Goal: Task Accomplishment & Management: Manage account settings

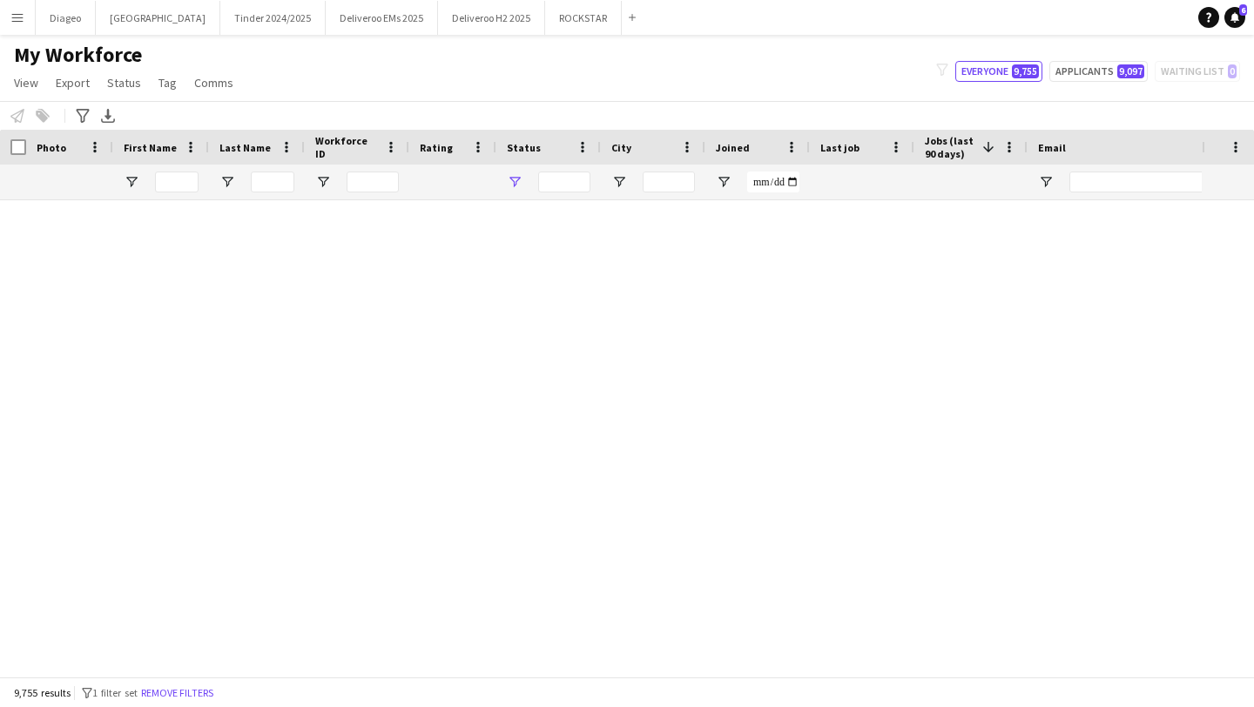
type input "**********"
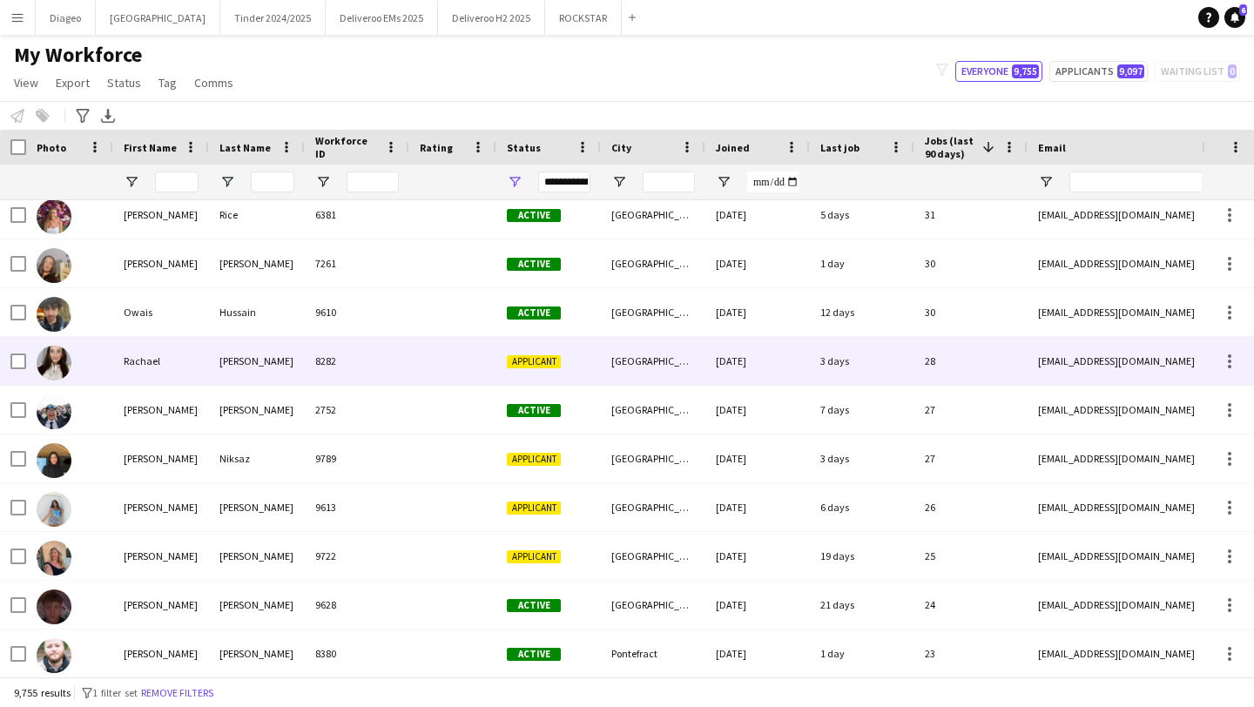
scroll to position [110, 0]
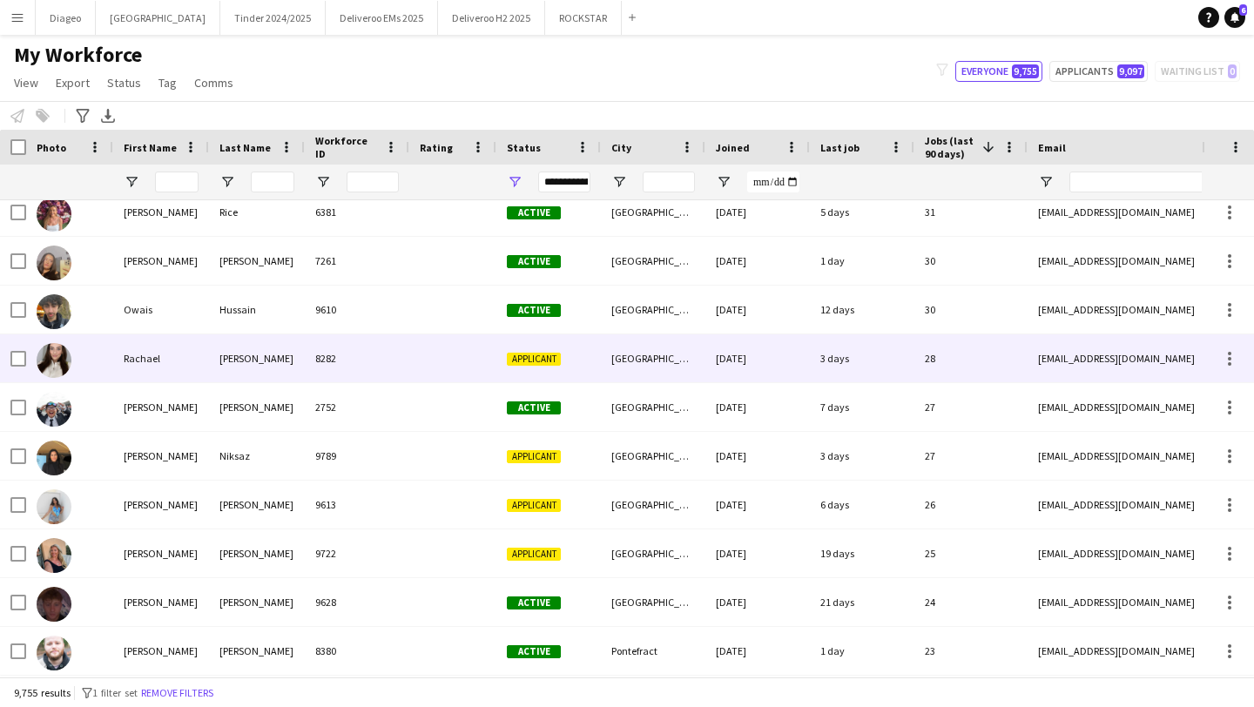
click at [454, 363] on div at bounding box center [452, 358] width 87 height 48
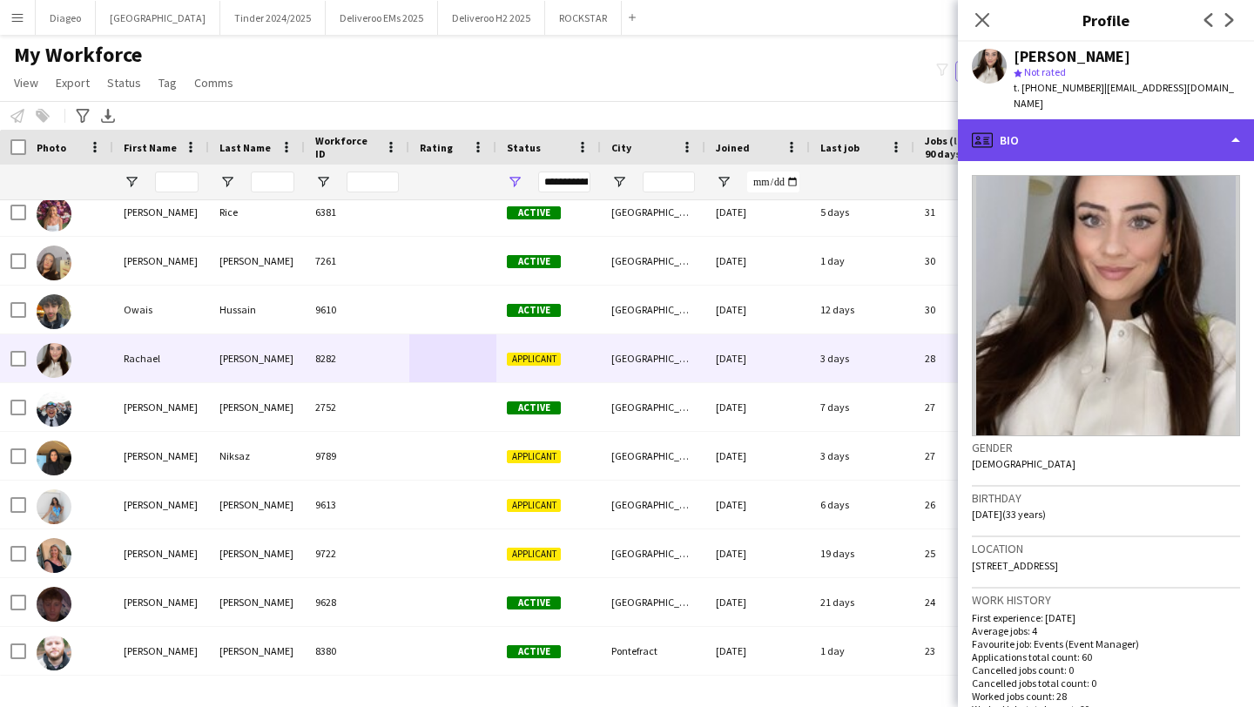
click at [1109, 119] on div "profile Bio" at bounding box center [1106, 140] width 296 height 42
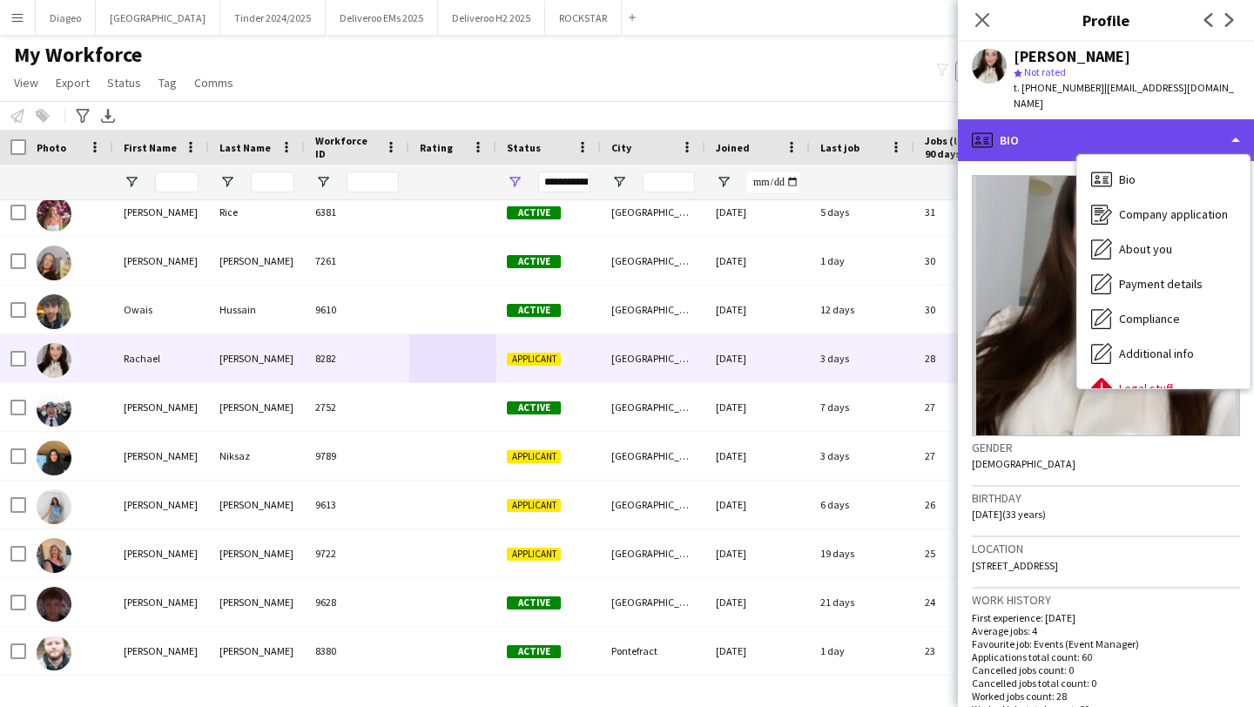
click at [1109, 119] on div "profile Bio" at bounding box center [1106, 140] width 296 height 42
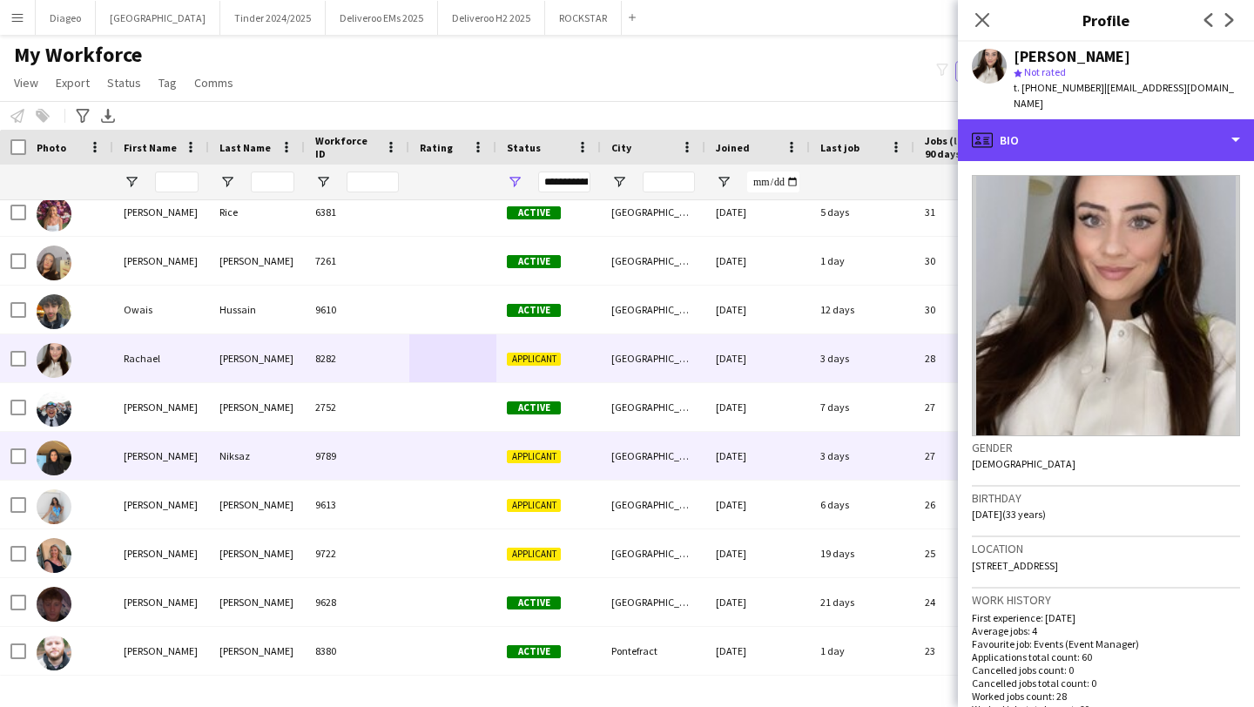
scroll to position [227, 0]
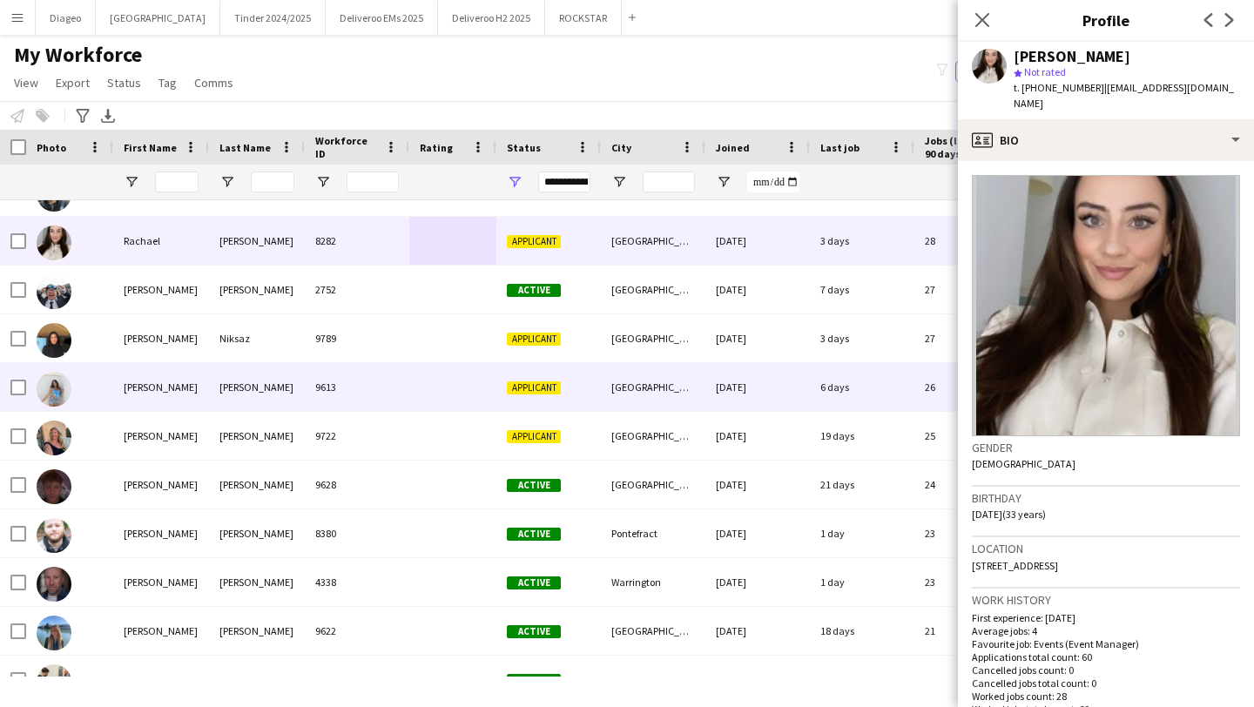
click at [433, 381] on div at bounding box center [452, 387] width 87 height 48
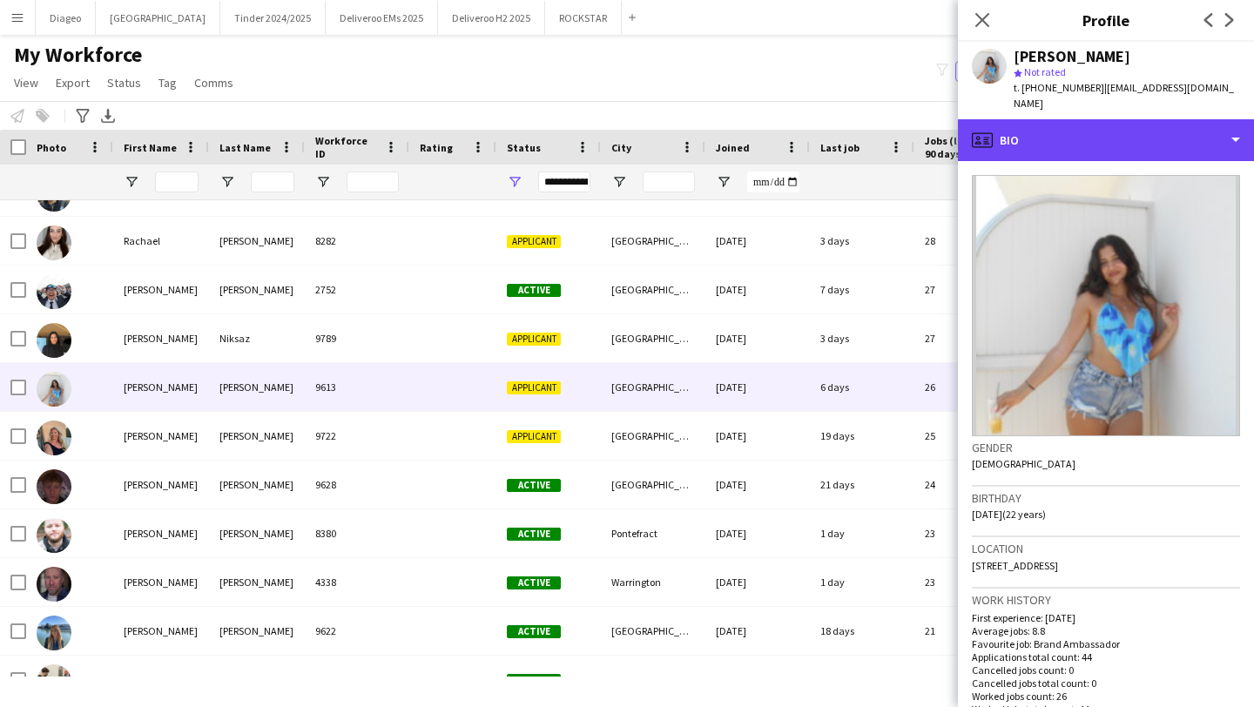
click at [1090, 138] on div "profile Bio" at bounding box center [1106, 140] width 296 height 42
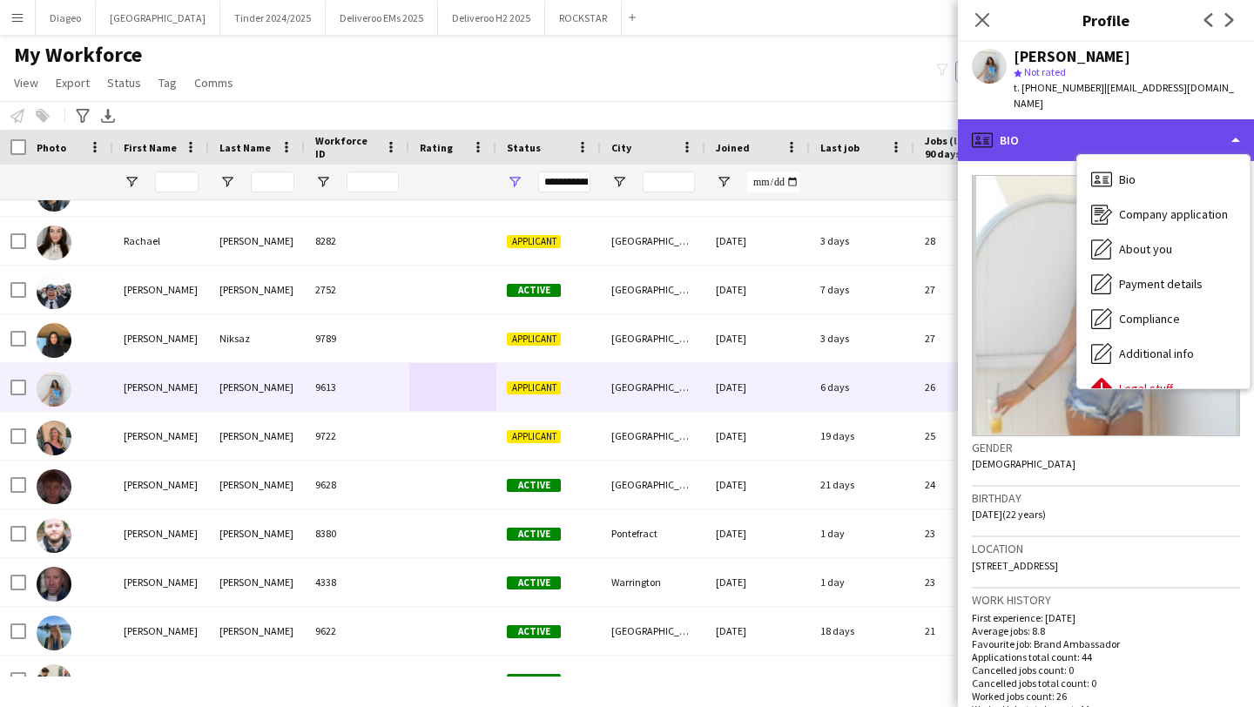
click at [1072, 132] on div "profile Bio" at bounding box center [1106, 140] width 296 height 42
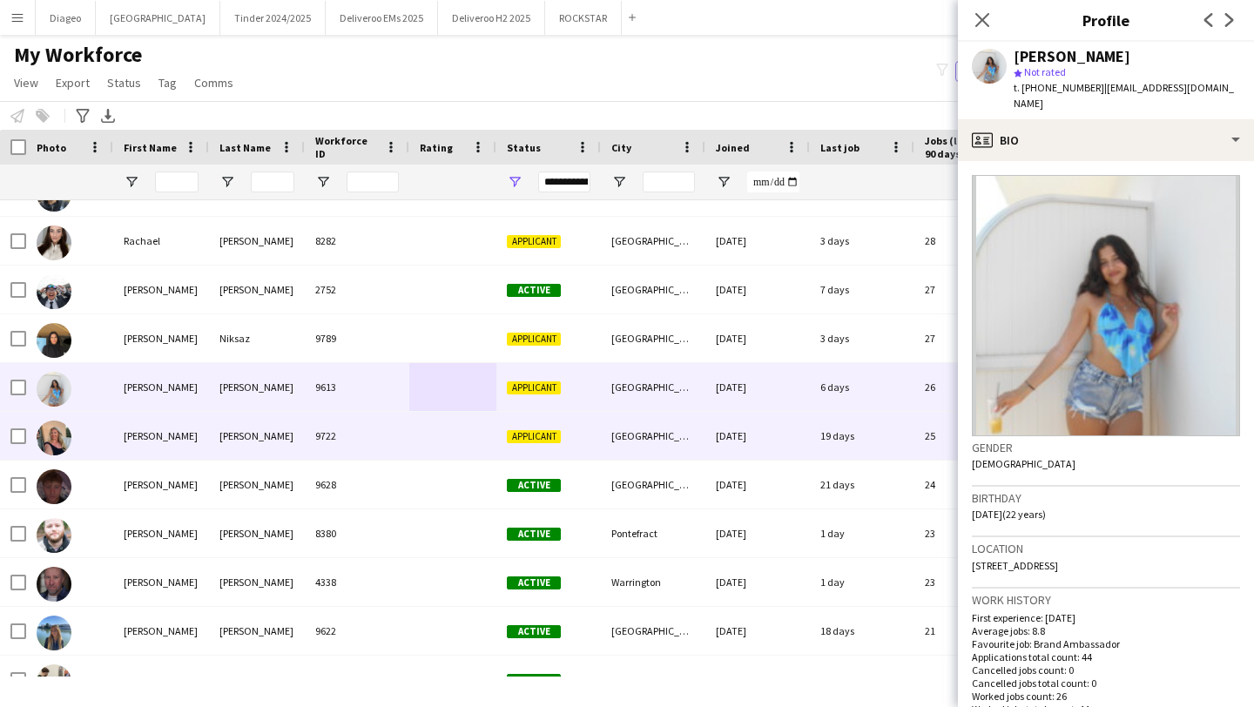
click at [394, 456] on div "9722" at bounding box center [357, 436] width 105 height 48
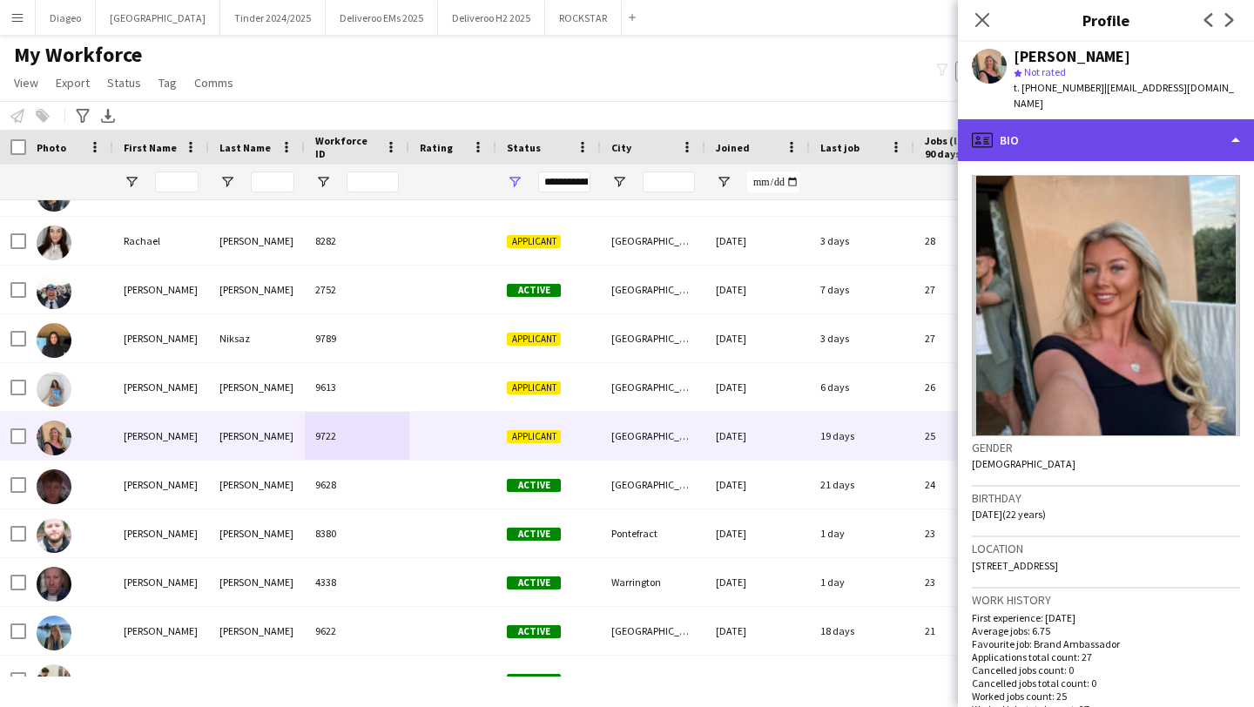
click at [1143, 143] on div "profile Bio" at bounding box center [1106, 140] width 296 height 42
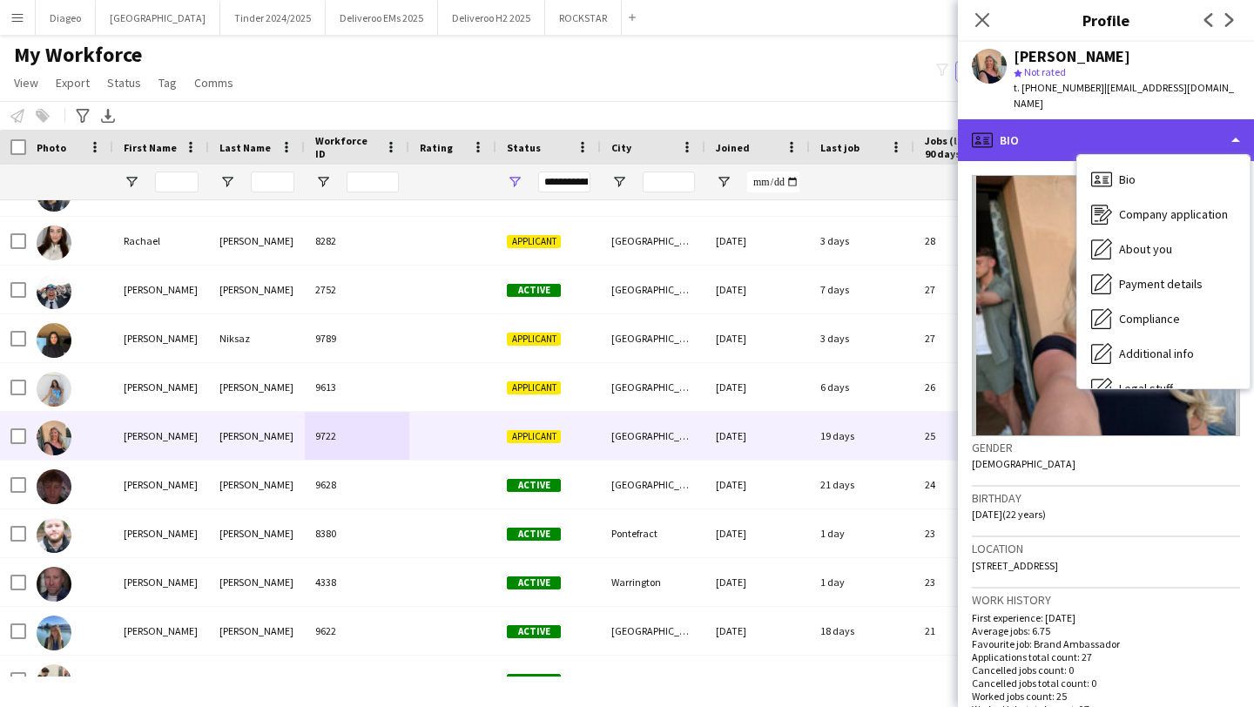
click at [1103, 125] on div "profile Bio" at bounding box center [1106, 140] width 296 height 42
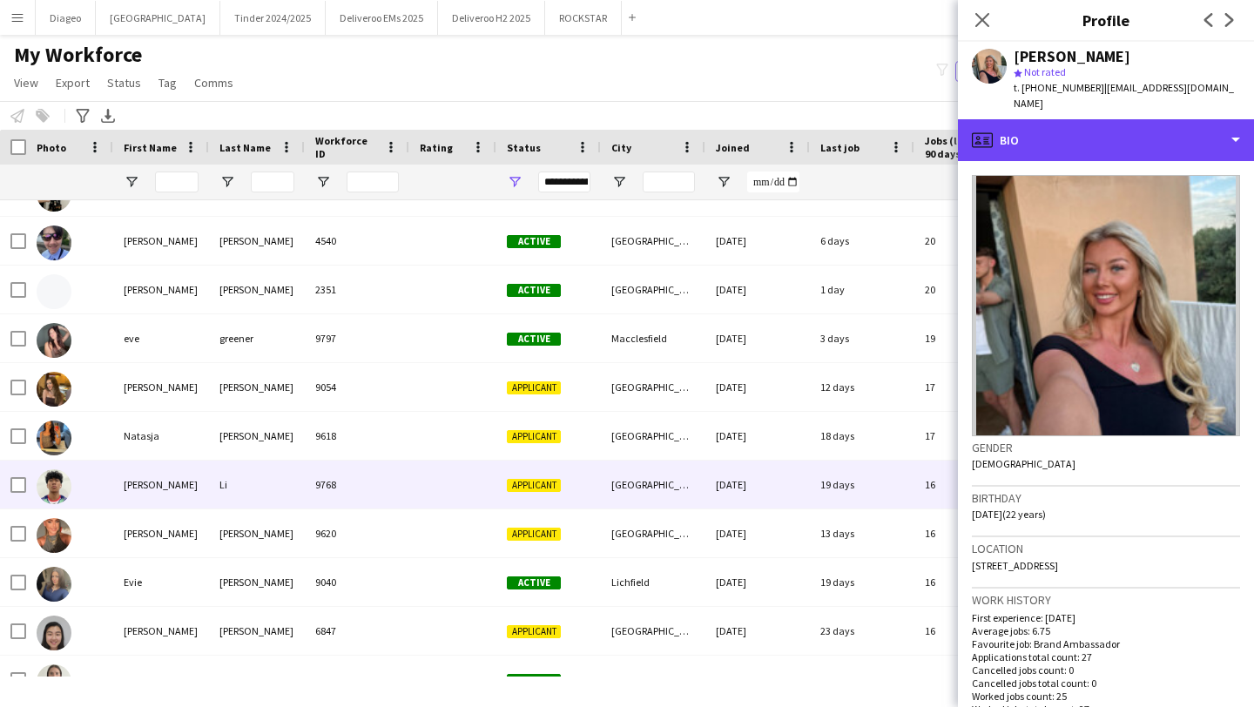
scroll to position [0, 0]
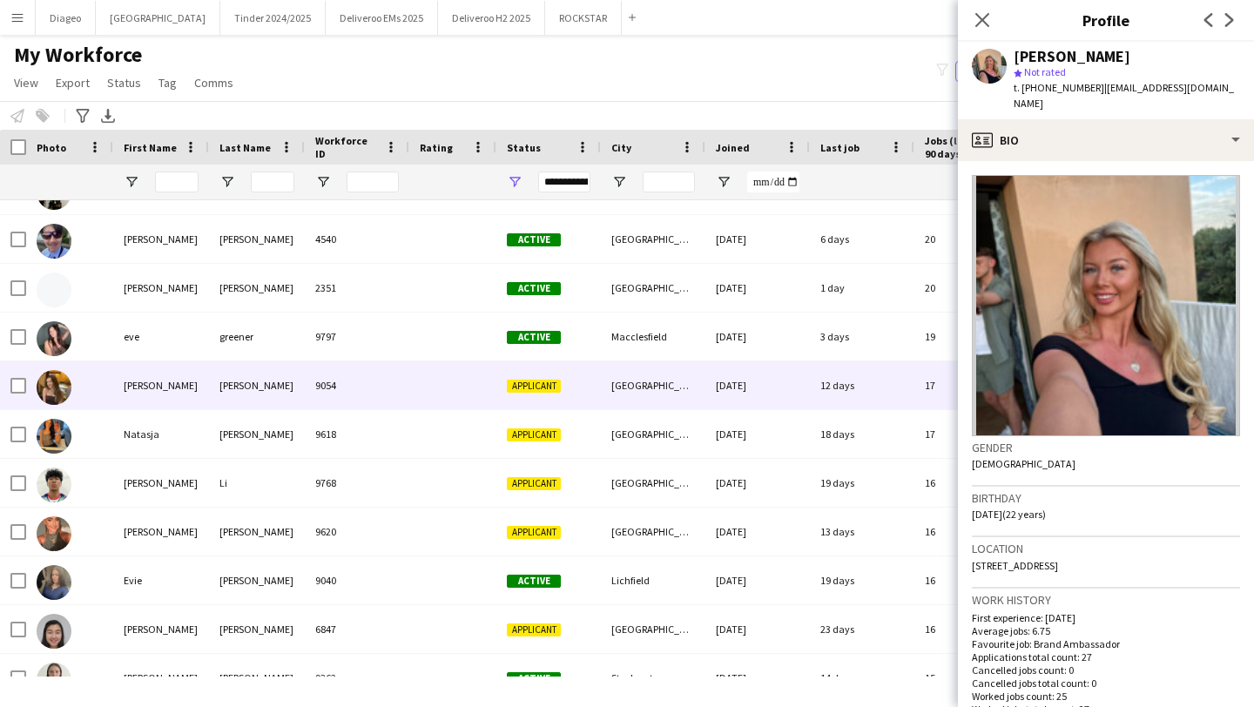
click at [374, 403] on div "9054" at bounding box center [357, 385] width 105 height 48
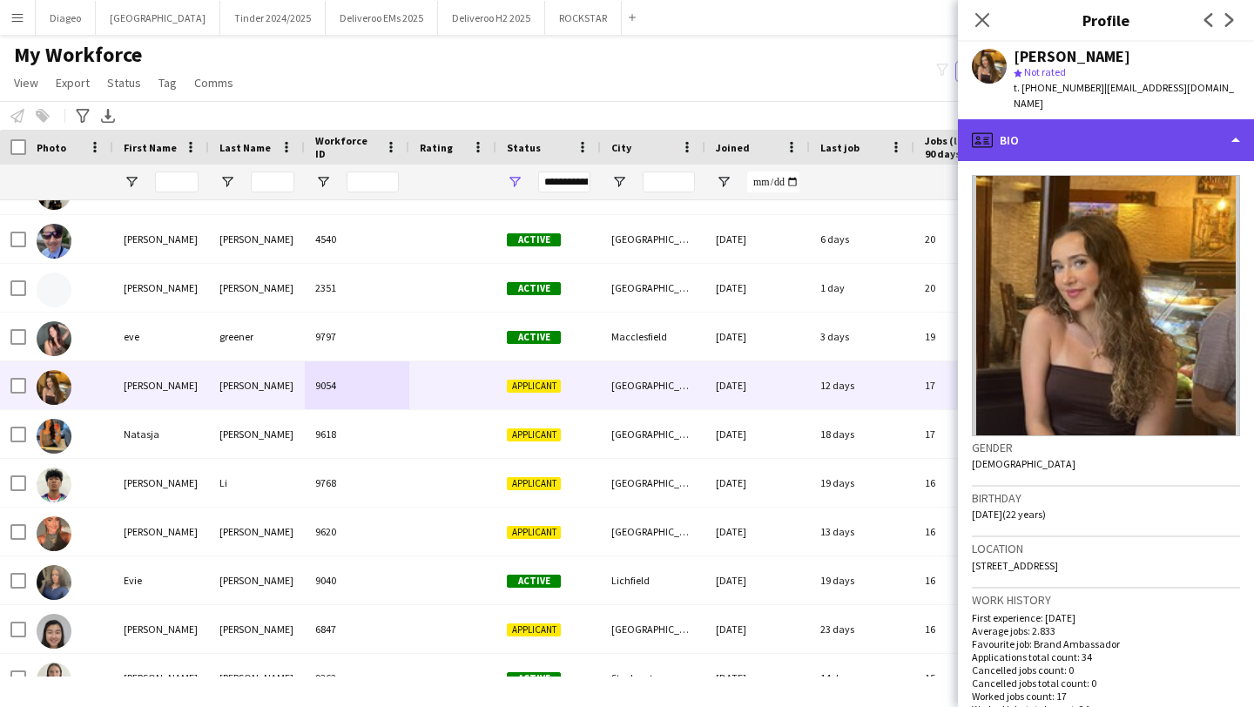
click at [1161, 120] on div "profile Bio" at bounding box center [1106, 140] width 296 height 42
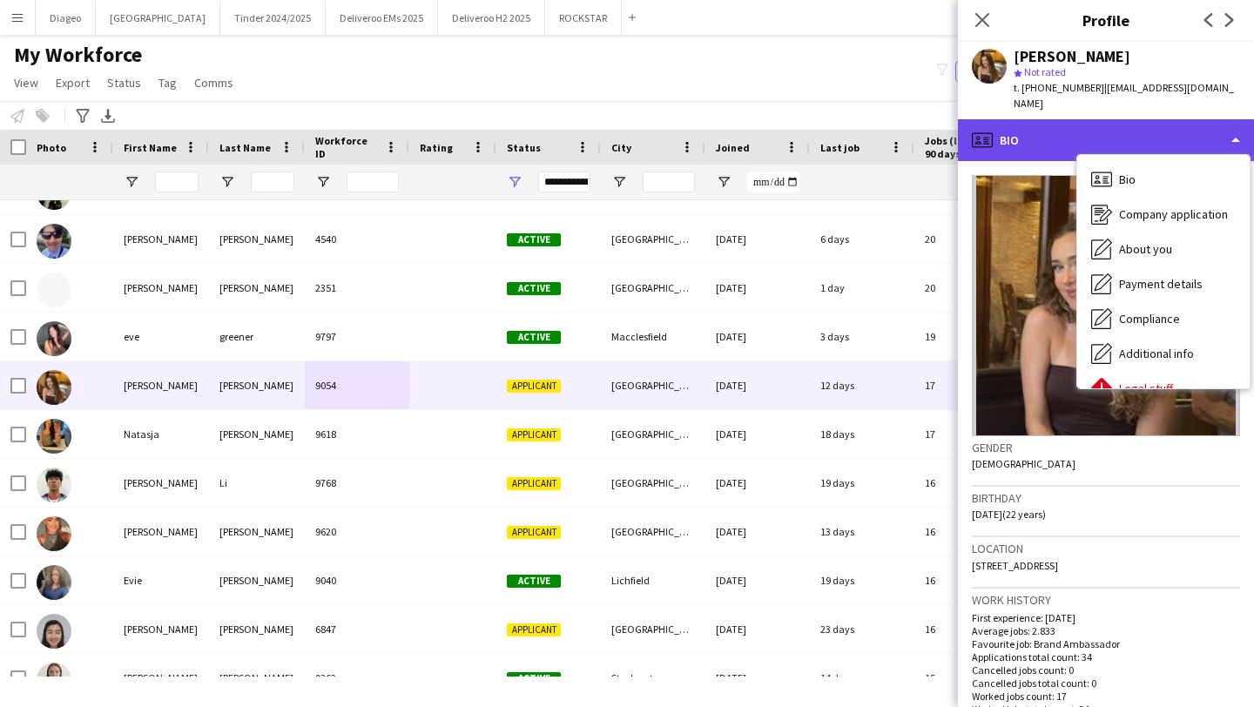
click at [1161, 120] on div "profile Bio" at bounding box center [1106, 140] width 296 height 42
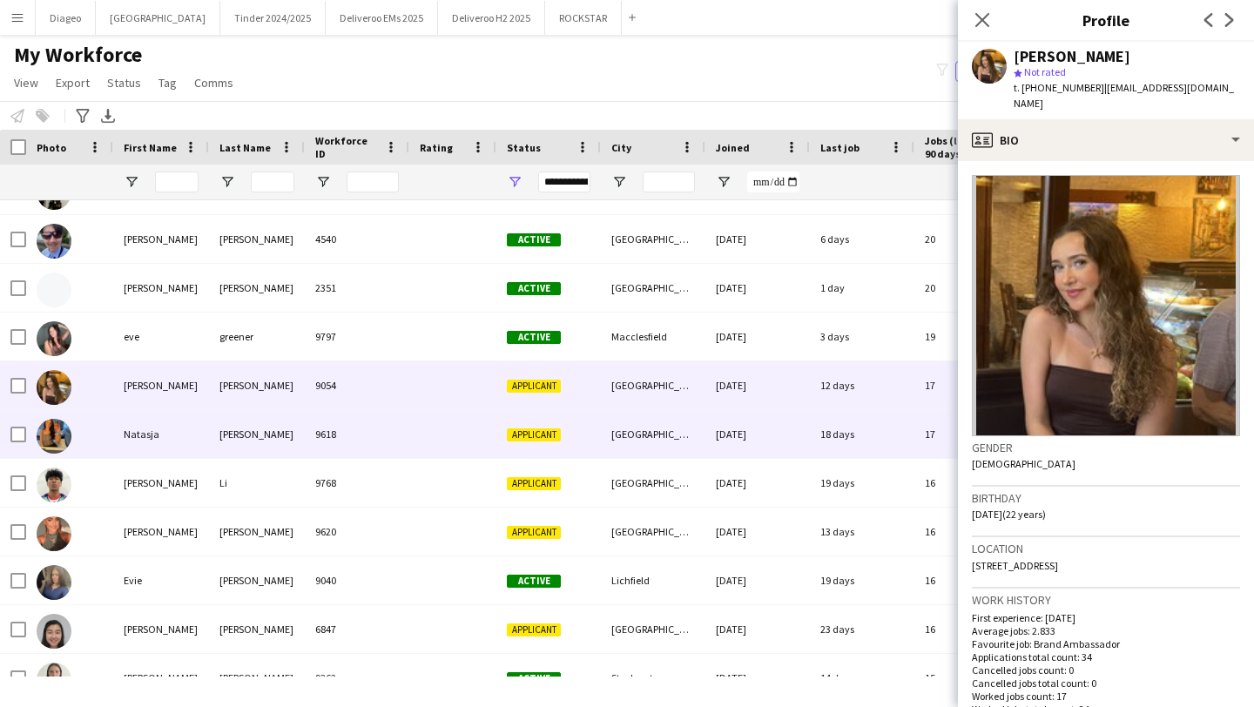
click at [415, 448] on div at bounding box center [452, 434] width 87 height 48
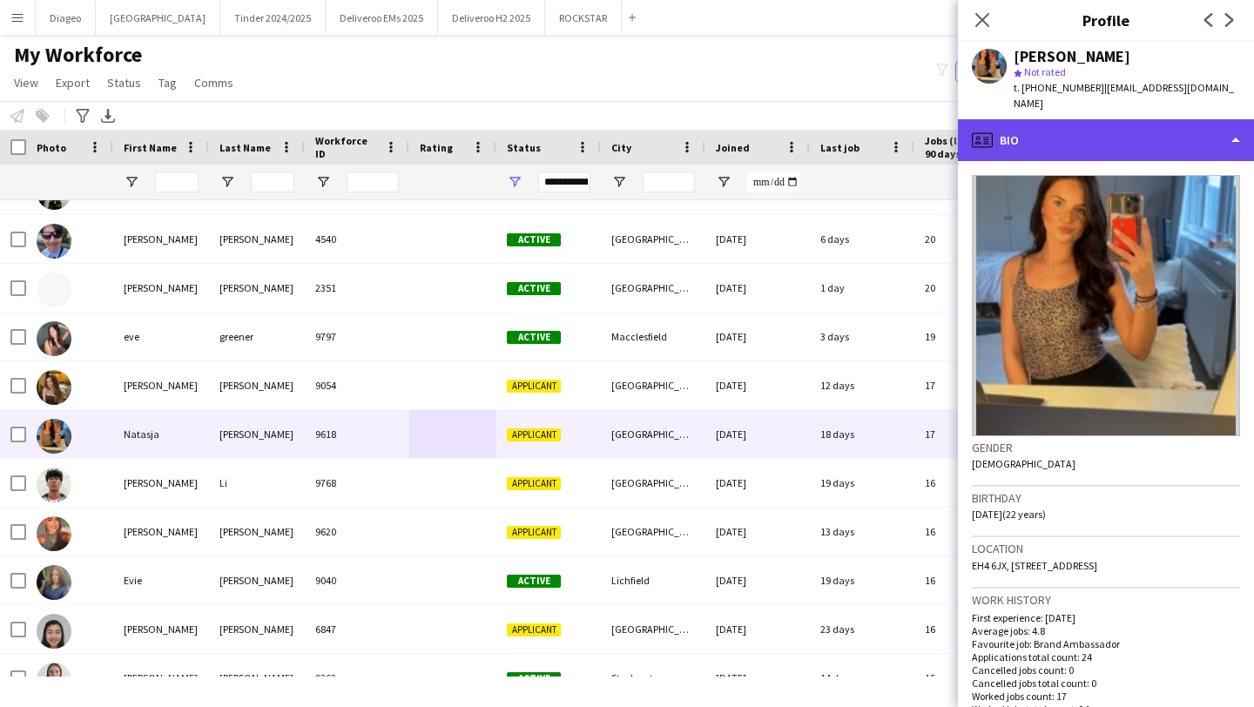
click at [1151, 128] on div "profile Bio" at bounding box center [1106, 140] width 296 height 42
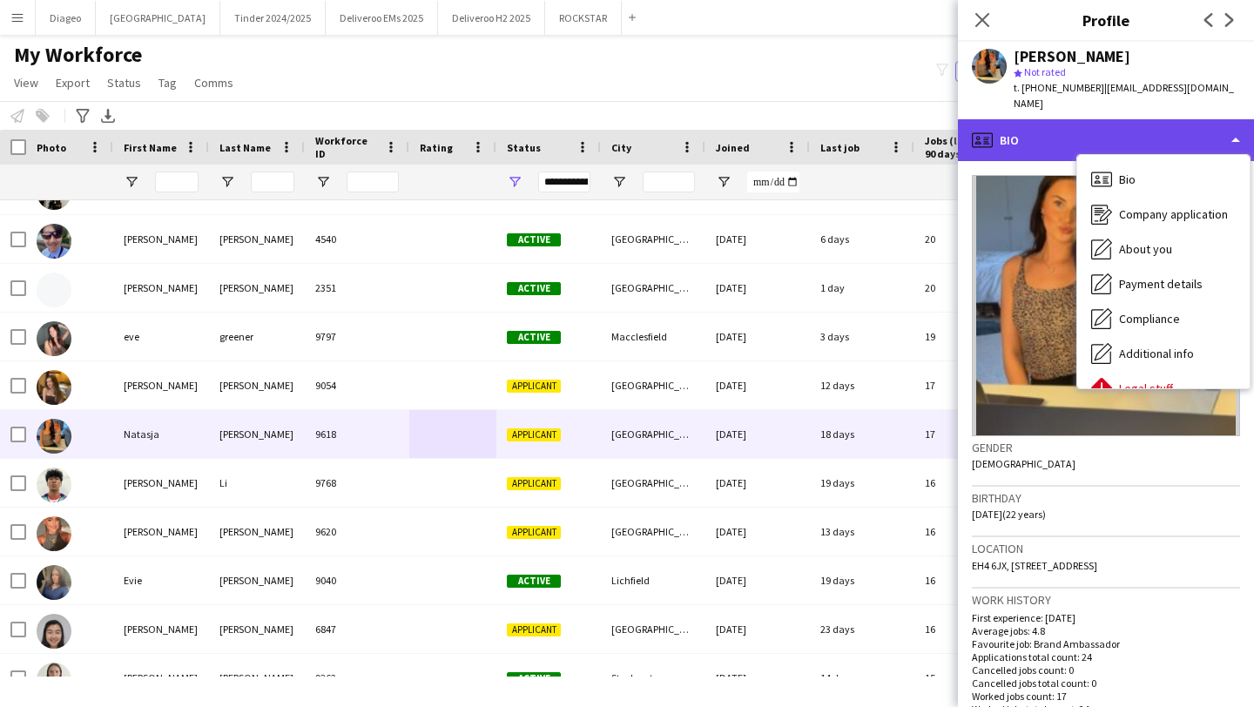
click at [1097, 125] on div "profile Bio" at bounding box center [1106, 140] width 296 height 42
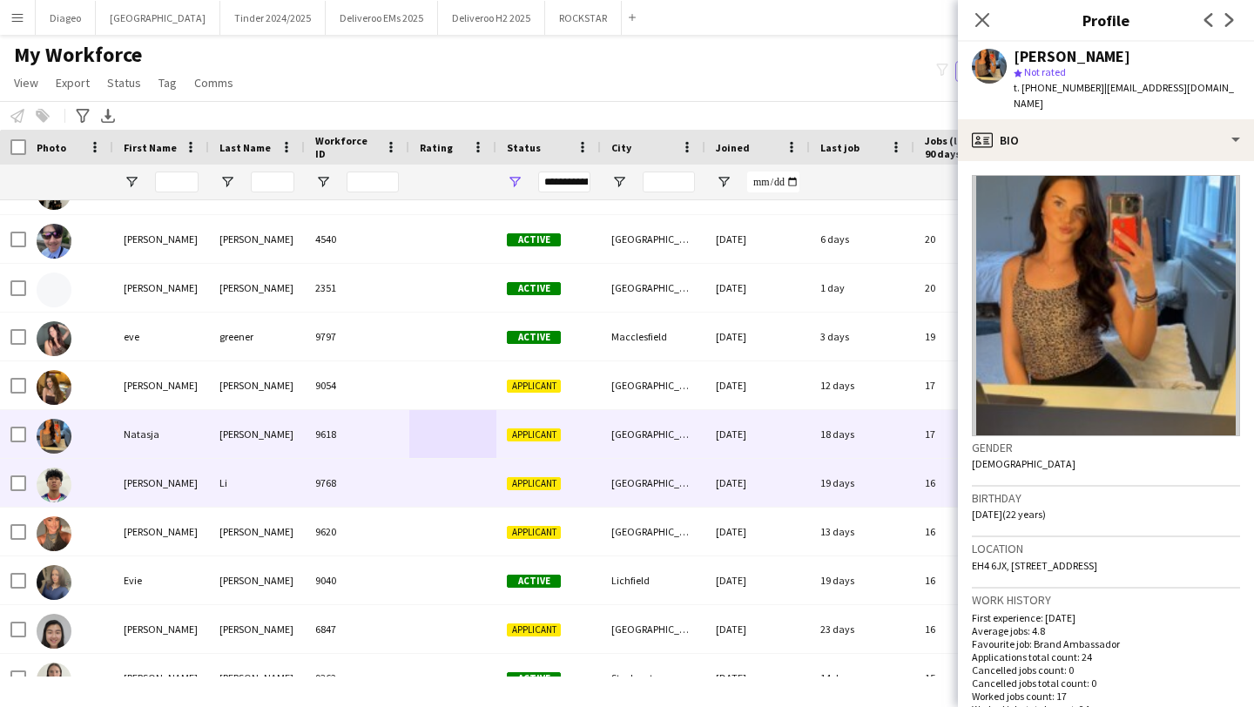
click at [397, 488] on div "9768" at bounding box center [357, 483] width 105 height 48
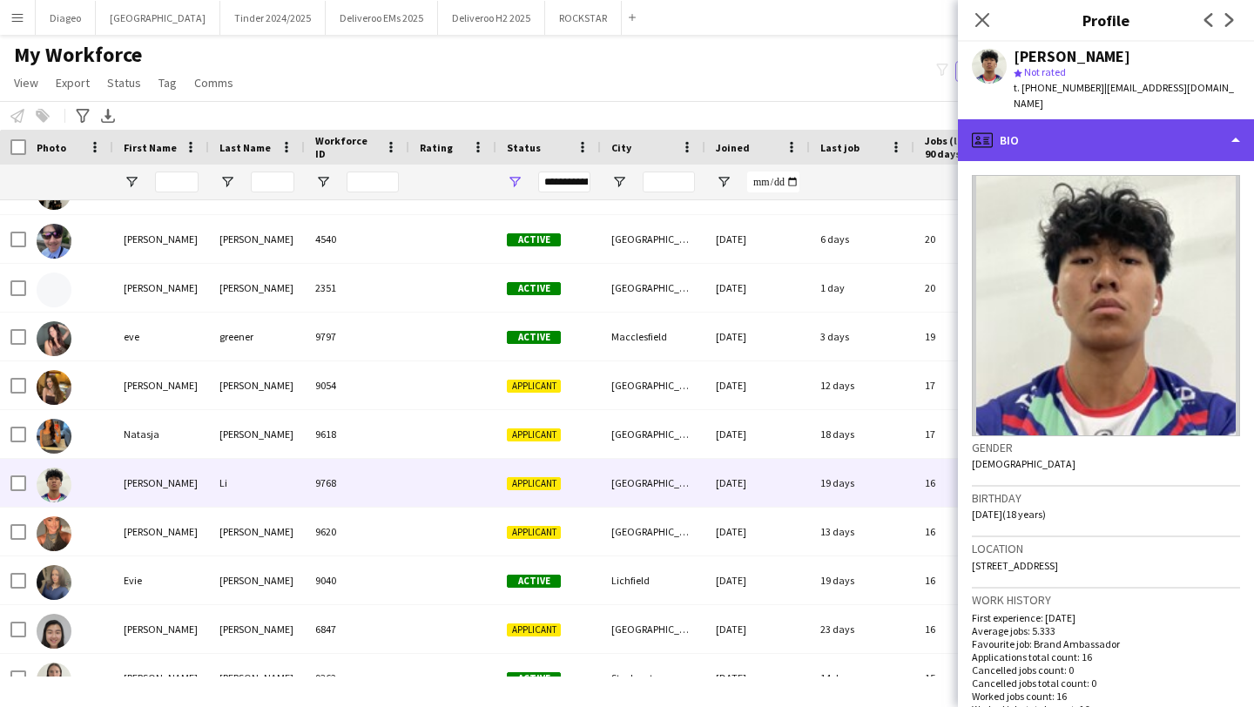
click at [1095, 127] on div "profile Bio" at bounding box center [1106, 140] width 296 height 42
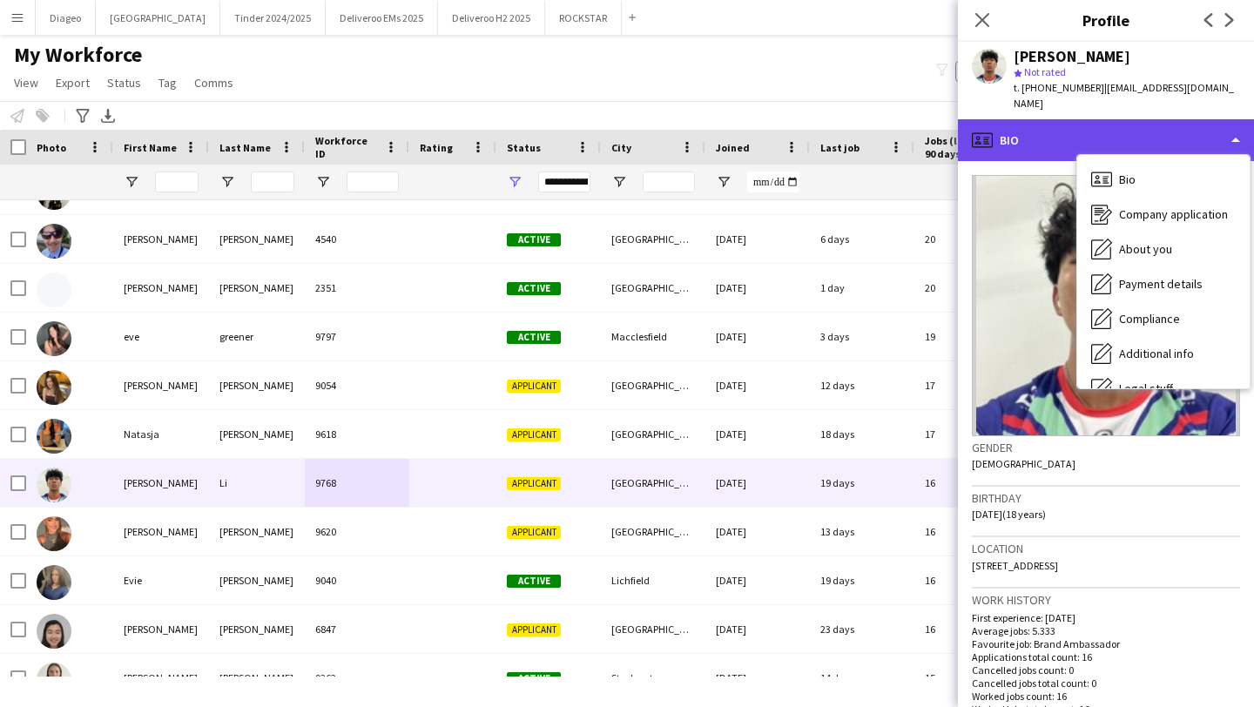
click at [1064, 120] on div "profile Bio" at bounding box center [1106, 140] width 296 height 42
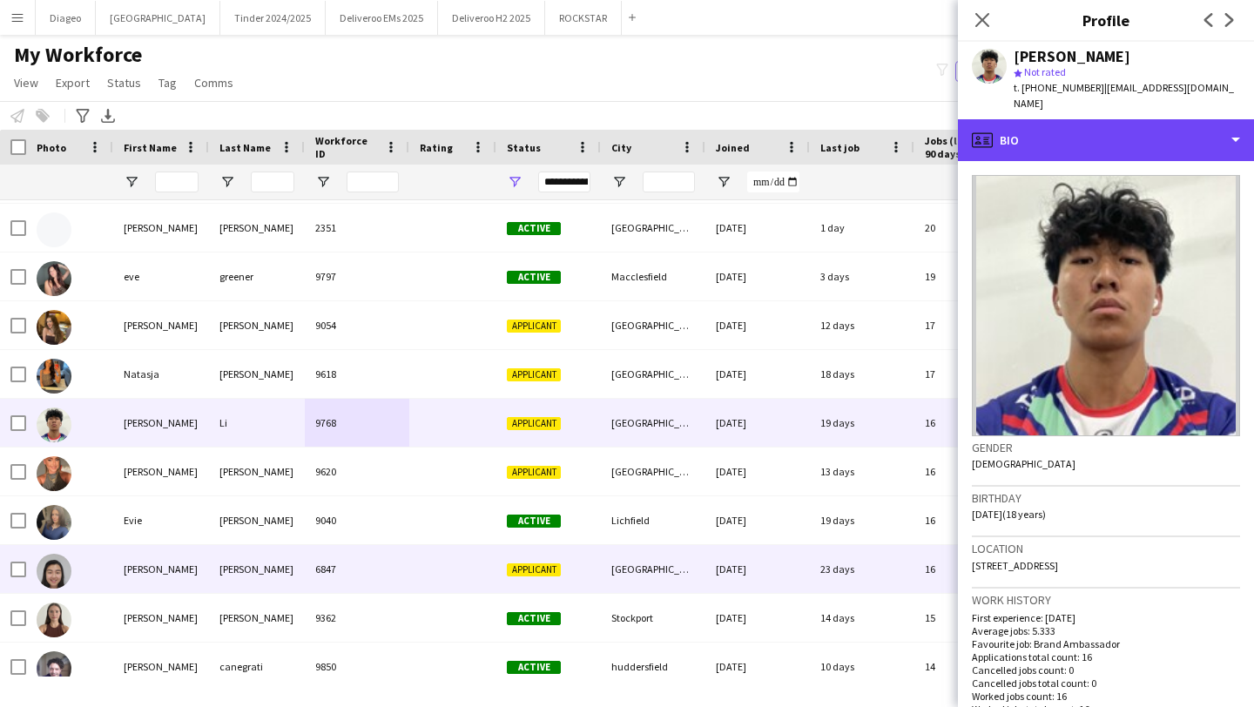
scroll to position [784, 0]
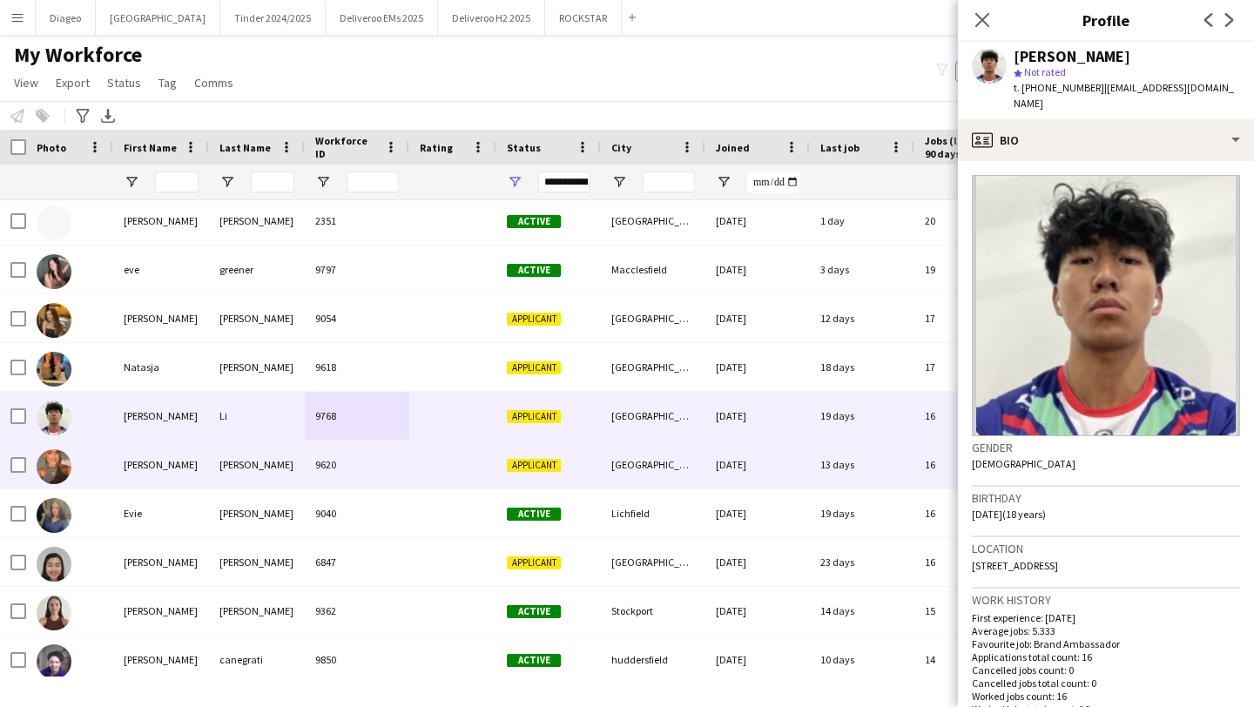
click at [409, 453] on div at bounding box center [452, 465] width 87 height 48
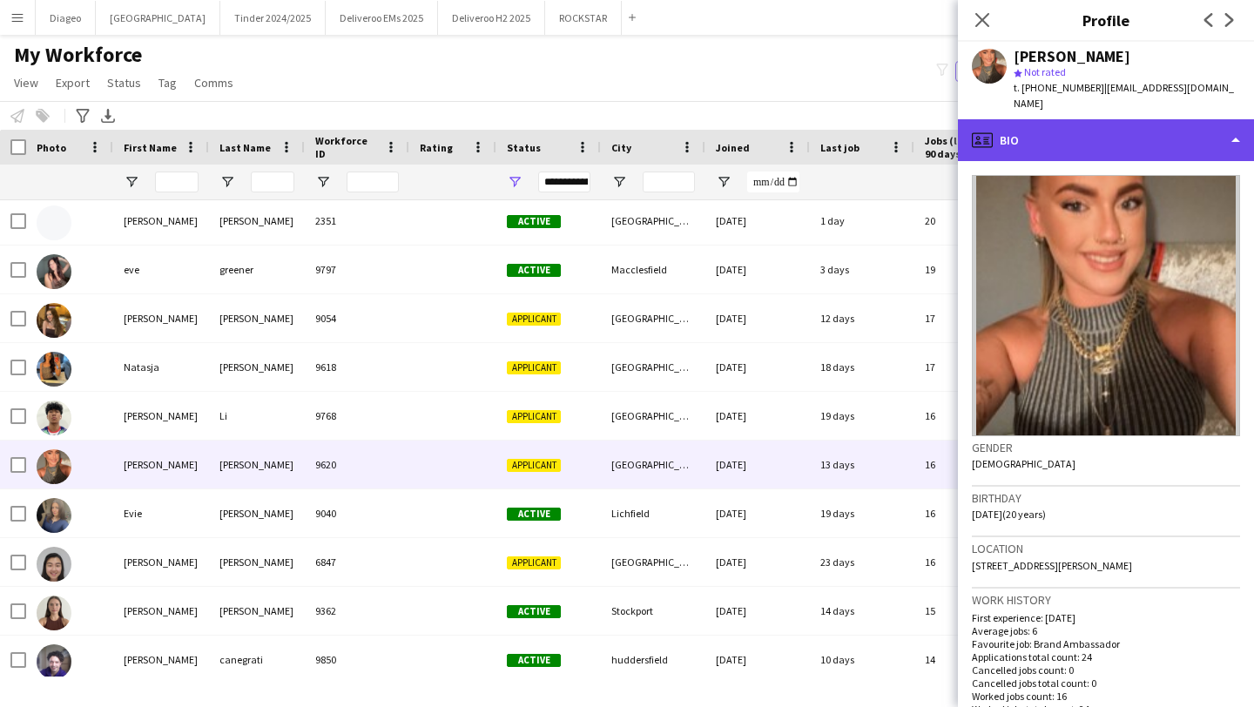
click at [1175, 119] on div "profile Bio" at bounding box center [1106, 140] width 296 height 42
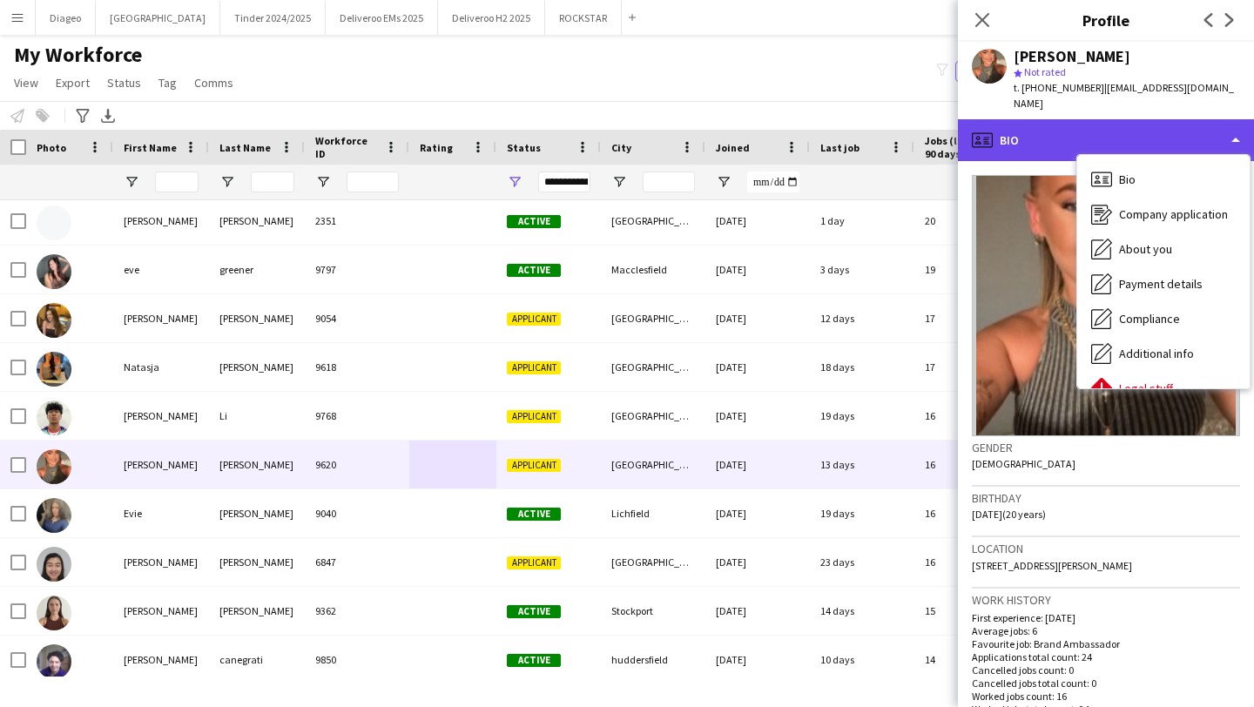
click at [1127, 119] on div "profile Bio" at bounding box center [1106, 140] width 296 height 42
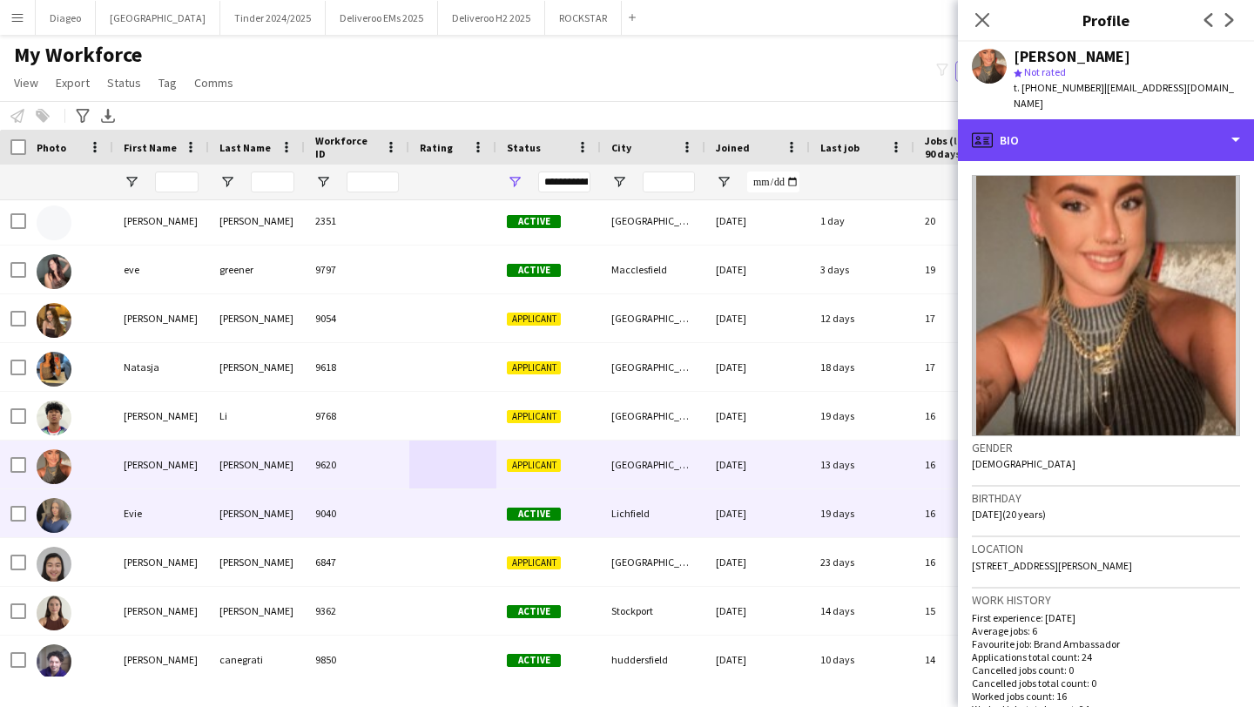
scroll to position [923, 0]
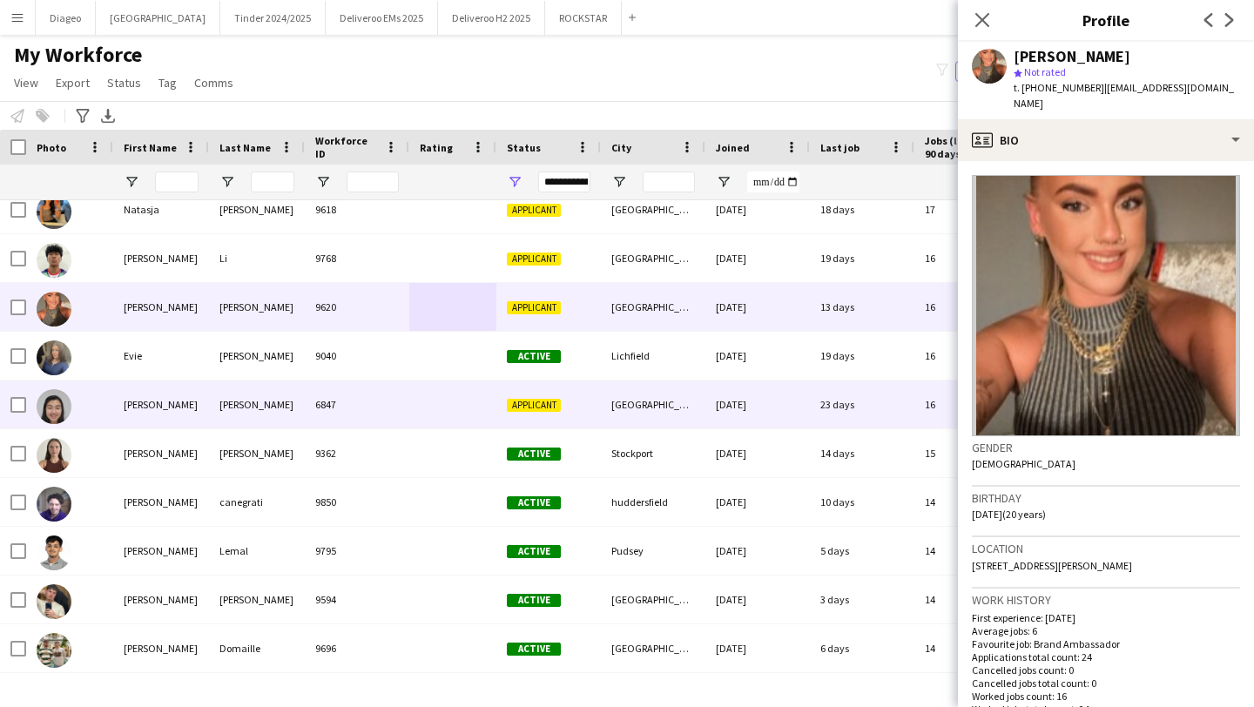
click at [395, 415] on div "6847" at bounding box center [357, 405] width 105 height 48
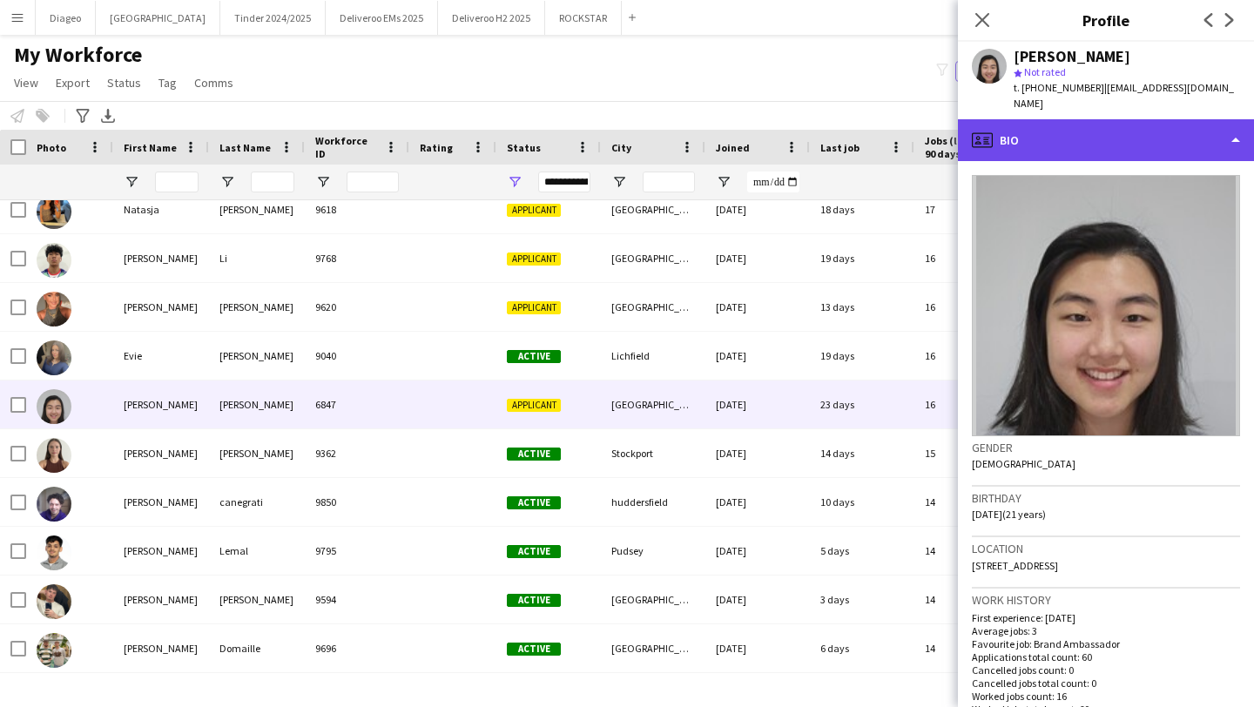
click at [1131, 136] on div "profile Bio" at bounding box center [1106, 140] width 296 height 42
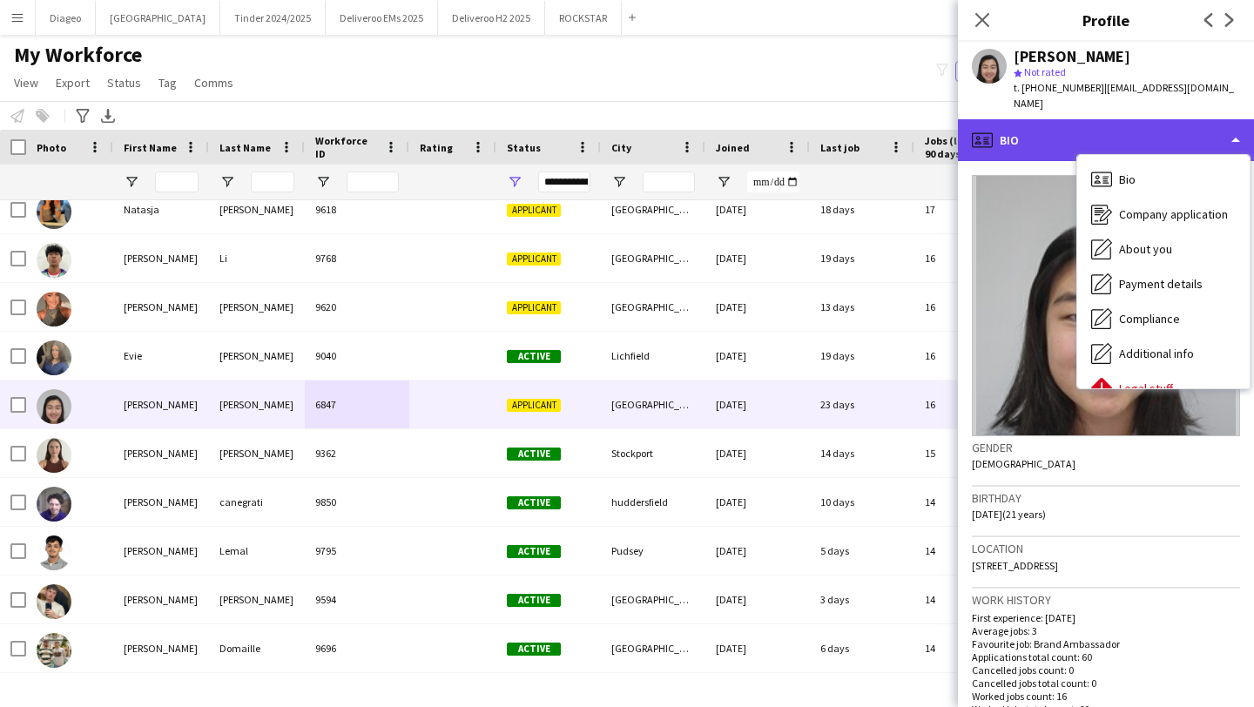
click at [1050, 125] on div "profile Bio" at bounding box center [1106, 140] width 296 height 42
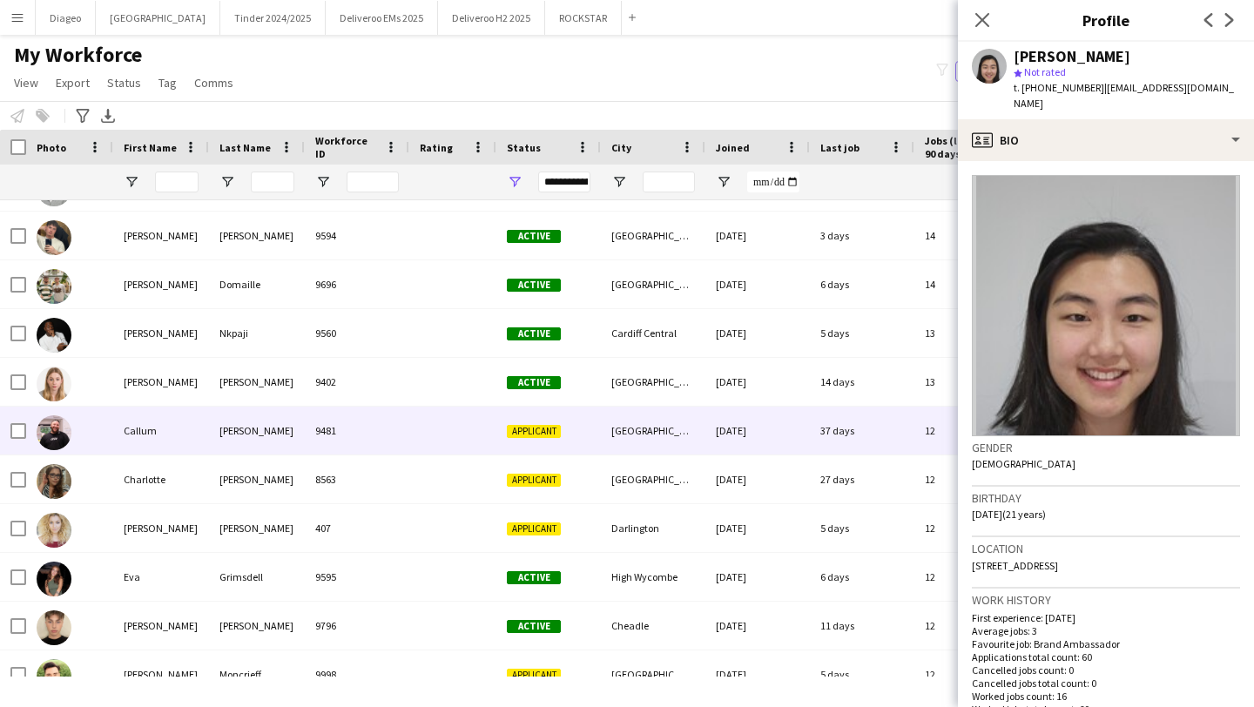
click at [385, 442] on div "9481" at bounding box center [357, 431] width 105 height 48
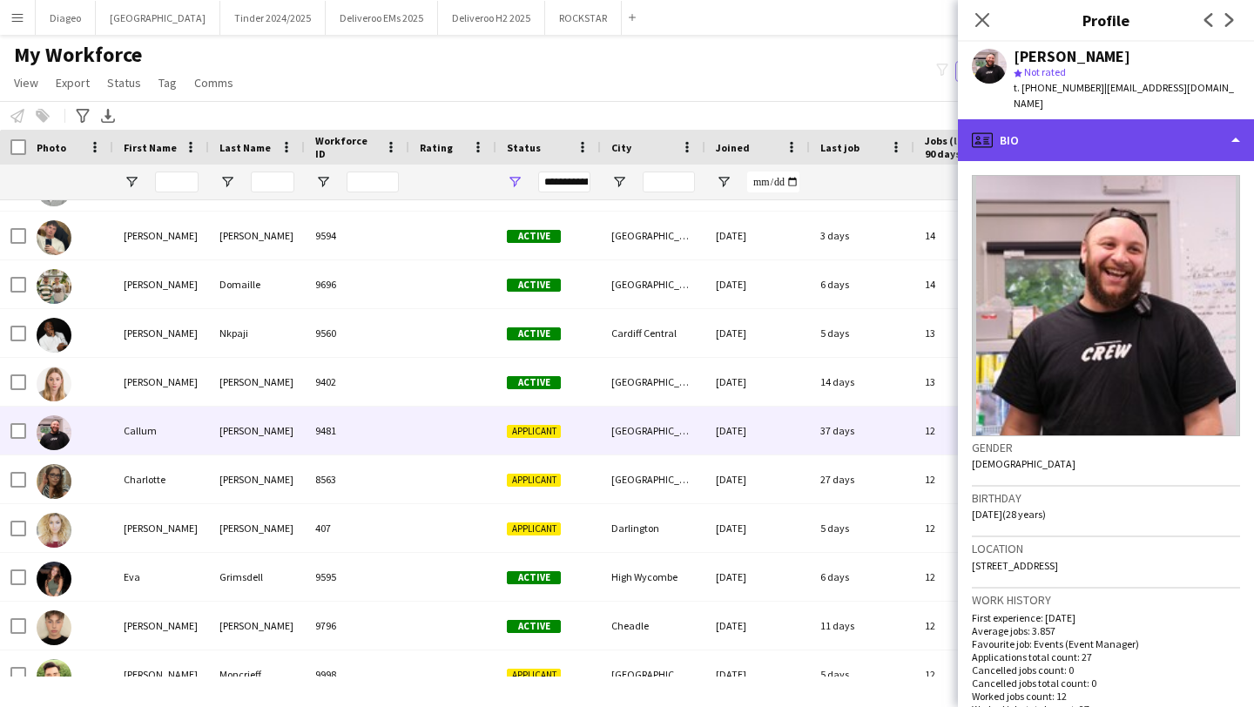
click at [1155, 130] on div "profile Bio" at bounding box center [1106, 140] width 296 height 42
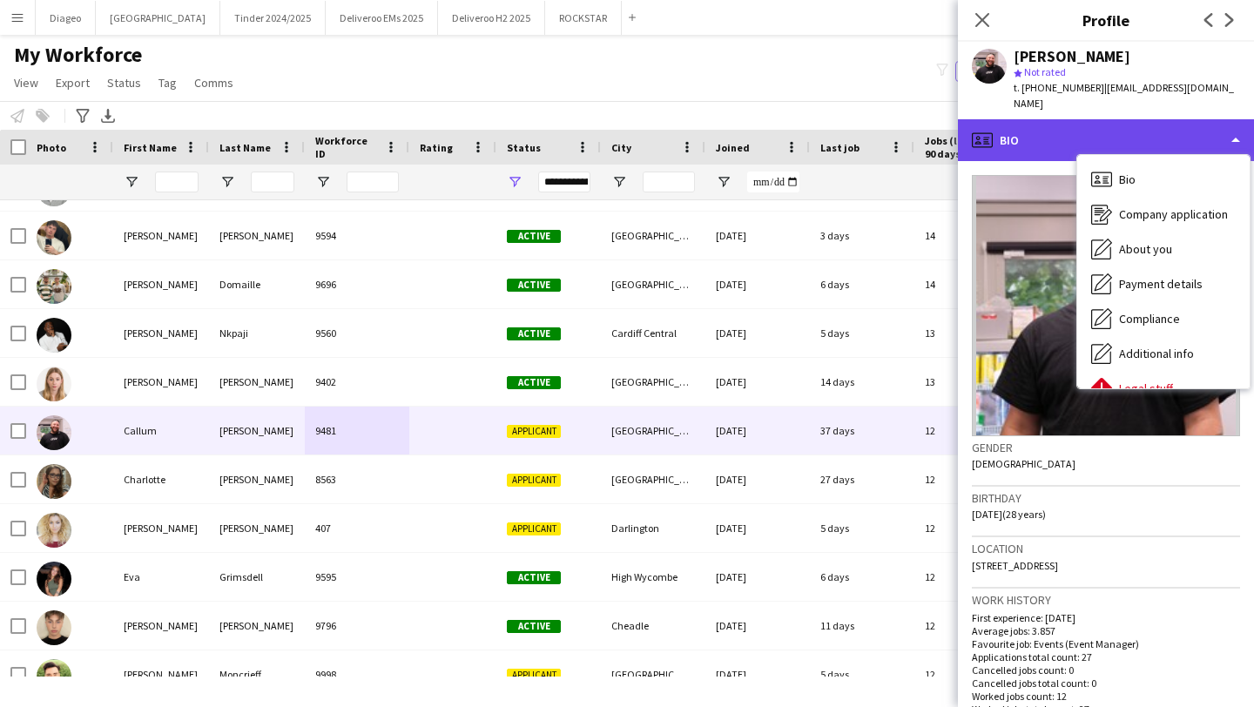
click at [1115, 120] on div "profile Bio" at bounding box center [1106, 140] width 296 height 42
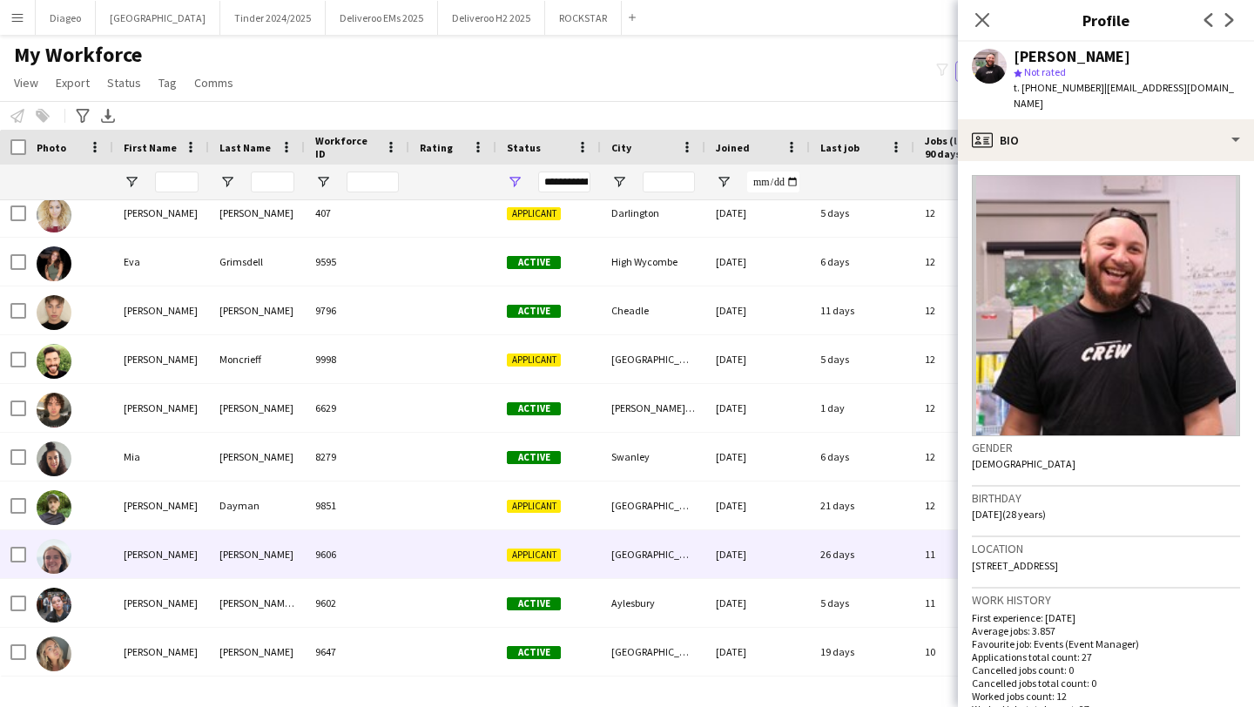
click at [469, 560] on div at bounding box center [452, 554] width 87 height 48
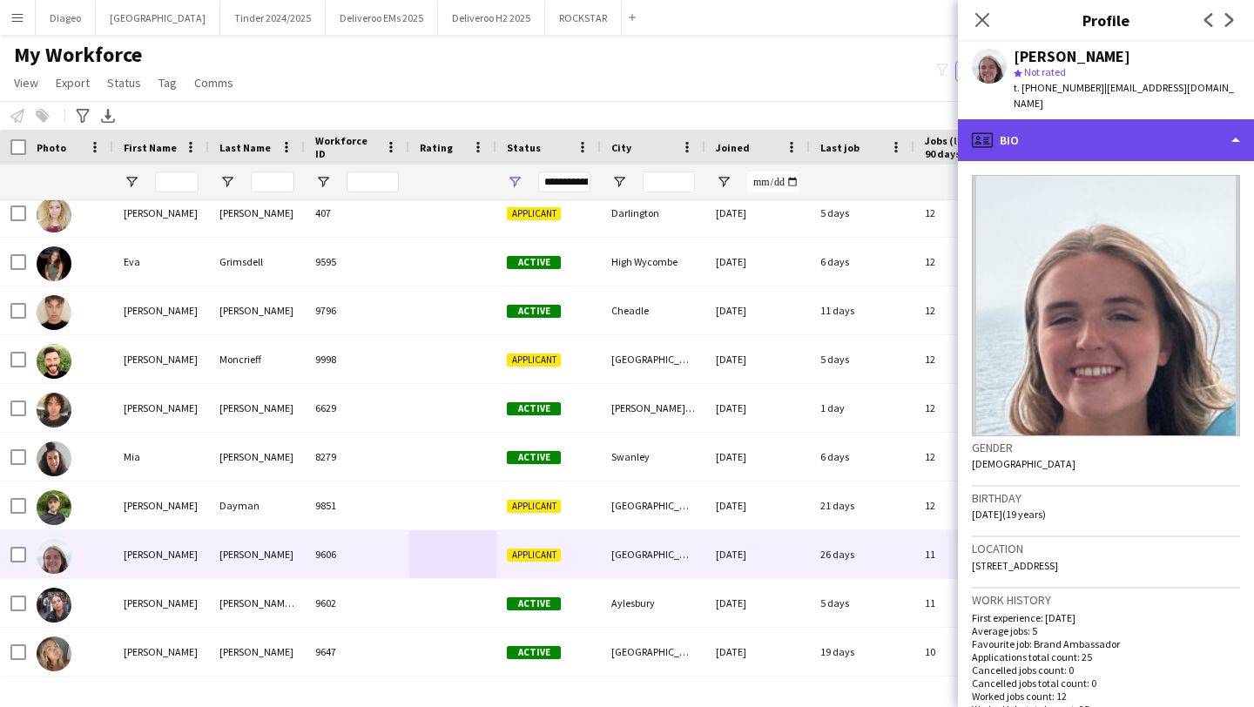
click at [1109, 131] on div "profile Bio" at bounding box center [1106, 140] width 296 height 42
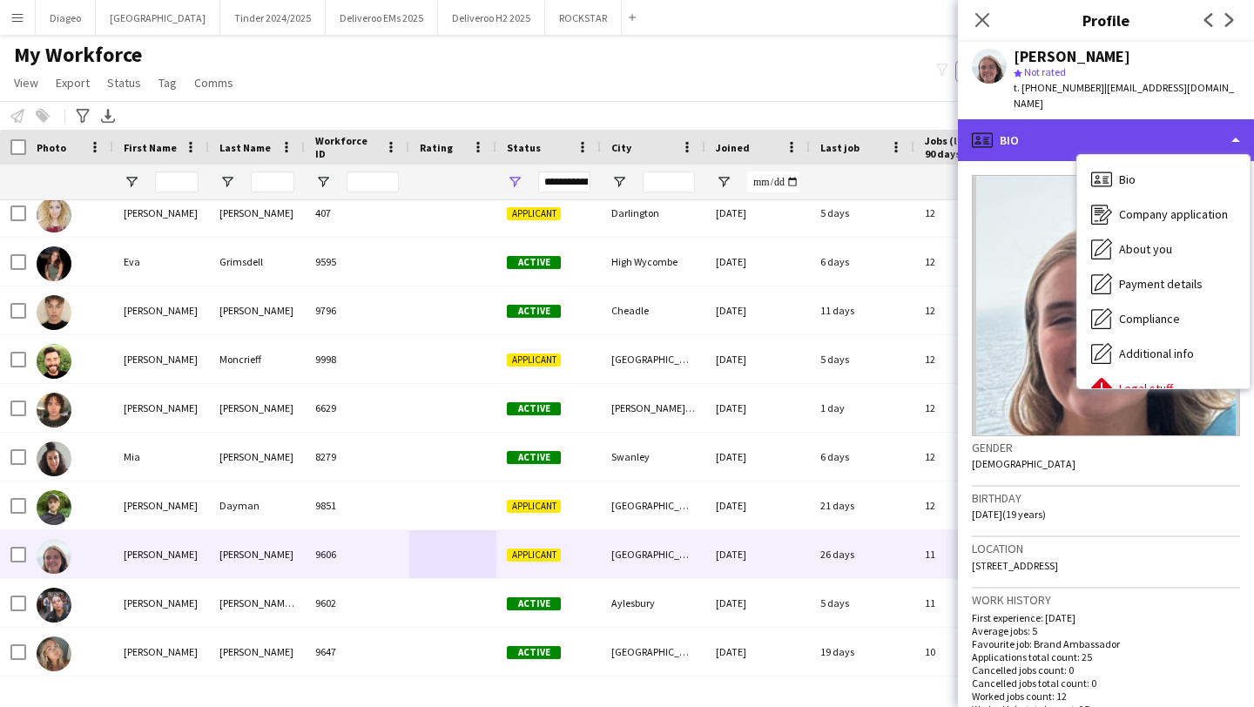
click at [1090, 123] on div "profile Bio" at bounding box center [1106, 140] width 296 height 42
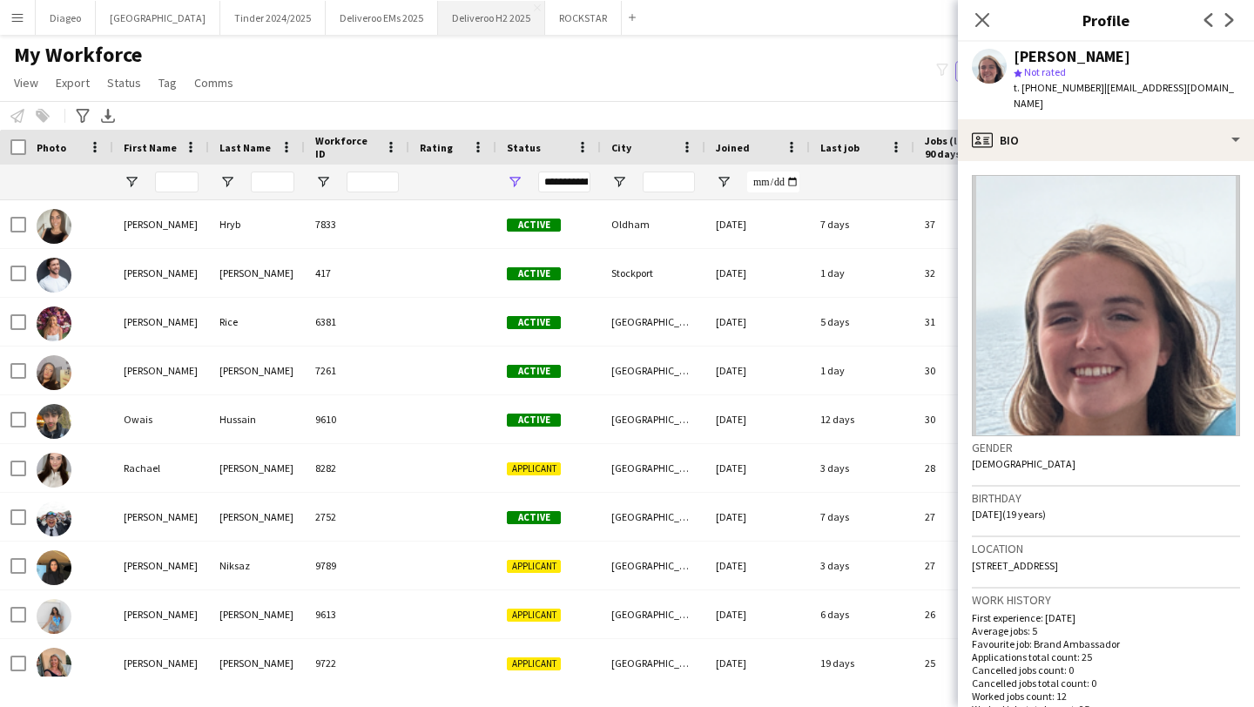
click at [438, 25] on button "Deliveroo H2 2025 Close" at bounding box center [491, 18] width 107 height 34
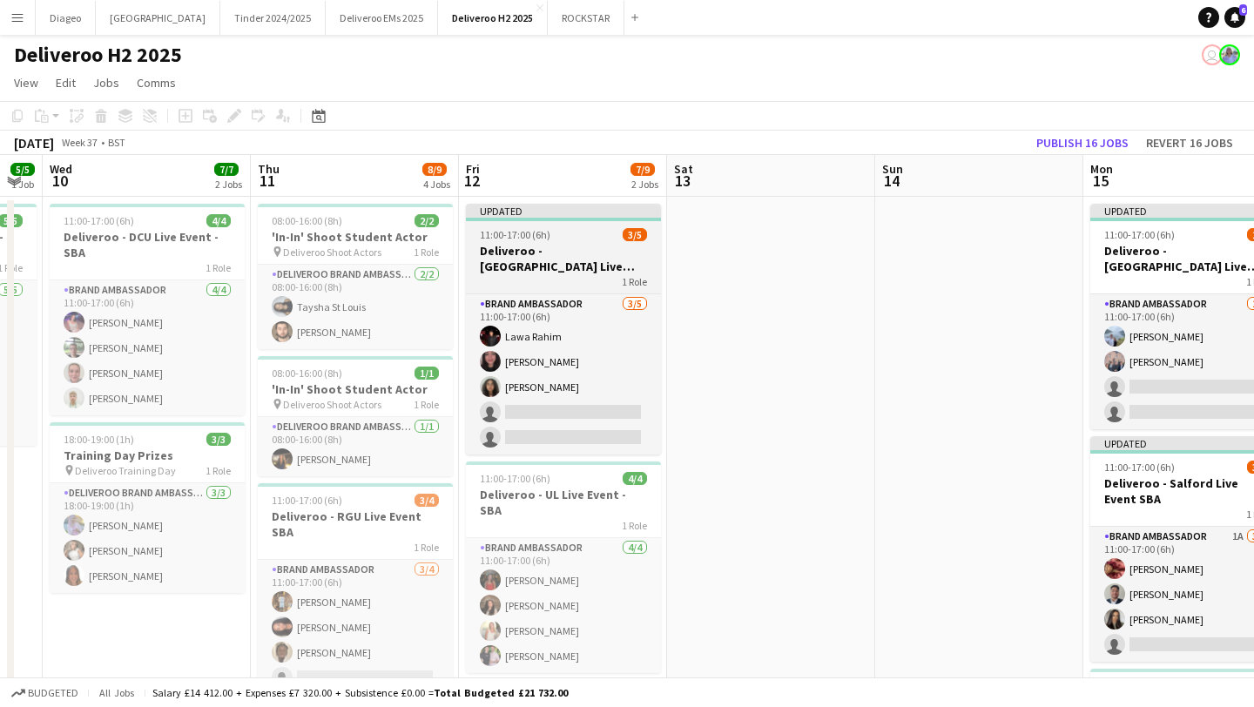
click at [595, 285] on div "1 Role" at bounding box center [563, 281] width 195 height 14
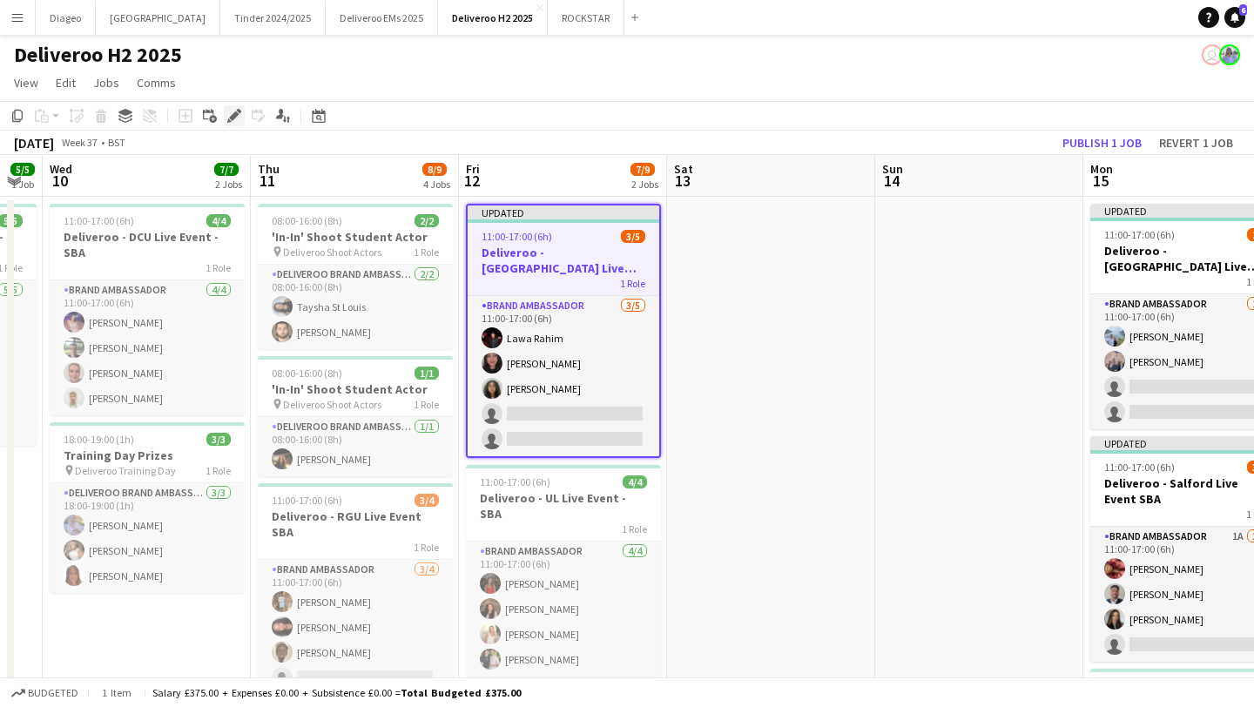
click at [235, 117] on icon at bounding box center [234, 116] width 10 height 10
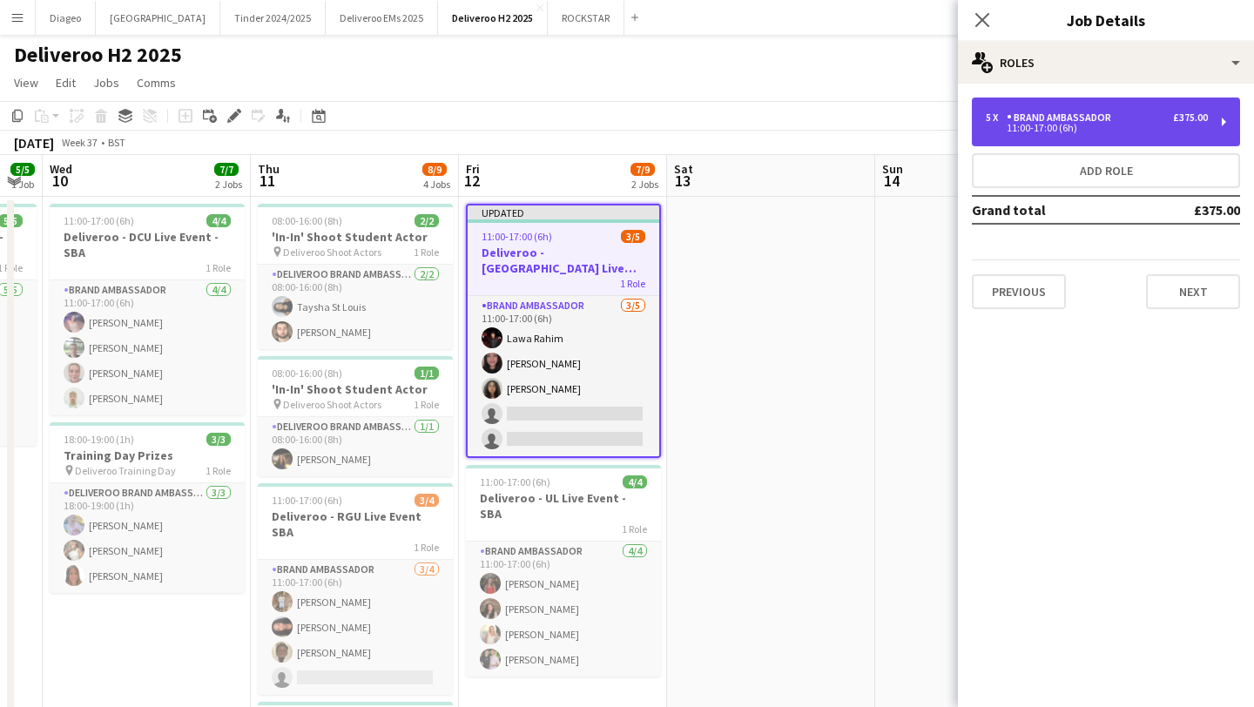
click at [1143, 125] on div "11:00-17:00 (6h)" at bounding box center [1097, 128] width 222 height 9
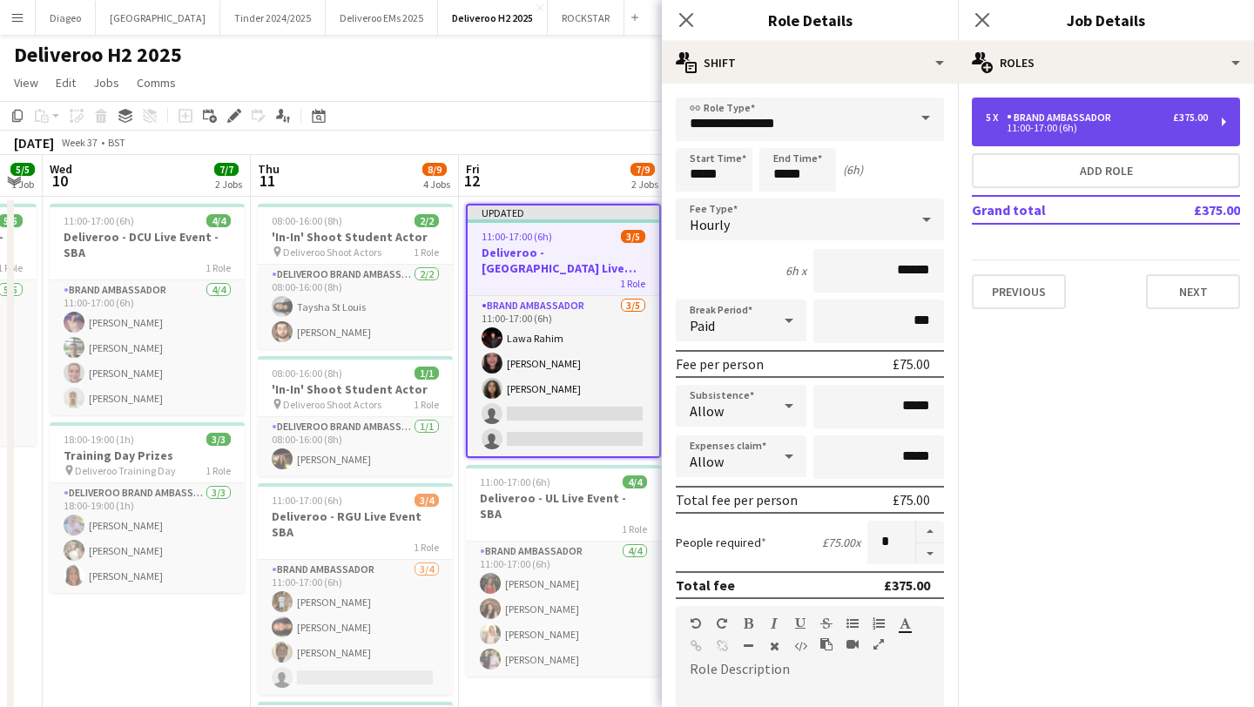
click at [1143, 129] on div "11:00-17:00 (6h)" at bounding box center [1097, 128] width 222 height 9
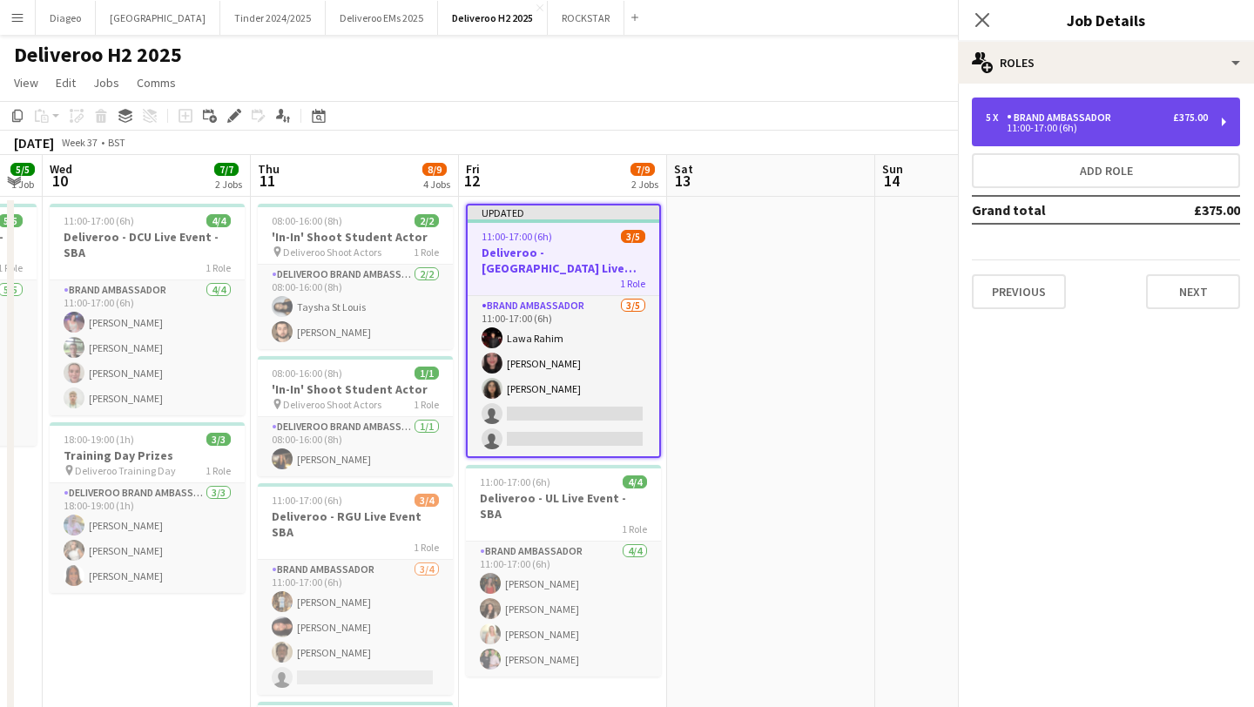
click at [1143, 129] on div "11:00-17:00 (6h)" at bounding box center [1097, 128] width 222 height 9
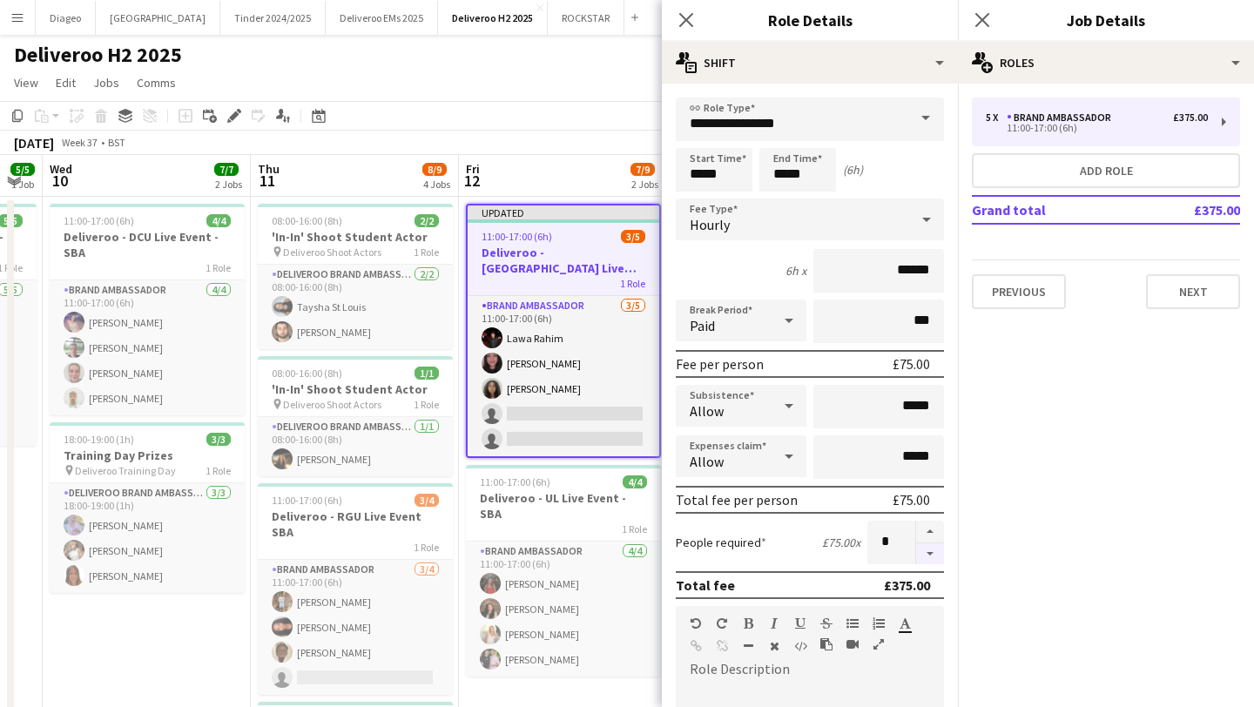
click at [925, 556] on button "button" at bounding box center [930, 554] width 28 height 22
type input "*"
click at [1167, 288] on button "Next" at bounding box center [1193, 291] width 94 height 35
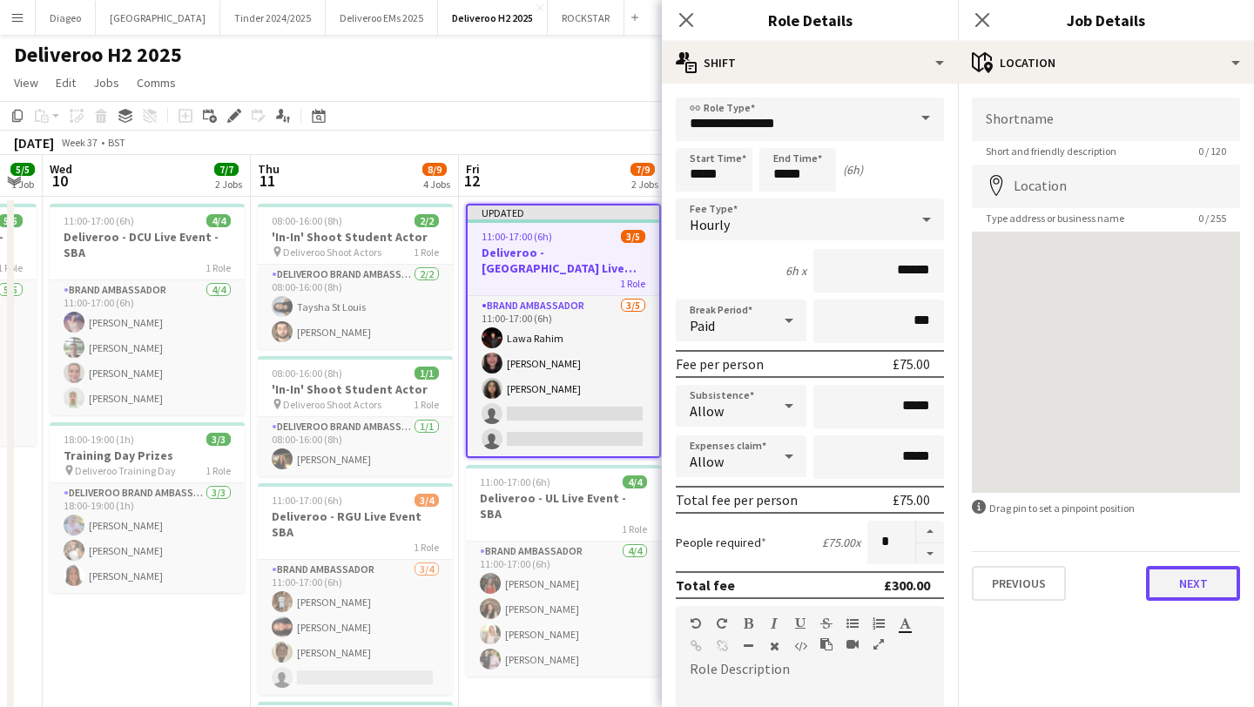
click at [1197, 589] on button "Next" at bounding box center [1193, 583] width 94 height 35
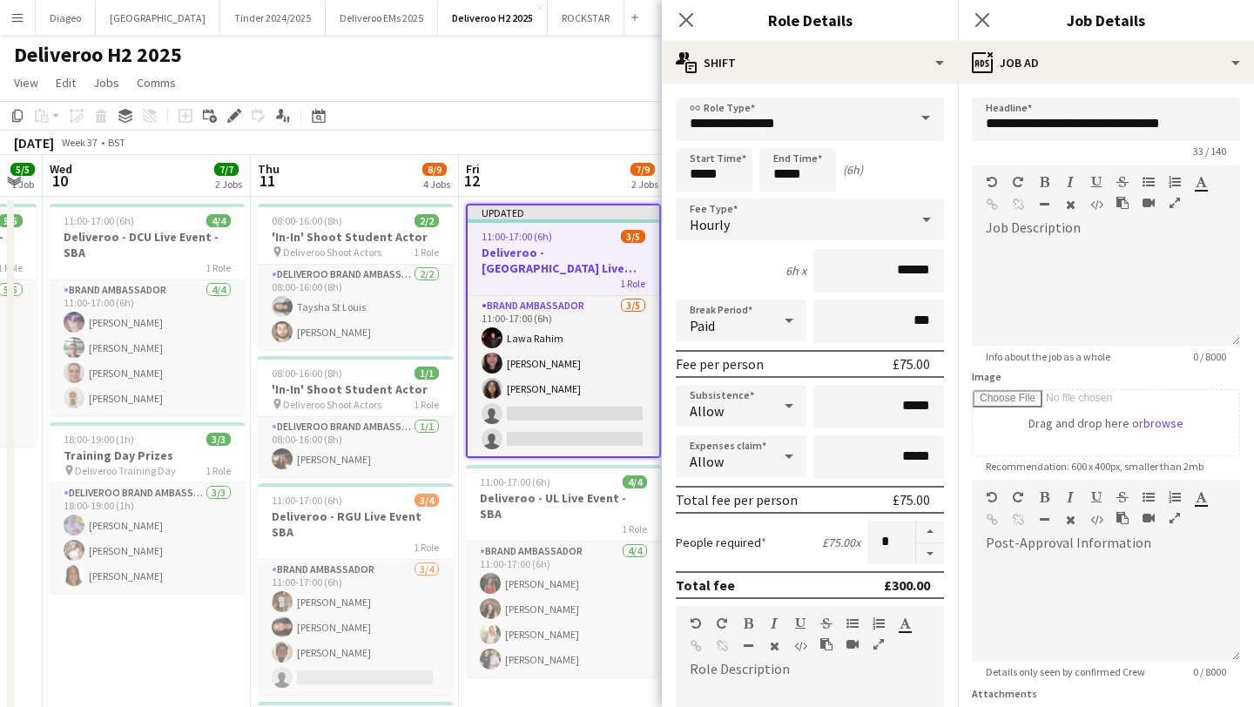
scroll to position [153, 0]
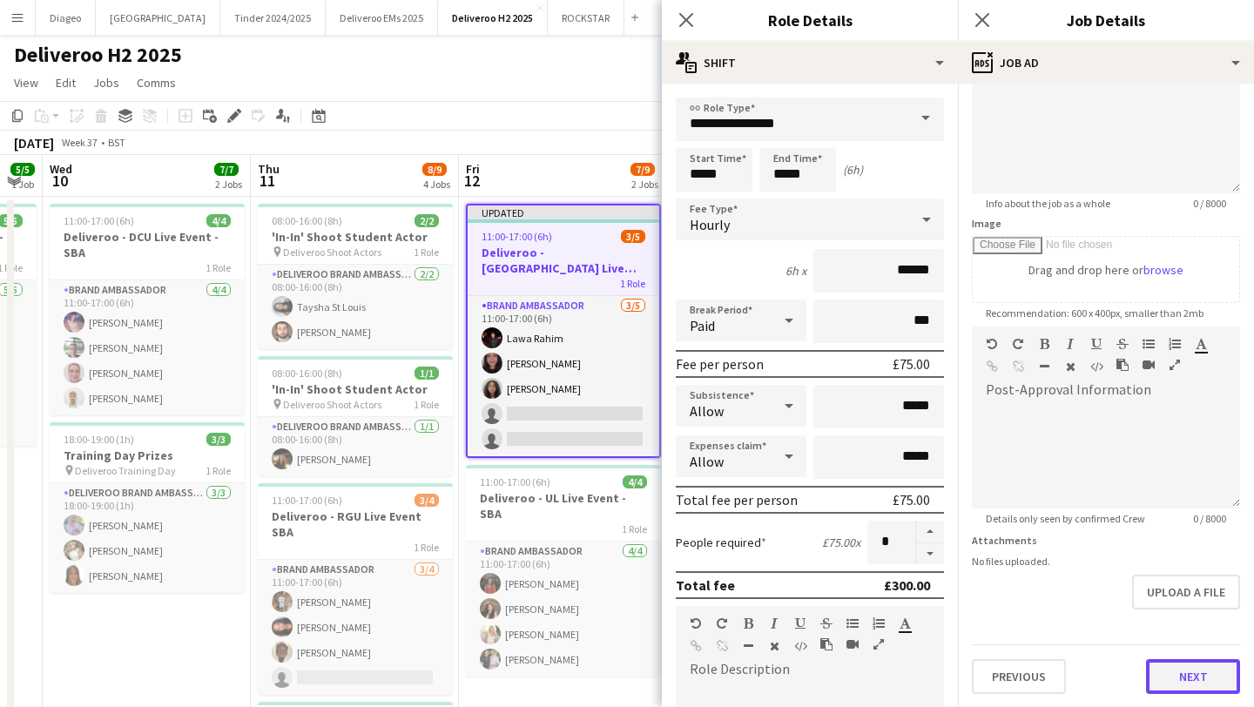
click at [1202, 684] on button "Next" at bounding box center [1193, 676] width 94 height 35
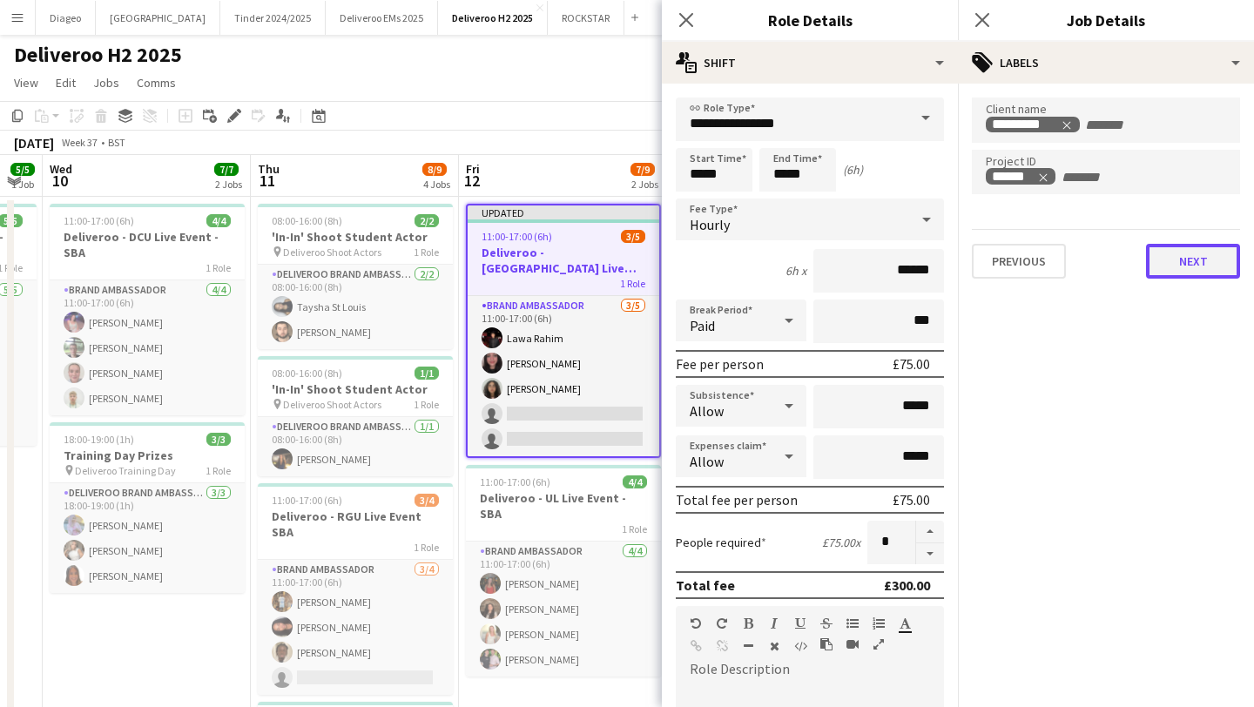
click at [1180, 257] on button "Next" at bounding box center [1193, 261] width 94 height 35
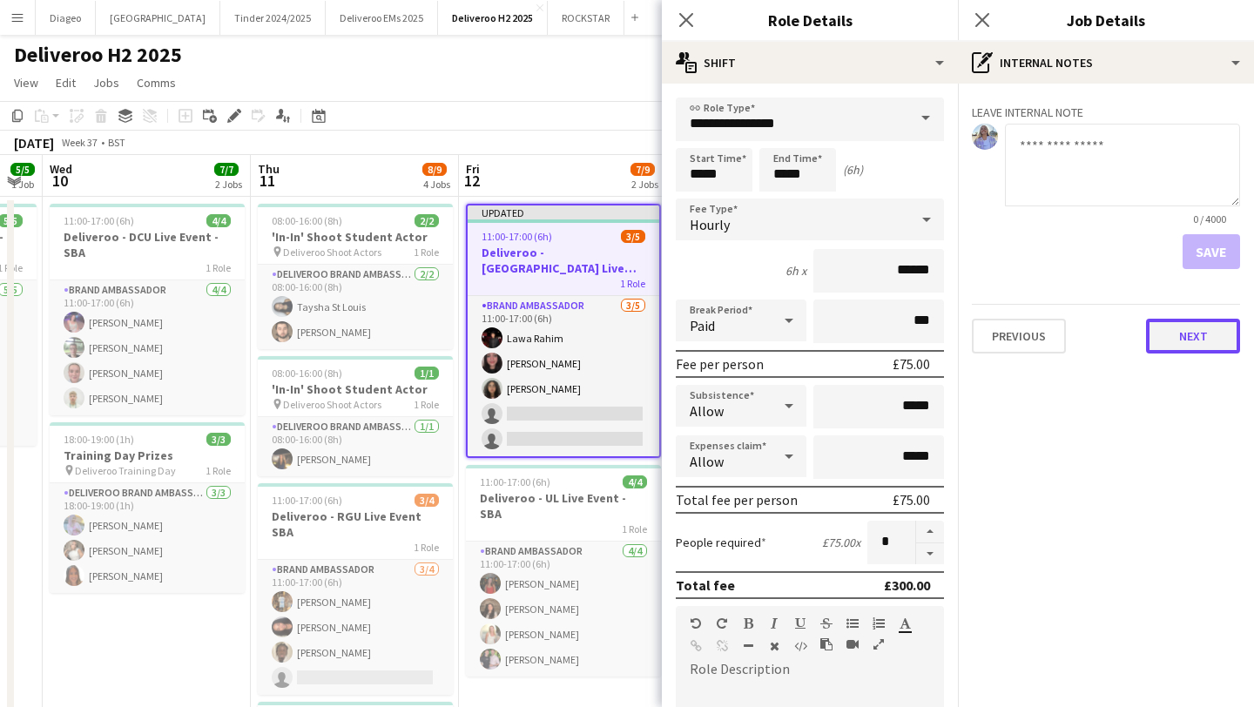
click at [1194, 329] on button "Next" at bounding box center [1193, 336] width 94 height 35
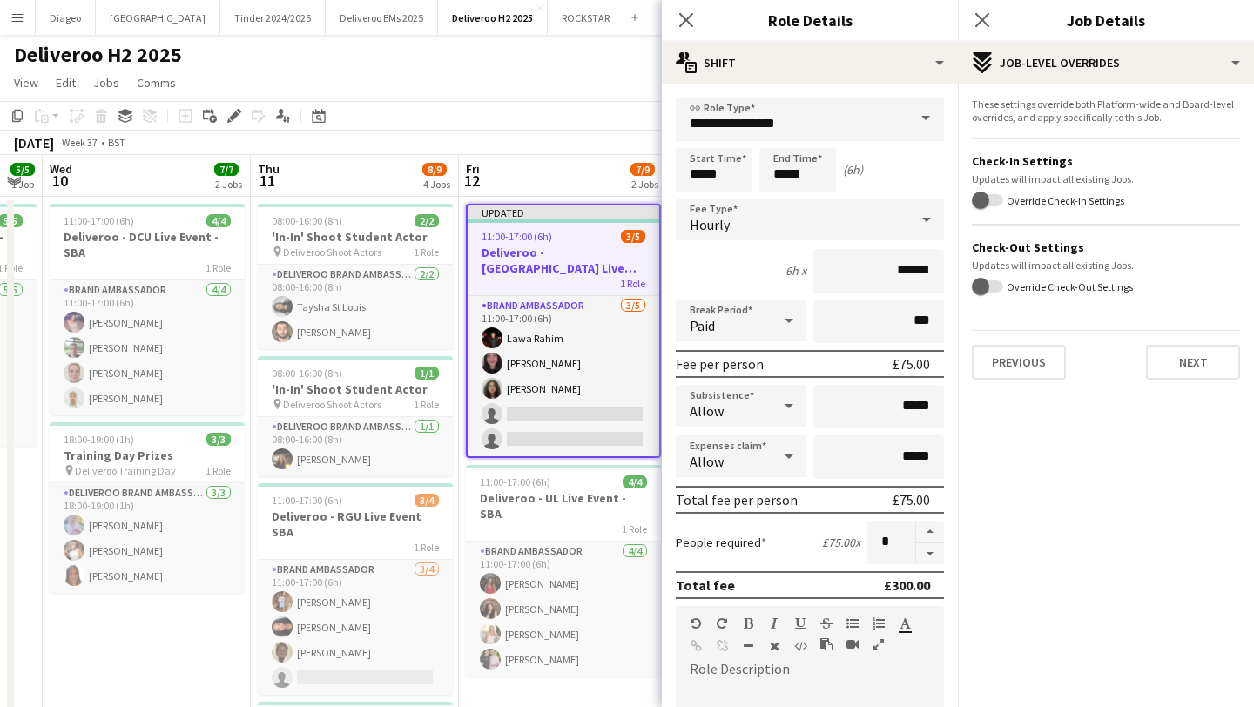
click at [1197, 381] on div "These settings override both Platform-wide and Board-level overrides, and apply…" at bounding box center [1106, 239] width 296 height 310
click at [1197, 367] on button "Next" at bounding box center [1193, 362] width 94 height 35
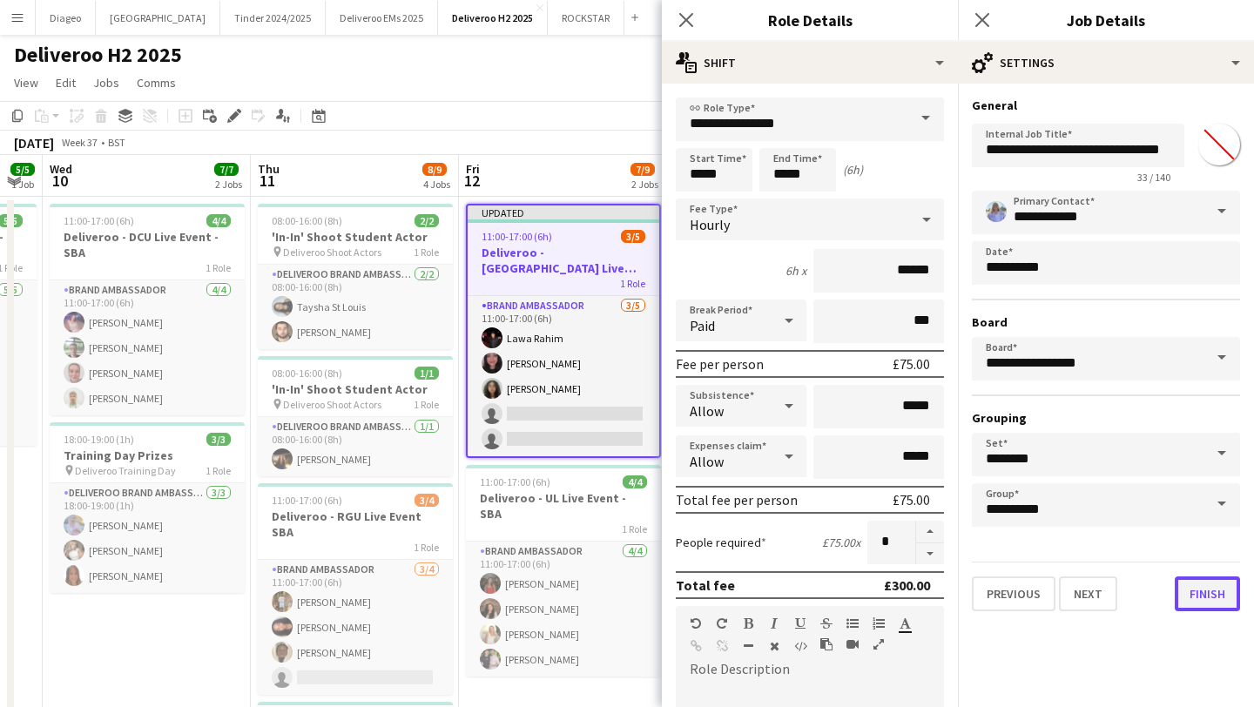
click at [1201, 585] on button "Finish" at bounding box center [1207, 593] width 65 height 35
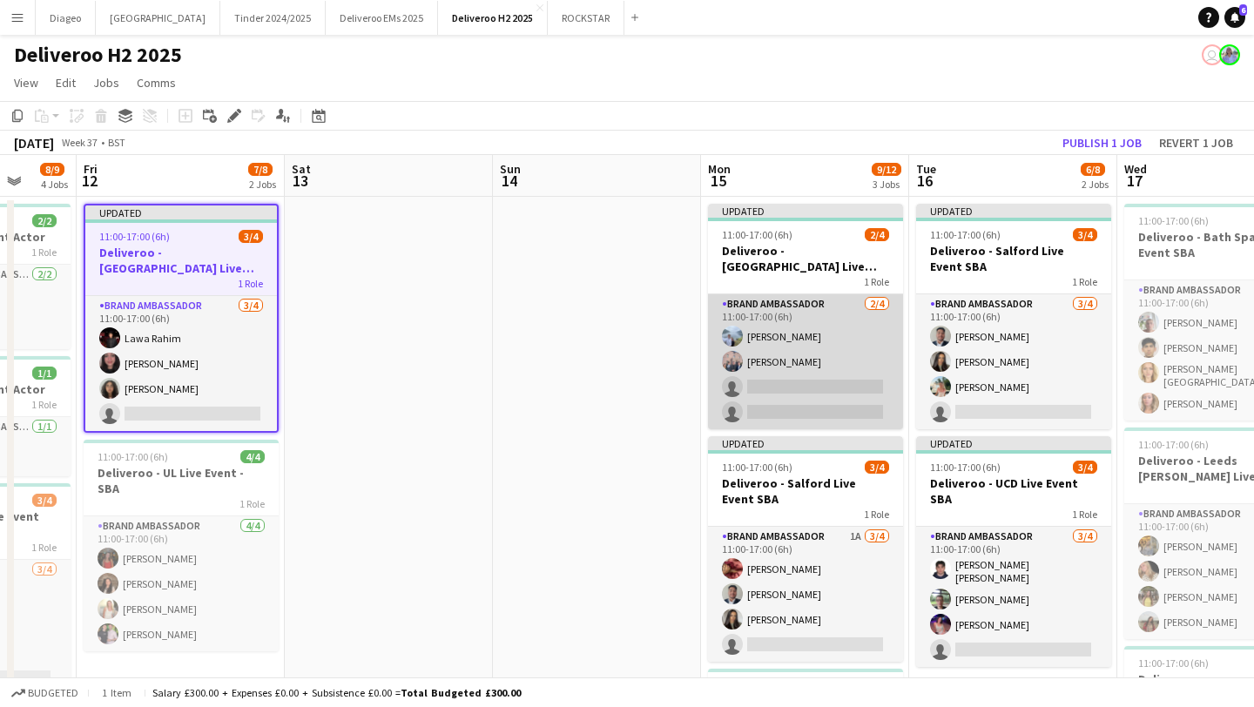
click at [839, 369] on app-card-role "Brand Ambassador [DATE] 11:00-17:00 (6h) [PERSON_NAME] [PERSON_NAME] single-neu…" at bounding box center [805, 361] width 195 height 135
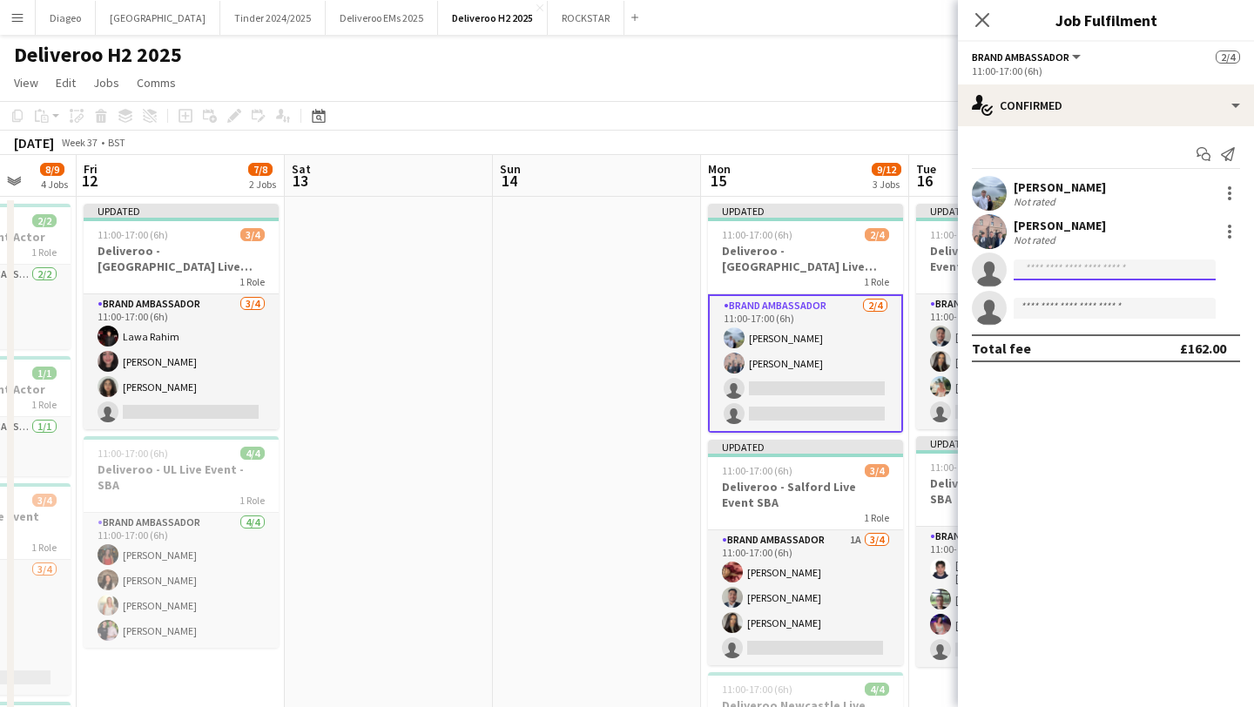
click at [1117, 261] on input at bounding box center [1115, 270] width 202 height 21
type input "*"
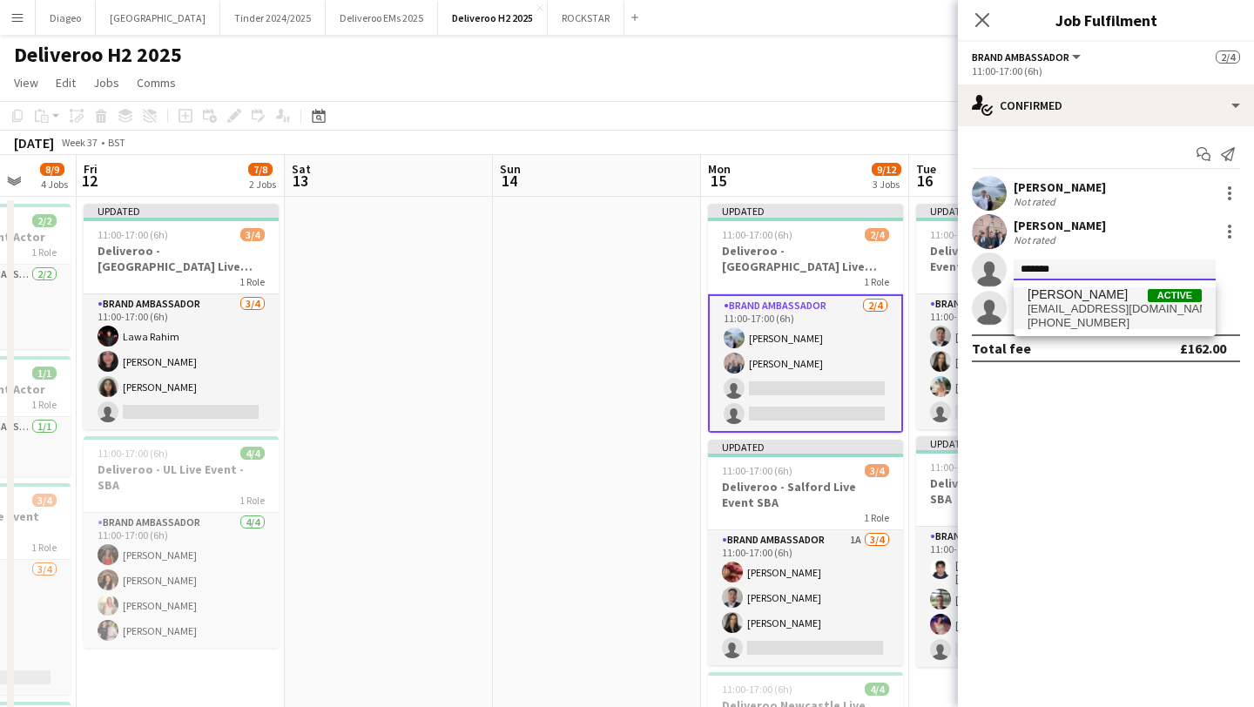
type input "*******"
click at [1123, 307] on span "[EMAIL_ADDRESS][DOMAIN_NAME]" at bounding box center [1115, 309] width 174 height 14
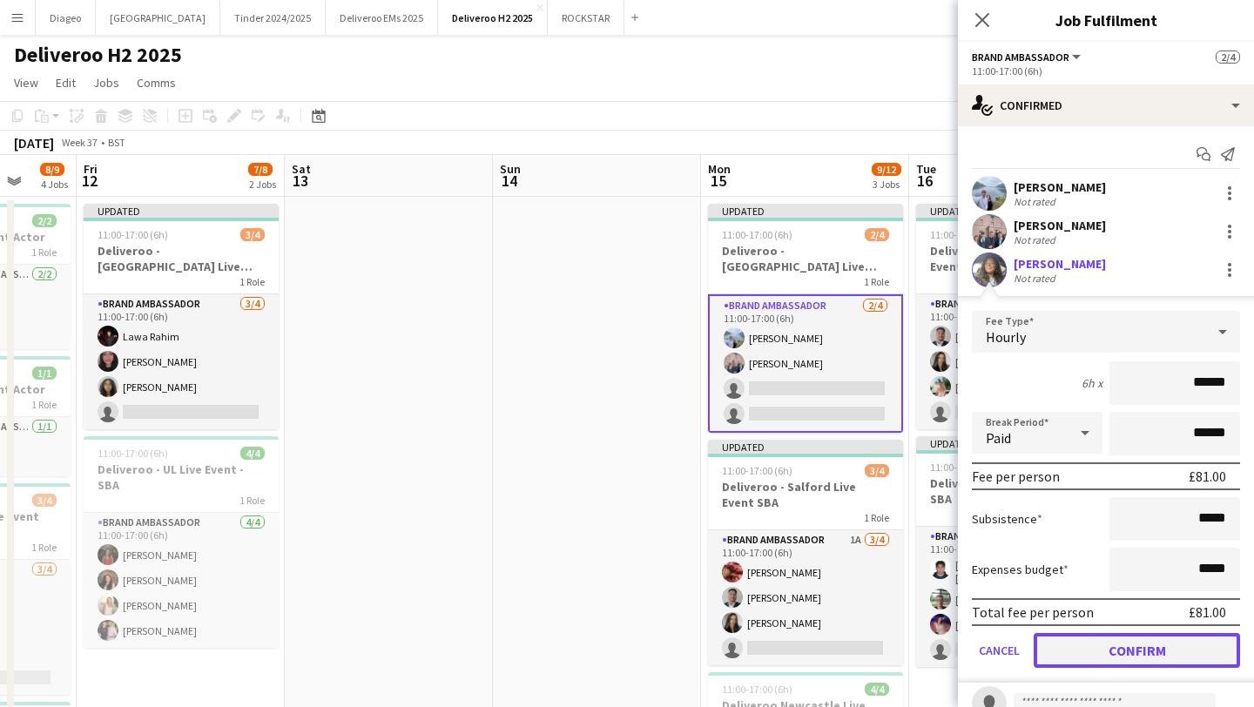
click at [1149, 646] on button "Confirm" at bounding box center [1137, 650] width 206 height 35
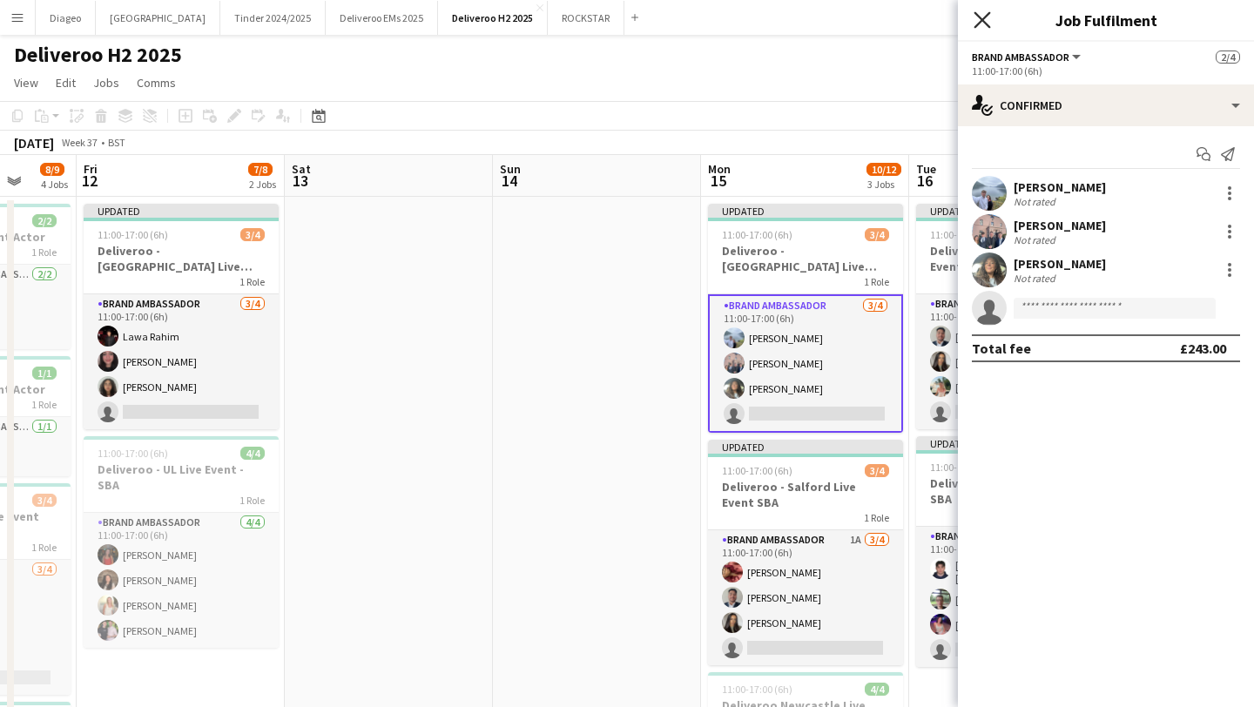
click at [981, 25] on icon "Close pop-in" at bounding box center [982, 19] width 17 height 17
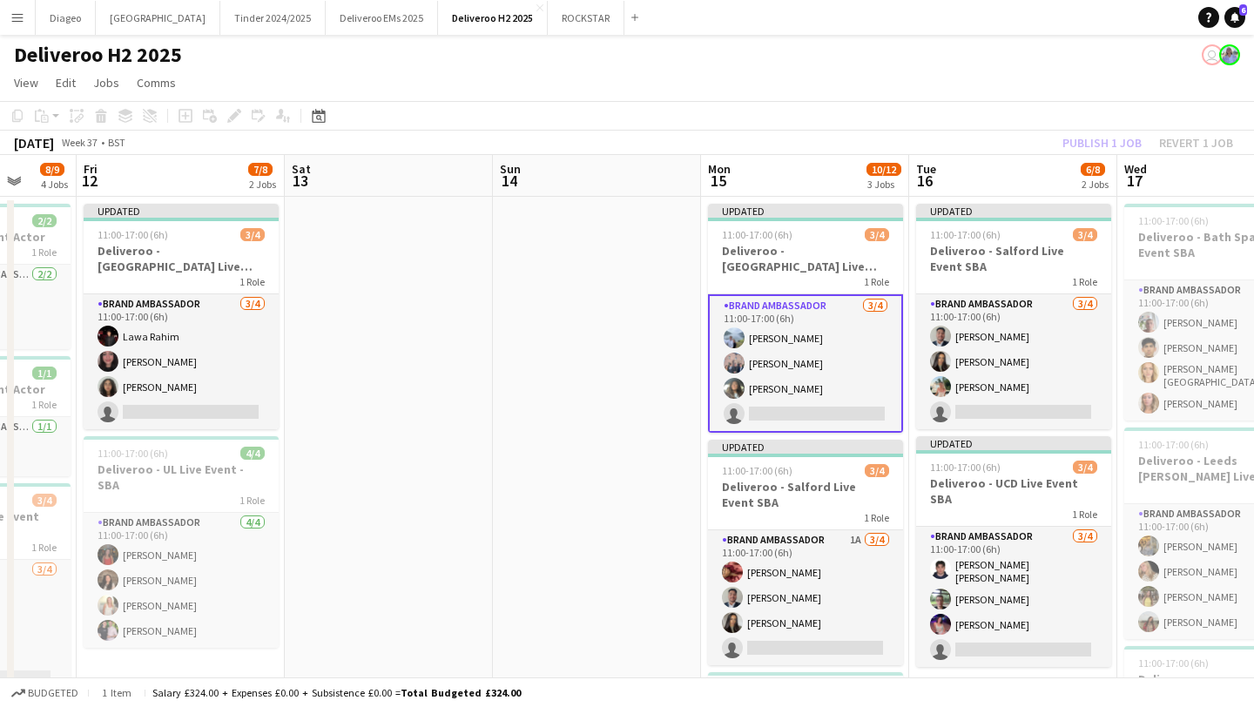
click at [593, 351] on app-date-cell at bounding box center [597, 713] width 208 height 1032
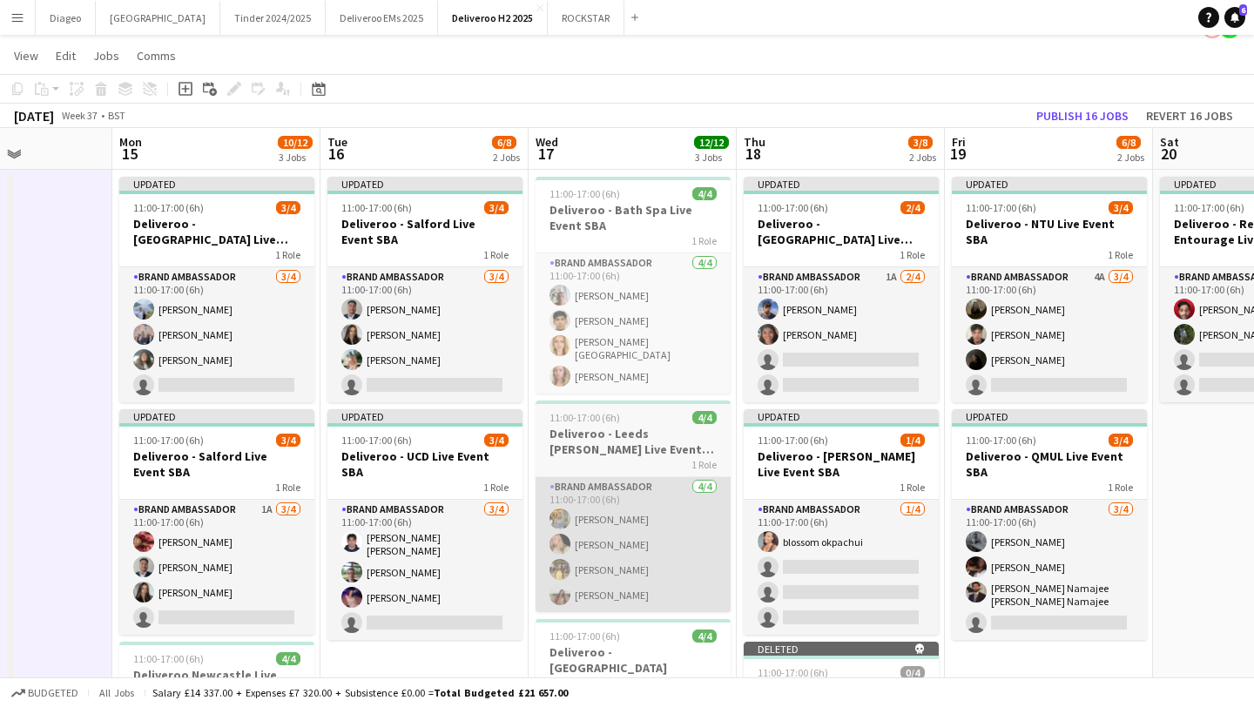
scroll to position [29, 0]
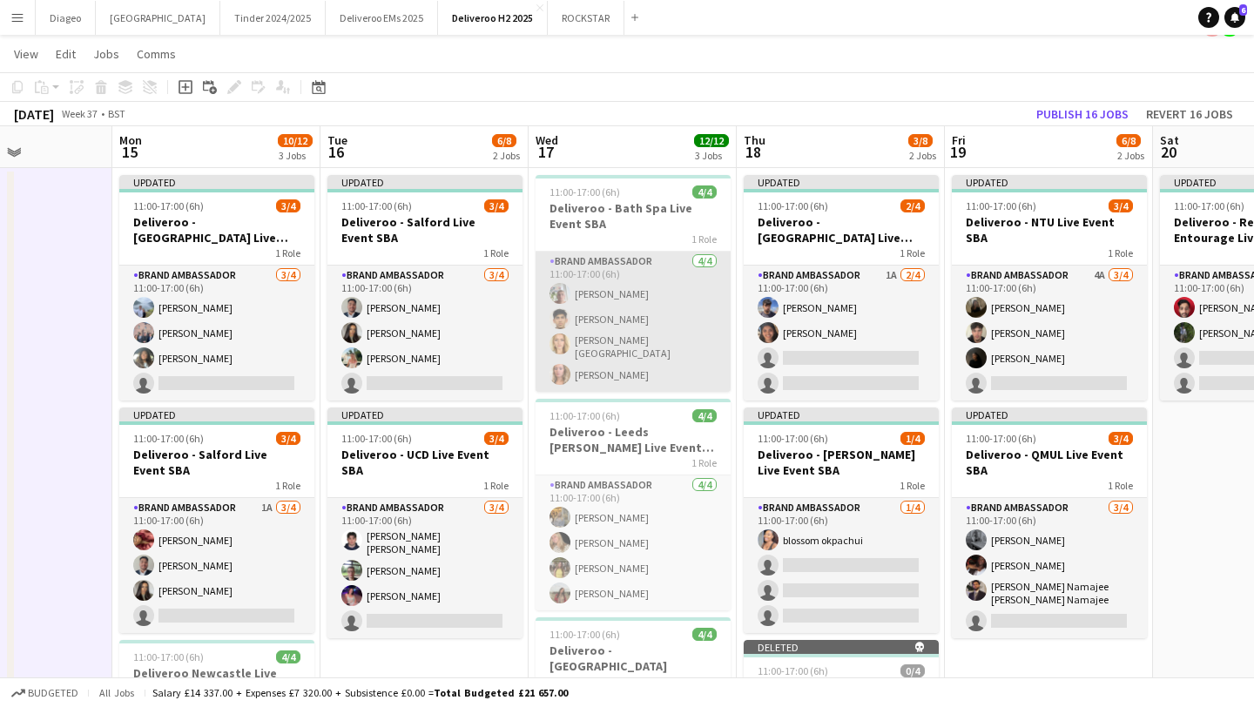
click at [649, 298] on app-card-role "Brand Ambassador [DATE] 11:00-17:00 (6h) [PERSON_NAME] [PERSON_NAME] [PERSON_NA…" at bounding box center [633, 322] width 195 height 140
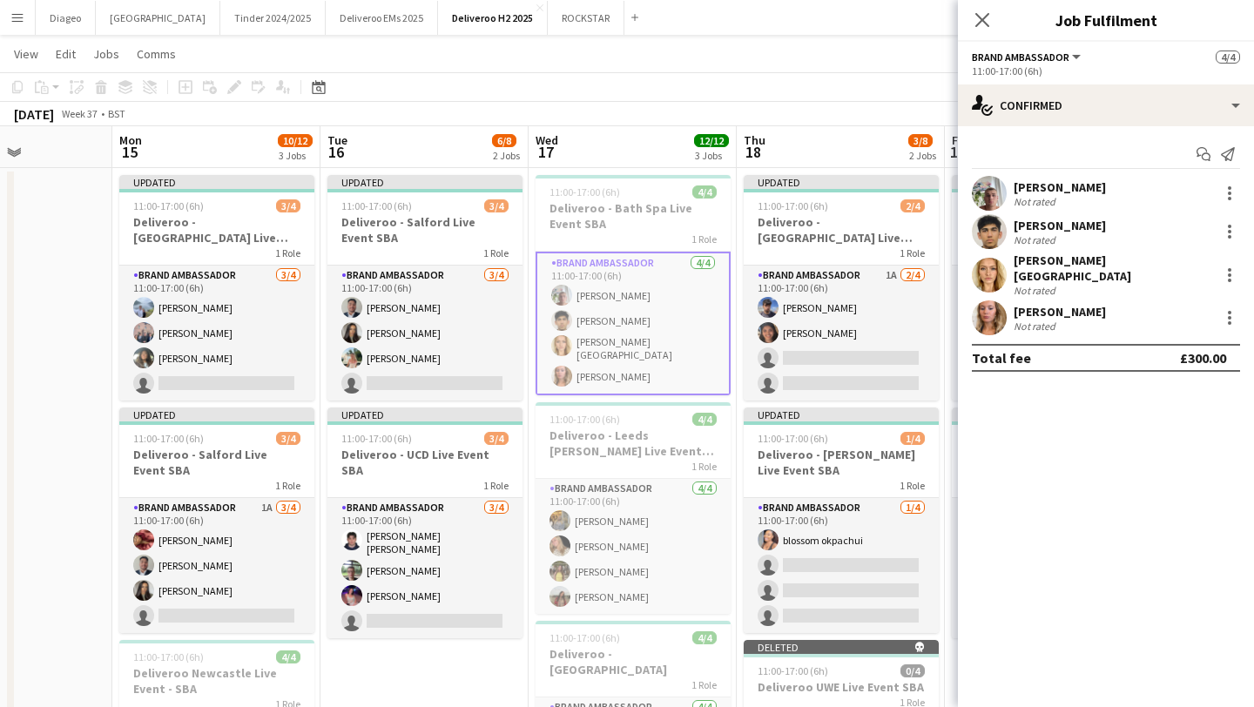
drag, startPoint x: 1093, startPoint y: 187, endPoint x: 1015, endPoint y: 182, distance: 77.7
click at [1015, 182] on div "[PERSON_NAME] Not rated" at bounding box center [1106, 193] width 296 height 35
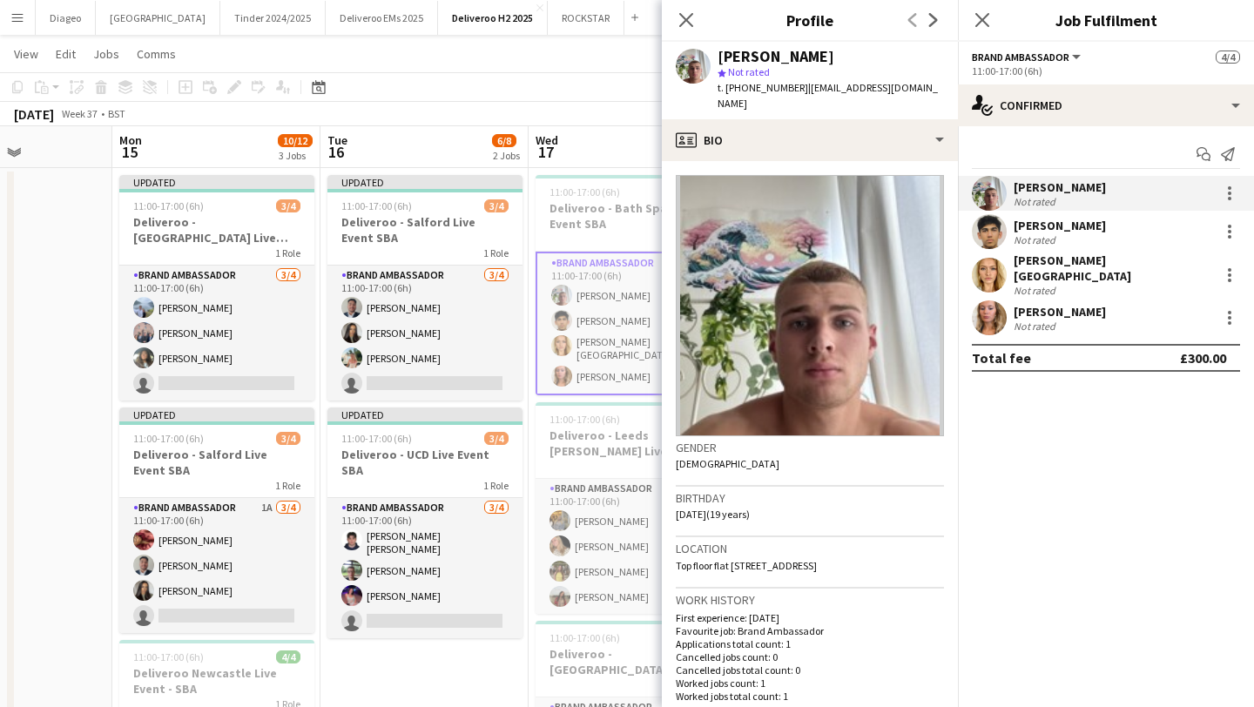
copy div "[PERSON_NAME]"
drag, startPoint x: 1099, startPoint y: 231, endPoint x: 1014, endPoint y: 227, distance: 85.4
click at [1014, 227] on div "[PERSON_NAME]" at bounding box center [1060, 226] width 92 height 16
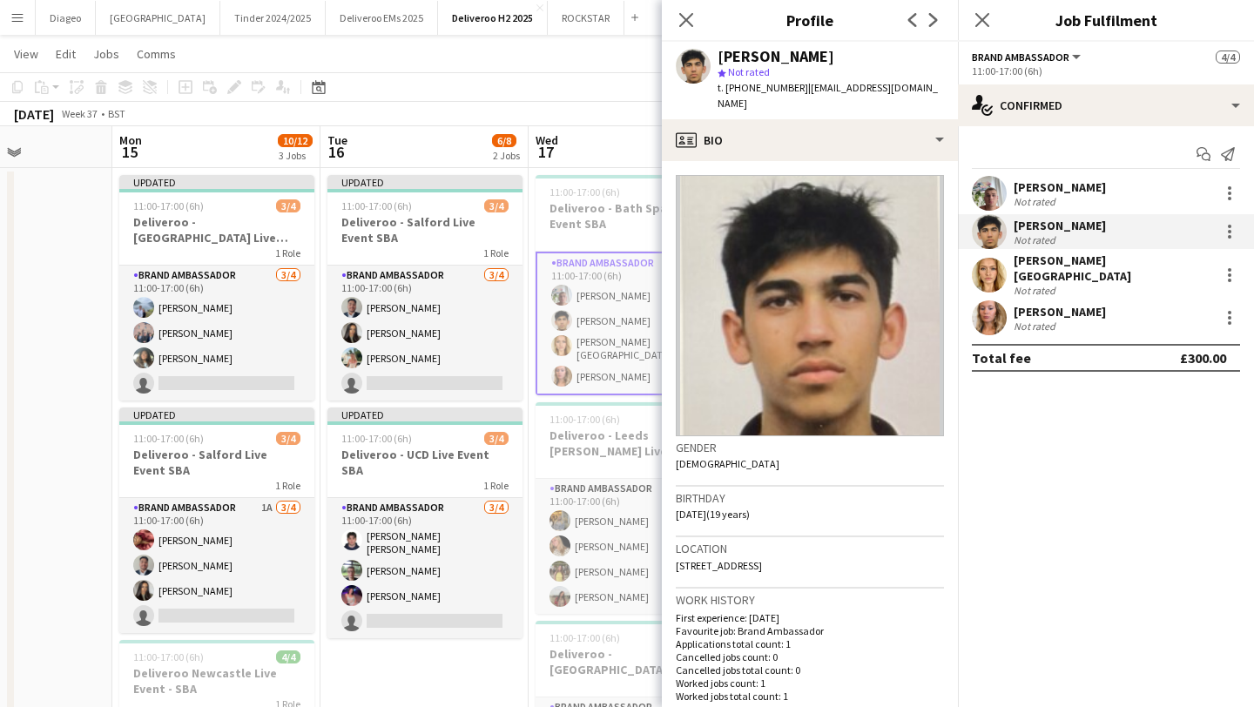
copy div "[PERSON_NAME]"
drag, startPoint x: 1124, startPoint y: 300, endPoint x: 1015, endPoint y: 300, distance: 108.9
click at [1015, 300] on div "[PERSON_NAME] Not rated" at bounding box center [1106, 317] width 296 height 35
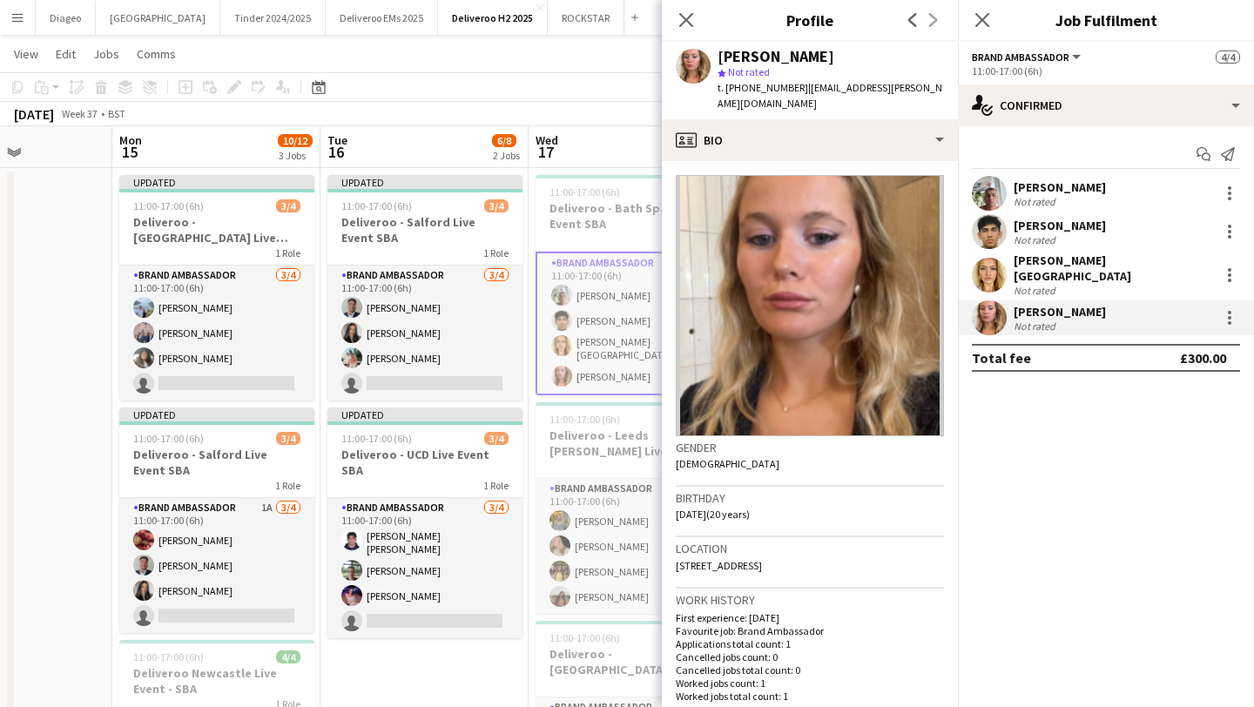
copy div "[PERSON_NAME]"
drag, startPoint x: 1101, startPoint y: 253, endPoint x: 1113, endPoint y: 261, distance: 15.0
click at [1113, 261] on div "[PERSON_NAME] House Not rated" at bounding box center [1106, 275] width 296 height 44
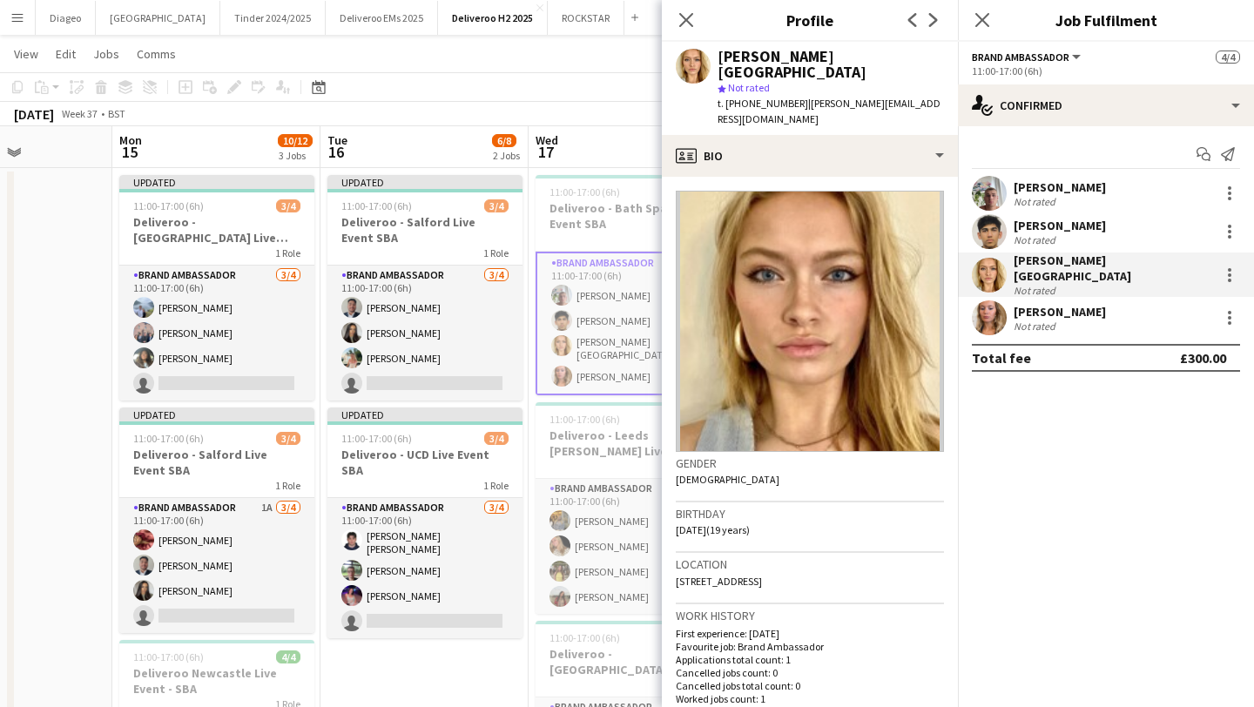
copy div "[PERSON_NAME][GEOGRAPHIC_DATA]"
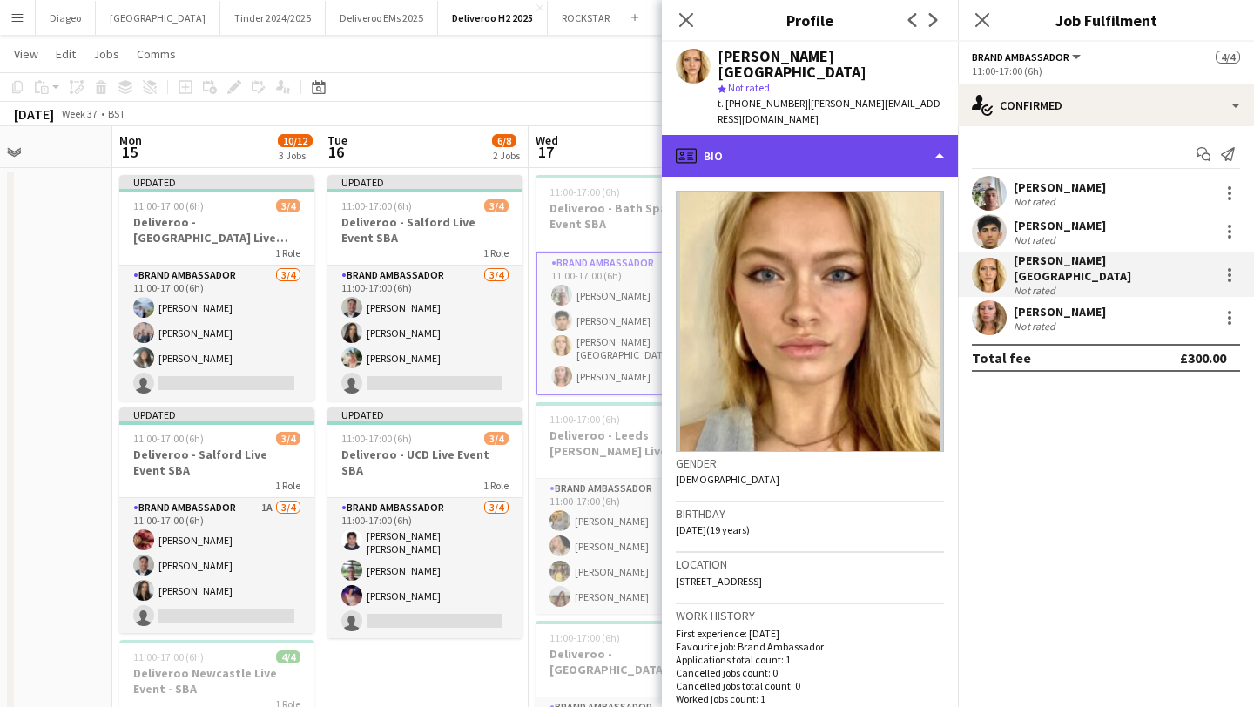
click at [859, 135] on div "profile Bio" at bounding box center [810, 156] width 296 height 42
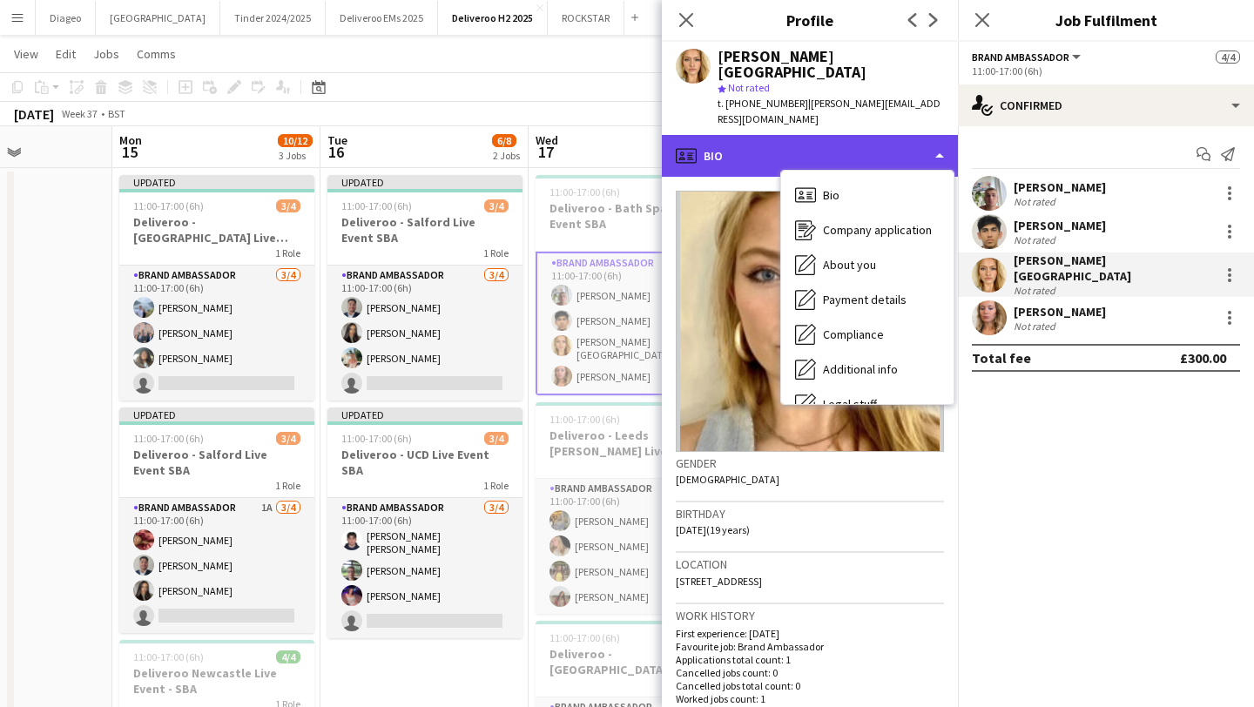
click at [859, 135] on div "profile Bio" at bounding box center [810, 156] width 296 height 42
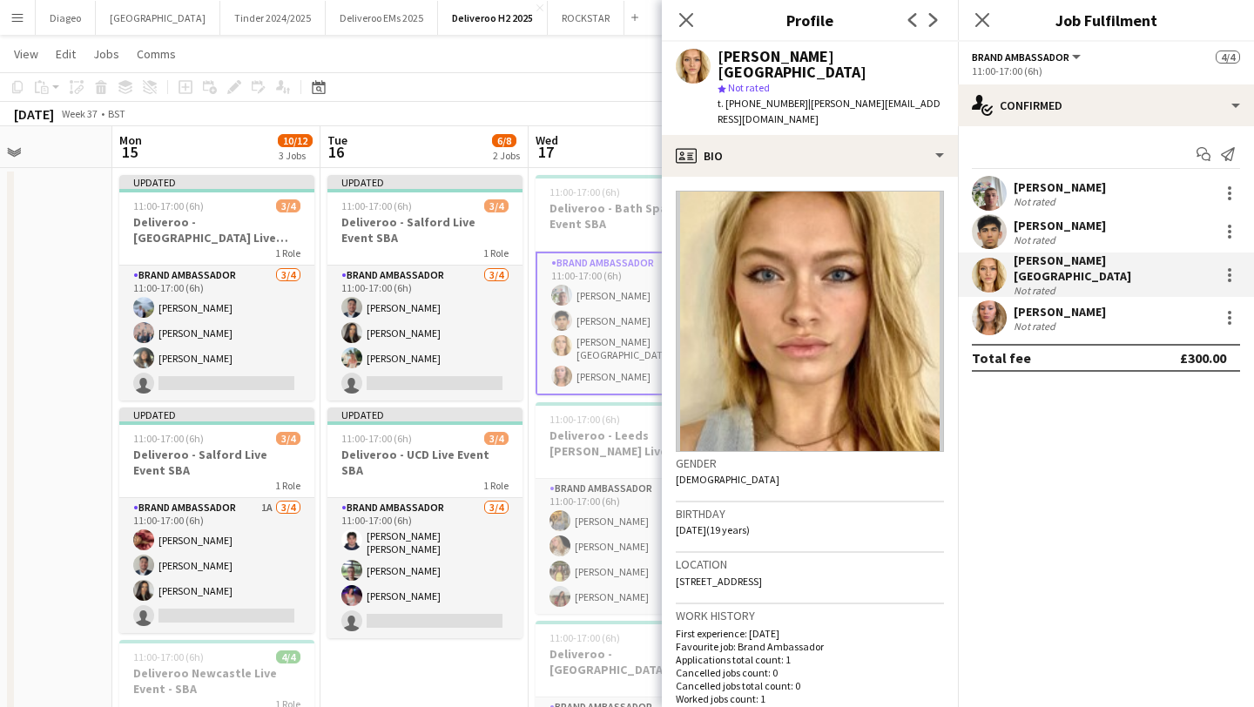
click at [1075, 300] on div "[PERSON_NAME] Not rated" at bounding box center [1106, 317] width 296 height 35
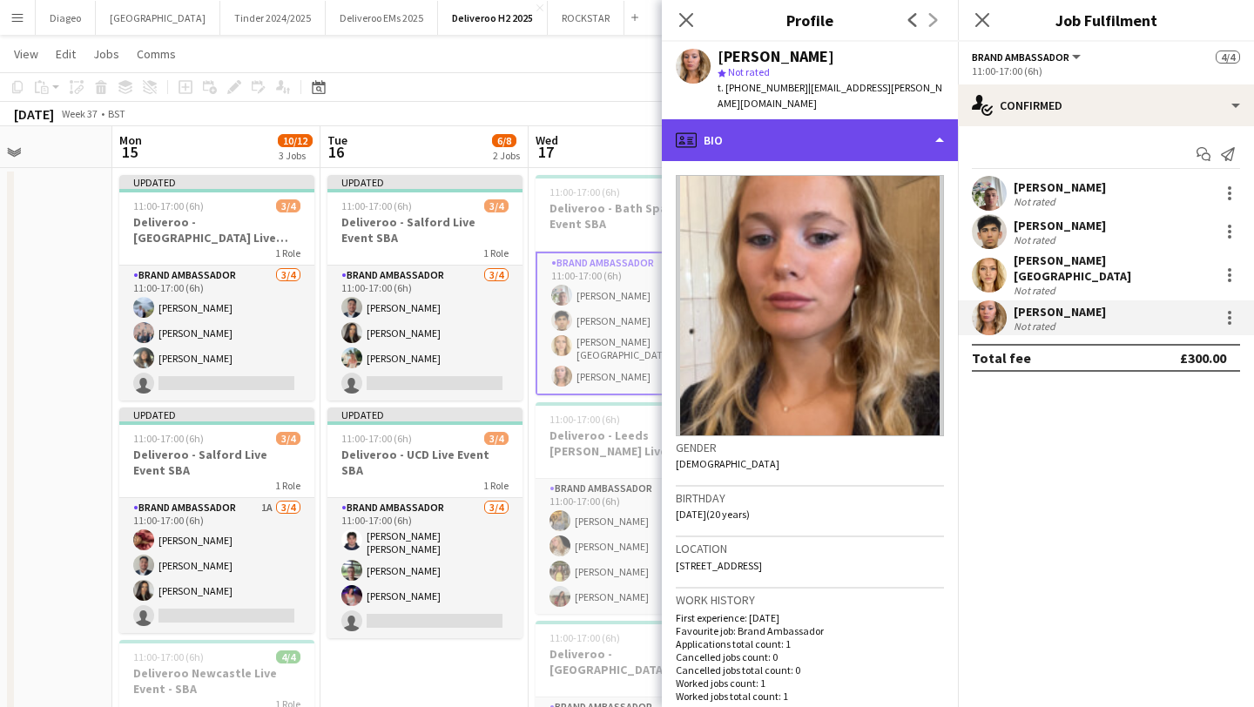
click at [843, 145] on div "profile Bio" at bounding box center [810, 140] width 296 height 42
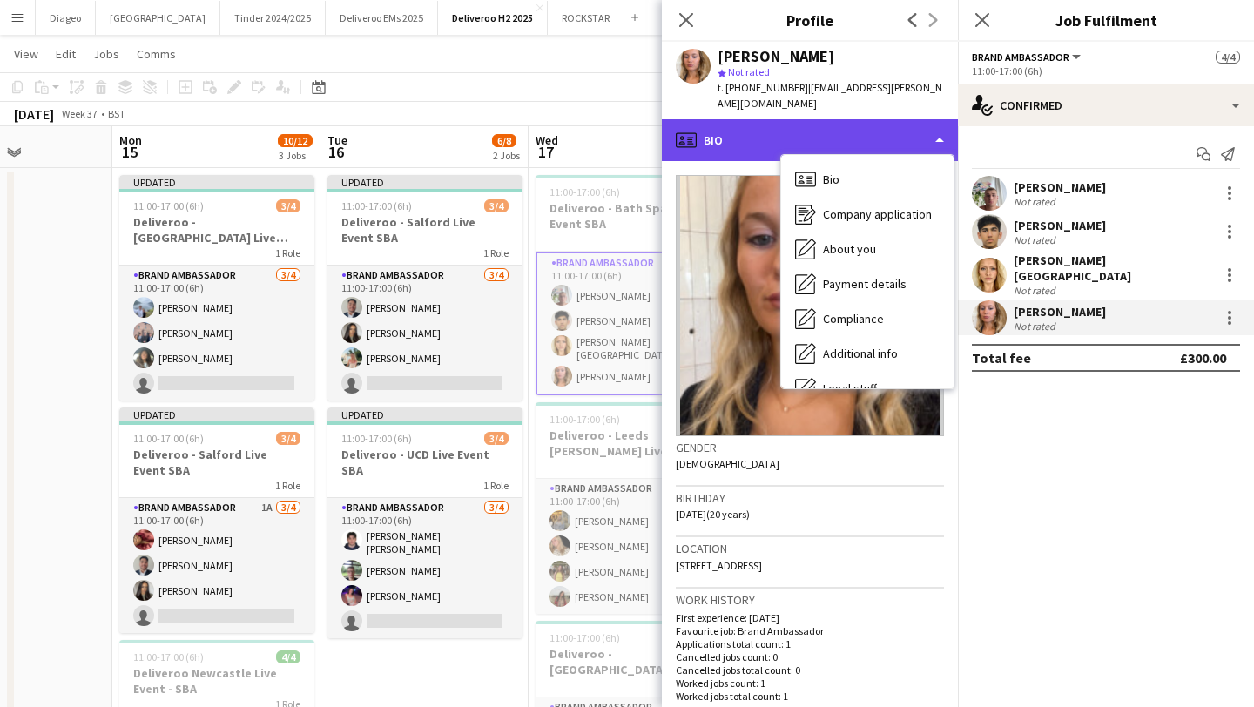
click at [842, 135] on div "profile Bio" at bounding box center [810, 140] width 296 height 42
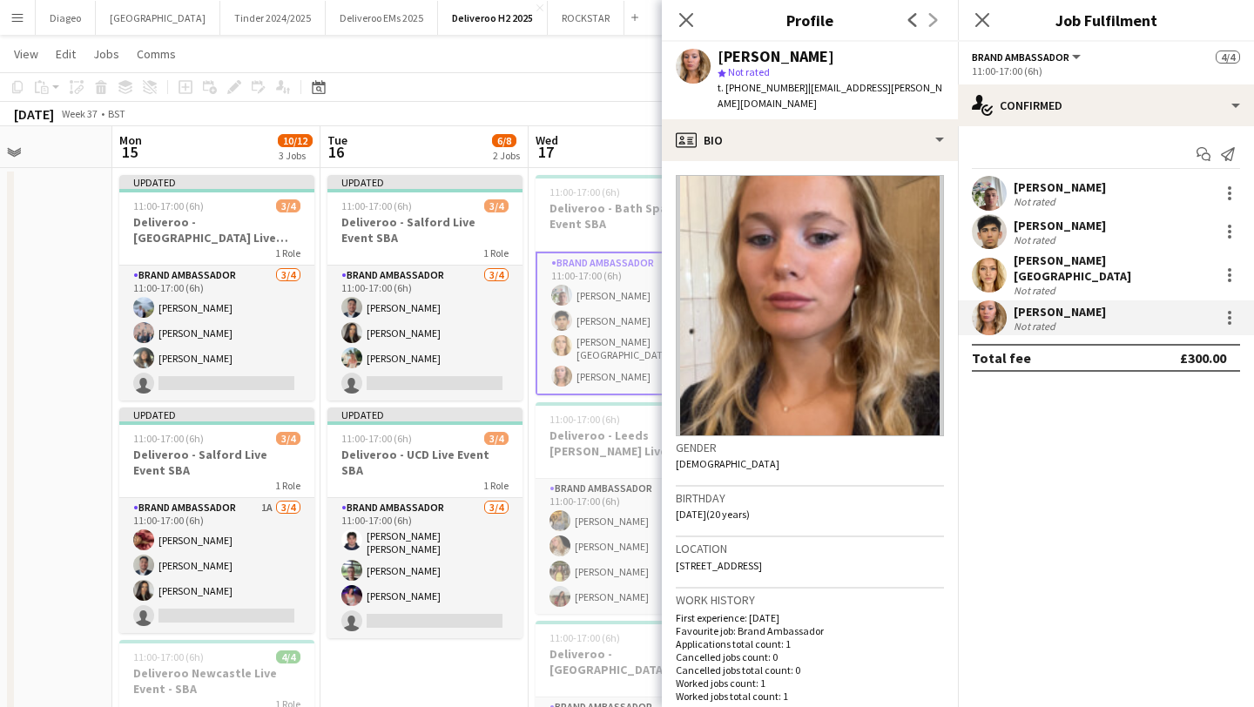
click at [1051, 229] on div "[PERSON_NAME]" at bounding box center [1060, 226] width 92 height 16
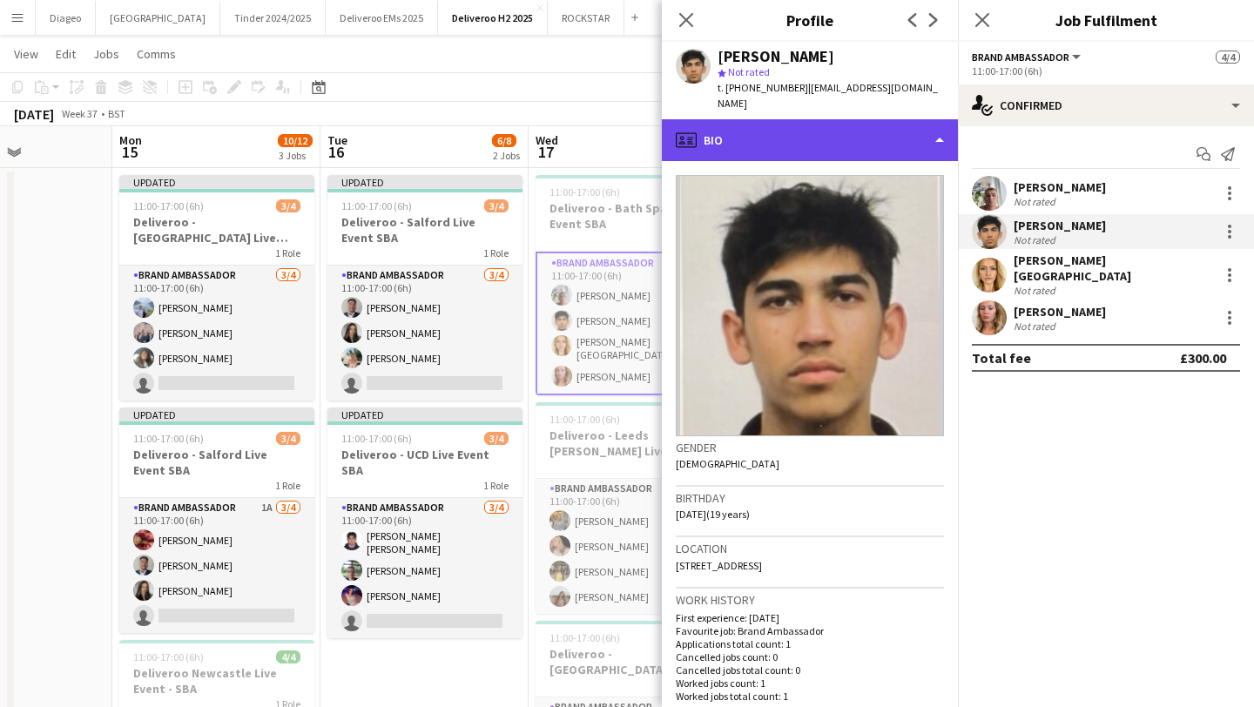
click at [886, 132] on div "profile Bio" at bounding box center [810, 140] width 296 height 42
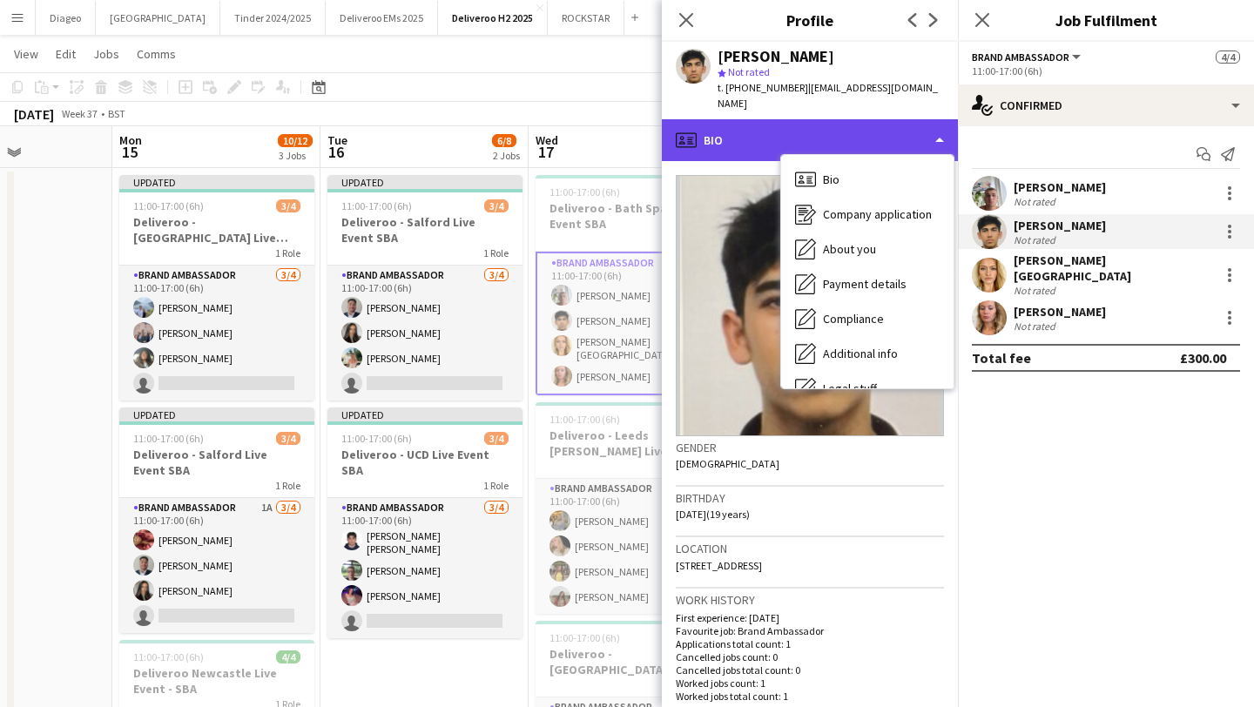
drag, startPoint x: 886, startPoint y: 131, endPoint x: 900, endPoint y: 131, distance: 14.8
click at [886, 131] on div "profile Bio" at bounding box center [810, 140] width 296 height 42
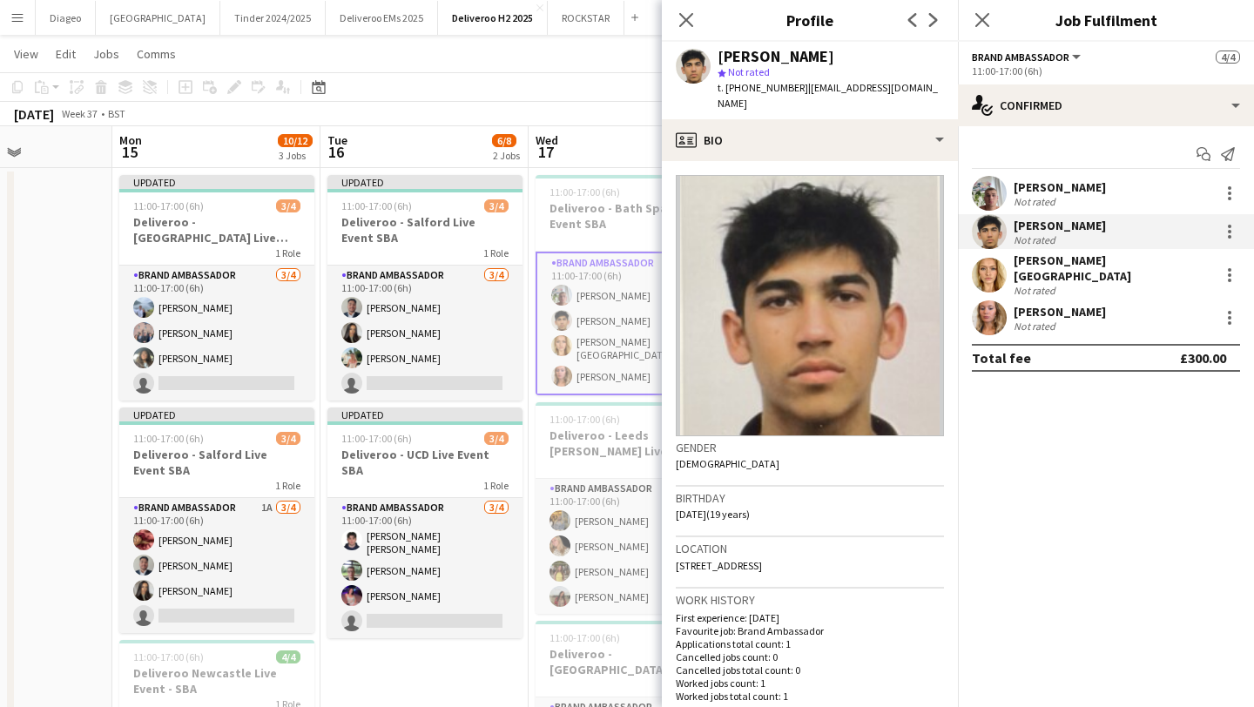
click at [1031, 175] on div "Start chat Send notification [PERSON_NAME] Not rated [PERSON_NAME] Not rated [P…" at bounding box center [1106, 256] width 296 height 260
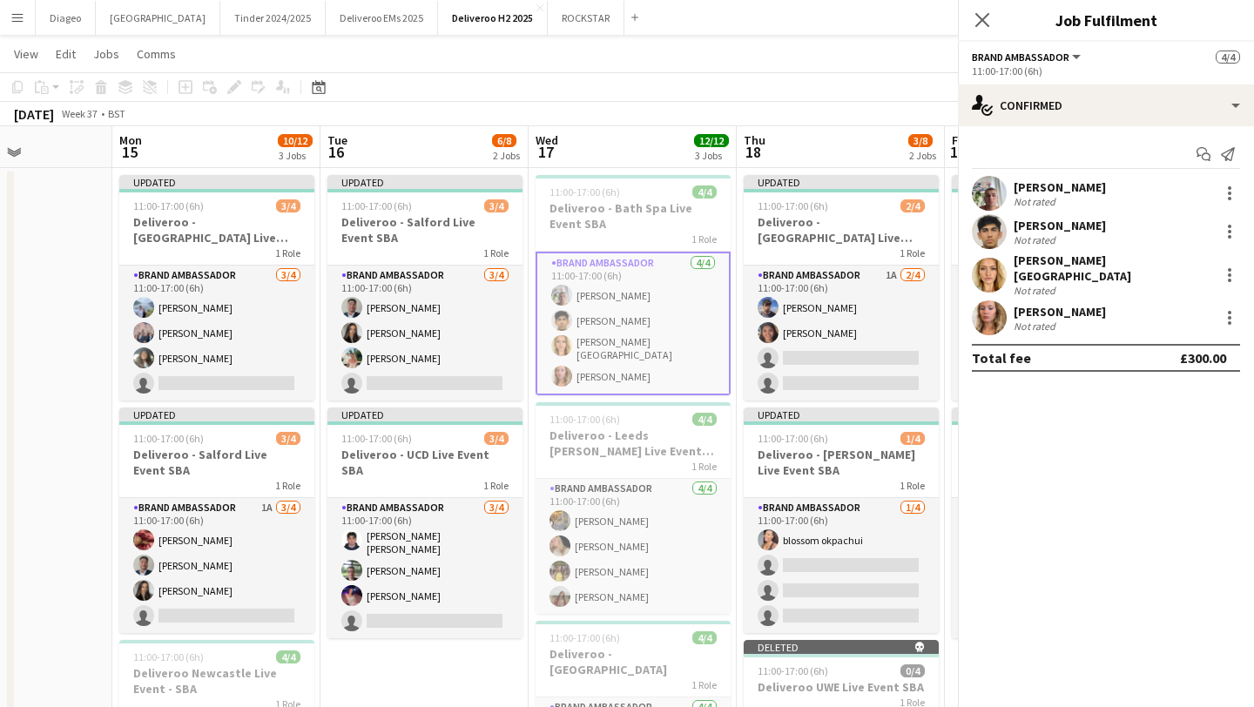
click at [1035, 187] on div "[PERSON_NAME]" at bounding box center [1060, 187] width 92 height 16
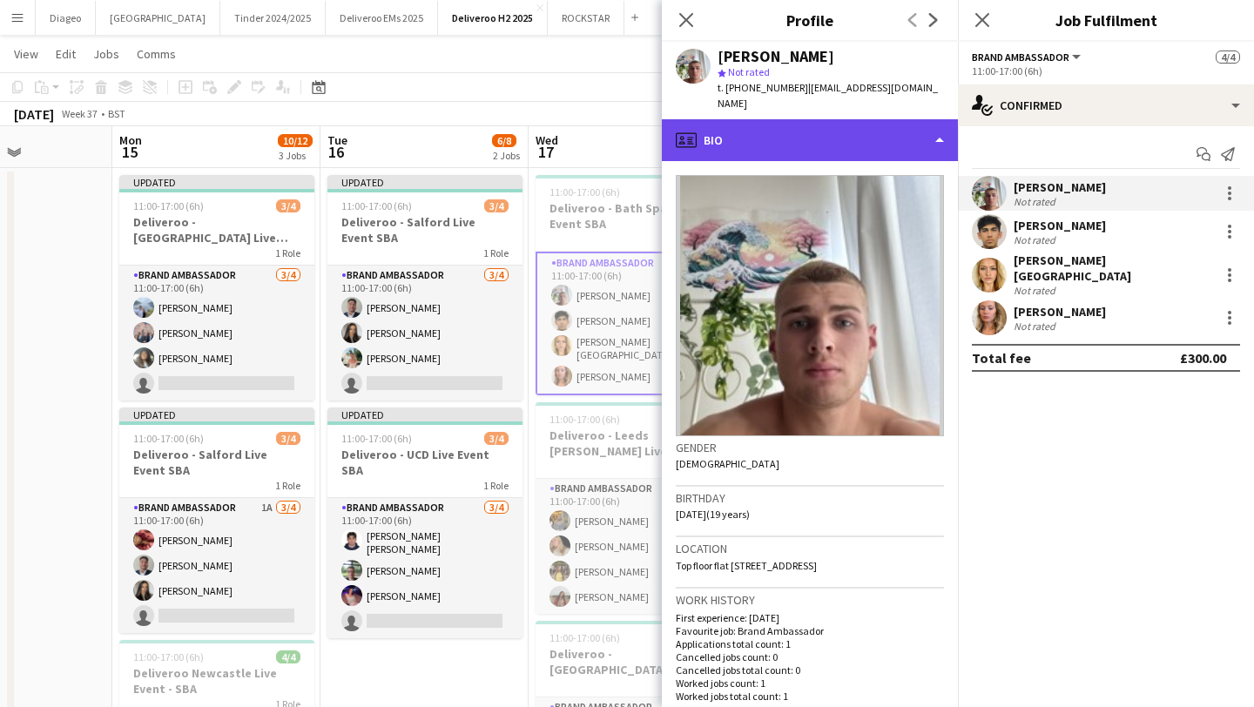
click at [848, 119] on div "profile Bio" at bounding box center [810, 140] width 296 height 42
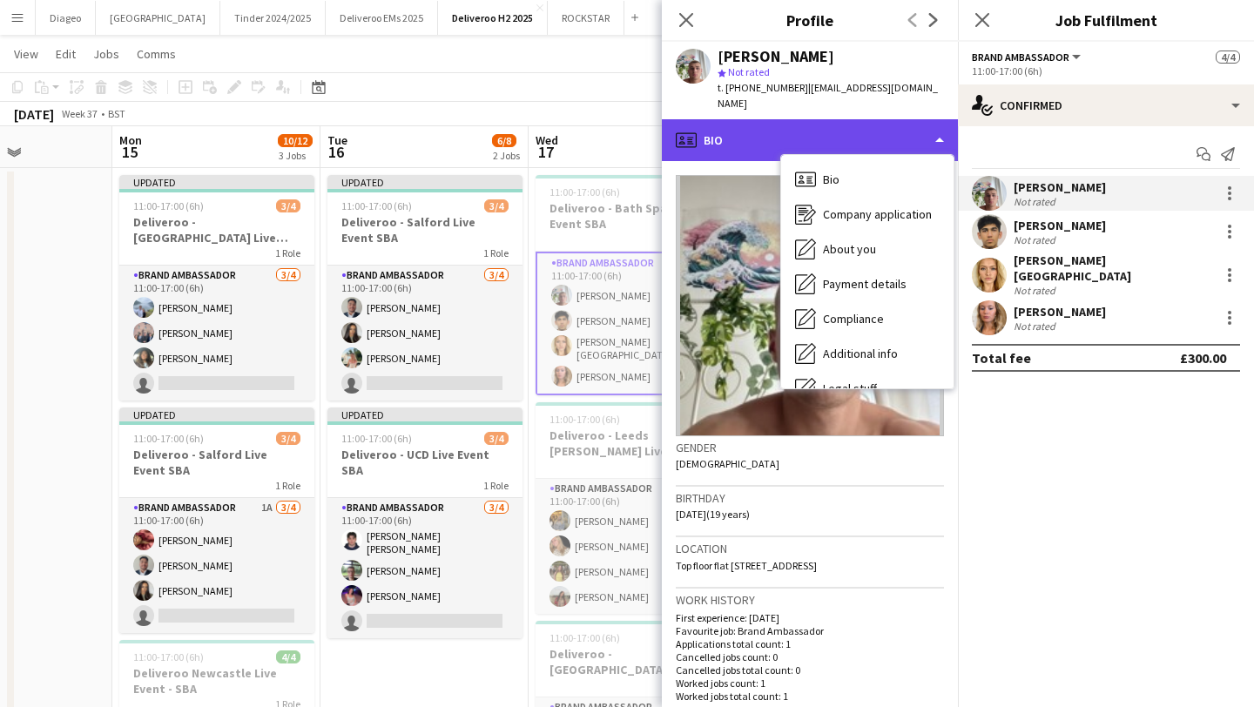
click at [852, 119] on div "profile Bio" at bounding box center [810, 140] width 296 height 42
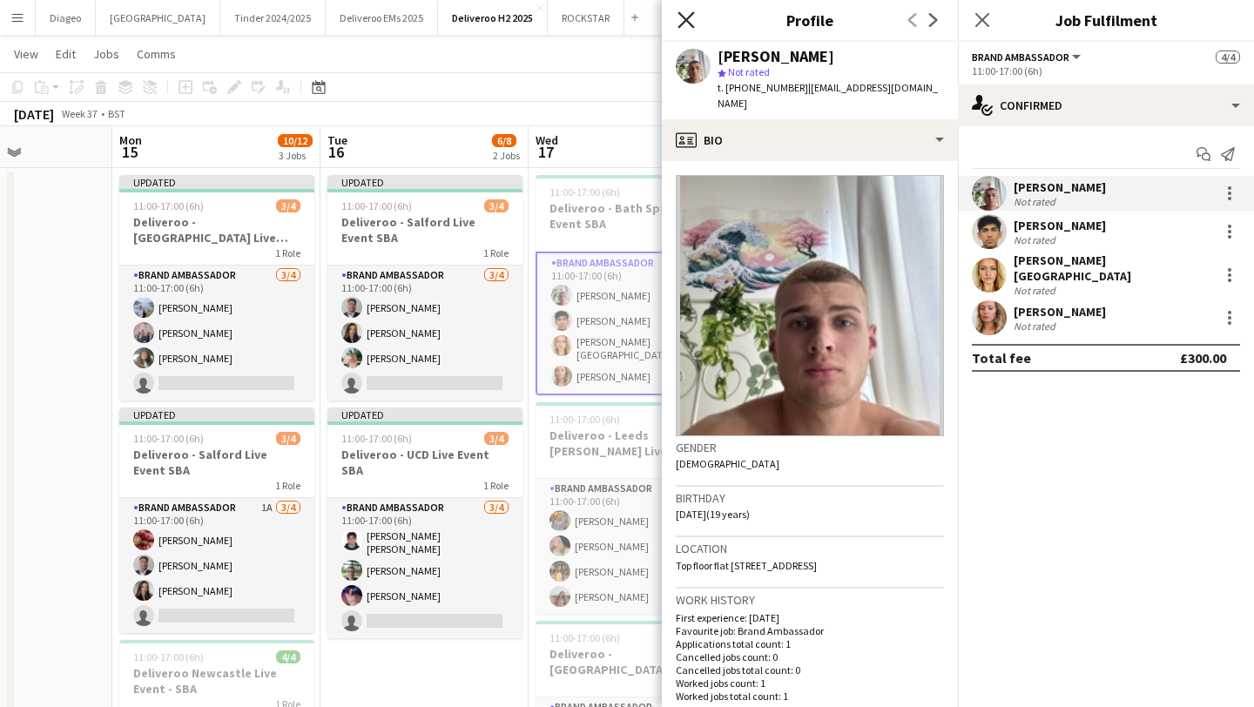
click at [686, 21] on icon at bounding box center [686, 19] width 17 height 17
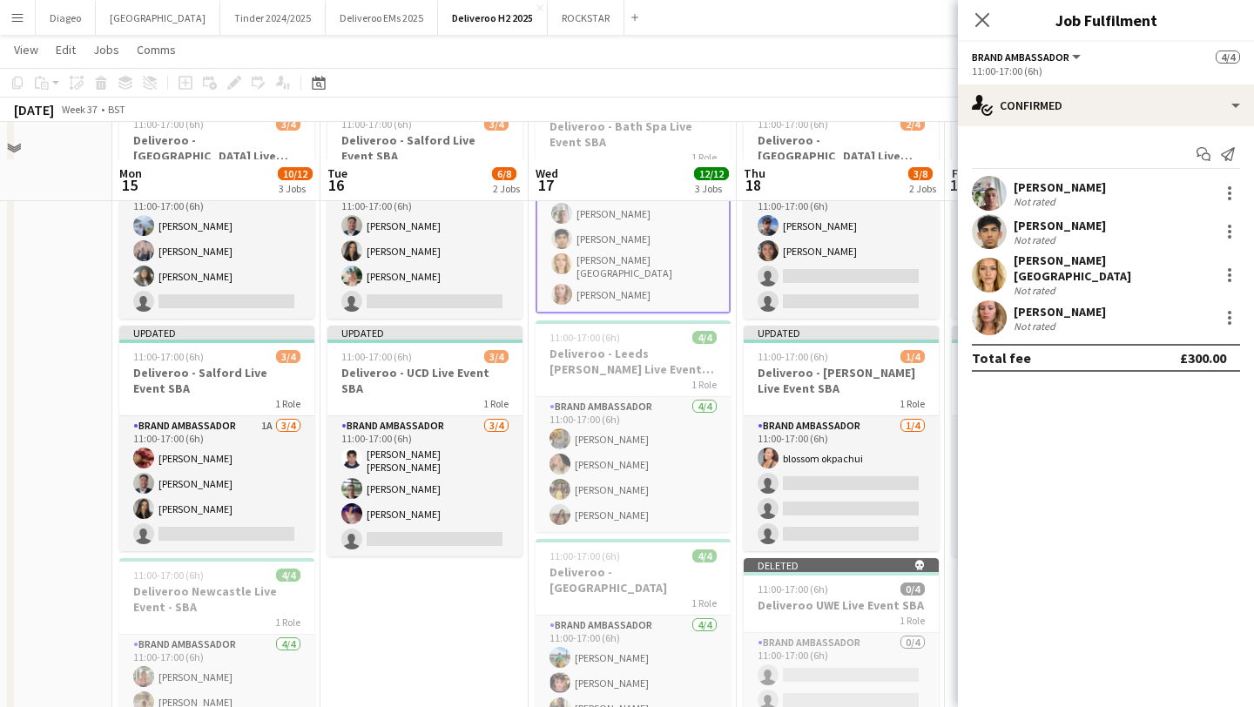
scroll to position [153, 0]
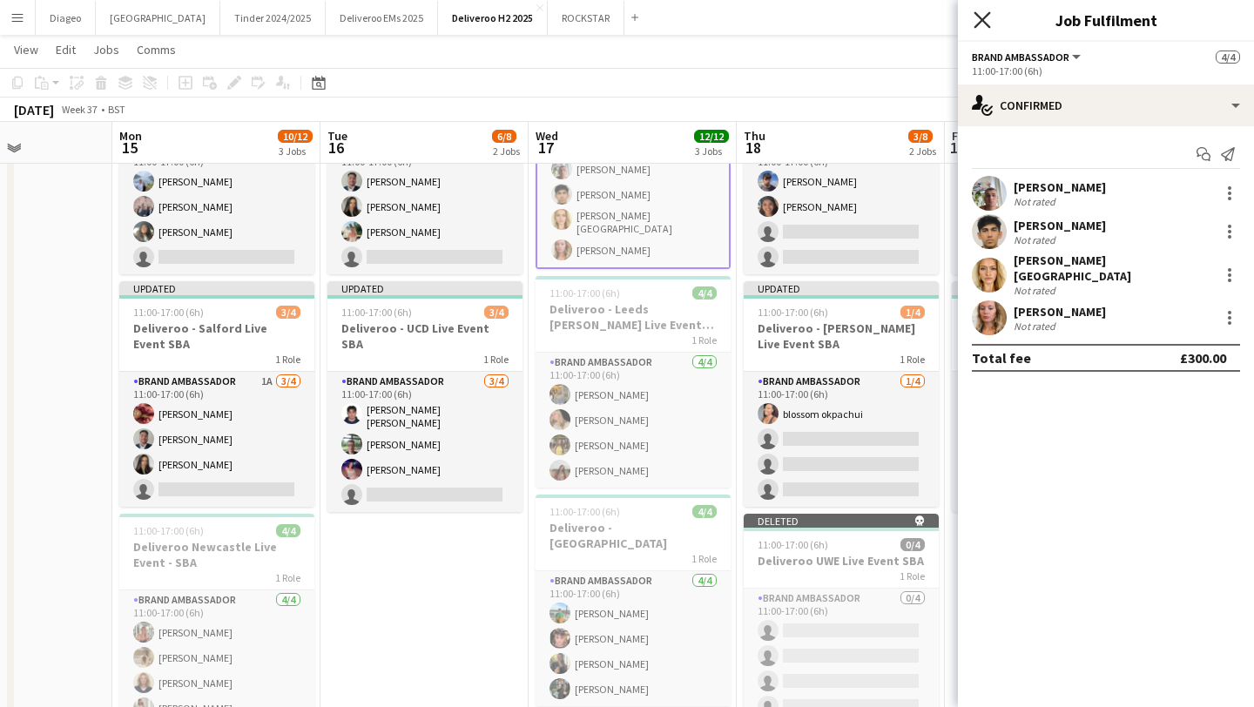
click at [981, 17] on icon "Close pop-in" at bounding box center [982, 19] width 17 height 17
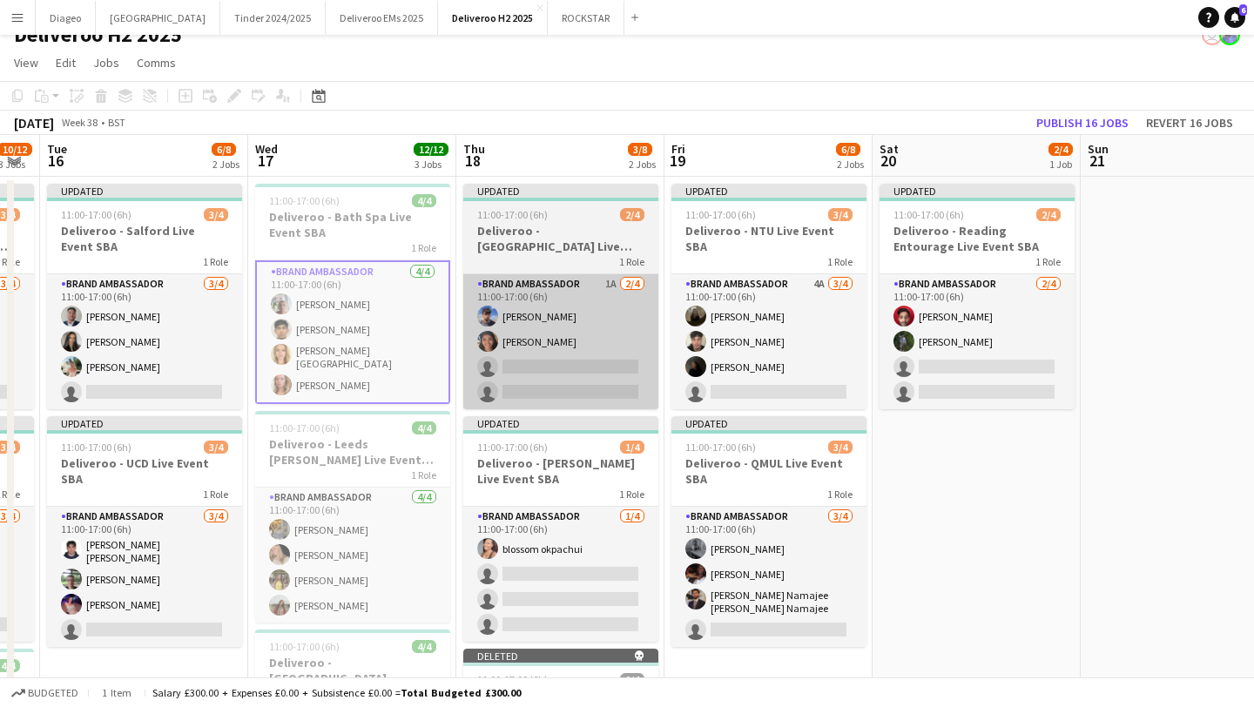
scroll to position [0, 795]
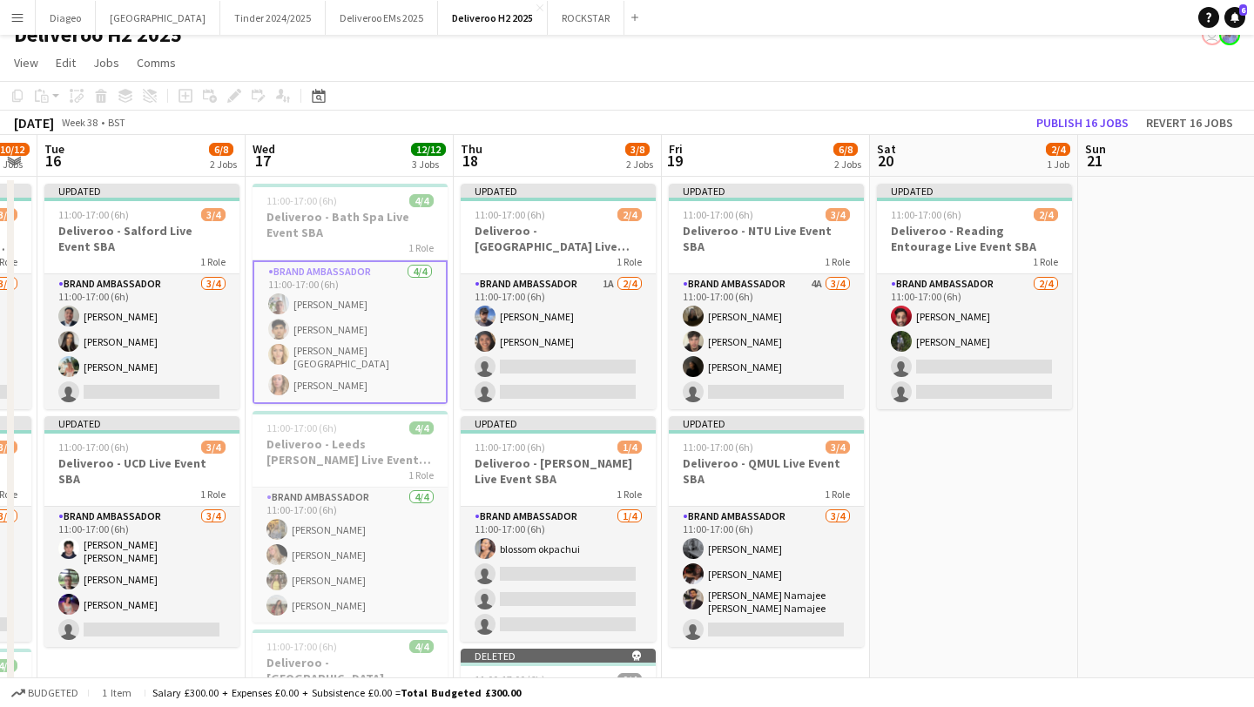
click at [930, 471] on app-date-cell "Updated 11:00-17:00 (6h) 2/4 Deliveroo - Reading Entourage Live Event SBA 1 Rol…" at bounding box center [974, 693] width 208 height 1032
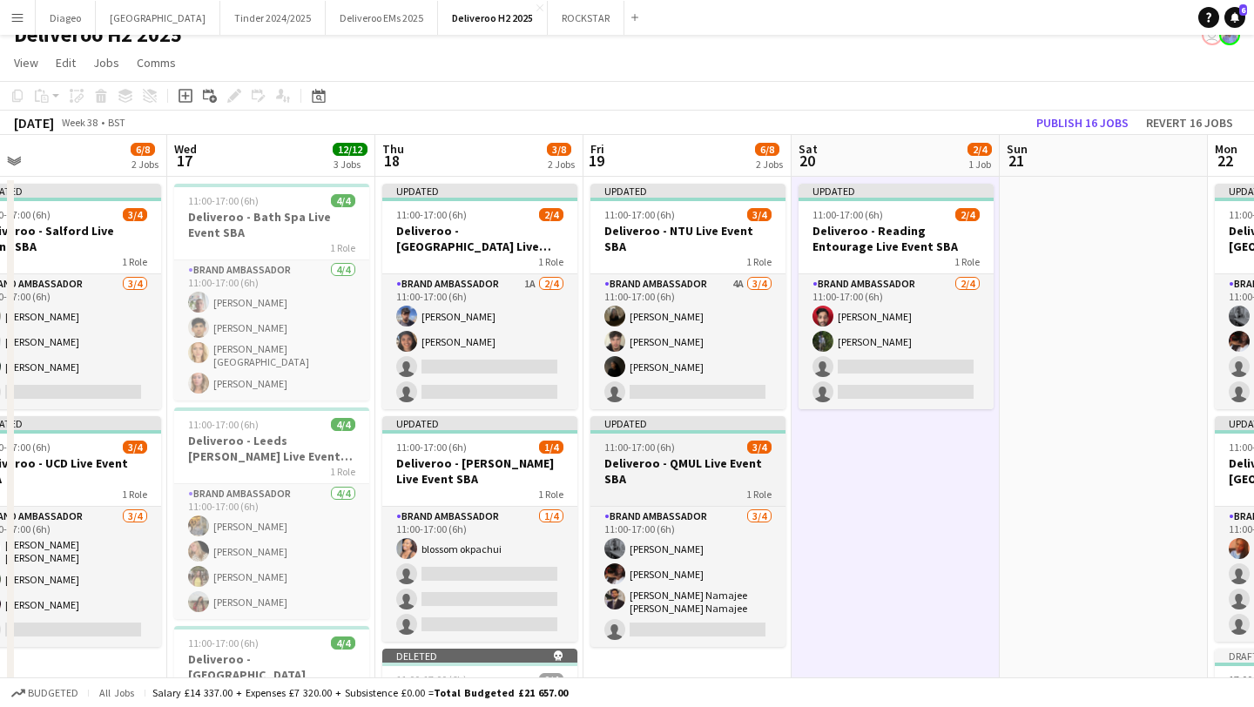
scroll to position [0, 892]
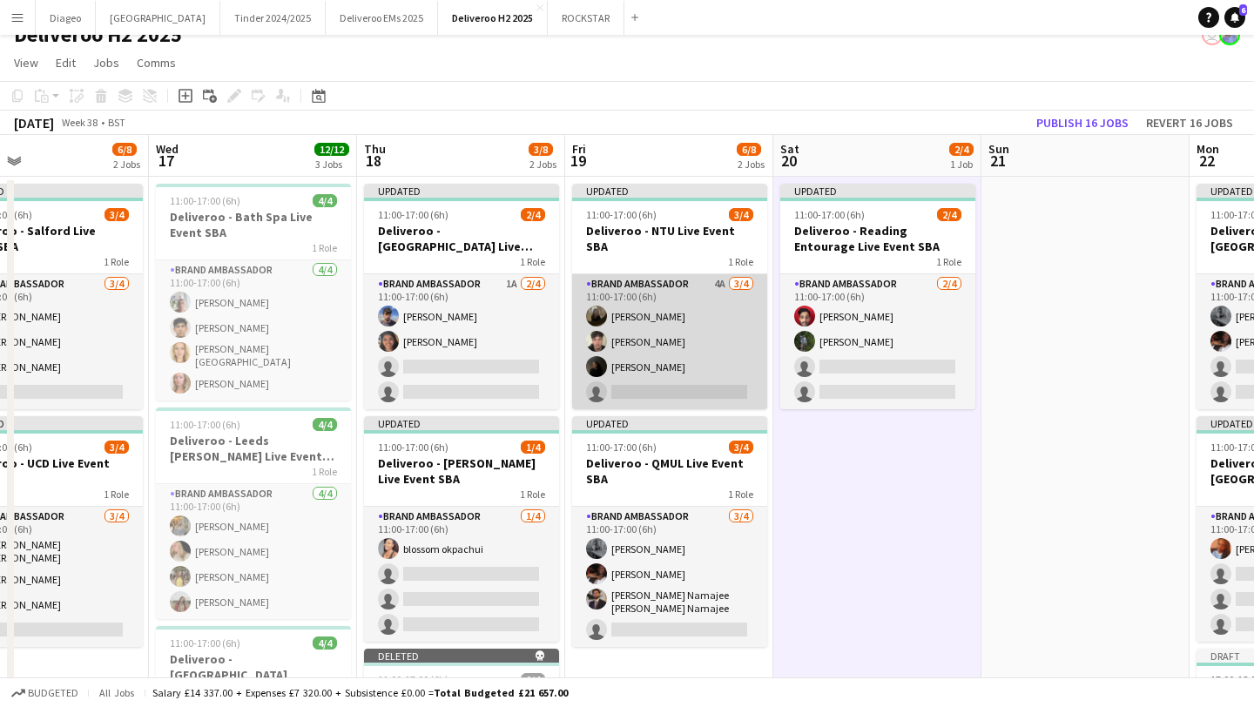
click at [660, 353] on app-card-role "Brand Ambassador 4A [DATE] 11:00-17:00 (6h) [PERSON_NAME] [PERSON_NAME] [PERSON…" at bounding box center [669, 341] width 195 height 135
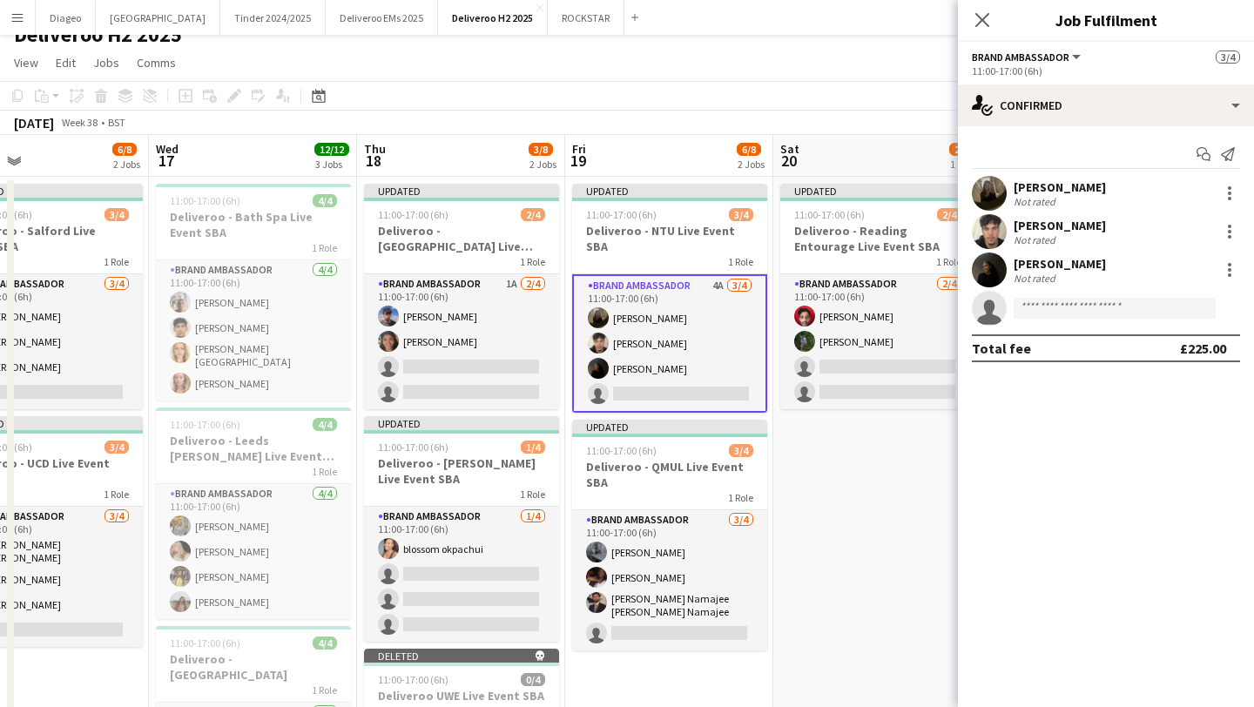
click at [1085, 192] on div "[PERSON_NAME] Not rated" at bounding box center [1106, 193] width 296 height 35
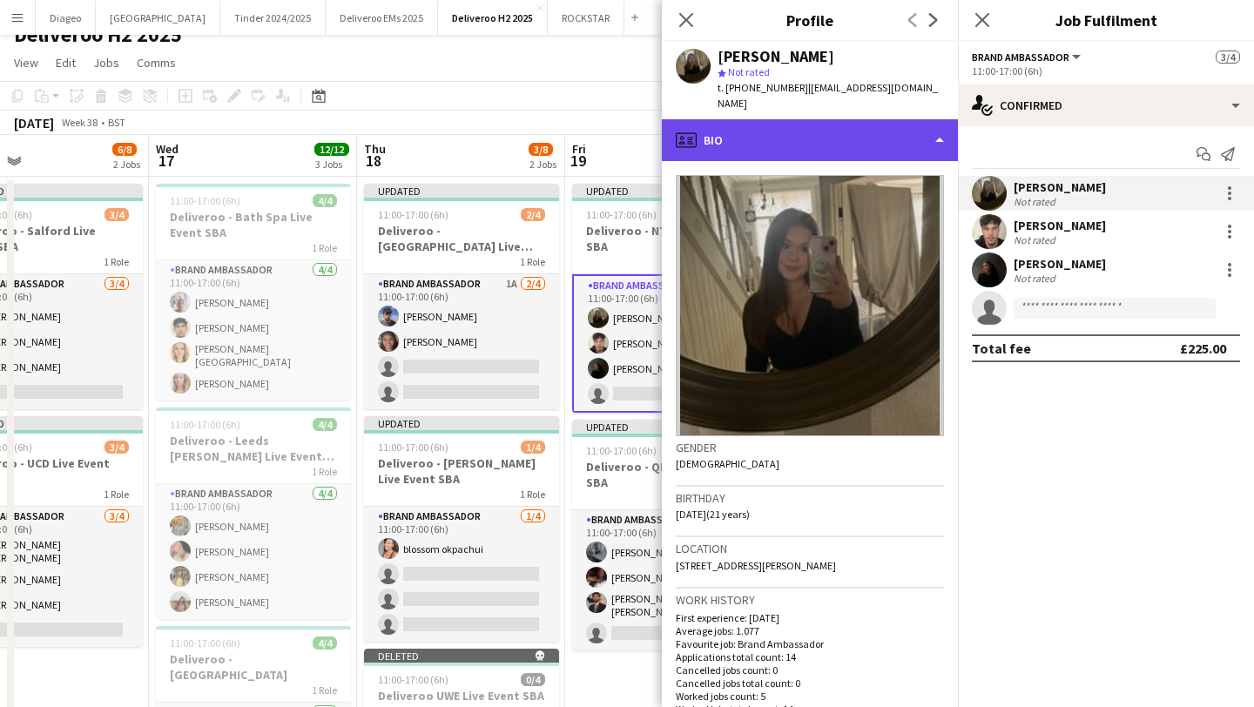
click at [795, 119] on div "profile Bio" at bounding box center [810, 140] width 296 height 42
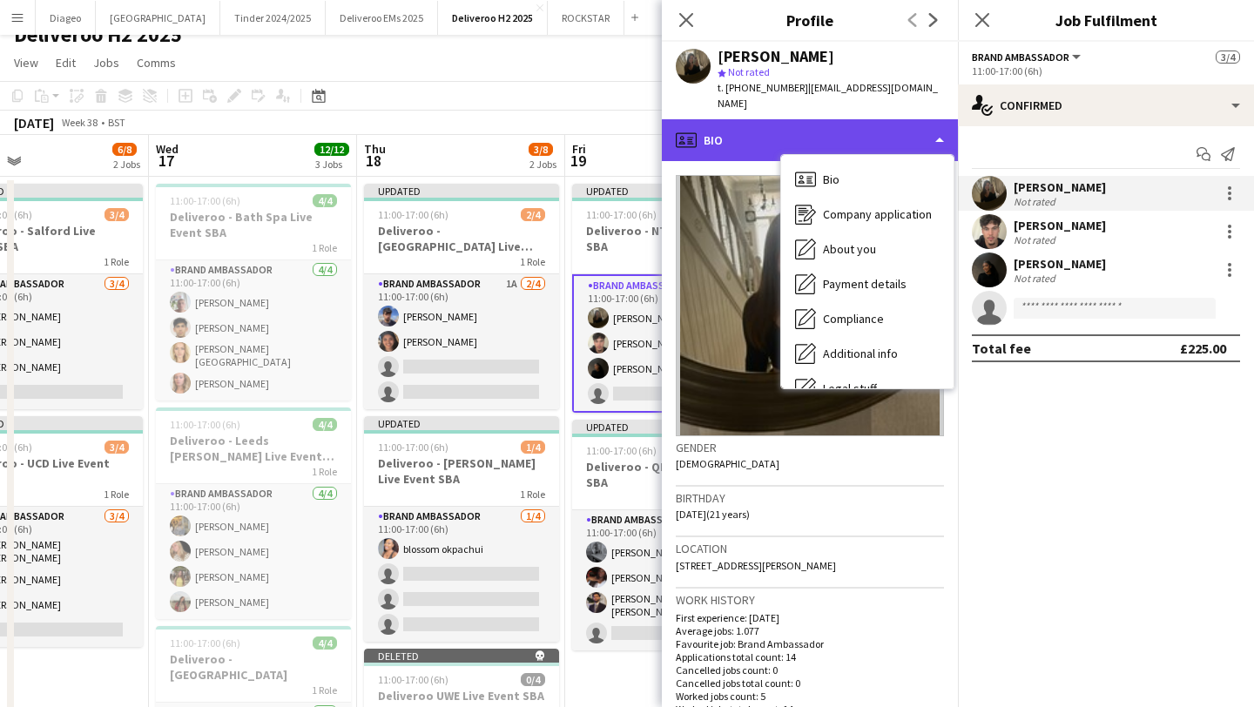
click at [785, 119] on div "profile Bio" at bounding box center [810, 140] width 296 height 42
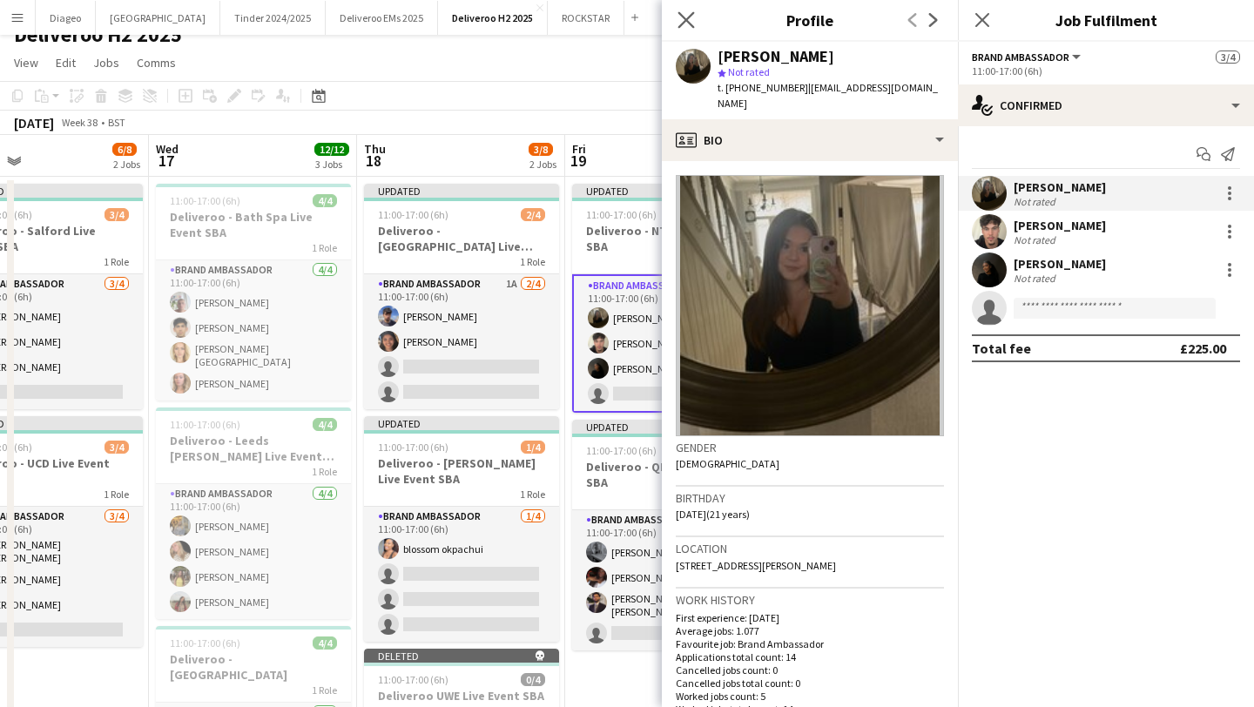
click at [683, 10] on app-icon "Close pop-in" at bounding box center [686, 20] width 25 height 25
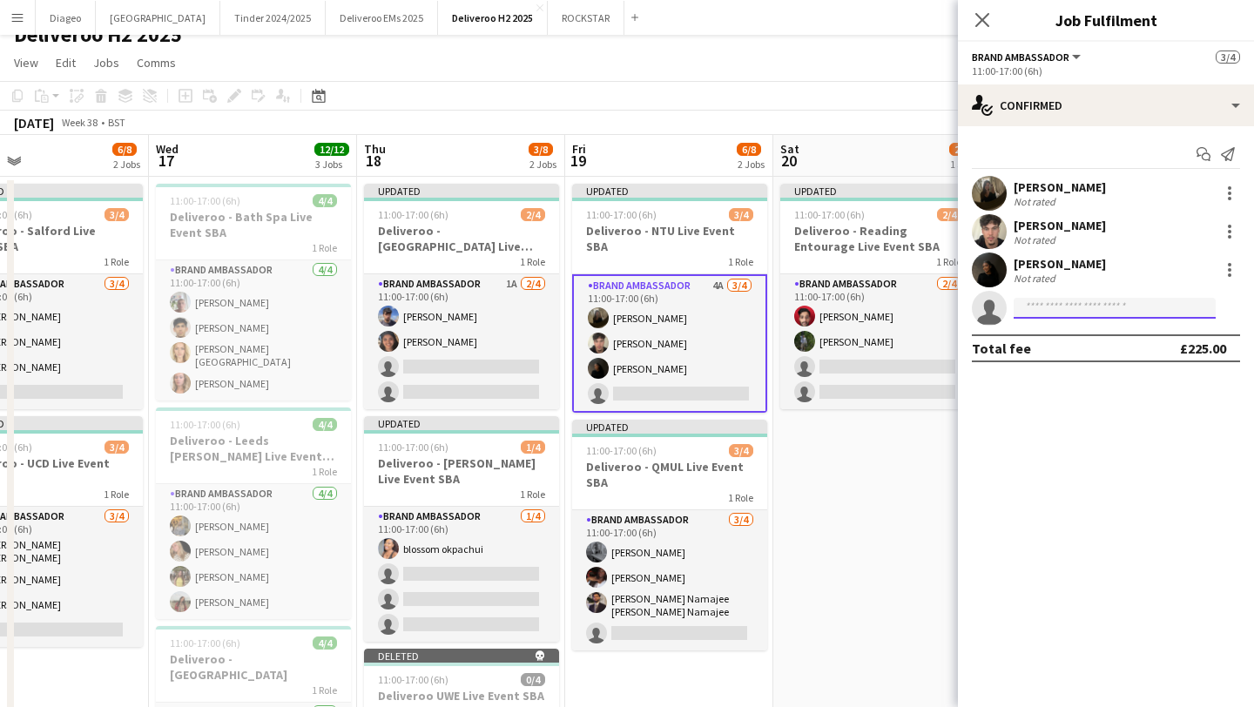
click at [1128, 314] on input at bounding box center [1115, 308] width 202 height 21
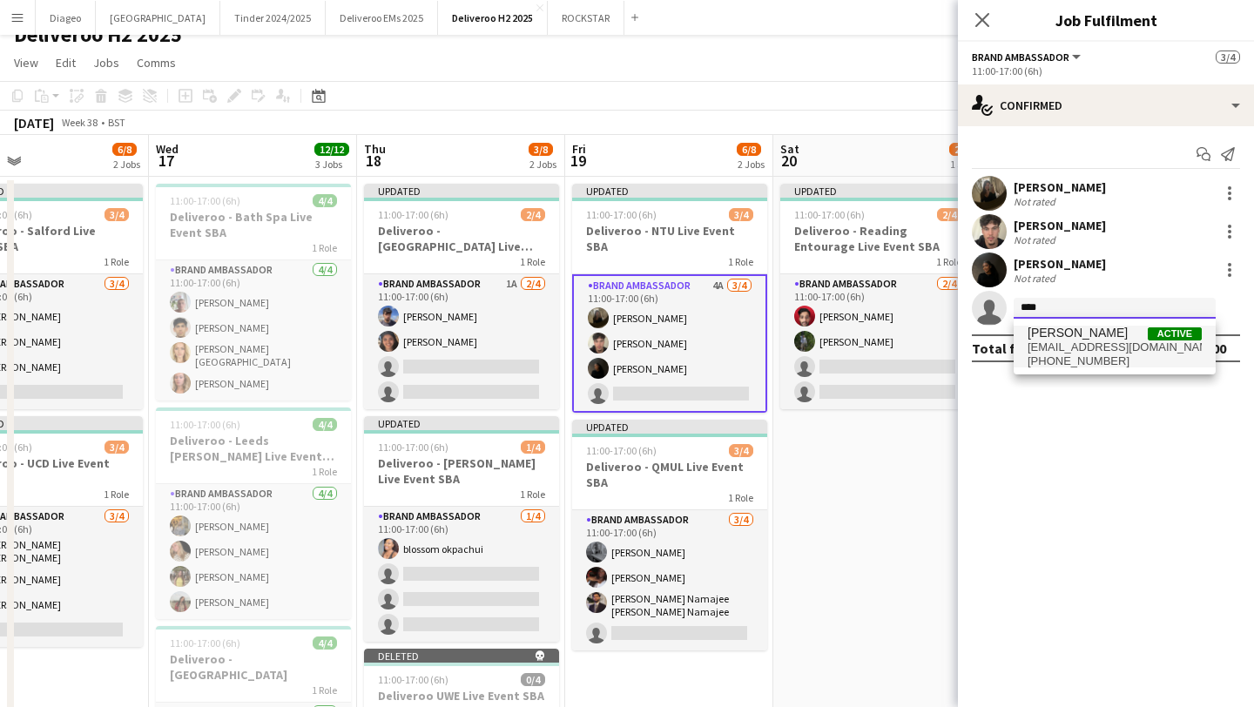
type input "****"
click at [1111, 338] on span "[PERSON_NAME] Active" at bounding box center [1115, 333] width 174 height 15
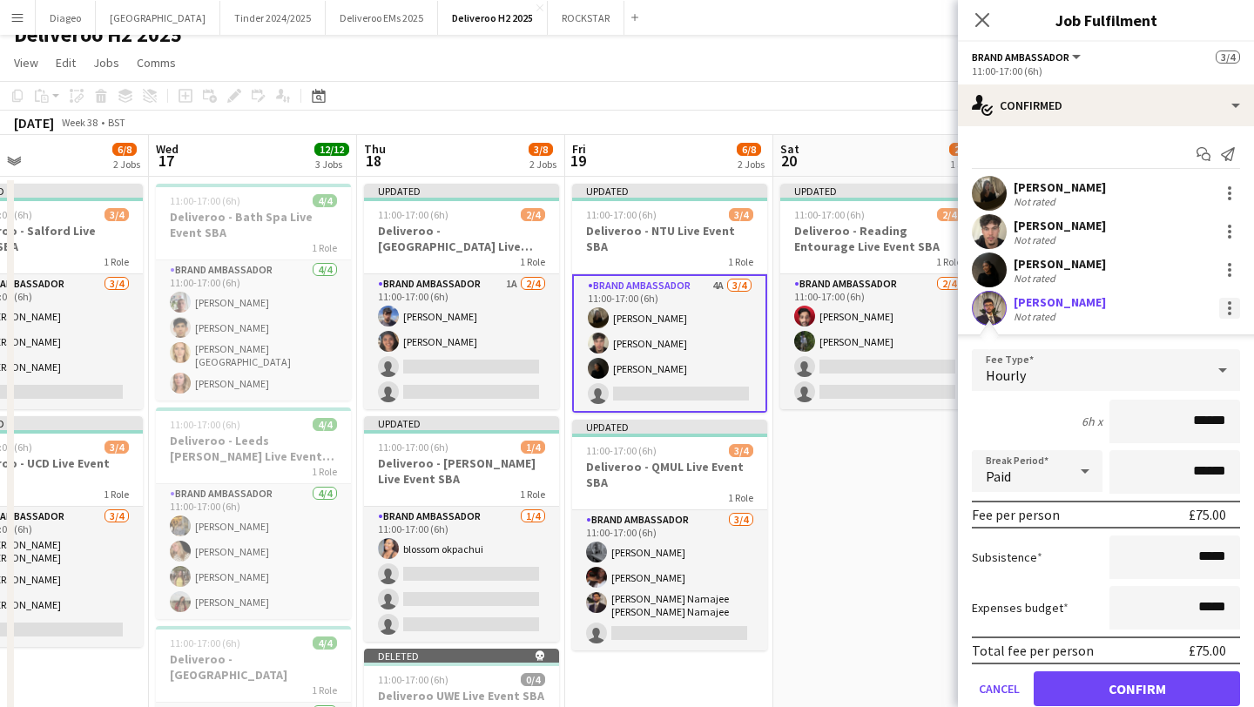
click at [1224, 308] on div at bounding box center [1229, 308] width 21 height 21
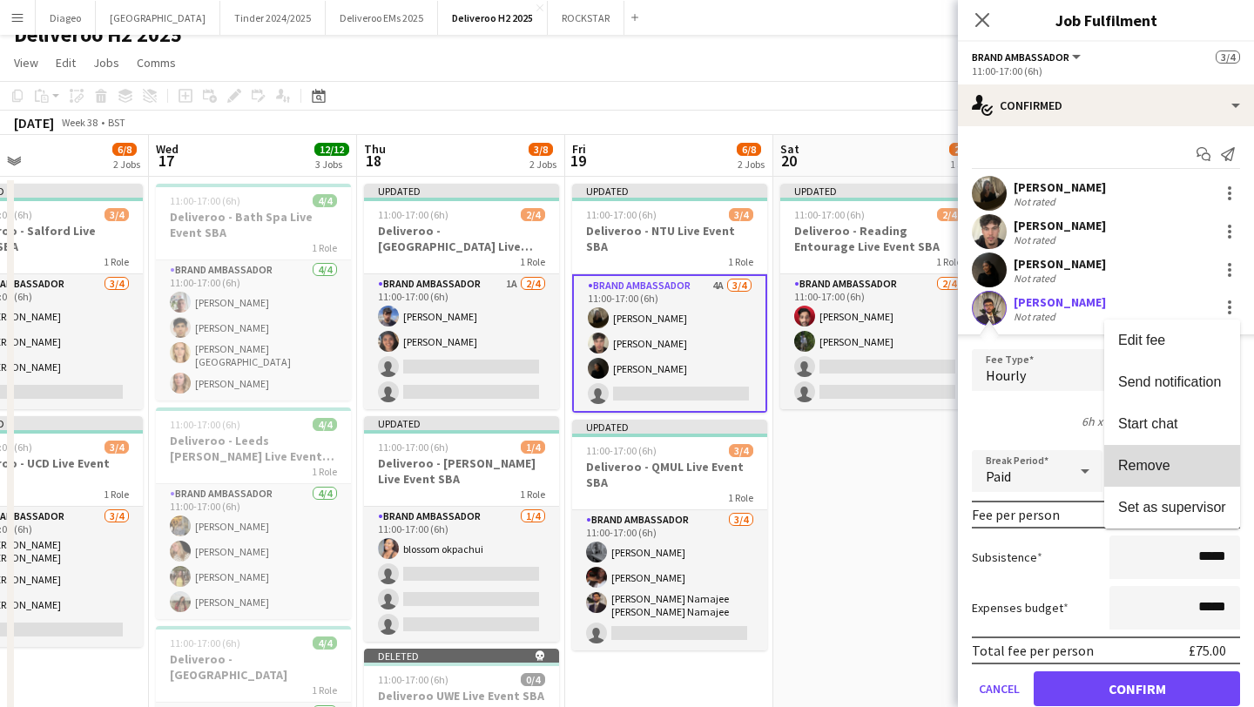
click at [1144, 458] on span "Remove" at bounding box center [1144, 465] width 52 height 15
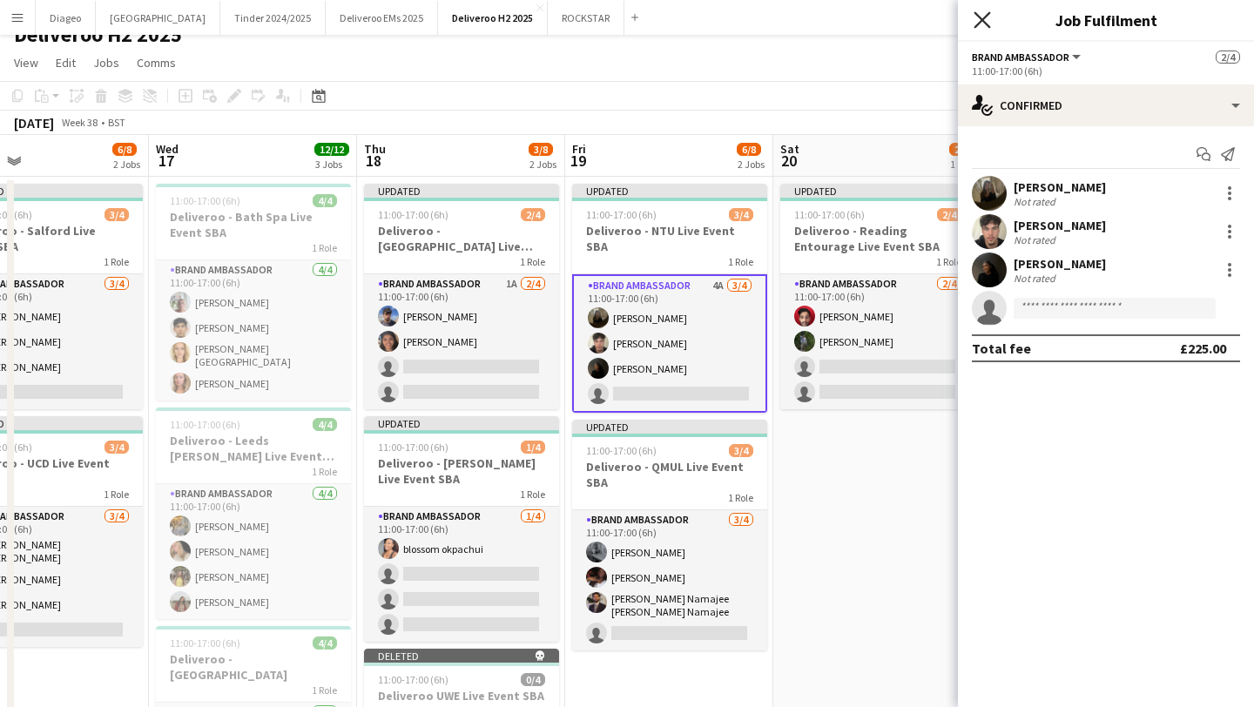
click at [980, 24] on icon "Close pop-in" at bounding box center [982, 19] width 17 height 17
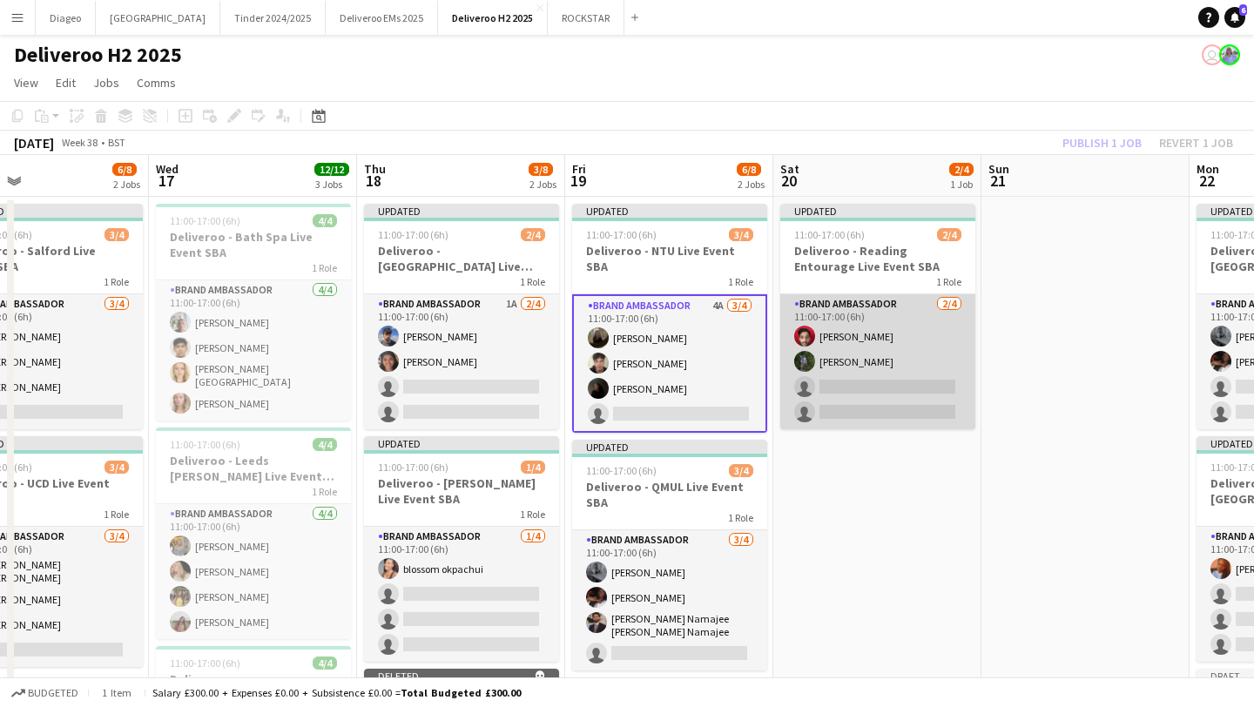
scroll to position [42, 0]
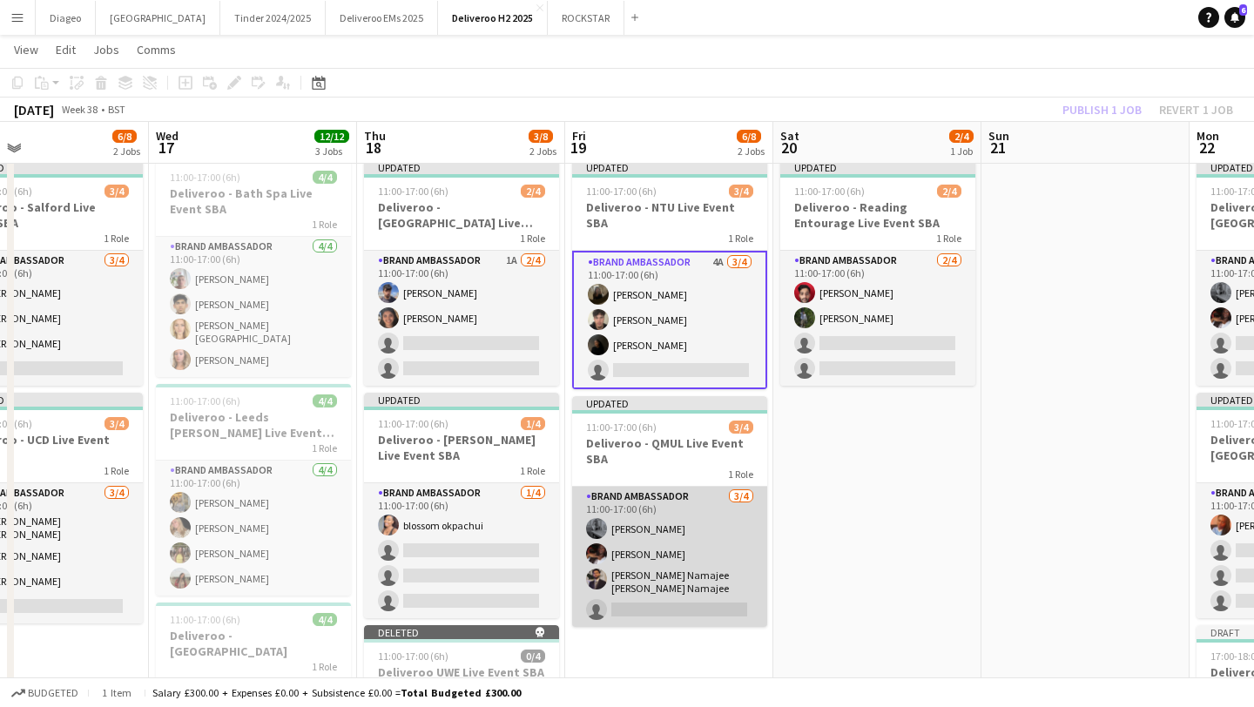
click at [658, 544] on app-card-role "Brand Ambassador [DATE] 11:00-17:00 (6h) [PERSON_NAME] [PERSON_NAME] Namajee [P…" at bounding box center [669, 557] width 195 height 140
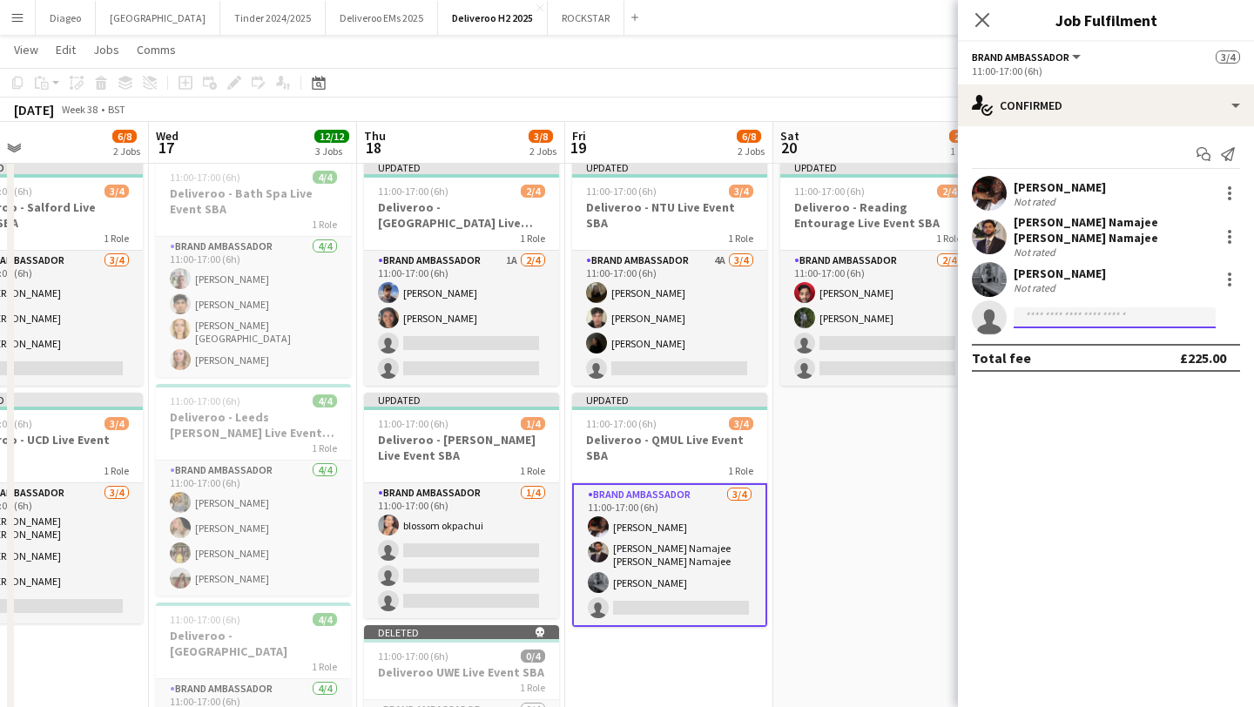
click at [1076, 307] on input at bounding box center [1115, 317] width 202 height 21
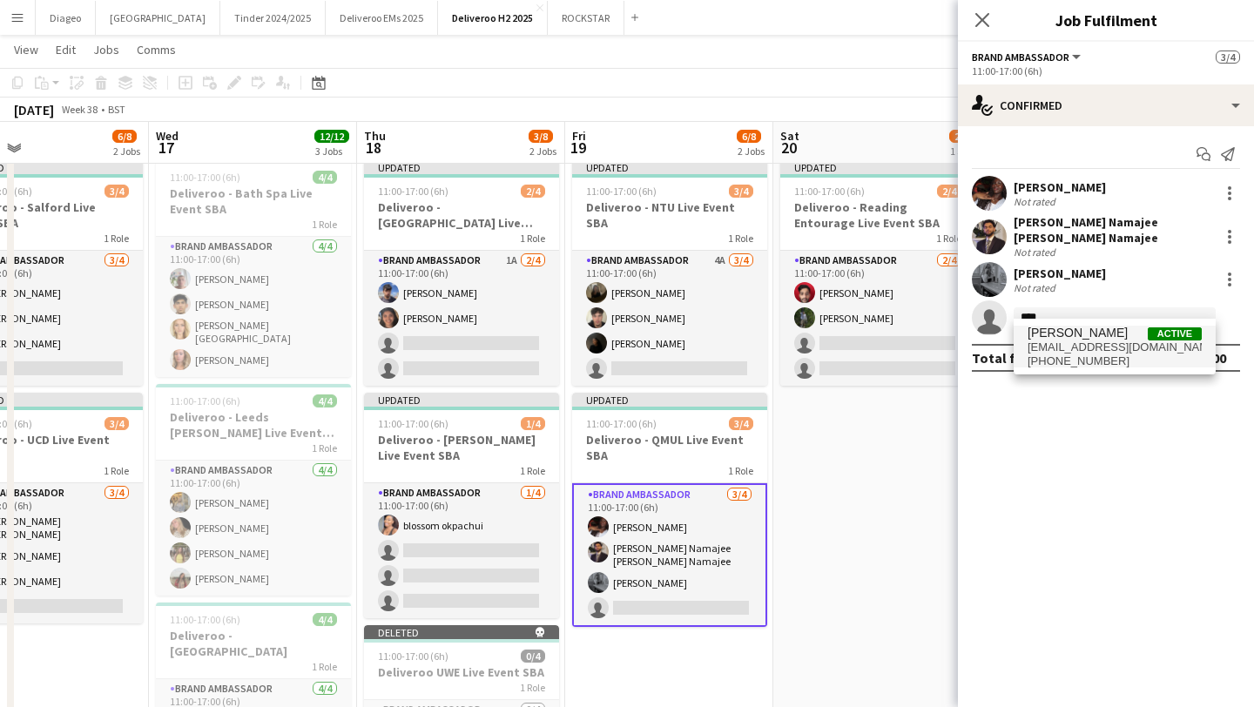
type input "****"
click at [1094, 342] on span "[EMAIL_ADDRESS][DOMAIN_NAME]" at bounding box center [1115, 348] width 174 height 14
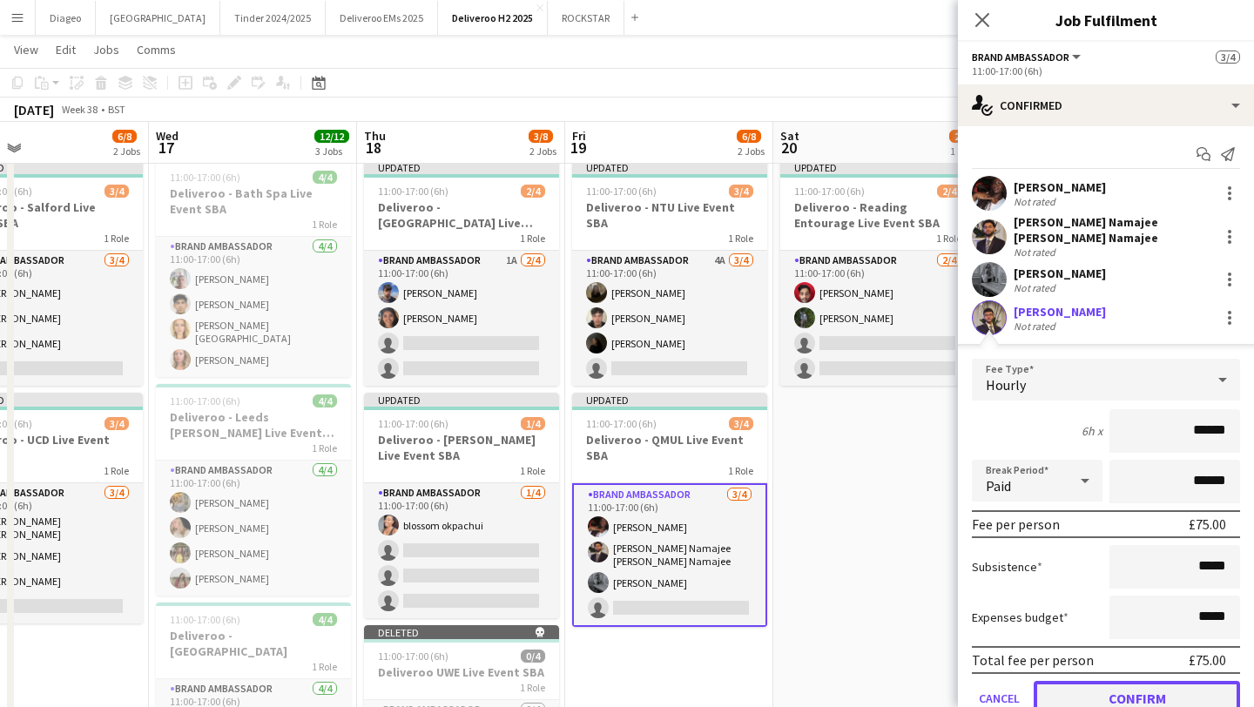
click at [1153, 698] on button "Confirm" at bounding box center [1137, 698] width 206 height 35
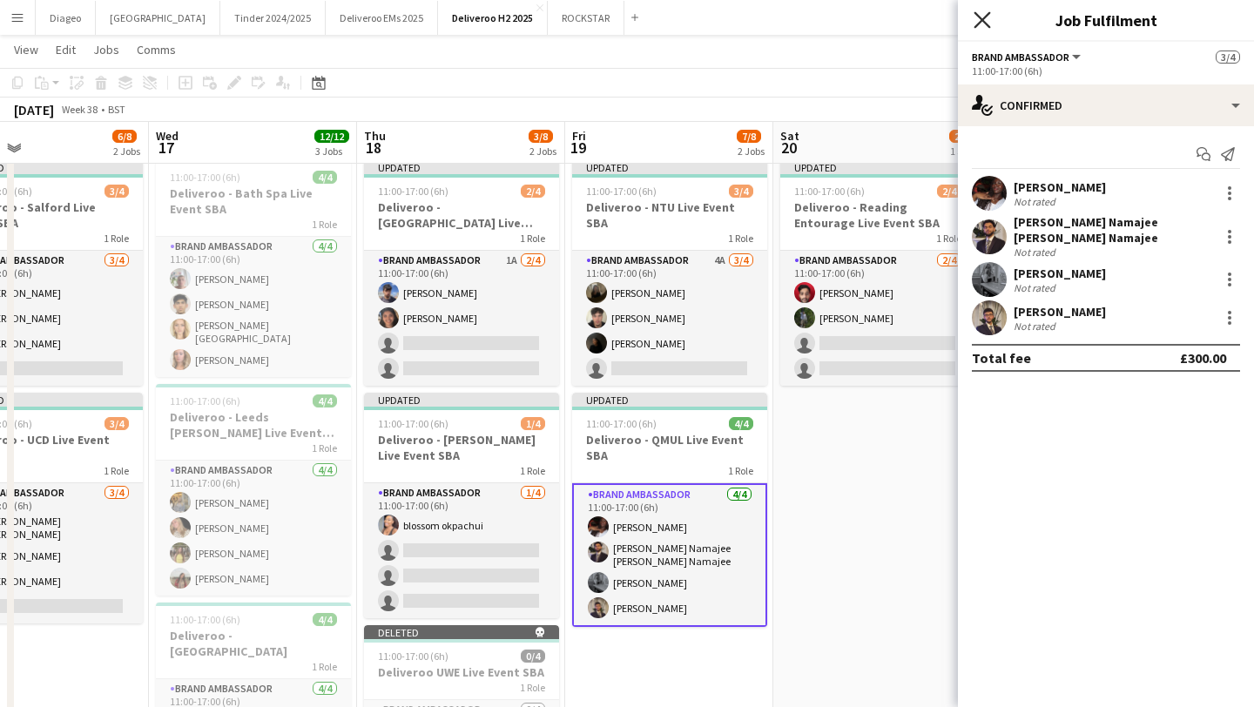
click at [986, 13] on icon "Close pop-in" at bounding box center [982, 19] width 17 height 17
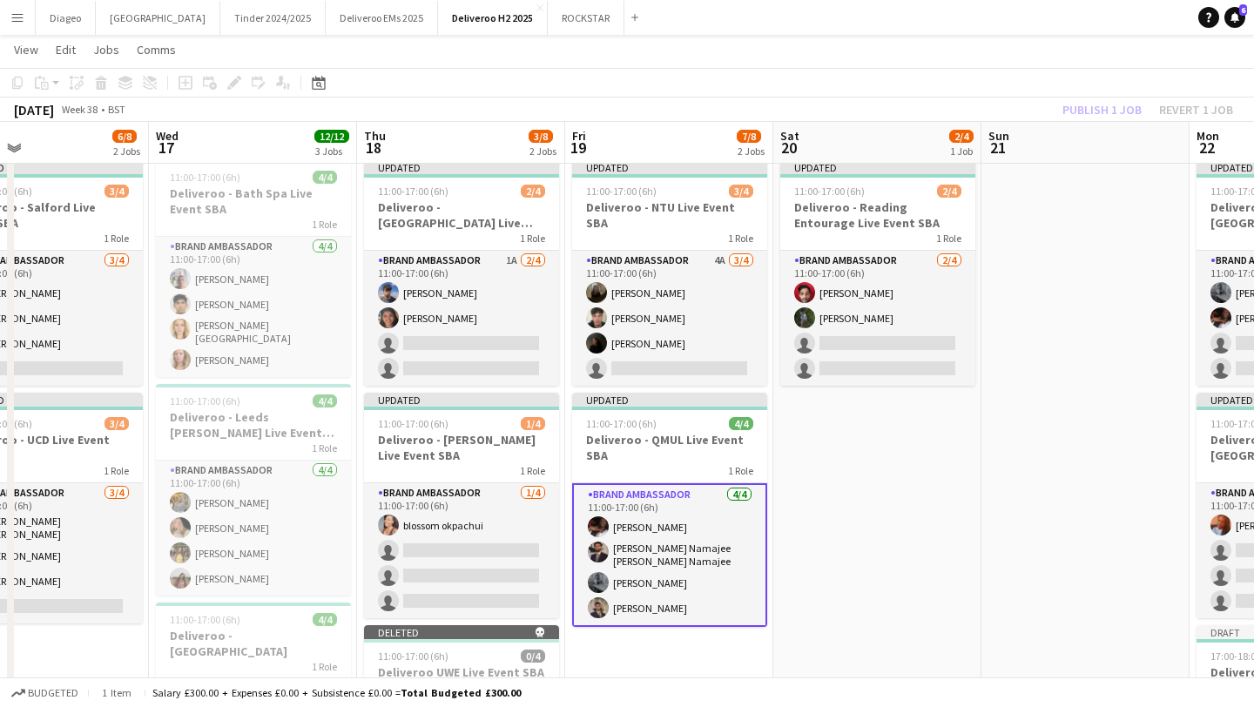
click at [693, 527] on app-card-role "Brand Ambassador [DATE] 11:00-17:00 (6h) Adja [PERSON_NAME] Namajee [PERSON_NAM…" at bounding box center [669, 555] width 195 height 144
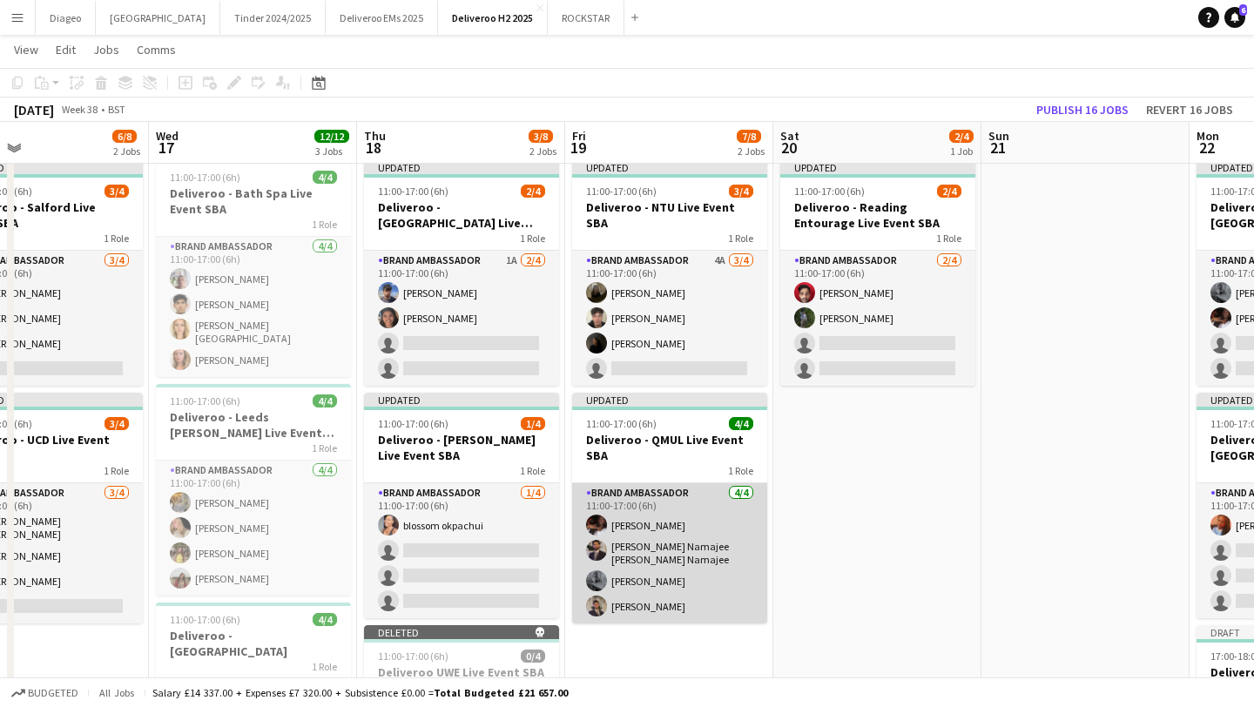
click at [693, 527] on app-card-role "Brand Ambassador [DATE] 11:00-17:00 (6h) Adja [PERSON_NAME] Namajee [PERSON_NAM…" at bounding box center [669, 553] width 195 height 140
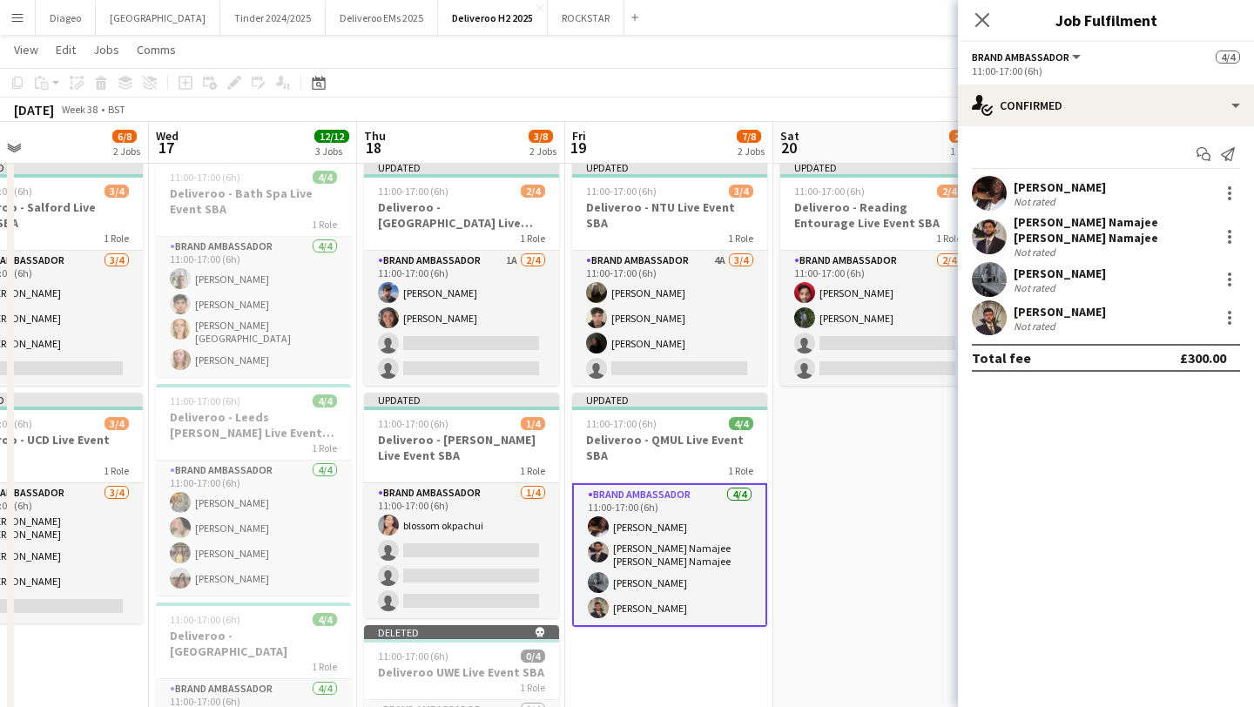
click at [1112, 202] on div "[PERSON_NAME] Not rated" at bounding box center [1106, 193] width 296 height 35
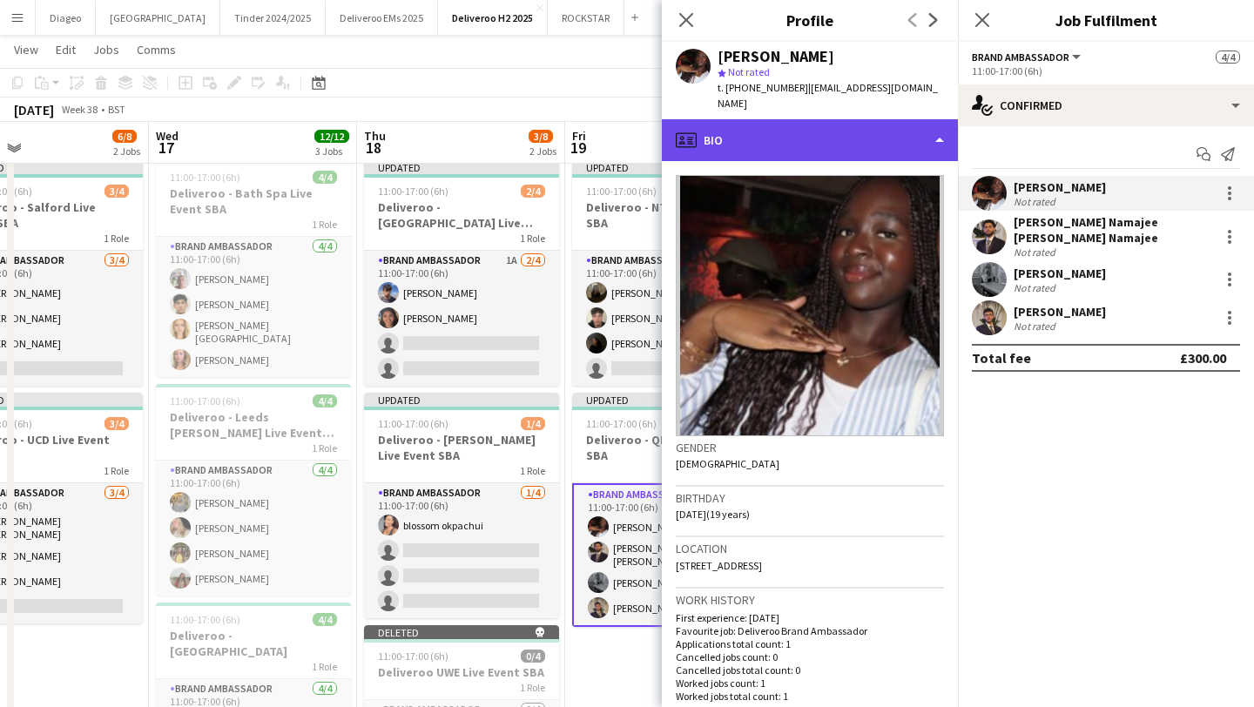
click at [849, 126] on div "profile Bio" at bounding box center [810, 140] width 296 height 42
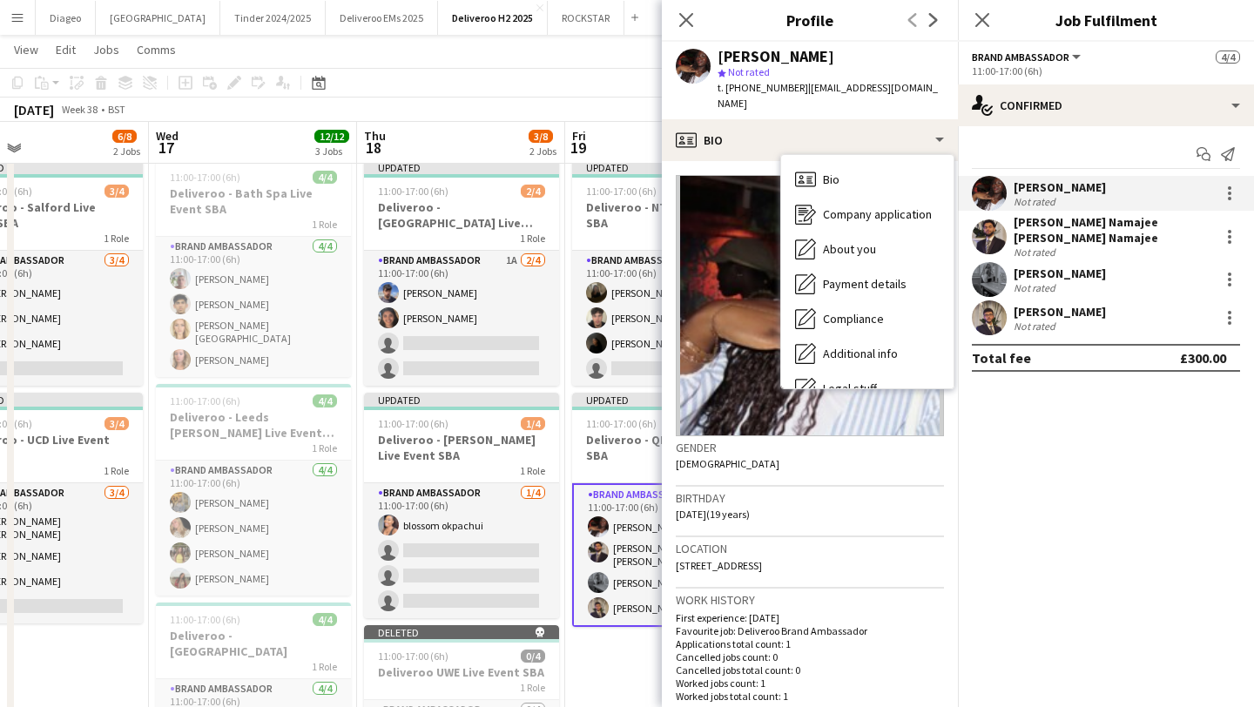
click at [1055, 246] on div "Not rated" at bounding box center [1036, 252] width 45 height 13
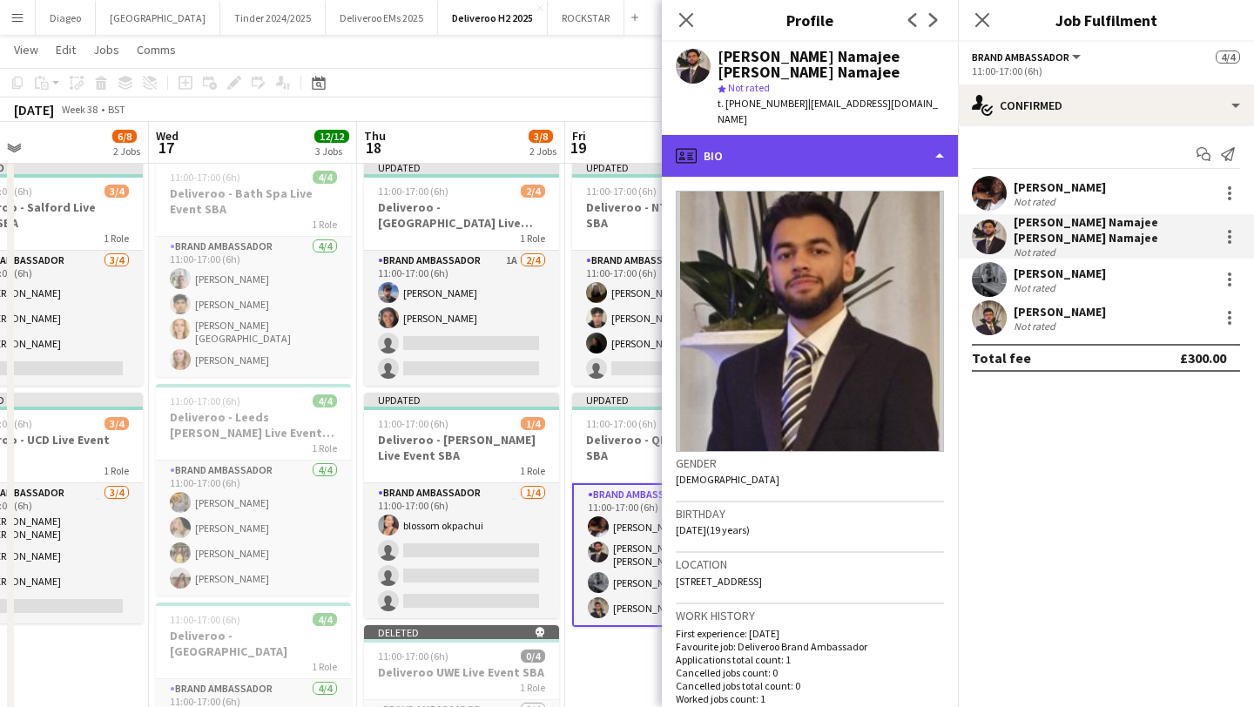
click at [852, 137] on div "profile Bio" at bounding box center [810, 156] width 296 height 42
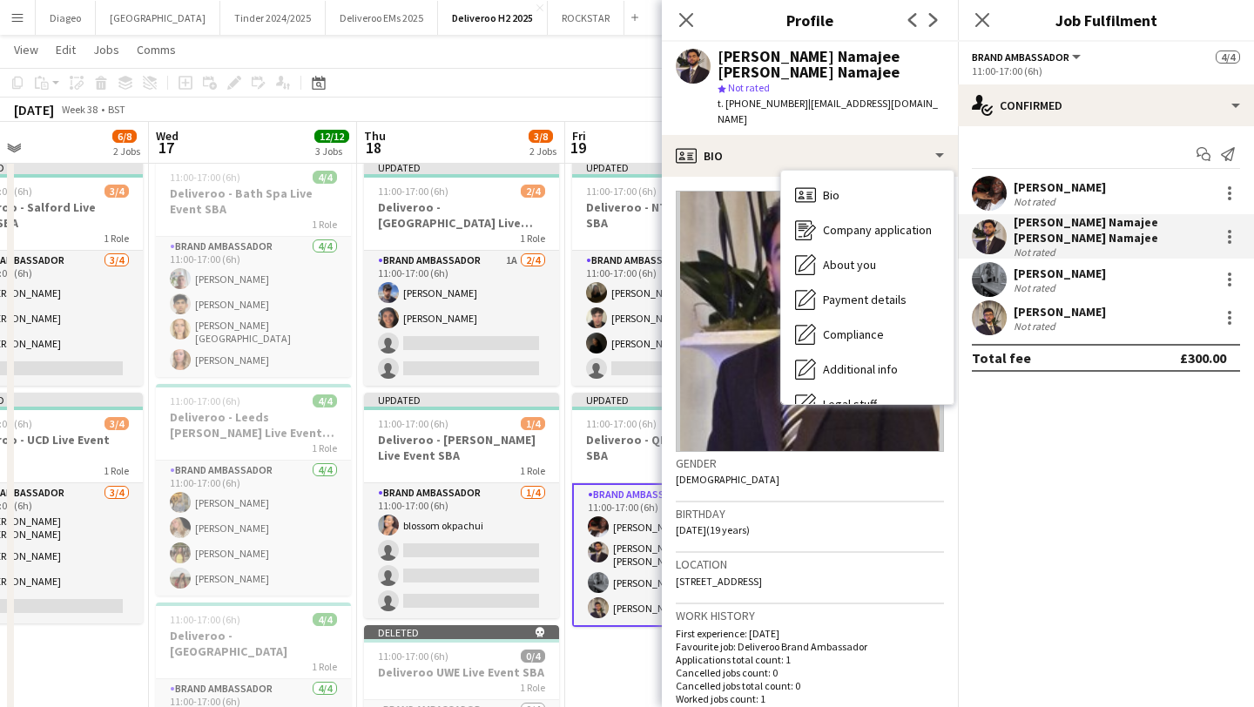
click at [1055, 266] on div "[PERSON_NAME]" at bounding box center [1060, 274] width 92 height 16
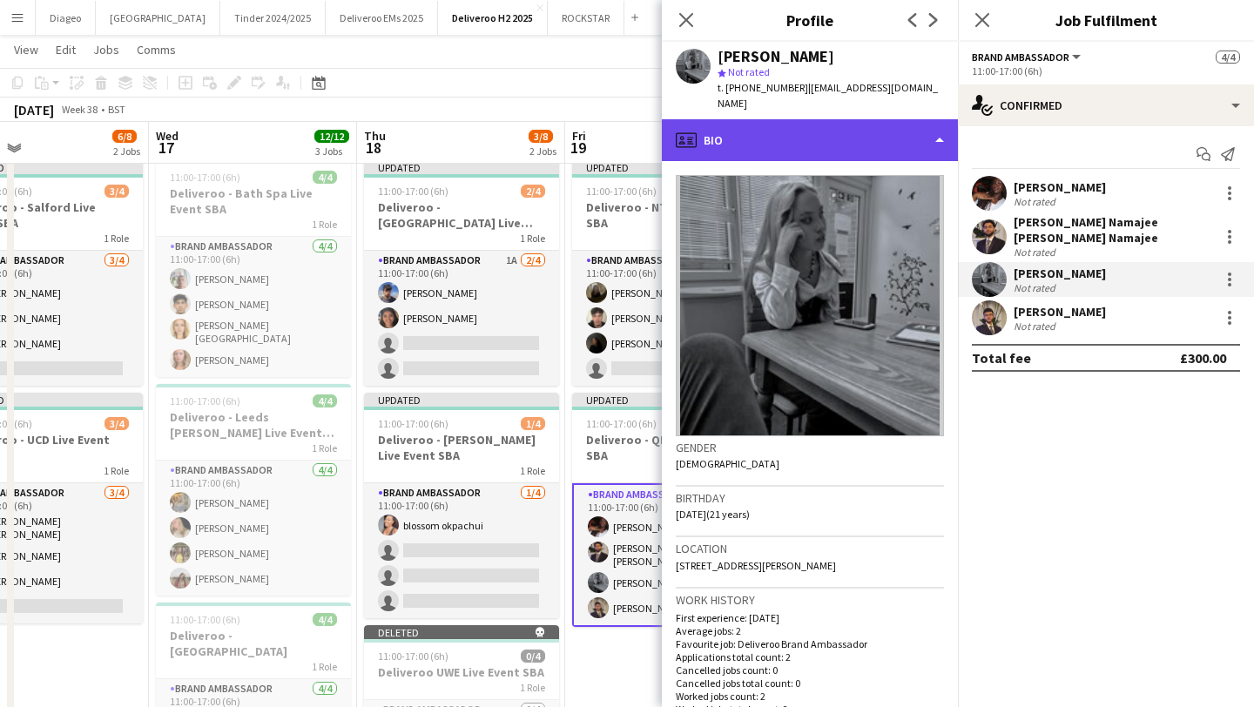
click at [849, 134] on div "profile Bio" at bounding box center [810, 140] width 296 height 42
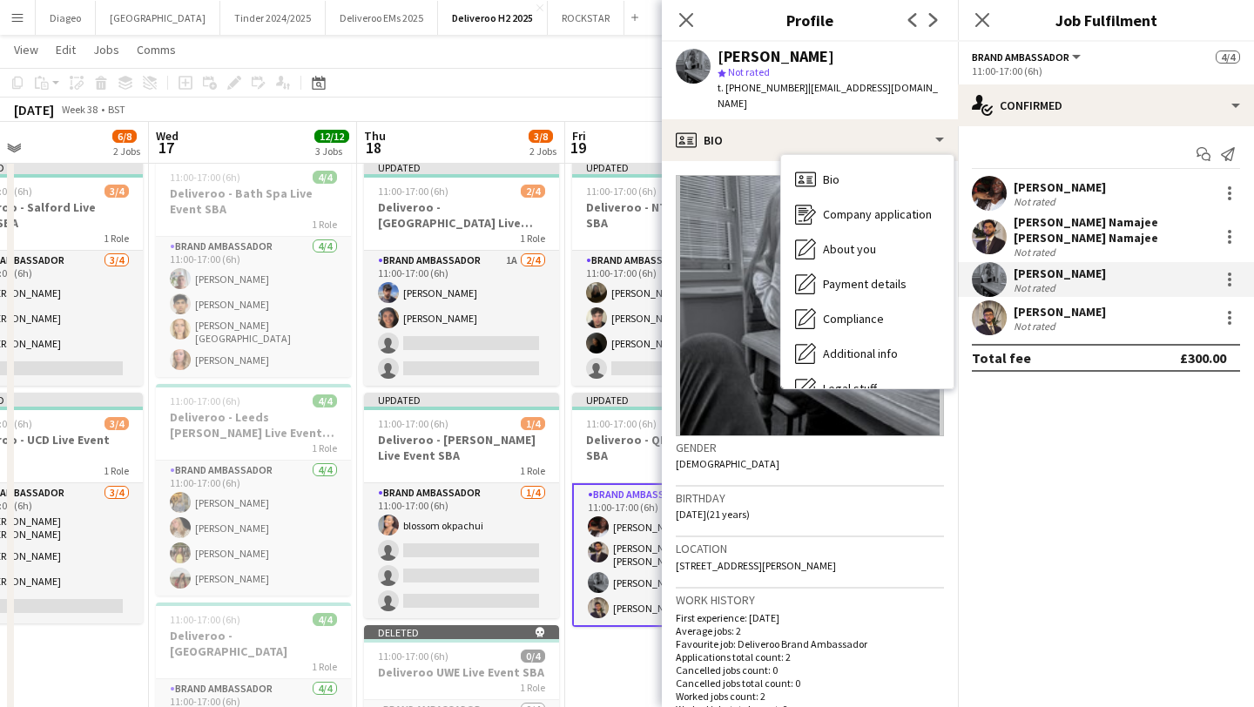
click at [1059, 304] on div "[PERSON_NAME]" at bounding box center [1060, 312] width 92 height 16
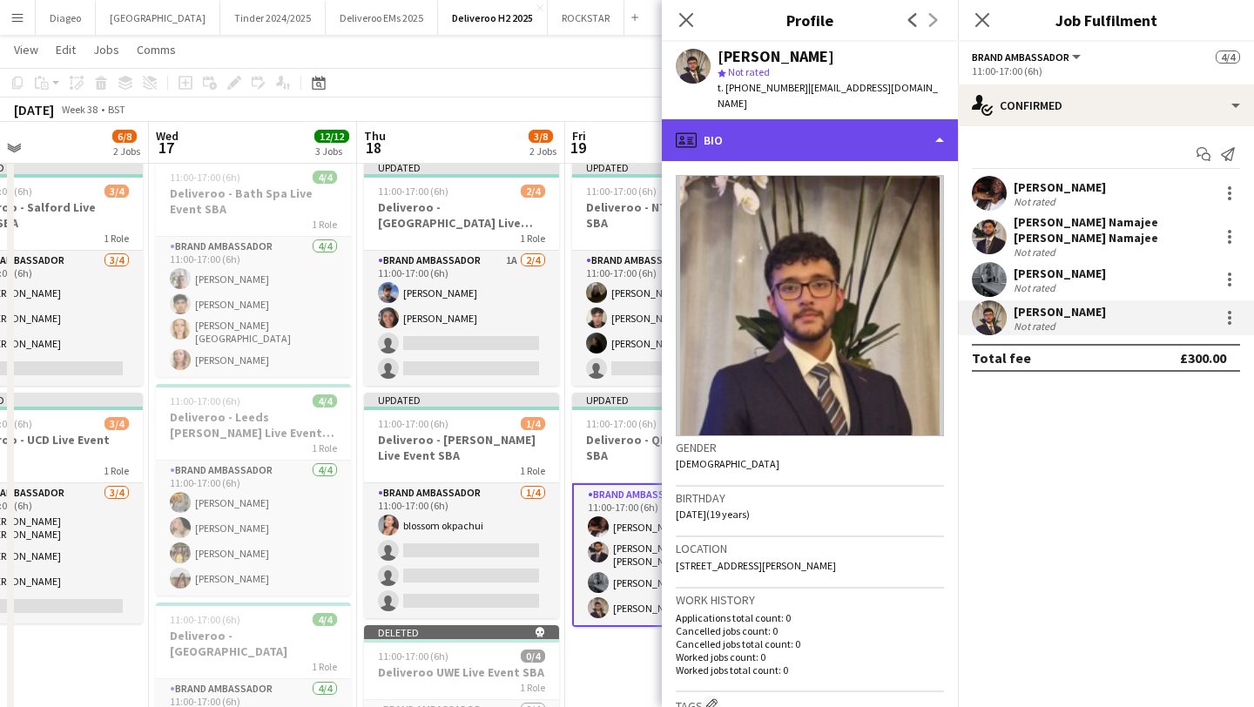
click at [881, 131] on div "profile Bio" at bounding box center [810, 140] width 296 height 42
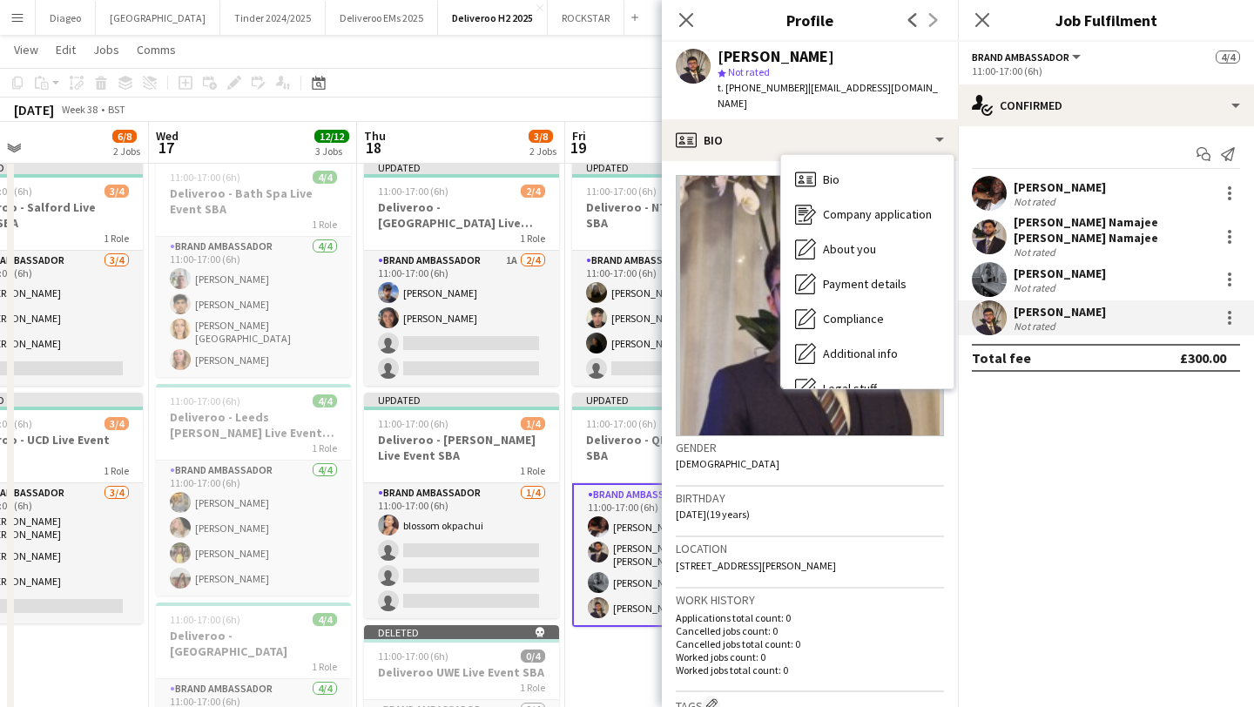
click at [675, 0] on div "Close pop-in" at bounding box center [686, 20] width 49 height 40
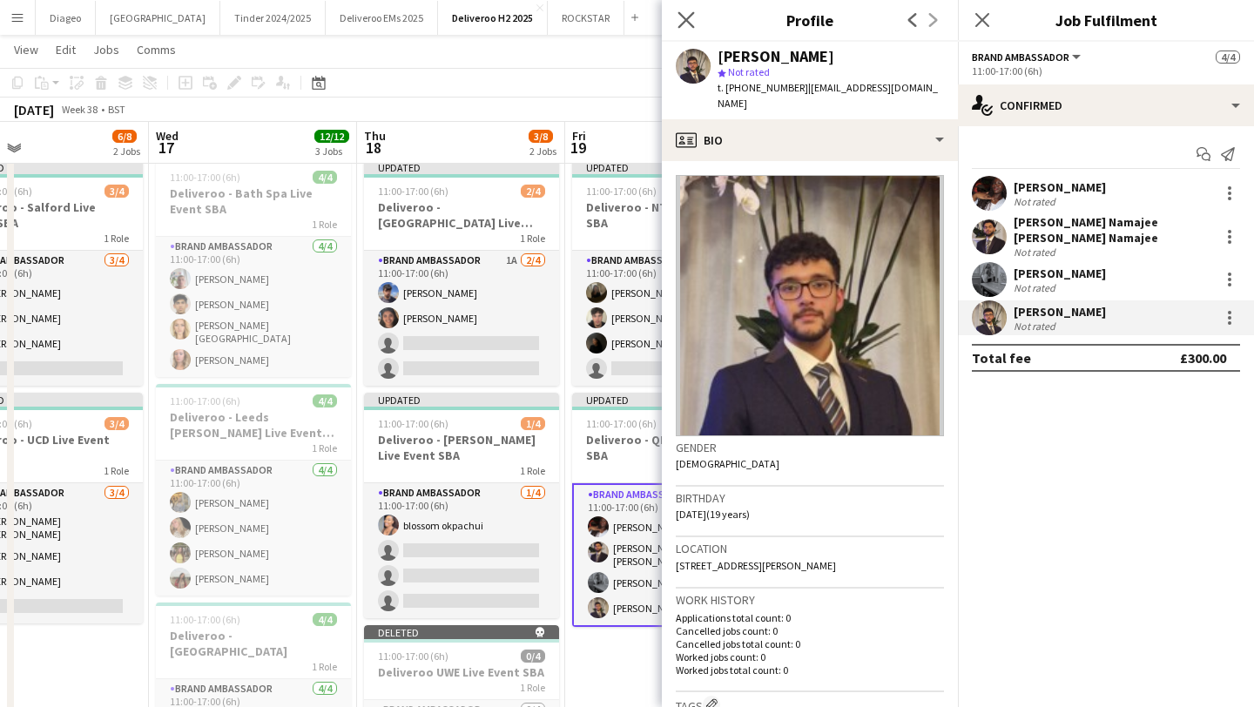
click at [690, 10] on app-icon "Close pop-in" at bounding box center [686, 20] width 25 height 25
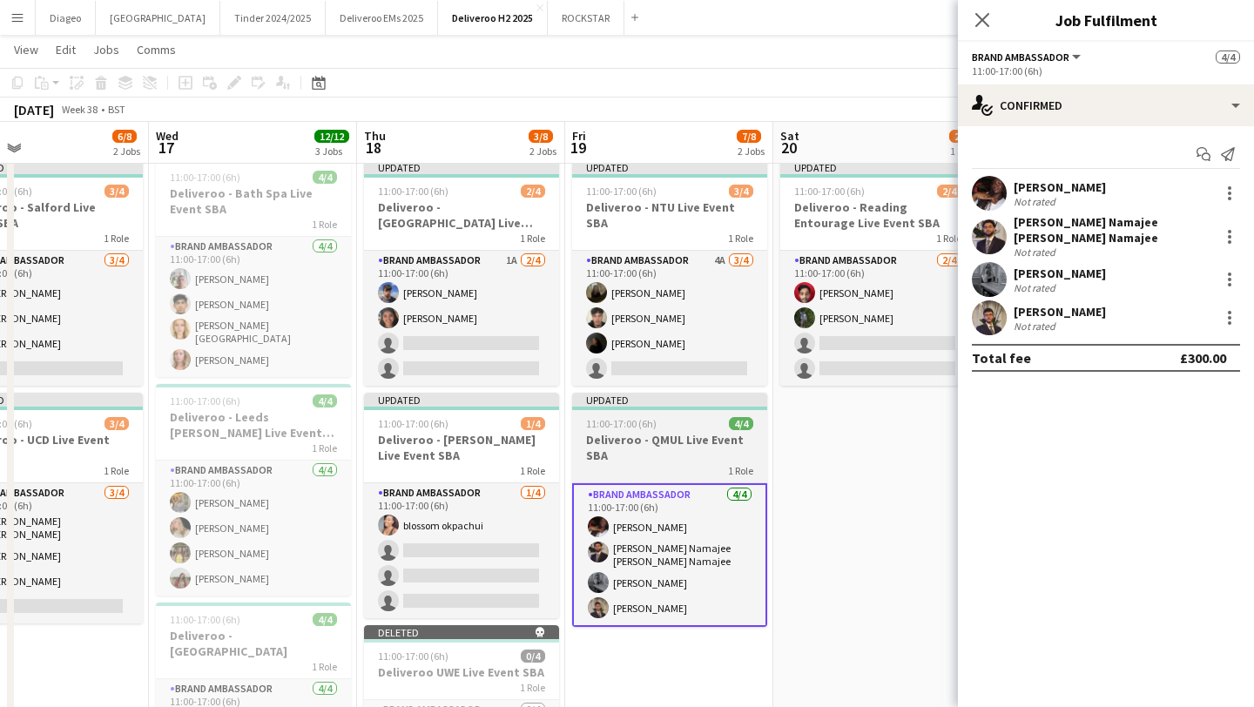
click at [705, 463] on div "1 Role" at bounding box center [669, 470] width 195 height 14
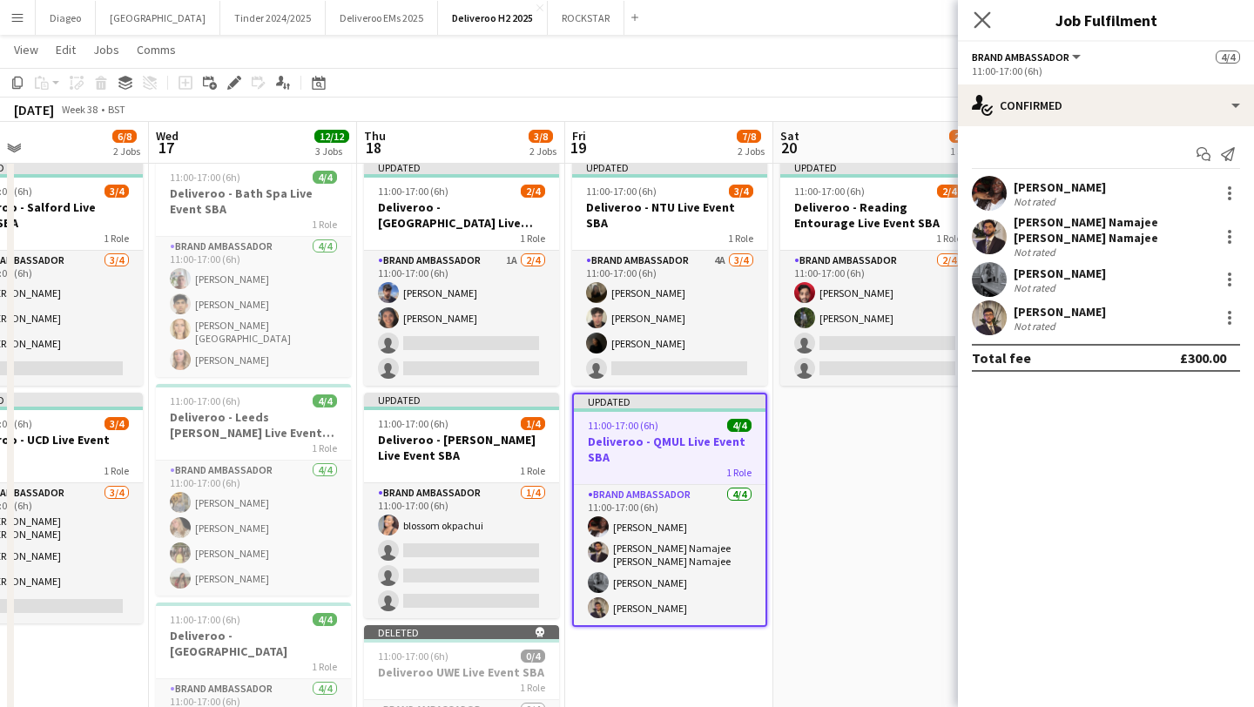
click at [982, 10] on app-icon "Close pop-in" at bounding box center [982, 20] width 25 height 25
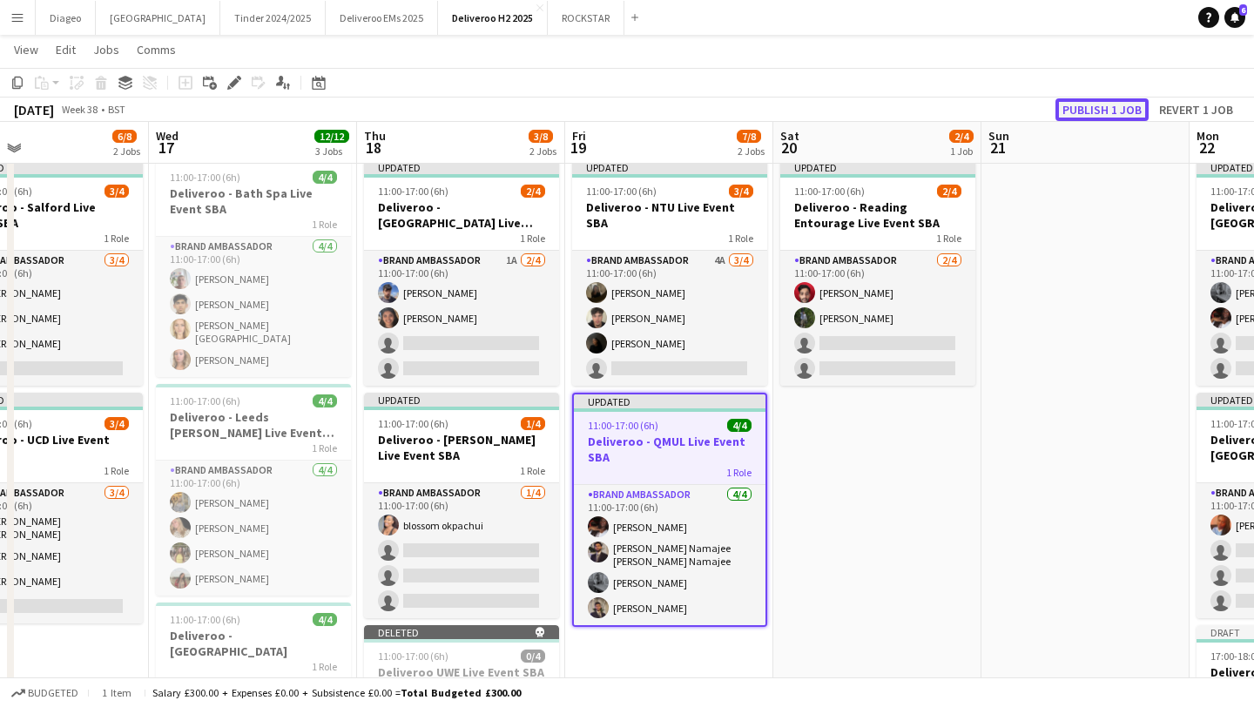
click at [1122, 105] on button "Publish 1 job" at bounding box center [1101, 109] width 93 height 23
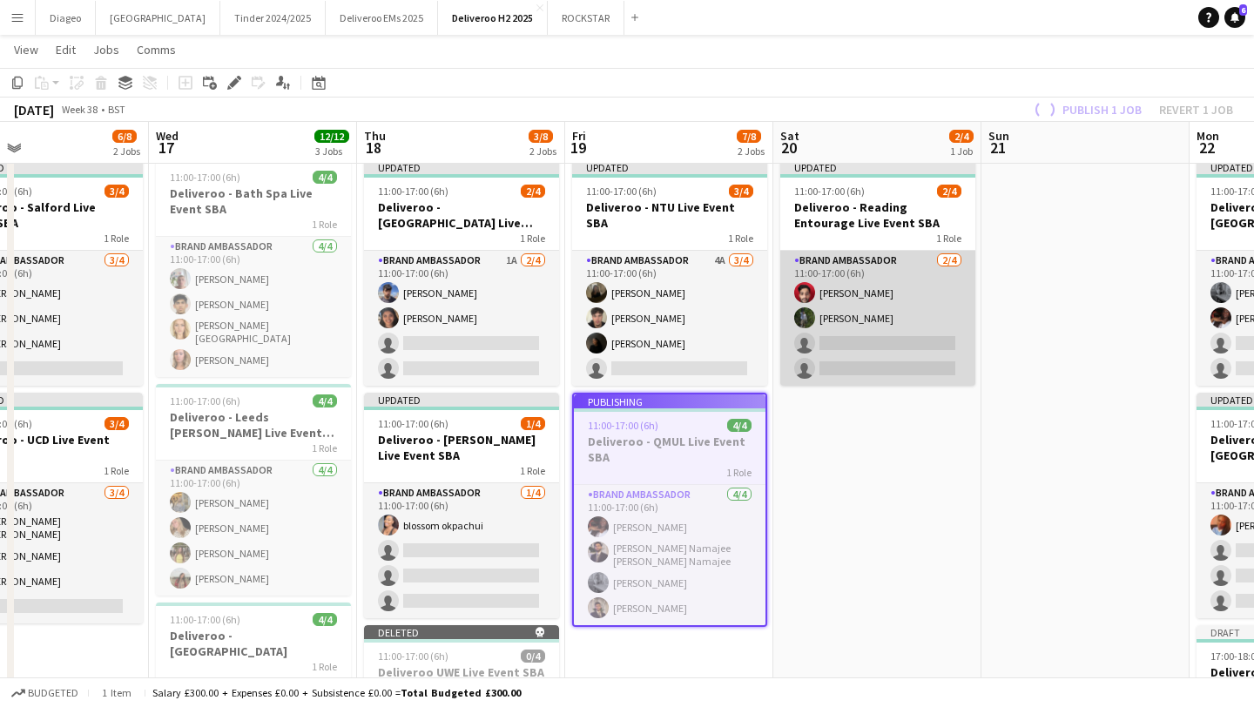
scroll to position [0, 0]
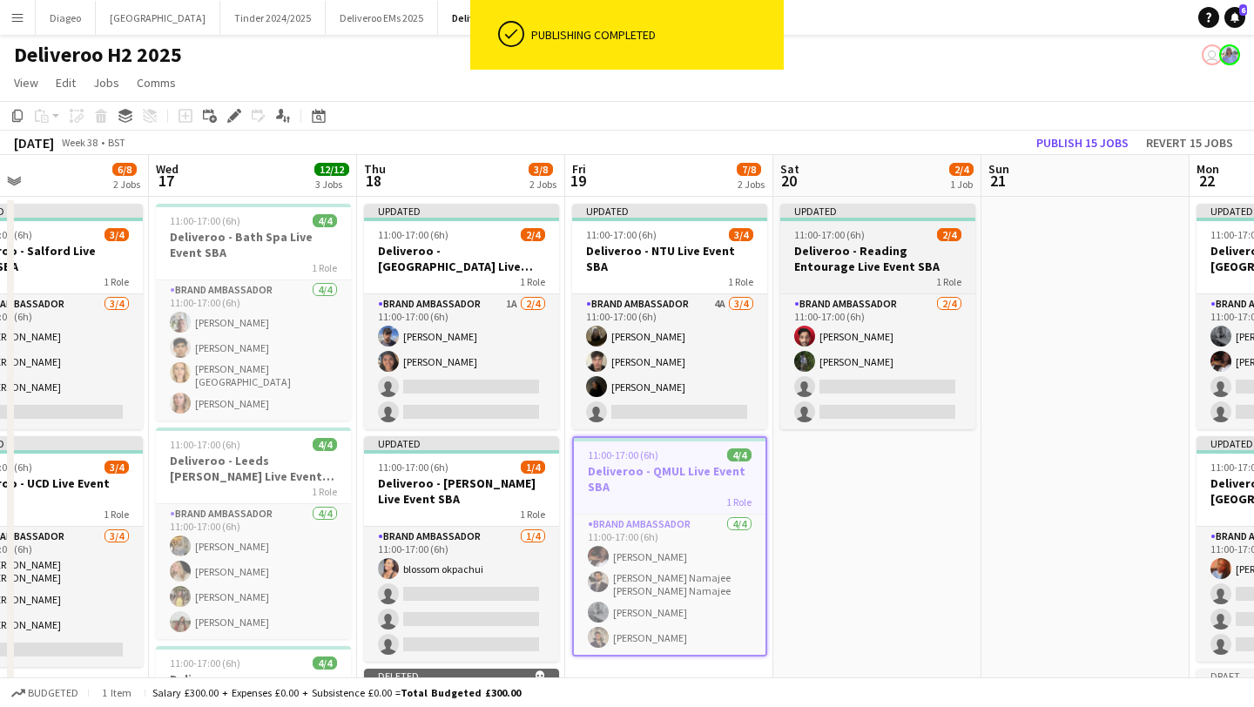
click at [864, 272] on h3 "Deliveroo - Reading Entourage Live Event SBA" at bounding box center [877, 258] width 195 height 31
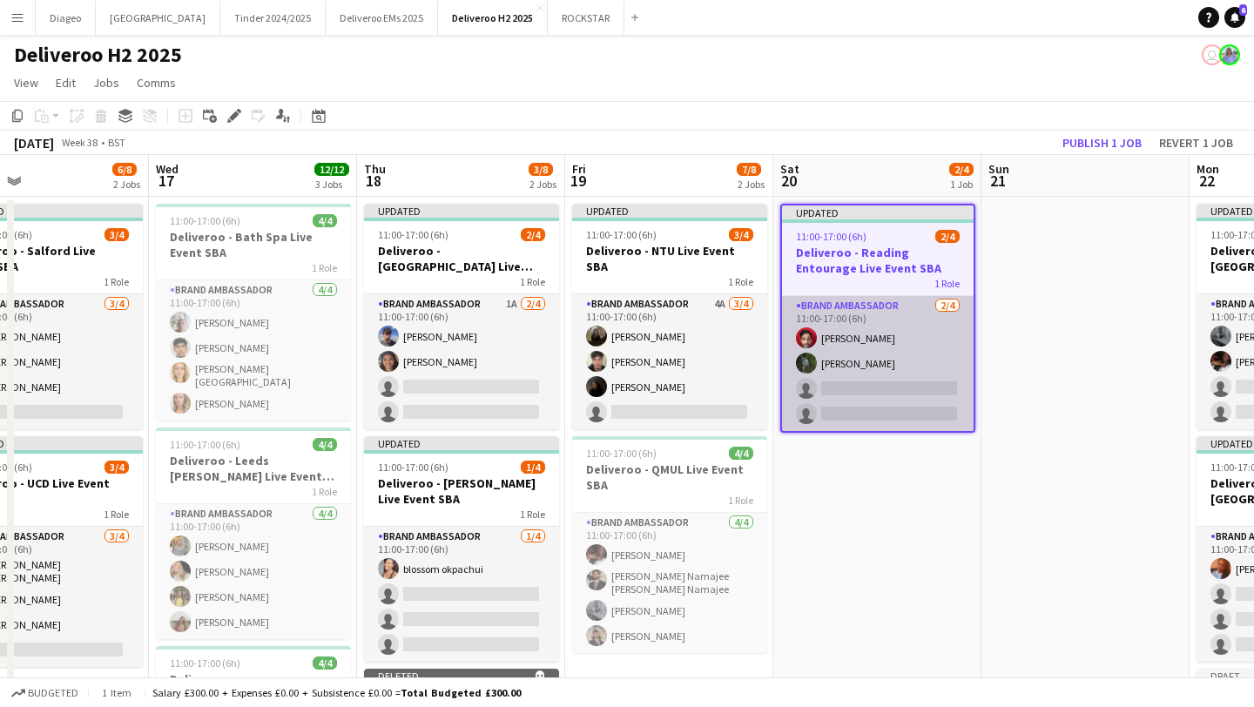
click at [893, 315] on app-card-role "Brand Ambassador [DATE] 11:00-17:00 (6h) Thanishq [PERSON_NAME] [PERSON_NAME] s…" at bounding box center [878, 363] width 192 height 135
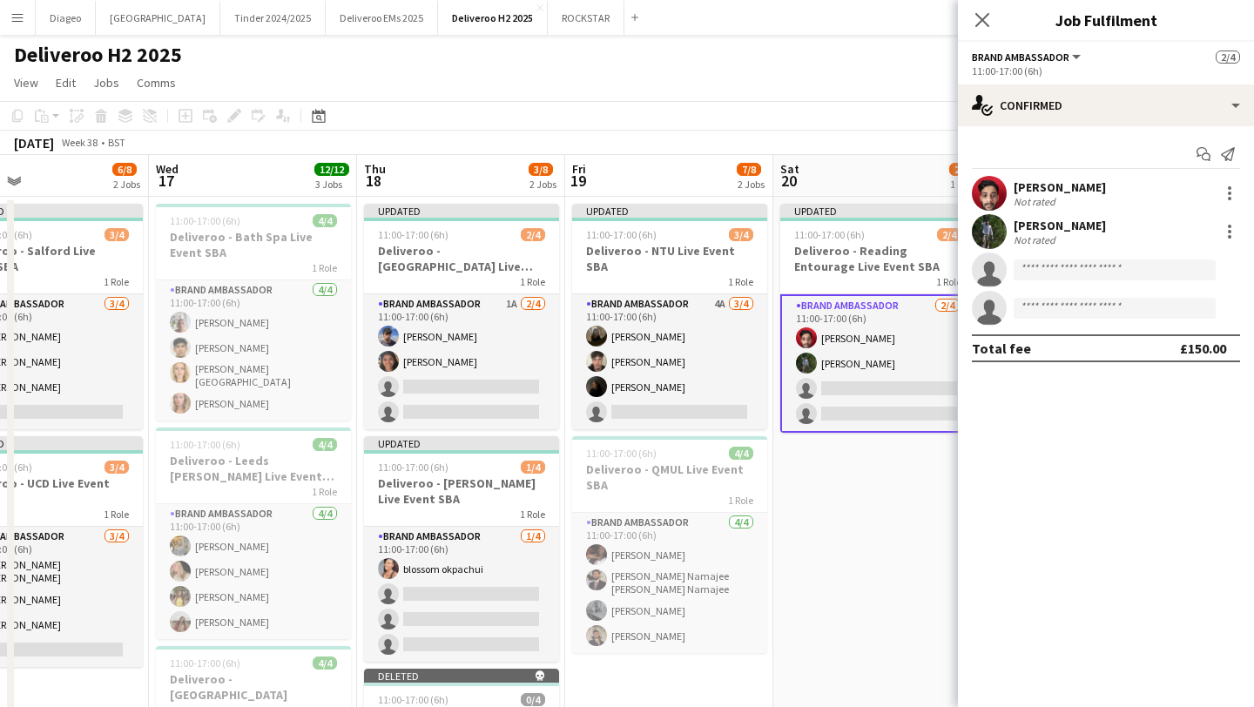
click at [1094, 232] on div "[PERSON_NAME] Not rated" at bounding box center [1106, 231] width 296 height 35
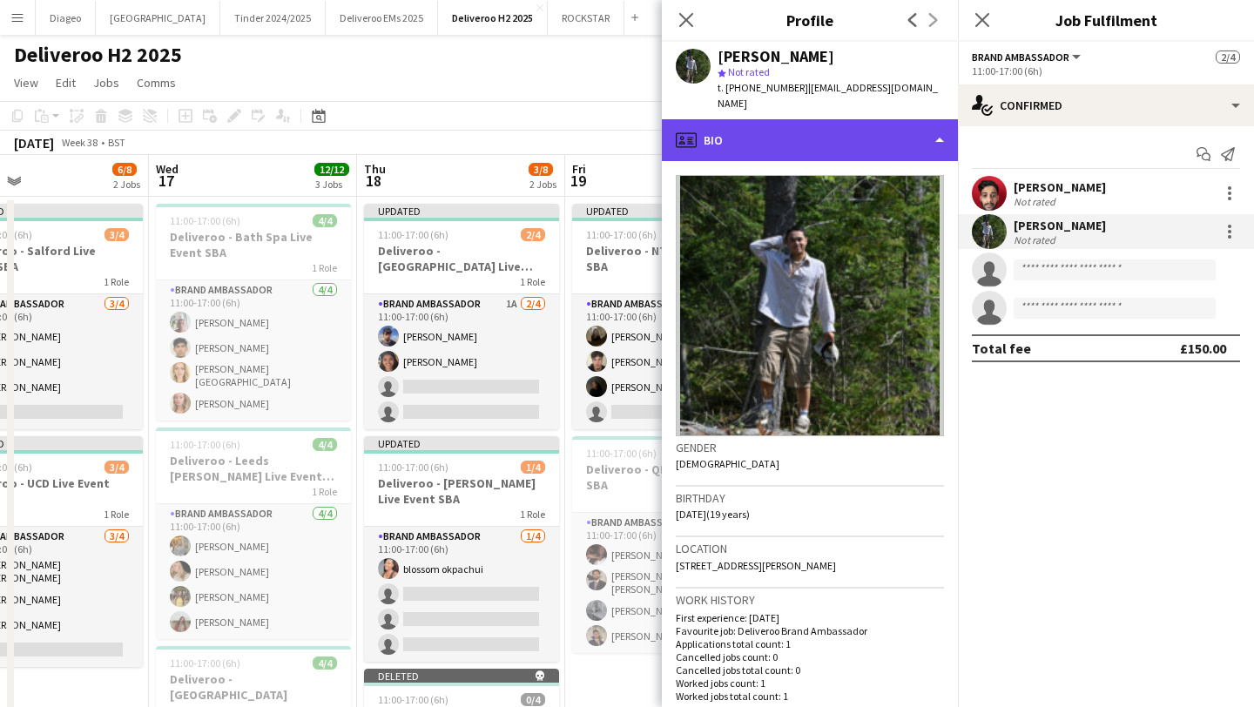
click at [779, 142] on div "profile Bio" at bounding box center [810, 140] width 296 height 42
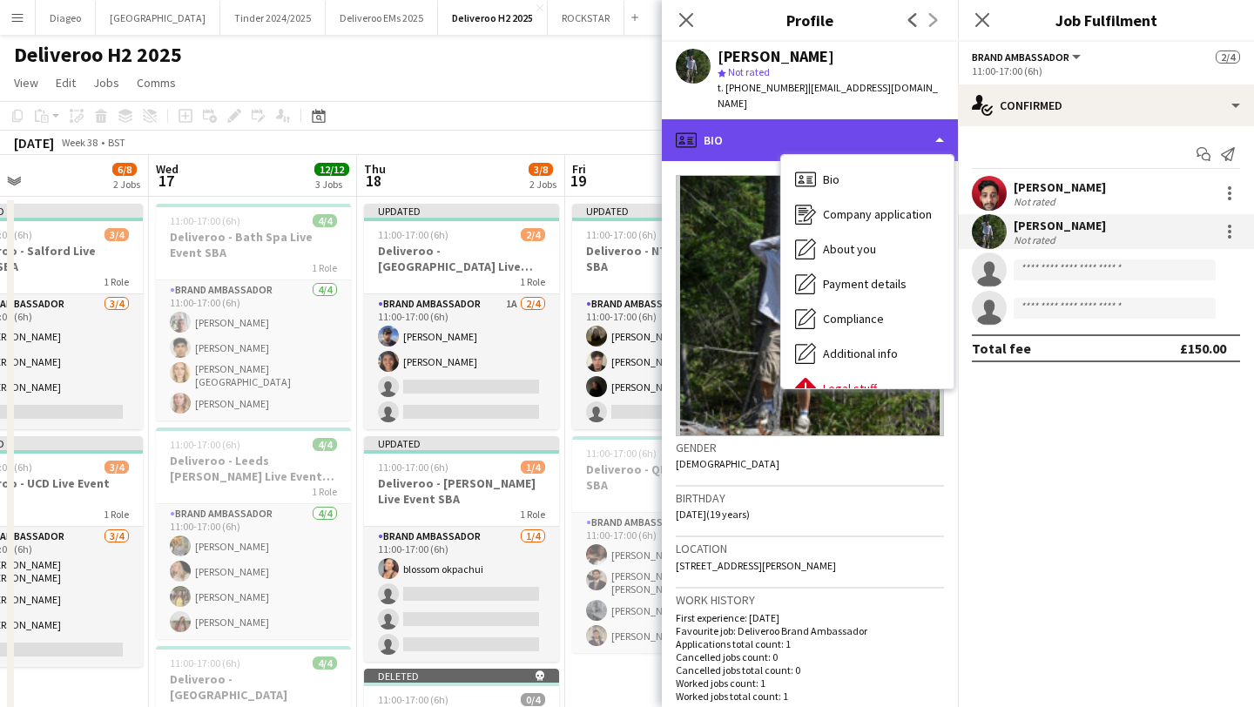
click at [775, 125] on div "profile Bio" at bounding box center [810, 140] width 296 height 42
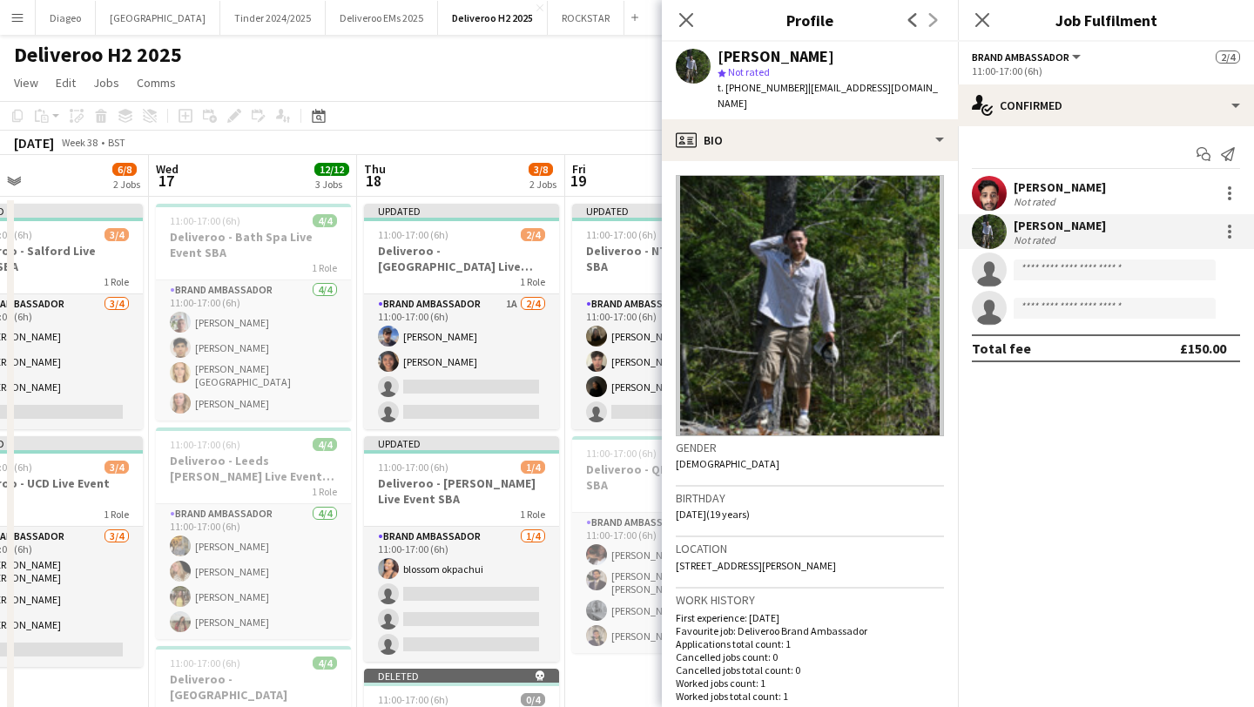
click at [698, 35] on div "Close pop-in" at bounding box center [686, 20] width 49 height 40
click at [691, 27] on icon "Close pop-in" at bounding box center [686, 19] width 17 height 17
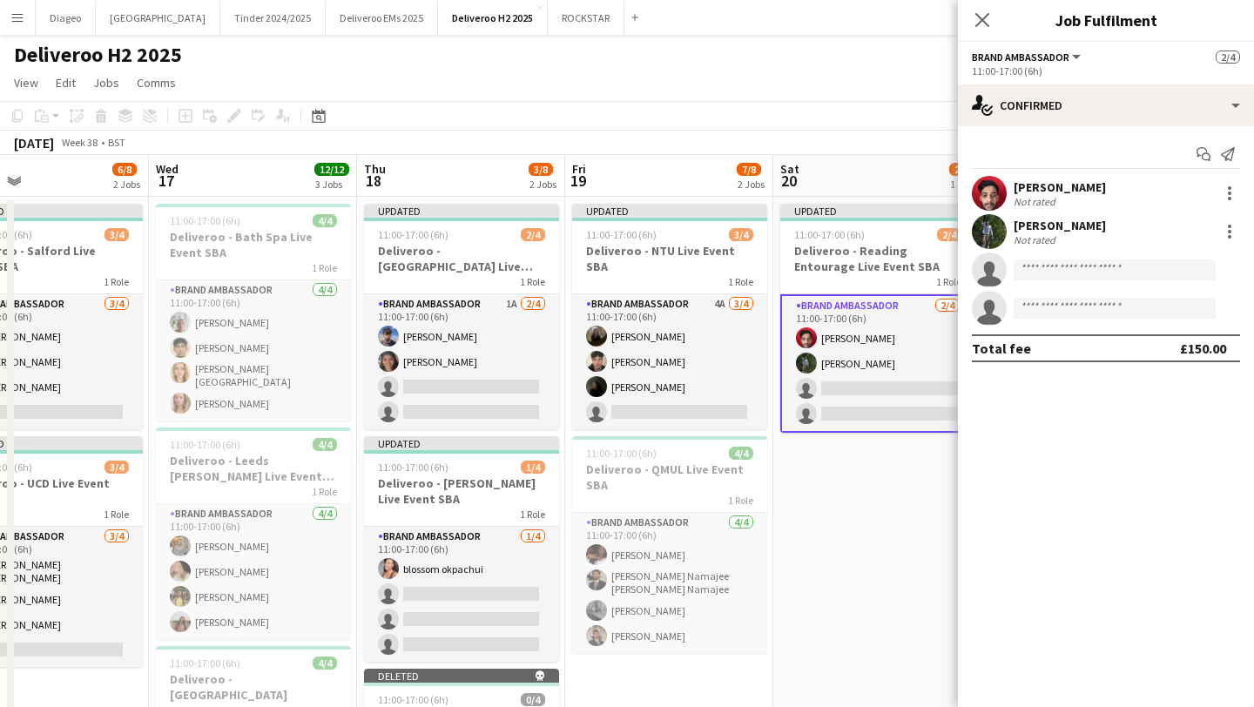
click at [865, 335] on app-card-role "Brand Ambassador [DATE] 11:00-17:00 (6h) Thanishq [PERSON_NAME] [PERSON_NAME] s…" at bounding box center [877, 363] width 195 height 138
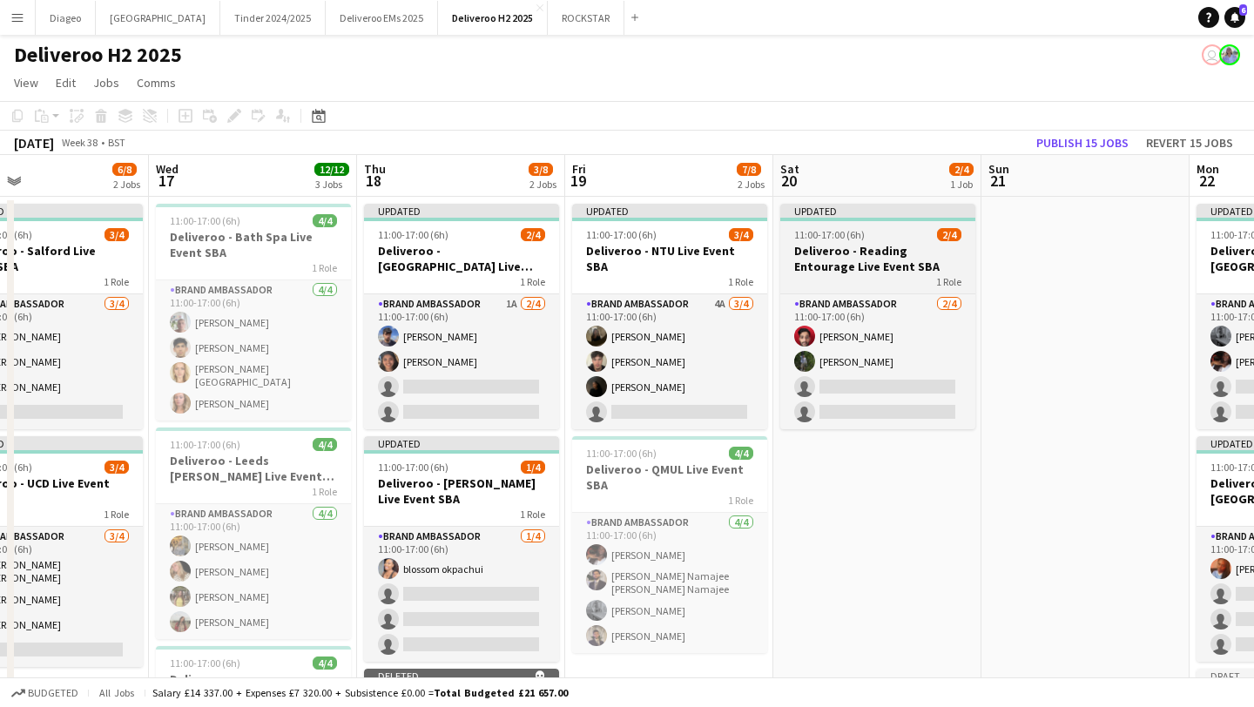
click at [912, 292] on app-job-card "Updated 11:00-17:00 (6h) 2/4 Deliveroo - Reading Entourage Live Event SBA 1 Rol…" at bounding box center [877, 317] width 195 height 226
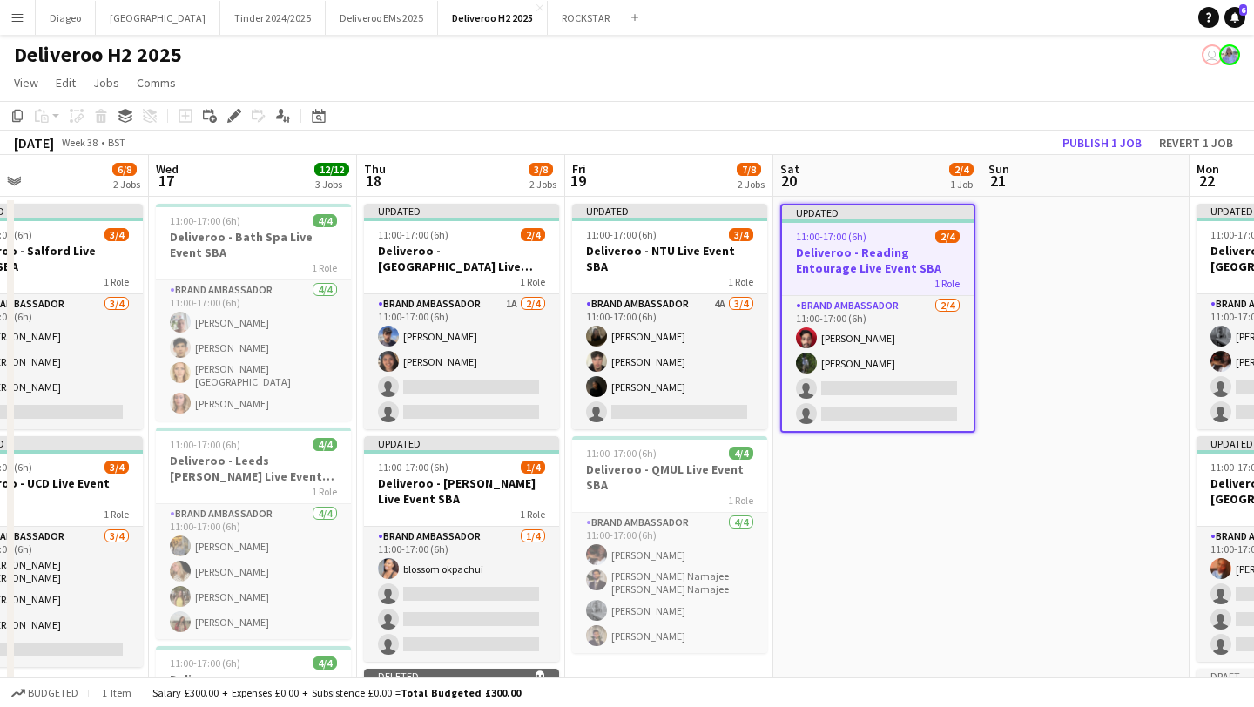
click at [908, 495] on app-date-cell "Updated 11:00-17:00 (6h) 2/4 Deliveroo - Reading Entourage Live Event SBA 1 Rol…" at bounding box center [877, 713] width 208 height 1032
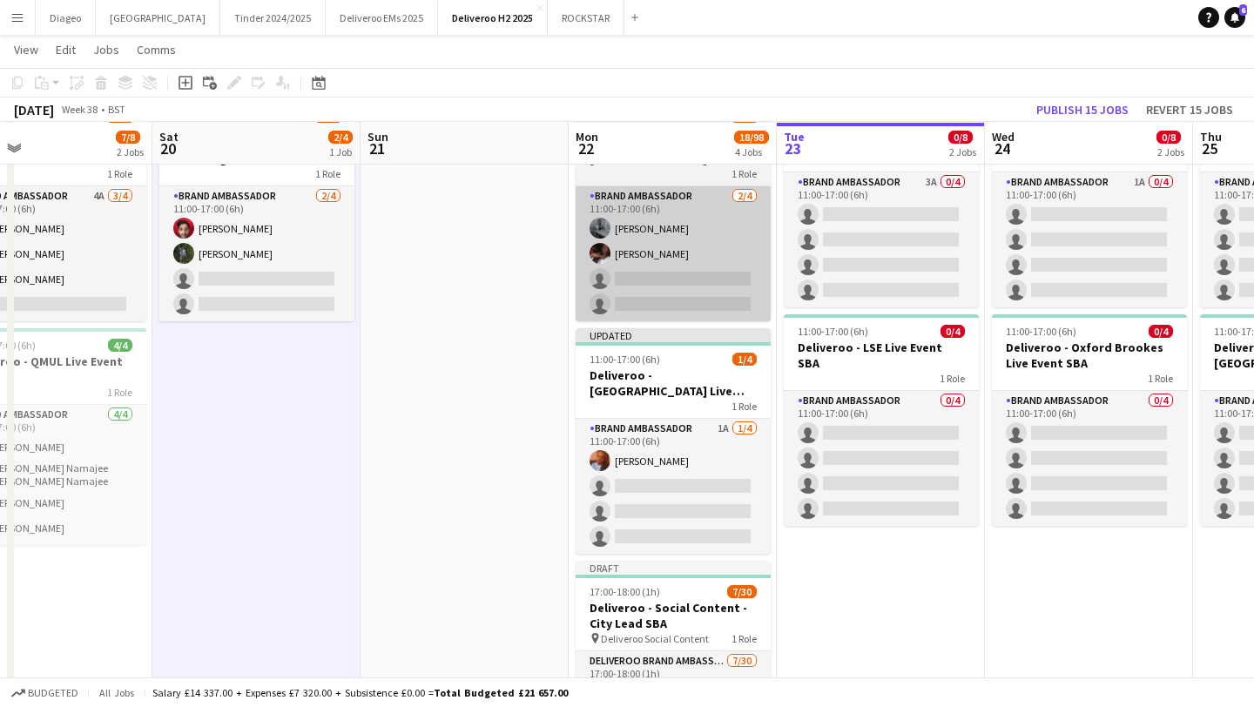
scroll to position [107, 0]
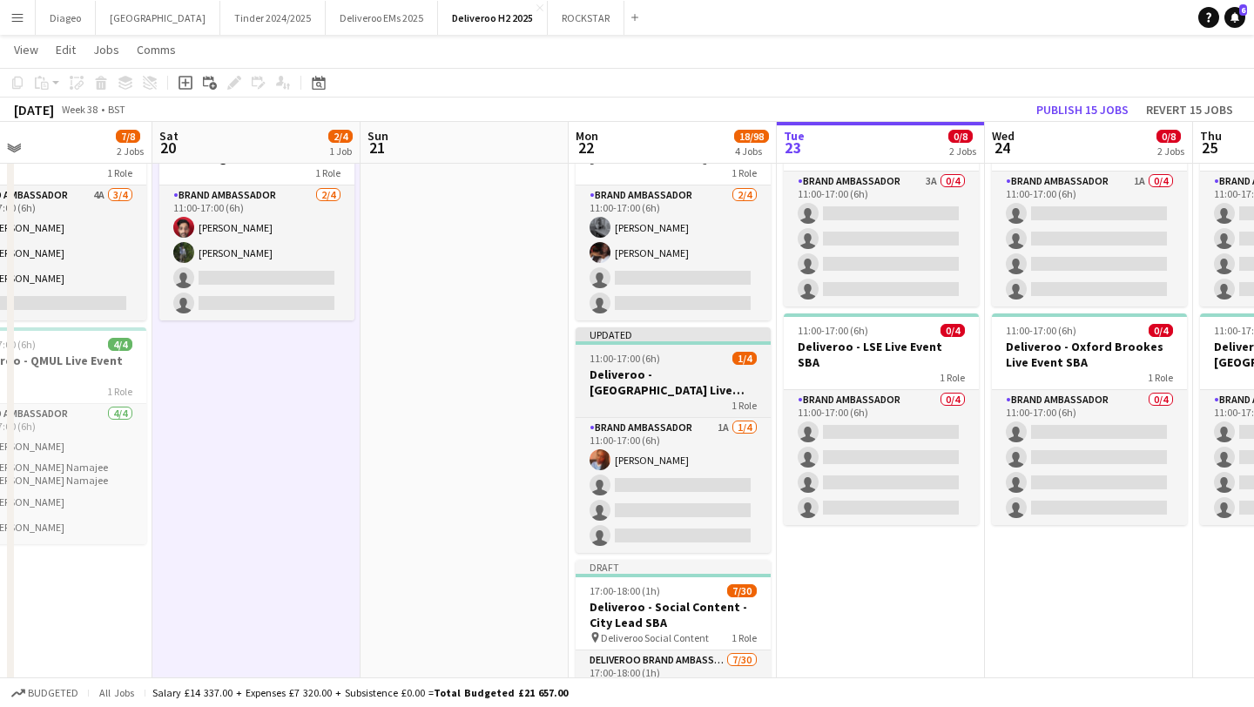
click at [717, 405] on div "1 Role" at bounding box center [673, 405] width 195 height 14
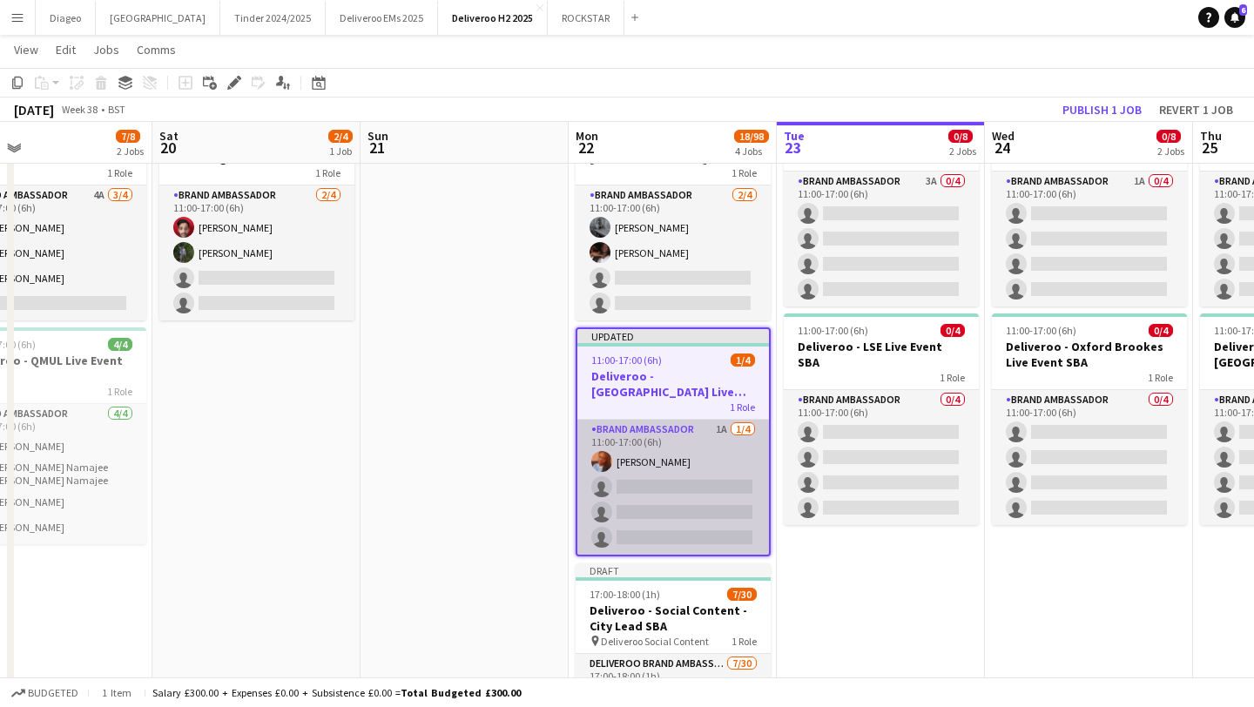
click at [709, 431] on app-card-role "Brand Ambassador 1A [DATE] 11:00-17:00 (6h) [PERSON_NAME] single-neutral-action…" at bounding box center [673, 487] width 192 height 135
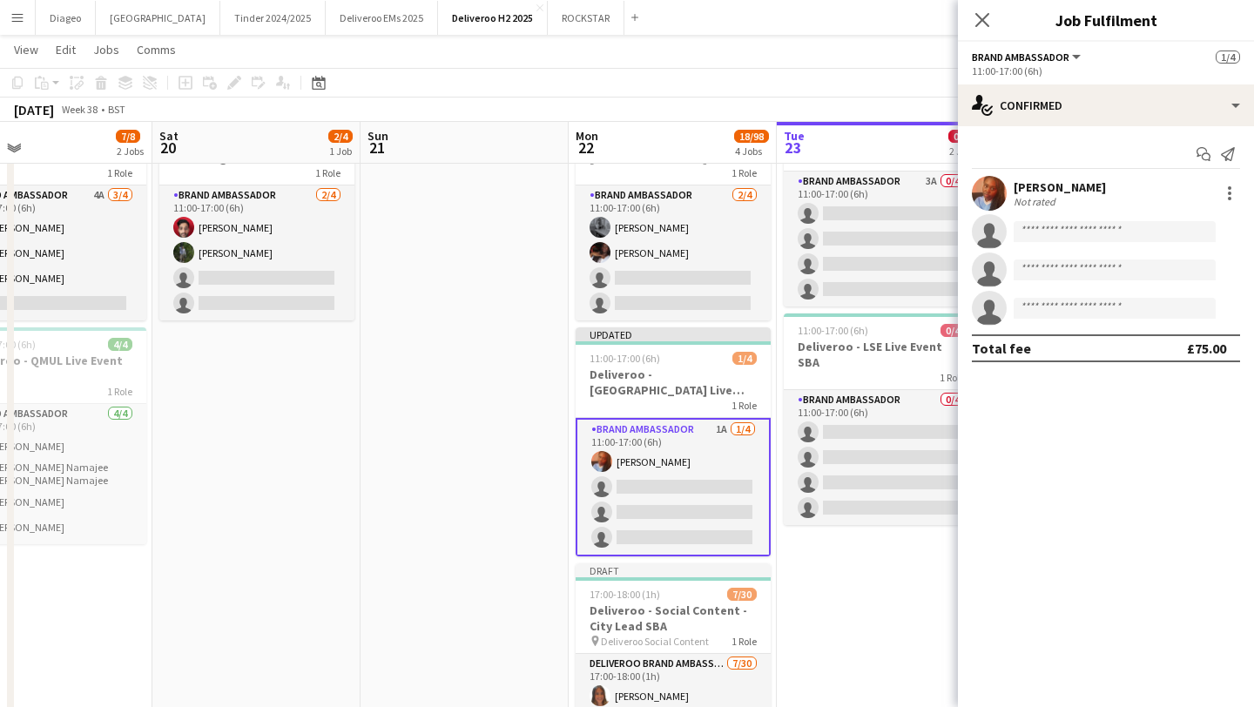
click at [1071, 219] on app-invite-slot "single-neutral-actions" at bounding box center [1106, 231] width 296 height 35
click at [1080, 232] on input at bounding box center [1115, 231] width 202 height 21
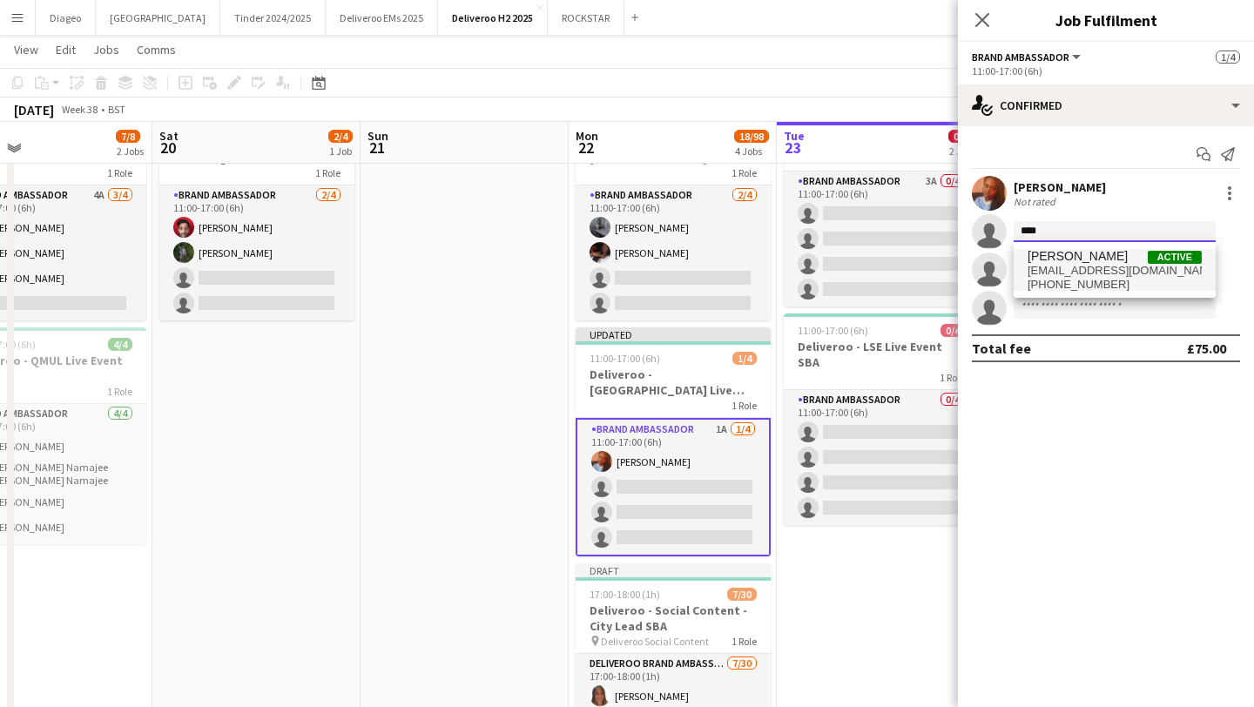
type input "****"
click at [1115, 266] on span "[EMAIL_ADDRESS][DOMAIN_NAME]" at bounding box center [1115, 271] width 174 height 14
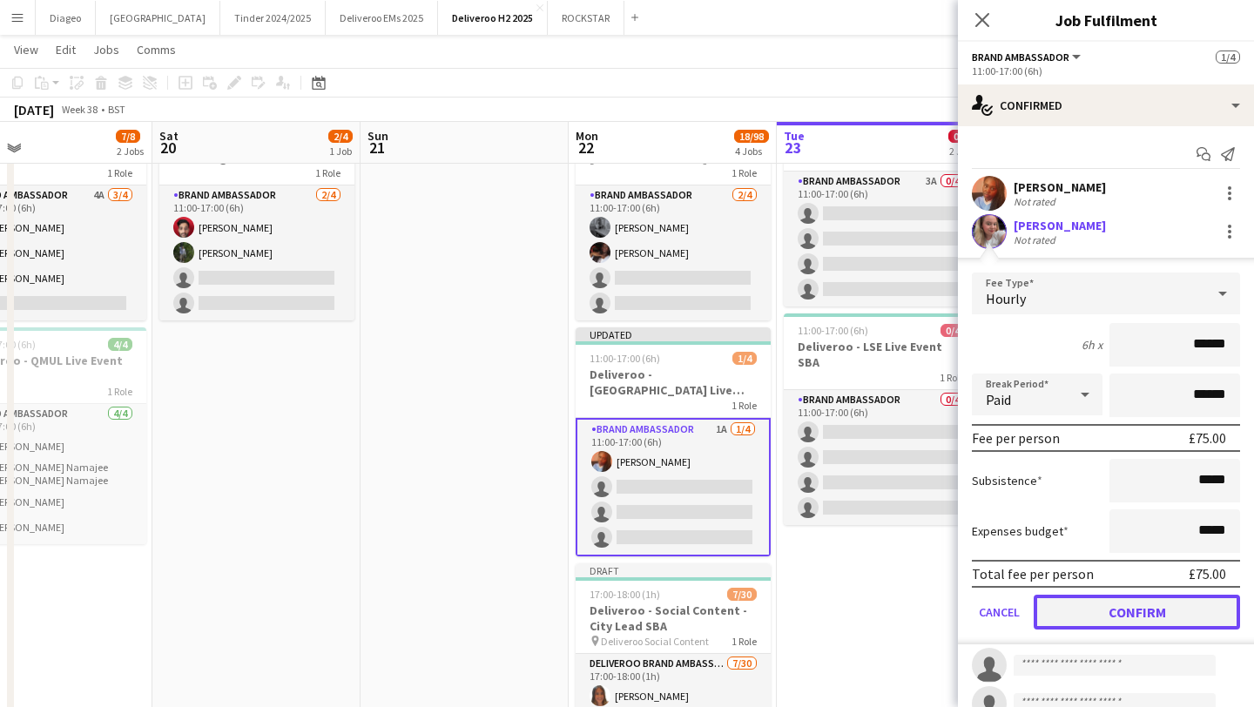
click at [1131, 597] on button "Confirm" at bounding box center [1137, 612] width 206 height 35
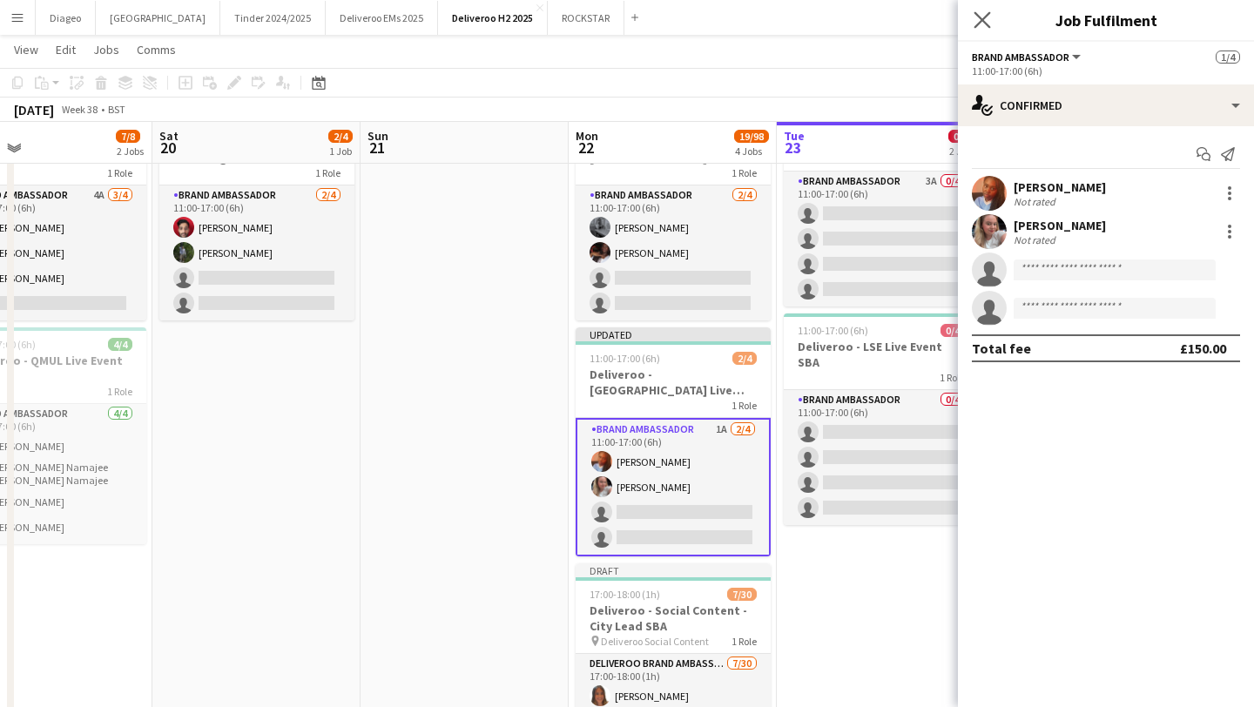
click at [990, 26] on app-icon "Close pop-in" at bounding box center [982, 20] width 25 height 25
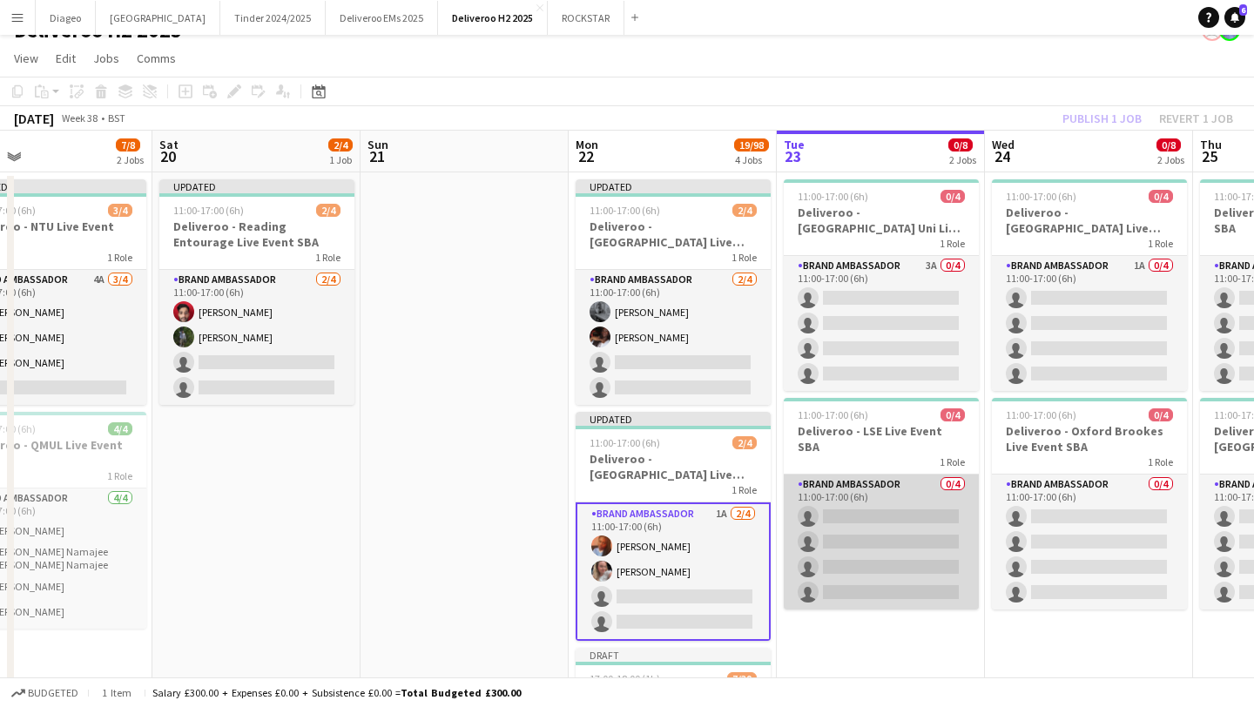
scroll to position [11, 0]
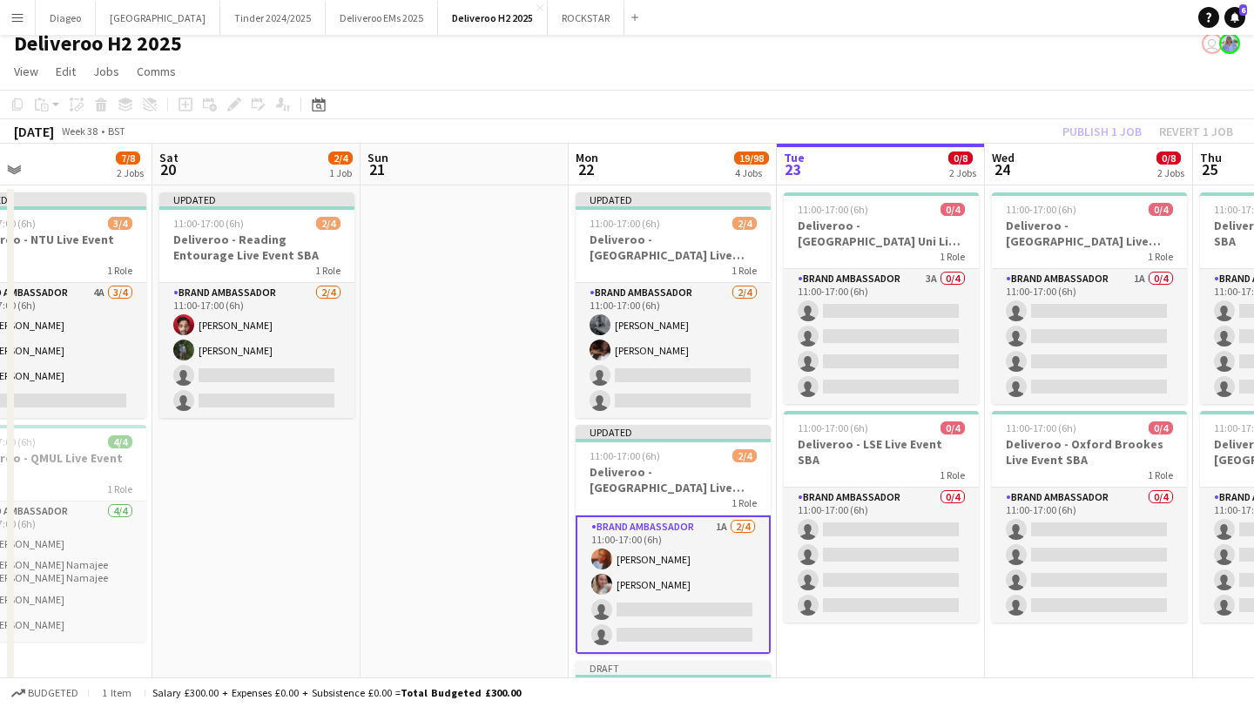
click at [865, 624] on app-date-cell "11:00-17:00 (6h) 0/4 Deliveroo - [GEOGRAPHIC_DATA] Uni Live Event SBA 1 Role Br…" at bounding box center [881, 701] width 208 height 1032
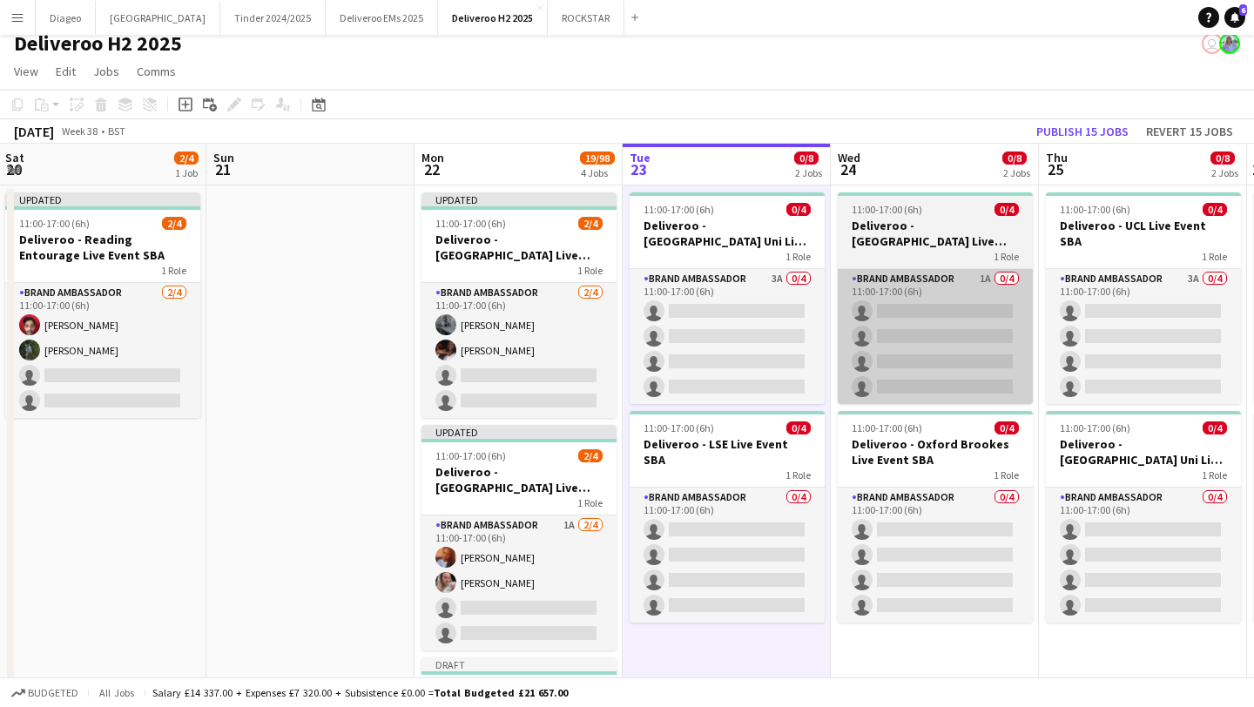
scroll to position [0, 839]
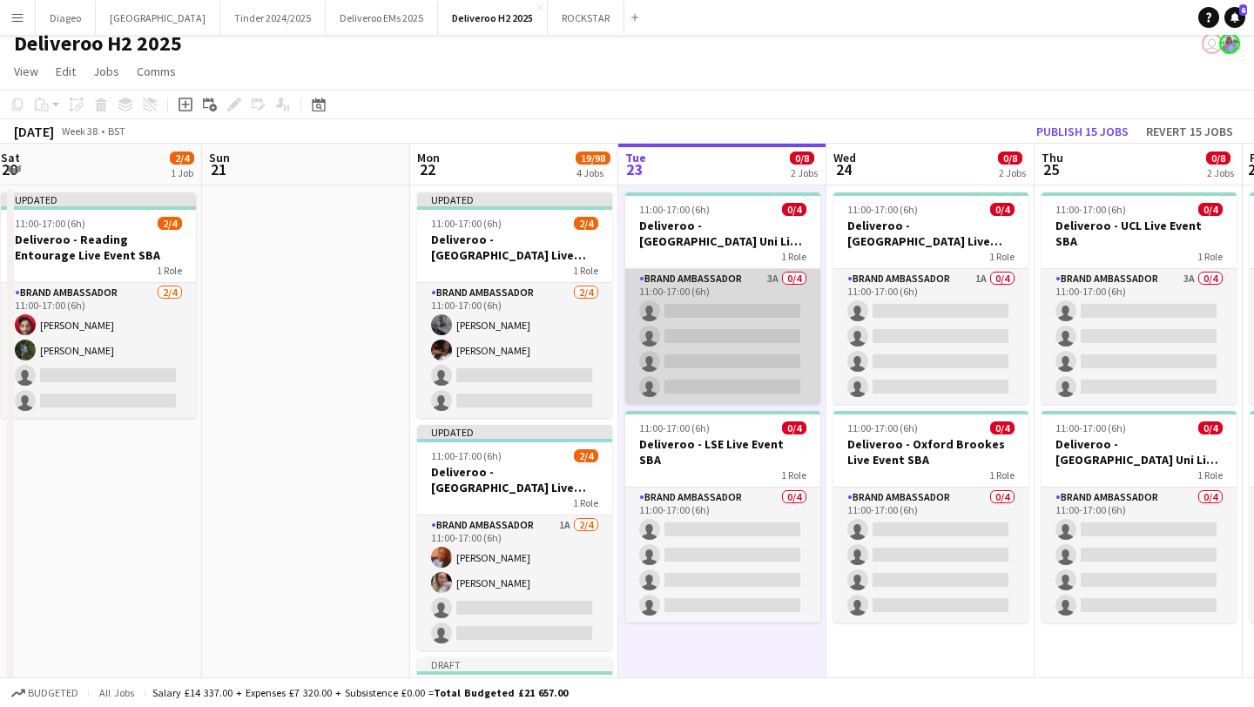
click at [709, 281] on app-card-role "Brand Ambassador 3A 0/4 11:00-17:00 (6h) single-neutral-actions single-neutral-…" at bounding box center [722, 336] width 195 height 135
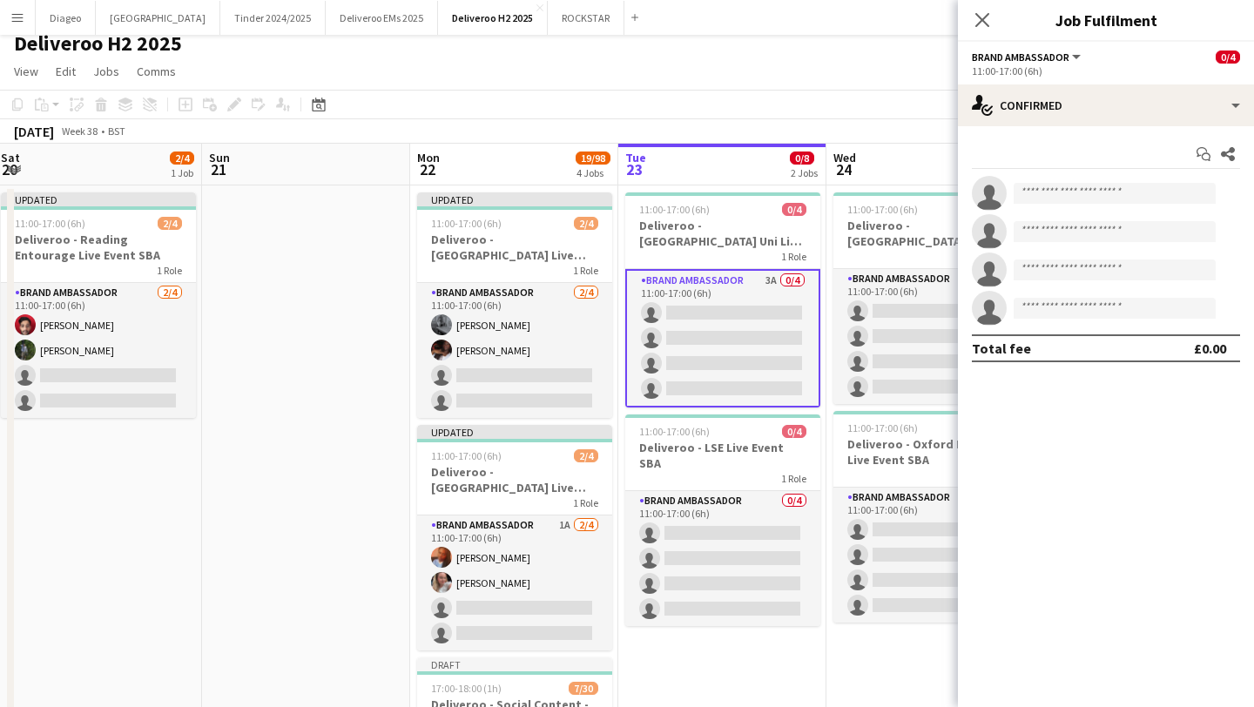
click at [738, 278] on app-card-role "Brand Ambassador 3A 0/4 11:00-17:00 (6h) single-neutral-actions single-neutral-…" at bounding box center [722, 338] width 195 height 138
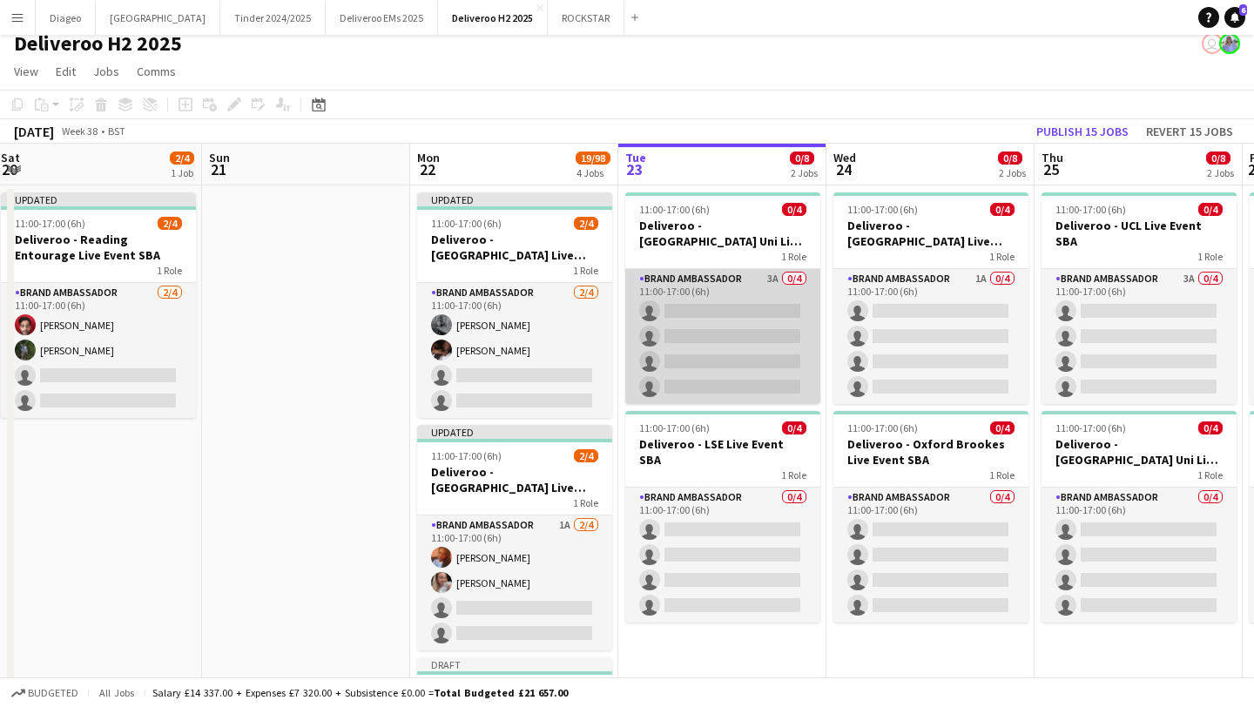
click at [759, 274] on app-card-role "Brand Ambassador 3A 0/4 11:00-17:00 (6h) single-neutral-actions single-neutral-…" at bounding box center [722, 336] width 195 height 135
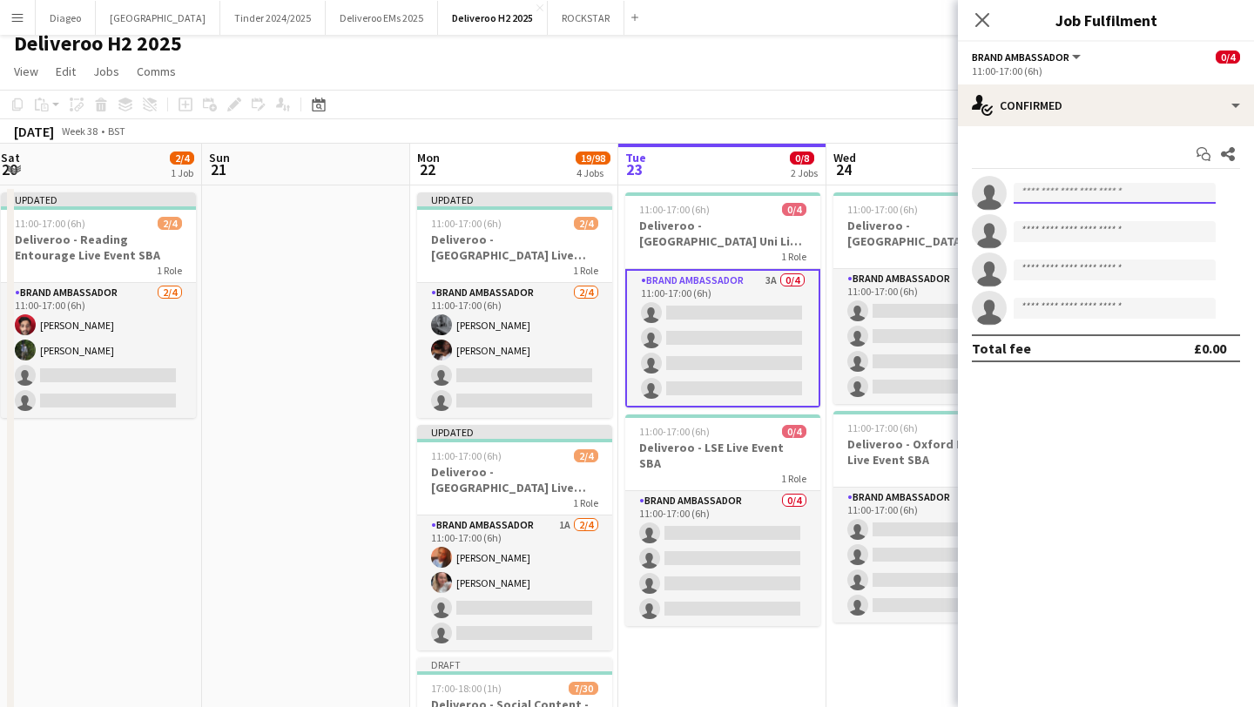
click at [1082, 203] on body "Menu Boards Boards Boards All jobs Status Workforce Workforce My Workforce Recr…" at bounding box center [627, 618] width 1254 height 1258
type input "*******"
drag, startPoint x: 1101, startPoint y: 196, endPoint x: 964, endPoint y: 199, distance: 136.7
click at [964, 199] on app-invite-slot "single-neutral-actions *******" at bounding box center [1106, 193] width 296 height 35
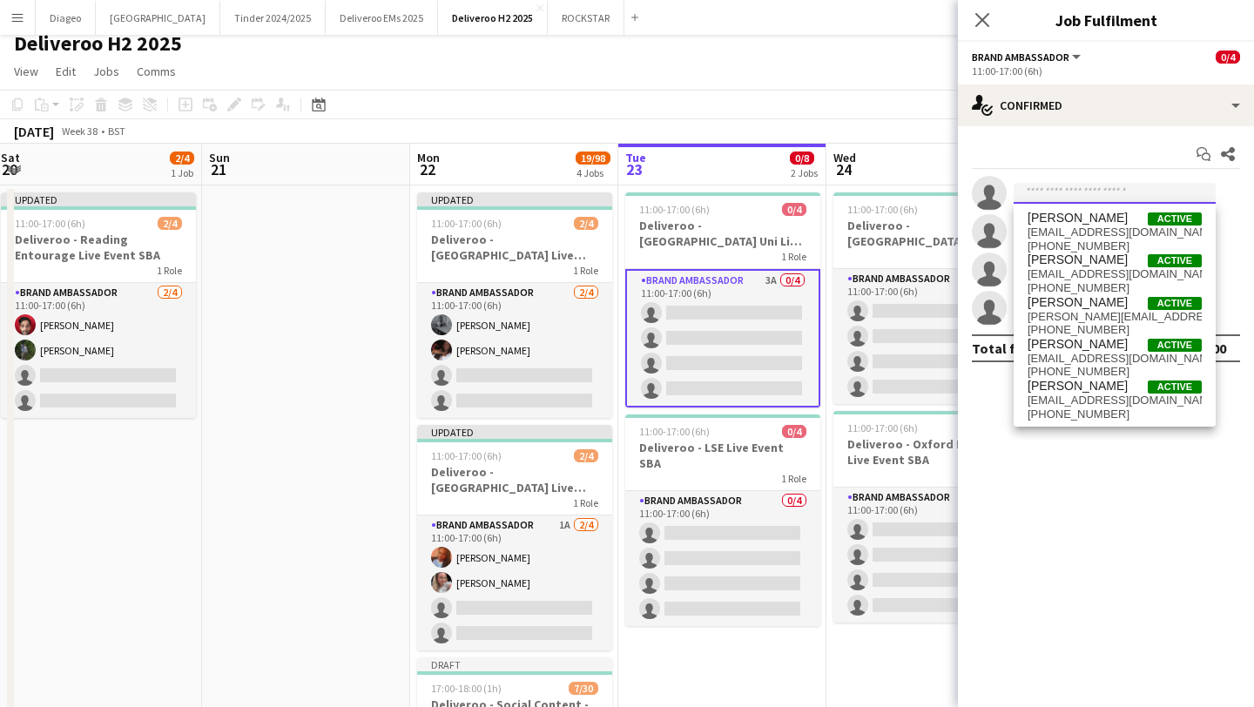
click at [1050, 193] on input at bounding box center [1115, 193] width 202 height 21
paste input "**********"
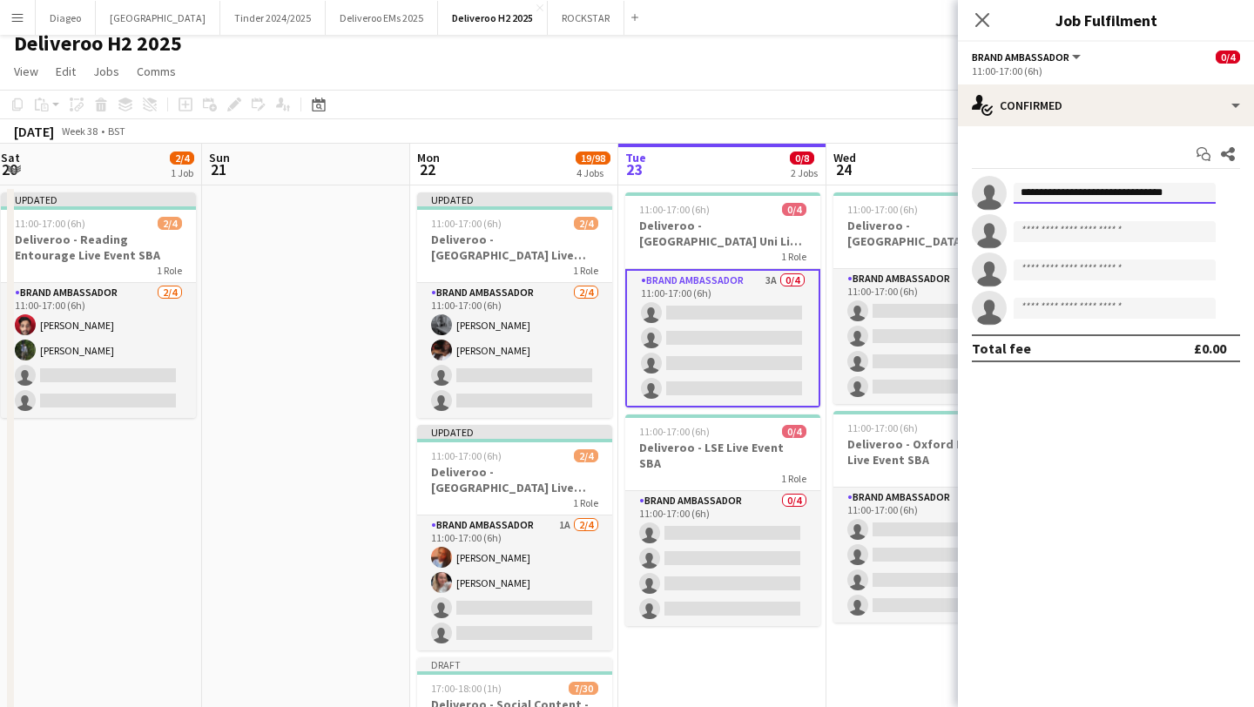
drag, startPoint x: 1183, startPoint y: 198, endPoint x: 1115, endPoint y: 198, distance: 68.8
click at [1115, 198] on input "**********" at bounding box center [1115, 193] width 202 height 21
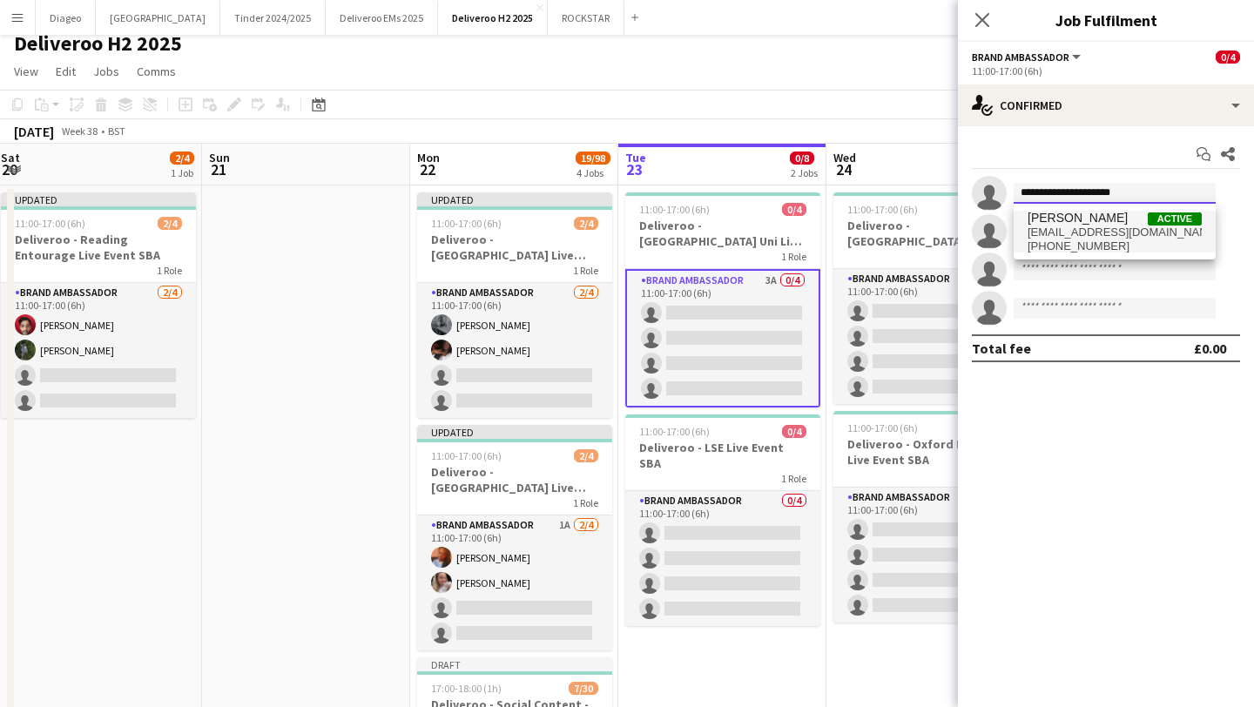
type input "**********"
click at [1132, 237] on span "[EMAIL_ADDRESS][DOMAIN_NAME]" at bounding box center [1115, 233] width 174 height 14
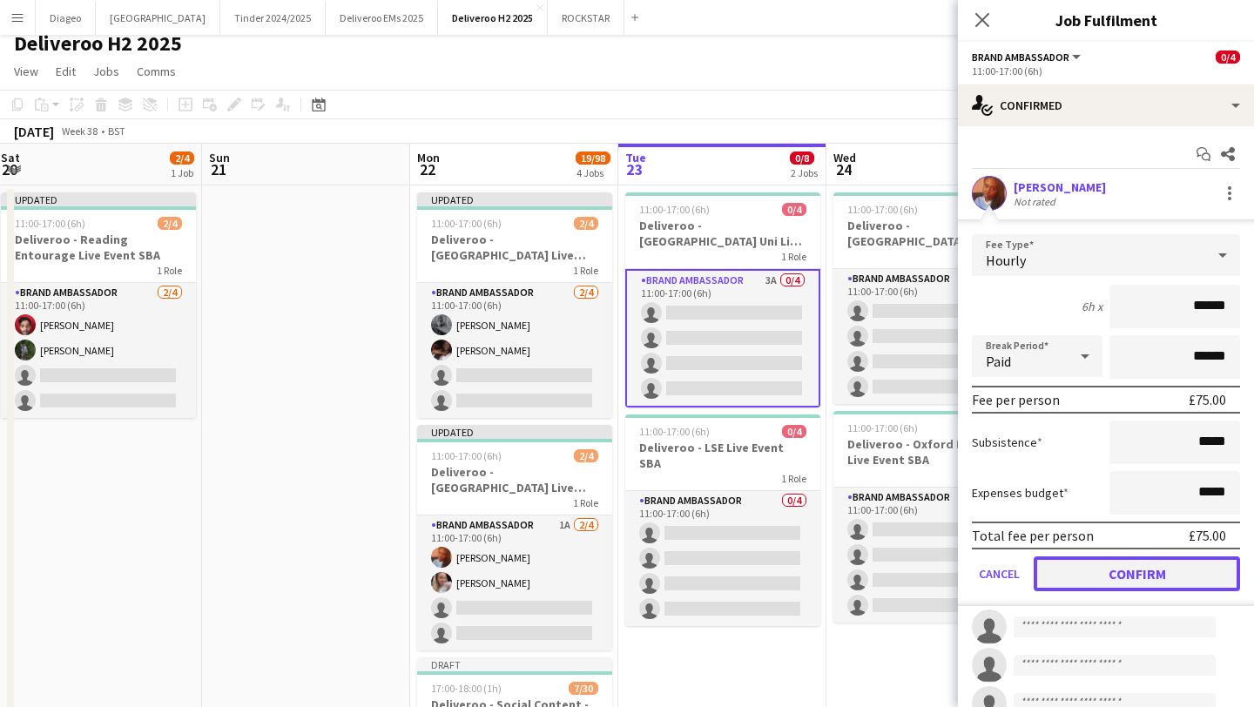
click at [1078, 571] on button "Confirm" at bounding box center [1137, 573] width 206 height 35
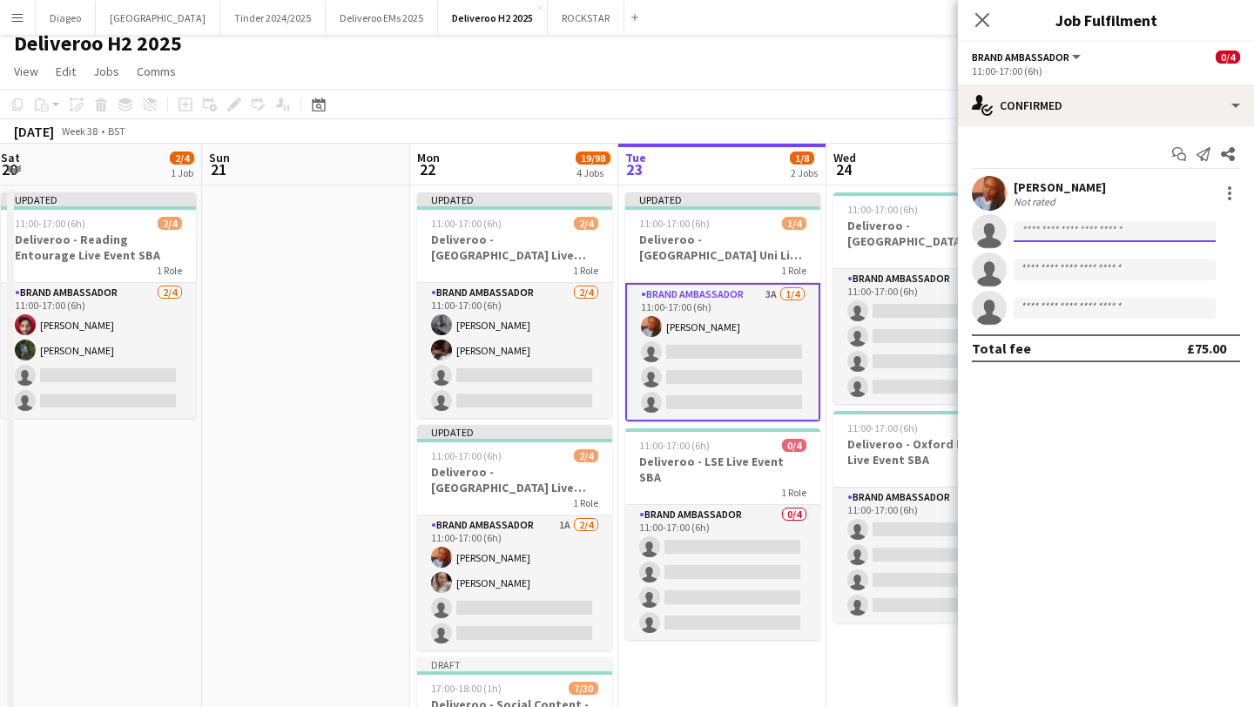
click at [1130, 228] on input at bounding box center [1115, 231] width 202 height 21
paste input "**********"
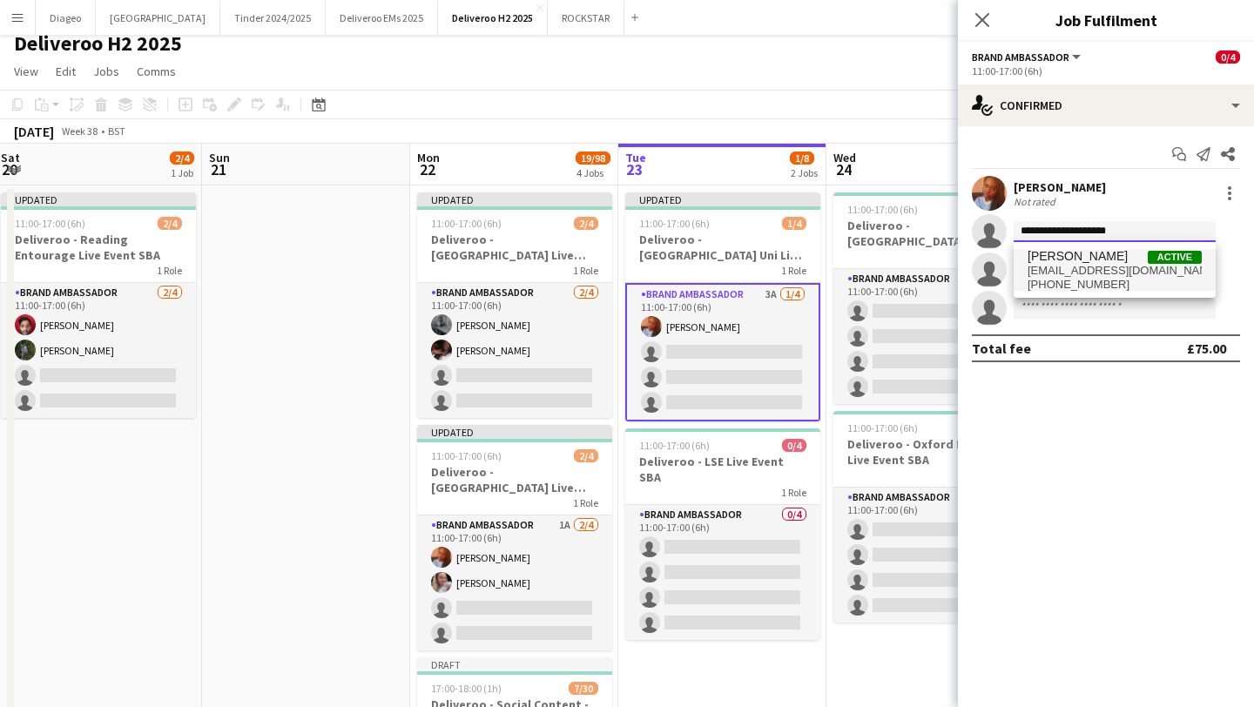
type input "**********"
click at [1123, 264] on span "[EMAIL_ADDRESS][DOMAIN_NAME]" at bounding box center [1115, 271] width 174 height 14
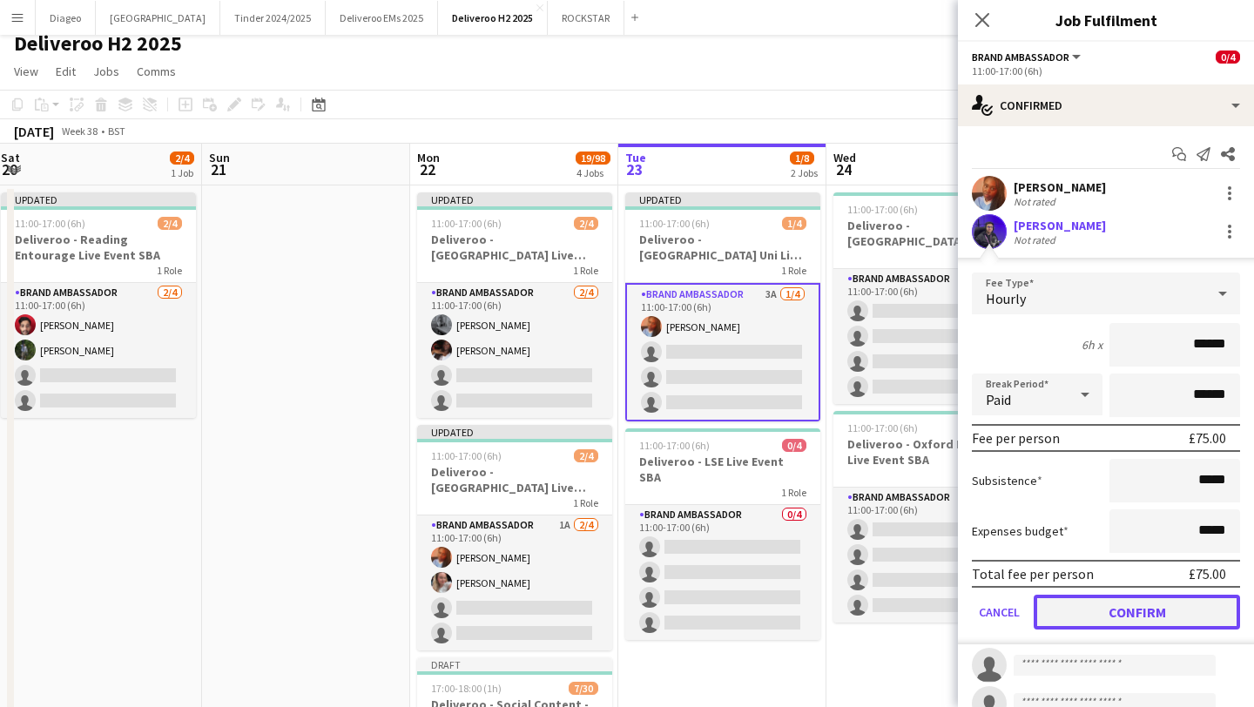
click at [1105, 613] on button "Confirm" at bounding box center [1137, 612] width 206 height 35
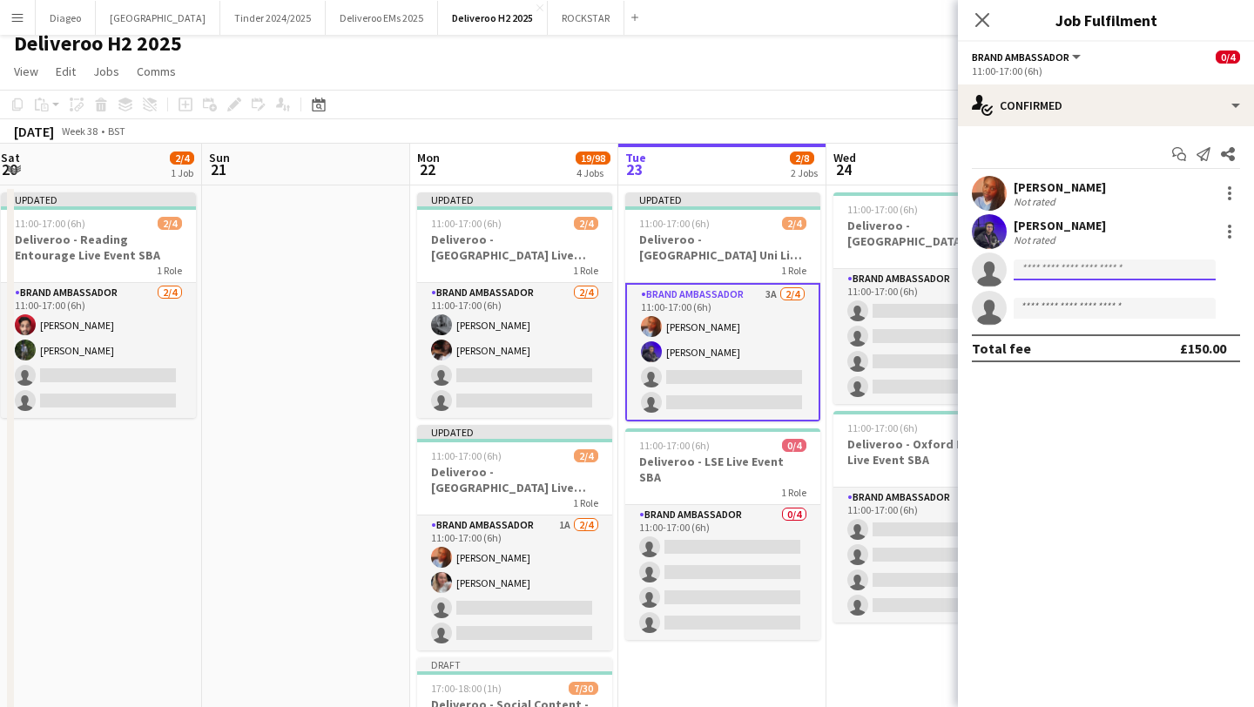
click at [1100, 276] on input at bounding box center [1115, 270] width 202 height 21
type input "*"
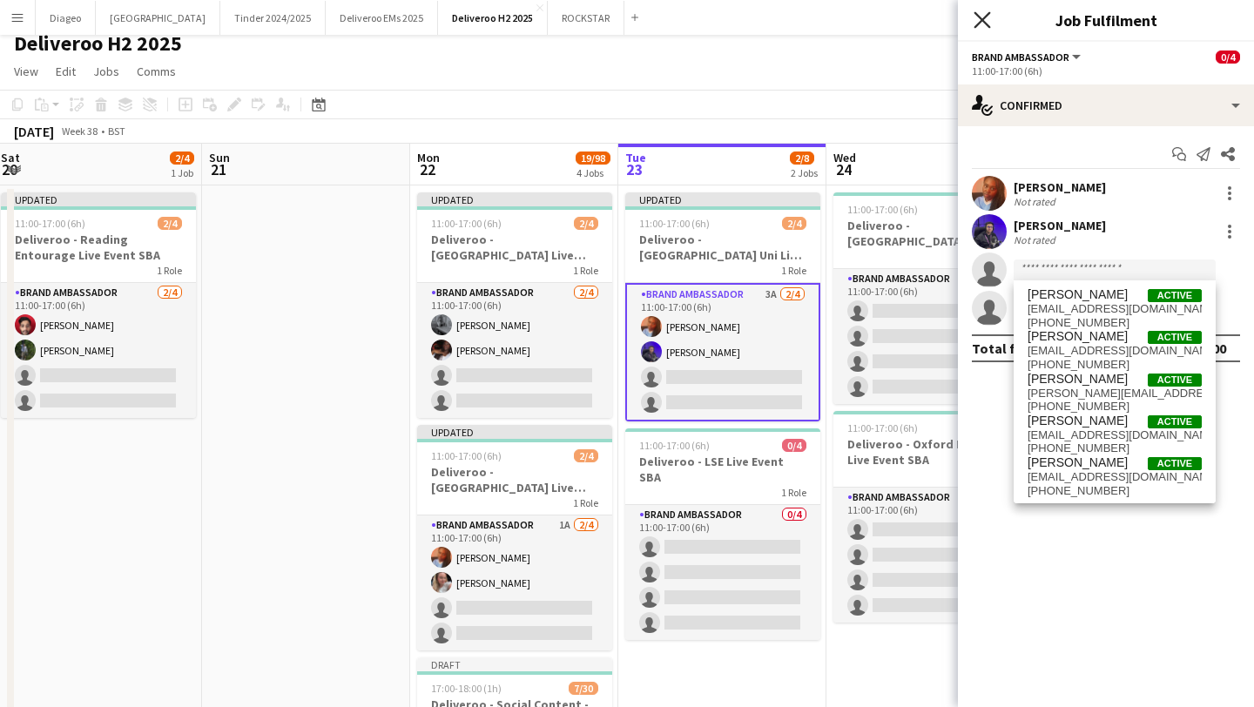
click at [978, 17] on icon at bounding box center [982, 19] width 17 height 17
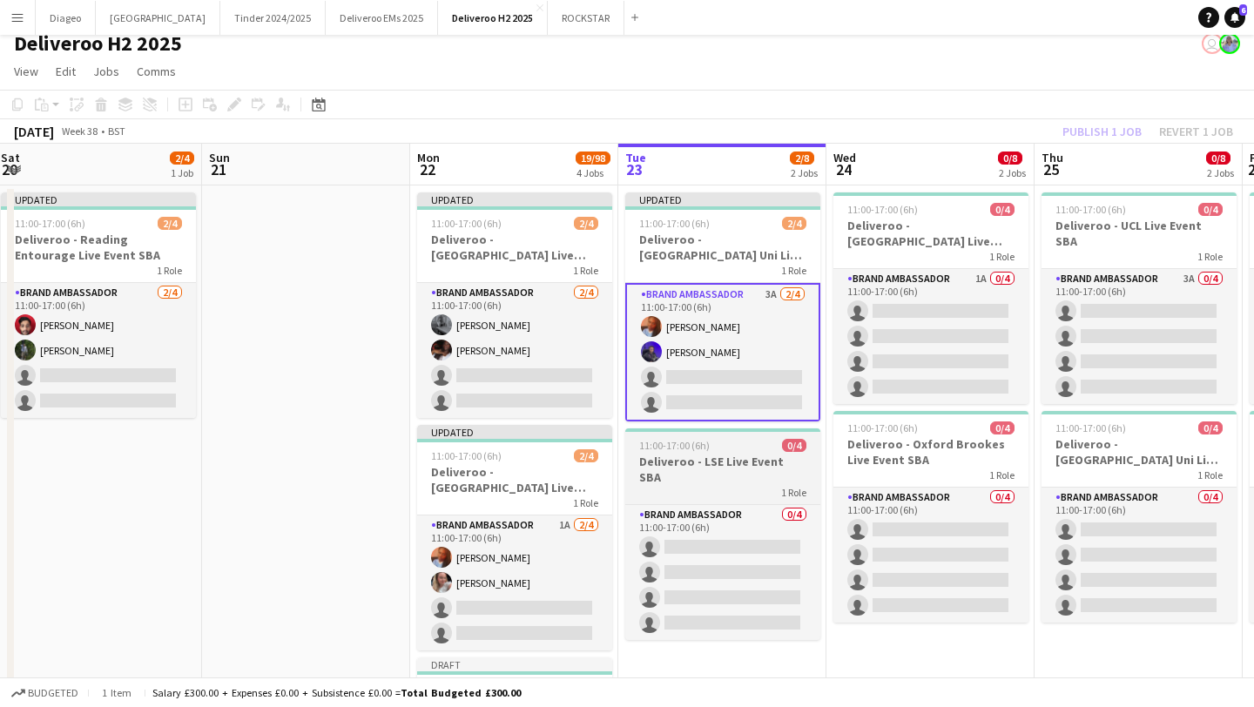
click at [736, 485] on div "1 Role" at bounding box center [722, 492] width 195 height 14
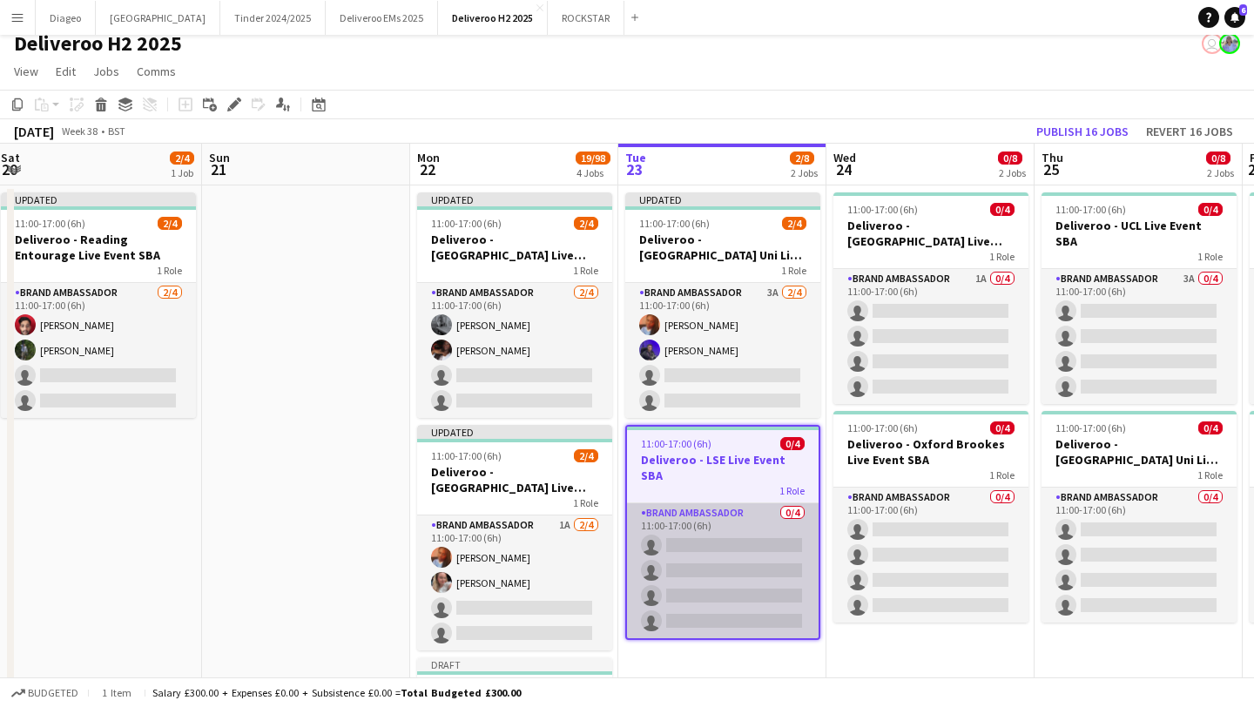
click at [725, 561] on app-card-role "Brand Ambassador 0/4 11:00-17:00 (6h) single-neutral-actions single-neutral-act…" at bounding box center [723, 570] width 192 height 135
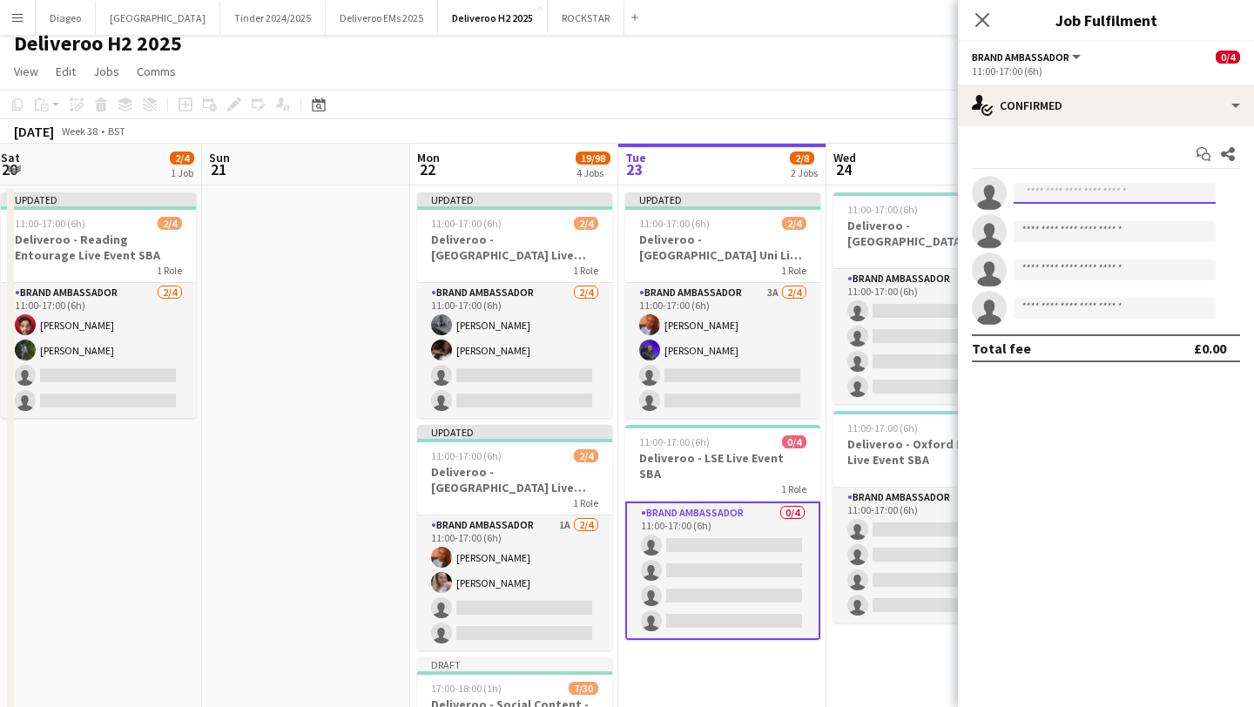
click at [1049, 190] on input at bounding box center [1115, 193] width 202 height 21
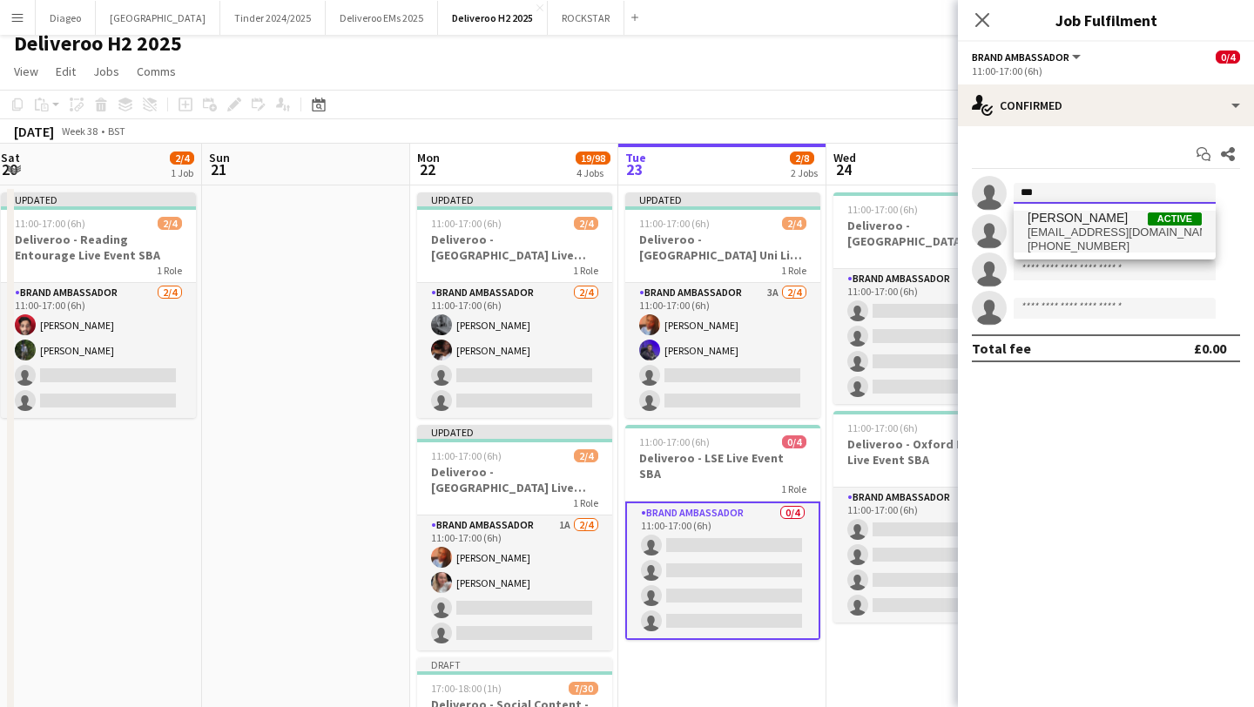
type input "***"
click at [1094, 221] on span "[PERSON_NAME]" at bounding box center [1078, 218] width 100 height 15
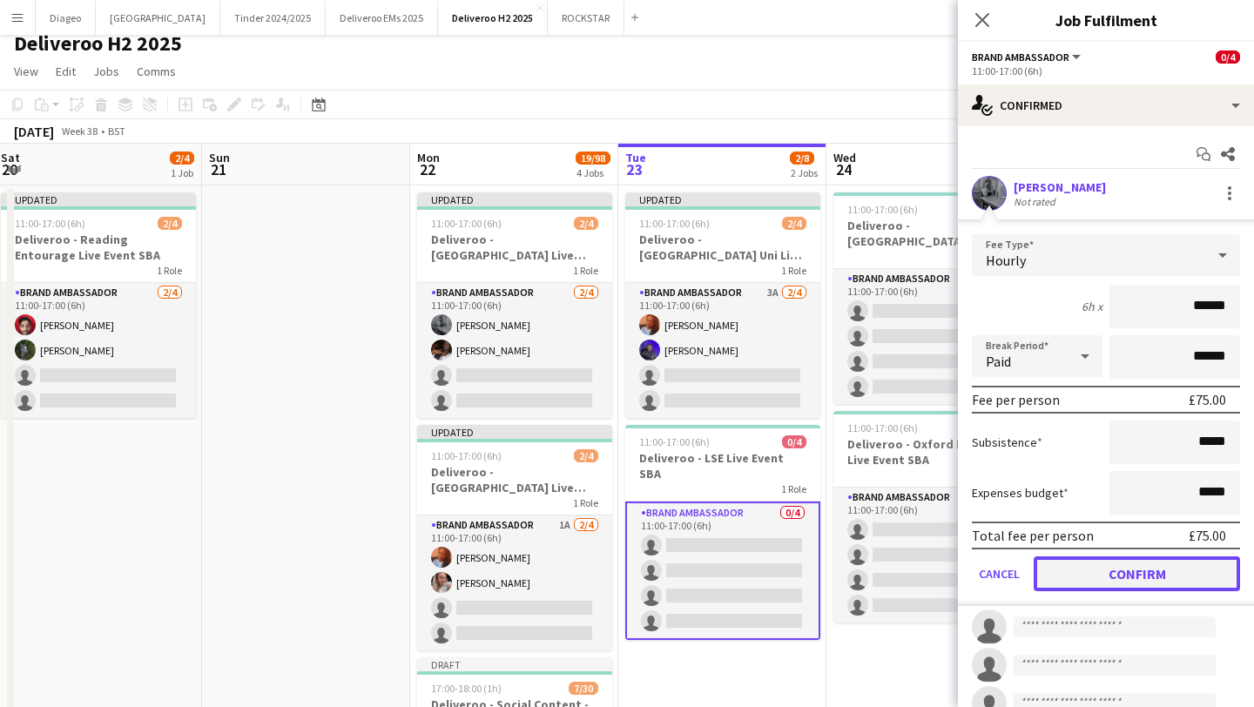
click at [1109, 587] on button "Confirm" at bounding box center [1137, 573] width 206 height 35
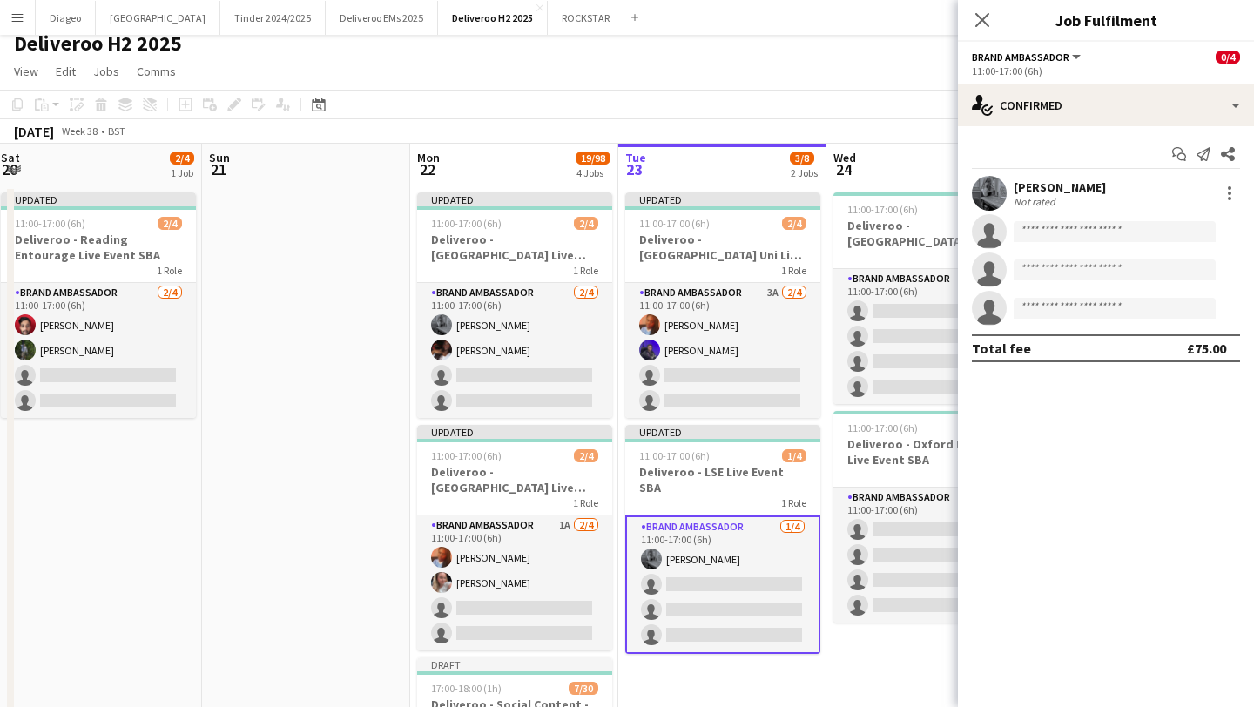
click at [1123, 242] on app-invite-slot "single-neutral-actions" at bounding box center [1106, 231] width 296 height 35
click at [1120, 233] on input at bounding box center [1115, 231] width 202 height 21
click at [997, 192] on app-user-avatar at bounding box center [989, 193] width 35 height 35
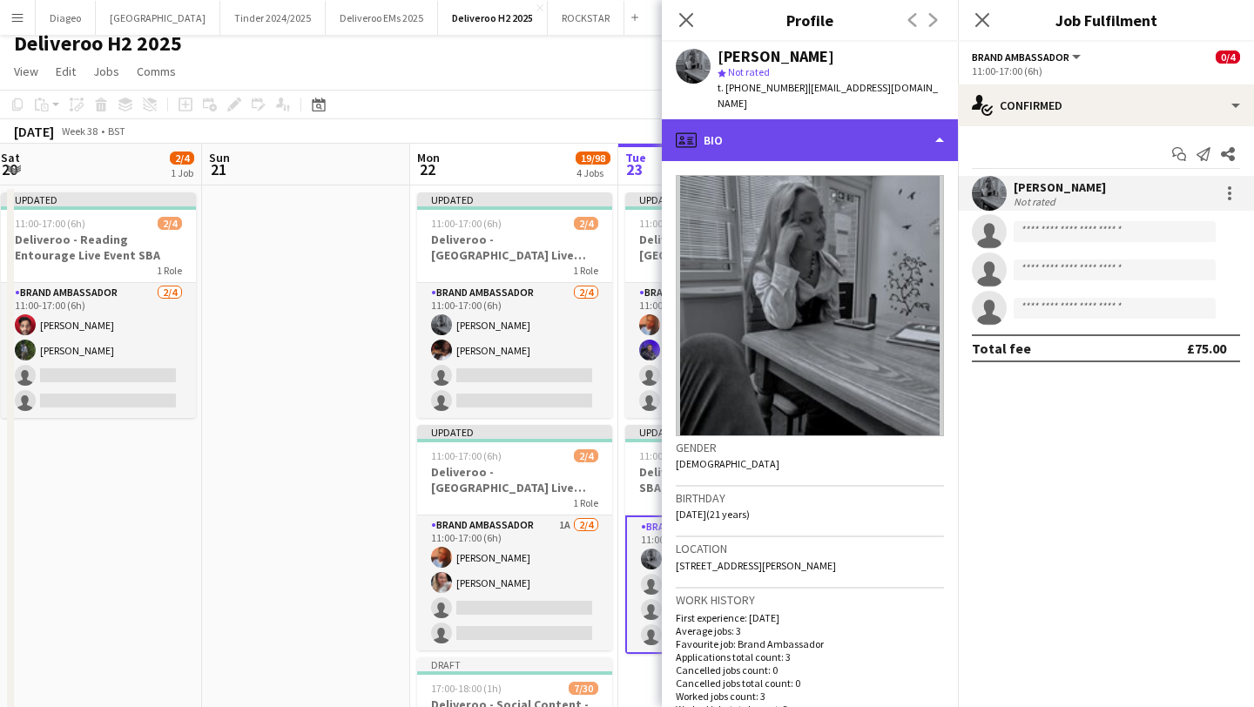
click at [839, 119] on div "profile Bio" at bounding box center [810, 140] width 296 height 42
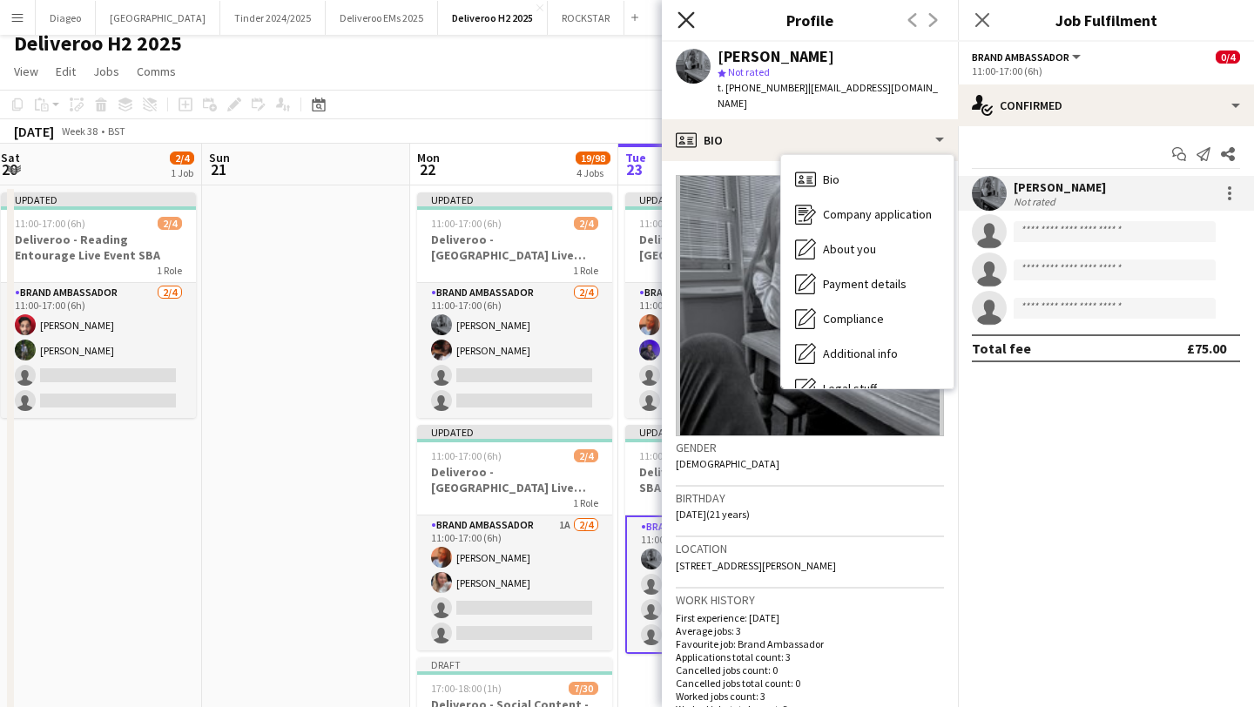
click at [679, 20] on icon "Close pop-in" at bounding box center [686, 19] width 17 height 17
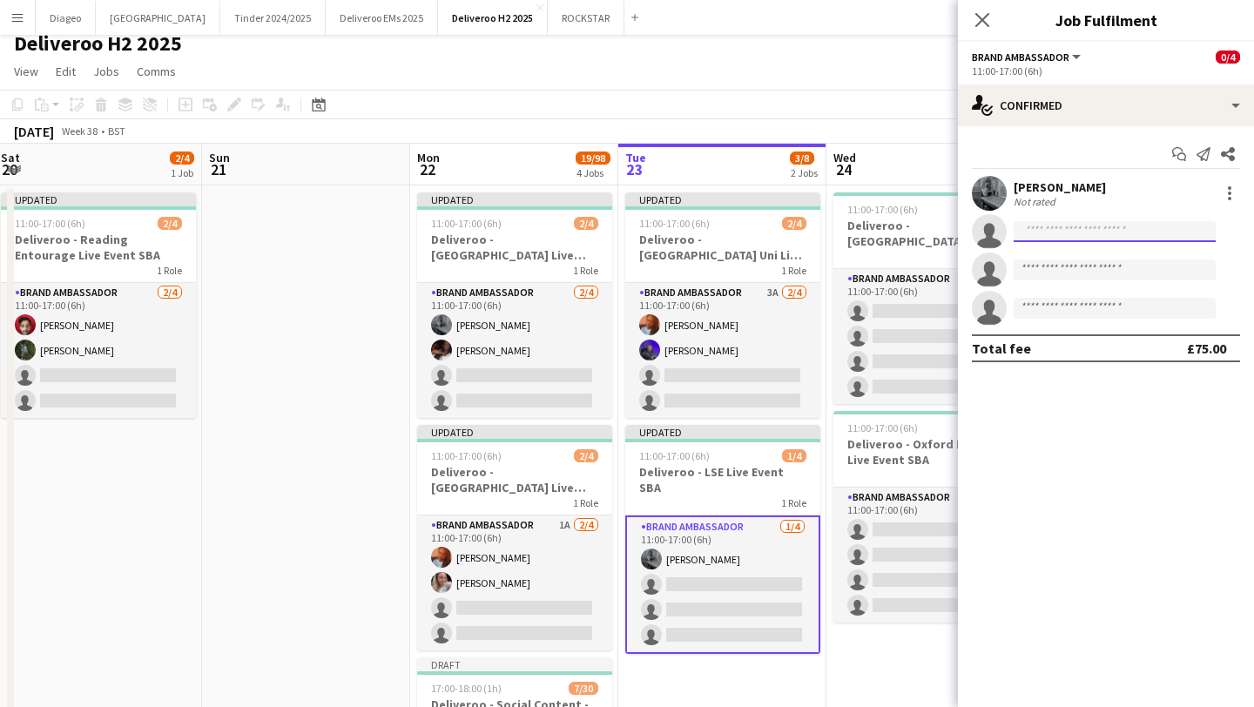
click at [1059, 234] on input at bounding box center [1115, 231] width 202 height 21
paste input "**********"
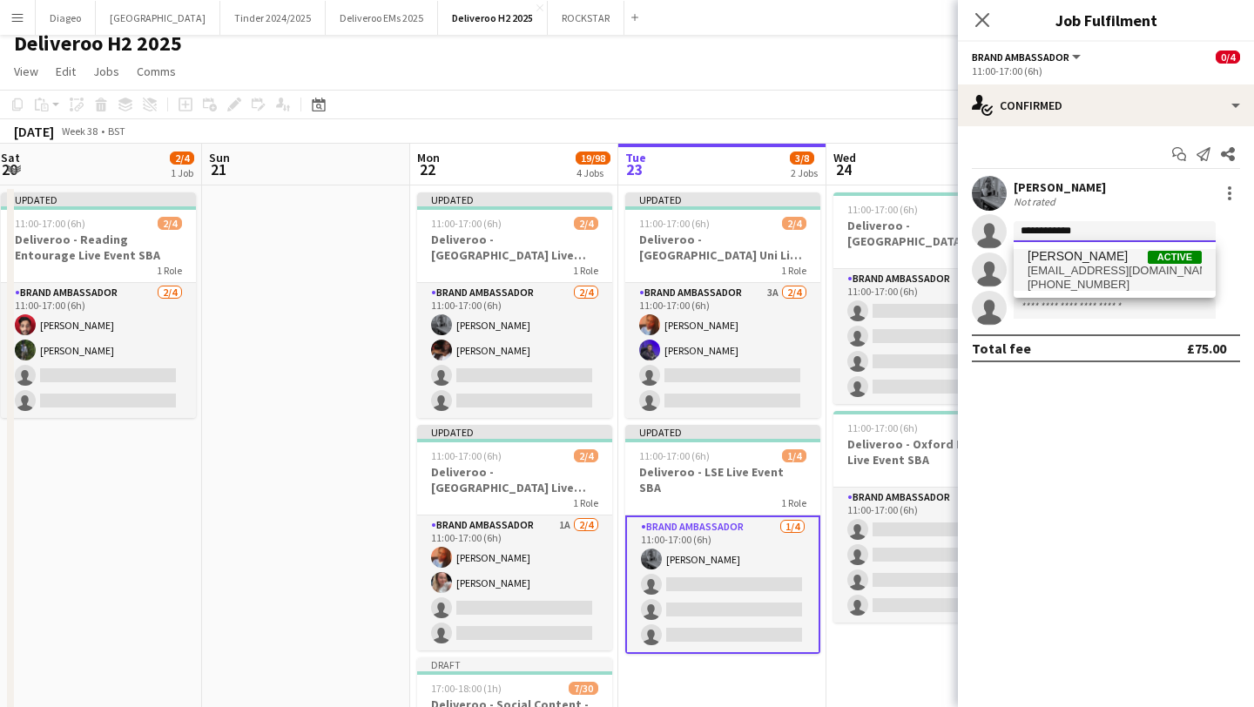
type input "**********"
click at [1102, 281] on span "[PHONE_NUMBER]" at bounding box center [1115, 285] width 174 height 14
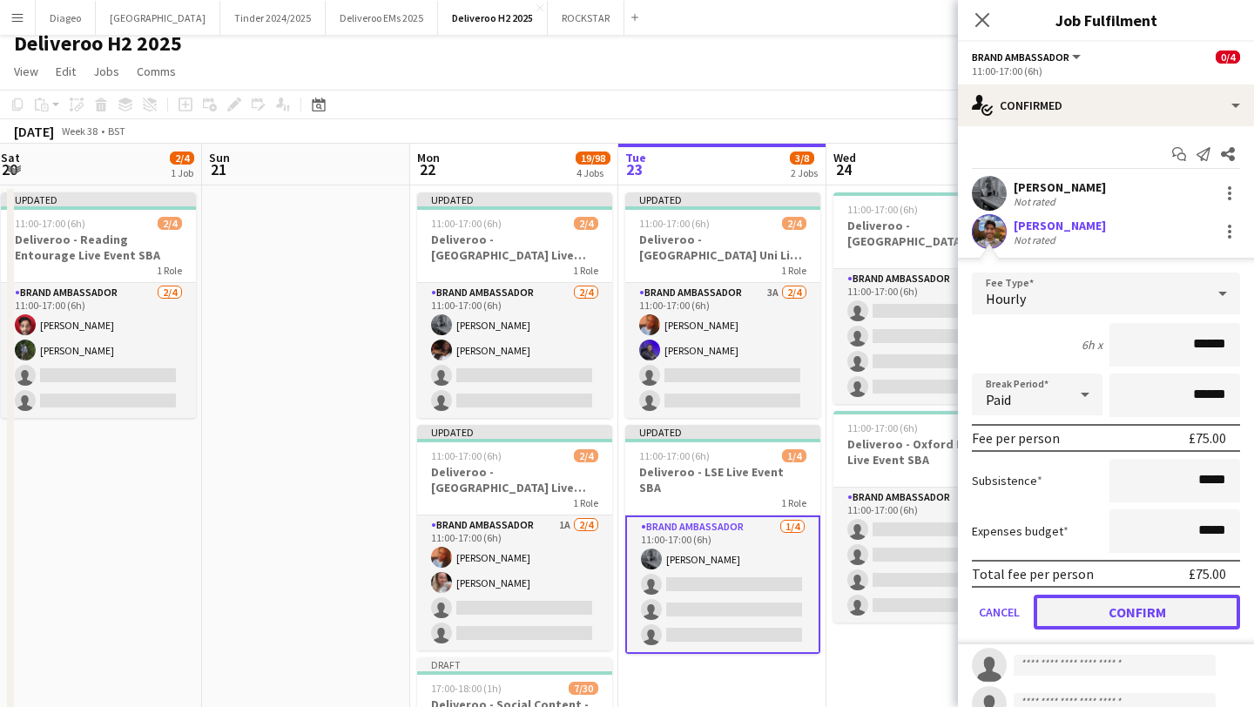
click at [1136, 619] on button "Confirm" at bounding box center [1137, 612] width 206 height 35
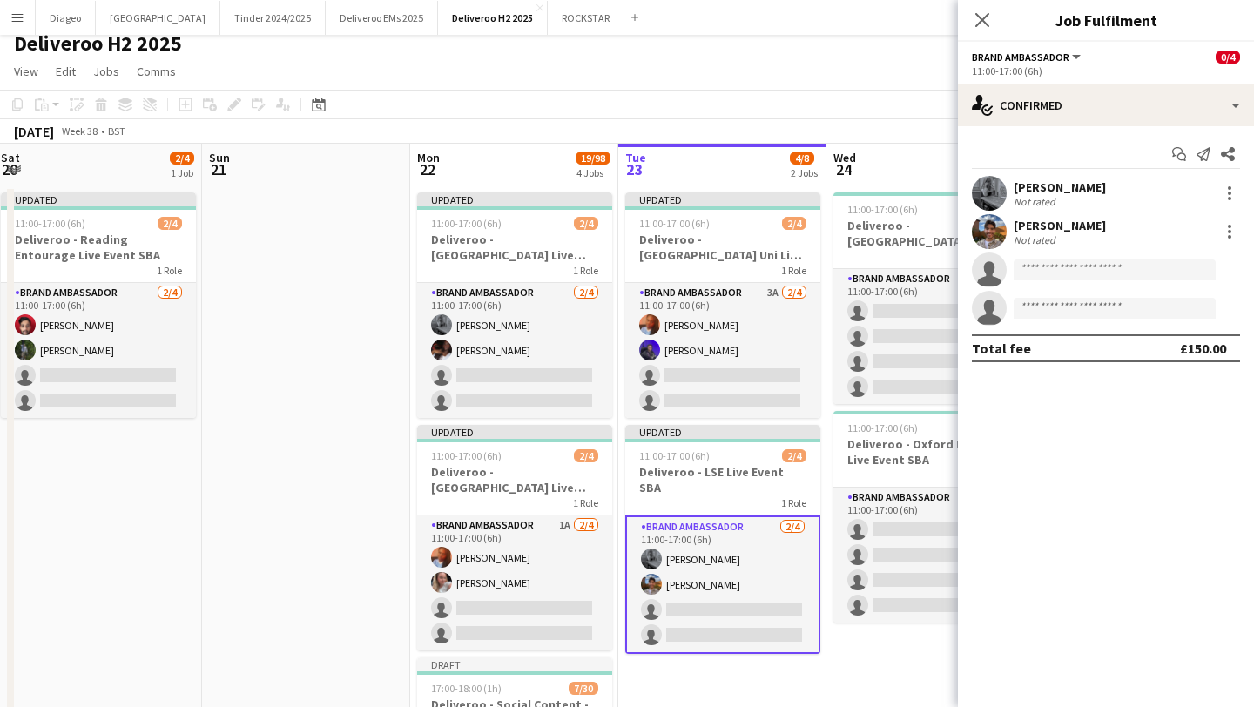
click at [988, 229] on app-user-avatar at bounding box center [989, 231] width 35 height 35
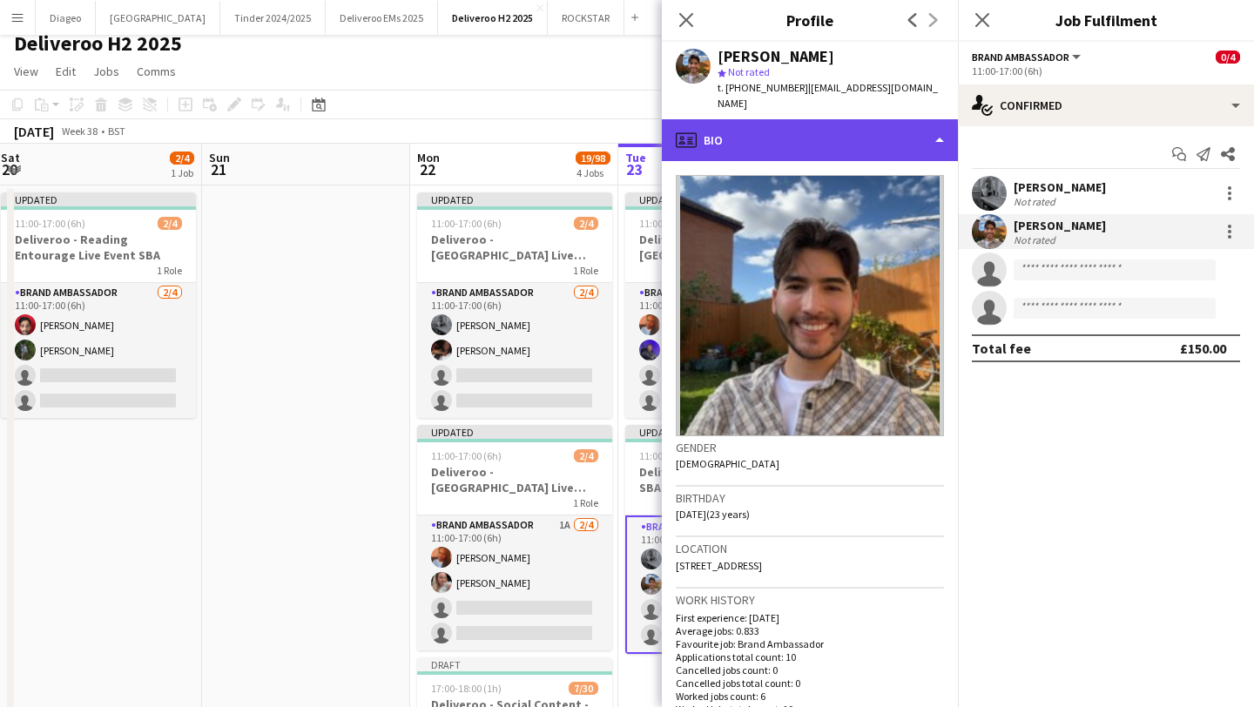
click at [822, 125] on div "profile Bio" at bounding box center [810, 140] width 296 height 42
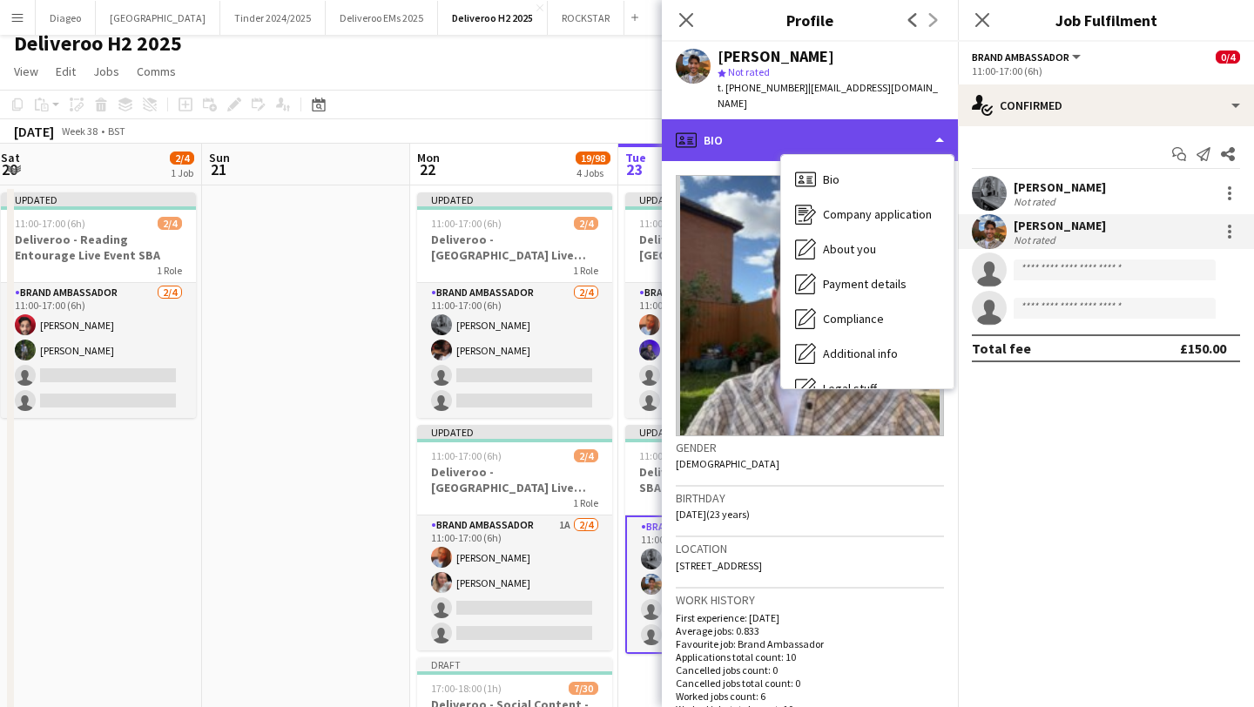
click at [822, 125] on div "profile Bio" at bounding box center [810, 140] width 296 height 42
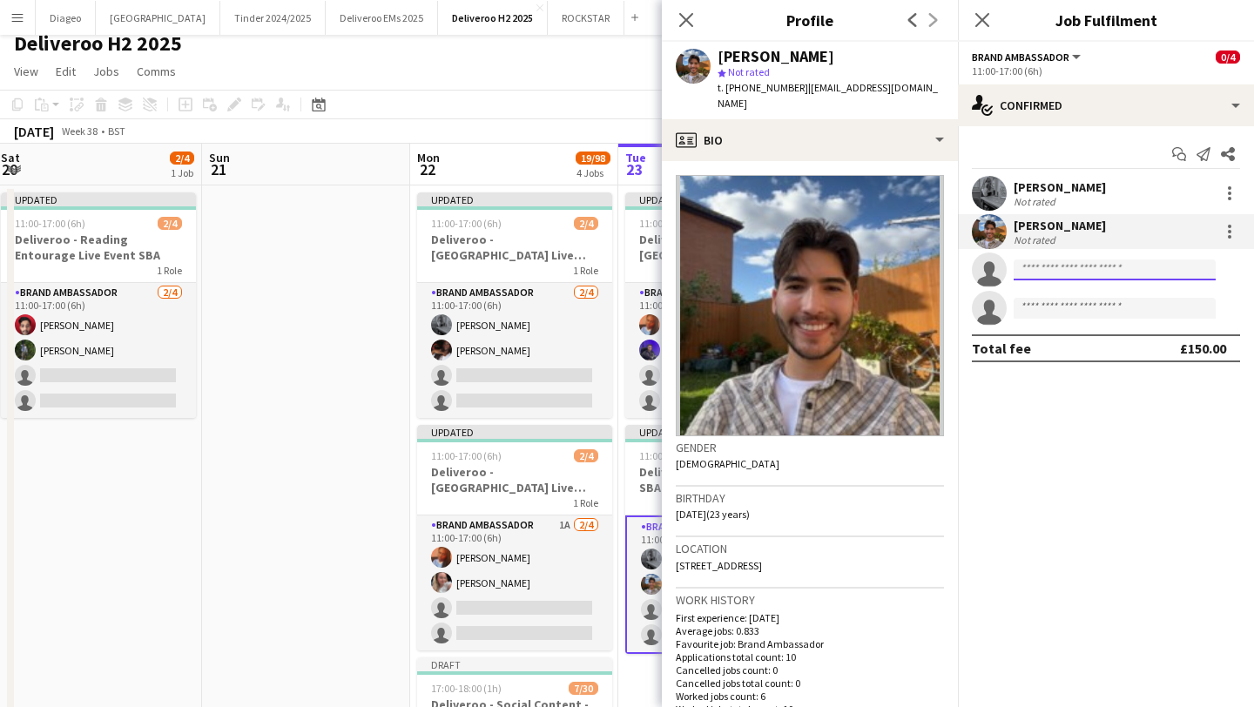
click at [1103, 273] on input at bounding box center [1115, 270] width 202 height 21
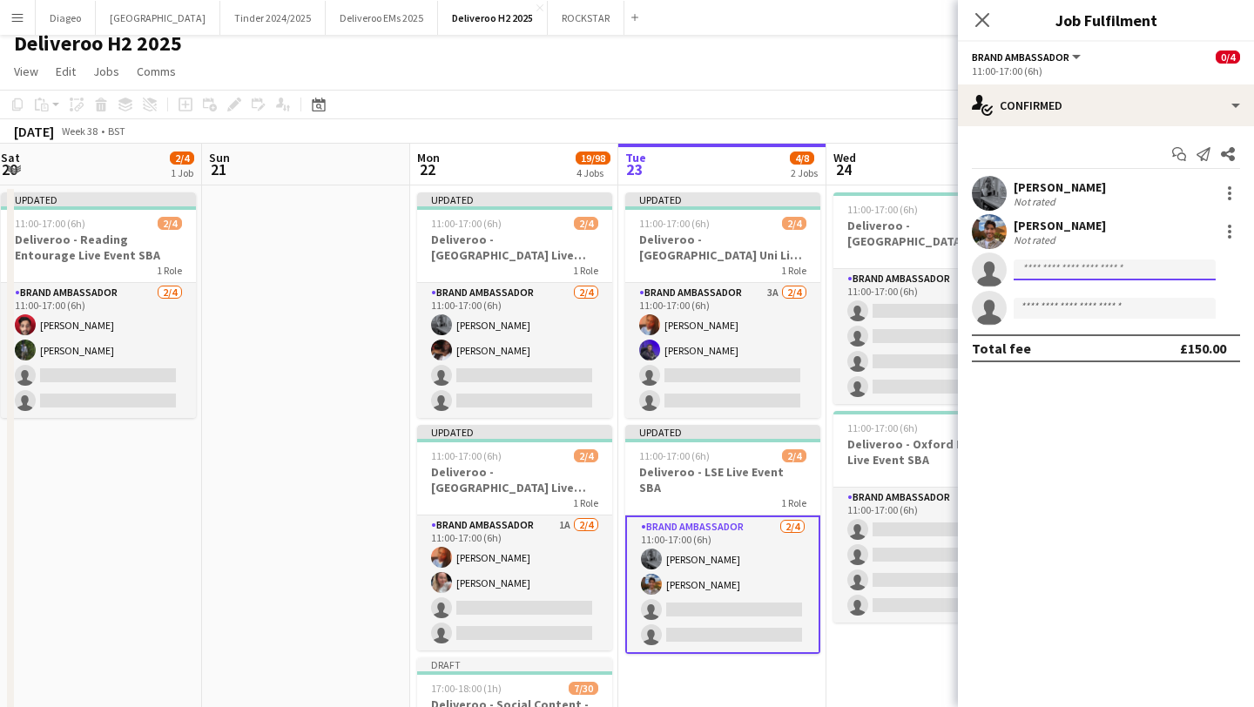
paste input "****"
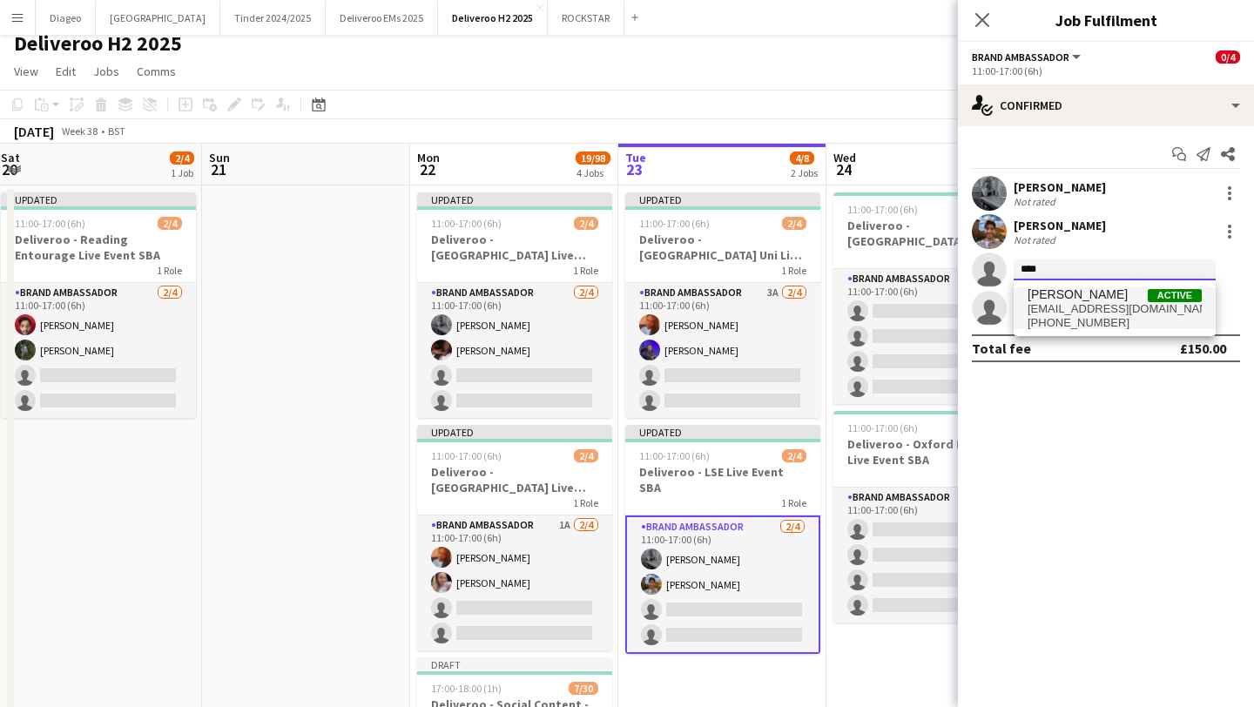
type input "****"
click at [1072, 307] on span "[EMAIL_ADDRESS][DOMAIN_NAME]" at bounding box center [1115, 309] width 174 height 14
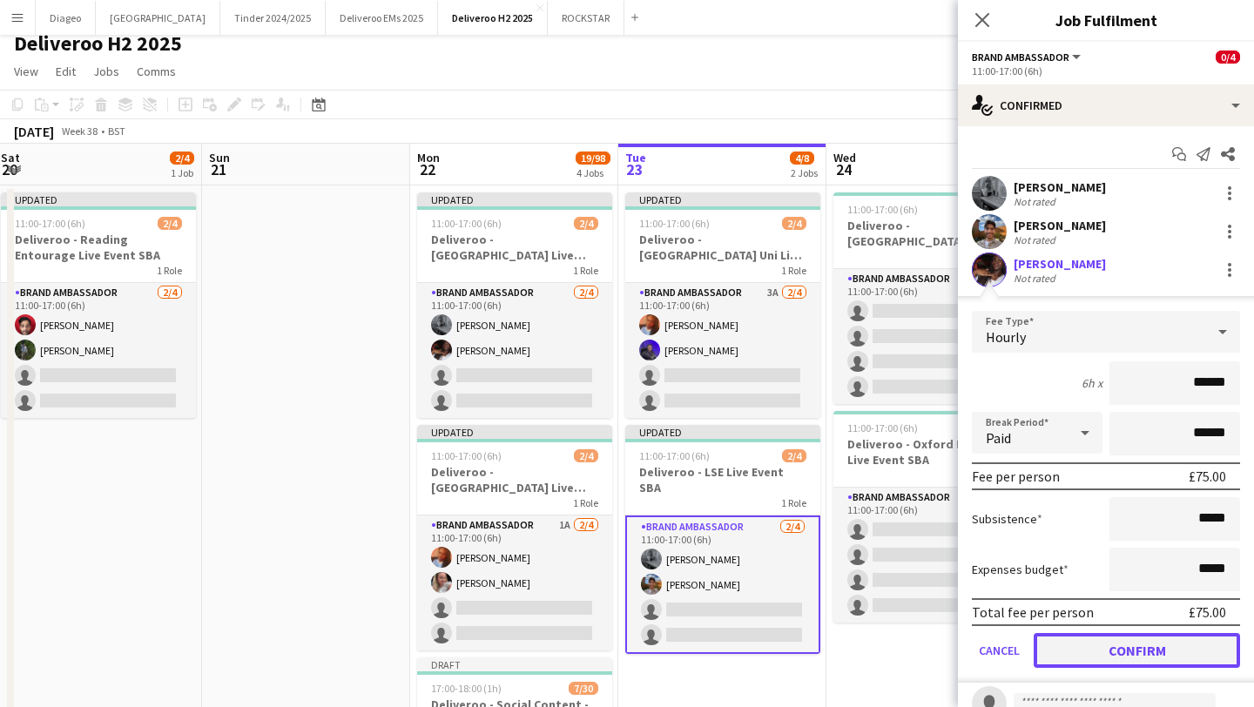
click at [1087, 644] on button "Confirm" at bounding box center [1137, 650] width 206 height 35
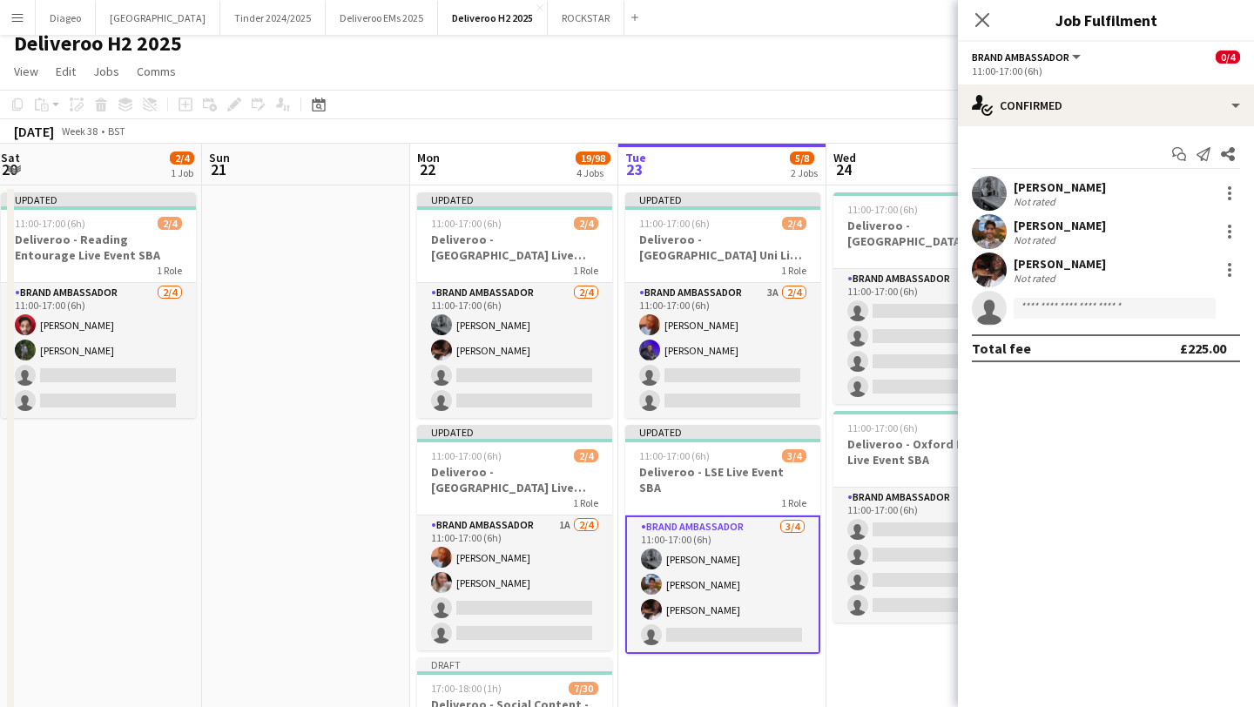
click at [1098, 296] on app-invite-slot "single-neutral-actions" at bounding box center [1106, 308] width 296 height 35
click at [1098, 307] on input at bounding box center [1115, 308] width 202 height 21
paste input "*****"
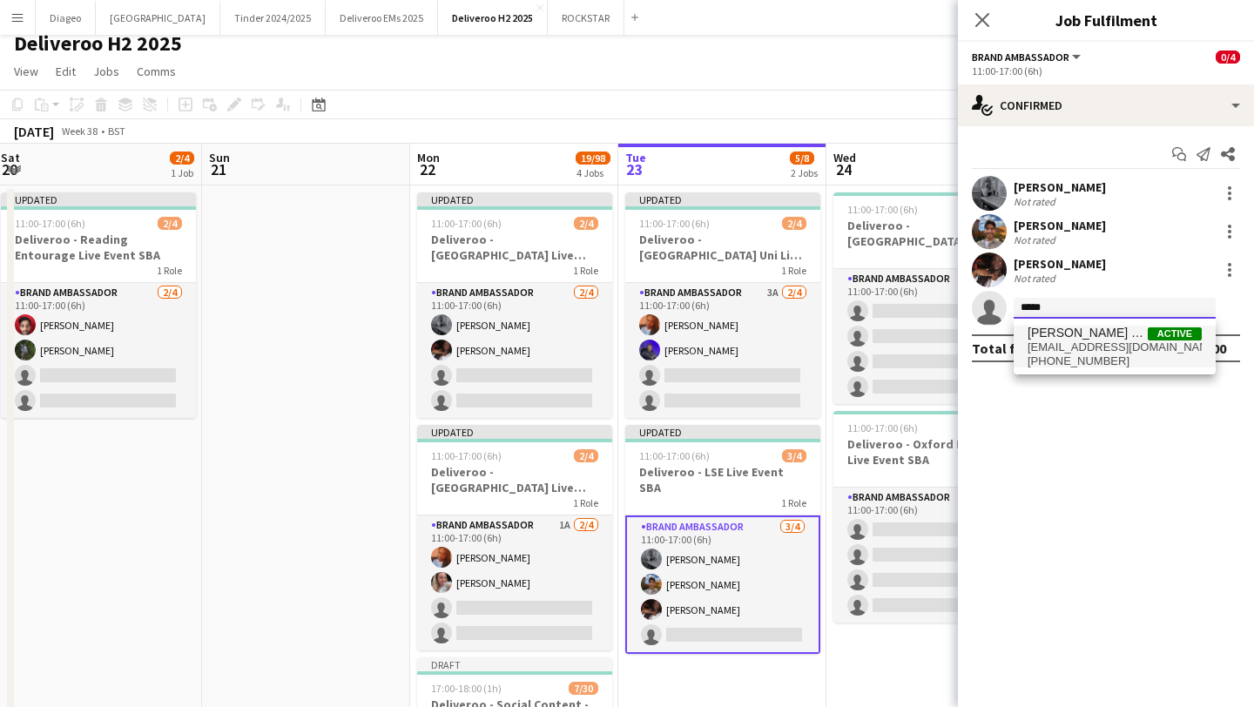
type input "*****"
click at [1069, 349] on span "[EMAIL_ADDRESS][DOMAIN_NAME]" at bounding box center [1115, 348] width 174 height 14
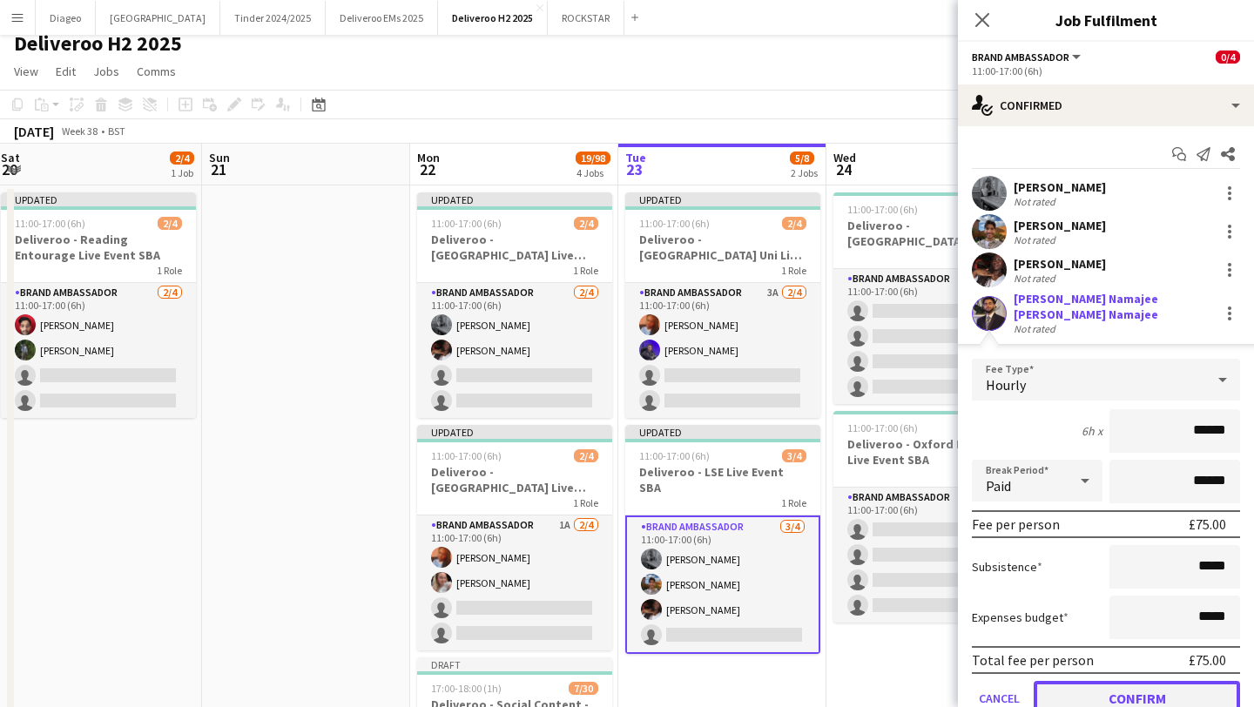
click at [1118, 684] on button "Confirm" at bounding box center [1137, 698] width 206 height 35
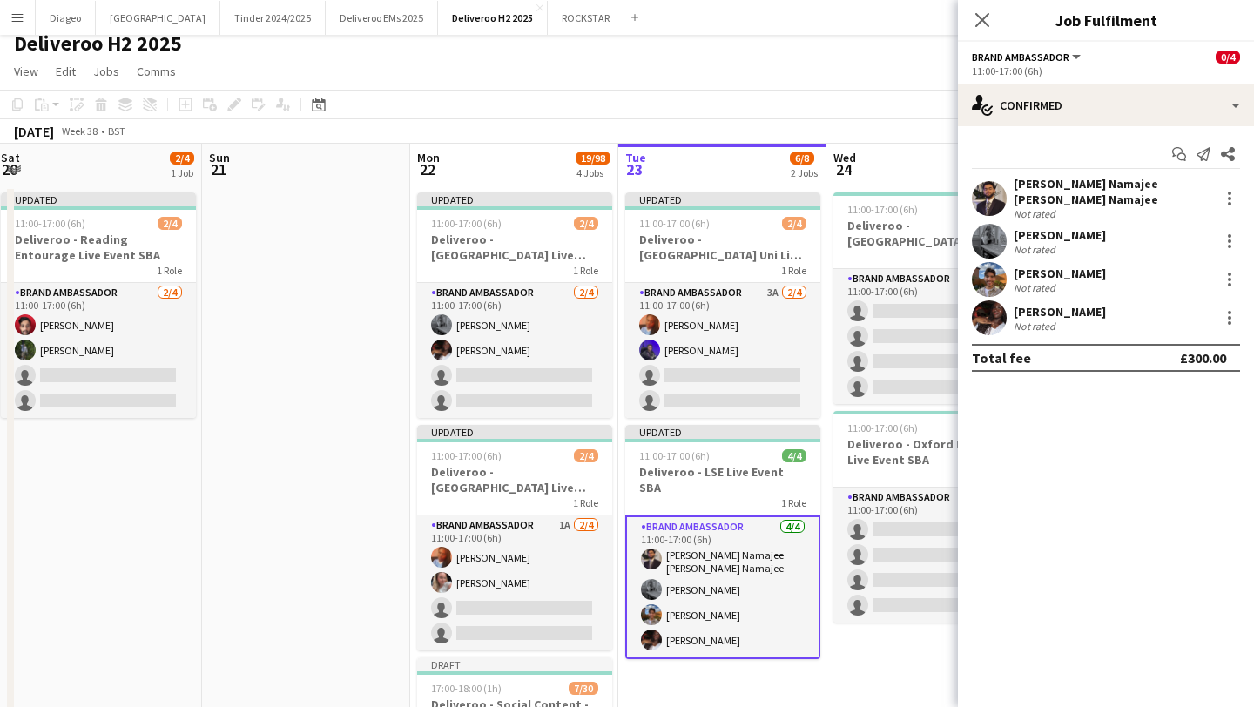
click at [1071, 230] on div "[PERSON_NAME]" at bounding box center [1060, 235] width 92 height 16
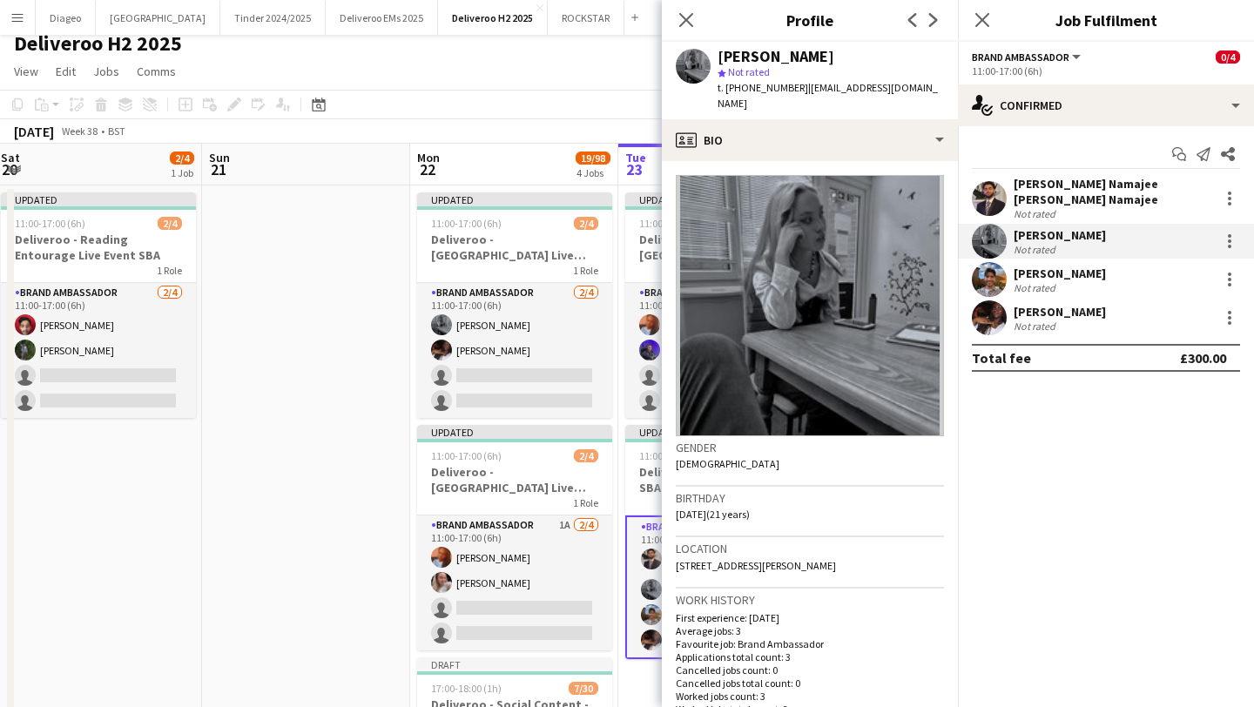
click at [1048, 266] on div "[PERSON_NAME]" at bounding box center [1060, 274] width 92 height 16
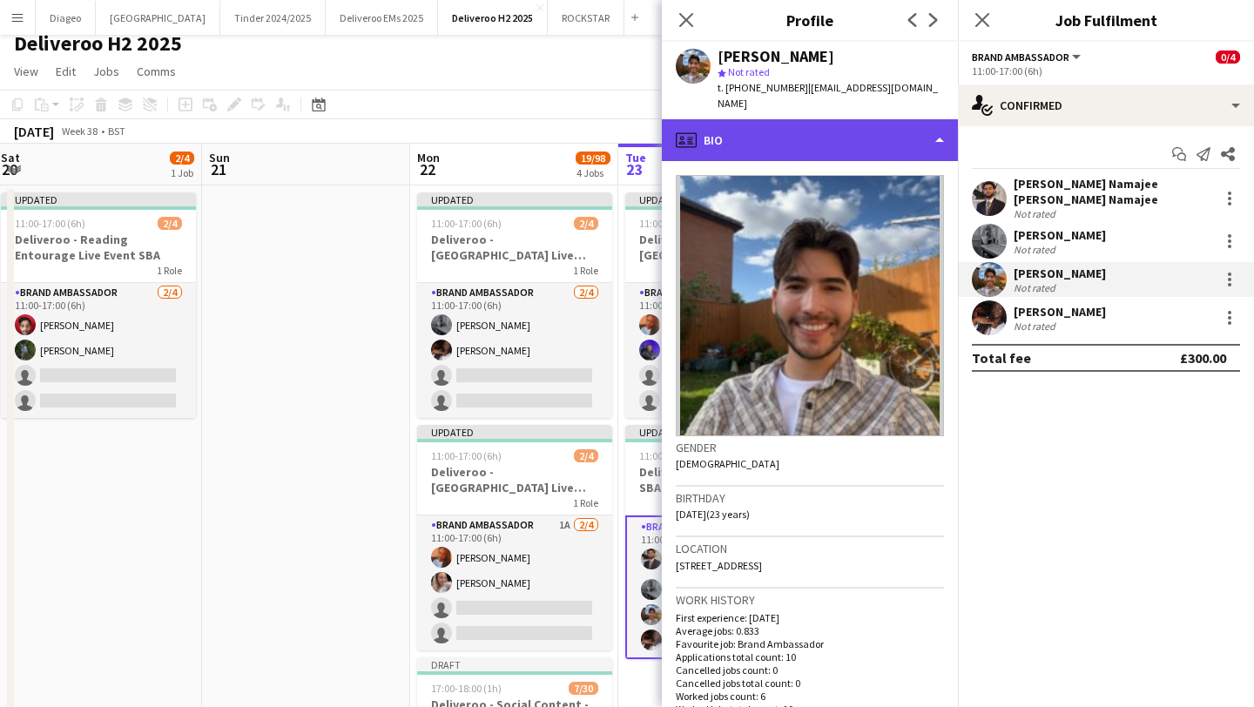
click at [866, 119] on div "profile Bio" at bounding box center [810, 140] width 296 height 42
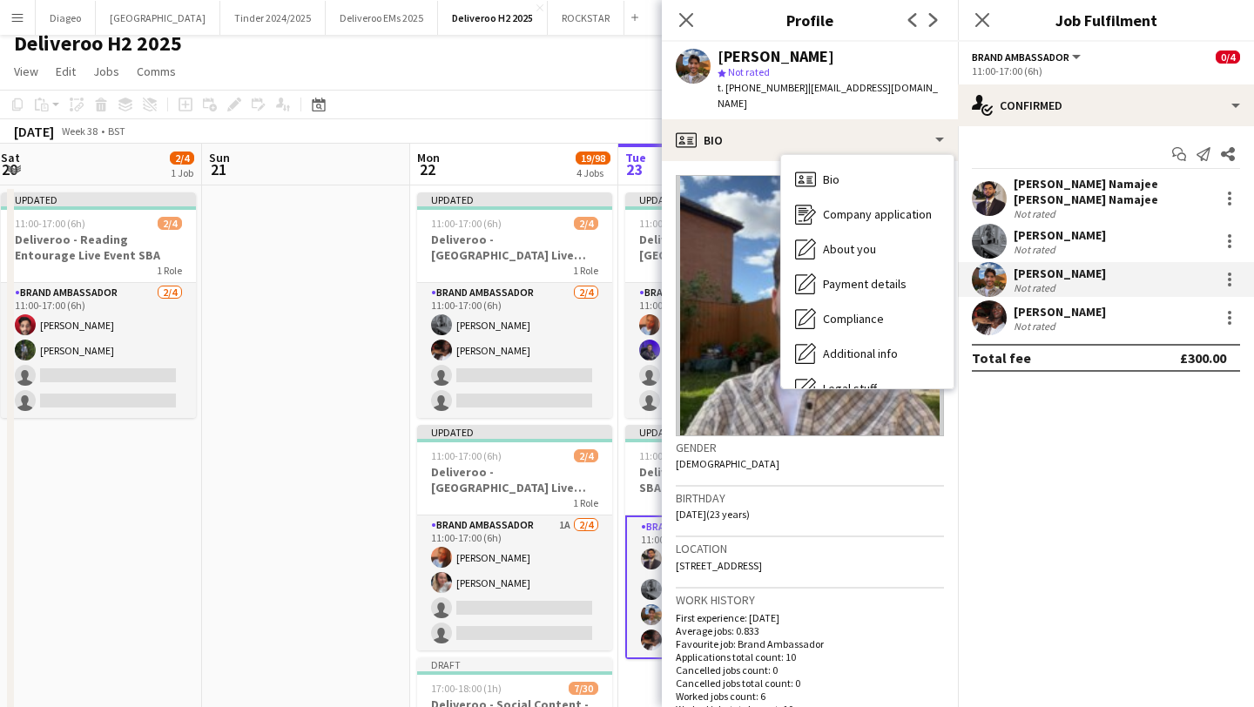
click at [1069, 317] on div "[PERSON_NAME] Not rated" at bounding box center [1106, 317] width 296 height 35
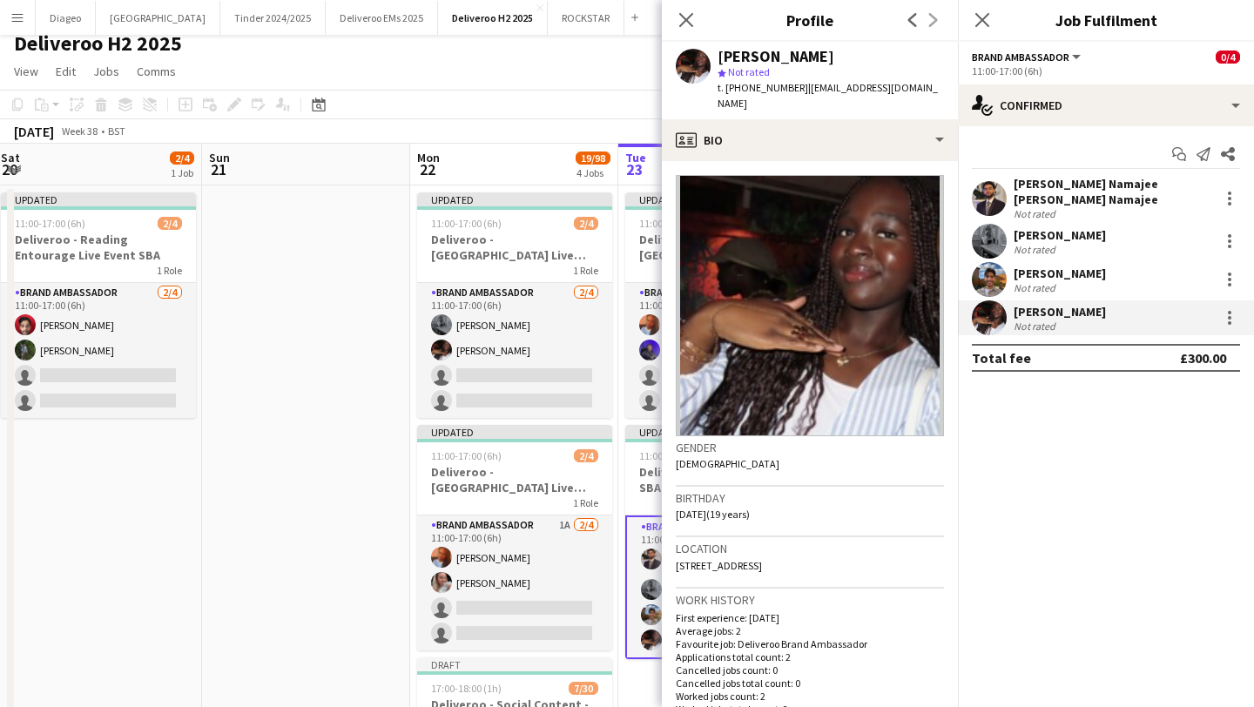
click at [1055, 320] on div "Not rated" at bounding box center [1036, 326] width 45 height 13
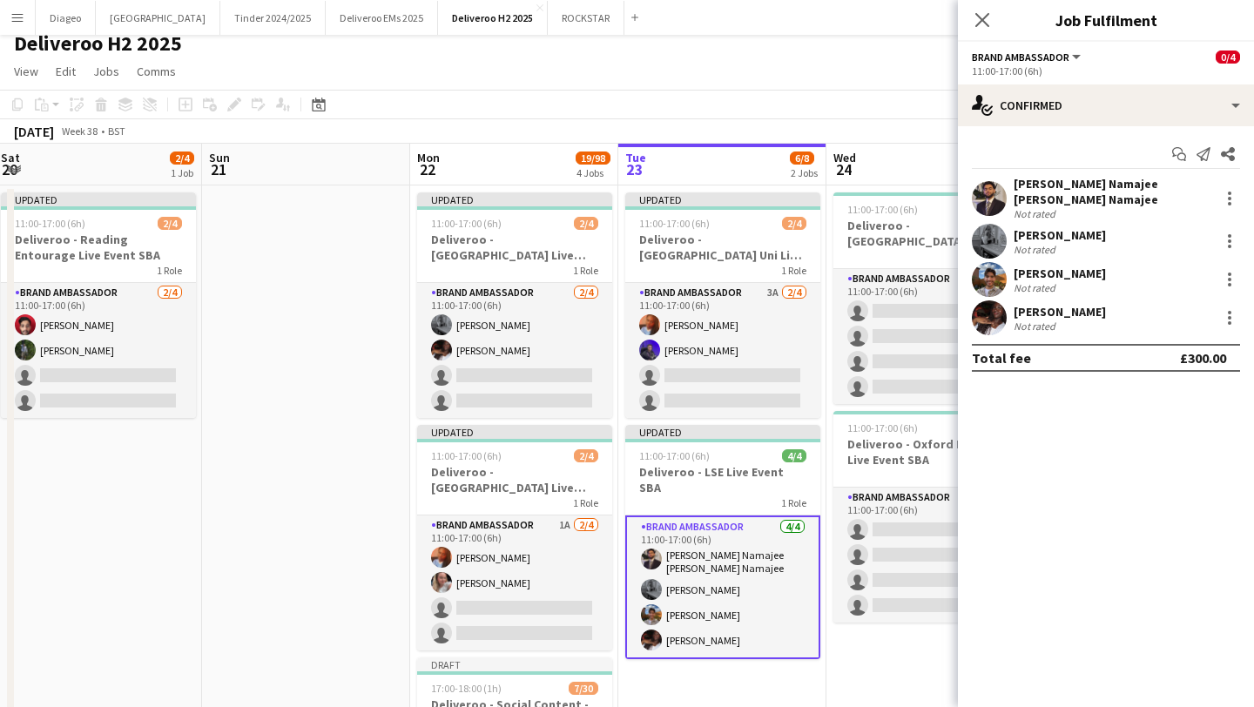
click at [1031, 304] on div "[PERSON_NAME]" at bounding box center [1060, 312] width 92 height 16
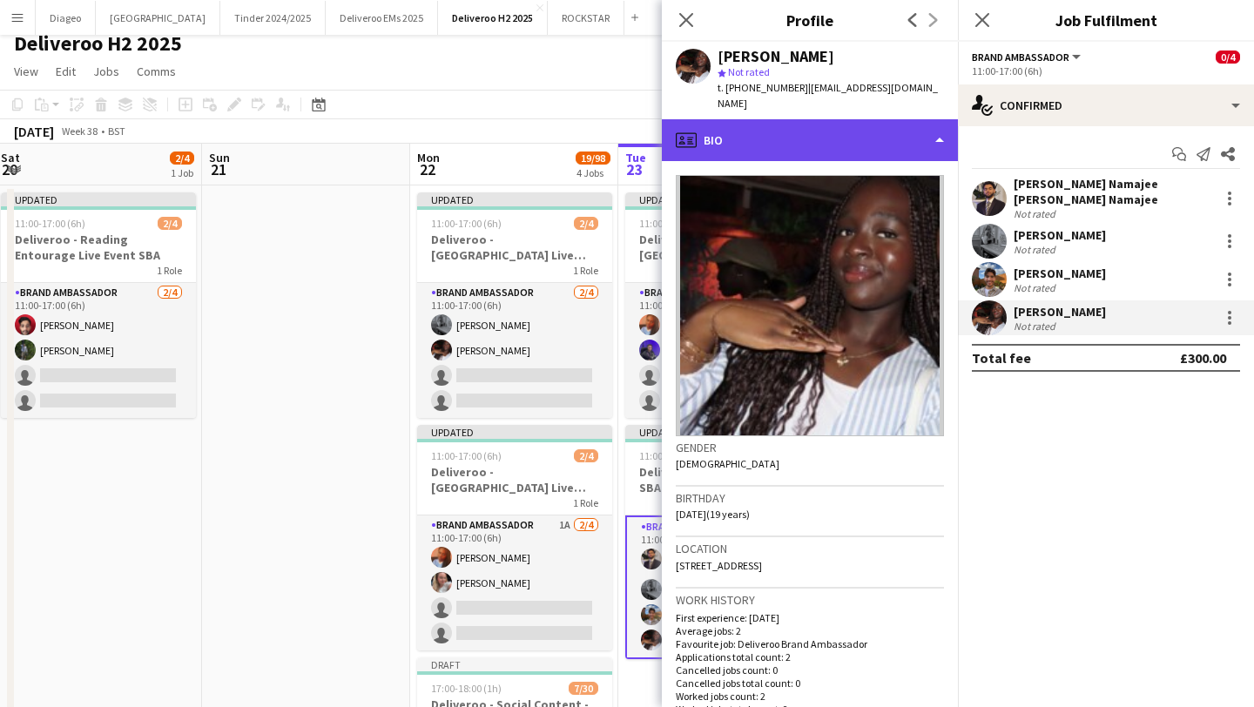
click at [902, 119] on div "profile Bio" at bounding box center [810, 140] width 296 height 42
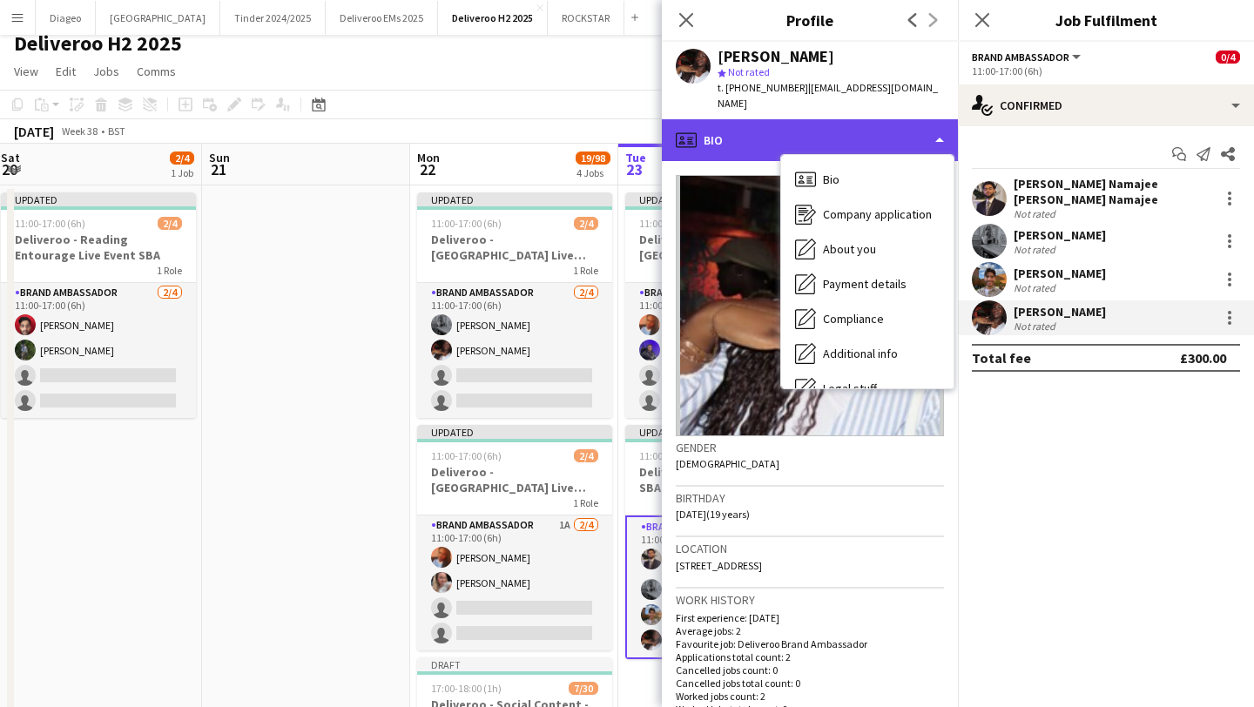
click at [902, 119] on div "profile Bio" at bounding box center [810, 140] width 296 height 42
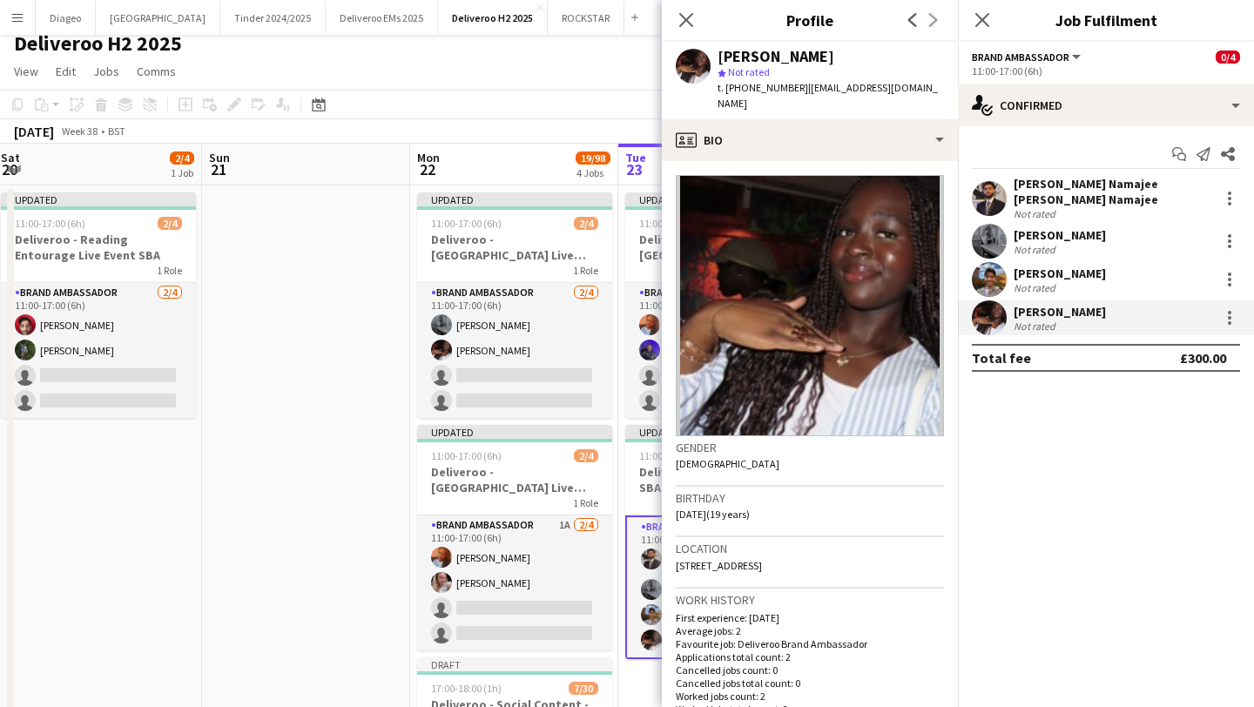
click at [1028, 186] on div "[PERSON_NAME] Namajee [PERSON_NAME] Namajee" at bounding box center [1113, 191] width 199 height 31
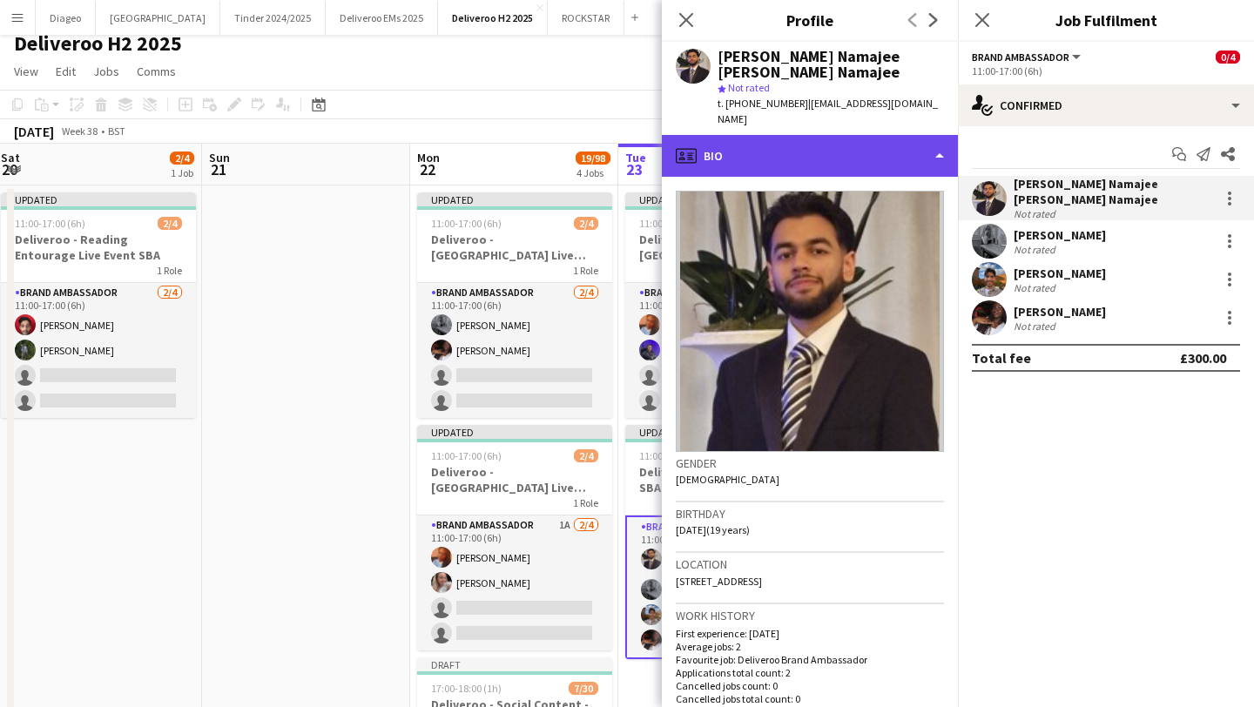
click at [888, 135] on div "profile Bio" at bounding box center [810, 156] width 296 height 42
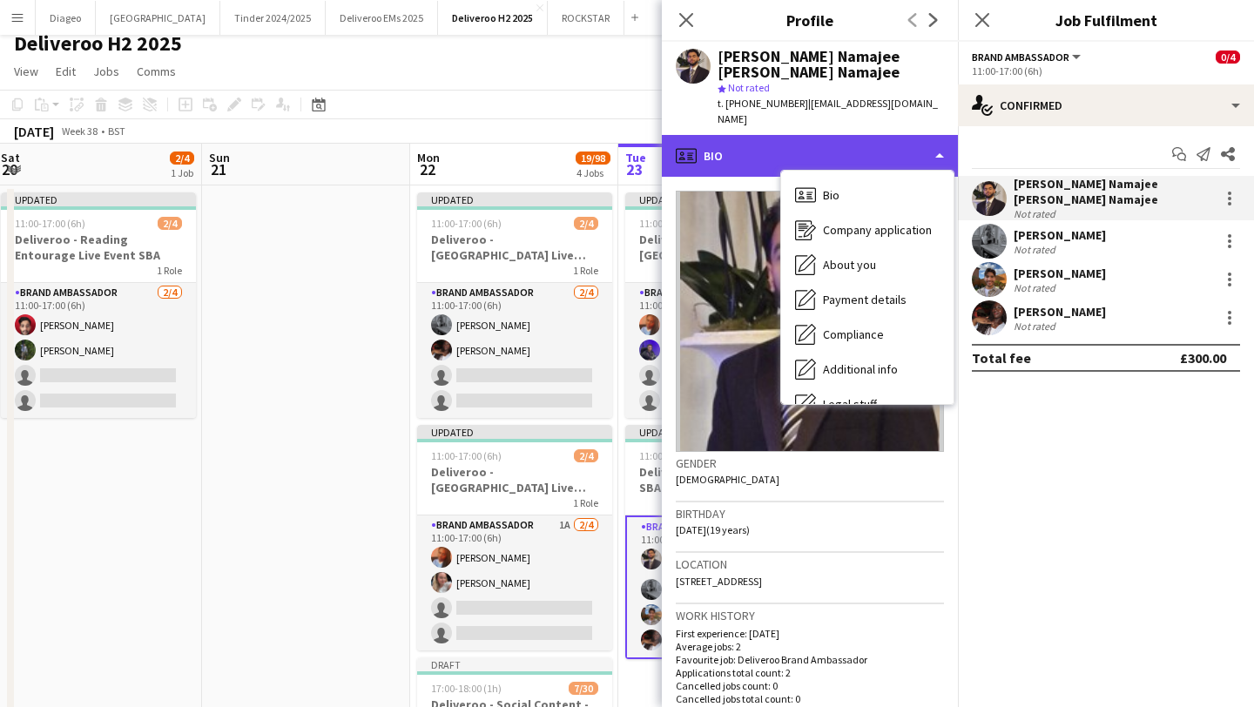
click at [893, 135] on div "profile Bio" at bounding box center [810, 156] width 296 height 42
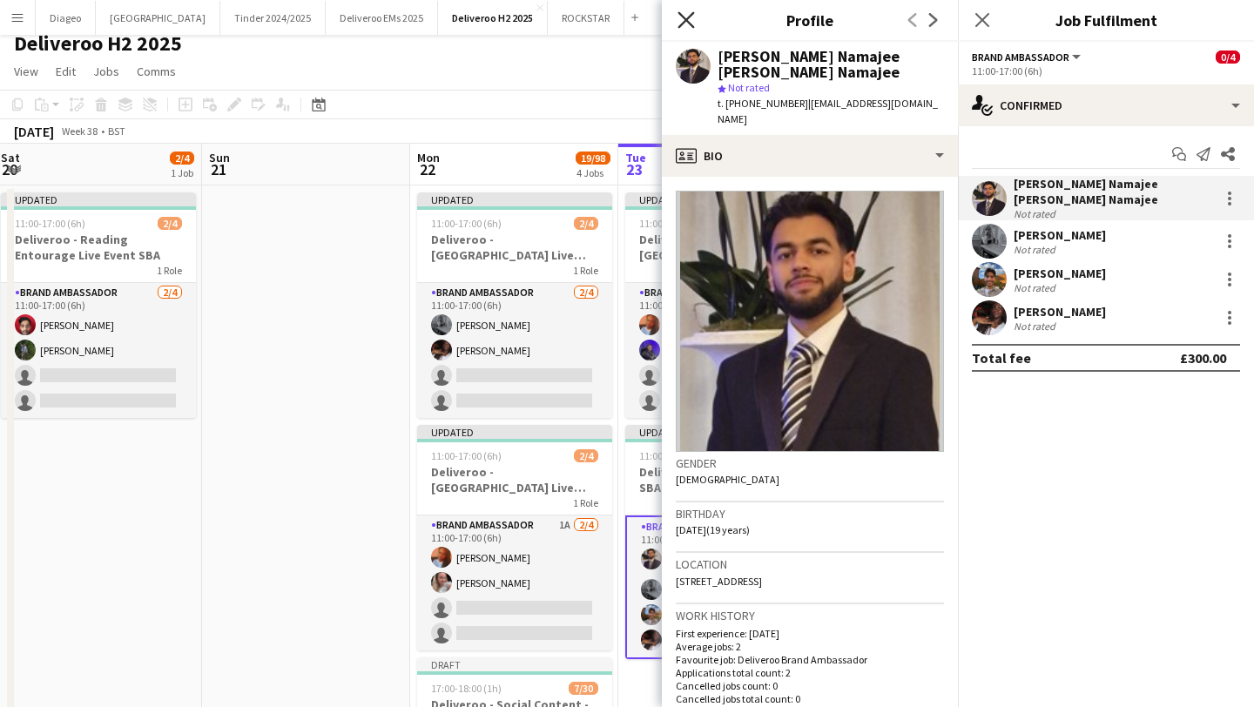
click at [684, 20] on icon at bounding box center [686, 19] width 17 height 17
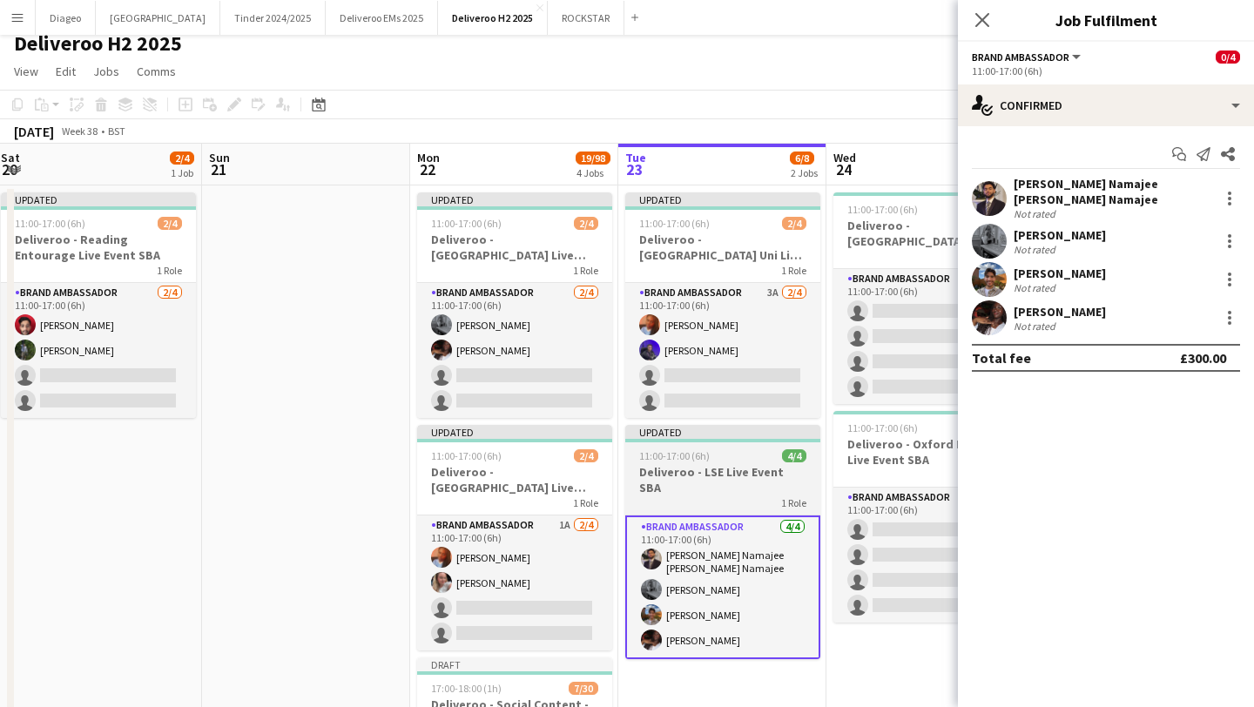
click at [755, 449] on div "11:00-17:00 (6h) 4/4" at bounding box center [722, 455] width 195 height 13
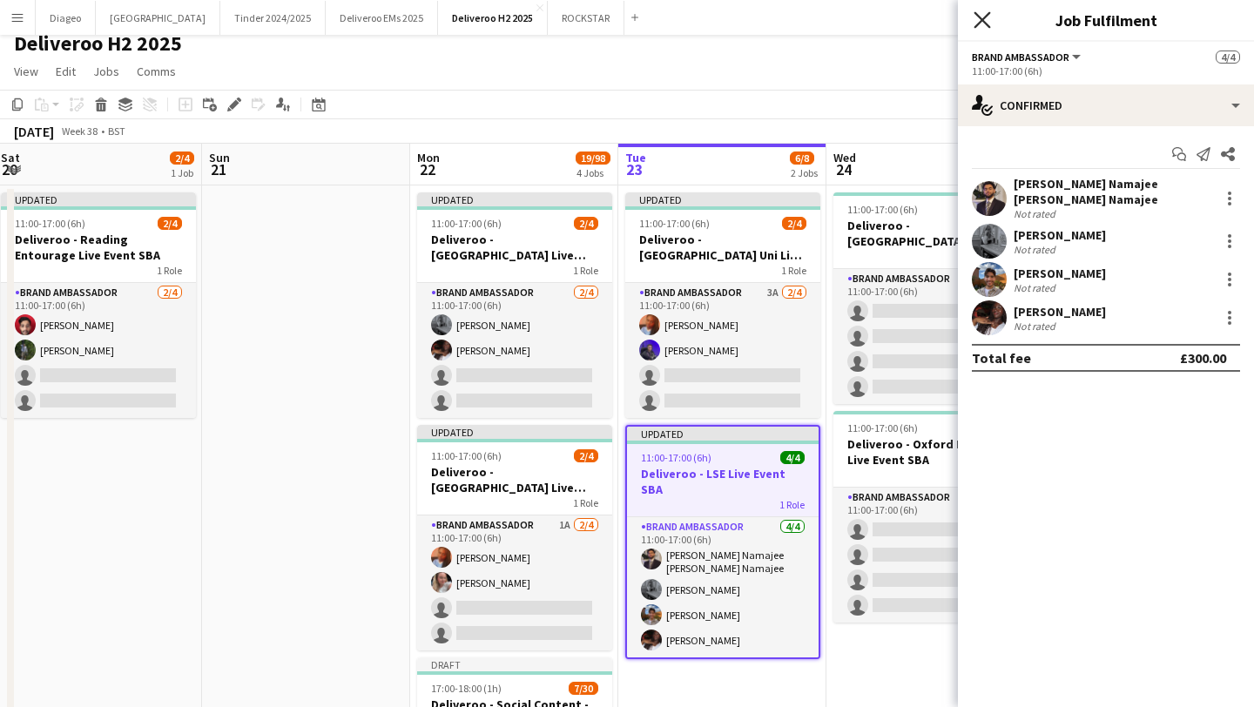
click at [980, 18] on icon at bounding box center [982, 19] width 17 height 17
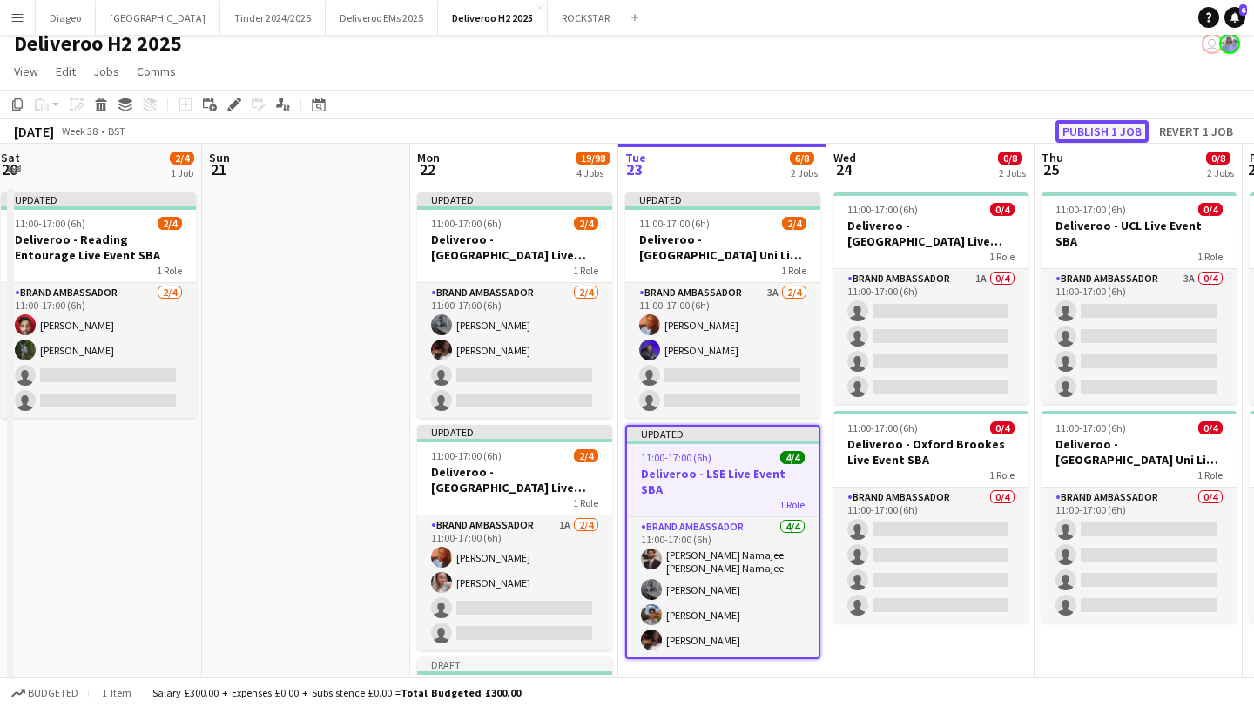
click at [1111, 127] on button "Publish 1 job" at bounding box center [1101, 131] width 93 height 23
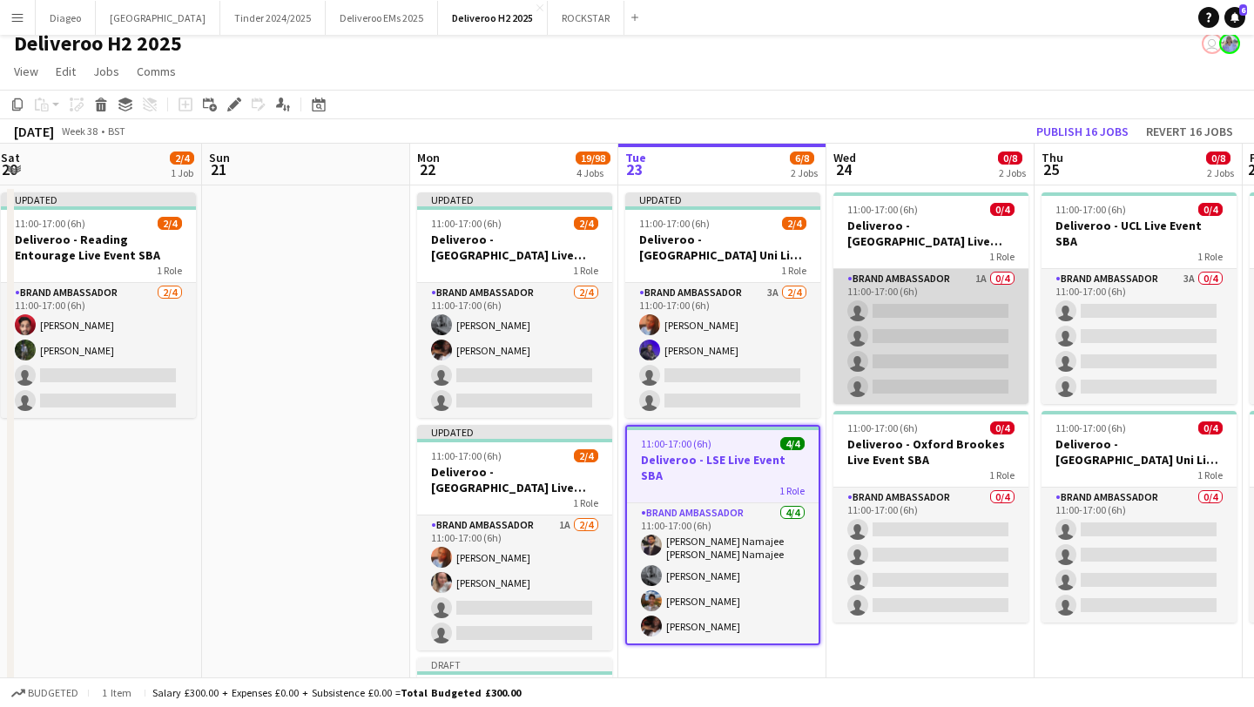
scroll to position [0, 879]
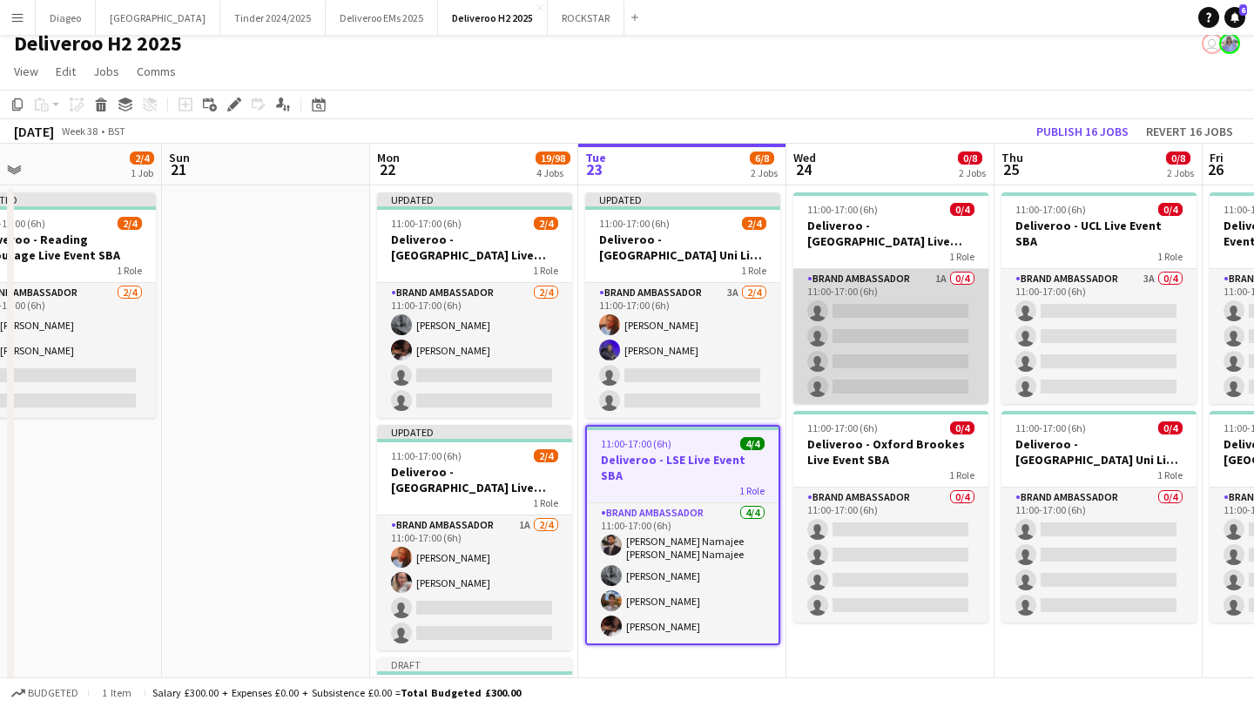
click at [893, 346] on app-card-role "Brand Ambassador 1A 0/4 11:00-17:00 (6h) single-neutral-actions single-neutral-…" at bounding box center [890, 336] width 195 height 135
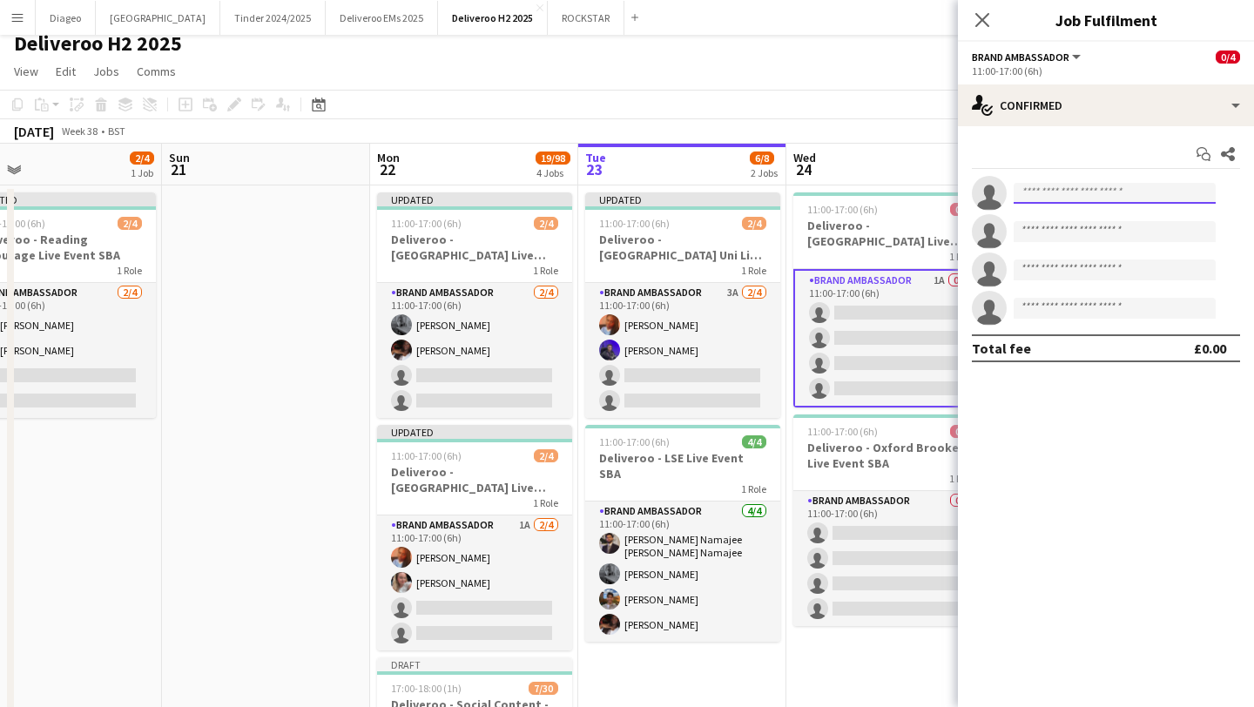
click at [1098, 193] on input at bounding box center [1115, 193] width 202 height 21
paste input "**********"
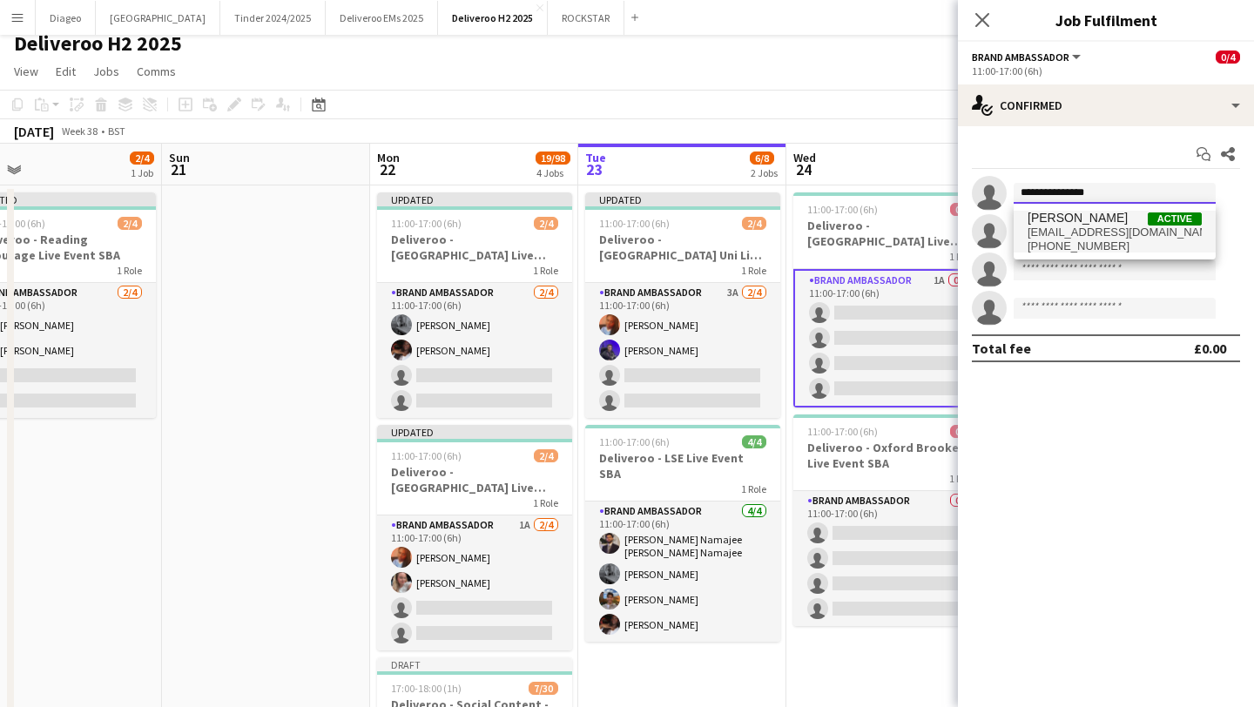
type input "**********"
click at [1106, 232] on span "[EMAIL_ADDRESS][DOMAIN_NAME]" at bounding box center [1115, 233] width 174 height 14
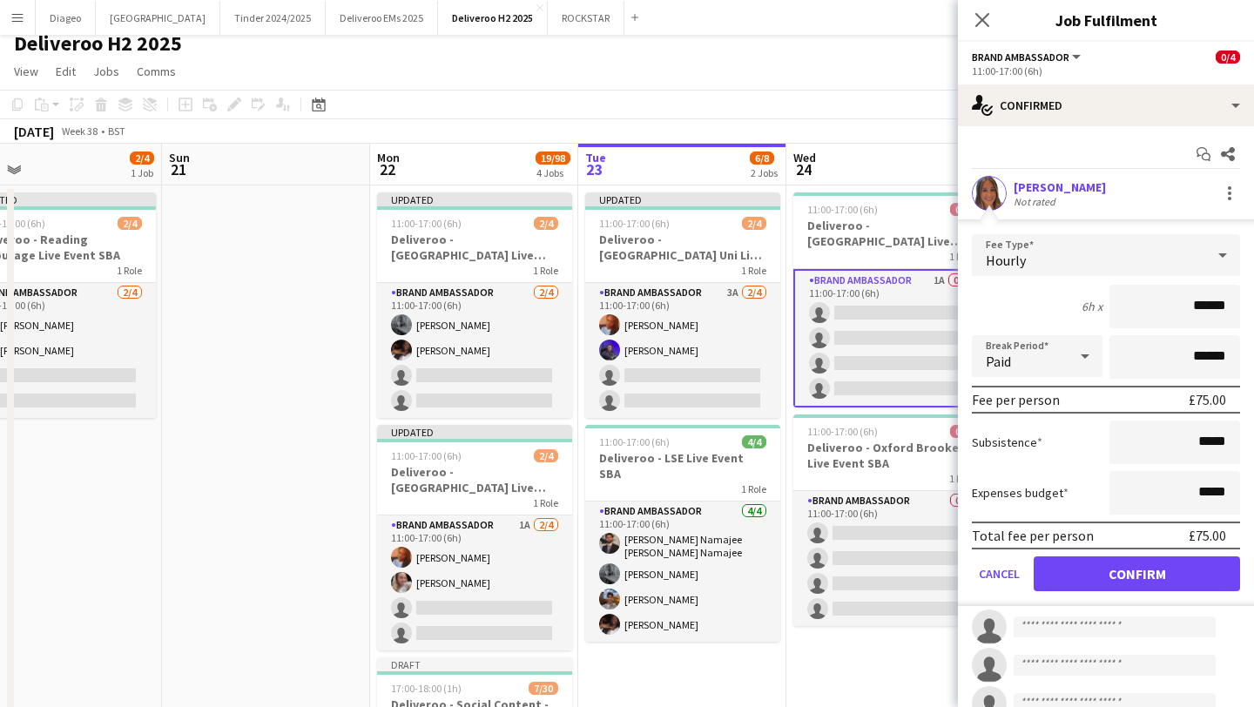
click at [1012, 190] on div "[PERSON_NAME] Not rated" at bounding box center [1106, 193] width 296 height 35
click at [991, 190] on app-user-avatar at bounding box center [989, 193] width 35 height 35
click at [1150, 569] on button "Confirm" at bounding box center [1137, 573] width 206 height 35
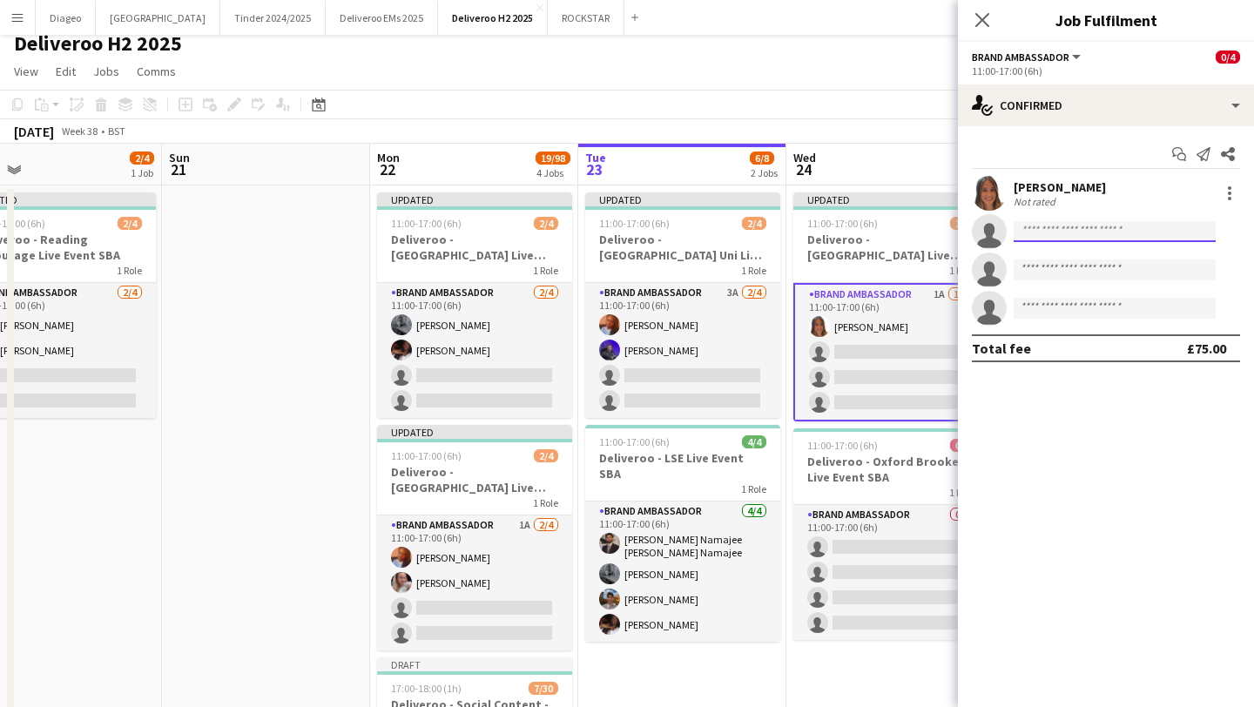
click at [1052, 228] on input at bounding box center [1115, 231] width 202 height 21
paste input "**********"
click at [1125, 275] on input at bounding box center [1115, 270] width 202 height 21
click at [1139, 233] on input "**********" at bounding box center [1115, 231] width 202 height 21
type input "*"
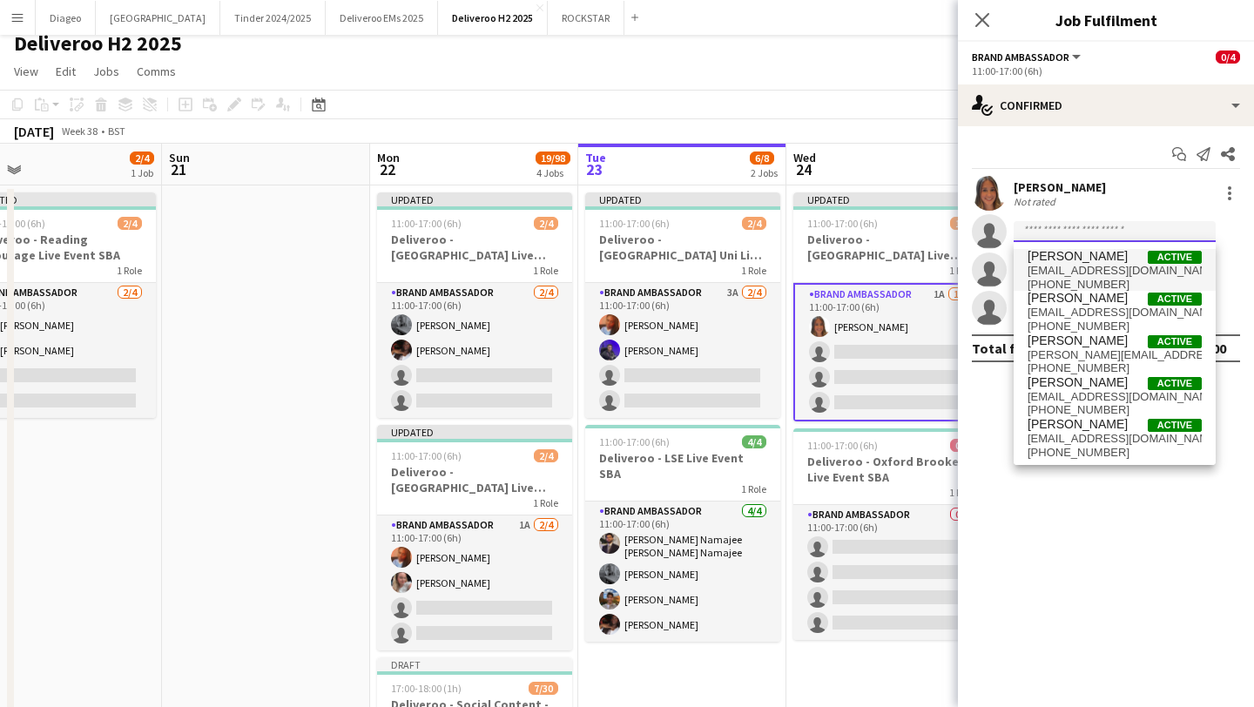
paste input "**********"
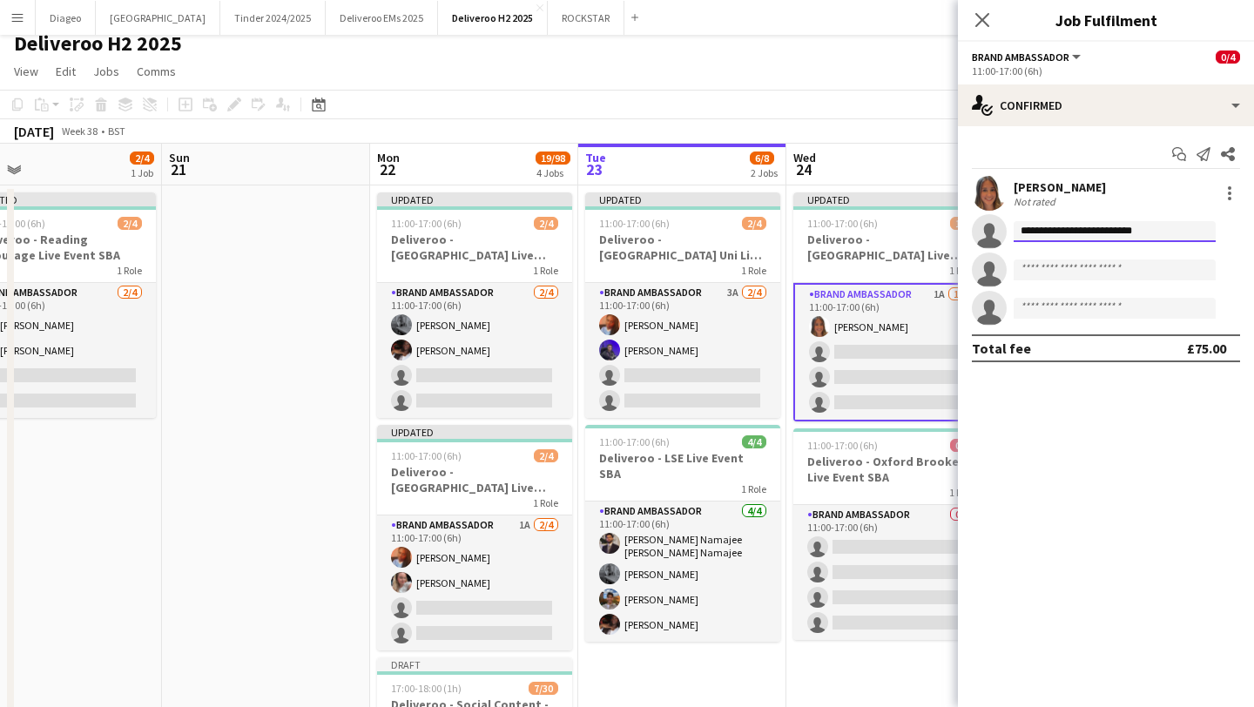
drag, startPoint x: 1050, startPoint y: 231, endPoint x: 1247, endPoint y: 230, distance: 196.8
click at [1247, 231] on app-invite-slot "**********" at bounding box center [1106, 231] width 296 height 35
type input "*"
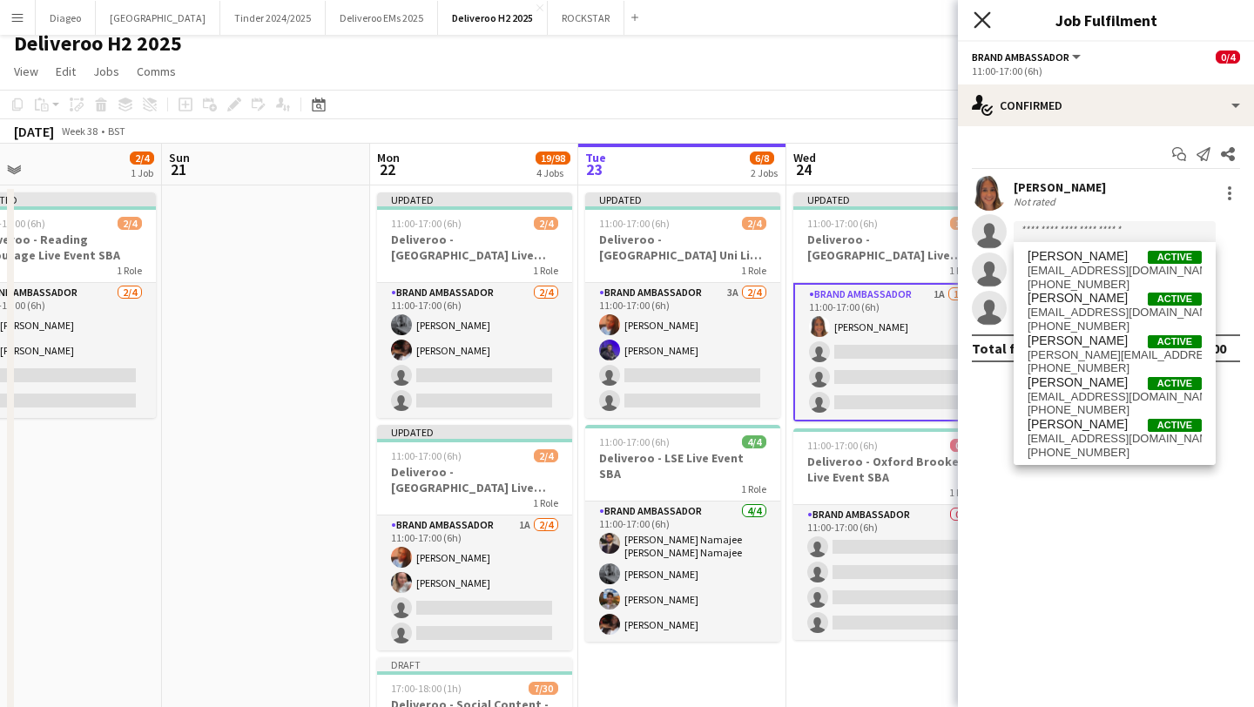
click at [977, 23] on icon at bounding box center [982, 19] width 17 height 17
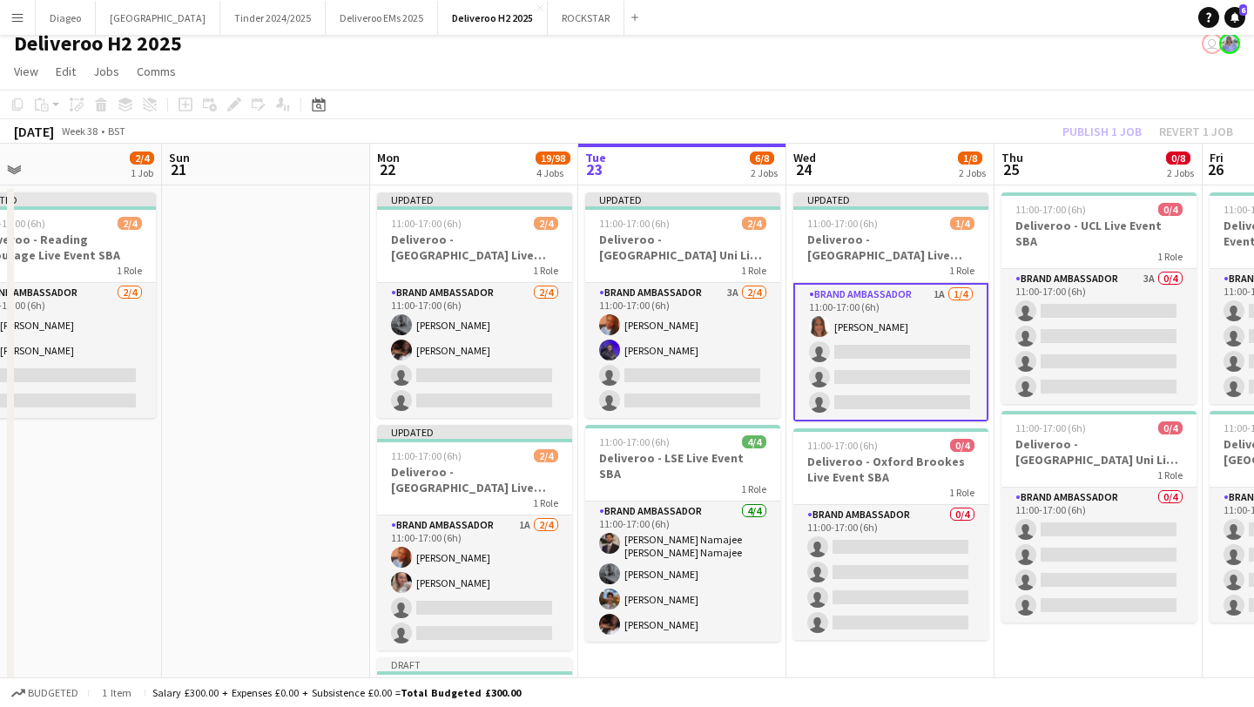
click at [894, 340] on app-card-role "Brand Ambassador 1A [DATE] 11:00-17:00 (6h) [PERSON_NAME] single-neutral-action…" at bounding box center [890, 352] width 195 height 138
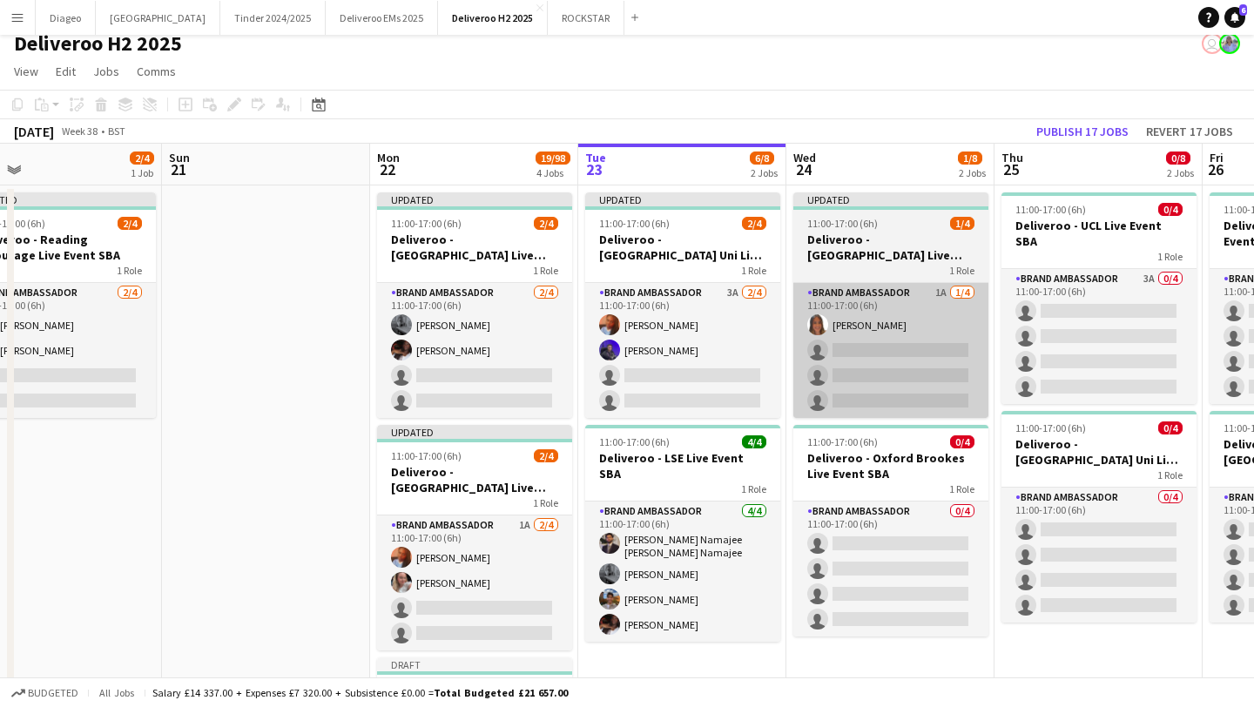
click at [887, 343] on app-card-role "Brand Ambassador 1A [DATE] 11:00-17:00 (6h) [PERSON_NAME] single-neutral-action…" at bounding box center [890, 350] width 195 height 135
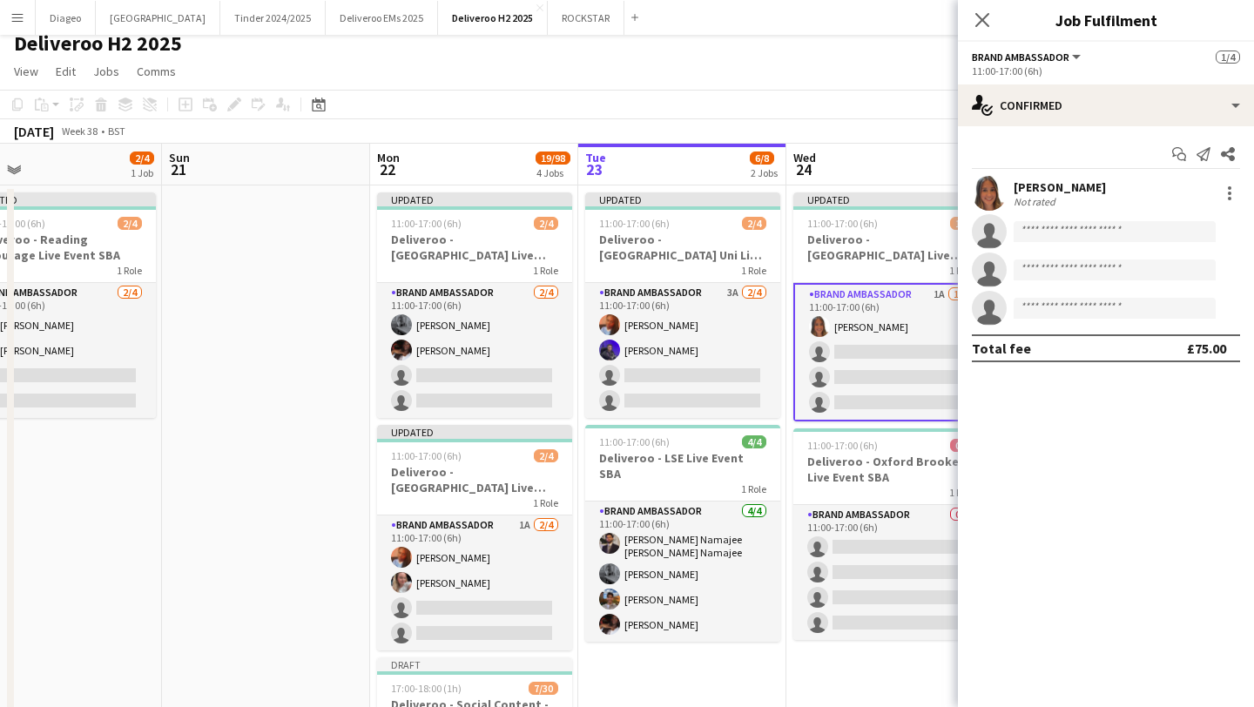
click at [1052, 199] on div "Not rated" at bounding box center [1036, 201] width 45 height 13
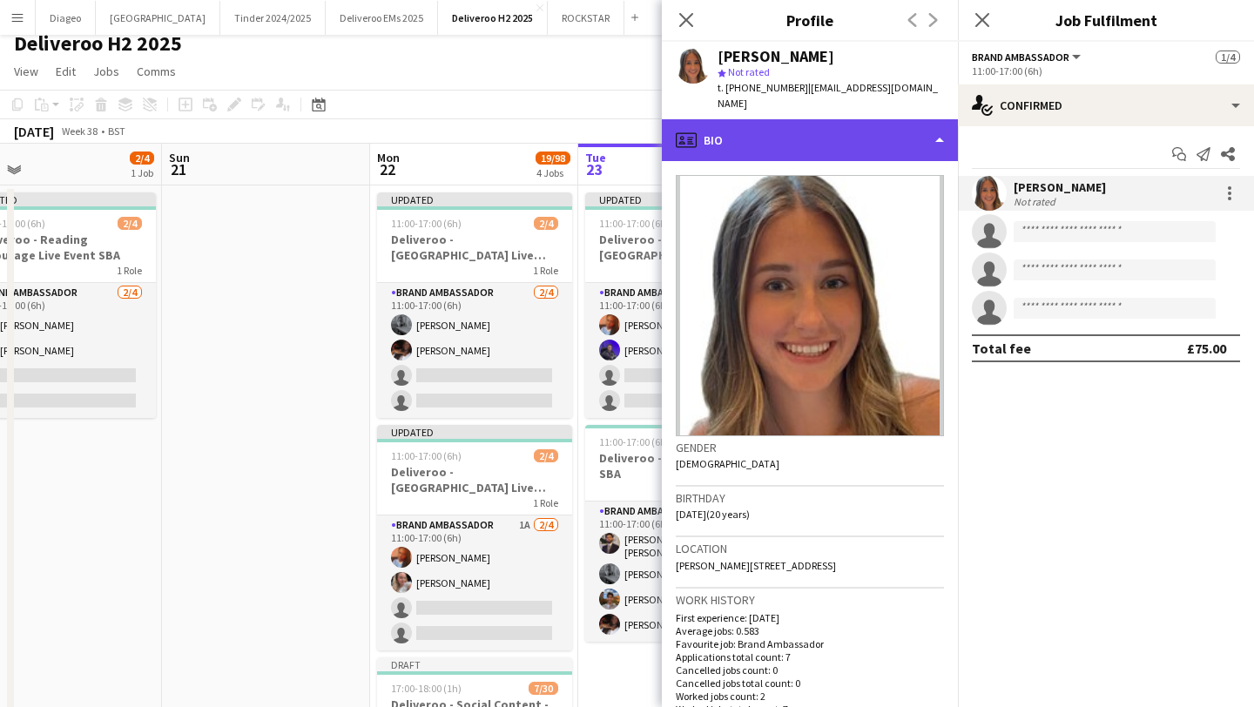
click at [791, 123] on div "profile Bio" at bounding box center [810, 140] width 296 height 42
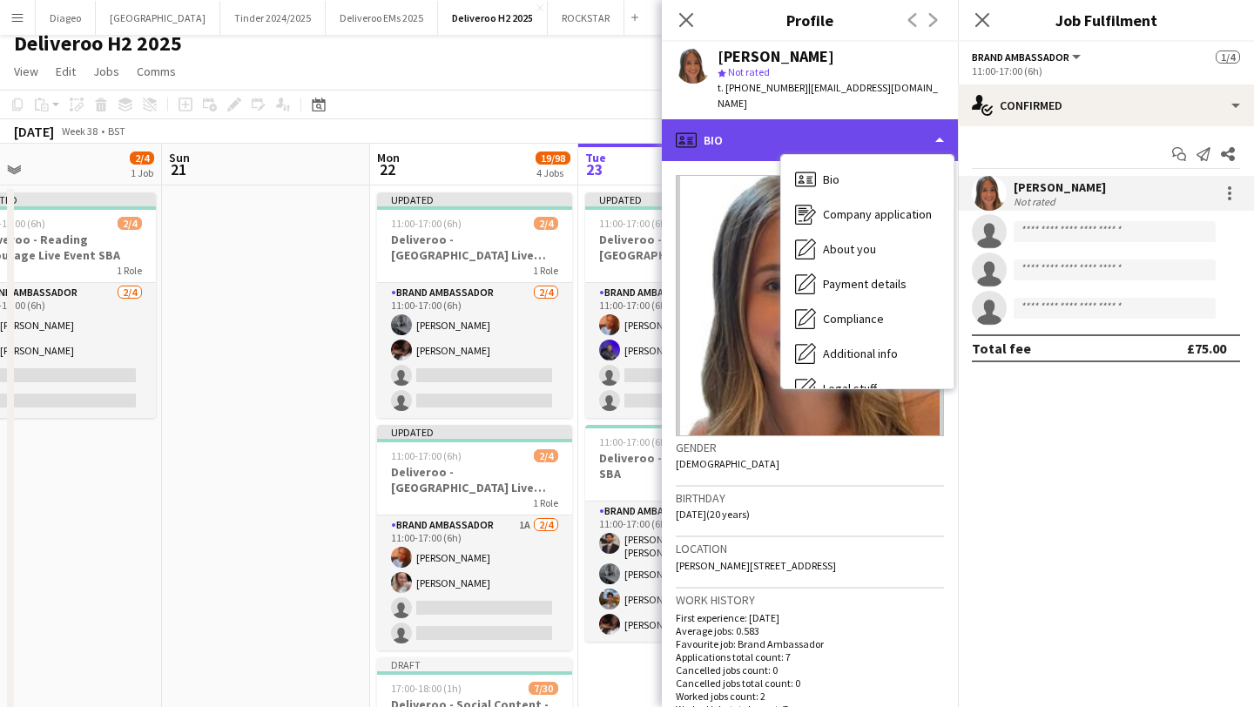
click at [791, 123] on div "profile Bio" at bounding box center [810, 140] width 296 height 42
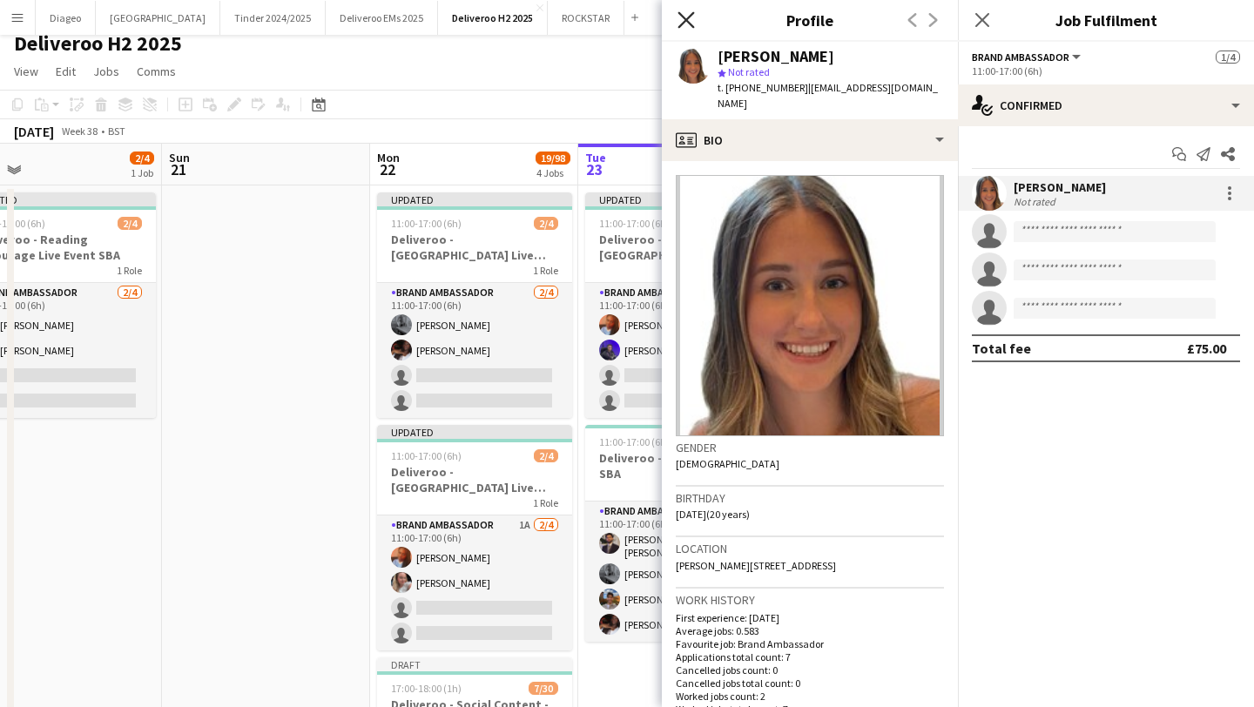
click at [685, 24] on icon "Close pop-in" at bounding box center [686, 19] width 17 height 17
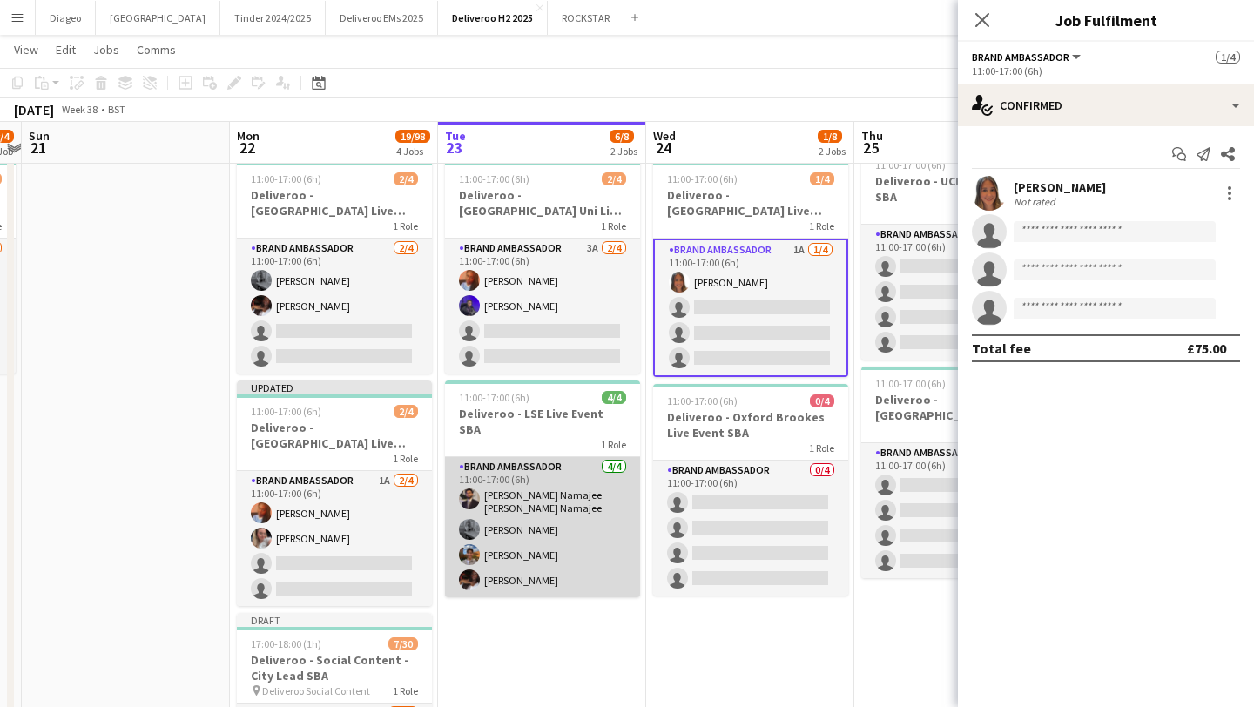
scroll to position [0, 650]
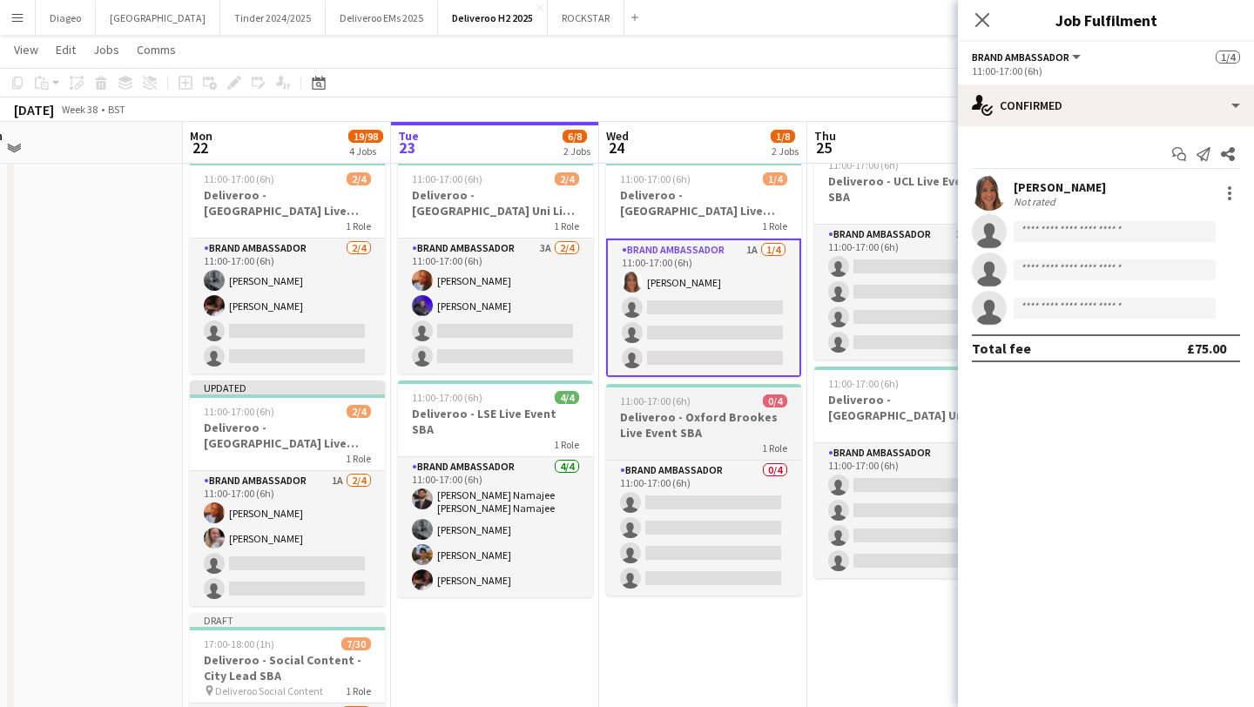
click at [715, 455] on app-job-card "11:00-17:00 (6h) 0/4 Deliveroo - Oxford Brookes Live Event SBA 1 Role Brand Amb…" at bounding box center [703, 490] width 195 height 212
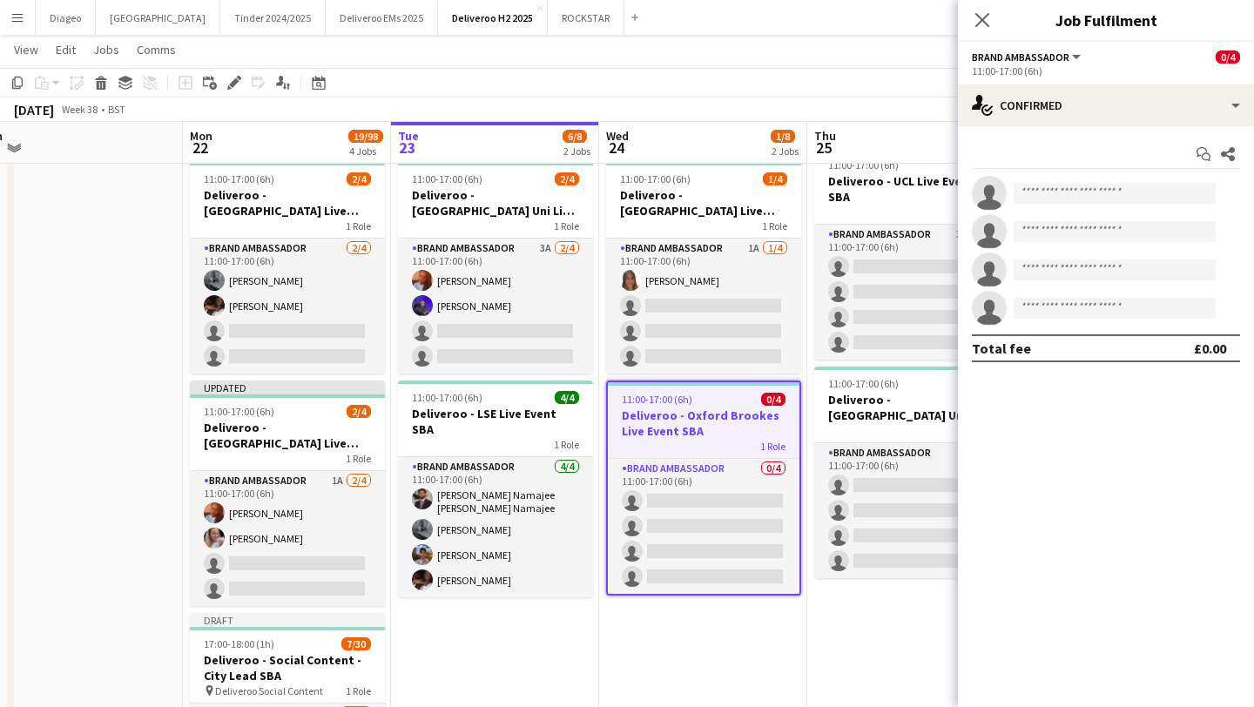
click at [1143, 177] on app-invite-slot "single-neutral-actions" at bounding box center [1106, 193] width 296 height 35
click at [1143, 196] on input at bounding box center [1115, 193] width 202 height 21
type input "*"
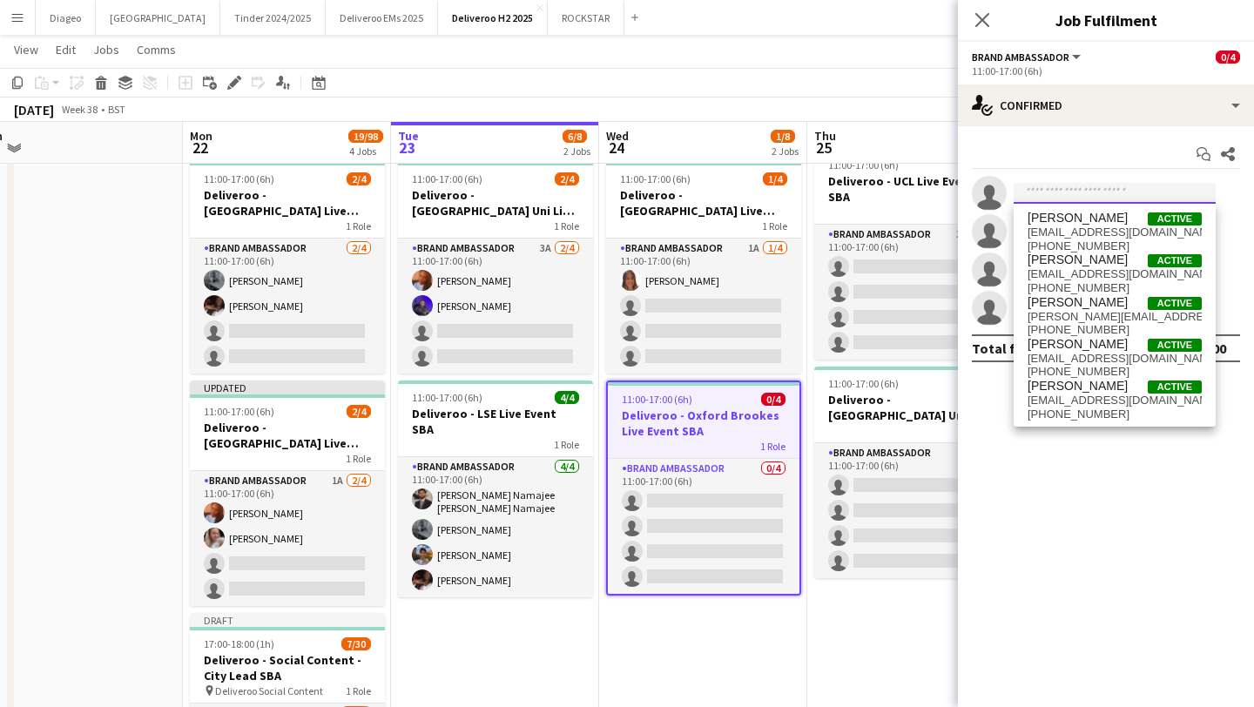
click at [1061, 185] on input at bounding box center [1115, 193] width 202 height 21
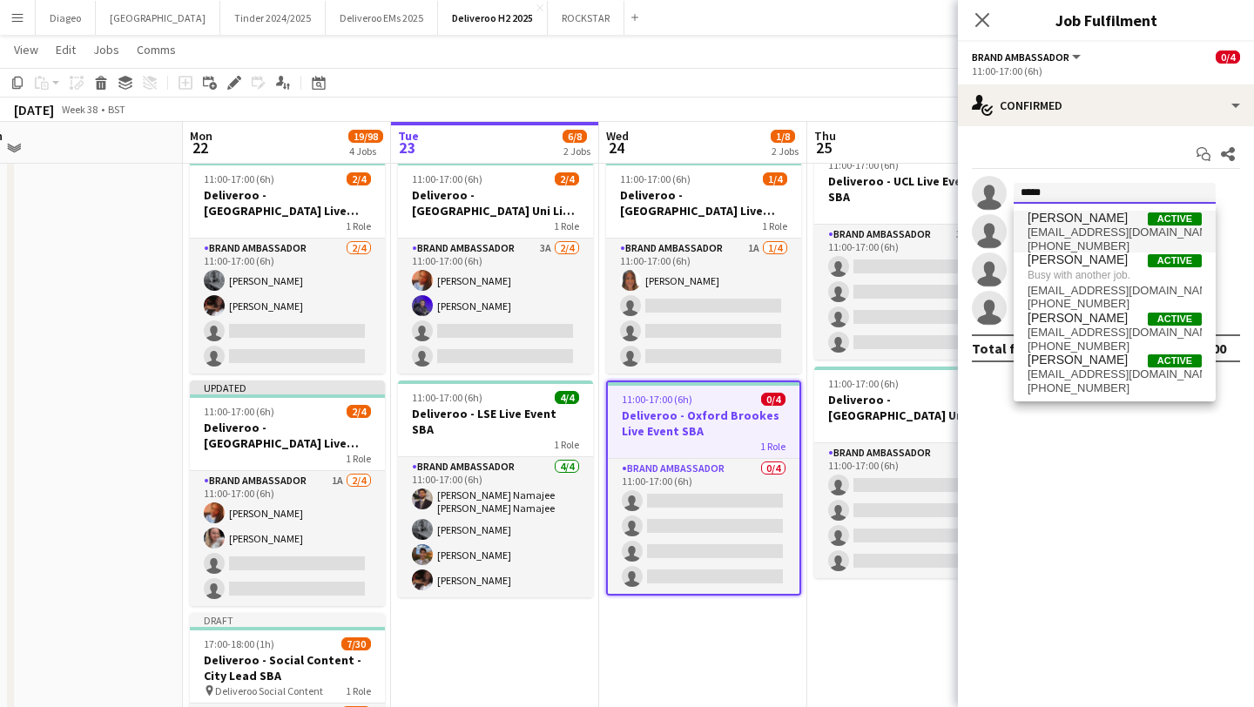
type input "*****"
click at [1122, 215] on span "[PERSON_NAME] Active" at bounding box center [1115, 218] width 174 height 15
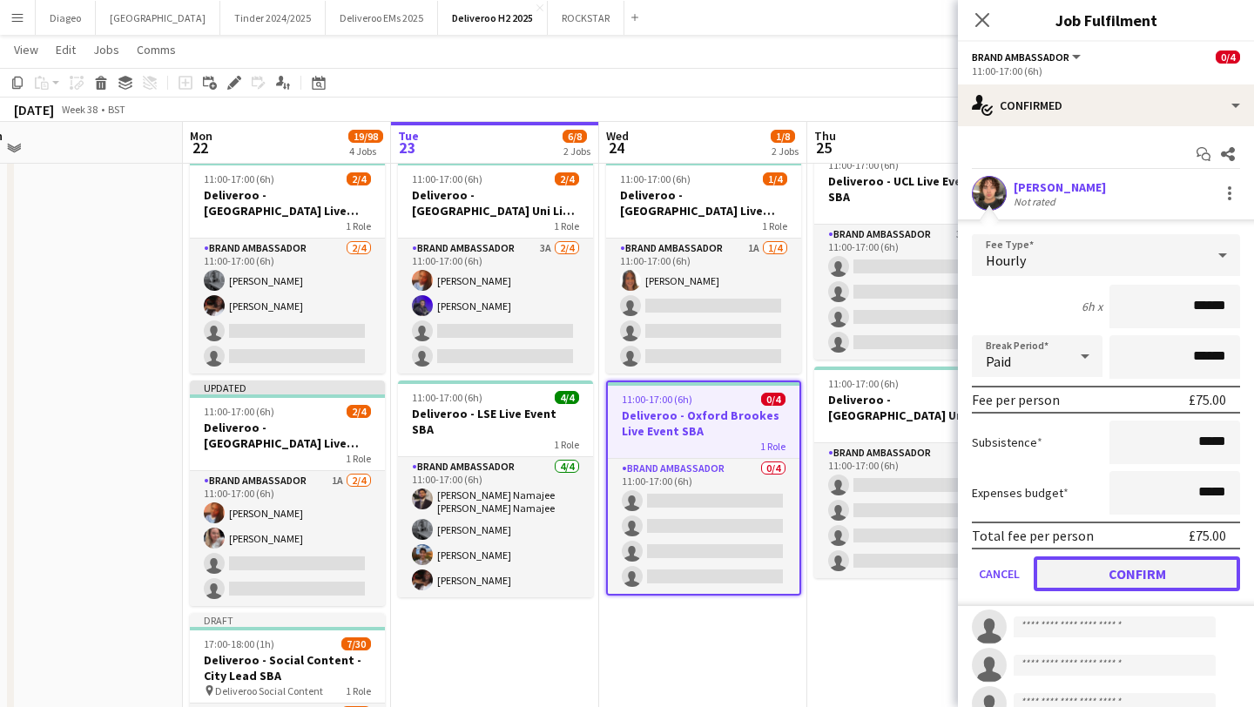
click at [1103, 575] on button "Confirm" at bounding box center [1137, 573] width 206 height 35
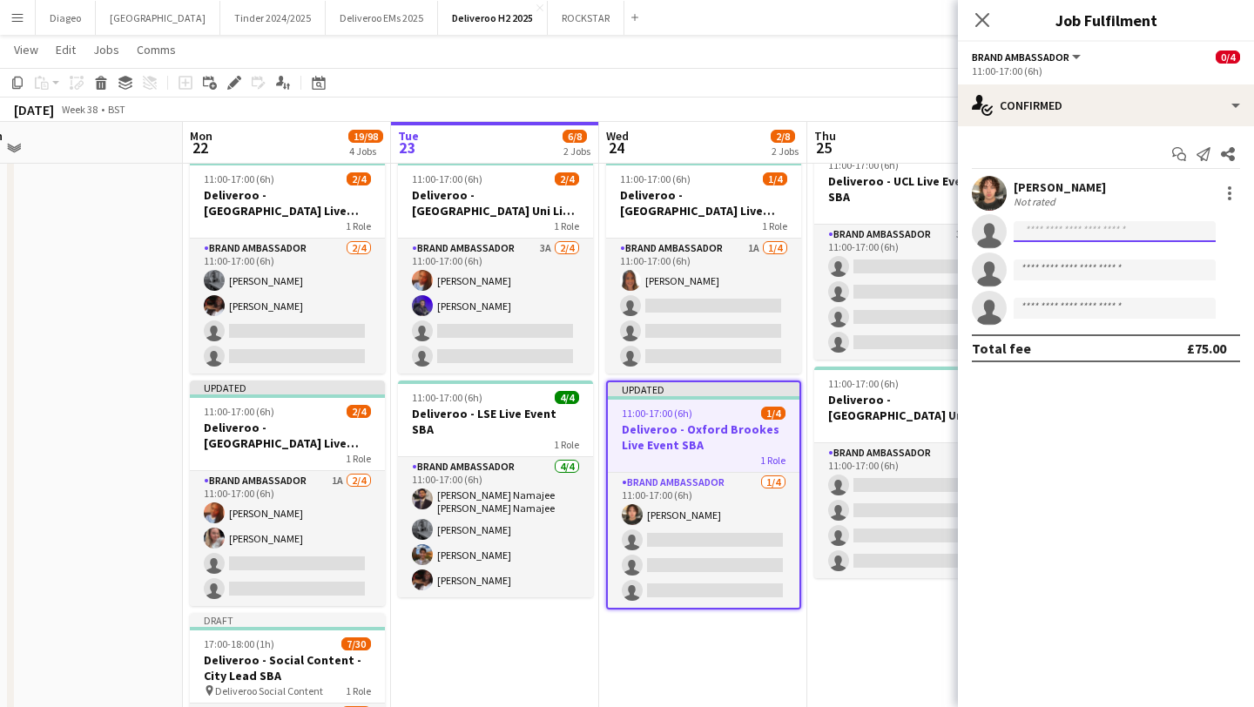
click at [1118, 227] on input at bounding box center [1115, 231] width 202 height 21
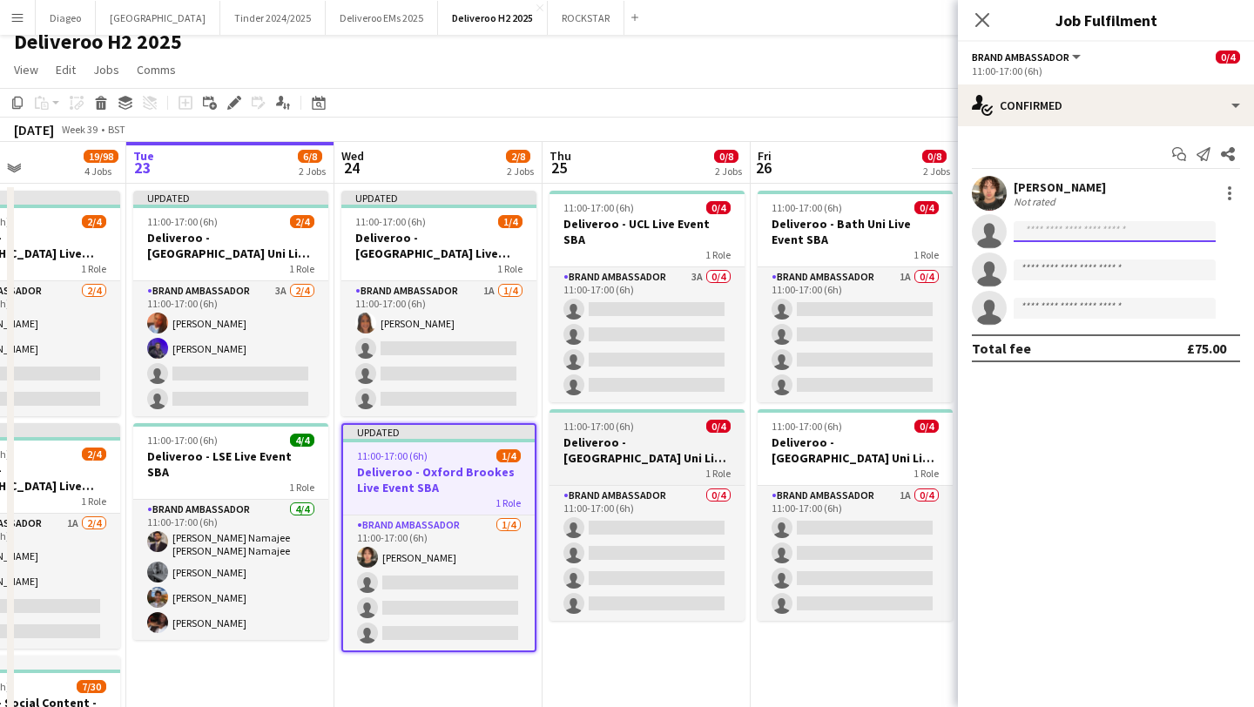
scroll to position [1, 0]
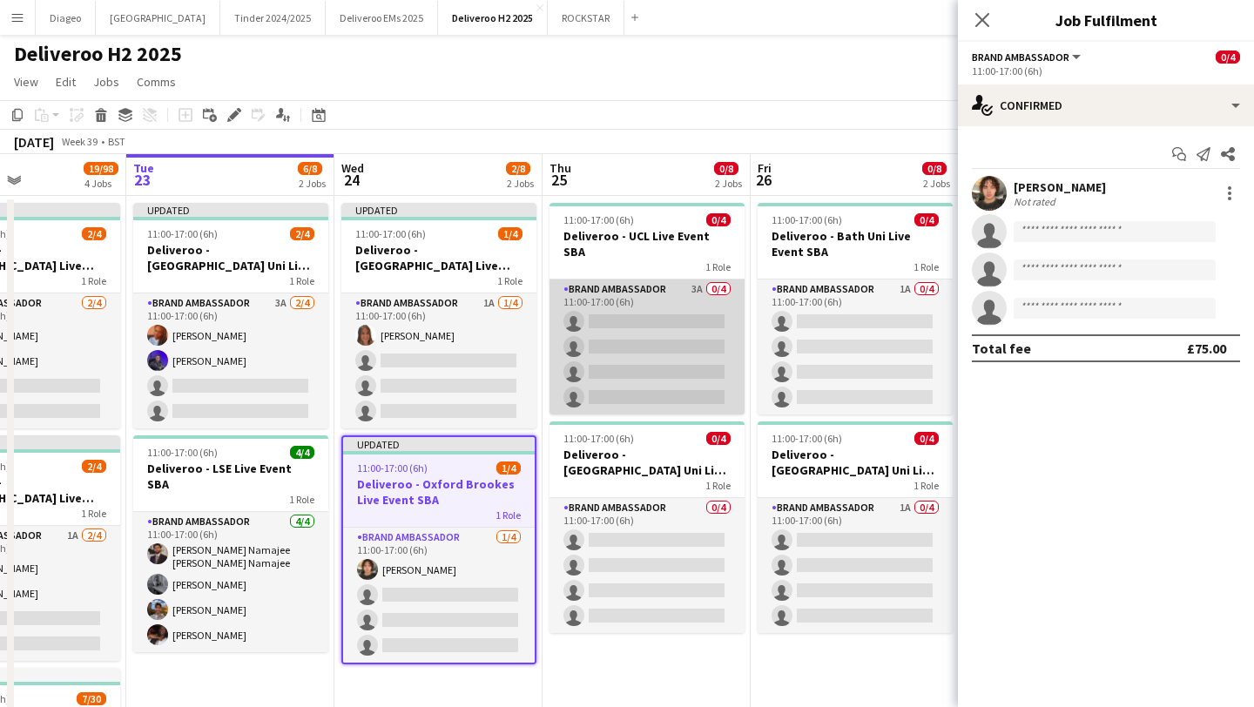
click at [691, 325] on app-card-role "Brand Ambassador 3A 0/4 11:00-17:00 (6h) single-neutral-actions single-neutral-…" at bounding box center [647, 347] width 195 height 135
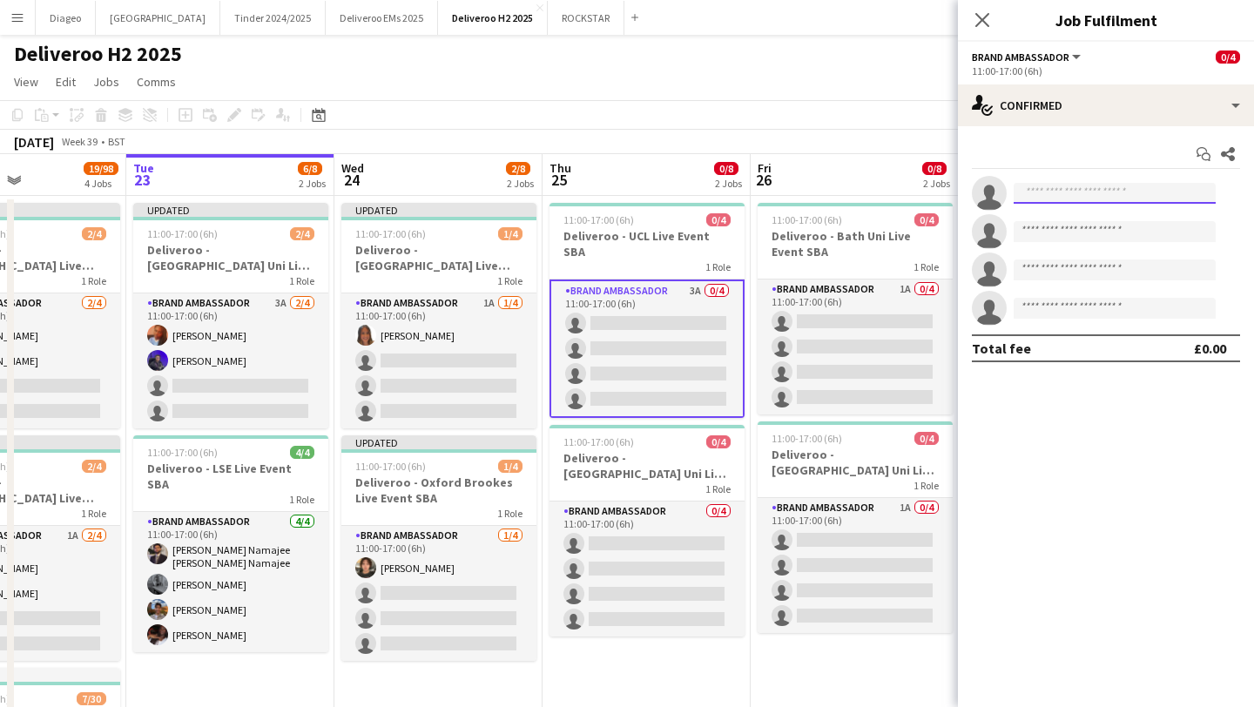
click at [1061, 183] on input at bounding box center [1115, 193] width 202 height 21
click at [1075, 193] on input at bounding box center [1115, 193] width 202 height 21
paste input "*******"
type input "*******"
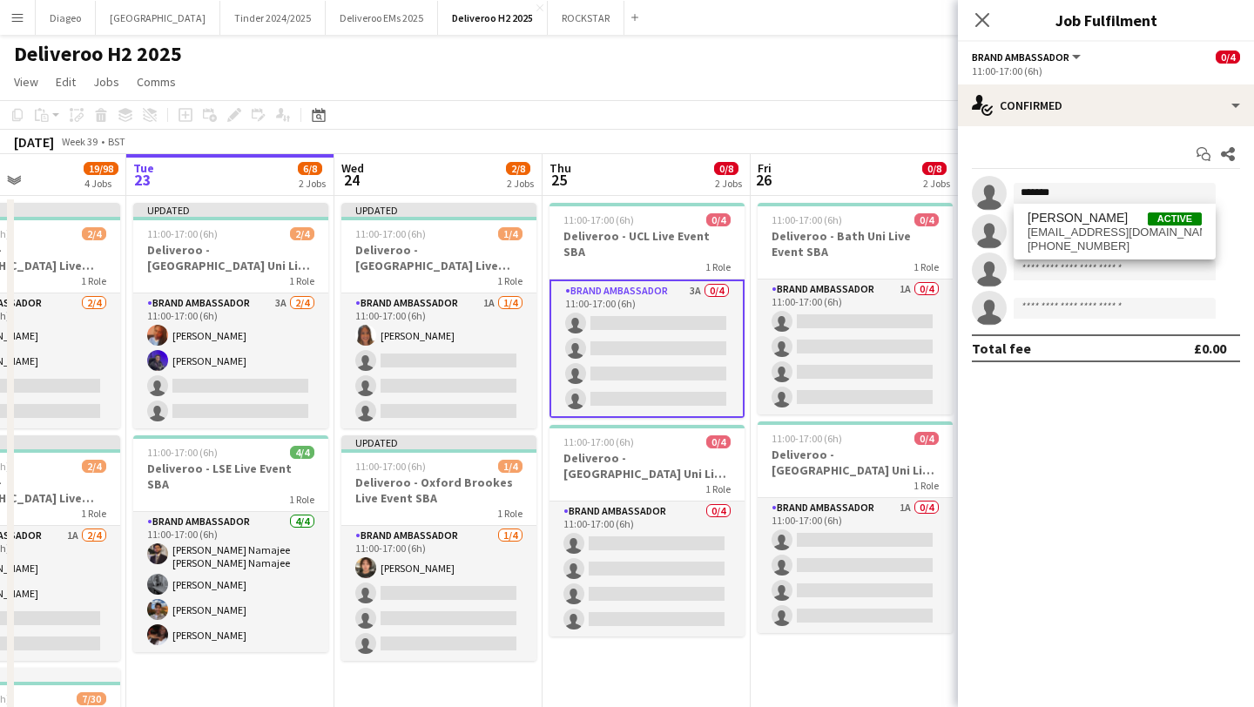
click at [1076, 219] on span "[PERSON_NAME]" at bounding box center [1078, 218] width 100 height 15
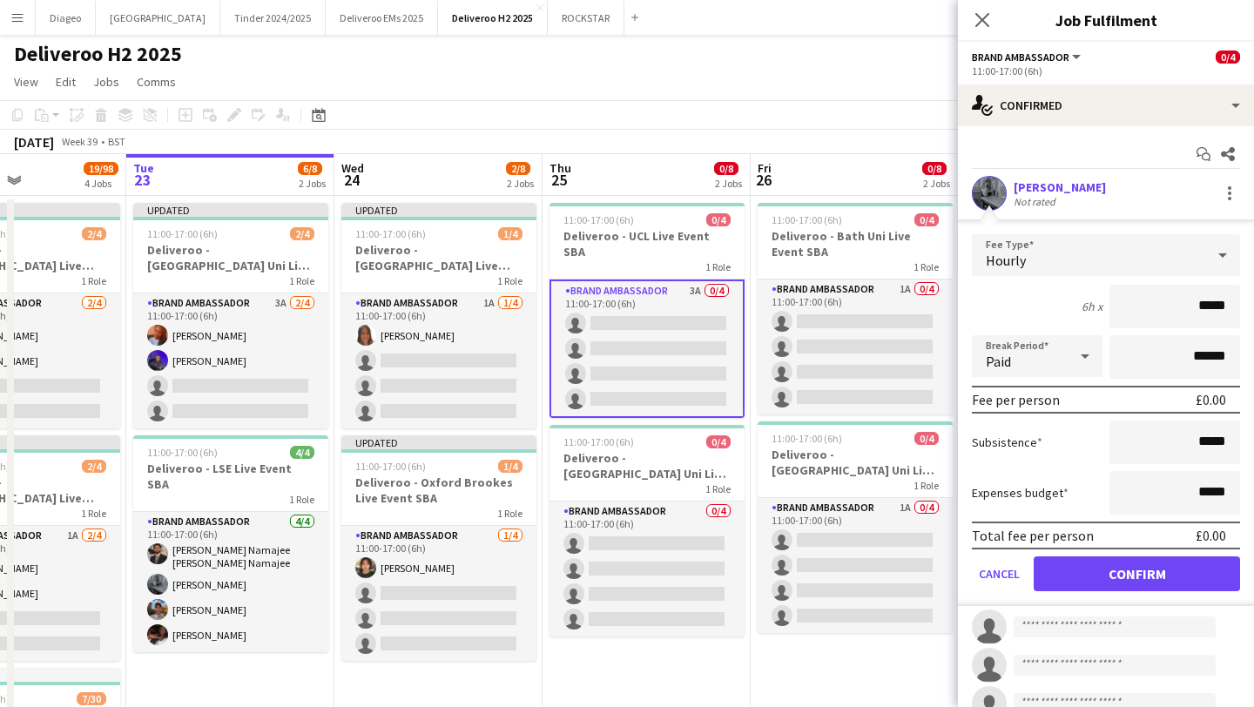
click at [1105, 551] on form "Fee Type Hourly 6h x ***** Break Period Paid ****** Fee per person £0.00 Subsis…" at bounding box center [1106, 420] width 296 height 372
click at [1106, 558] on button "Confirm" at bounding box center [1137, 573] width 206 height 35
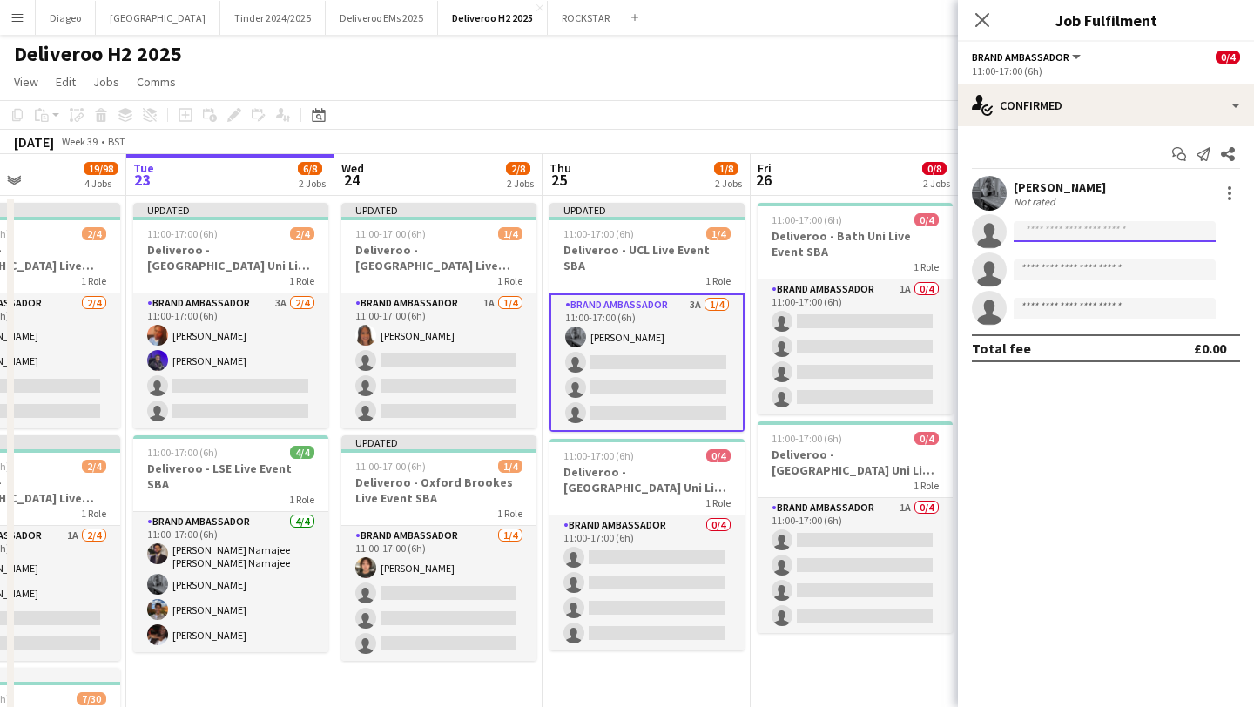
click at [1092, 239] on input at bounding box center [1115, 231] width 202 height 21
paste input "**********"
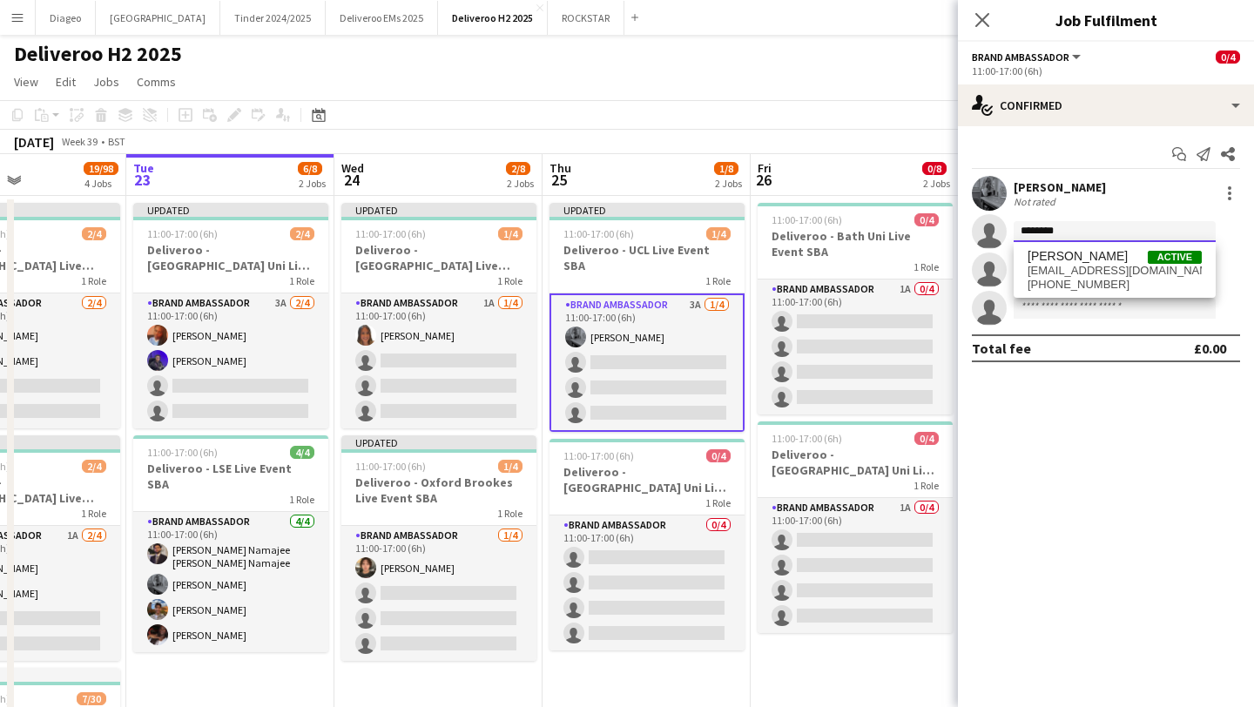
drag, startPoint x: 1060, startPoint y: 230, endPoint x: 961, endPoint y: 228, distance: 99.3
click at [961, 228] on app-invite-slot "single-neutral-actions ********" at bounding box center [1106, 231] width 296 height 35
type input "****"
click at [1086, 269] on span "[EMAIL_ADDRESS][DOMAIN_NAME]" at bounding box center [1115, 271] width 174 height 14
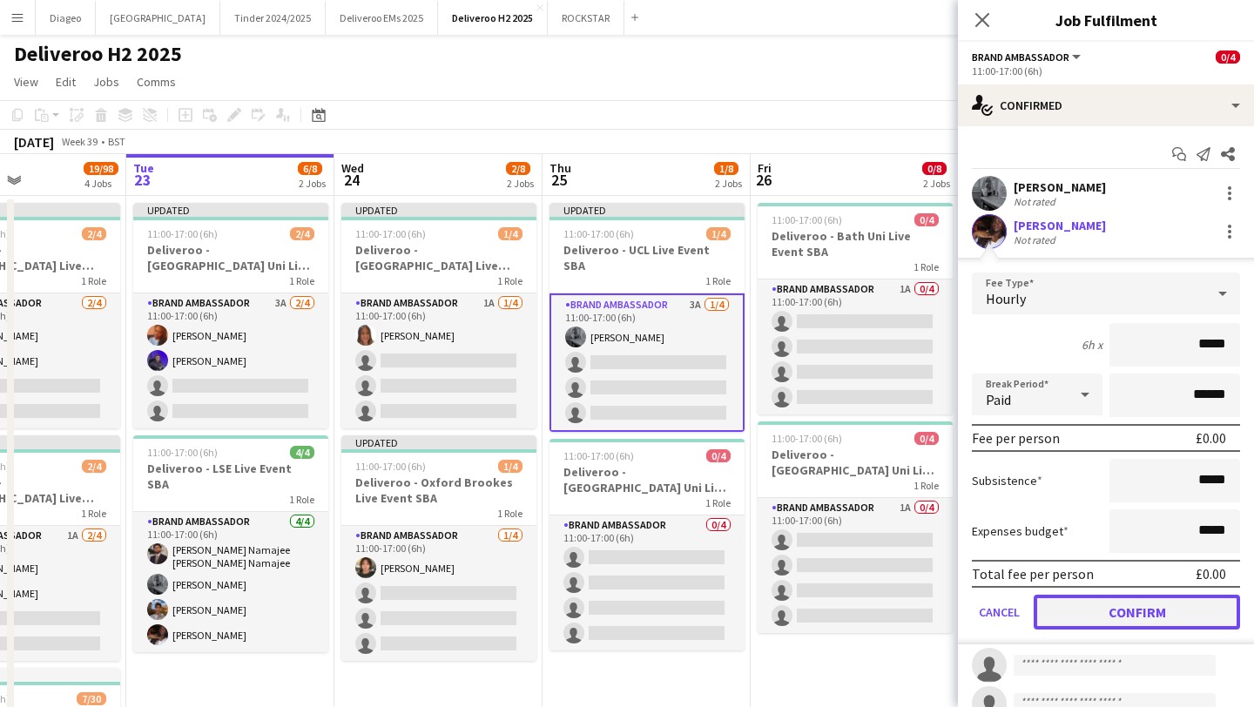
click at [1082, 605] on button "Confirm" at bounding box center [1137, 612] width 206 height 35
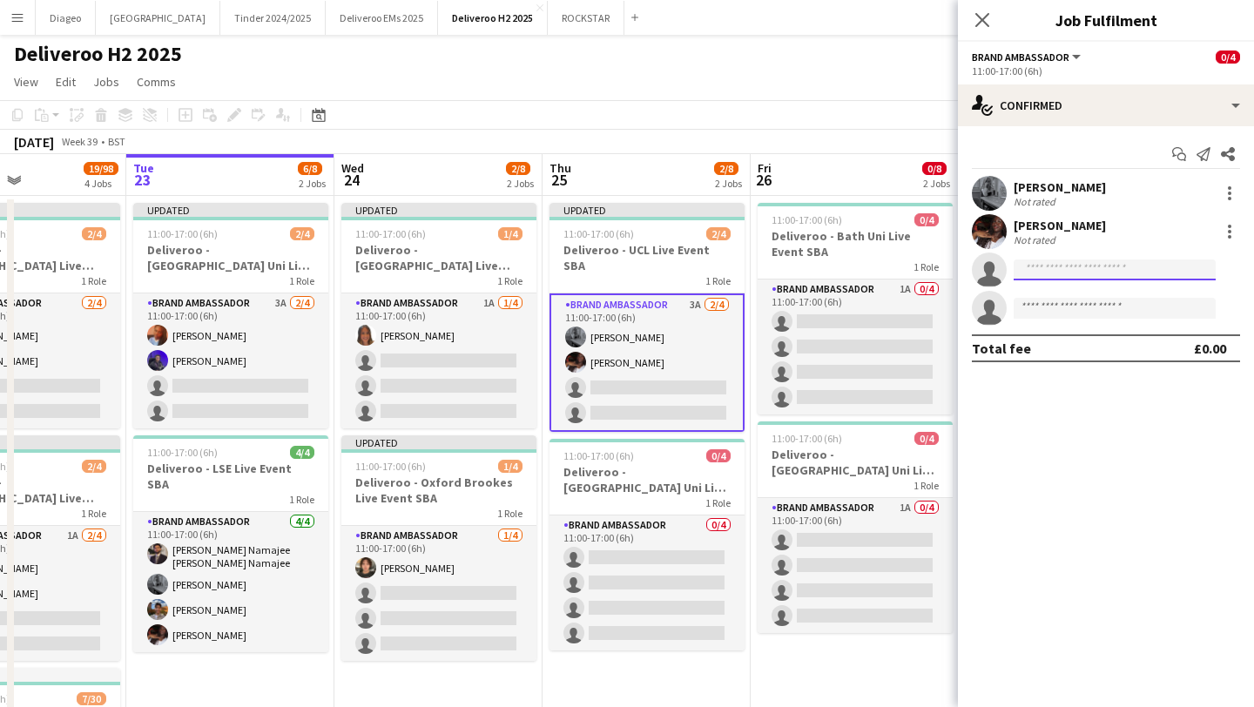
click at [1117, 276] on input at bounding box center [1115, 270] width 202 height 21
click at [1081, 273] on input at bounding box center [1115, 270] width 202 height 21
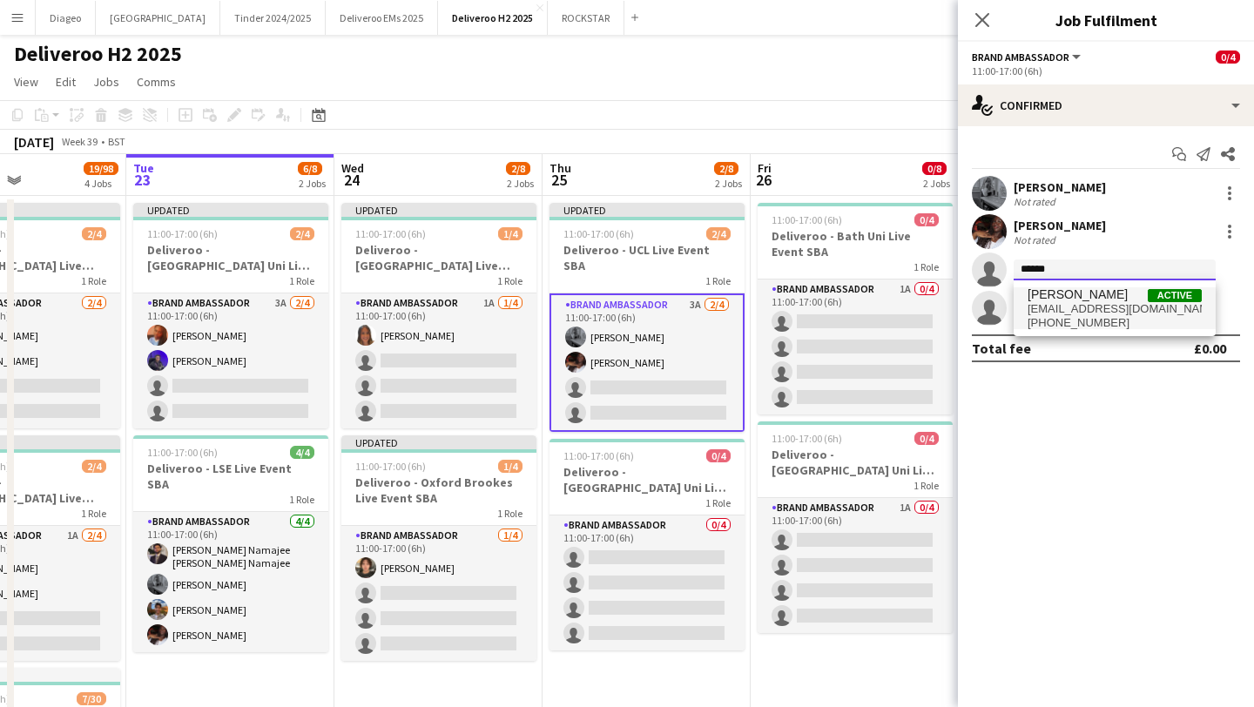
type input "******"
click at [1089, 292] on span "[PERSON_NAME]" at bounding box center [1078, 294] width 100 height 15
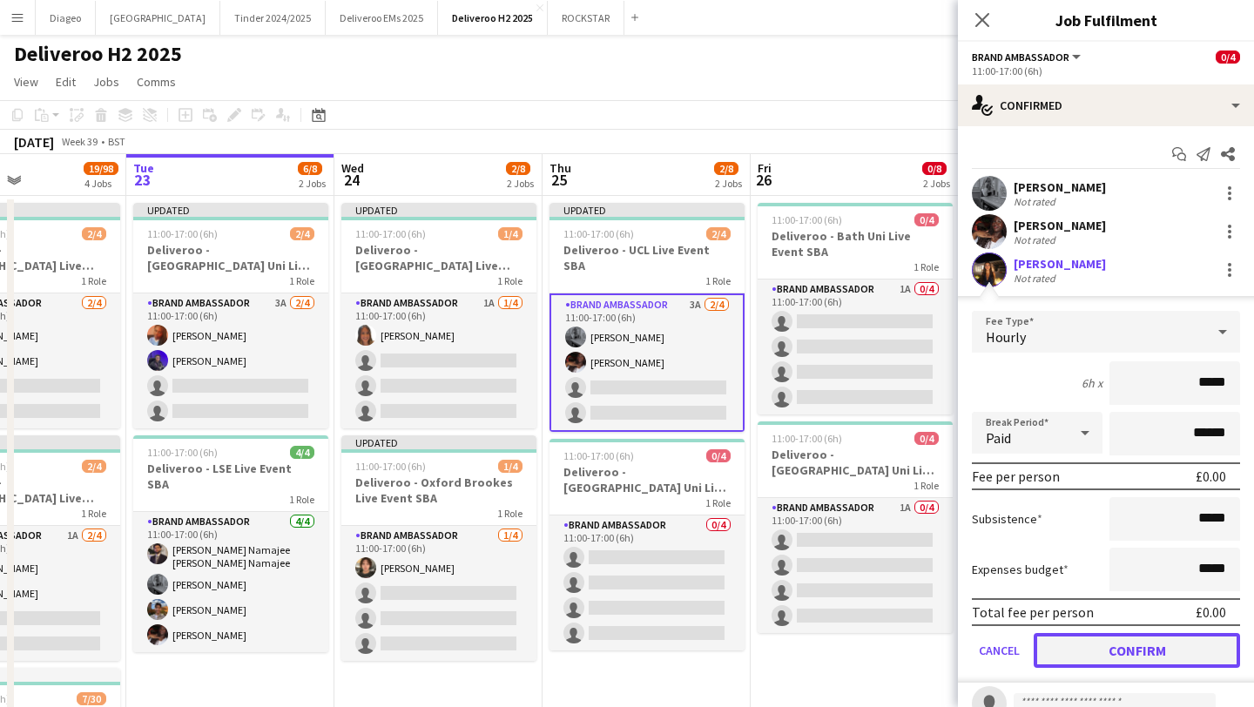
click at [1099, 658] on button "Confirm" at bounding box center [1137, 650] width 206 height 35
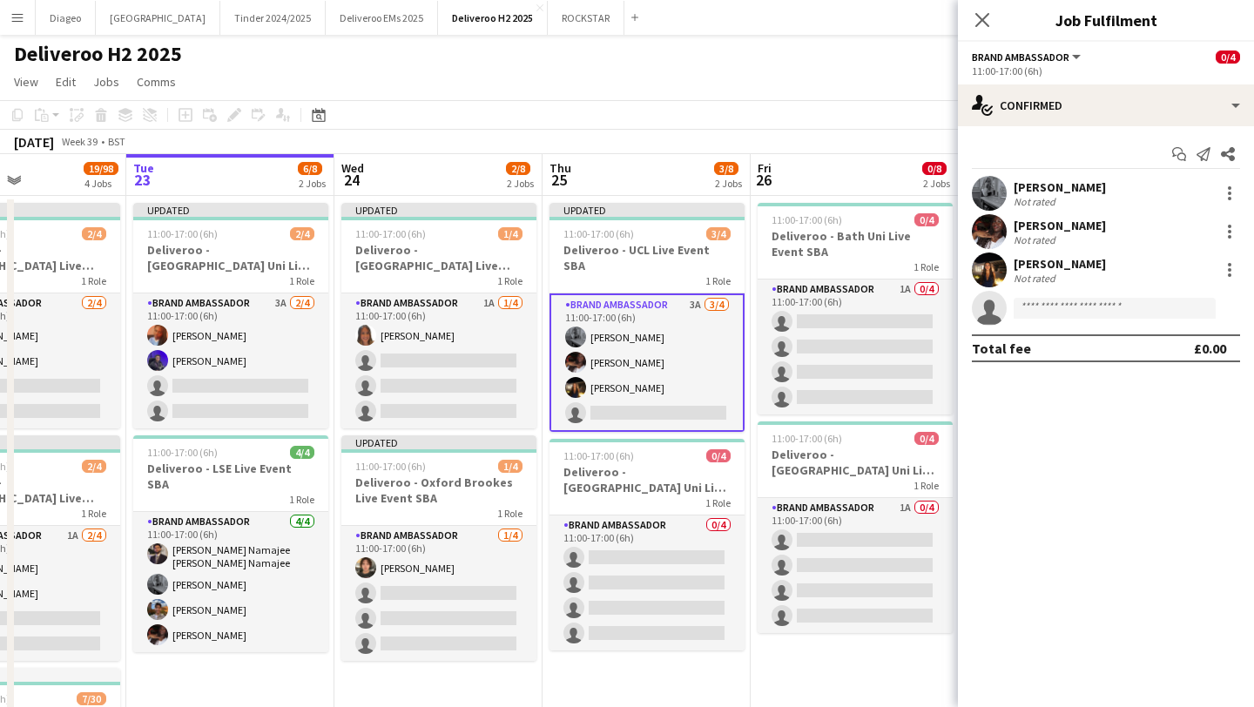
click at [1064, 253] on div "[PERSON_NAME] Not rated" at bounding box center [1106, 270] width 296 height 35
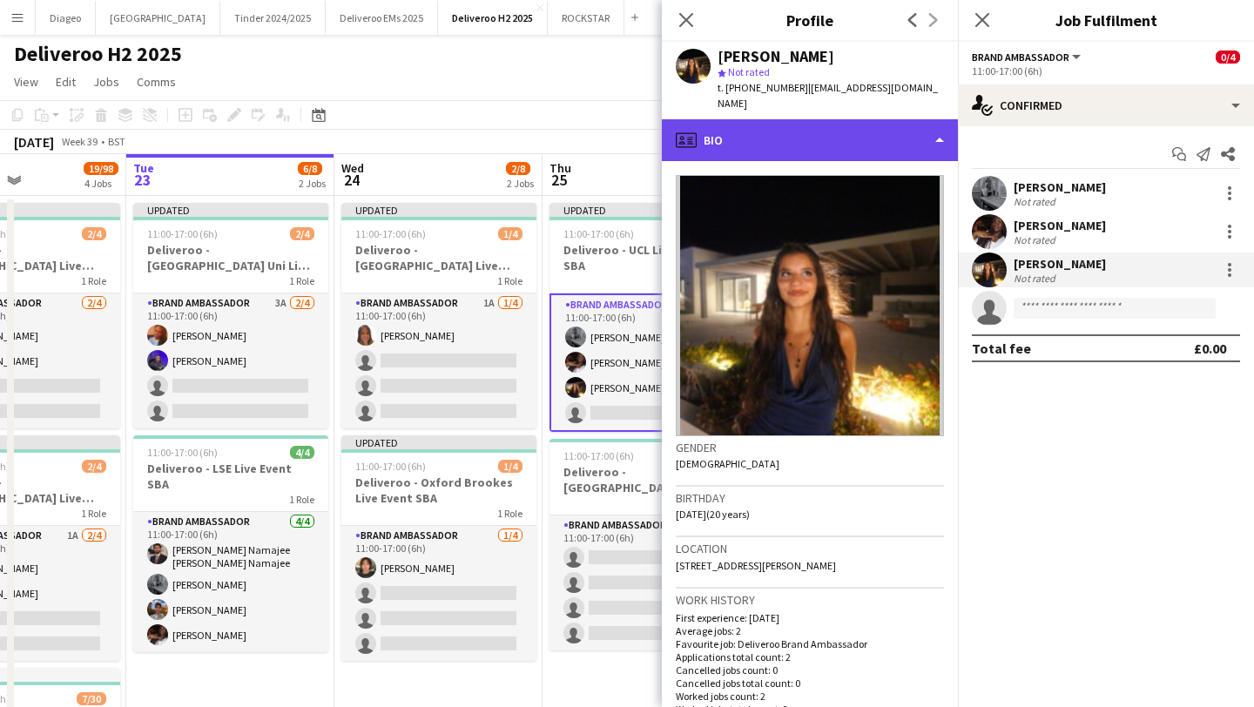
click at [872, 120] on div "profile Bio" at bounding box center [810, 140] width 296 height 42
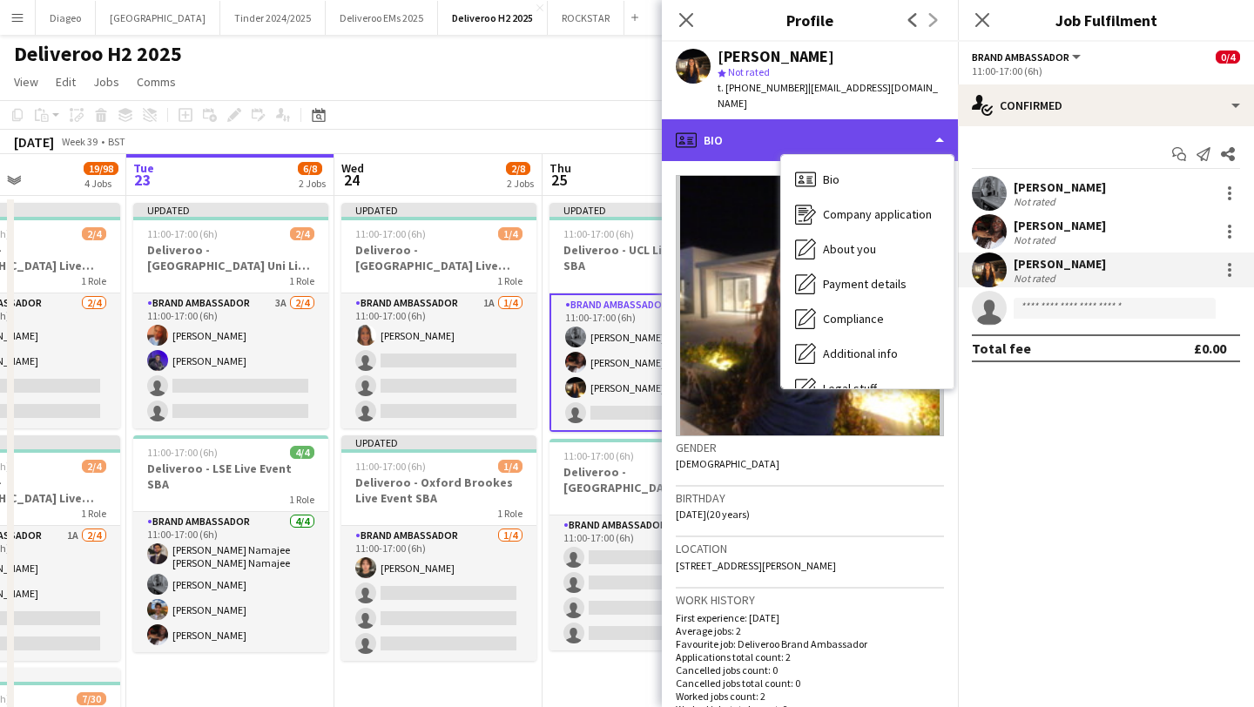
click at [872, 120] on div "profile Bio" at bounding box center [810, 140] width 296 height 42
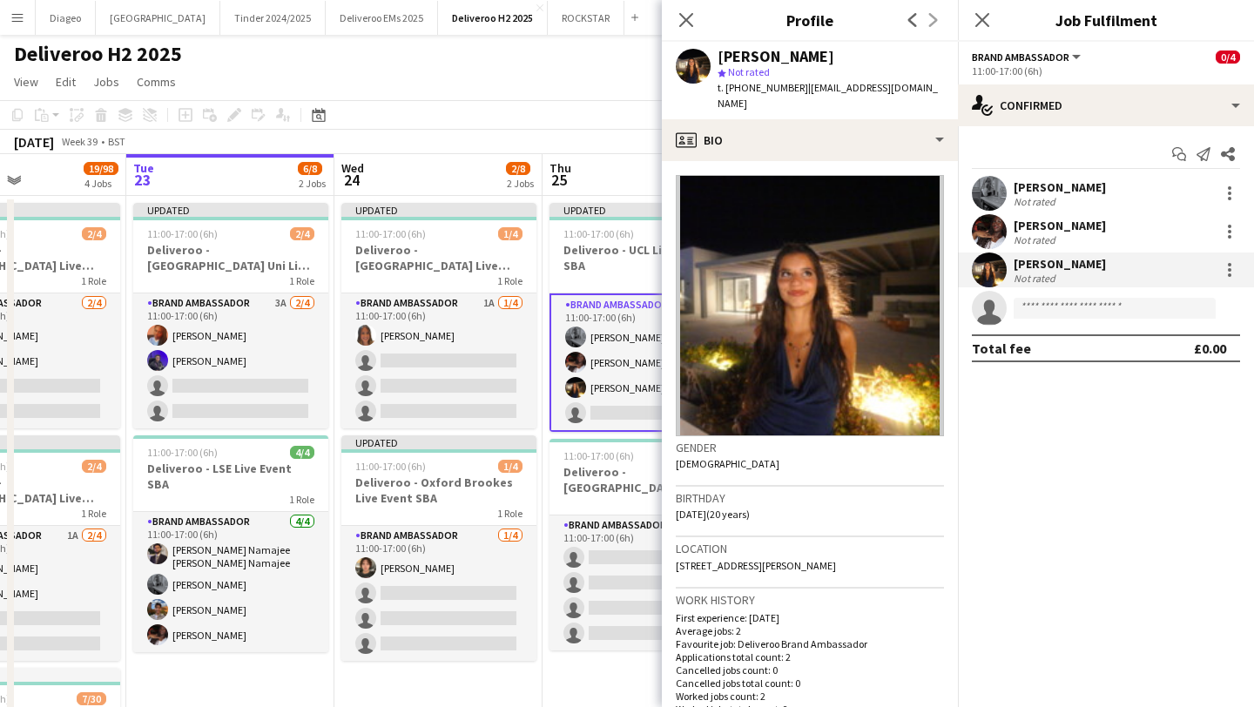
click at [1067, 192] on div "[PERSON_NAME]" at bounding box center [1060, 187] width 92 height 16
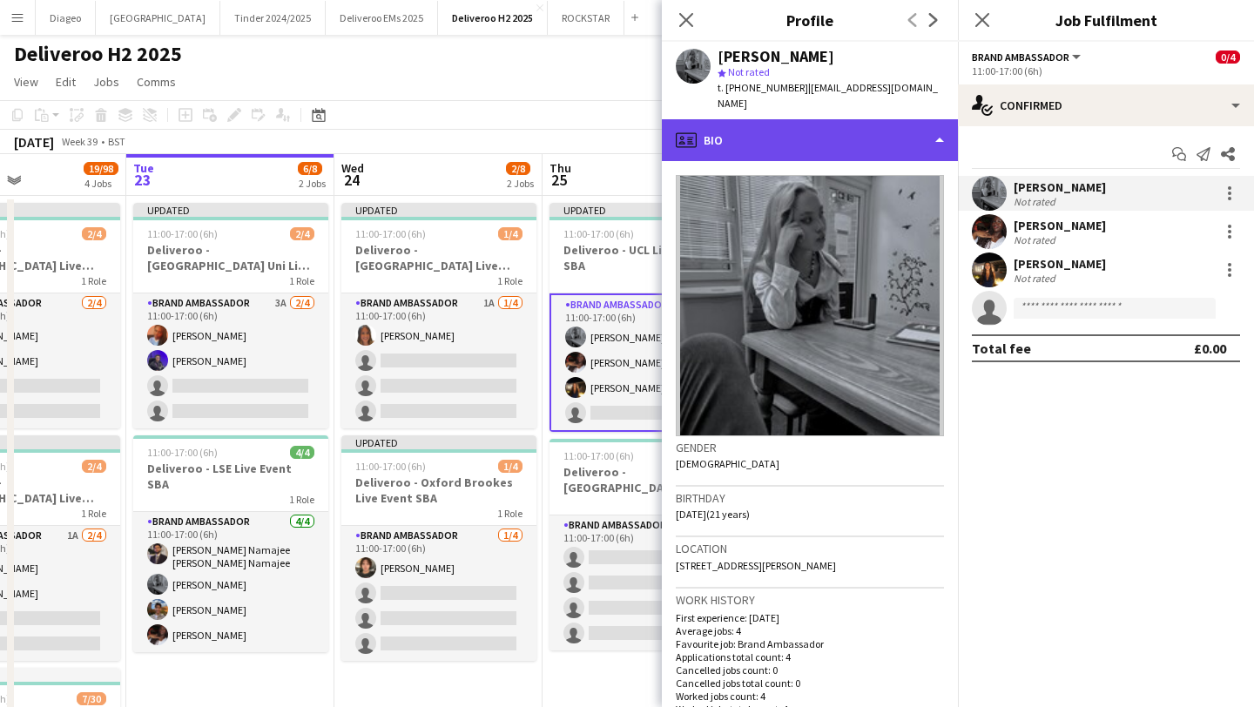
click at [878, 119] on div "profile Bio" at bounding box center [810, 140] width 296 height 42
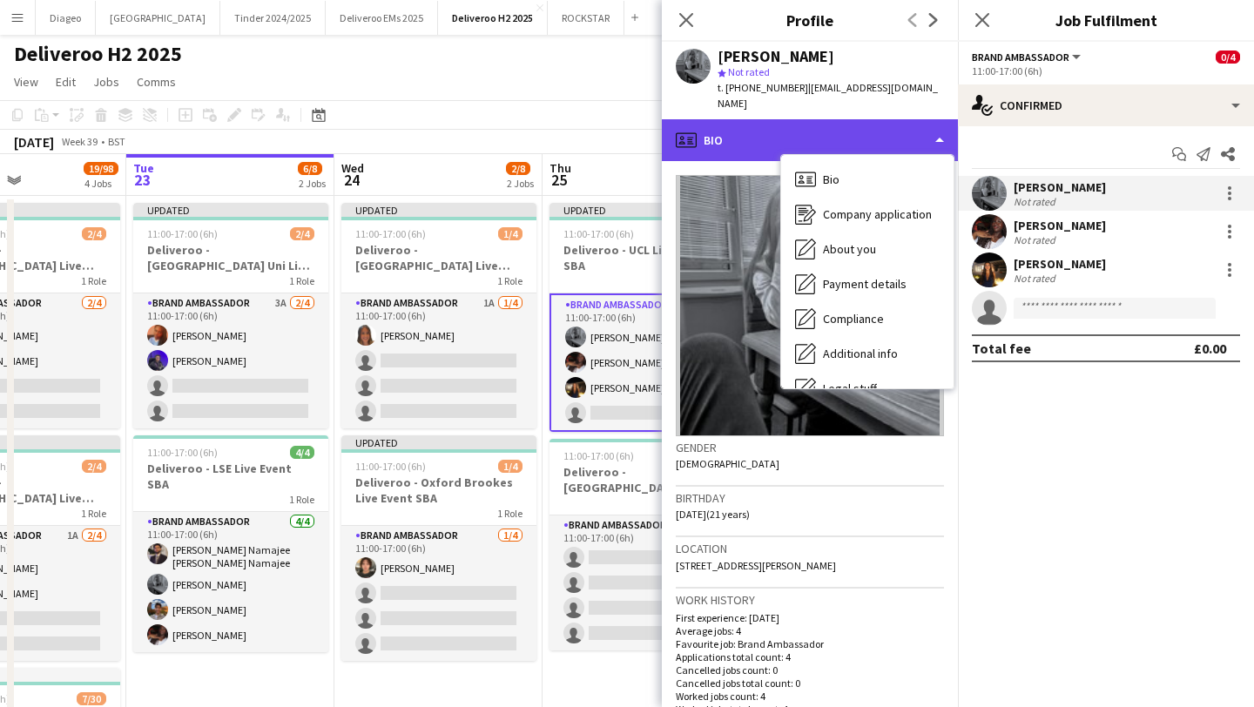
click at [878, 119] on div "profile Bio" at bounding box center [810, 140] width 296 height 42
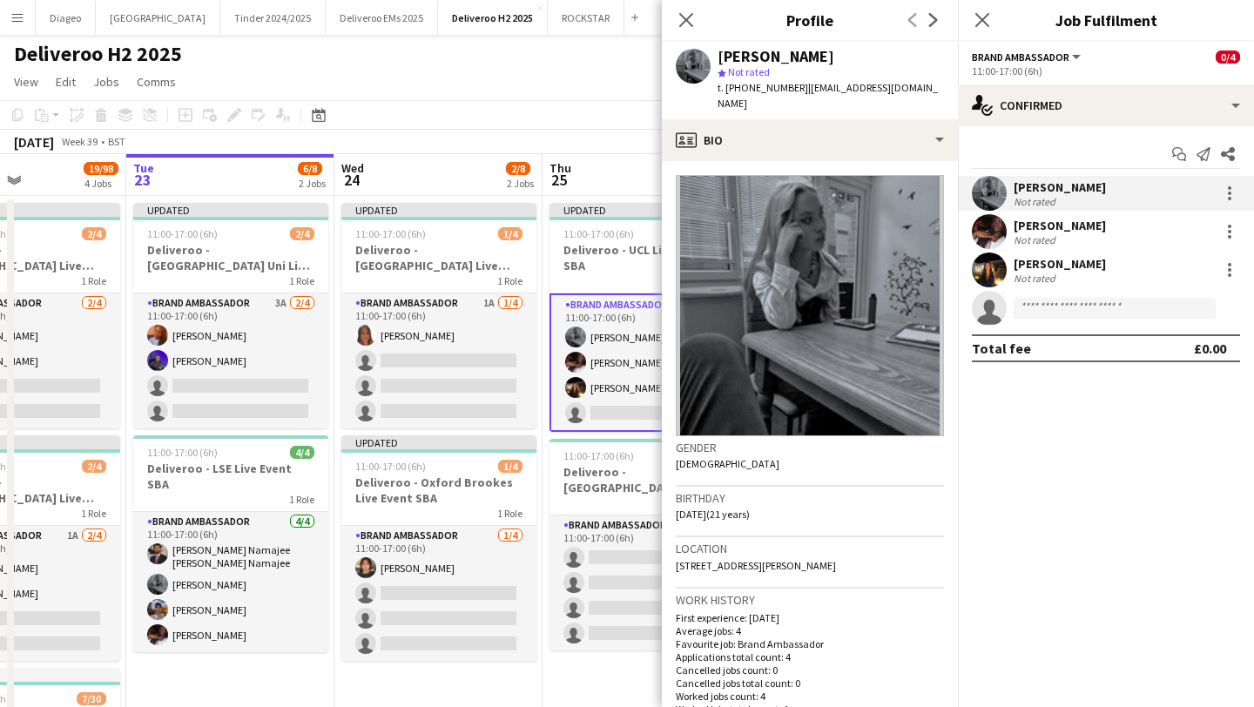
click at [682, 9] on div "Close pop-in" at bounding box center [686, 20] width 49 height 40
click at [678, 13] on icon at bounding box center [686, 19] width 17 height 17
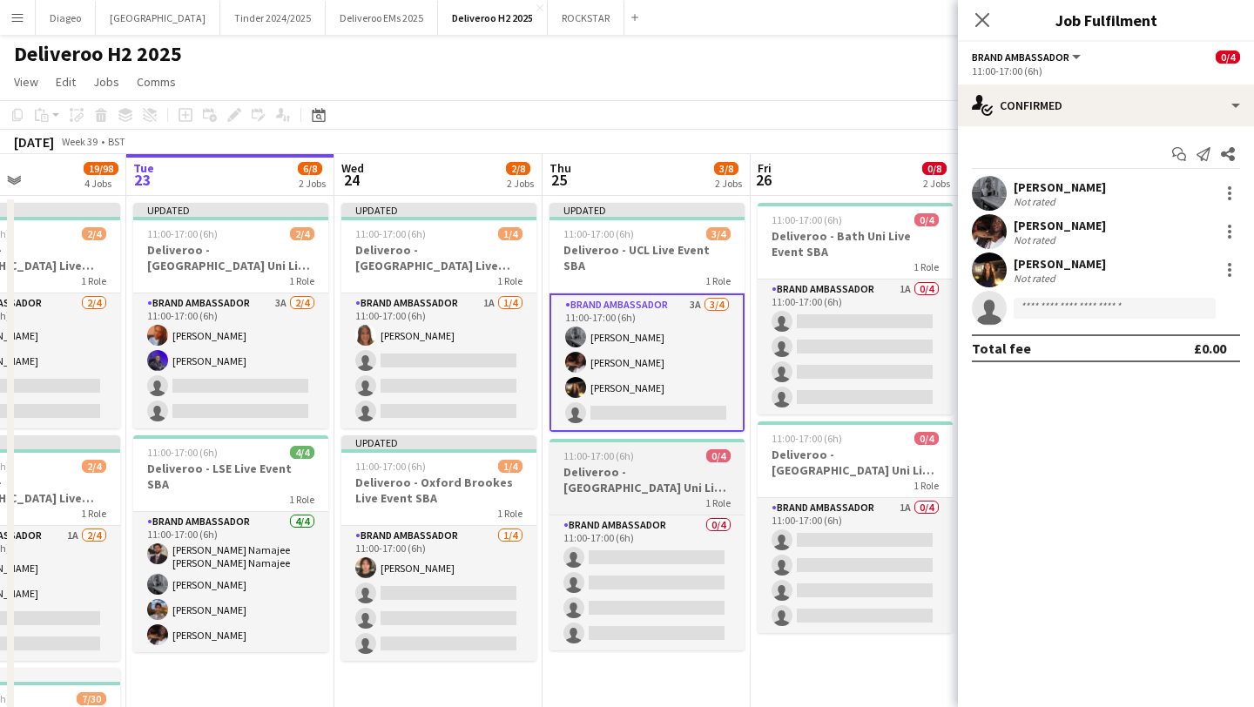
click at [669, 464] on h3 "Deliveroo - [GEOGRAPHIC_DATA] Uni Live Event SBA" at bounding box center [647, 479] width 195 height 31
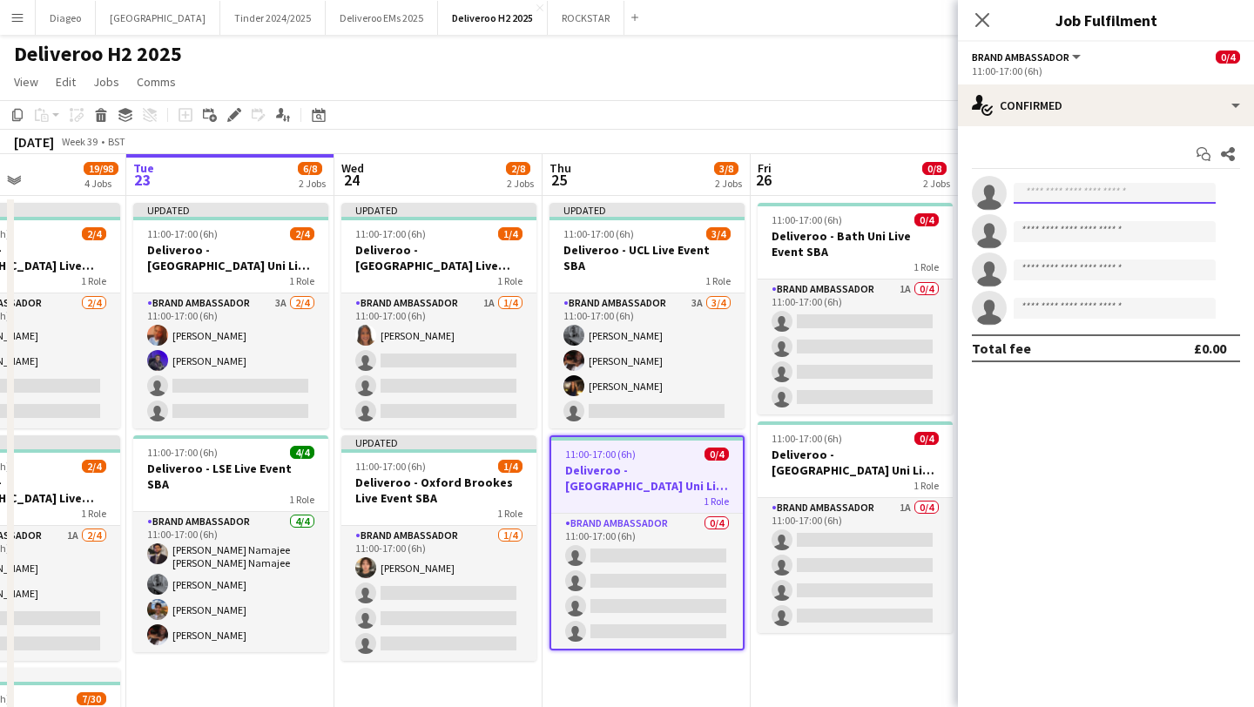
click at [1106, 191] on input at bounding box center [1115, 193] width 202 height 21
paste input "**********"
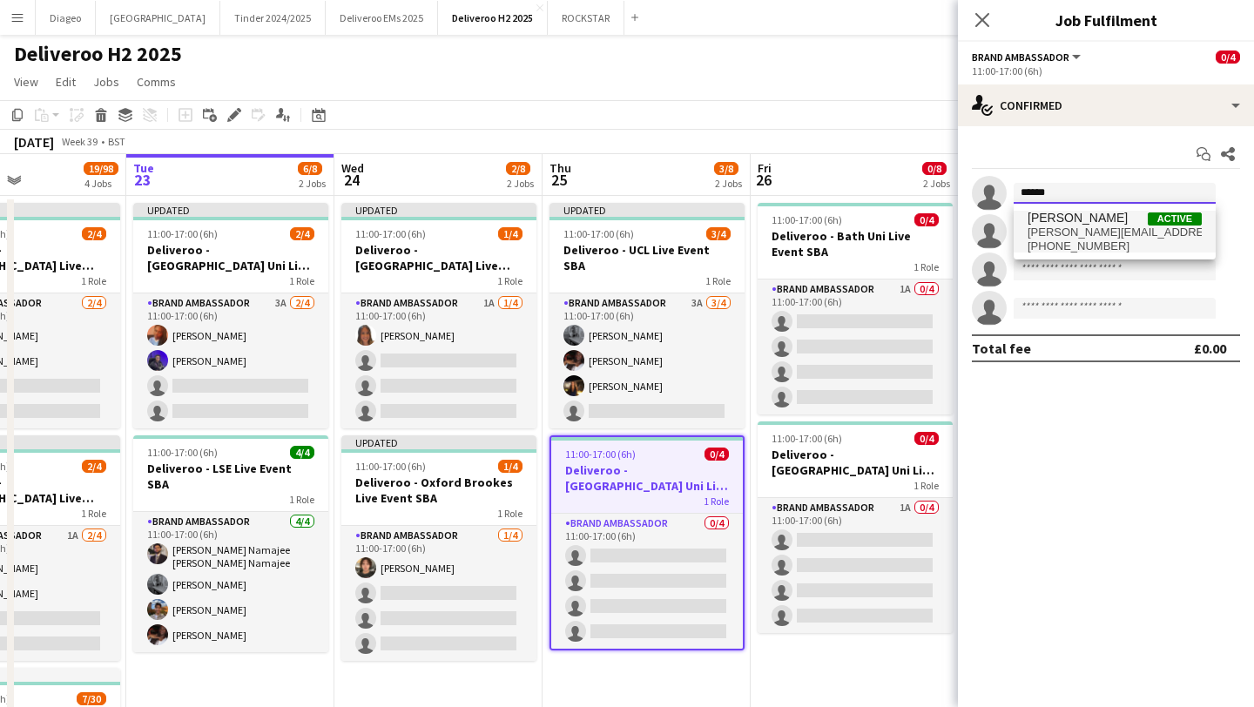
type input "******"
click at [1126, 228] on span "[PERSON_NAME][EMAIL_ADDRESS][DOMAIN_NAME]" at bounding box center [1115, 233] width 174 height 14
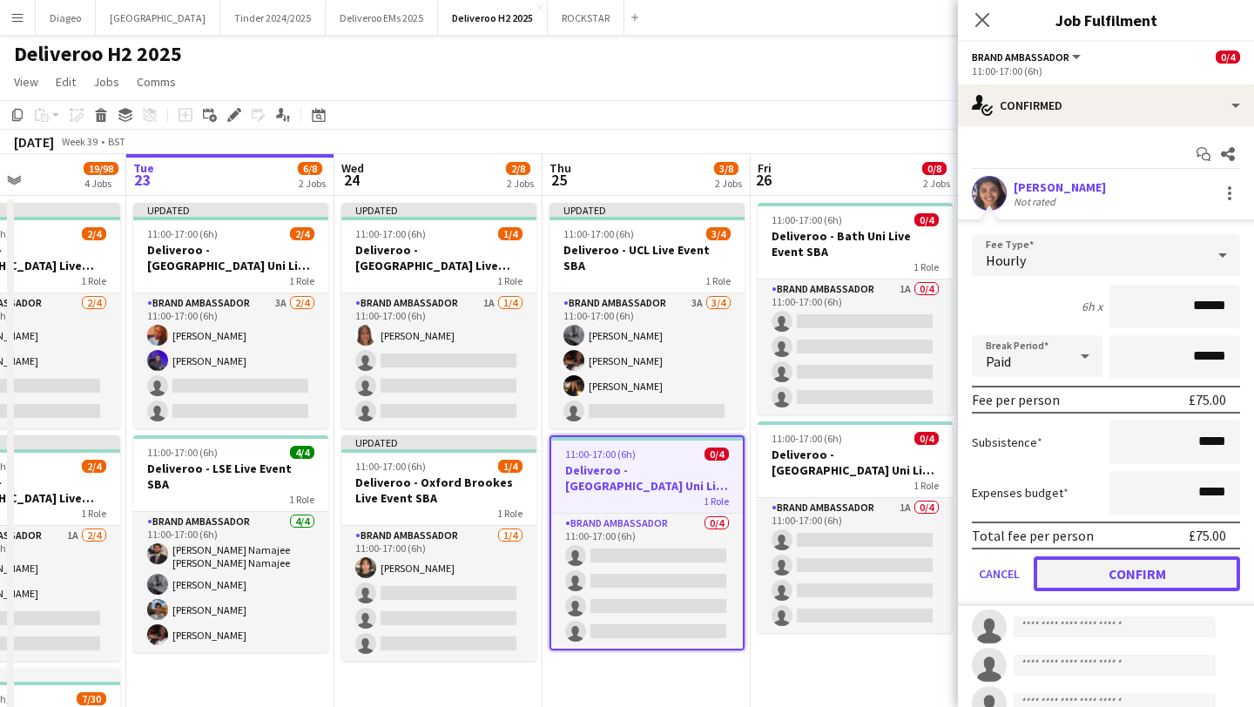
click at [1094, 576] on button "Confirm" at bounding box center [1137, 573] width 206 height 35
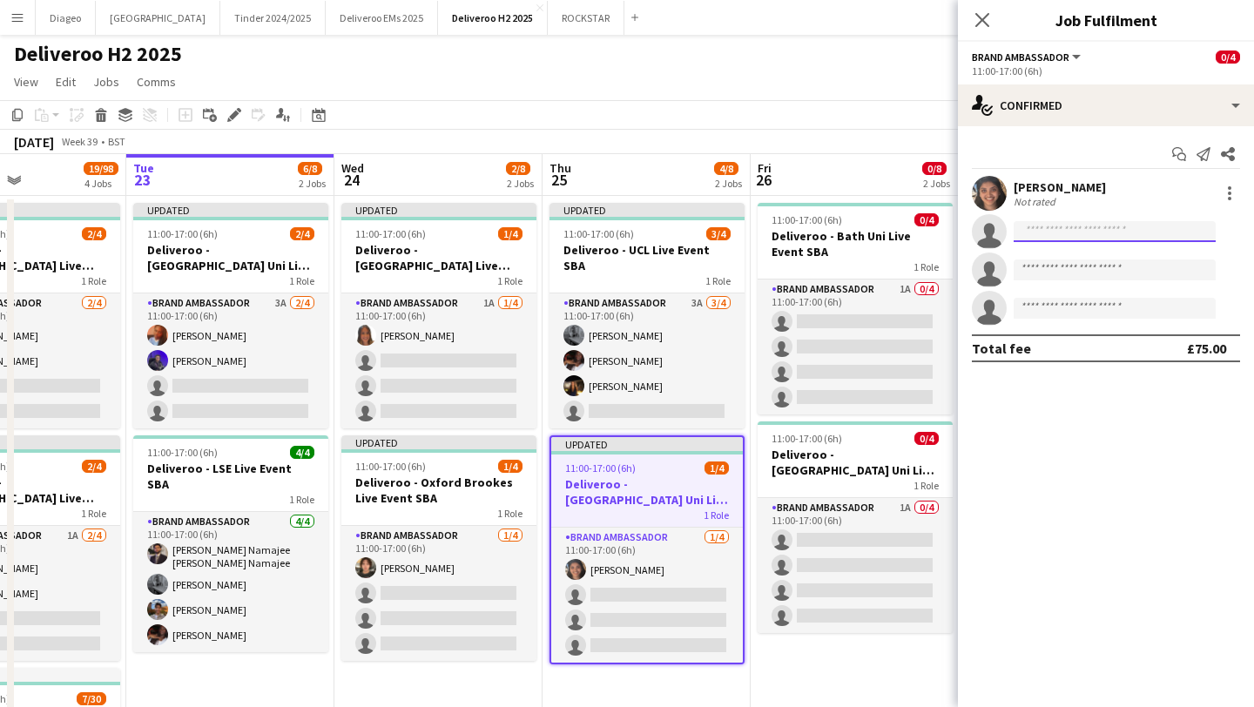
click at [1108, 233] on input at bounding box center [1115, 231] width 202 height 21
paste input "**********"
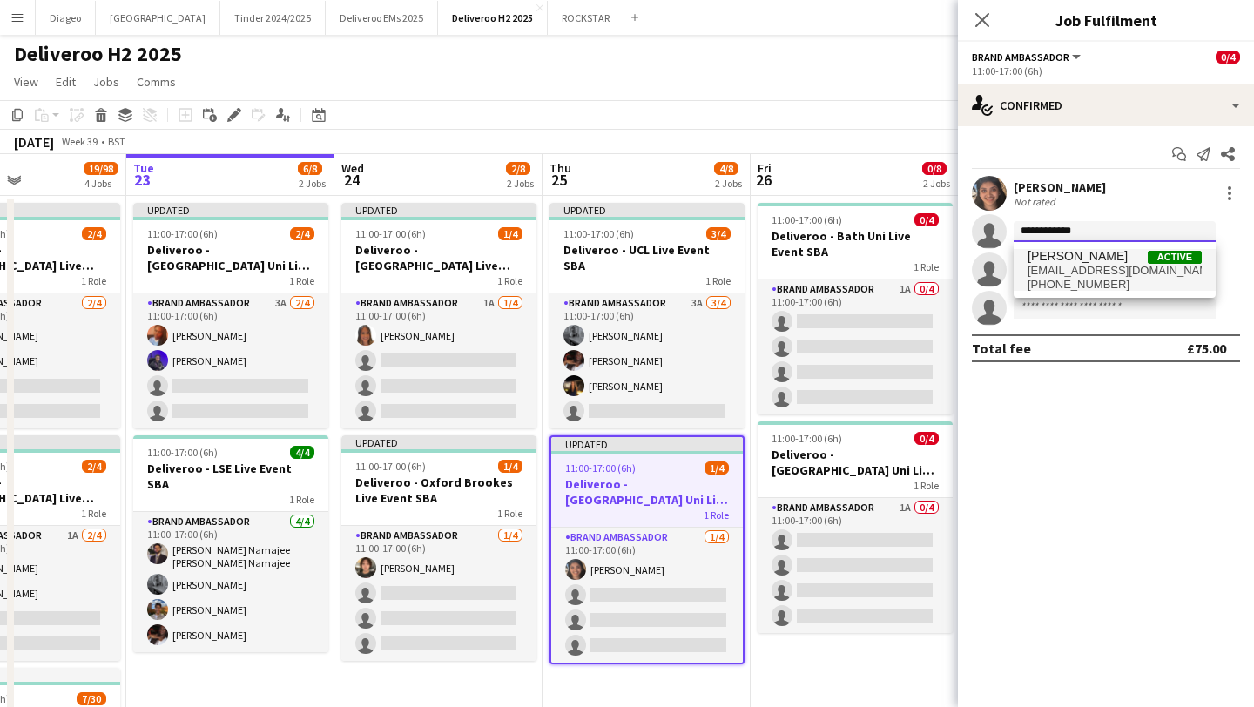
type input "**********"
click at [1122, 269] on span "[EMAIL_ADDRESS][DOMAIN_NAME]" at bounding box center [1115, 271] width 174 height 14
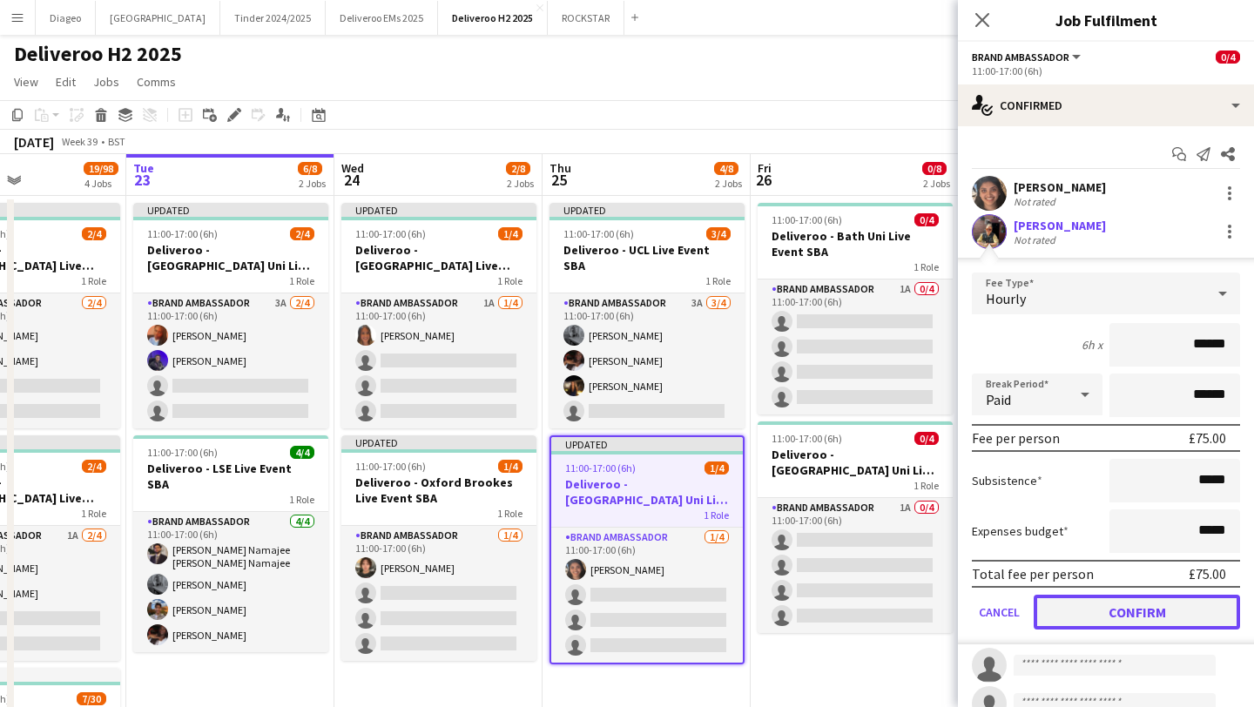
click at [1159, 606] on button "Confirm" at bounding box center [1137, 612] width 206 height 35
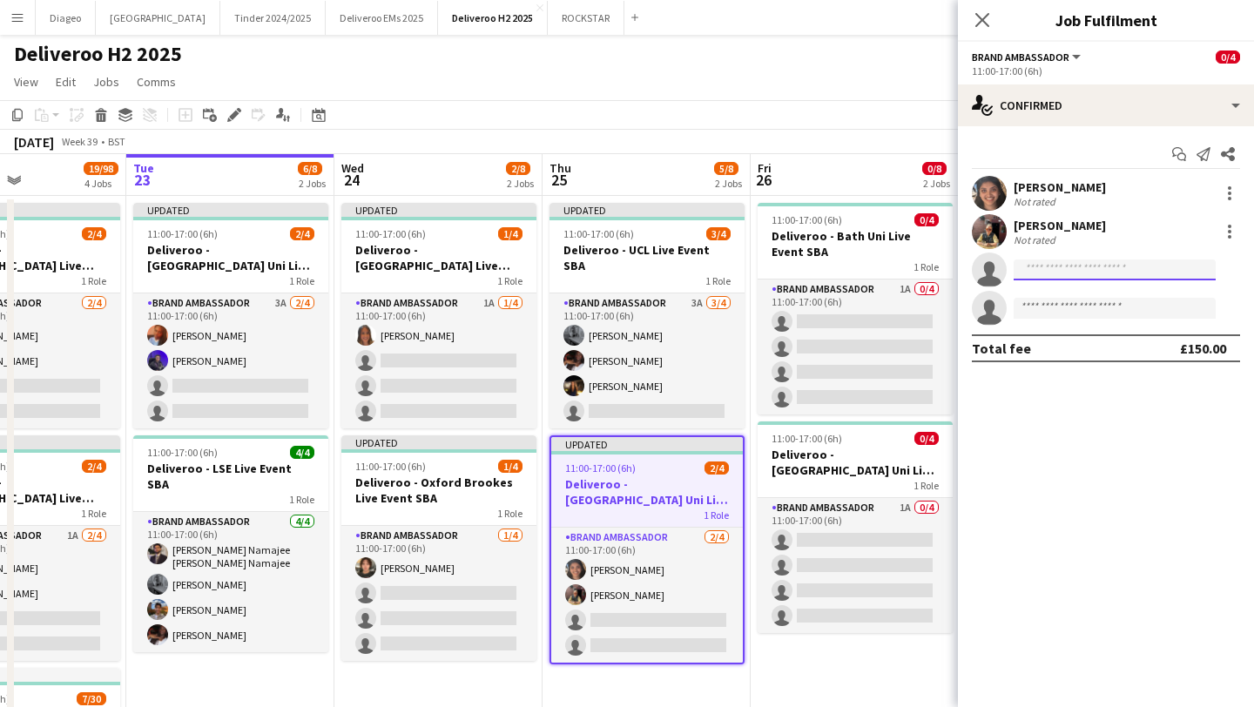
click at [1128, 277] on input at bounding box center [1115, 270] width 202 height 21
paste input "**********"
type input "*"
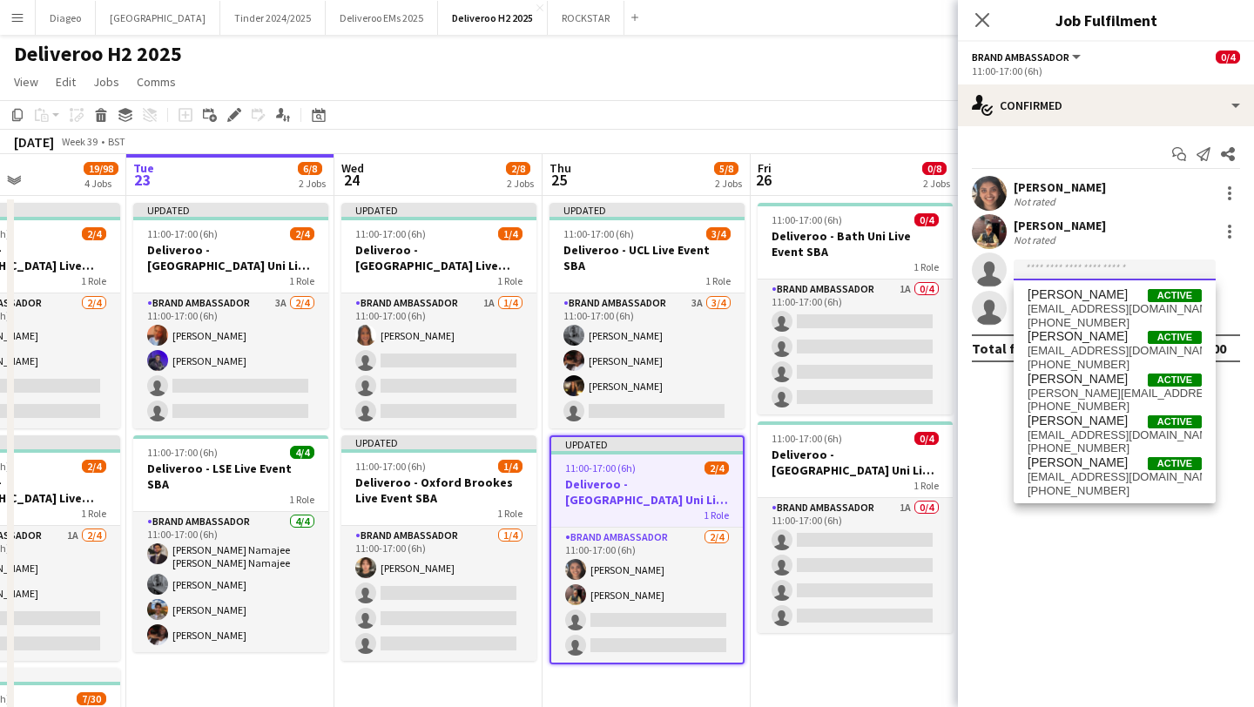
click at [1095, 273] on input at bounding box center [1115, 270] width 202 height 21
type input "*"
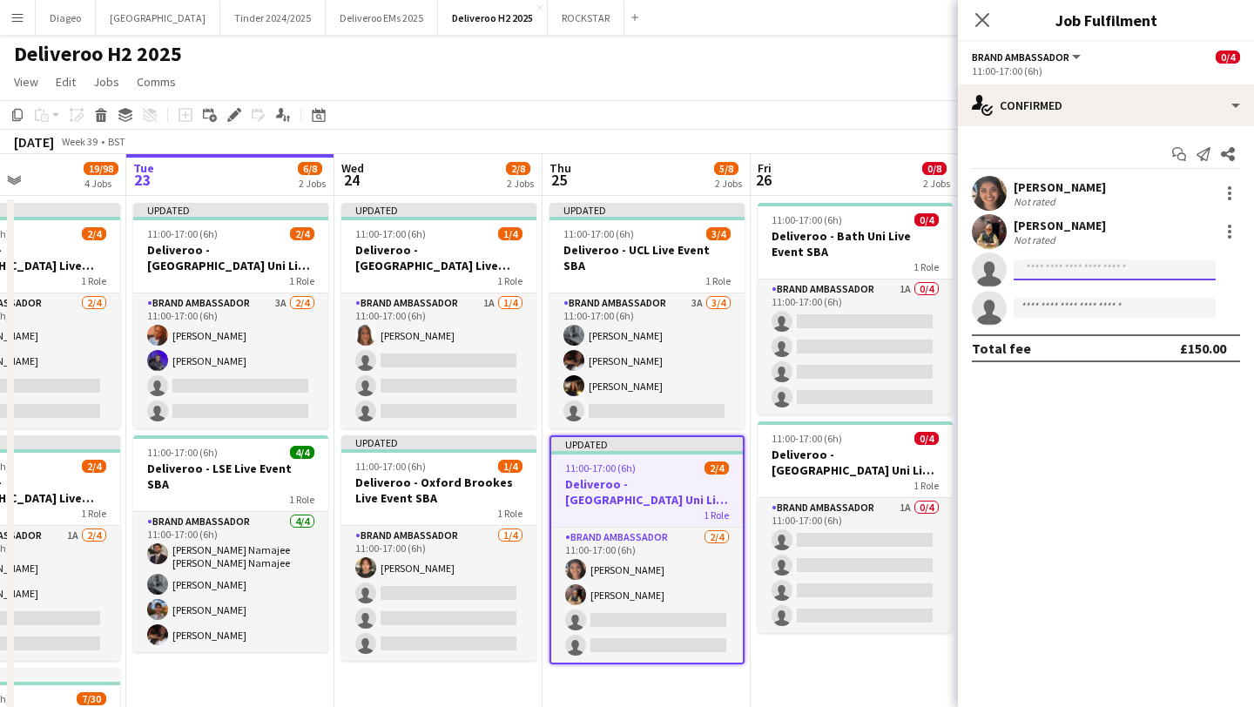
type input "*"
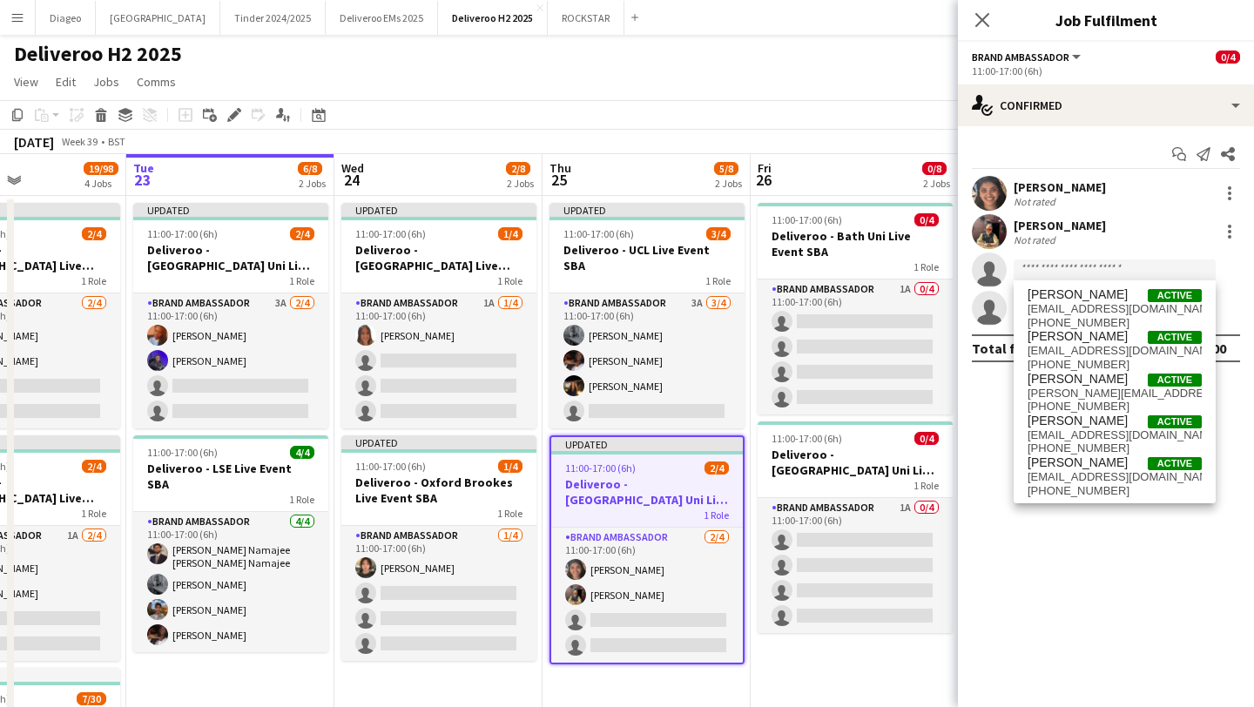
click at [1000, 223] on app-user-avatar at bounding box center [989, 231] width 35 height 35
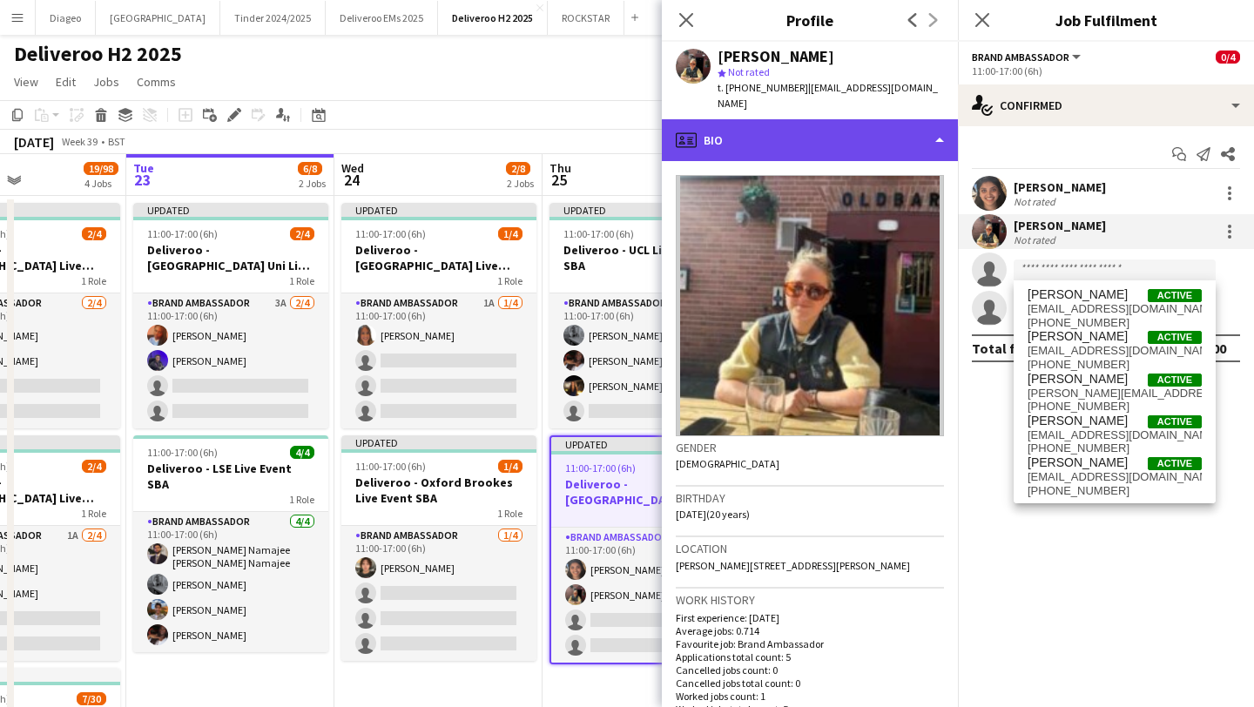
click at [847, 131] on div "profile Bio" at bounding box center [810, 140] width 296 height 42
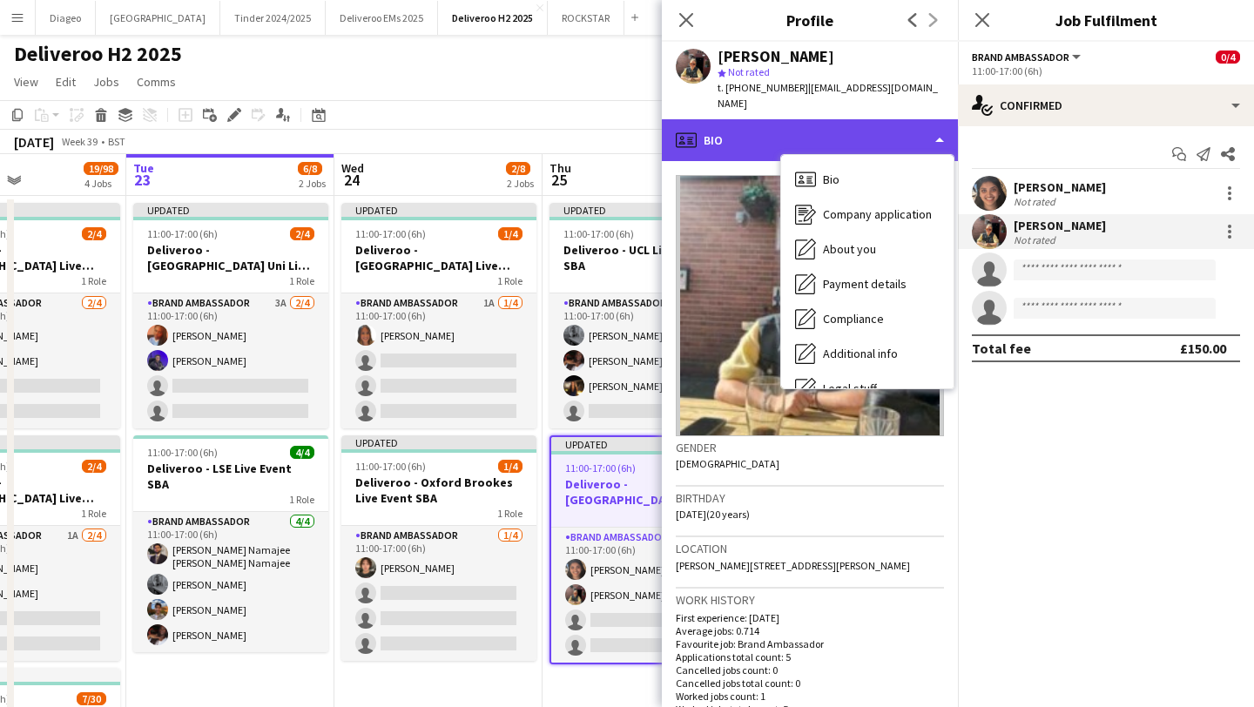
click at [848, 131] on div "profile Bio" at bounding box center [810, 140] width 296 height 42
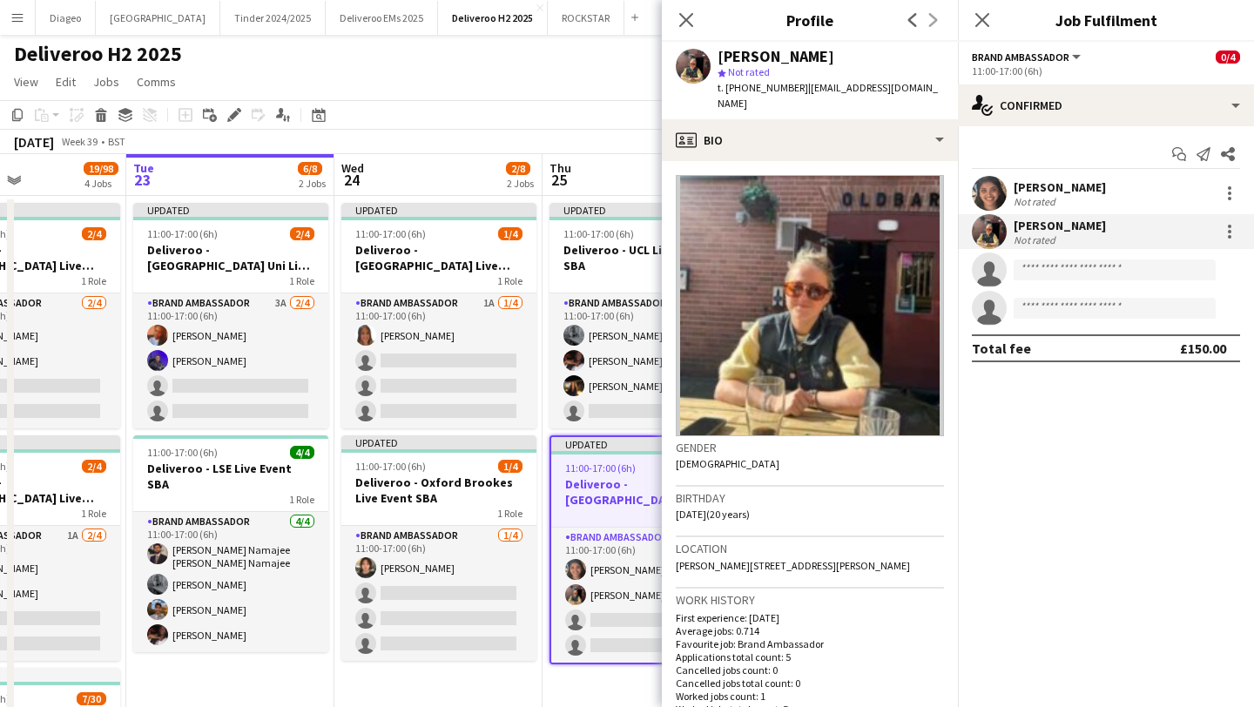
click at [1018, 179] on div "[PERSON_NAME]" at bounding box center [1060, 187] width 92 height 16
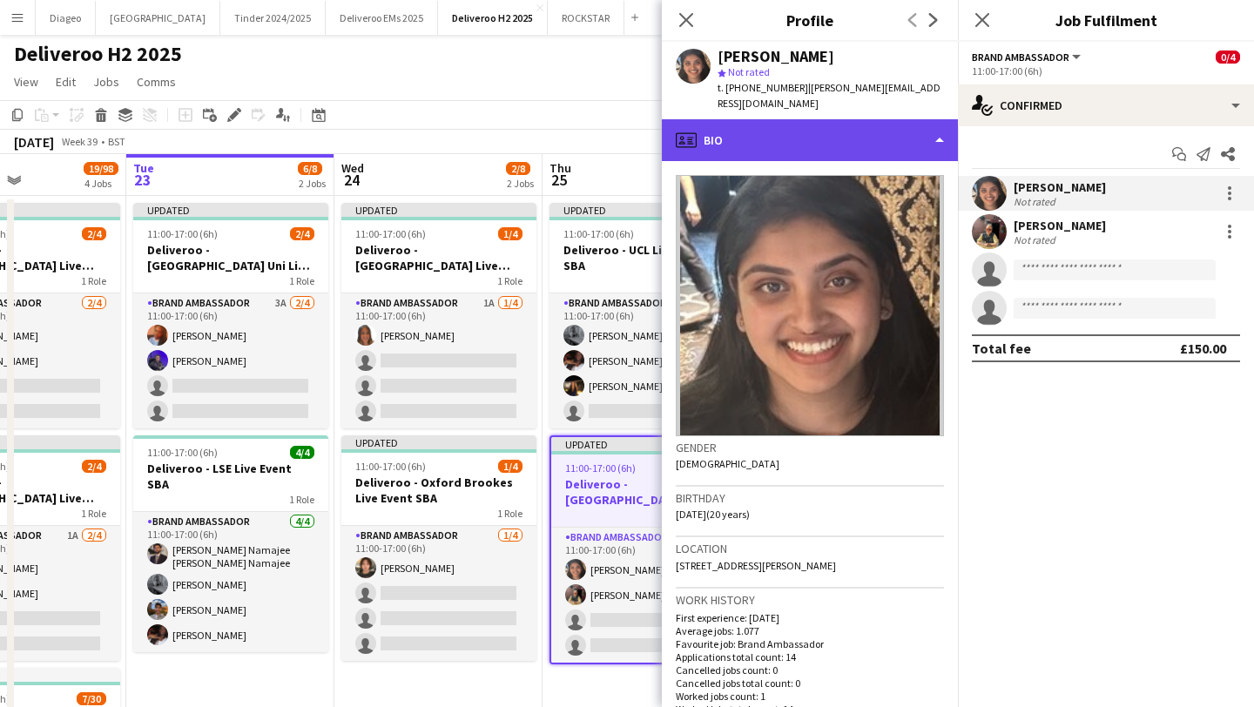
click at [881, 139] on div "profile Bio" at bounding box center [810, 140] width 296 height 42
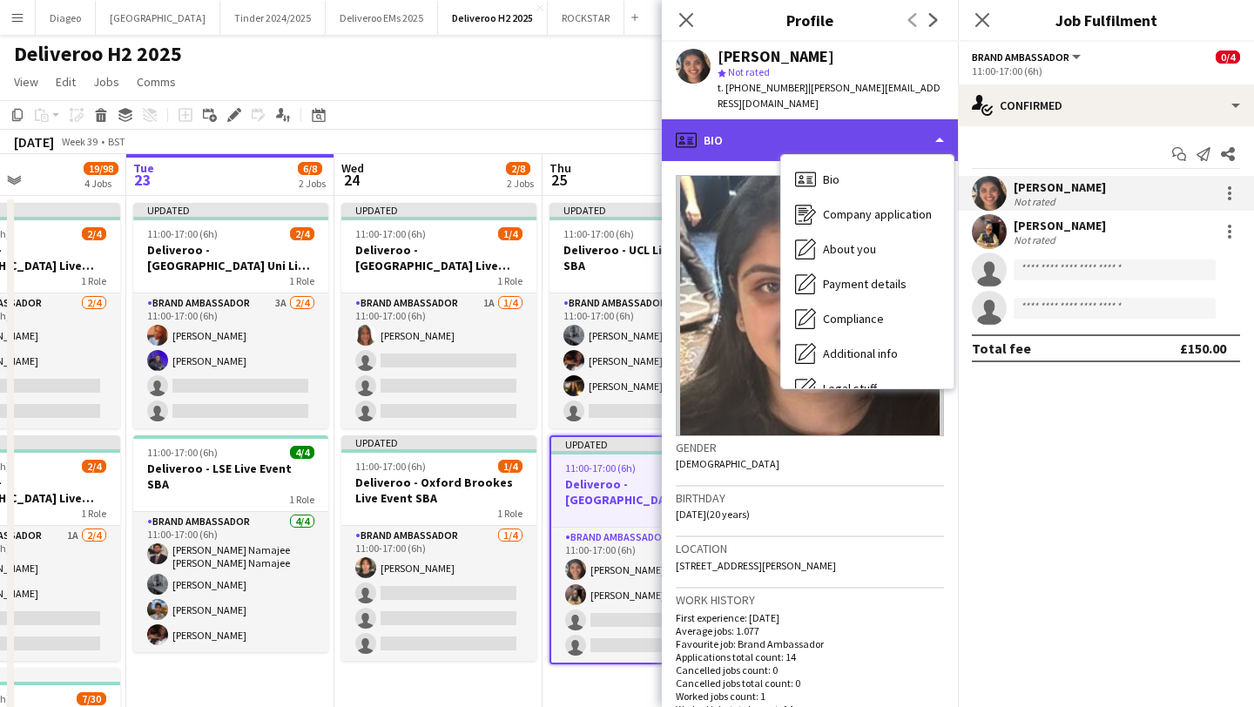
click at [881, 134] on div "profile Bio" at bounding box center [810, 140] width 296 height 42
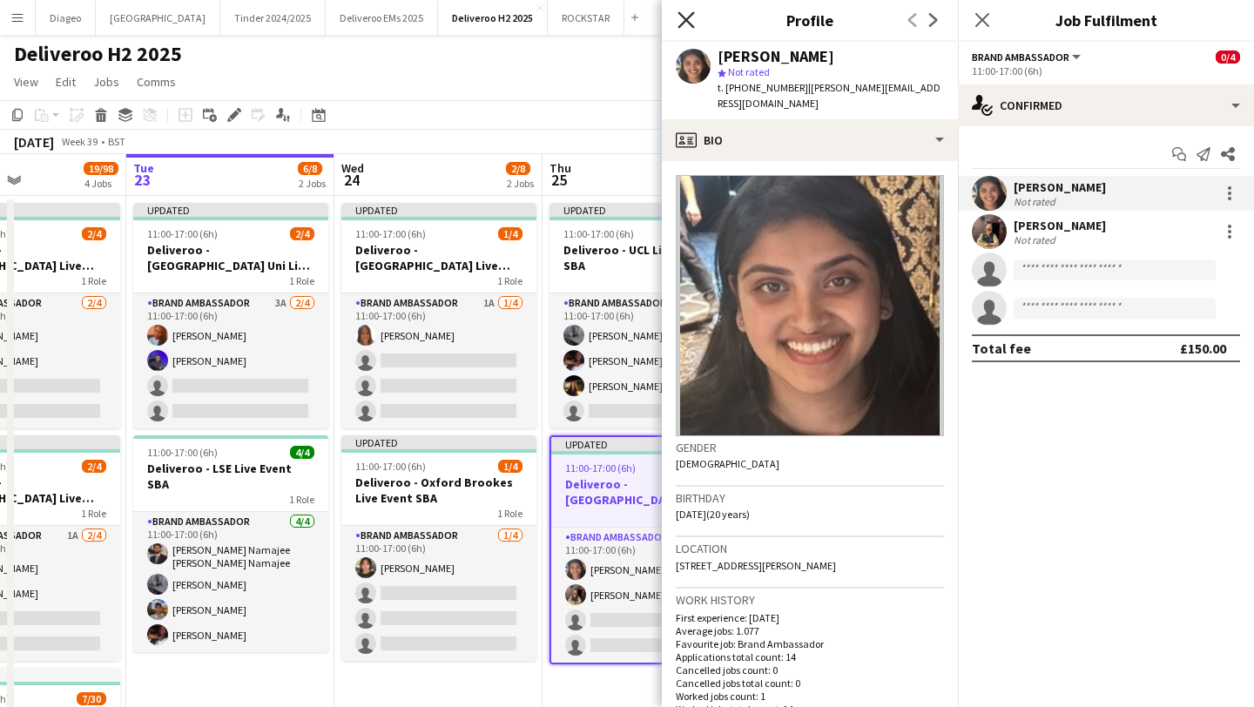
click at [690, 19] on icon "Close pop-in" at bounding box center [686, 19] width 17 height 17
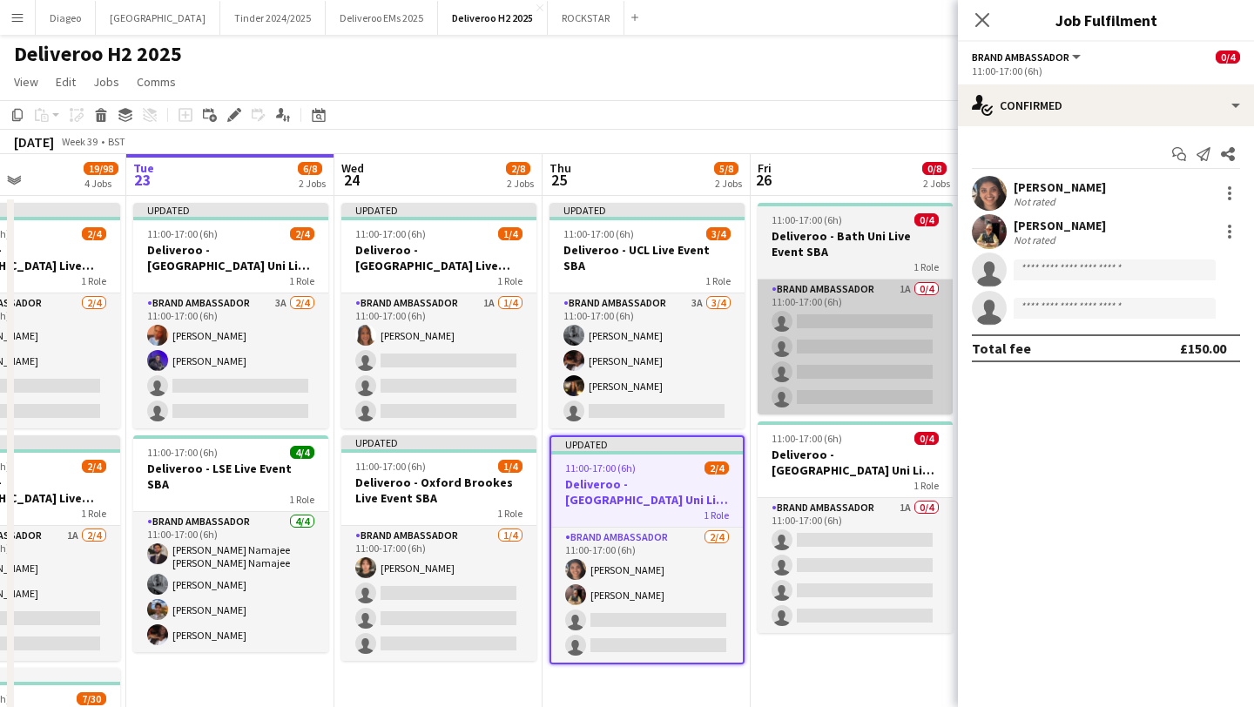
click at [844, 401] on app-card-role "Brand Ambassador 1A 0/4 11:00-17:00 (6h) single-neutral-actions single-neutral-…" at bounding box center [855, 347] width 195 height 135
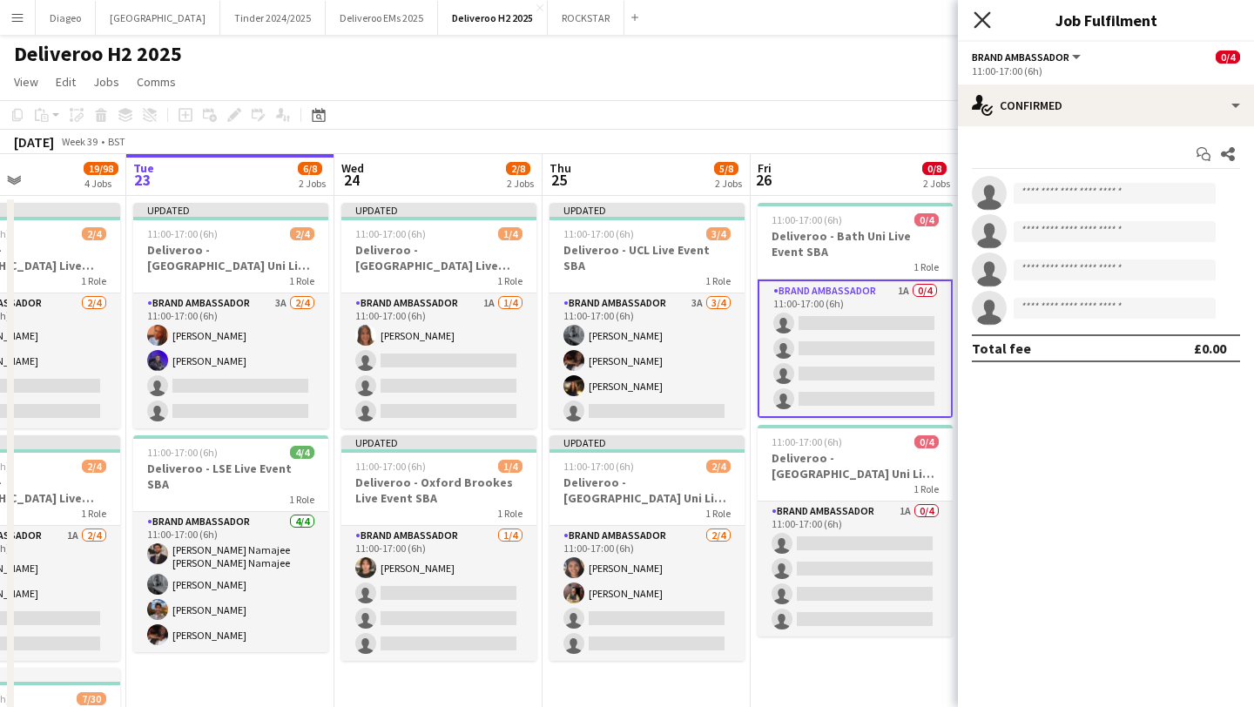
click at [975, 18] on icon "Close pop-in" at bounding box center [982, 19] width 17 height 17
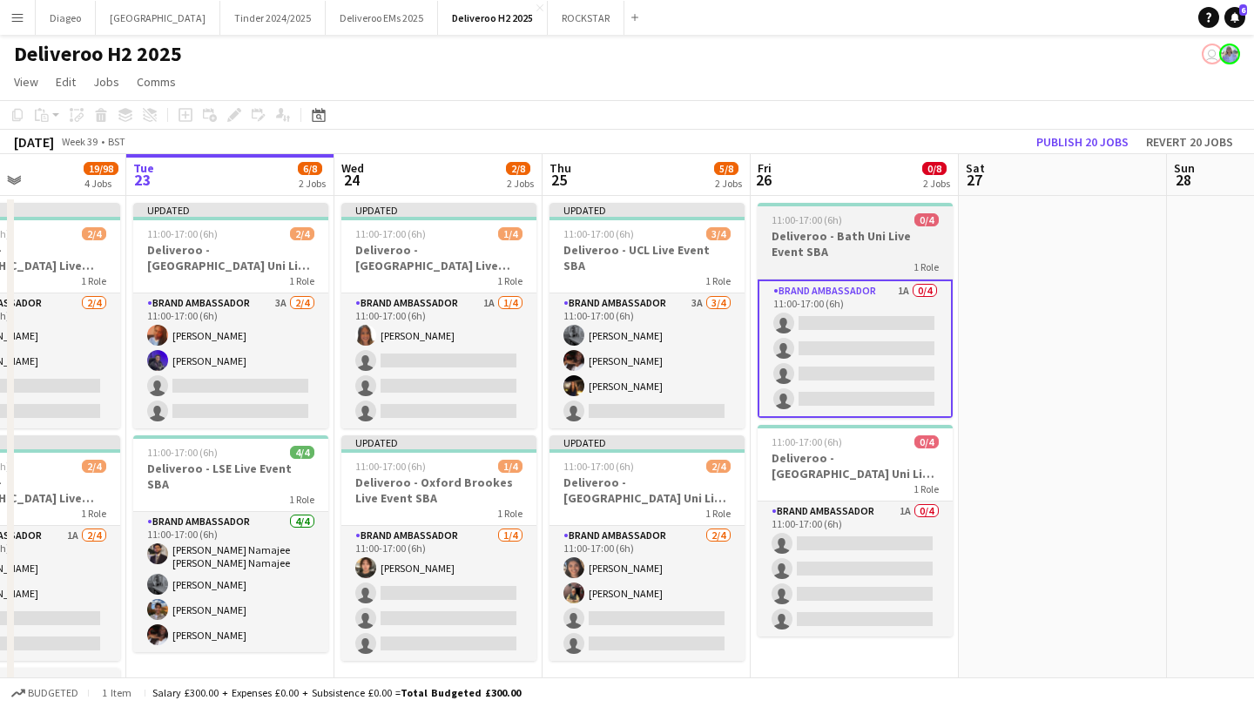
click at [841, 377] on app-card-role "Brand Ambassador 1A 0/4 11:00-17:00 (6h) single-neutral-actions single-neutral-…" at bounding box center [855, 349] width 195 height 138
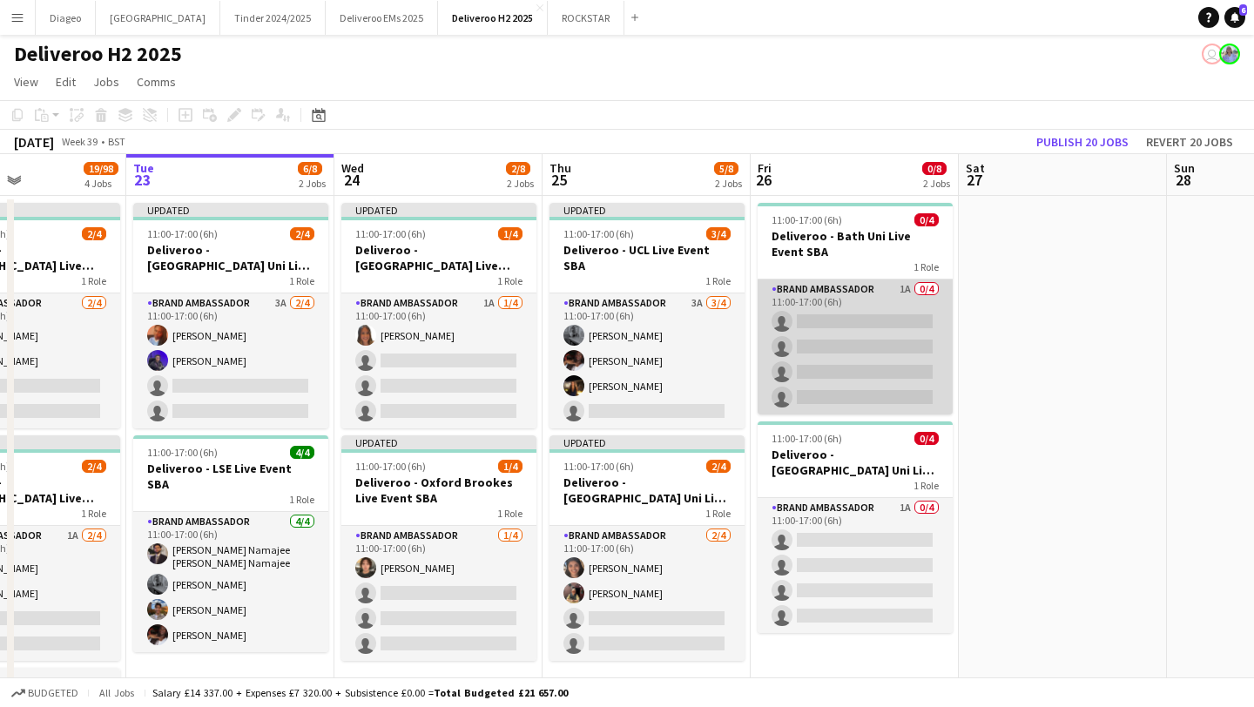
click at [853, 364] on app-card-role "Brand Ambassador 1A 0/4 11:00-17:00 (6h) single-neutral-actions single-neutral-…" at bounding box center [855, 347] width 195 height 135
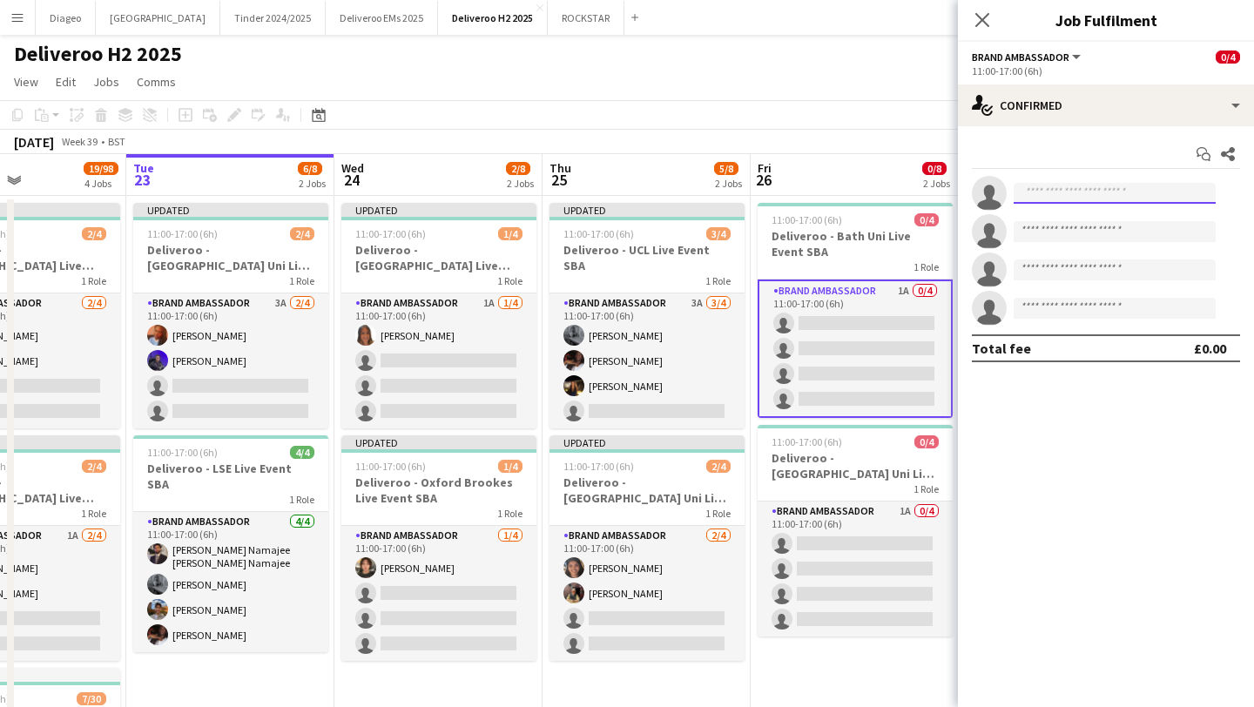
click at [1091, 189] on input at bounding box center [1115, 193] width 202 height 21
paste input "**********"
type input "**********"
drag, startPoint x: 1081, startPoint y: 193, endPoint x: 1006, endPoint y: 188, distance: 75.1
click at [1007, 188] on form "**********" at bounding box center [1123, 194] width 233 height 22
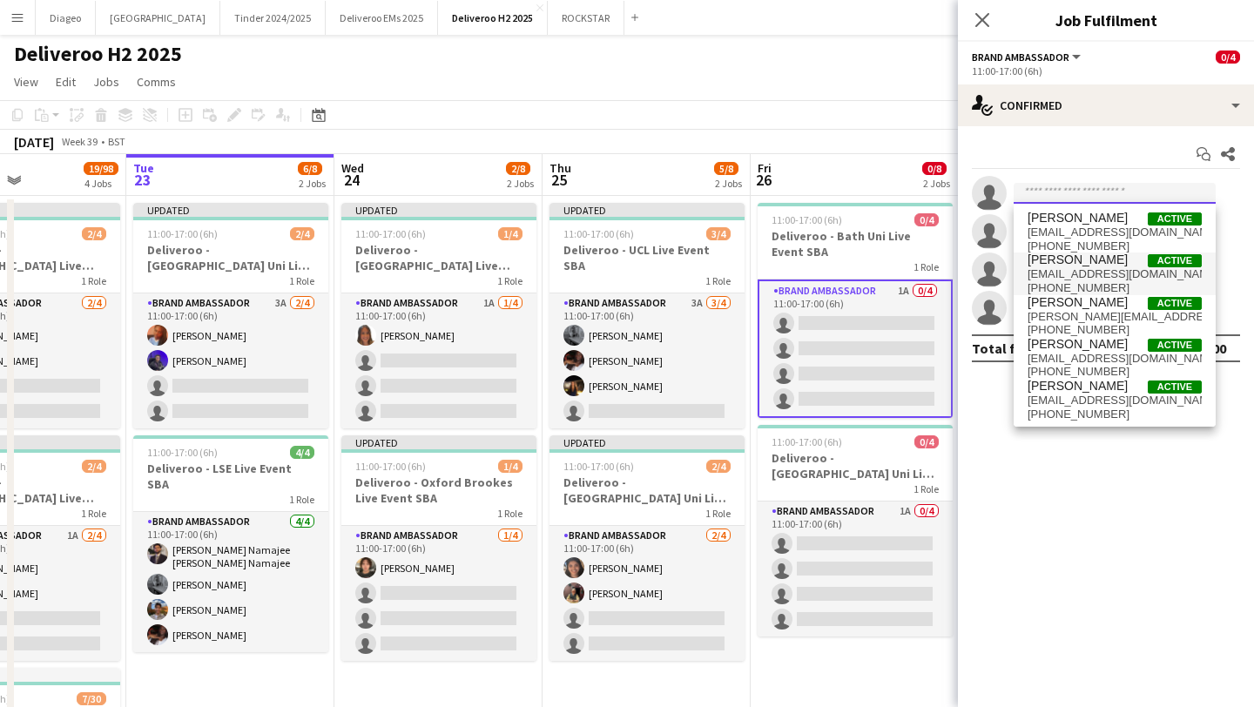
paste input "**********"
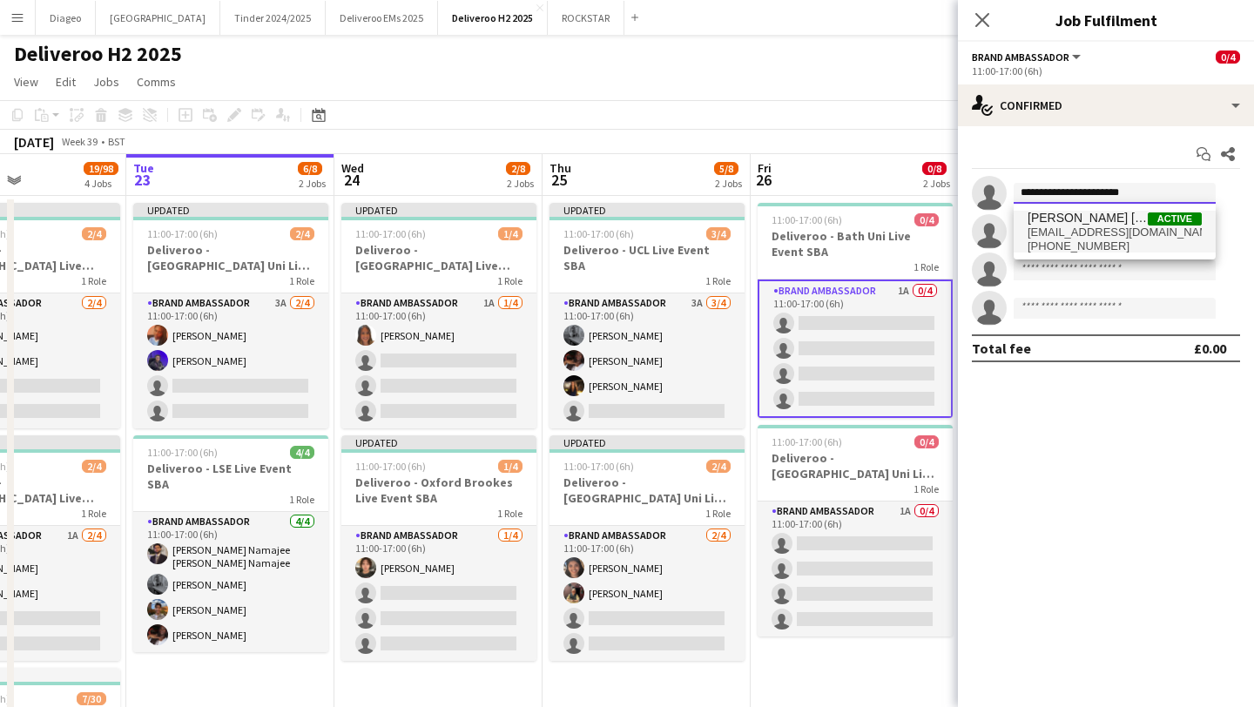
type input "**********"
click at [1113, 233] on span "[EMAIL_ADDRESS][DOMAIN_NAME]" at bounding box center [1115, 233] width 174 height 14
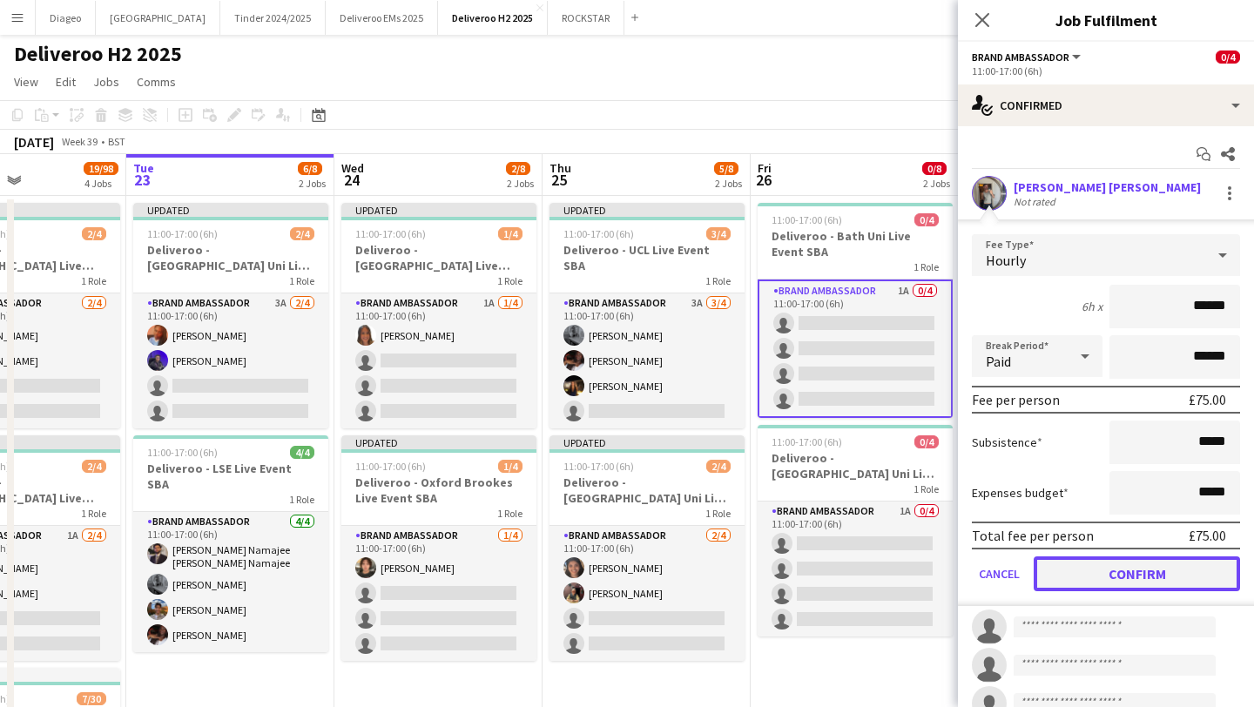
click at [1117, 564] on button "Confirm" at bounding box center [1137, 573] width 206 height 35
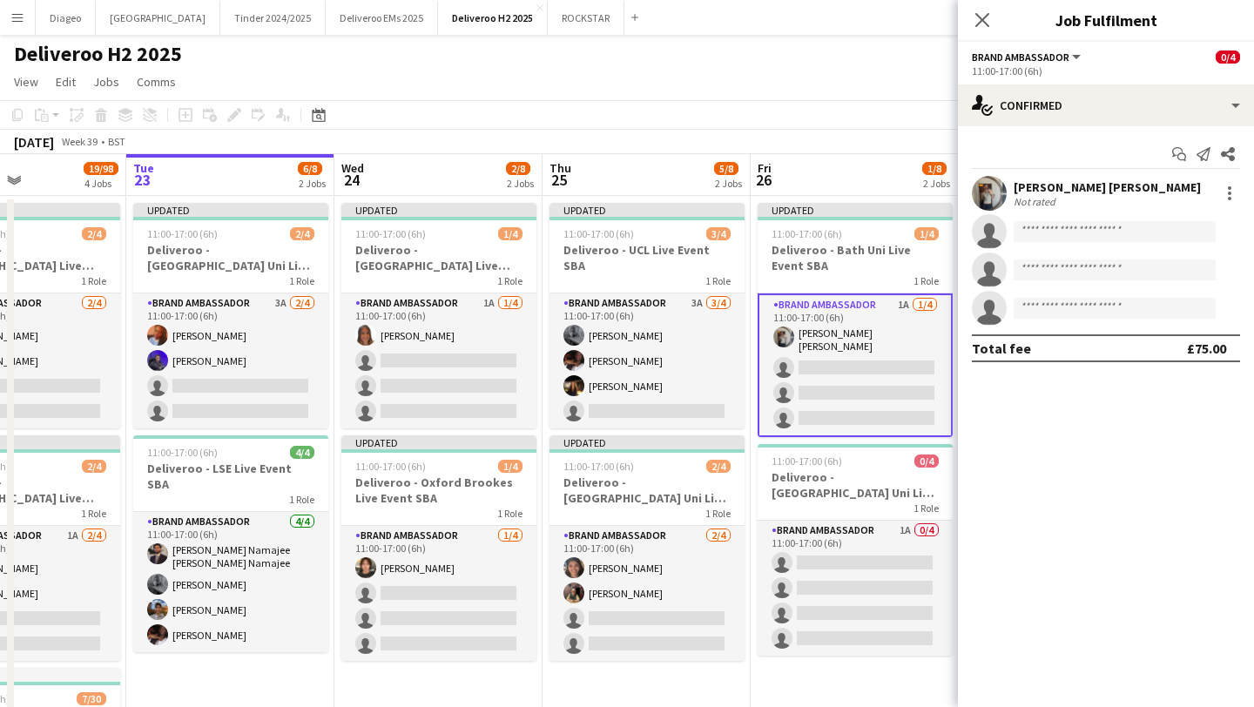
click at [1071, 195] on div "Not rated" at bounding box center [1107, 201] width 187 height 13
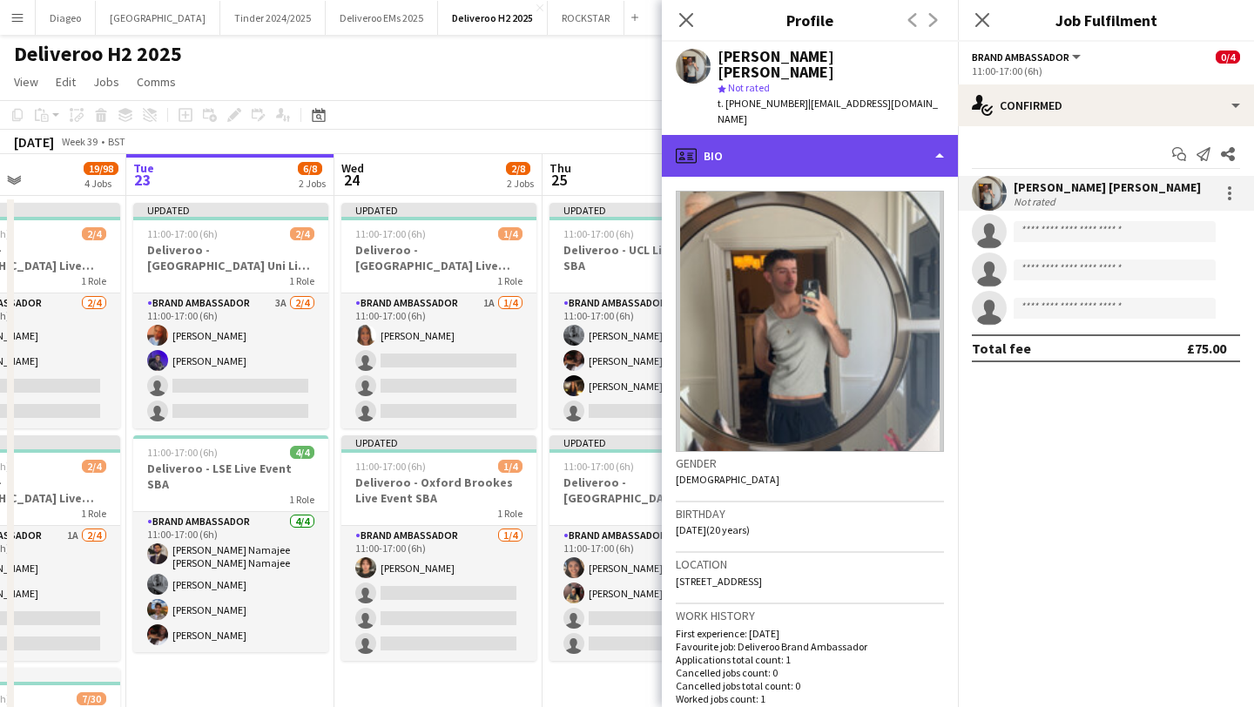
click at [809, 135] on div "profile Bio" at bounding box center [810, 156] width 296 height 42
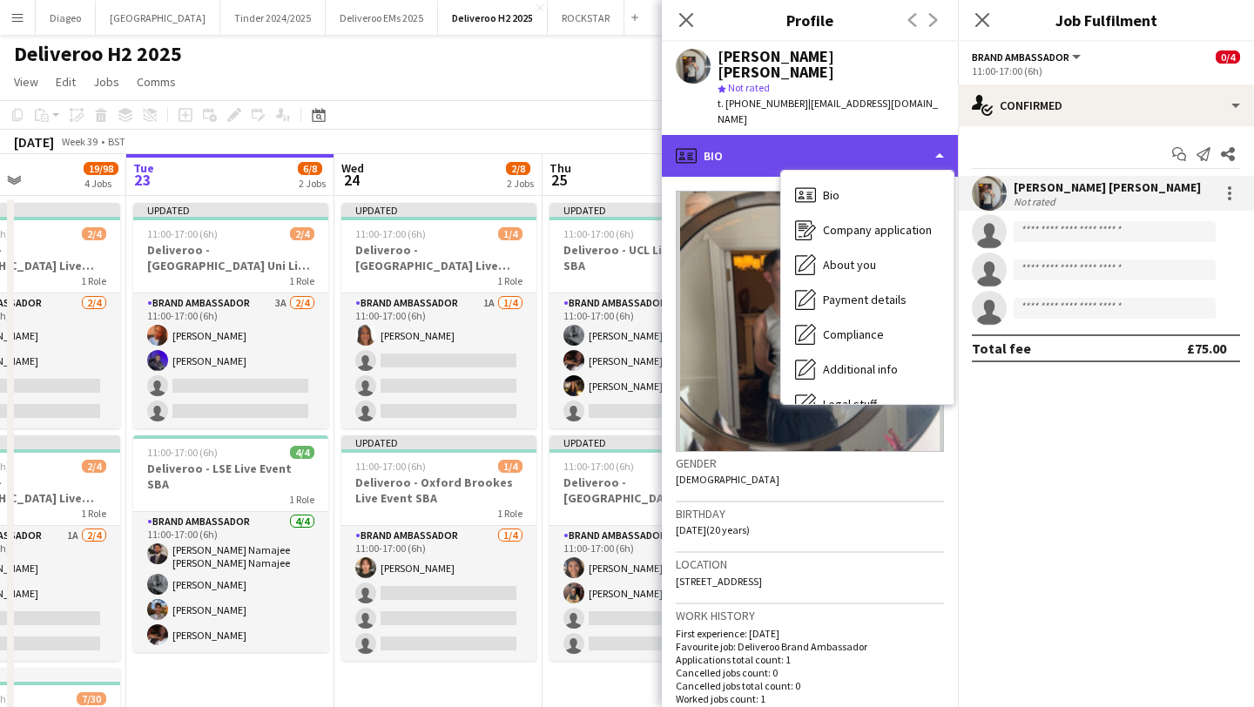
click at [779, 135] on div "profile Bio" at bounding box center [810, 156] width 296 height 42
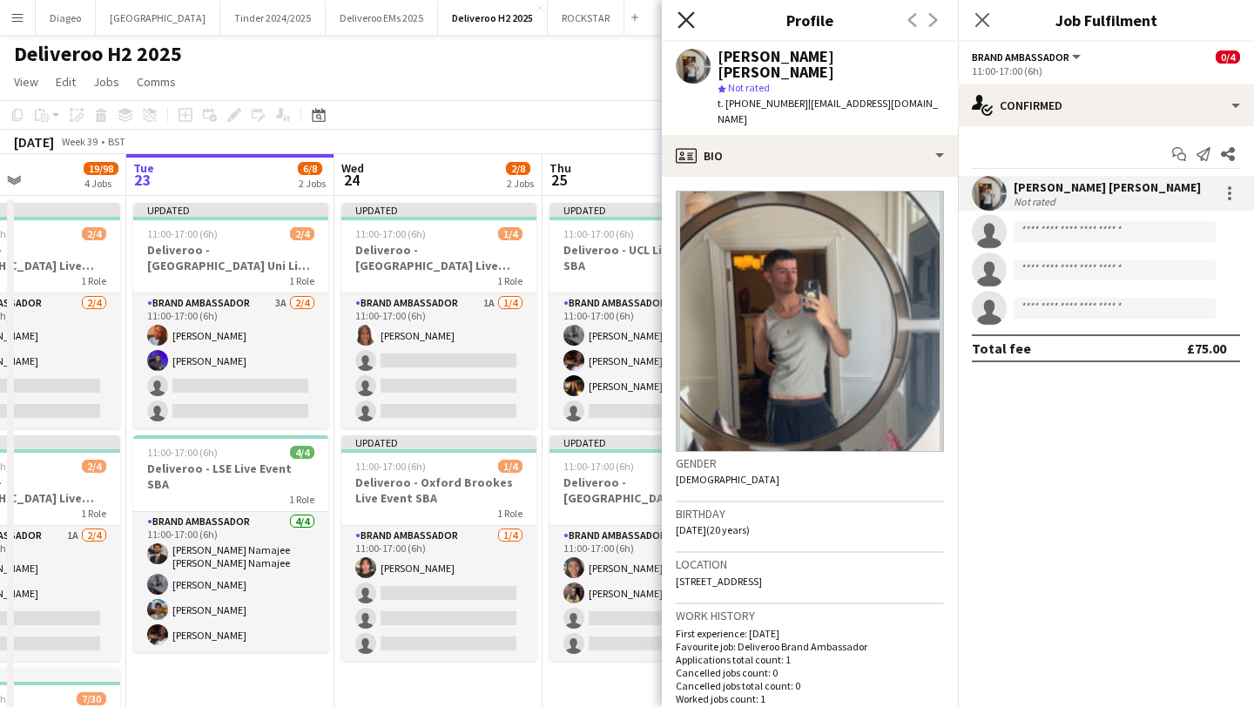
click at [689, 25] on icon "Close pop-in" at bounding box center [686, 19] width 17 height 17
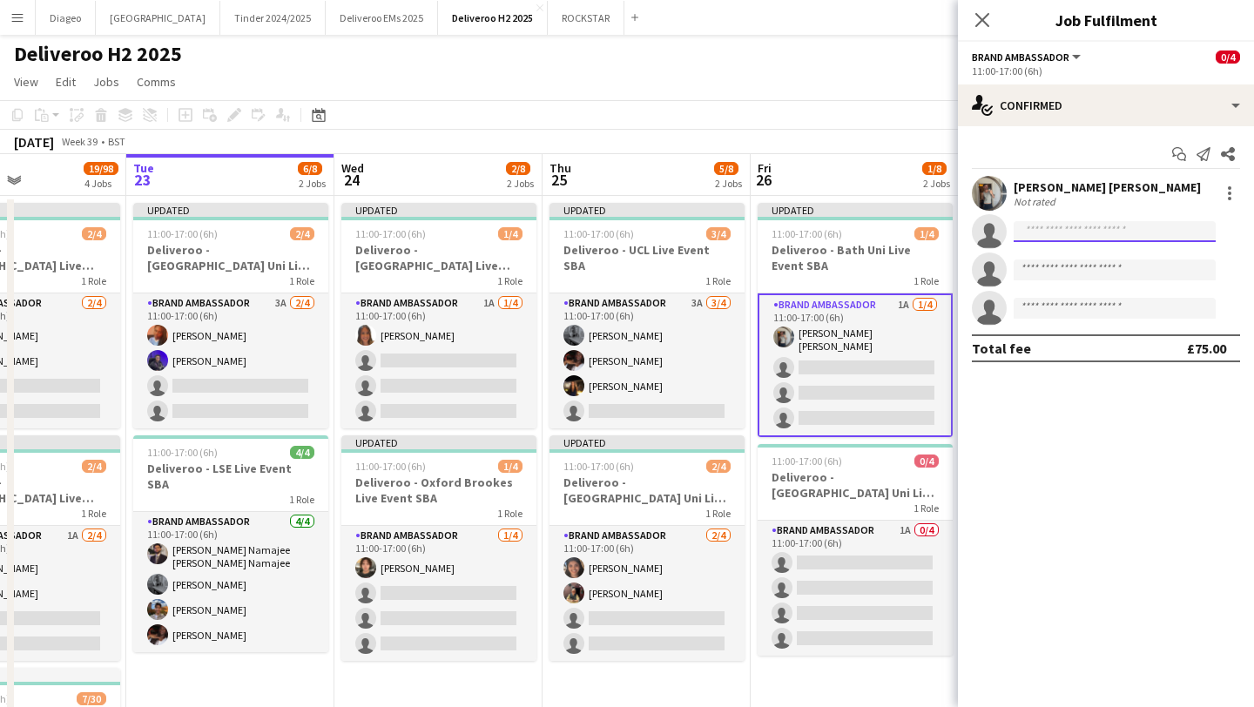
click at [1073, 239] on input at bounding box center [1115, 231] width 202 height 21
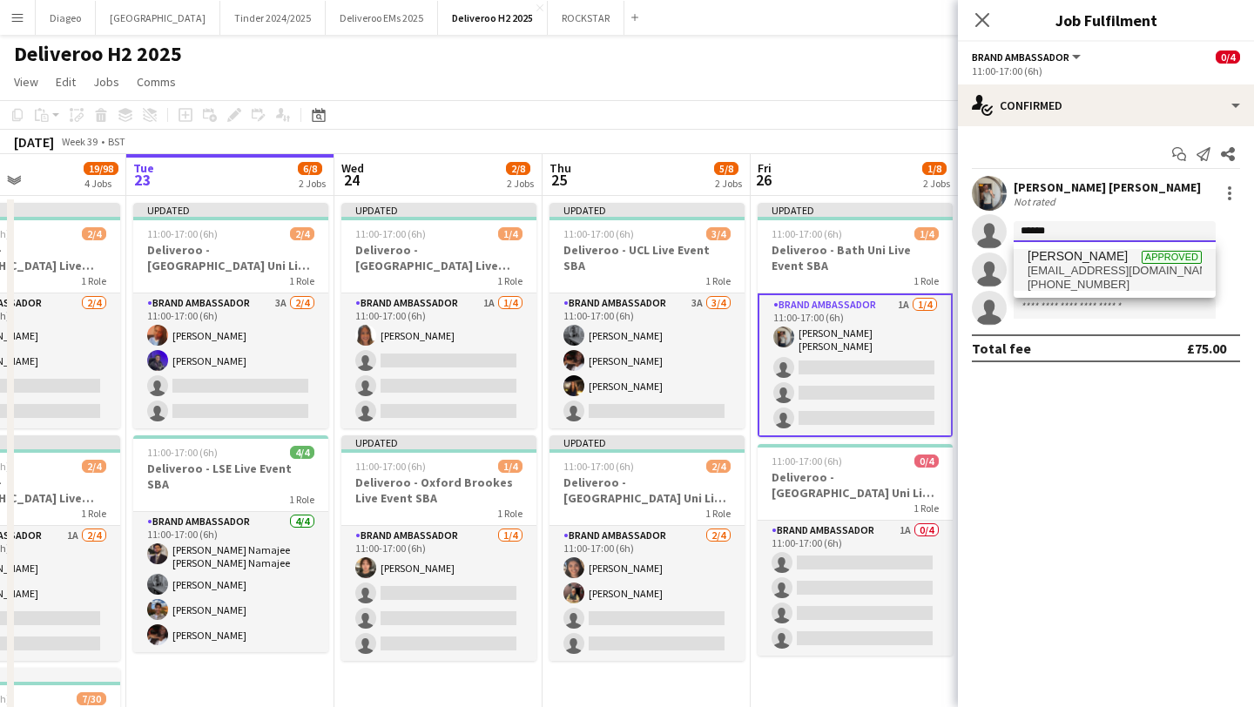
type input "******"
click at [1096, 253] on span "[PERSON_NAME] Approved" at bounding box center [1115, 256] width 174 height 15
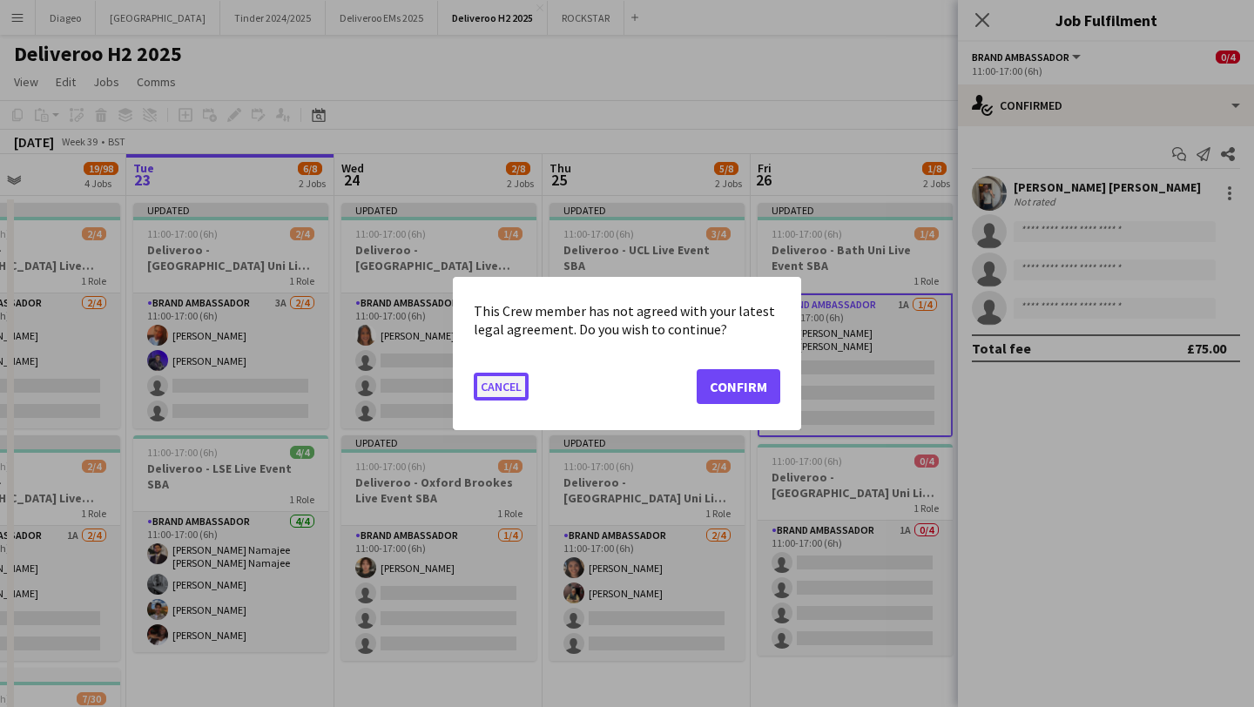
click at [482, 390] on button "Cancel" at bounding box center [501, 387] width 55 height 28
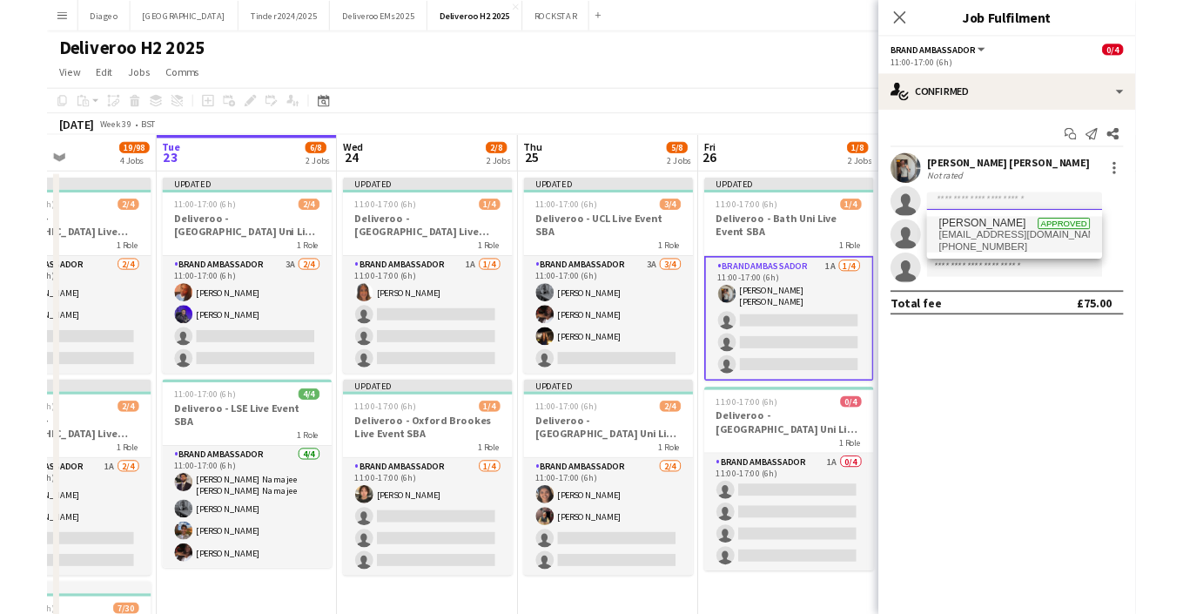
scroll to position [1, 0]
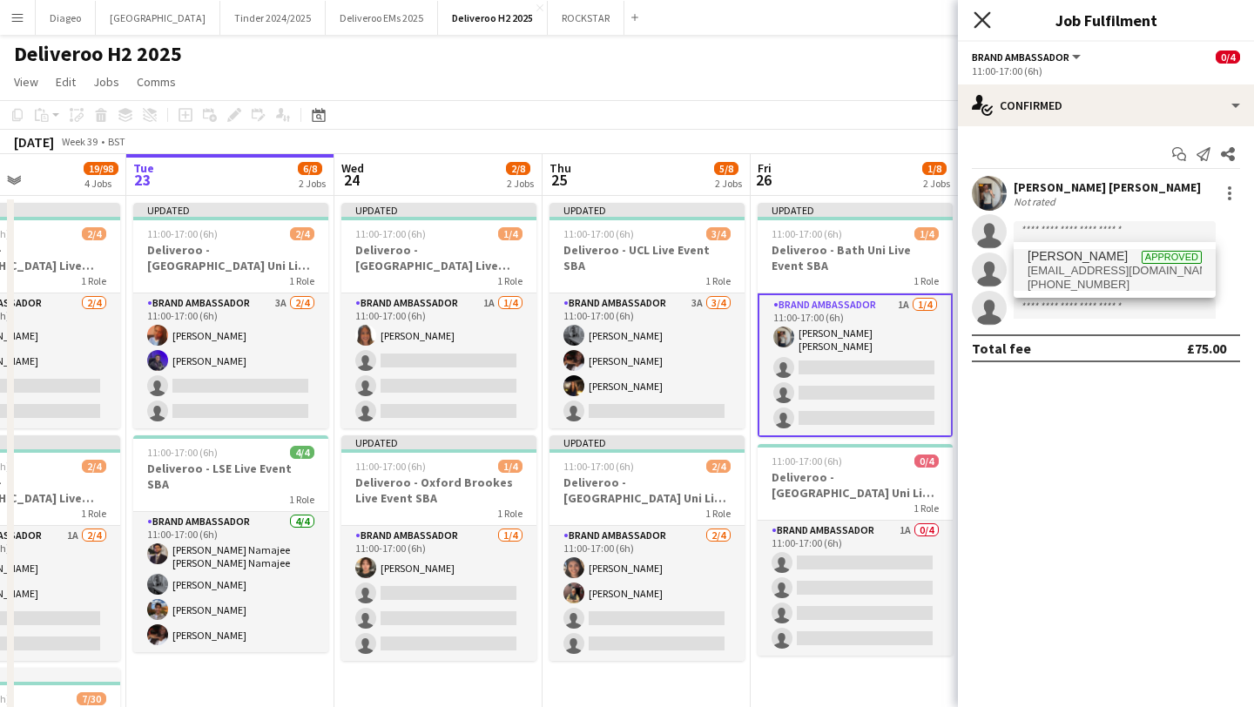
click at [988, 13] on icon at bounding box center [982, 19] width 17 height 17
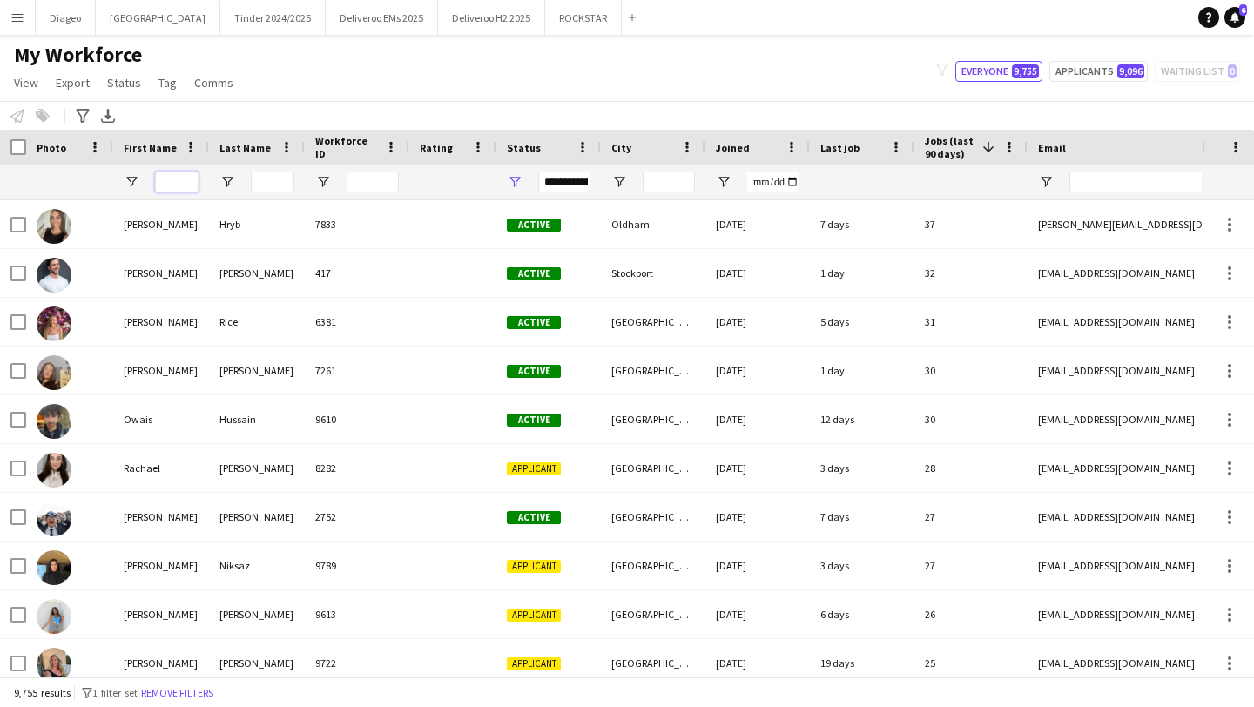
click at [183, 183] on input "First Name Filter Input" at bounding box center [177, 182] width 44 height 21
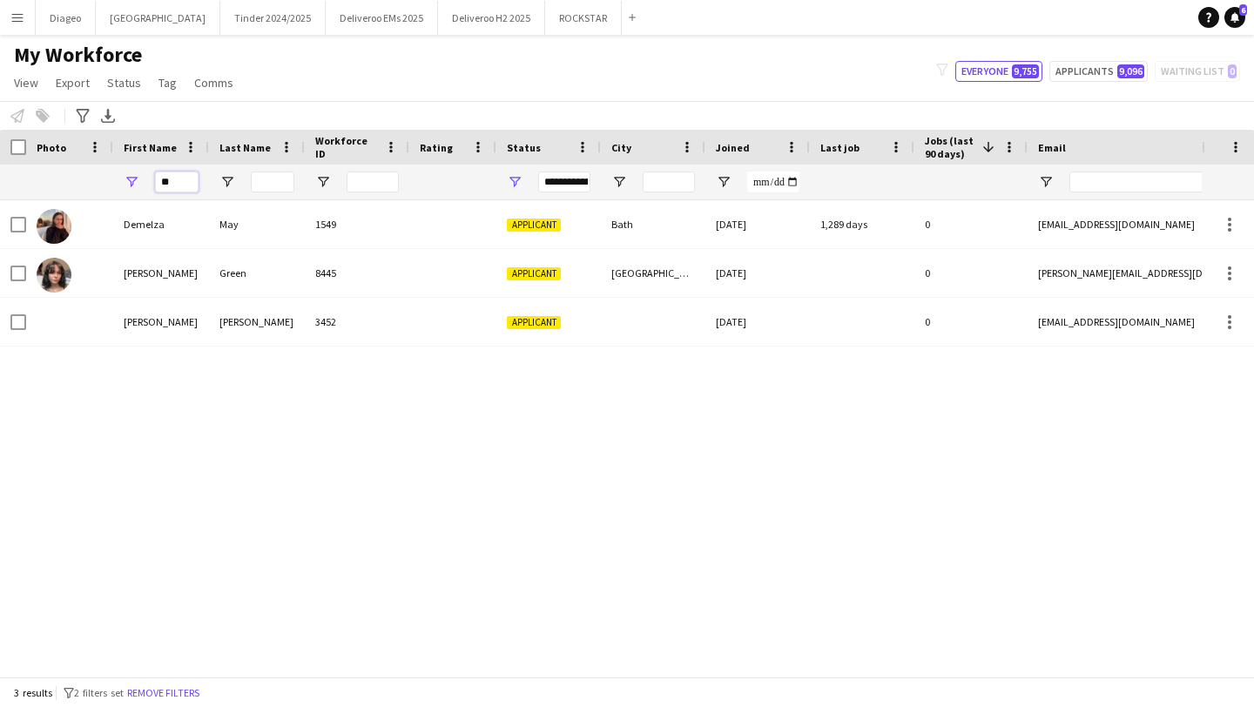
type input "*"
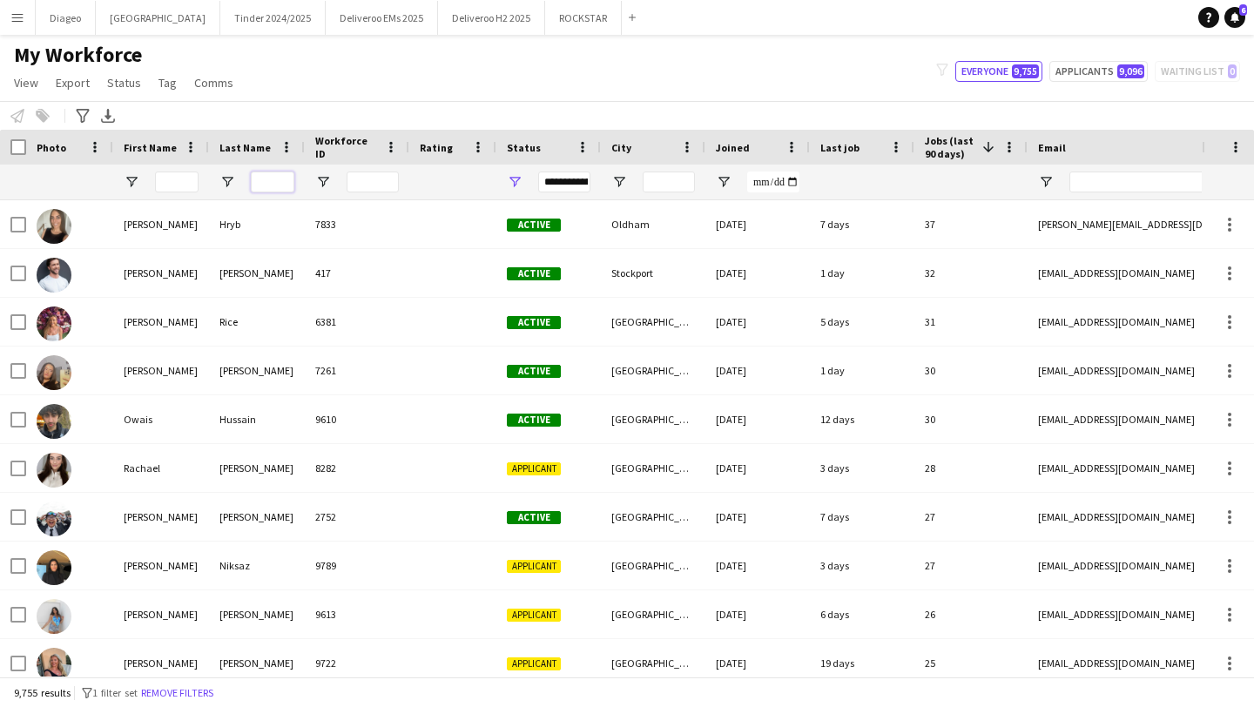
click at [262, 175] on input "Last Name Filter Input" at bounding box center [273, 182] width 44 height 21
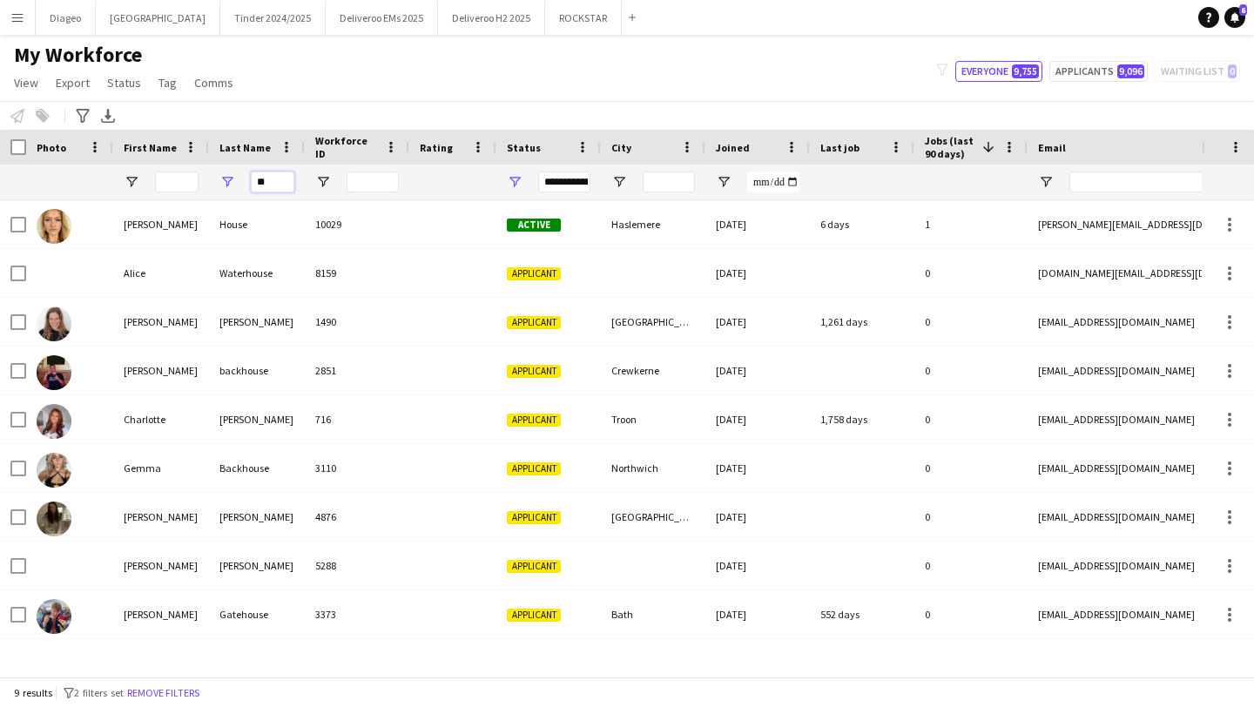
type input "*"
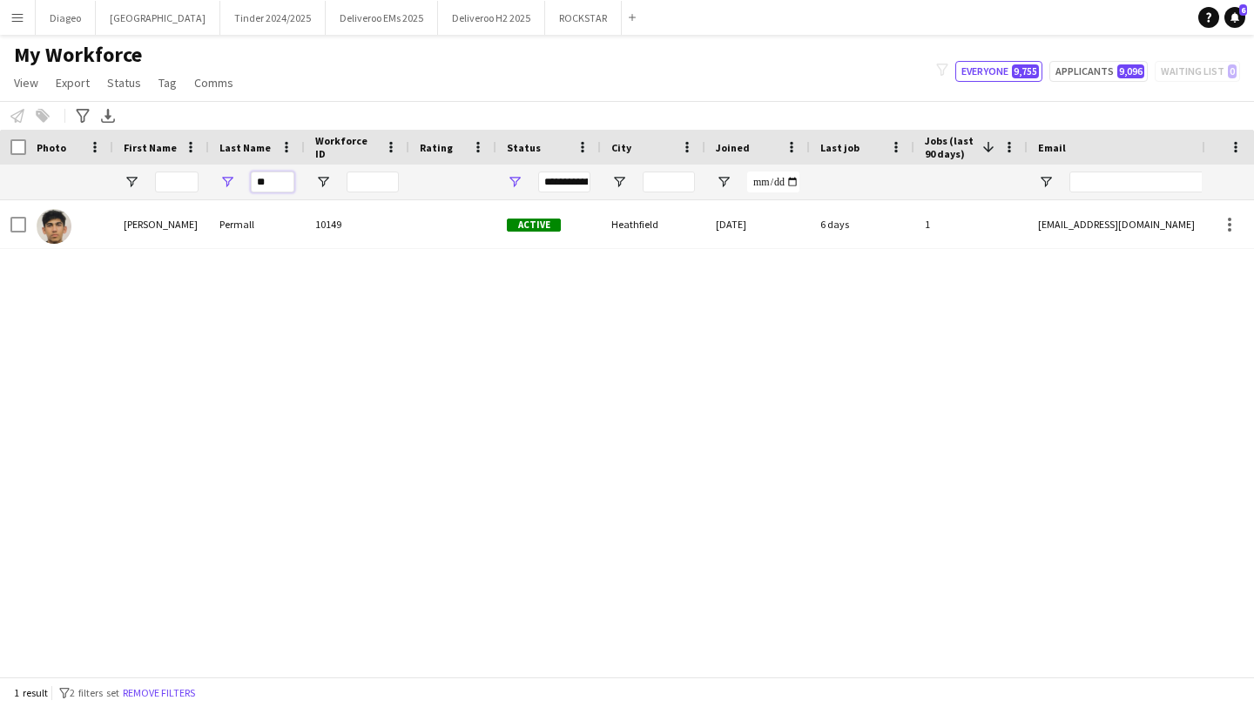
type input "*"
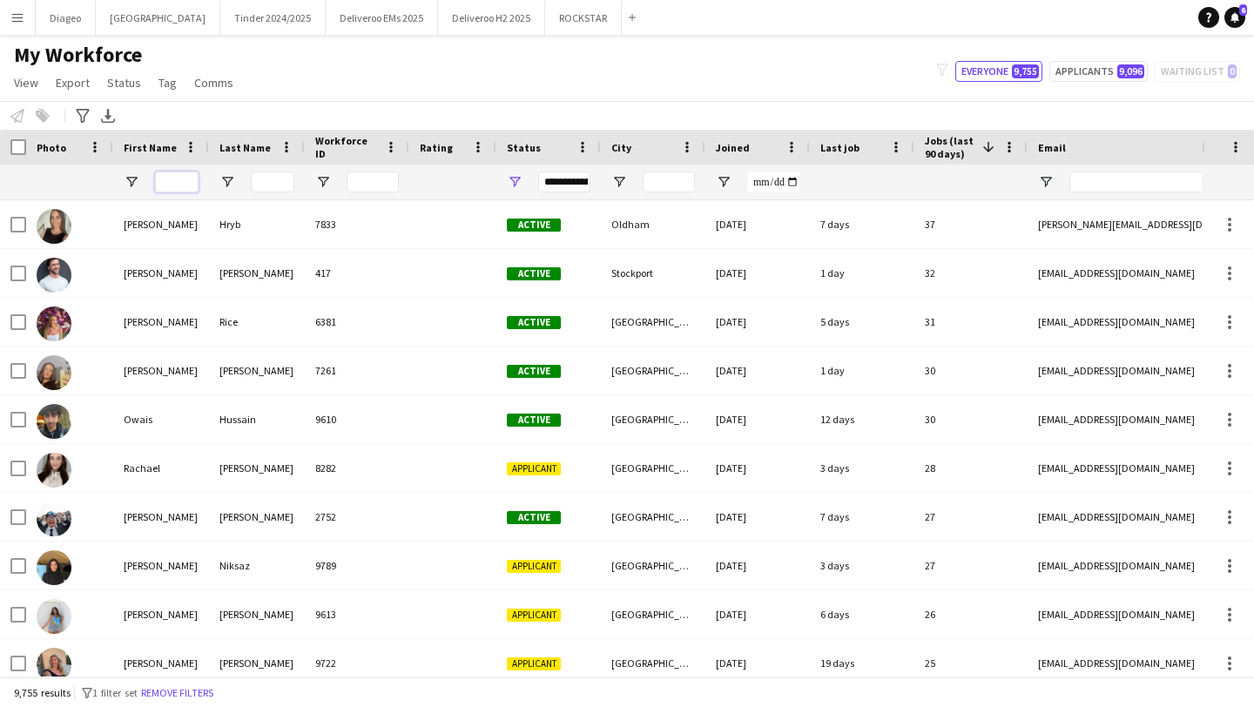
click at [186, 182] on input "First Name Filter Input" at bounding box center [177, 182] width 44 height 21
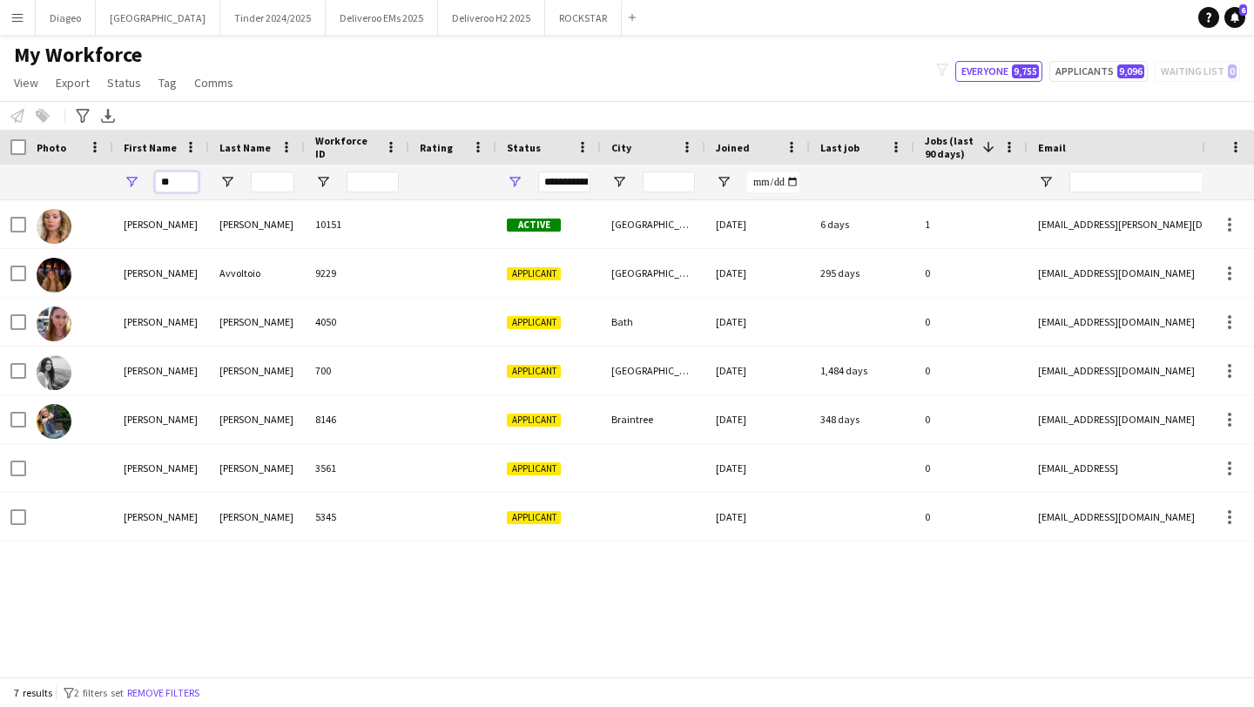
type input "*"
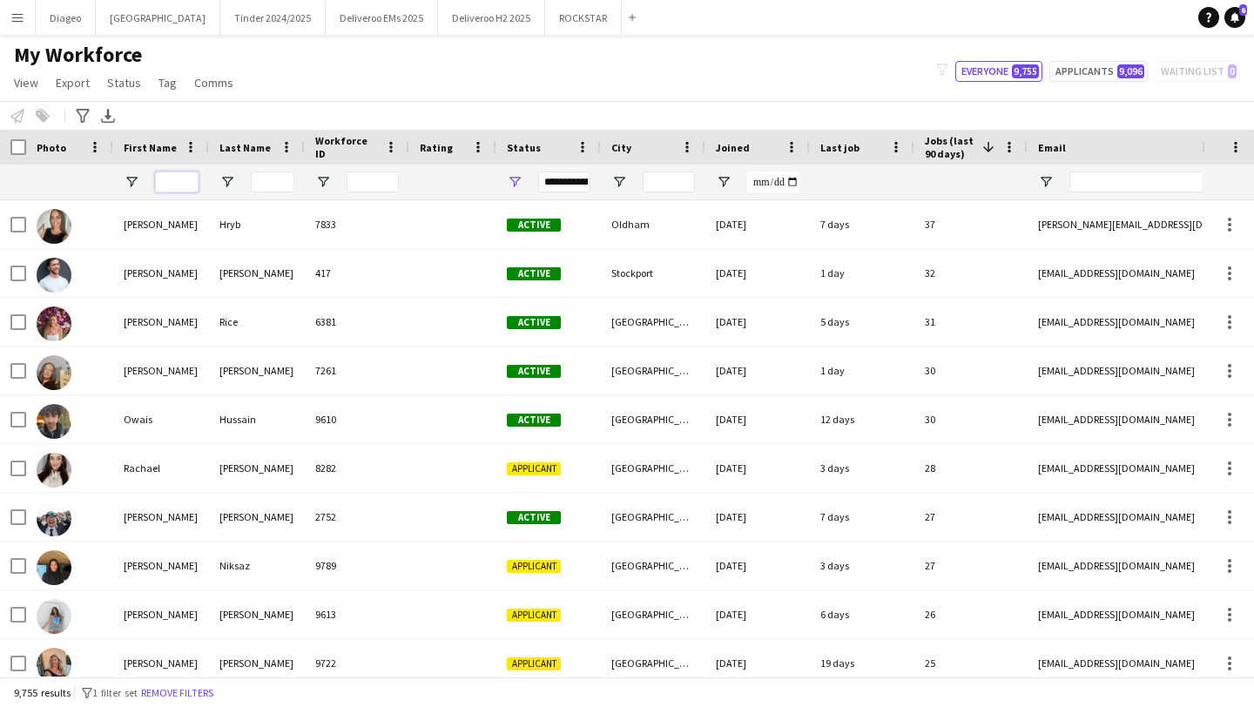
paste input "**********"
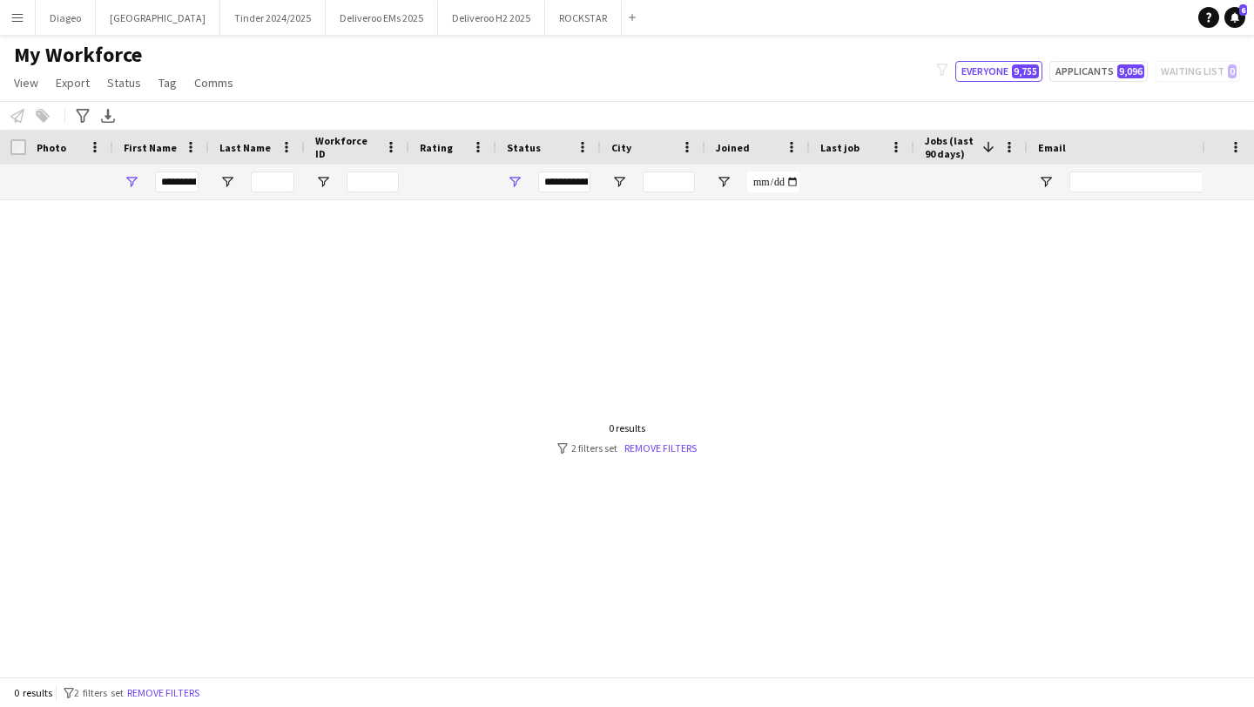
drag, startPoint x: 199, startPoint y: 185, endPoint x: 178, endPoint y: 185, distance: 20.9
click at [177, 185] on div "**********" at bounding box center [161, 182] width 96 height 35
drag, startPoint x: 191, startPoint y: 185, endPoint x: 250, endPoint y: 197, distance: 60.3
click at [251, 199] on div "Workforce Details Photo First Name 1" at bounding box center [944, 165] width 1888 height 71
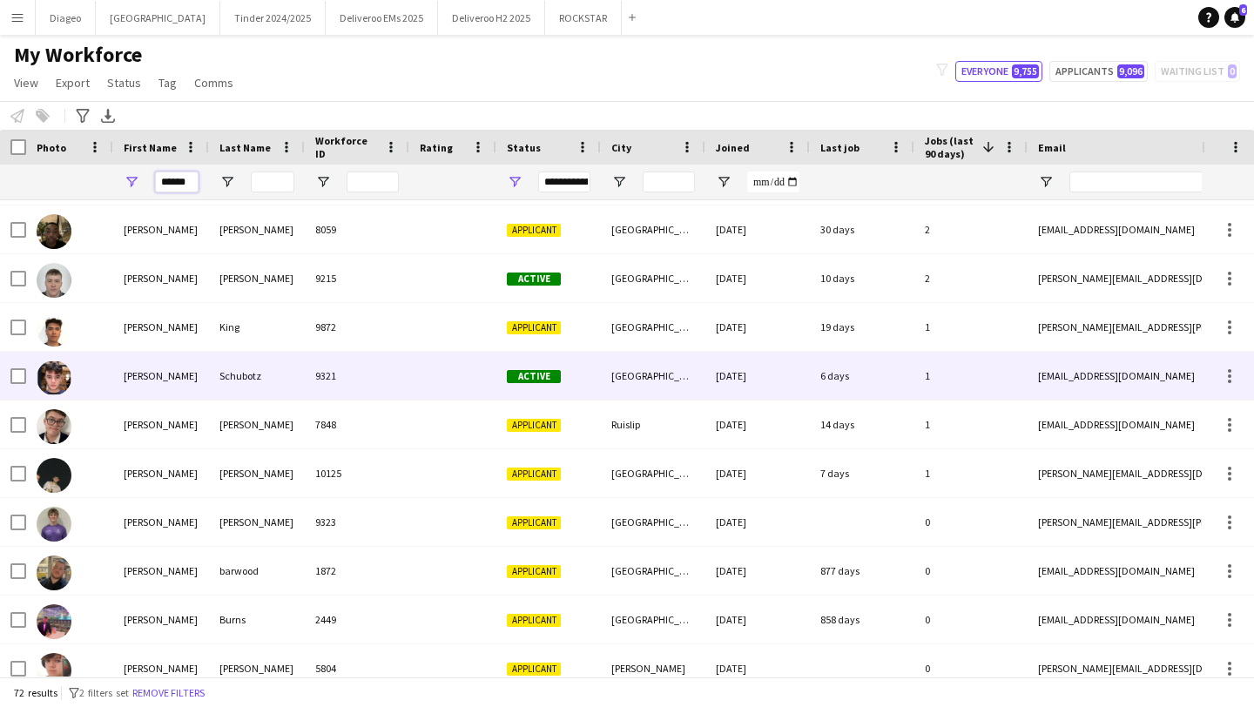
scroll to position [92, 0]
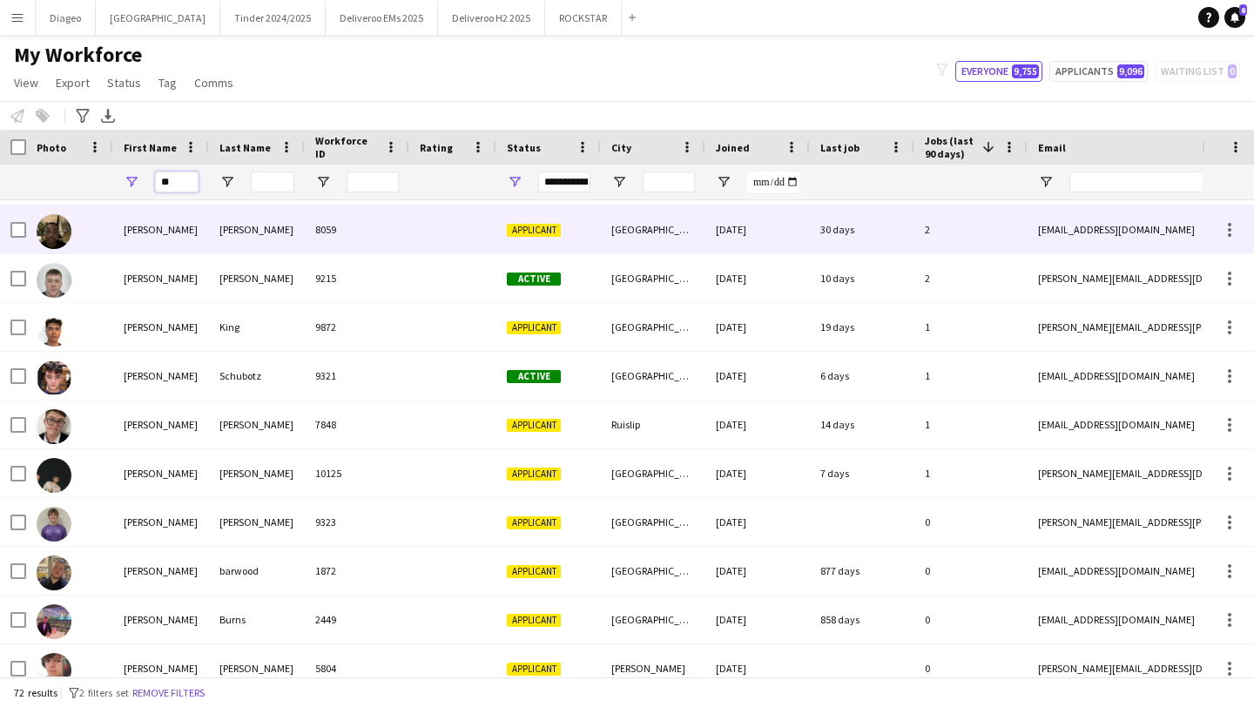
type input "*"
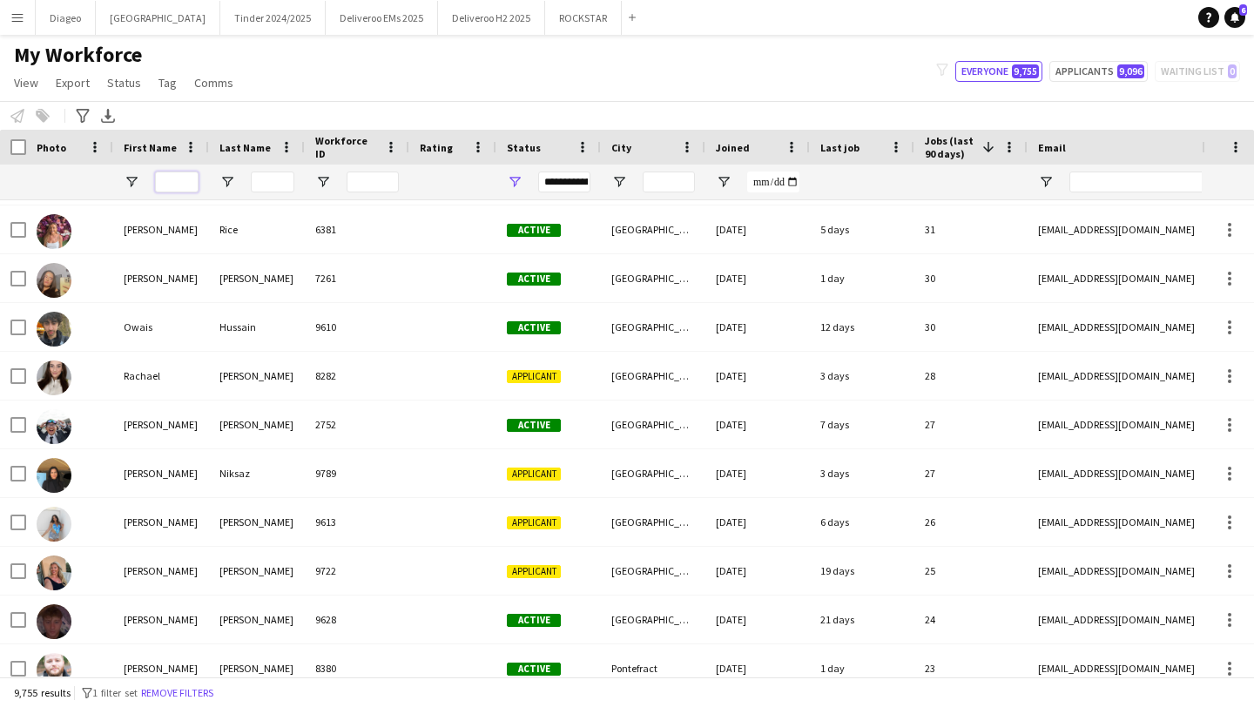
paste input "**********"
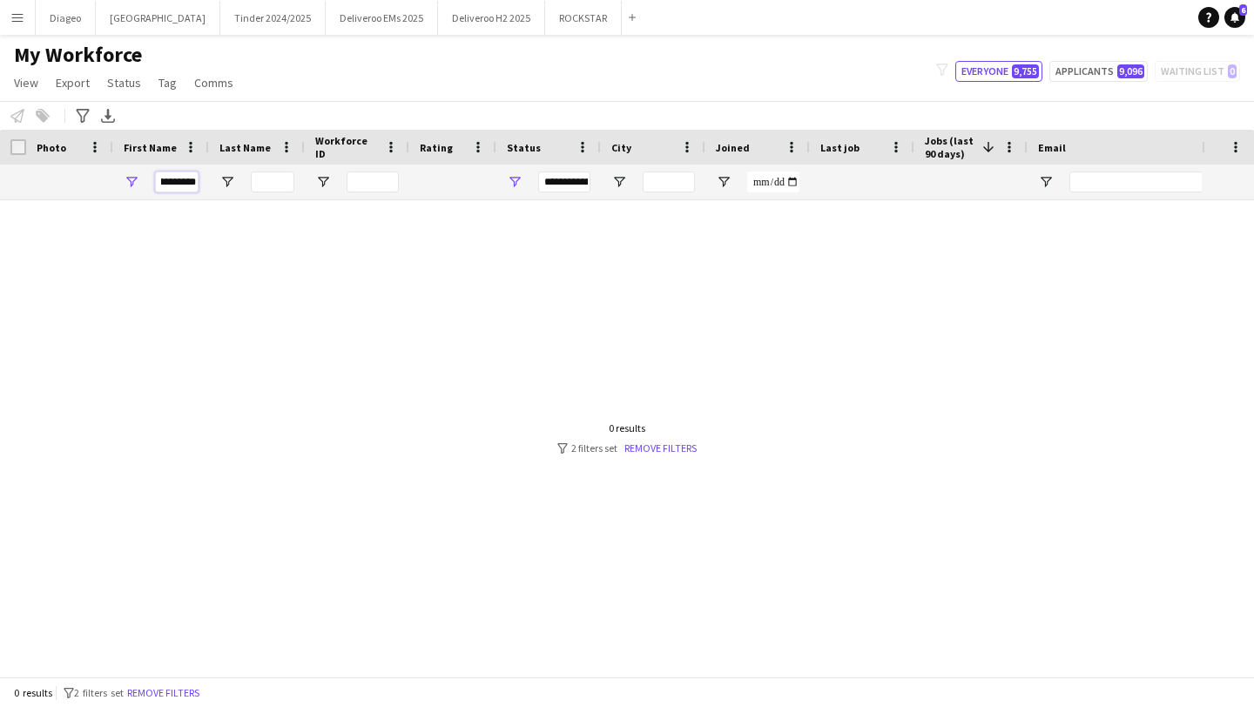
scroll to position [0, 25]
drag, startPoint x: 162, startPoint y: 182, endPoint x: 300, endPoint y: 183, distance: 138.5
click at [300, 183] on div "**********" at bounding box center [944, 182] width 1888 height 35
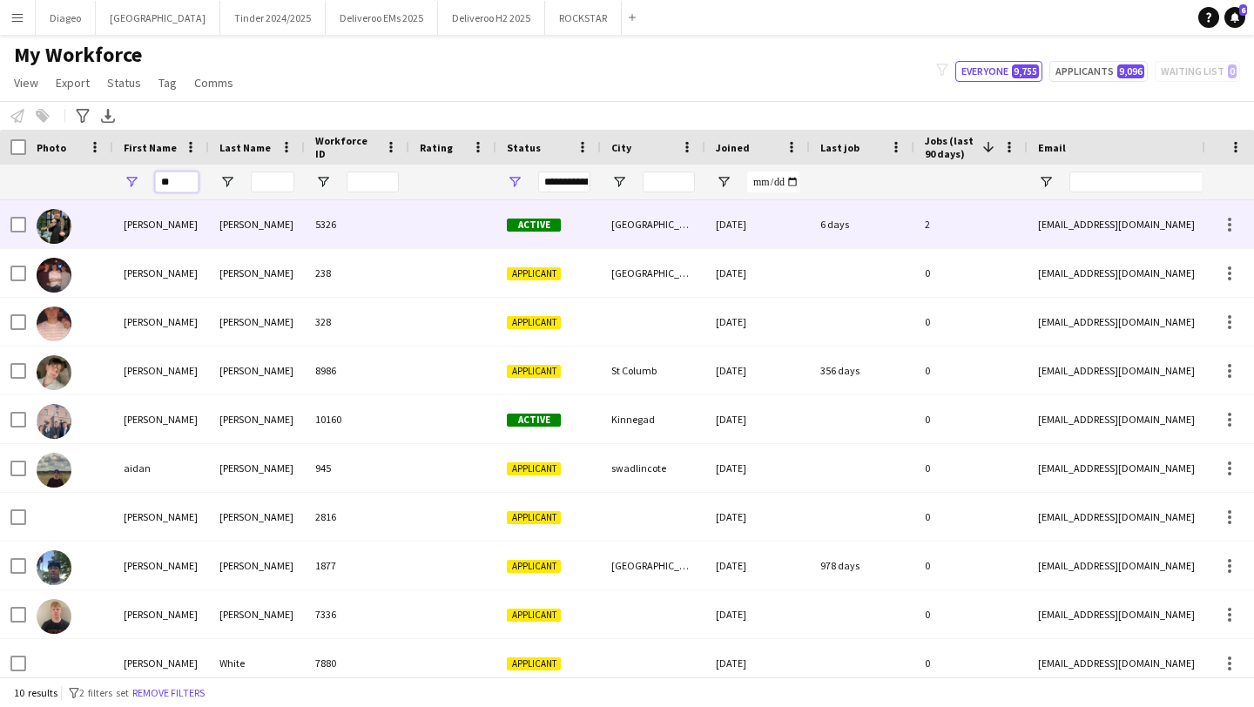
type input "*"
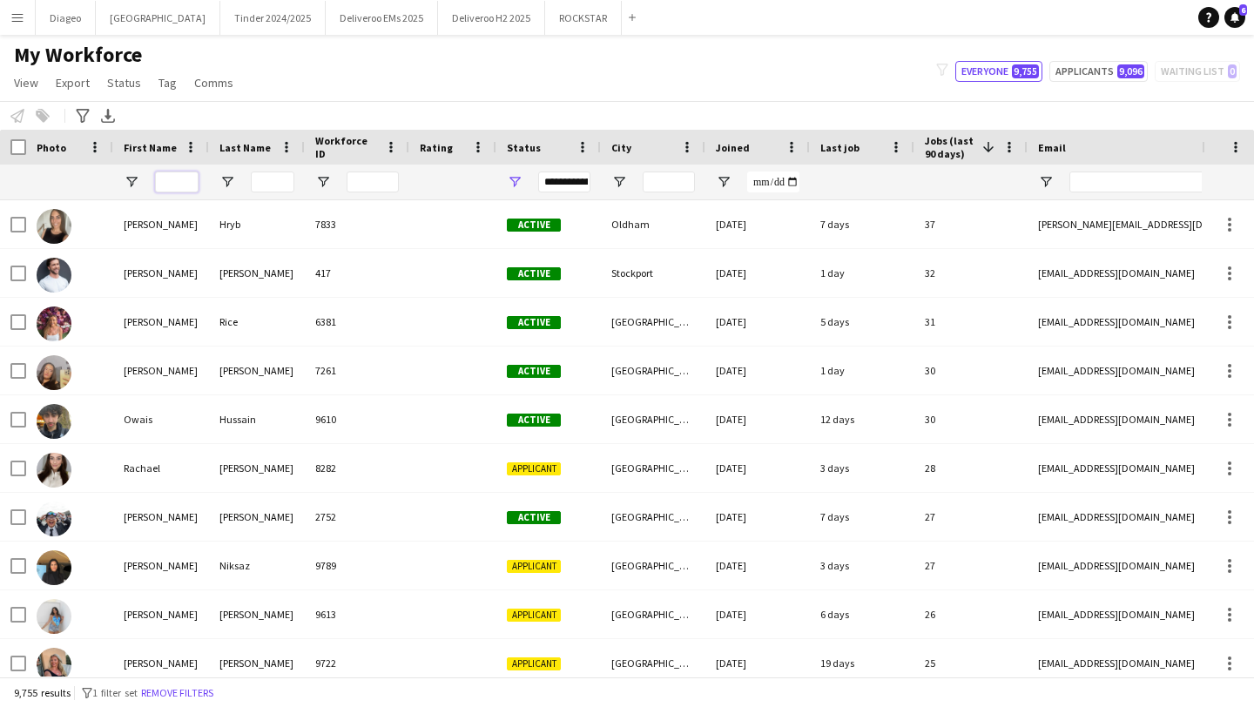
paste input "**********"
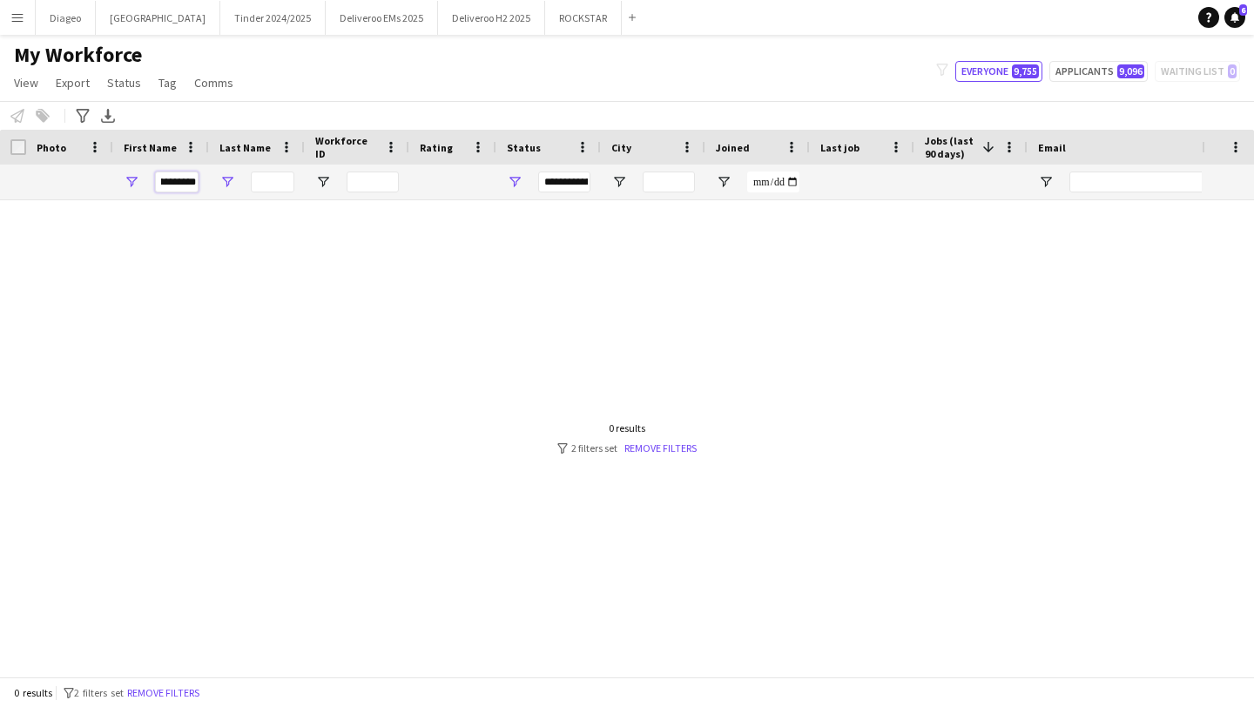
drag, startPoint x: 161, startPoint y: 181, endPoint x: 227, endPoint y: 185, distance: 66.3
click at [227, 185] on div "**********" at bounding box center [944, 182] width 1888 height 35
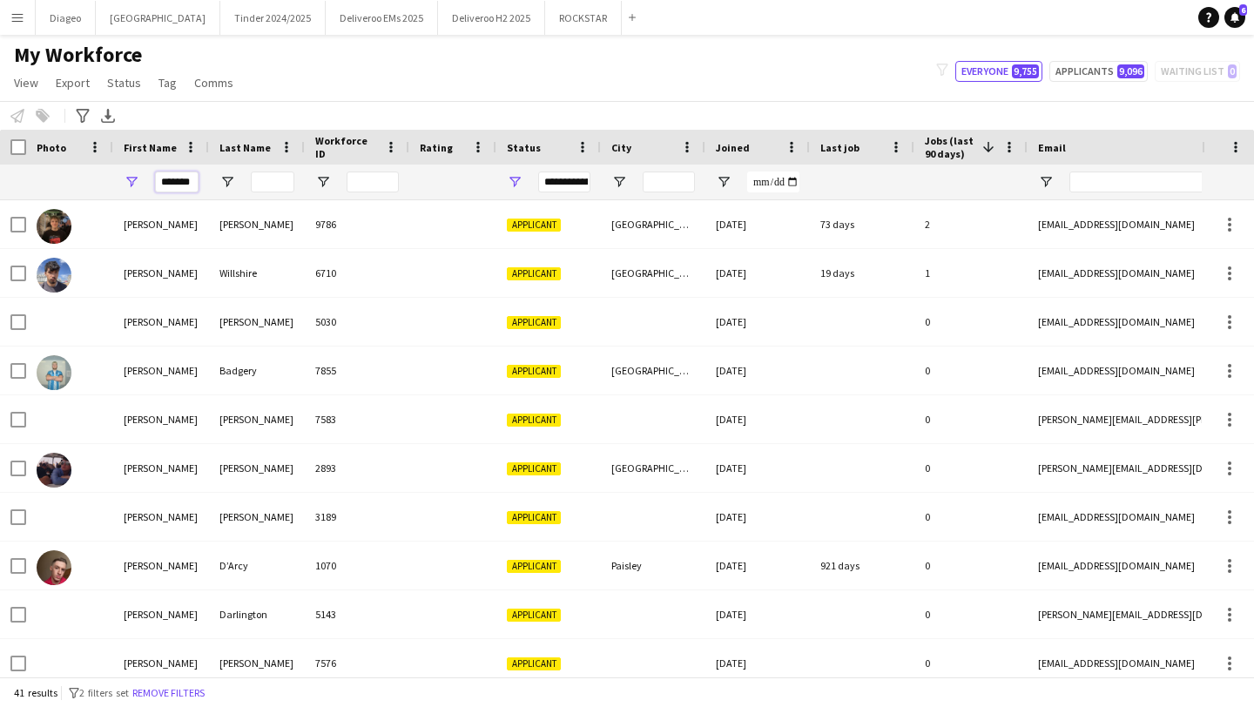
scroll to position [0, 0]
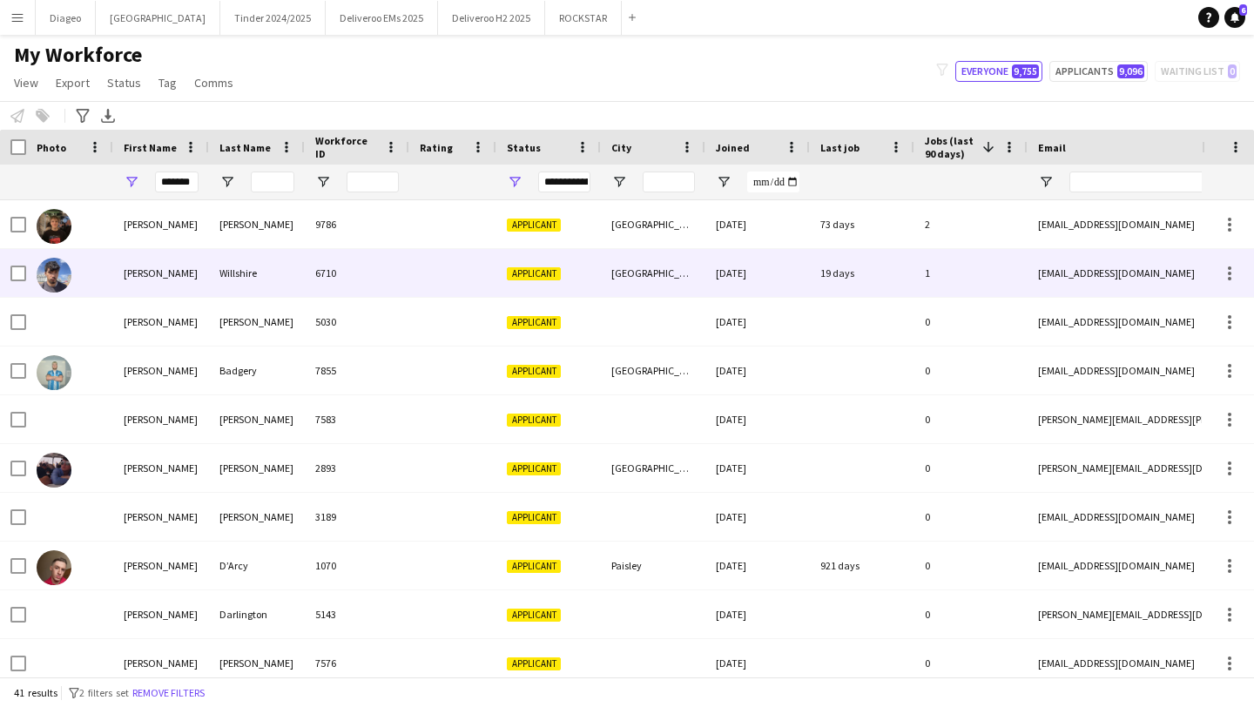
click at [255, 282] on div "Willshire" at bounding box center [257, 273] width 96 height 48
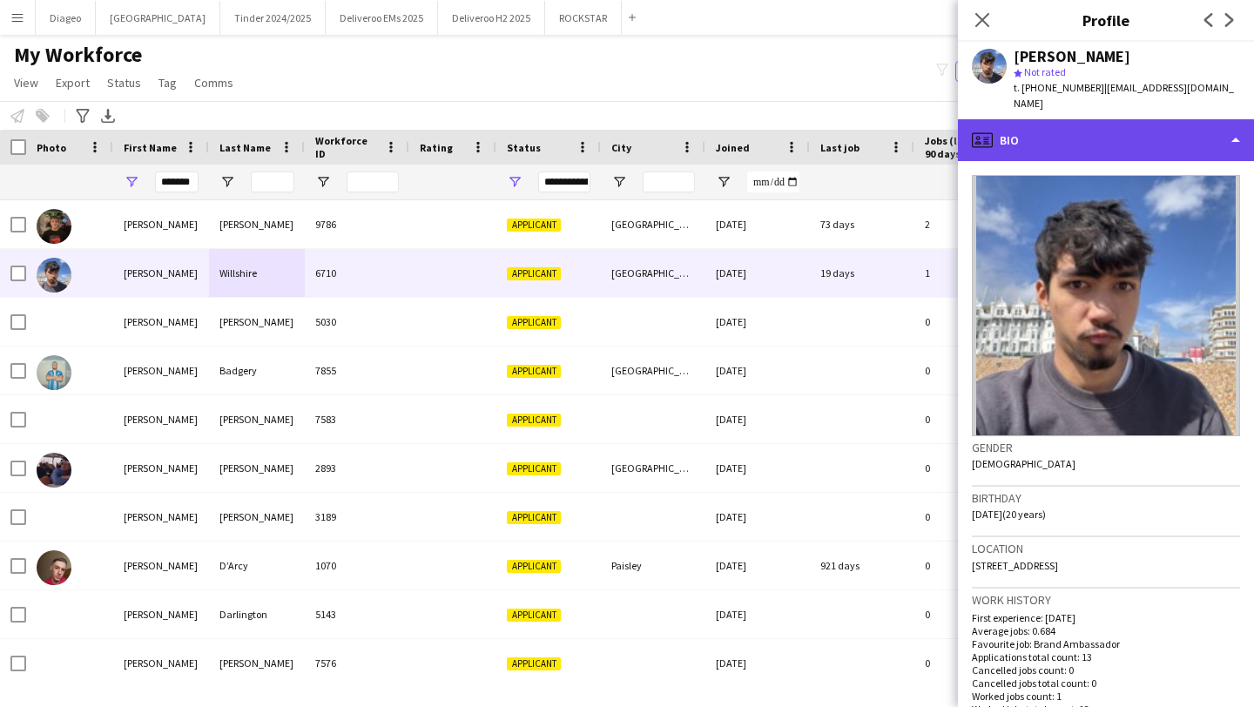
click at [1177, 142] on div "profile Bio" at bounding box center [1106, 140] width 296 height 42
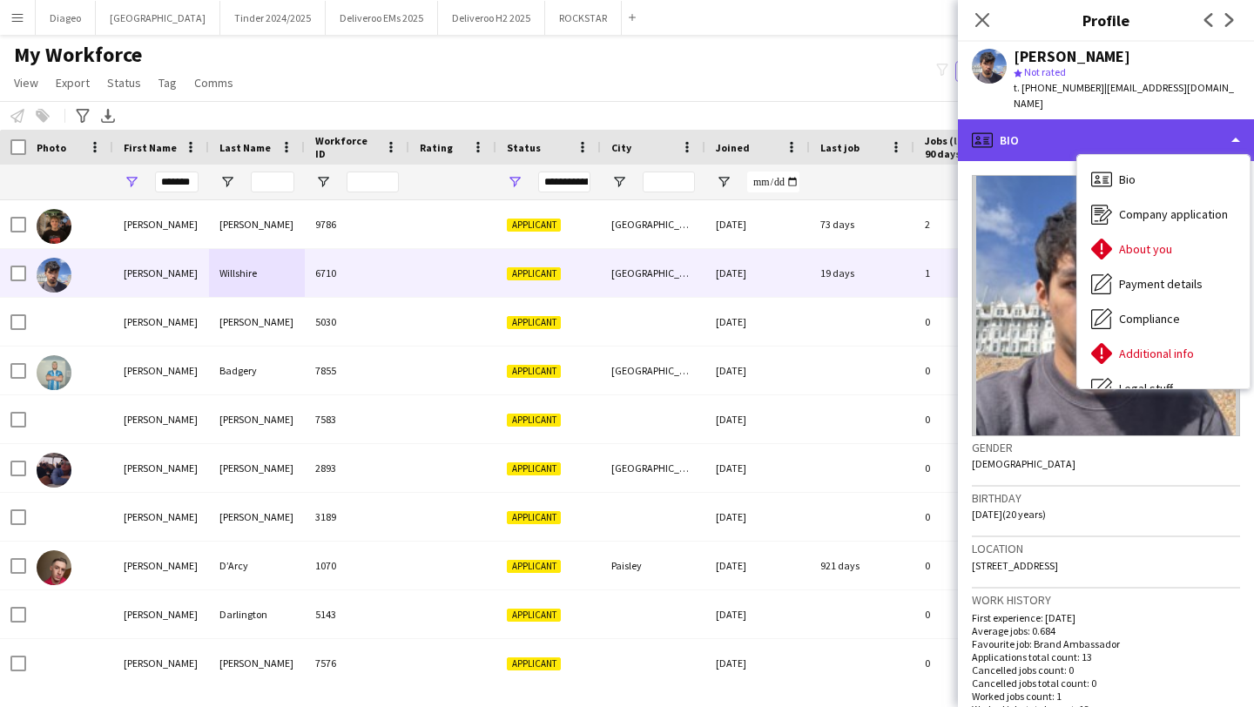
click at [1163, 134] on div "profile Bio" at bounding box center [1106, 140] width 296 height 42
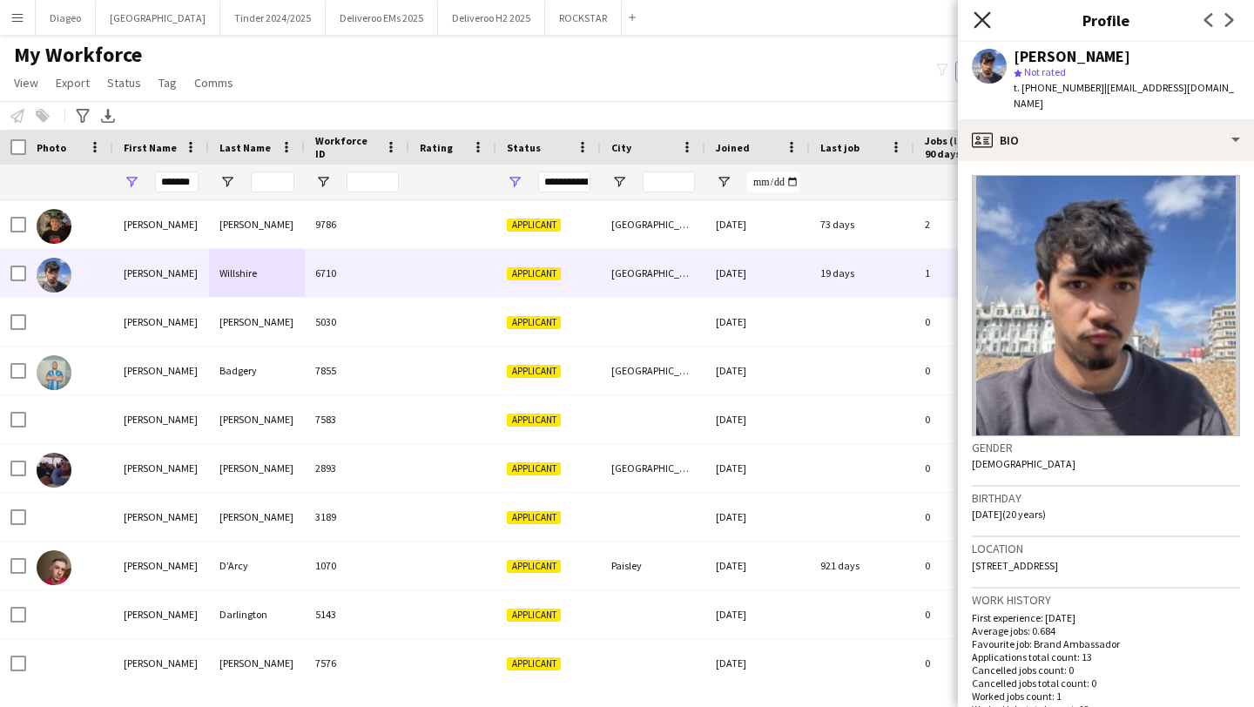
click at [986, 23] on icon at bounding box center [982, 19] width 17 height 17
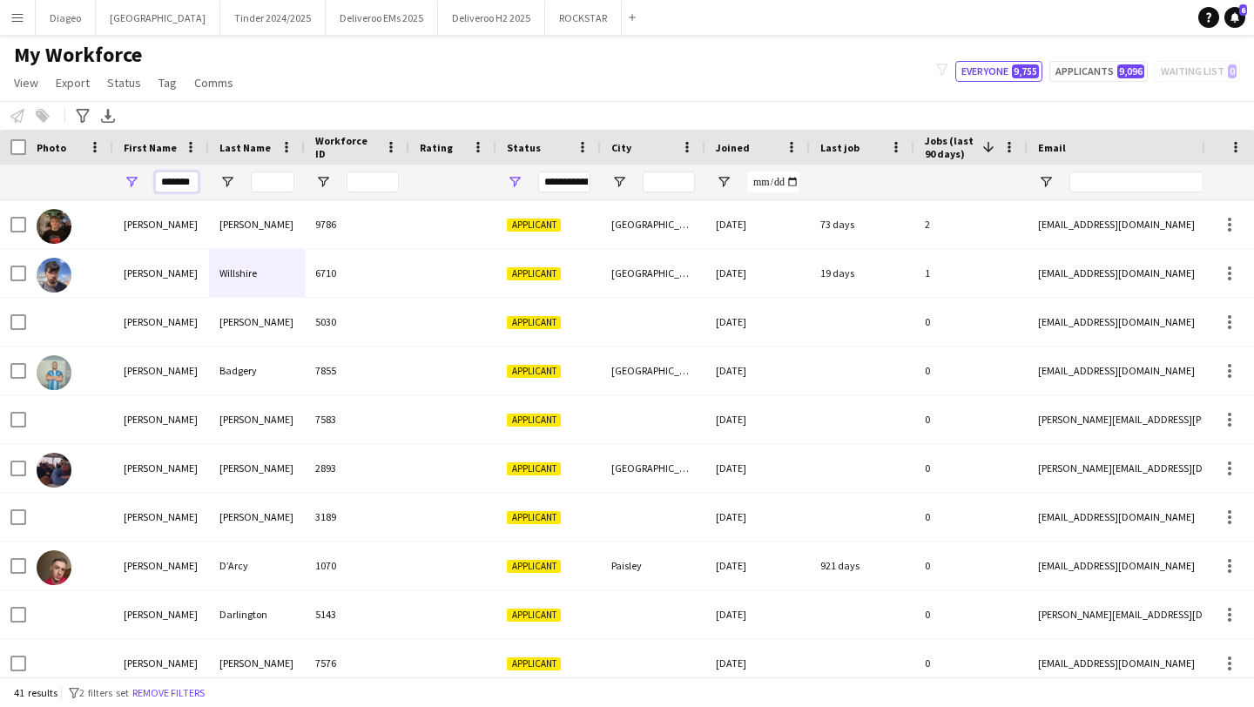
scroll to position [0, 3]
drag, startPoint x: 160, startPoint y: 181, endPoint x: 256, endPoint y: 188, distance: 96.0
click at [256, 188] on div "*******" at bounding box center [944, 182] width 1888 height 35
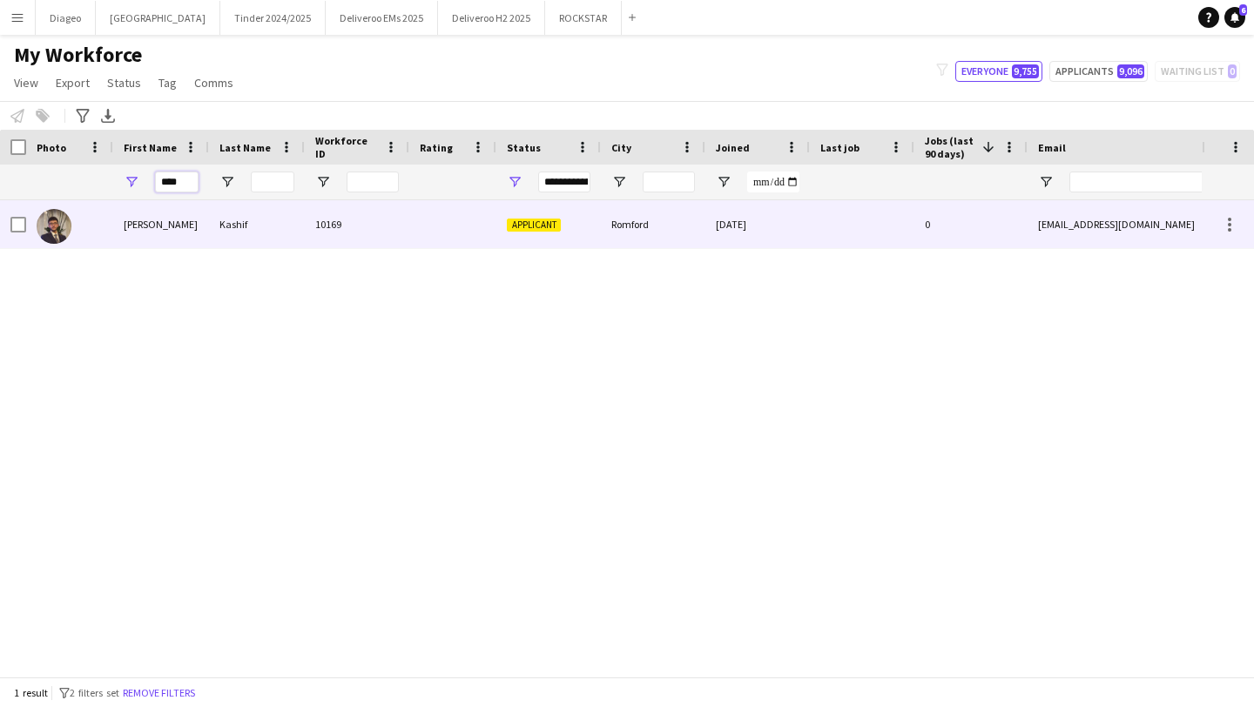
type input "****"
click at [297, 220] on div "Kashif" at bounding box center [257, 224] width 96 height 48
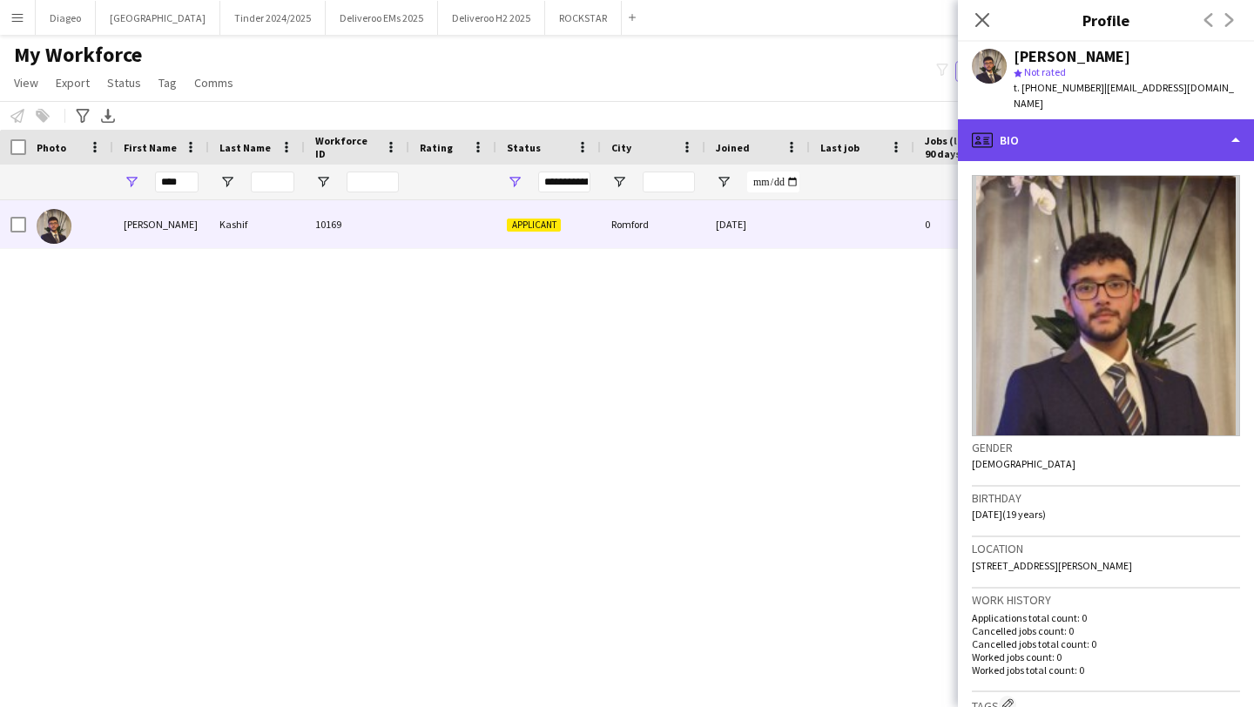
click at [1126, 119] on div "profile Bio" at bounding box center [1106, 140] width 296 height 42
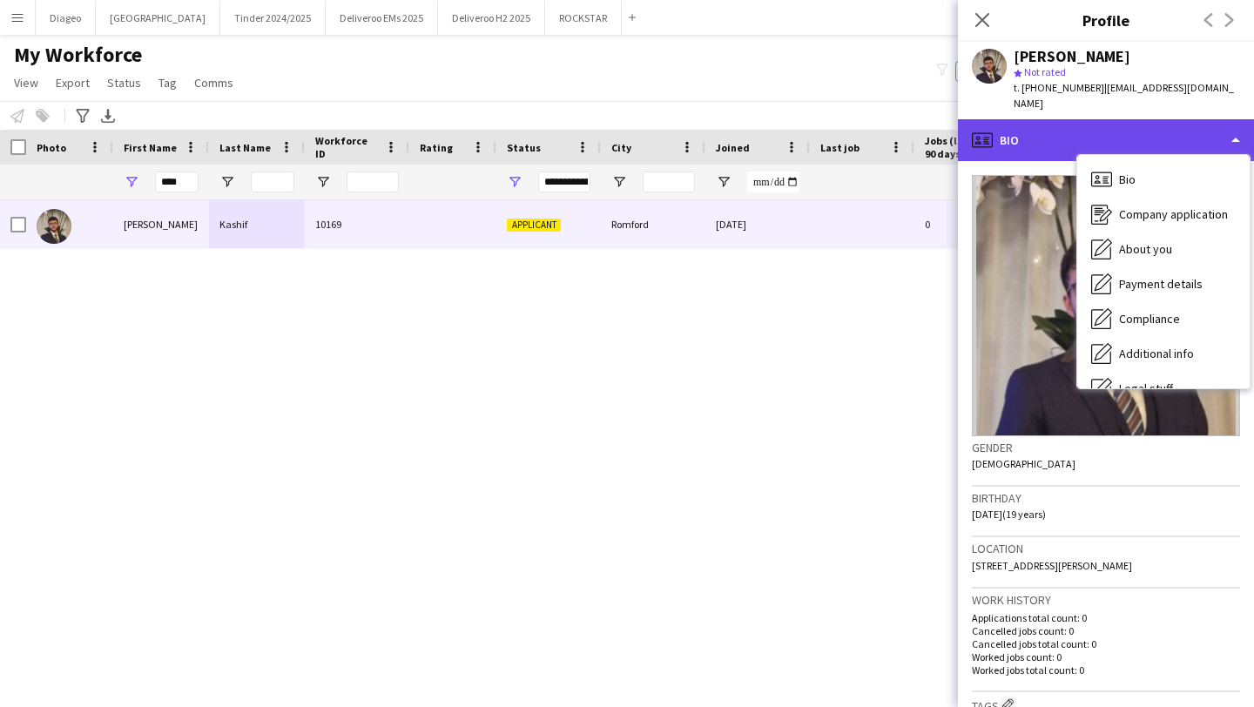
click at [1126, 119] on div "profile Bio" at bounding box center [1106, 140] width 296 height 42
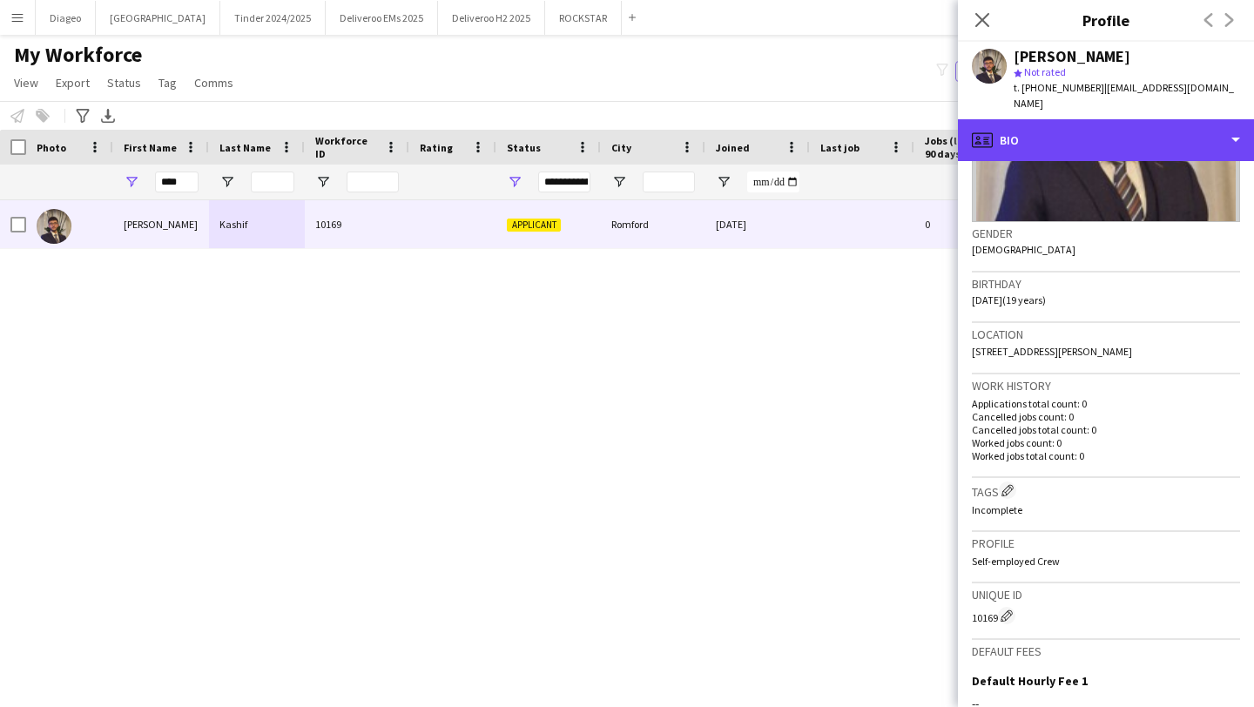
scroll to position [439, 0]
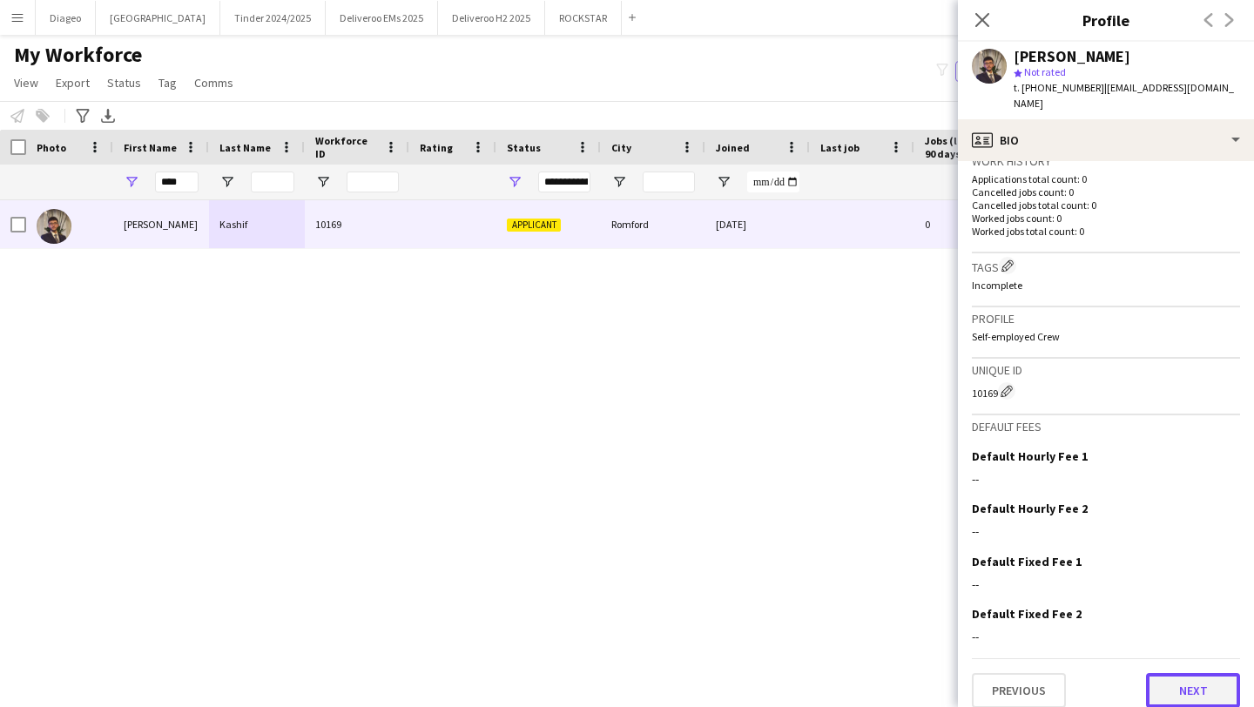
click at [1193, 687] on button "Next" at bounding box center [1193, 690] width 94 height 35
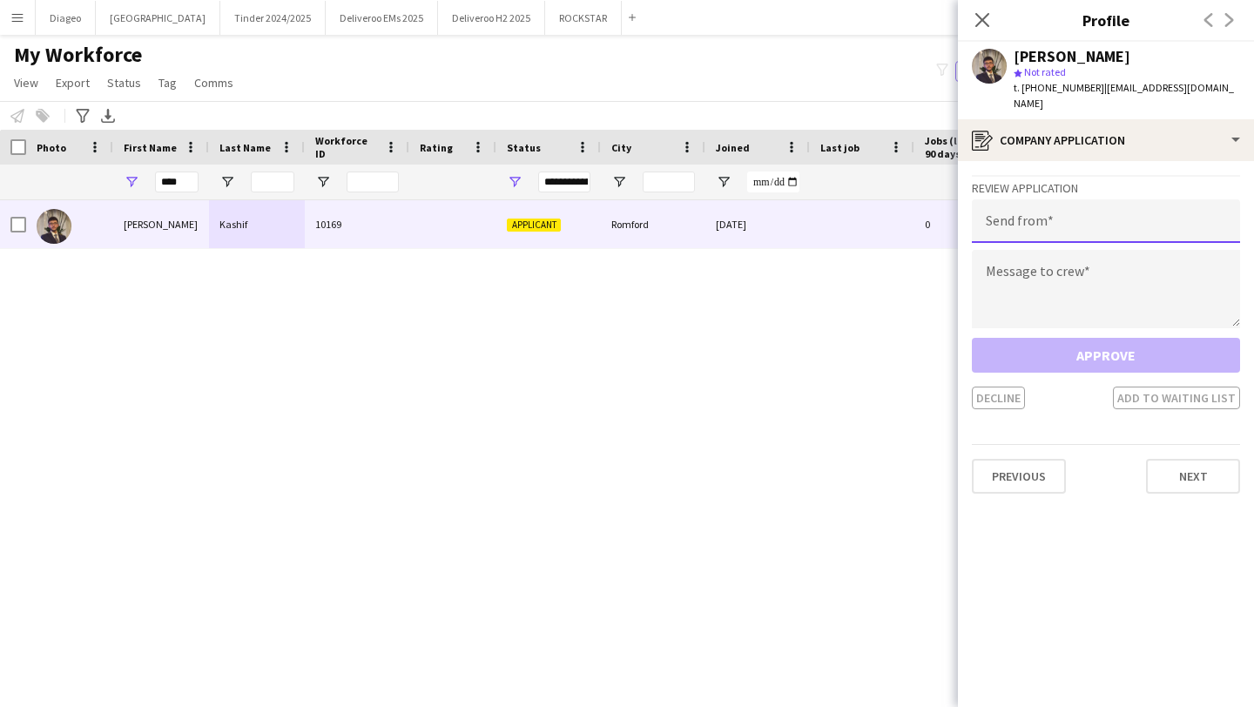
click at [1089, 207] on input "email" at bounding box center [1106, 221] width 268 height 44
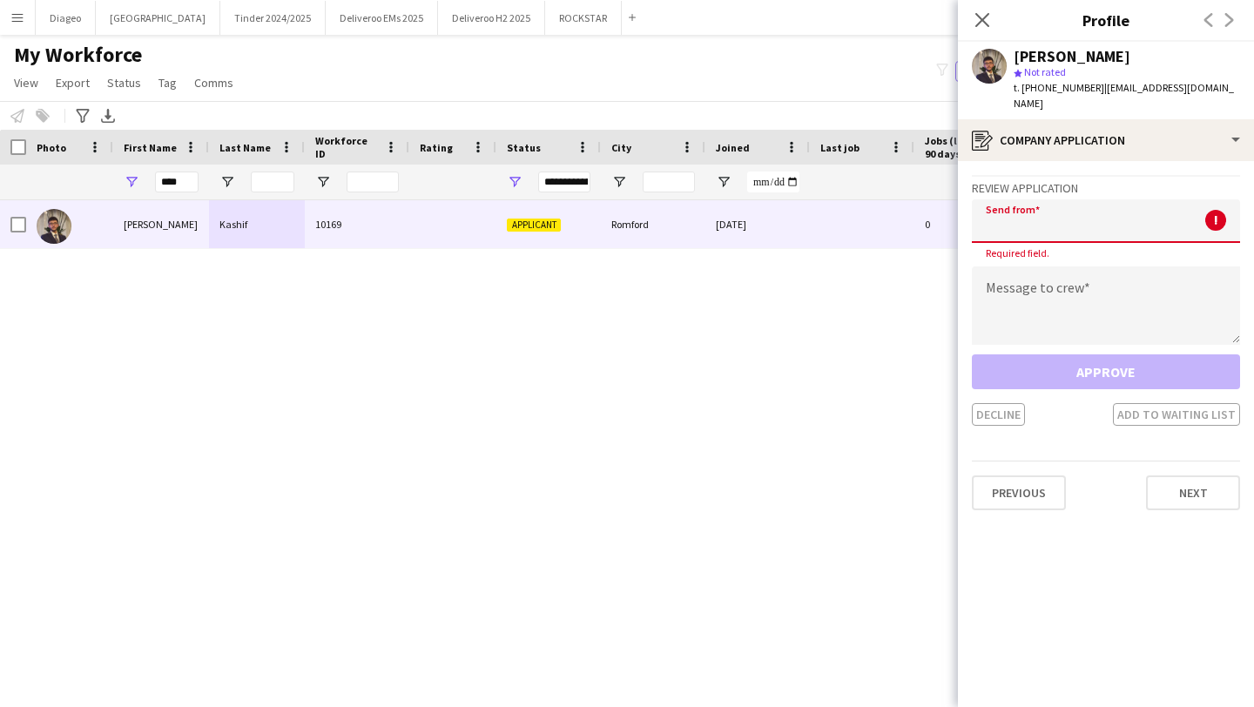
paste input "**********"
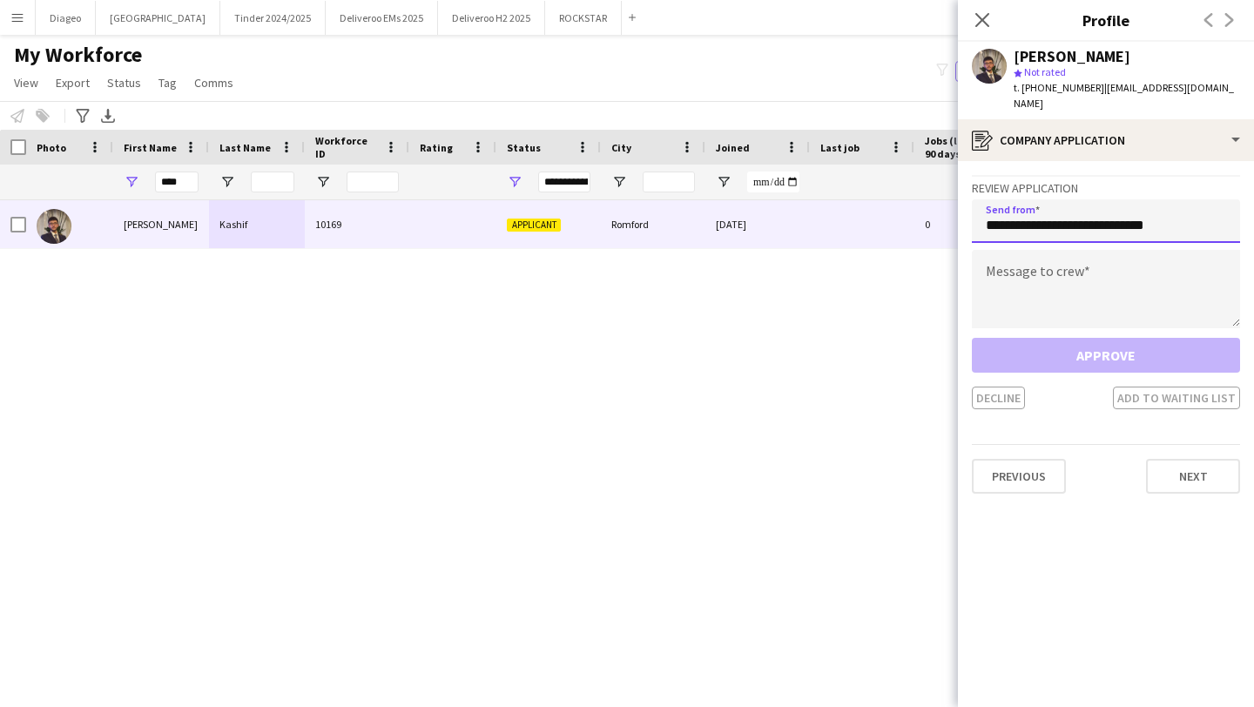
type input "**********"
click at [1090, 284] on textarea at bounding box center [1106, 289] width 268 height 78
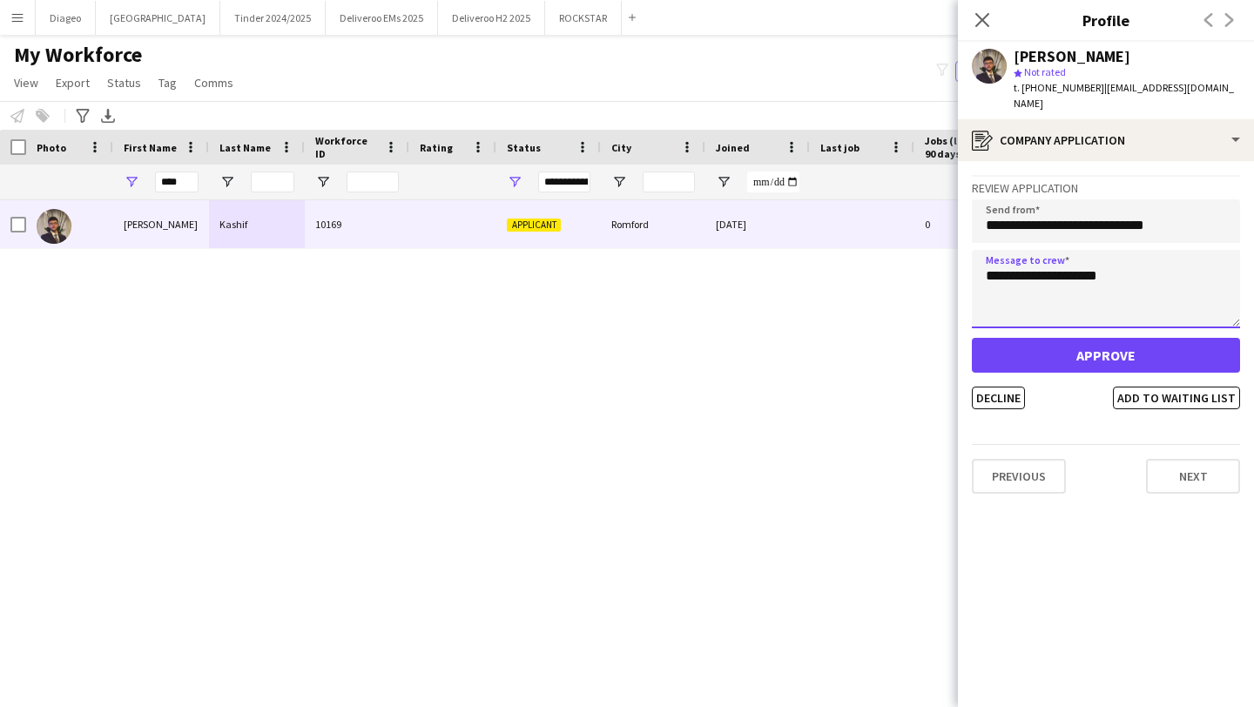
type textarea "**********"
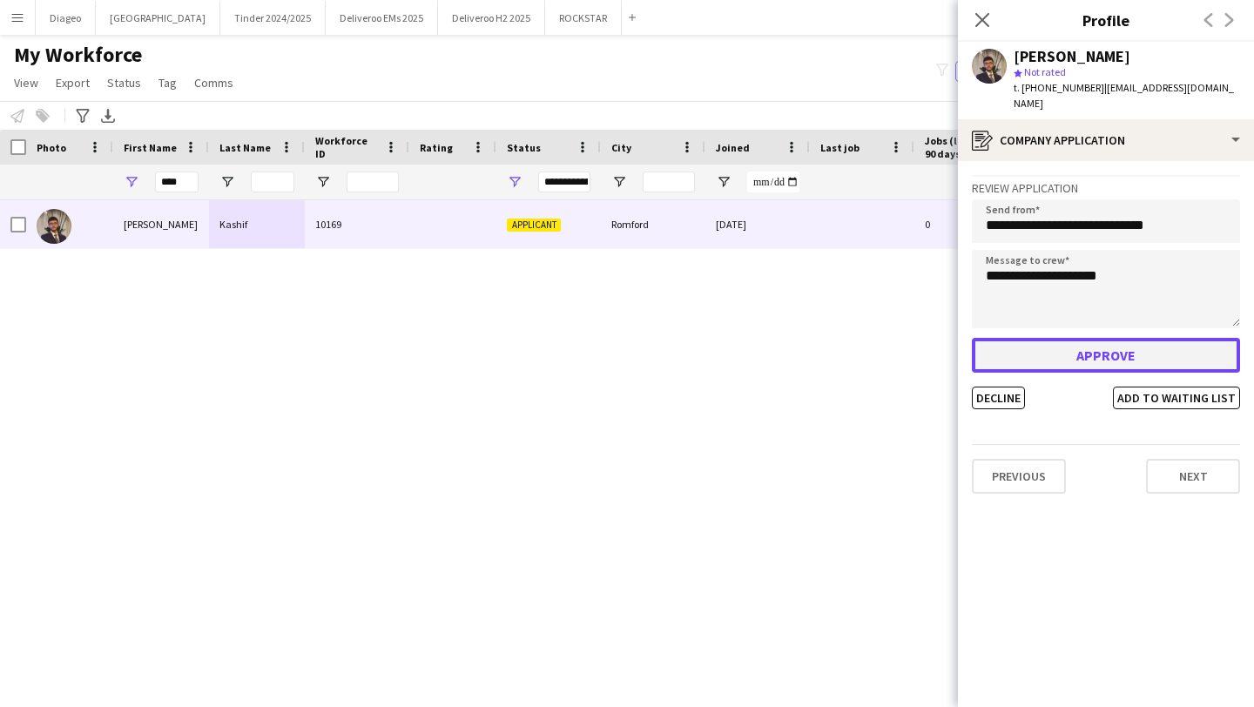
click at [1171, 345] on button "Approve" at bounding box center [1106, 355] width 268 height 35
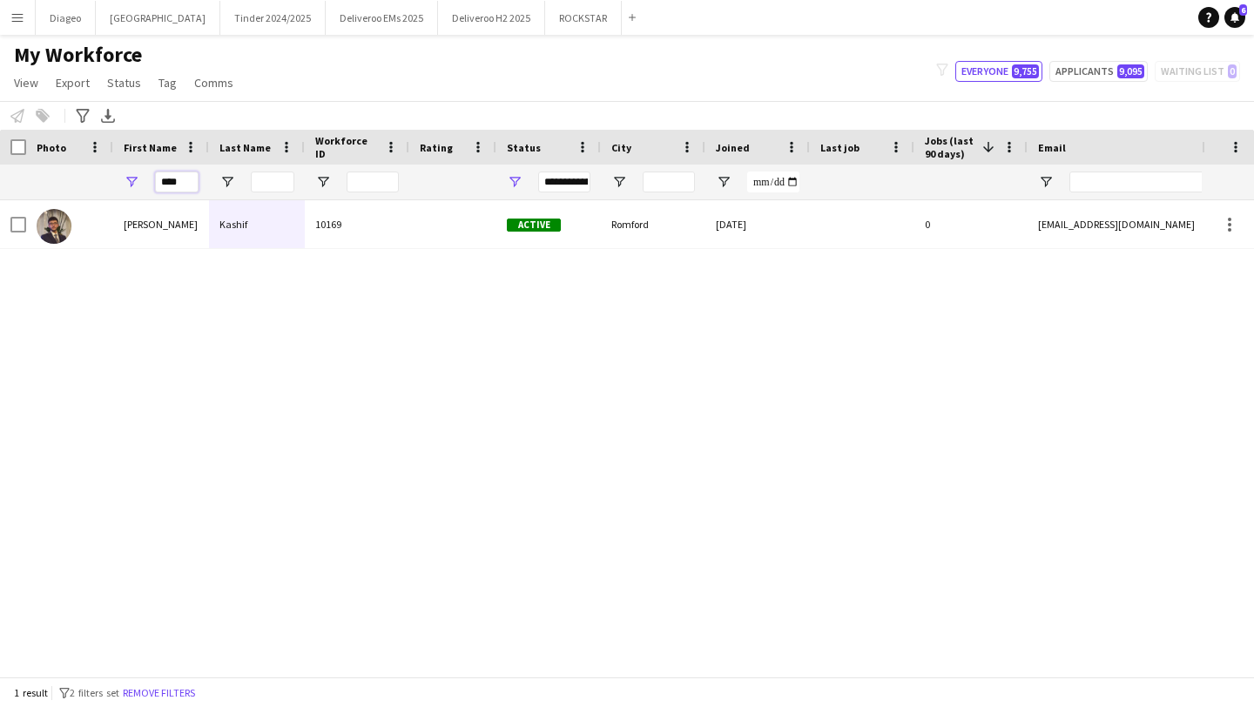
drag, startPoint x: 180, startPoint y: 185, endPoint x: 99, endPoint y: 185, distance: 81.0
click at [103, 185] on div "****" at bounding box center [944, 182] width 1888 height 35
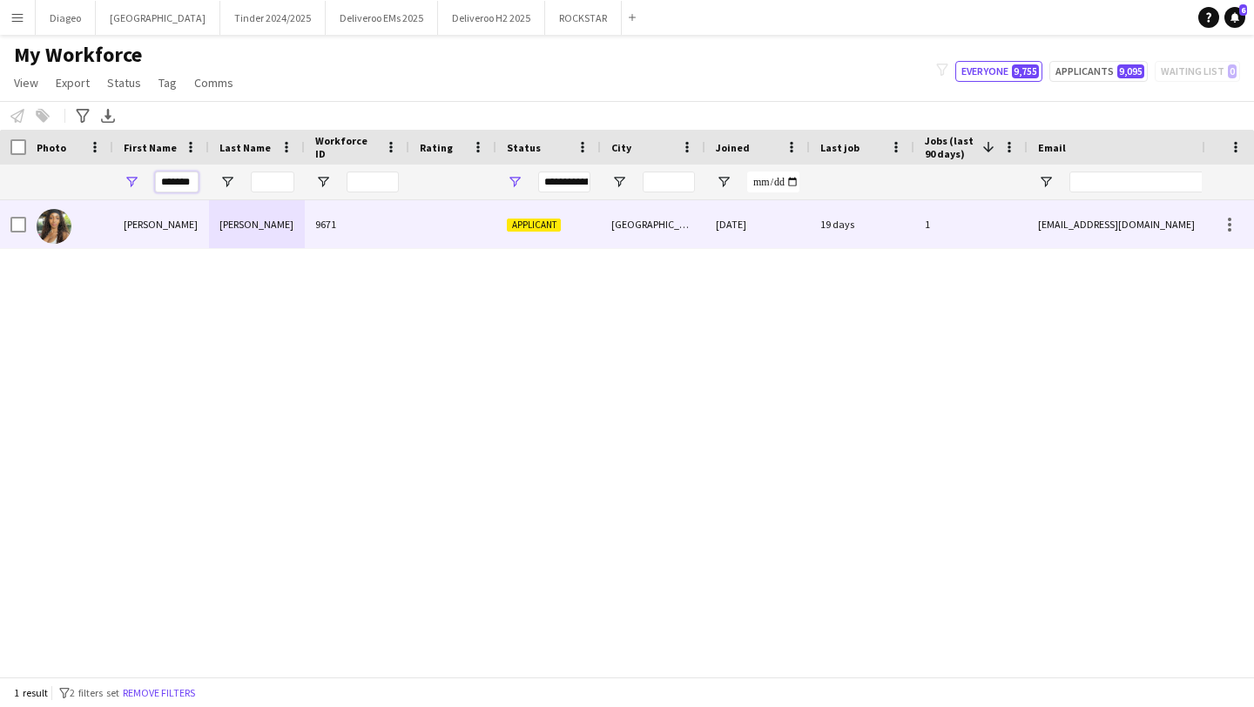
type input "*******"
click at [277, 223] on div "Cumberbatch" at bounding box center [257, 224] width 96 height 48
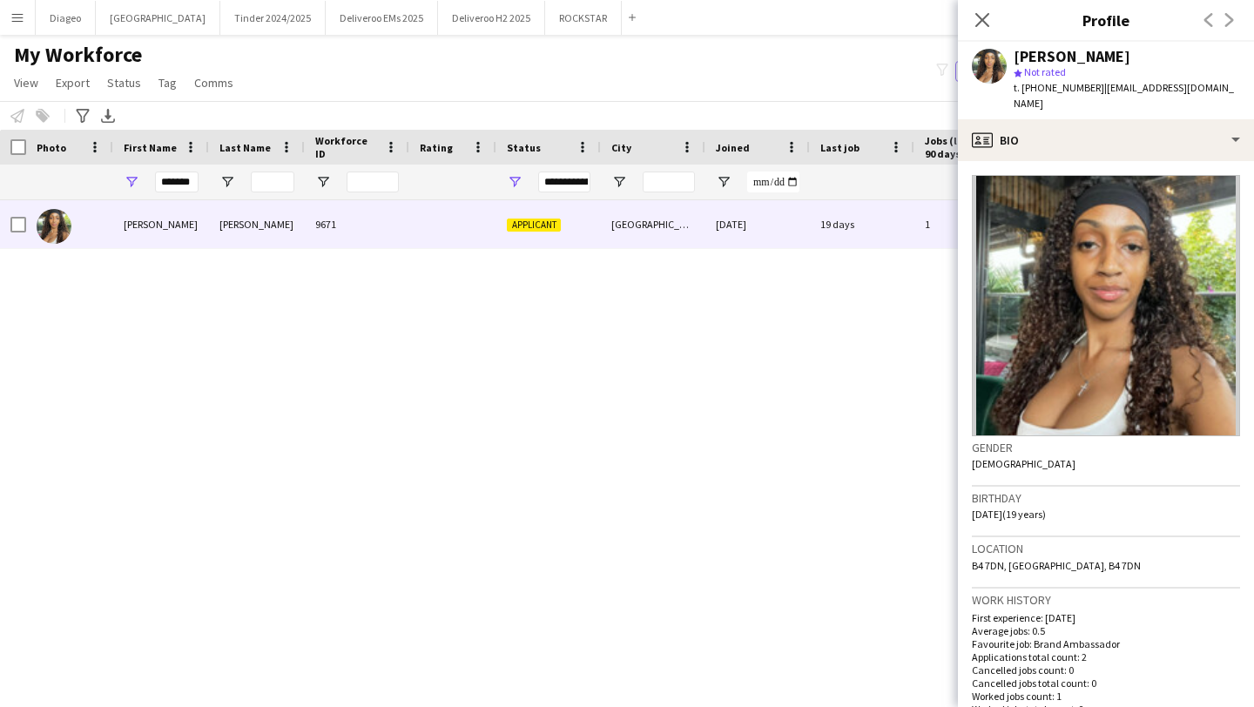
click at [1075, 161] on app-crew-profile-bio "Gender Female Birthday 11-10-2005 (19 years) Location B4 7DN, Birmingham, B4 7D…" at bounding box center [1106, 434] width 296 height 546
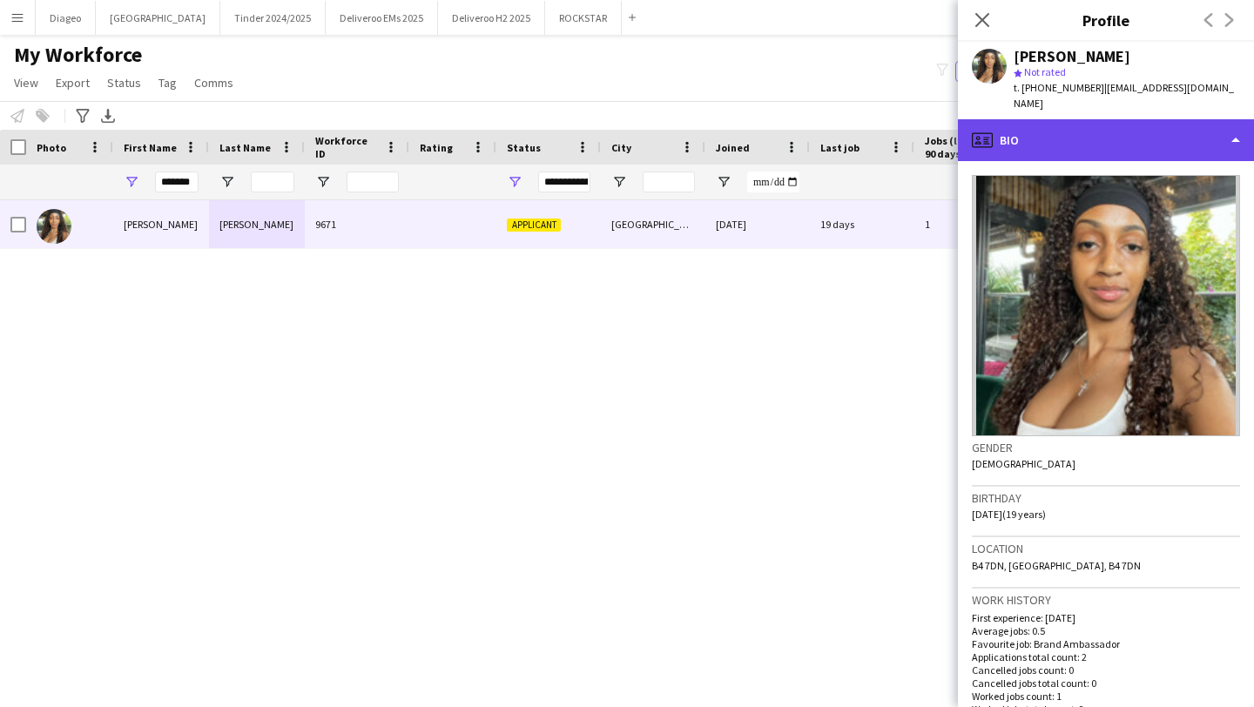
click at [1071, 130] on div "profile Bio" at bounding box center [1106, 140] width 296 height 42
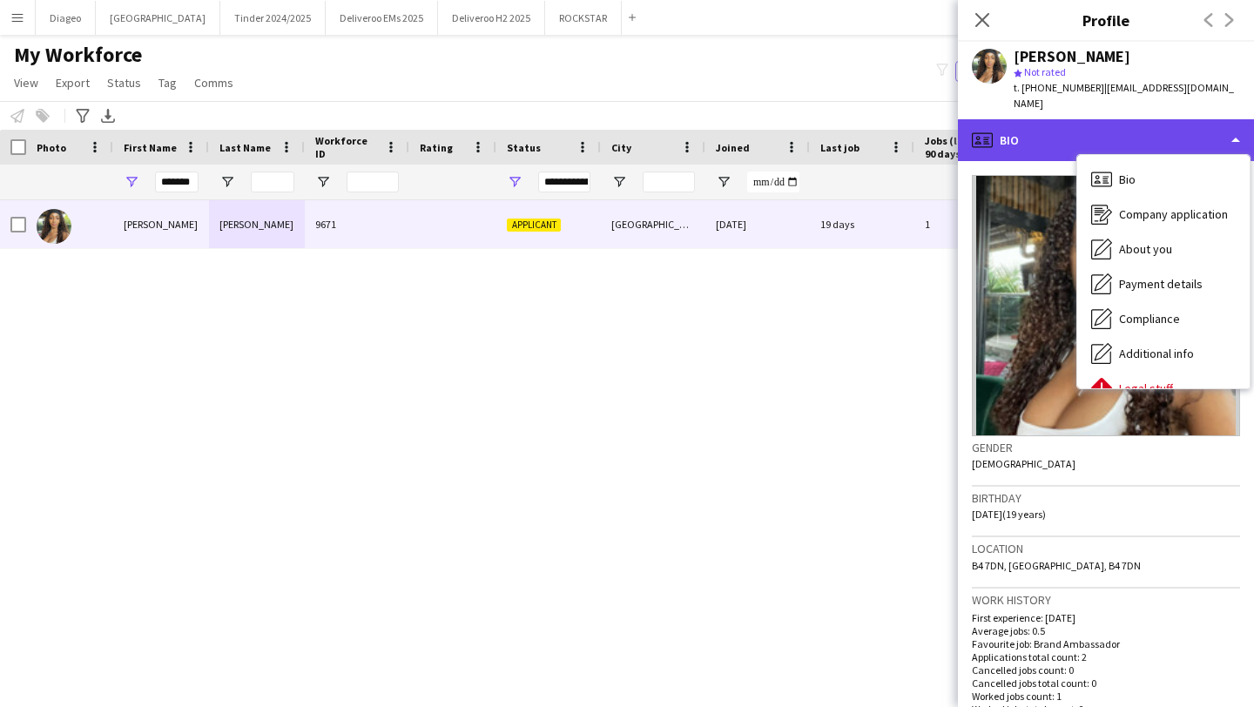
click at [1071, 130] on div "profile Bio" at bounding box center [1106, 140] width 296 height 42
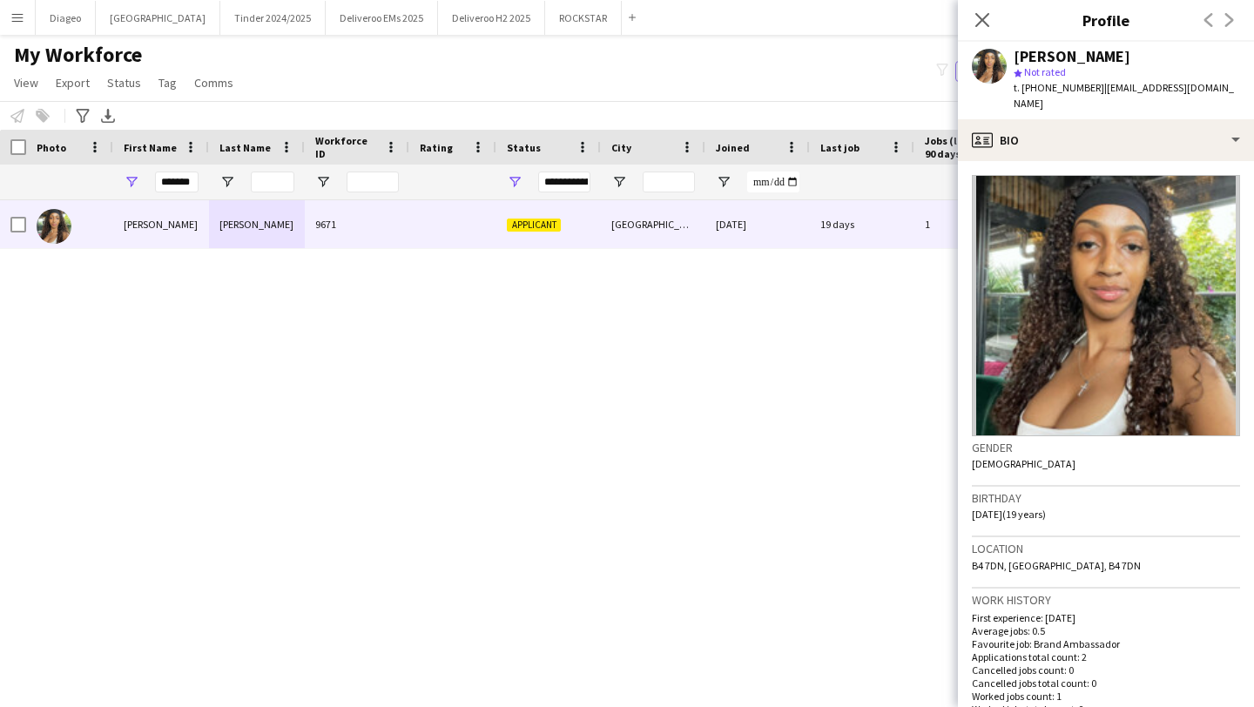
drag, startPoint x: 1173, startPoint y: 62, endPoint x: 1081, endPoint y: 58, distance: 92.4
click at [1081, 58] on div "Sharday Cumberbatch" at bounding box center [1127, 57] width 226 height 16
drag, startPoint x: 1075, startPoint y: 57, endPoint x: 1178, endPoint y: 57, distance: 102.8
click at [1178, 57] on div "Sharday Cumberbatch" at bounding box center [1127, 57] width 226 height 16
copy div "Cumberbatch"
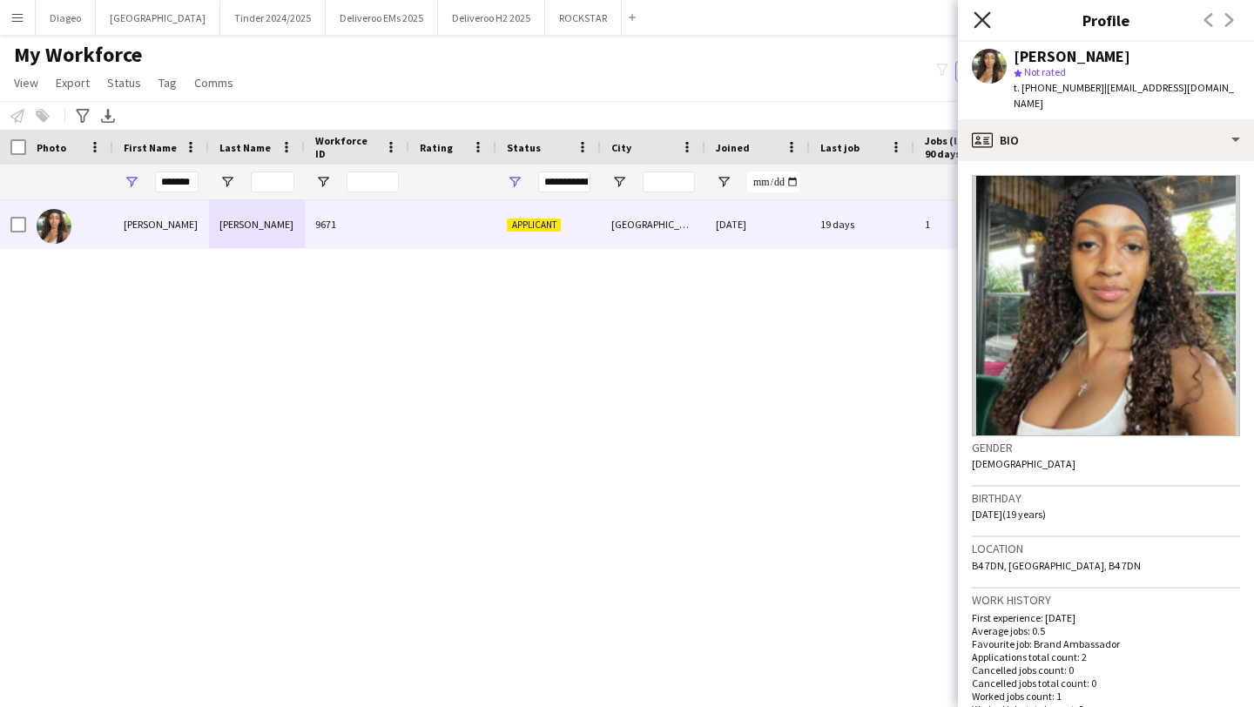
click at [988, 18] on icon "Close pop-in" at bounding box center [982, 19] width 17 height 17
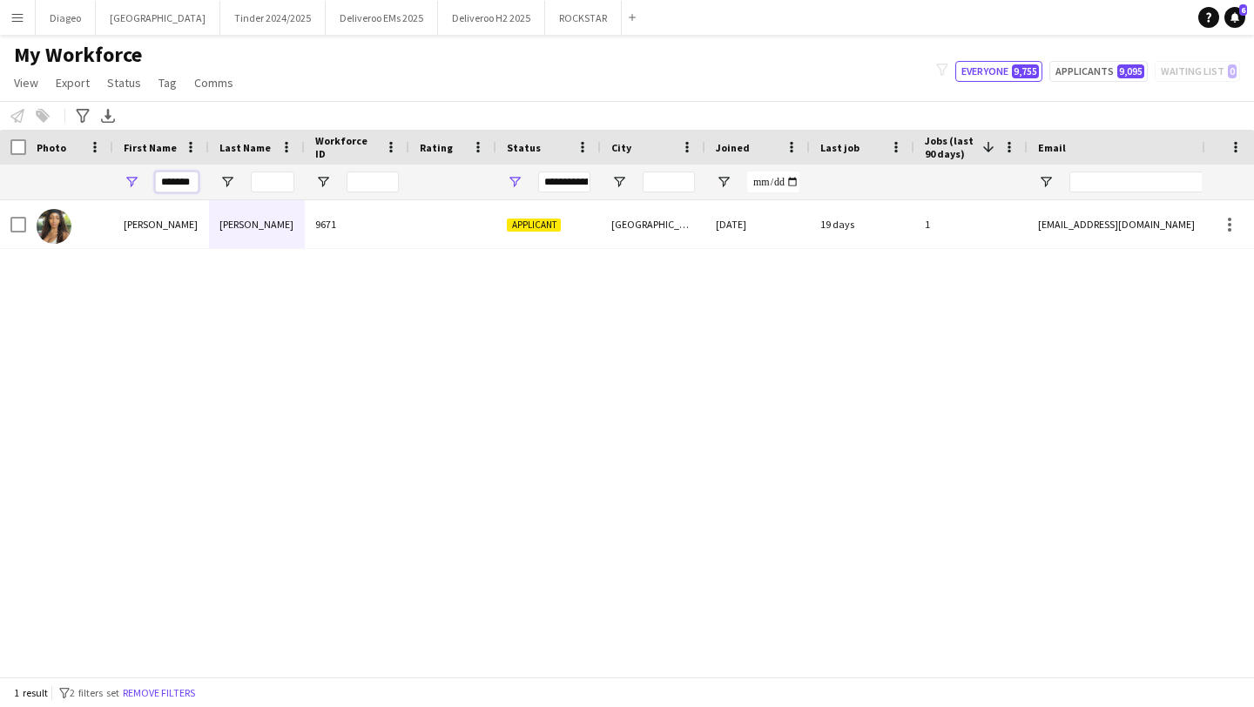
drag, startPoint x: 158, startPoint y: 180, endPoint x: 337, endPoint y: 180, distance: 178.5
click at [337, 188] on div "*******" at bounding box center [944, 182] width 1888 height 35
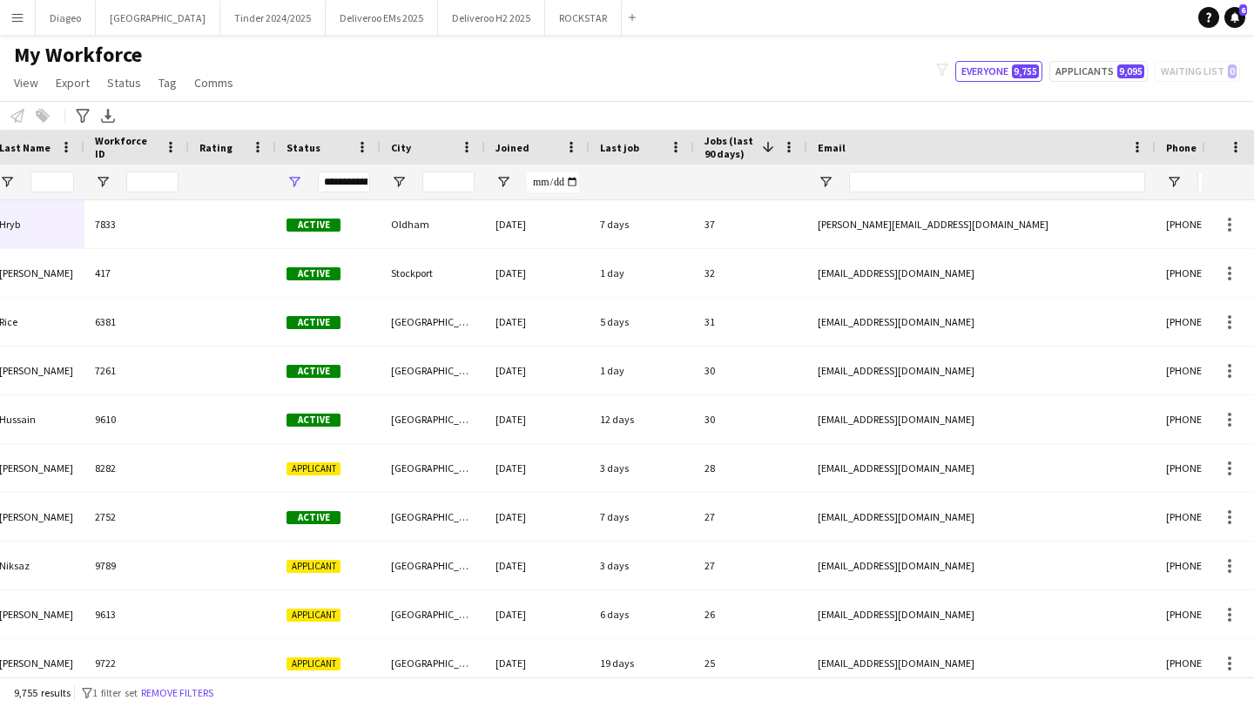
scroll to position [0, 0]
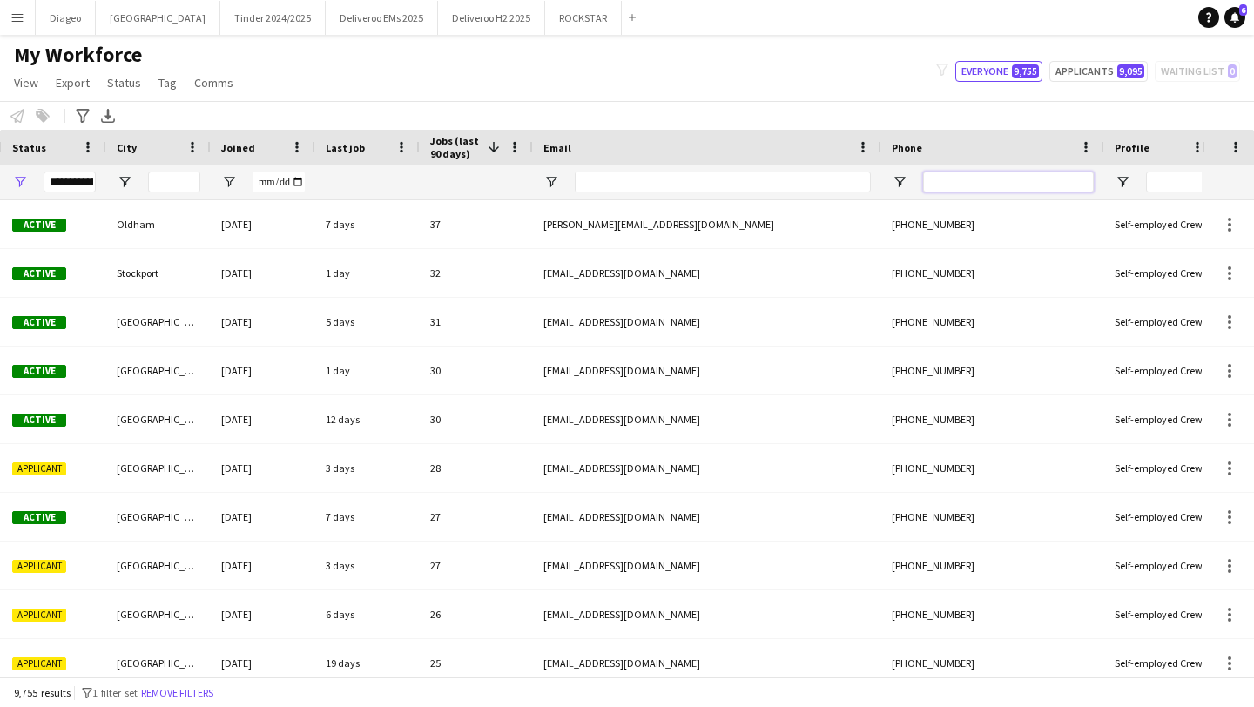
click at [968, 174] on input "Phone Filter Input" at bounding box center [1008, 182] width 171 height 21
paste input "**********"
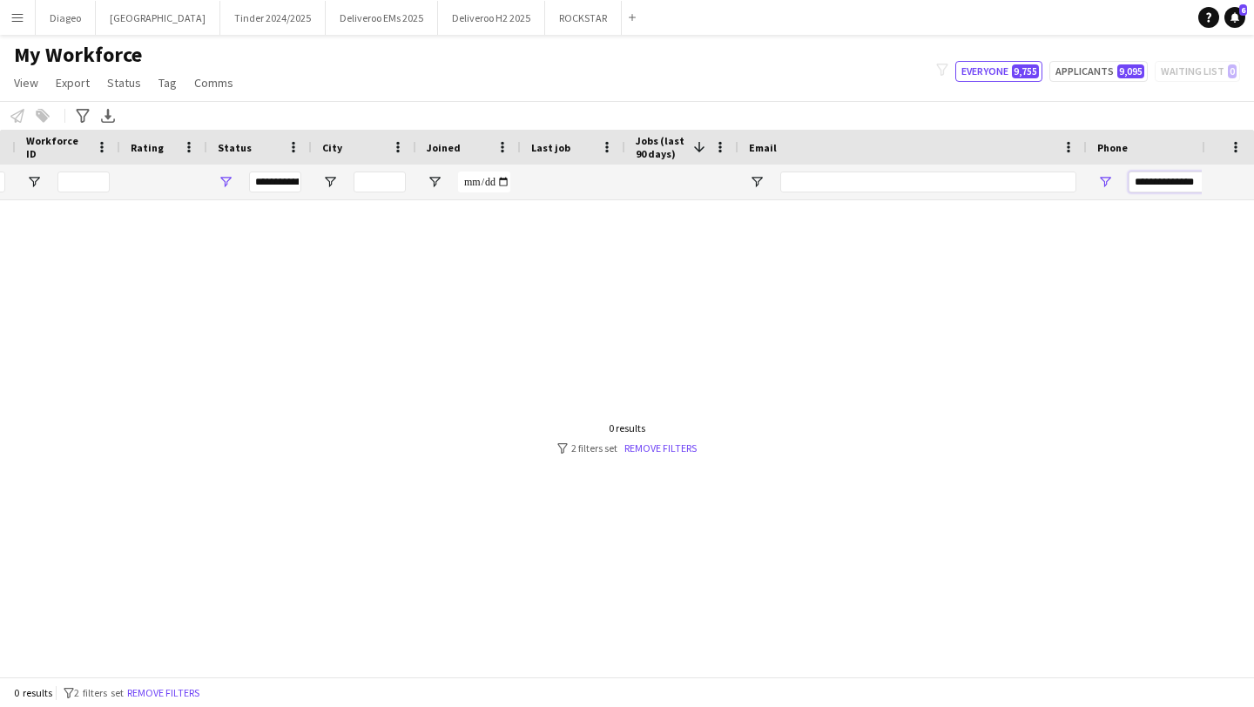
scroll to position [0, 231]
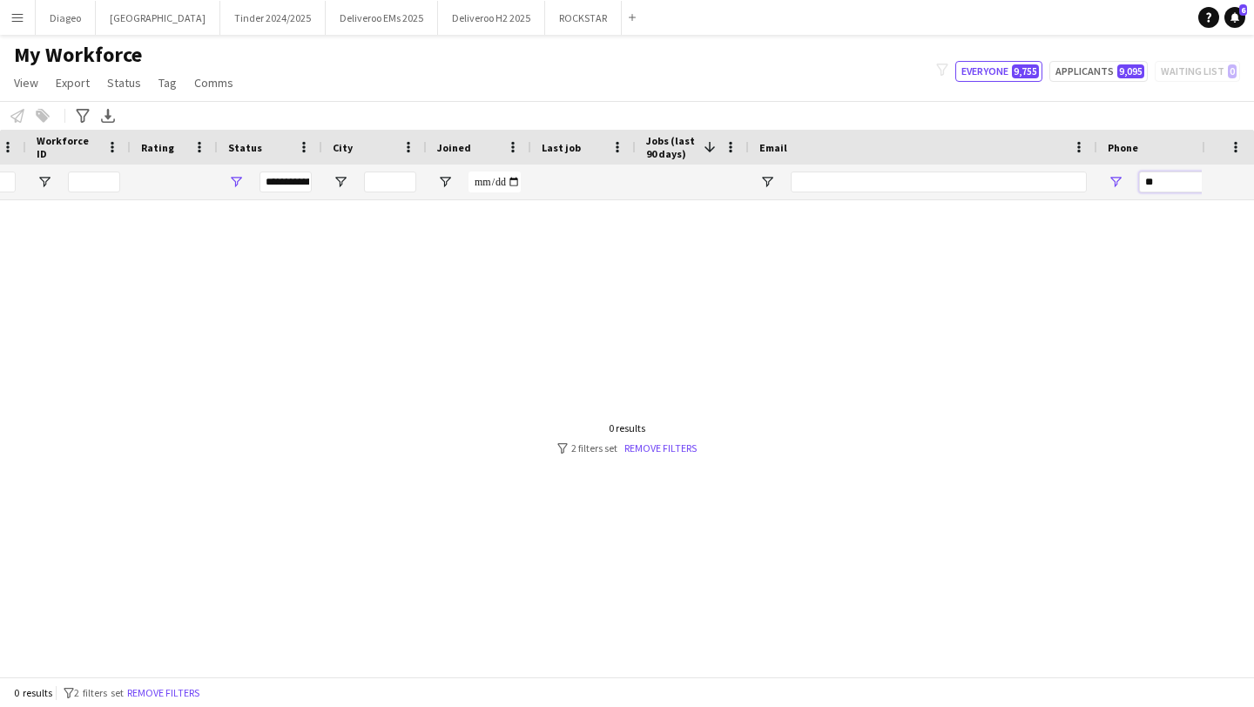
type input "*"
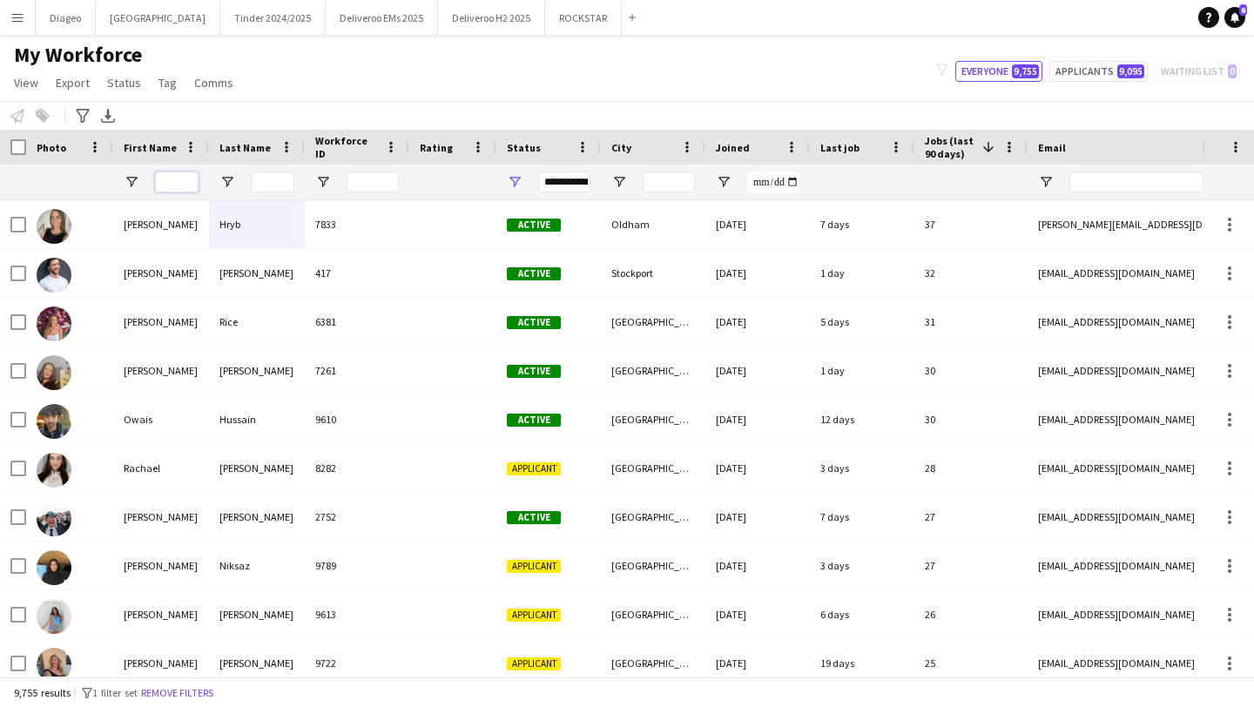
click at [170, 177] on input "First Name Filter Input" at bounding box center [177, 182] width 44 height 21
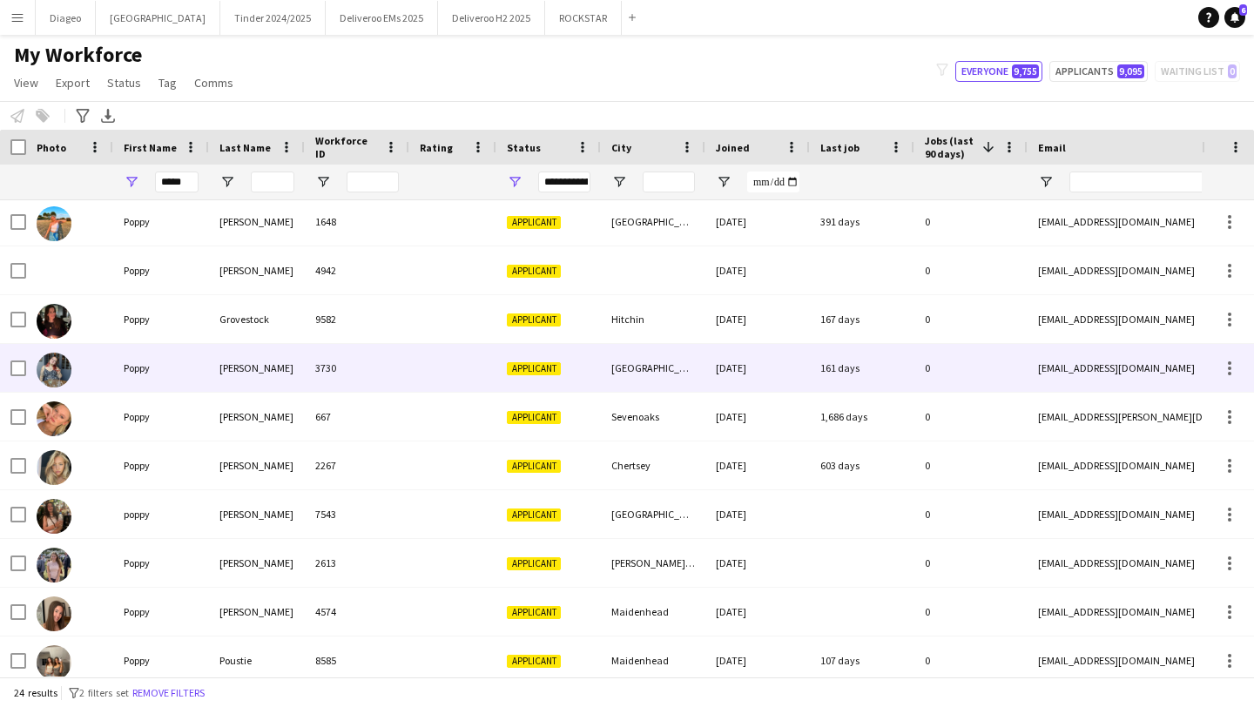
click at [409, 380] on div at bounding box center [452, 368] width 87 height 48
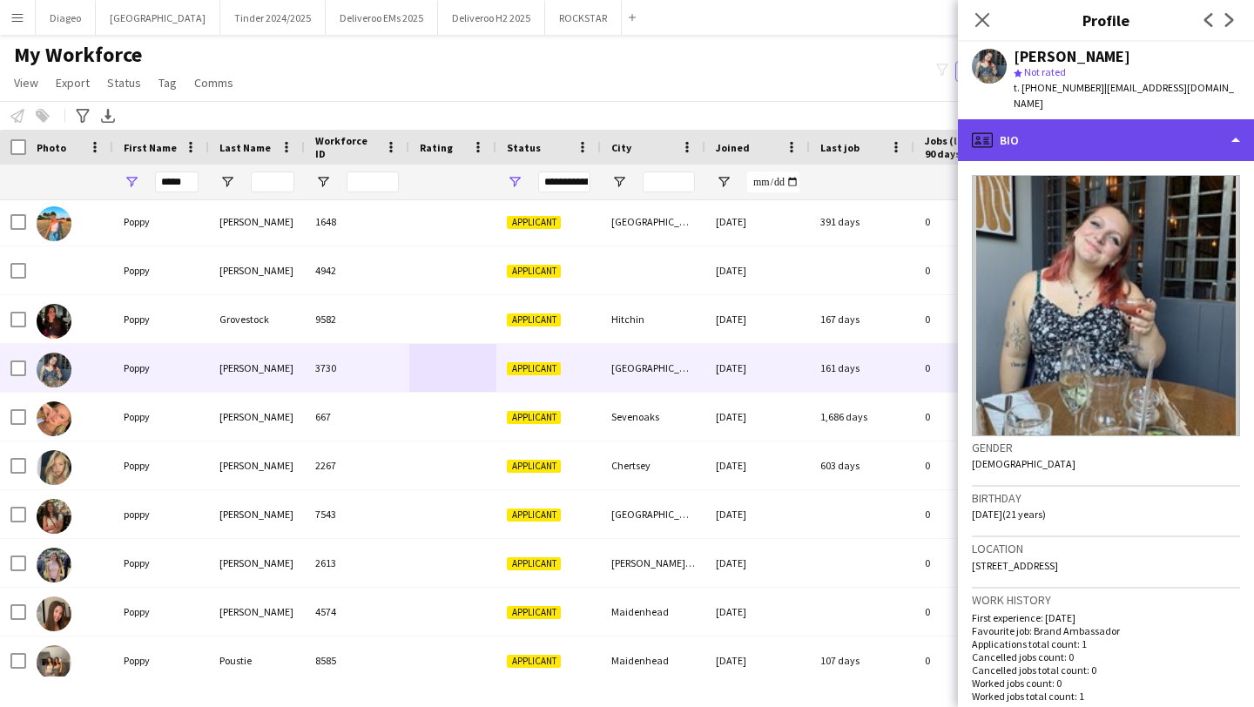
click at [1157, 123] on div "profile Bio" at bounding box center [1106, 140] width 296 height 42
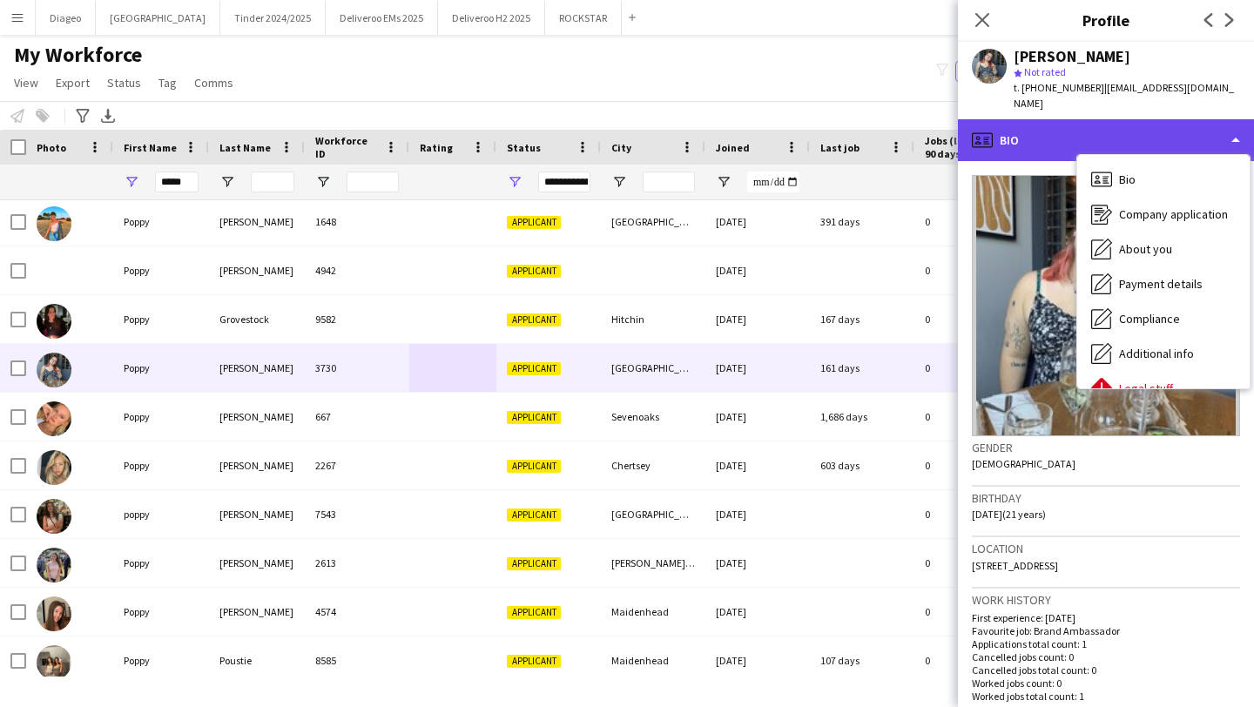
click at [1092, 119] on div "profile Bio" at bounding box center [1106, 140] width 296 height 42
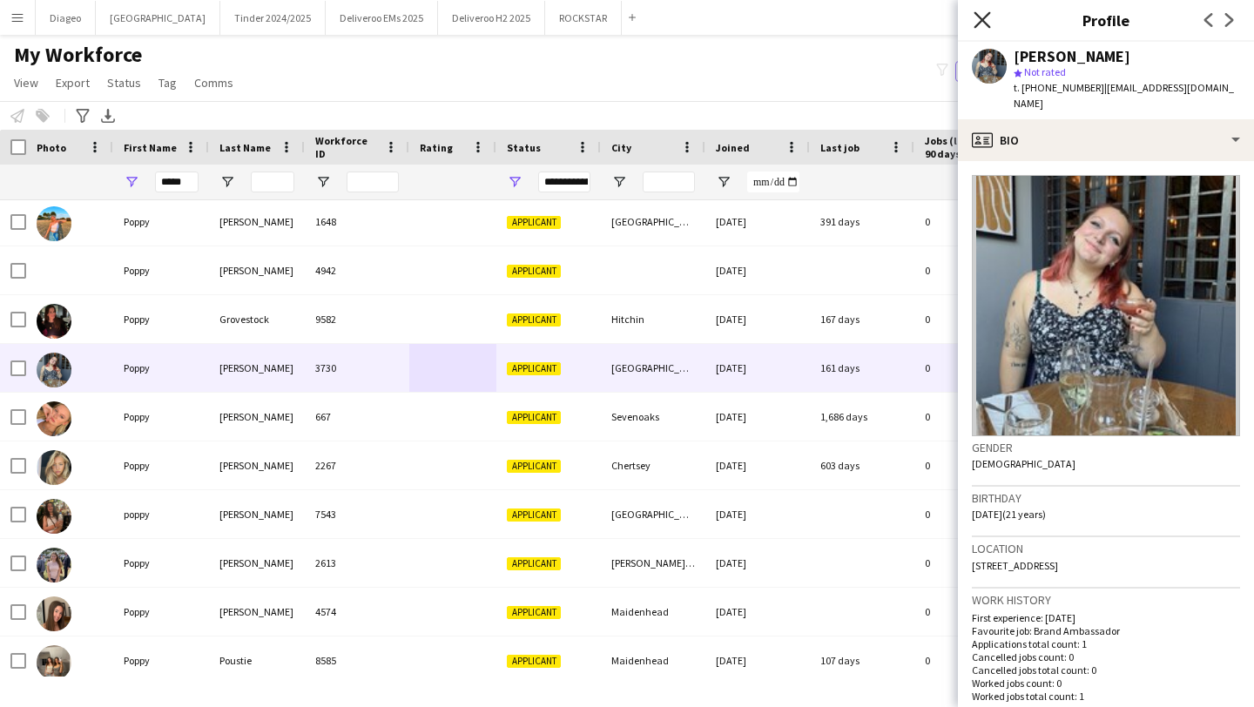
click at [987, 19] on icon "Close pop-in" at bounding box center [982, 19] width 17 height 17
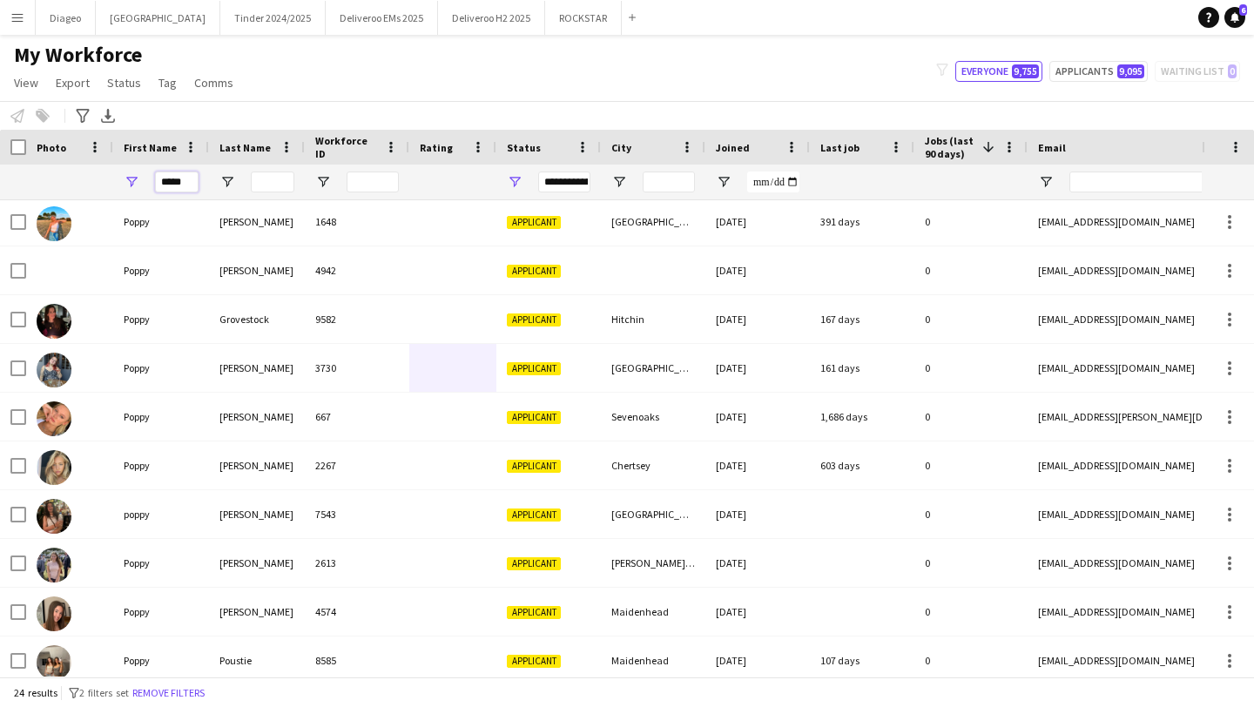
drag, startPoint x: 192, startPoint y: 186, endPoint x: 106, endPoint y: 182, distance: 85.5
click at [106, 182] on div "**********" at bounding box center [944, 182] width 1888 height 35
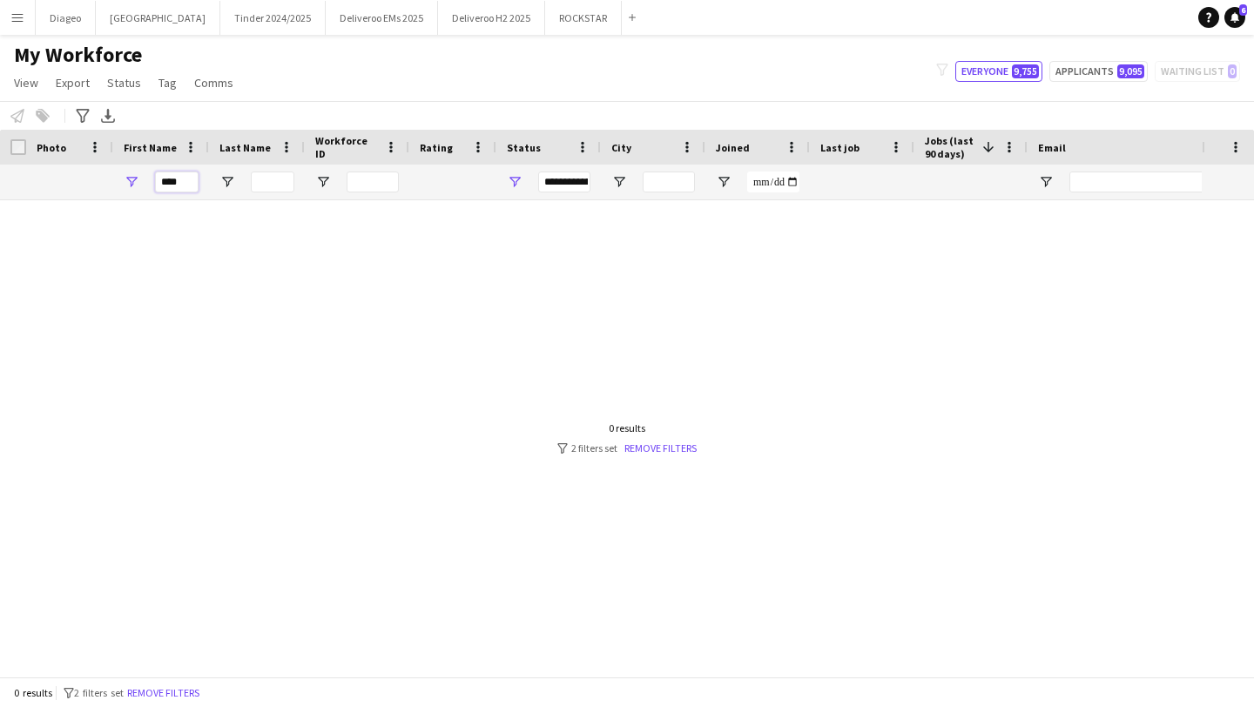
scroll to position [0, 0]
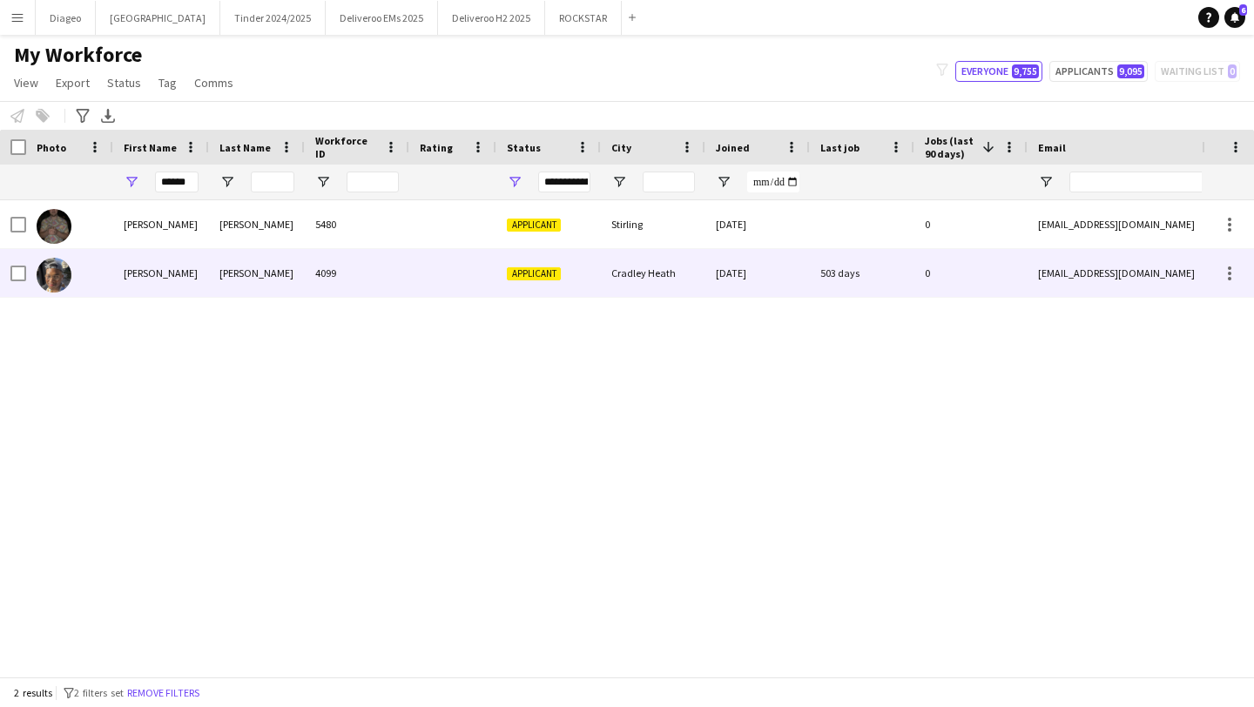
click at [453, 274] on div at bounding box center [452, 273] width 87 height 48
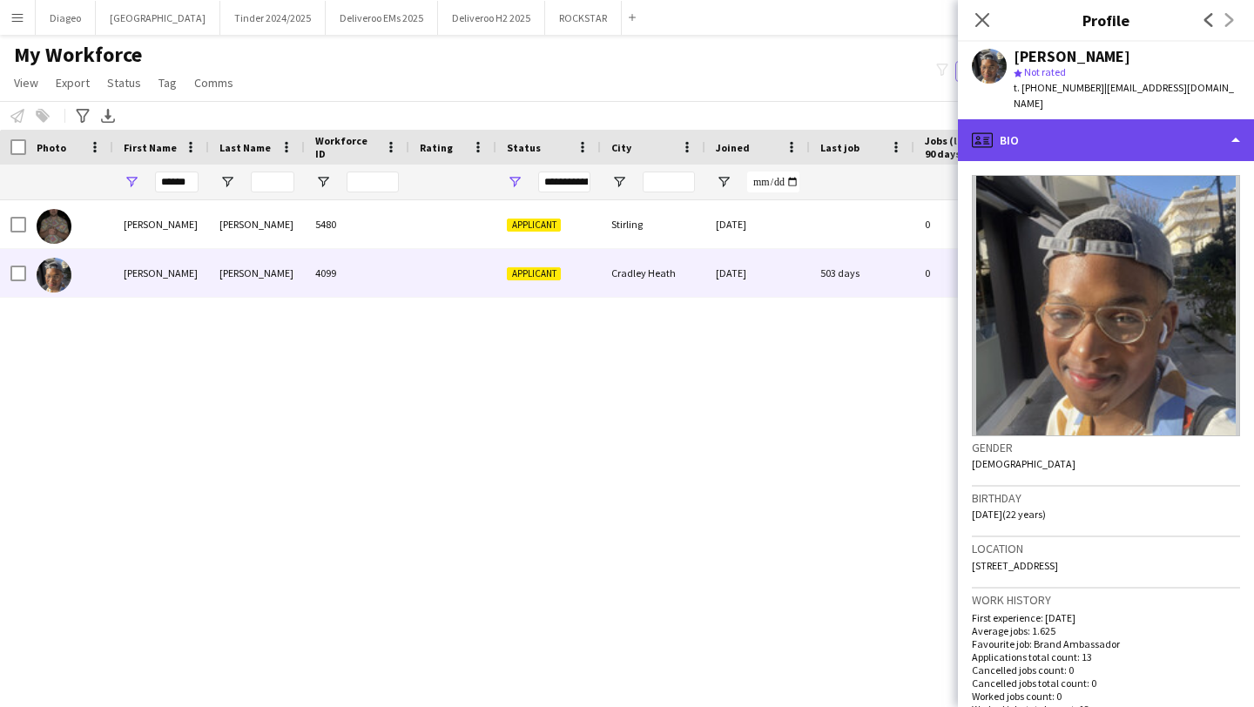
click at [1138, 128] on div "profile Bio" at bounding box center [1106, 140] width 296 height 42
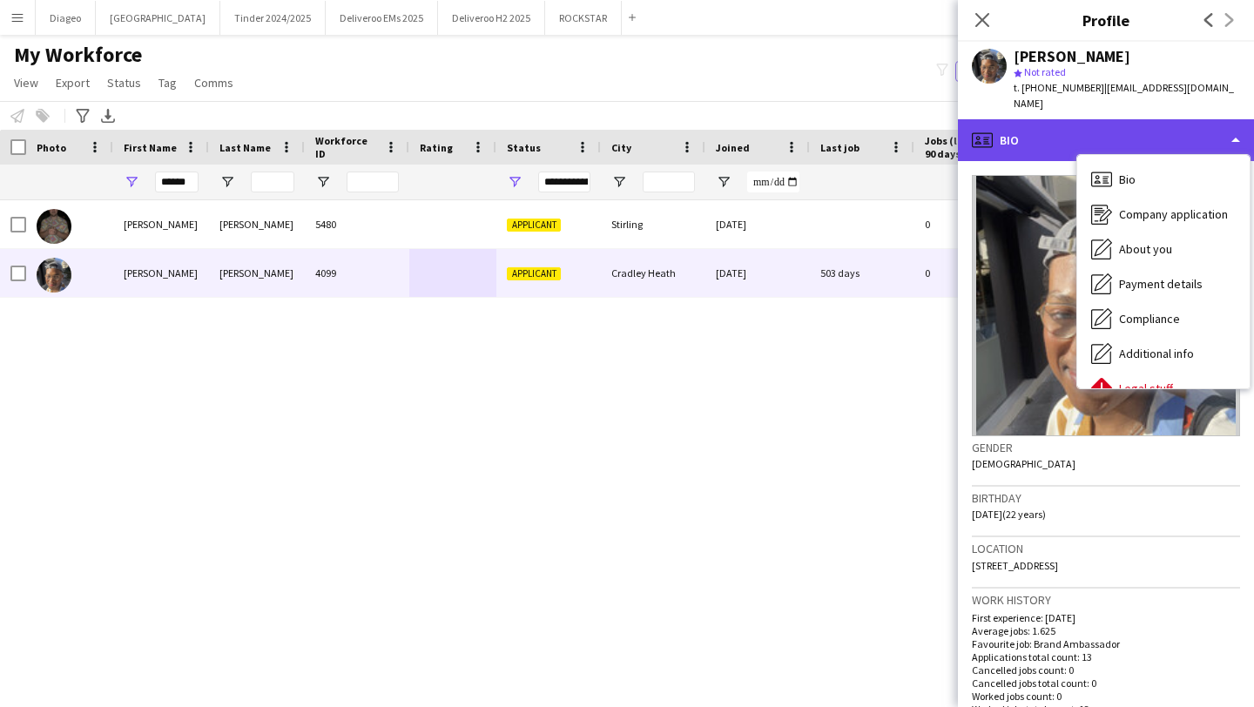
click at [1138, 128] on div "profile Bio" at bounding box center [1106, 140] width 296 height 42
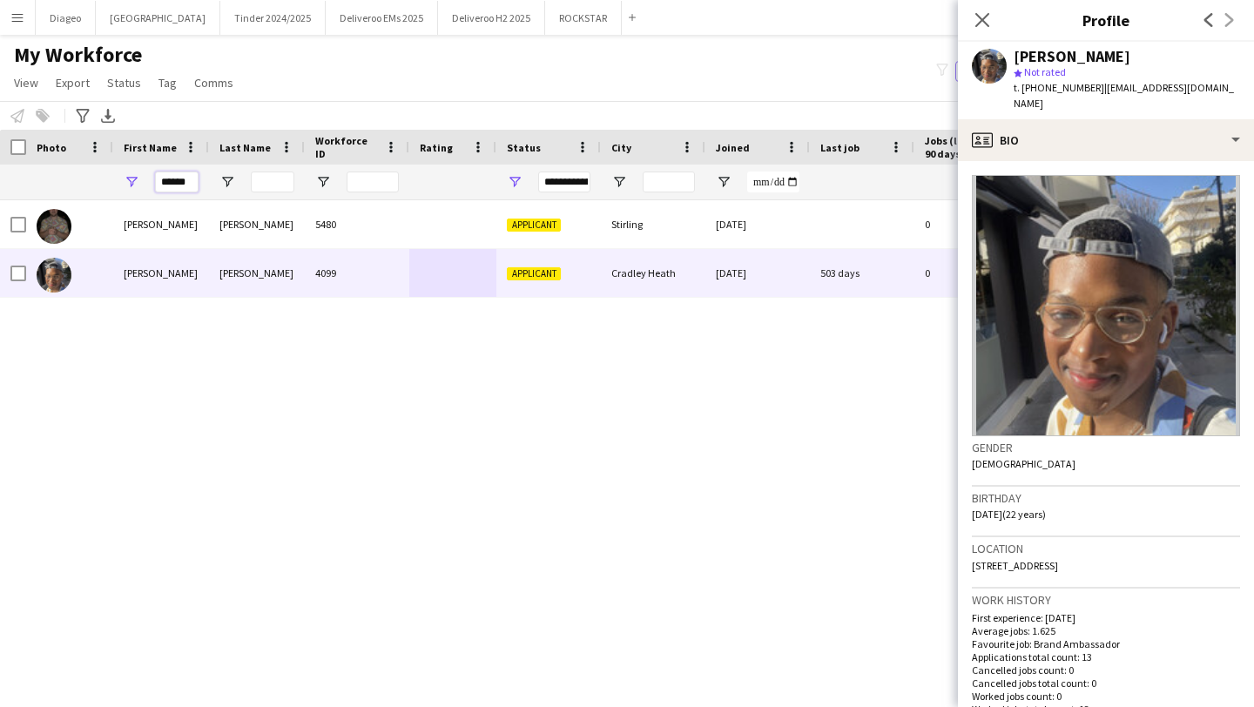
drag, startPoint x: 197, startPoint y: 185, endPoint x: 109, endPoint y: 185, distance: 88.0
click at [109, 185] on div "**********" at bounding box center [944, 182] width 1888 height 35
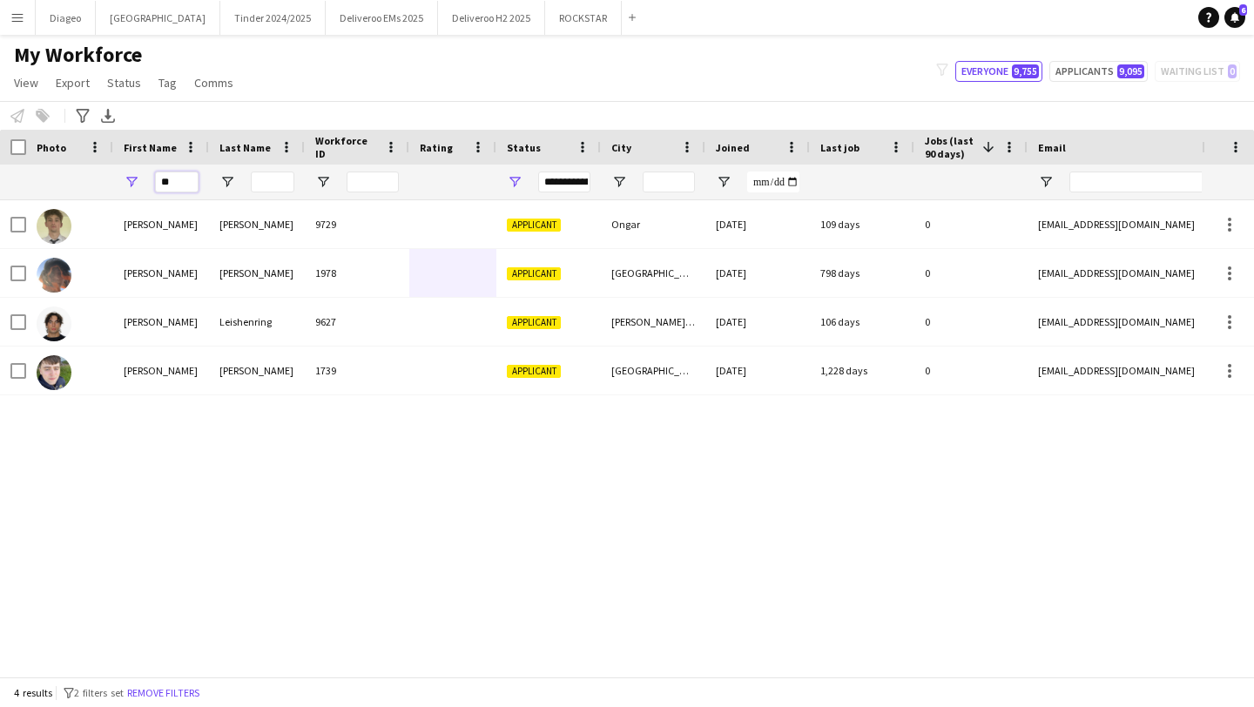
type input "*"
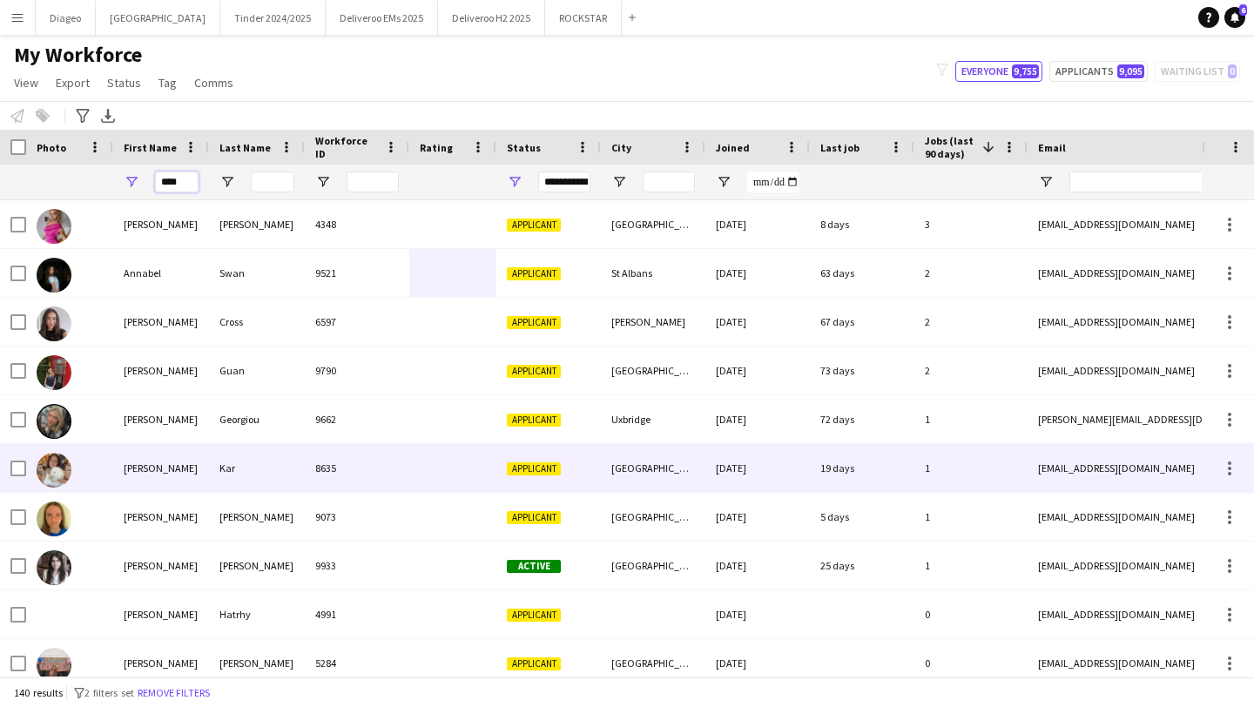
type input "****"
click at [283, 475] on div "Kar" at bounding box center [257, 468] width 96 height 48
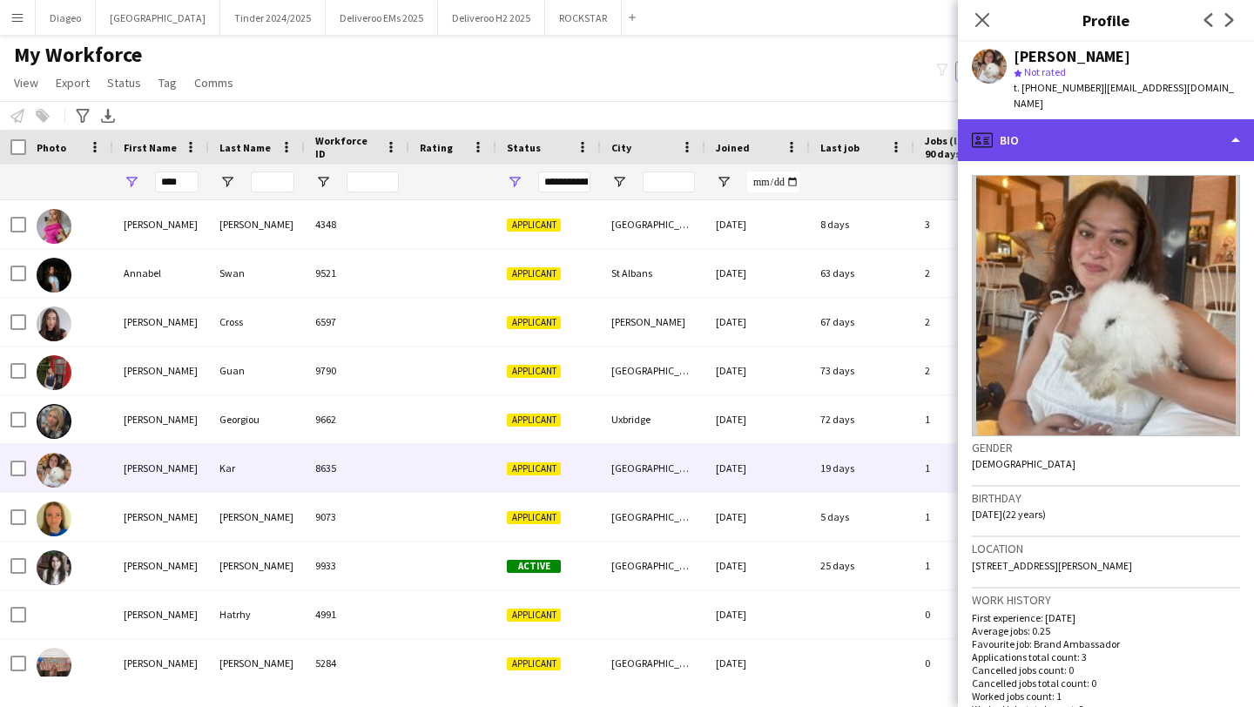
click at [1096, 120] on div "profile Bio" at bounding box center [1106, 140] width 296 height 42
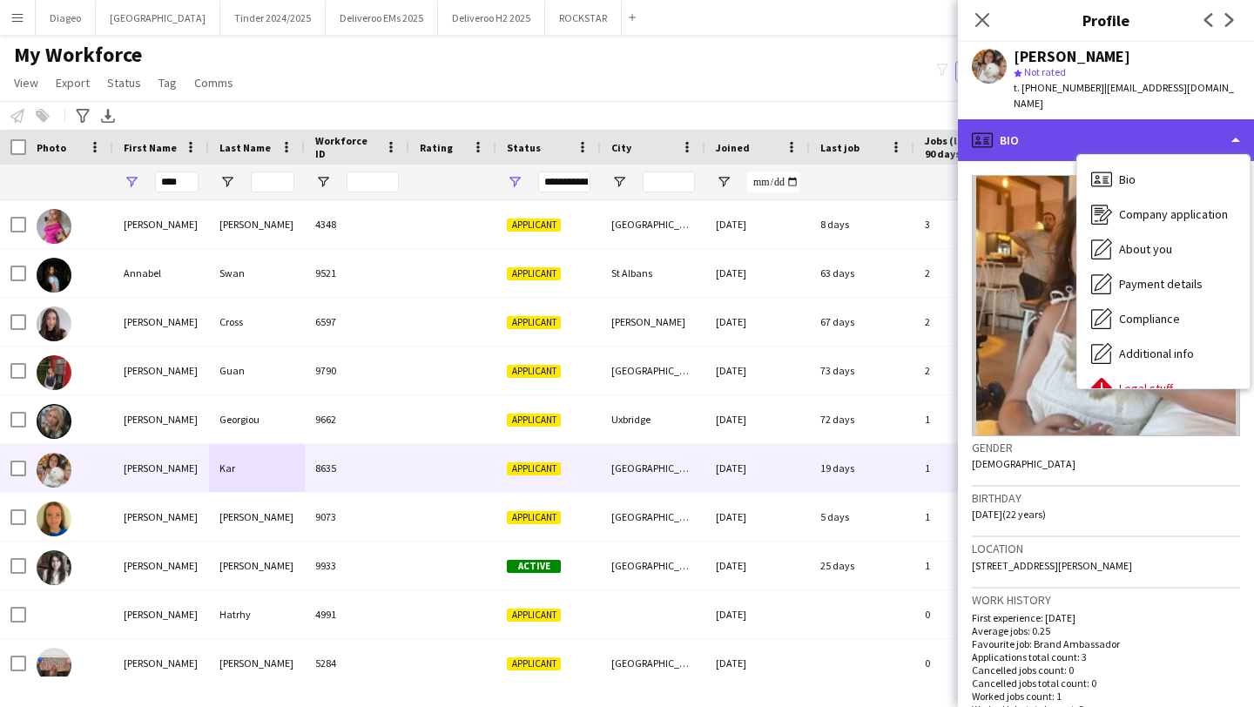
click at [1043, 120] on div "profile Bio" at bounding box center [1106, 140] width 296 height 42
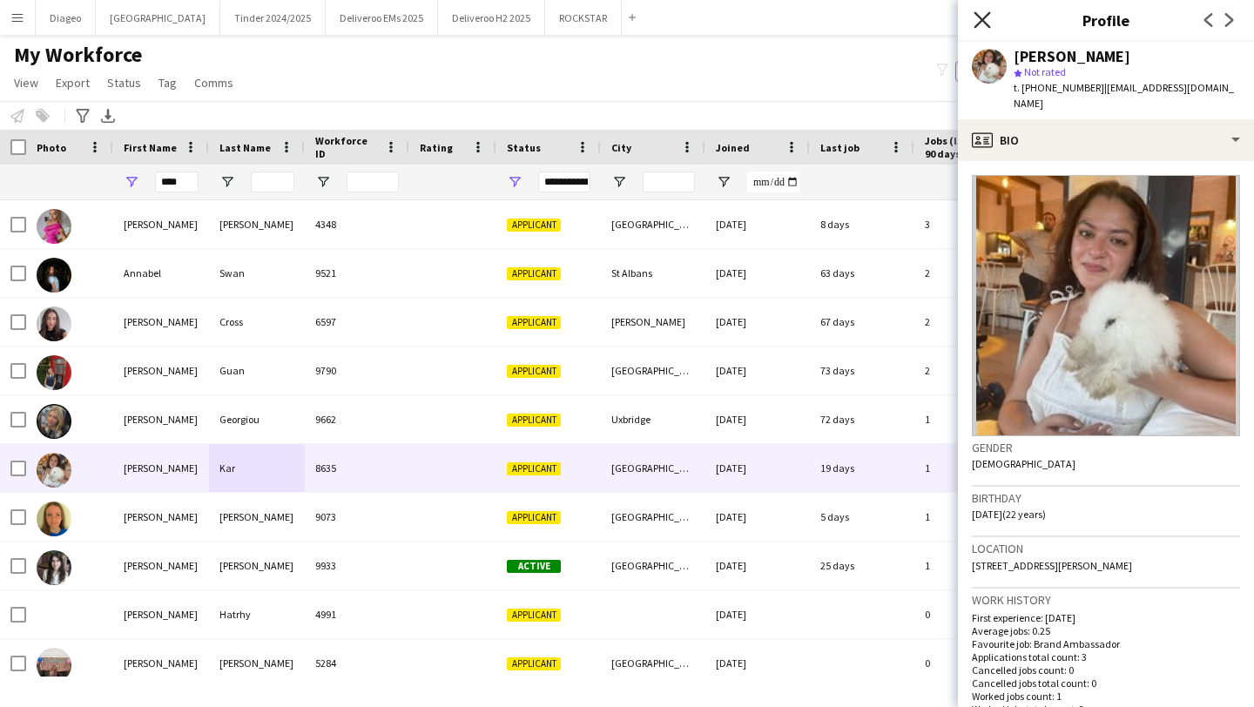
click at [977, 17] on icon "Close pop-in" at bounding box center [982, 19] width 17 height 17
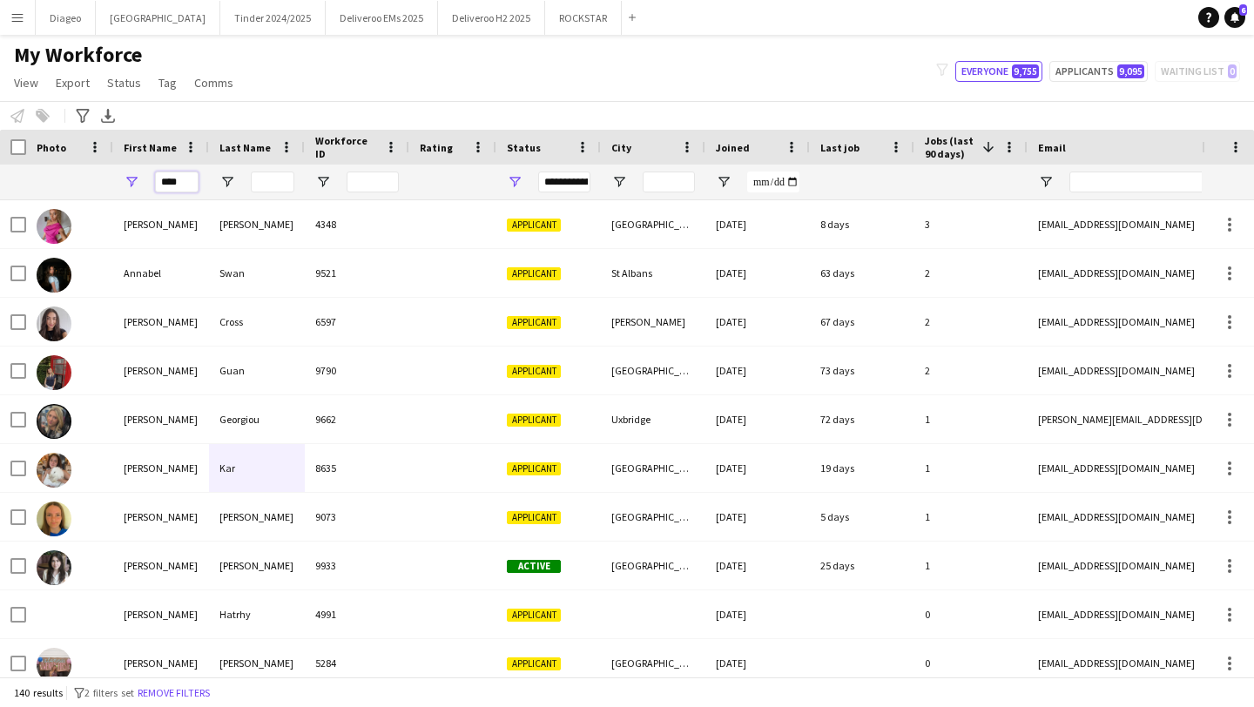
drag, startPoint x: 192, startPoint y: 178, endPoint x: 141, endPoint y: 178, distance: 51.4
click at [141, 178] on div "****" at bounding box center [161, 182] width 96 height 35
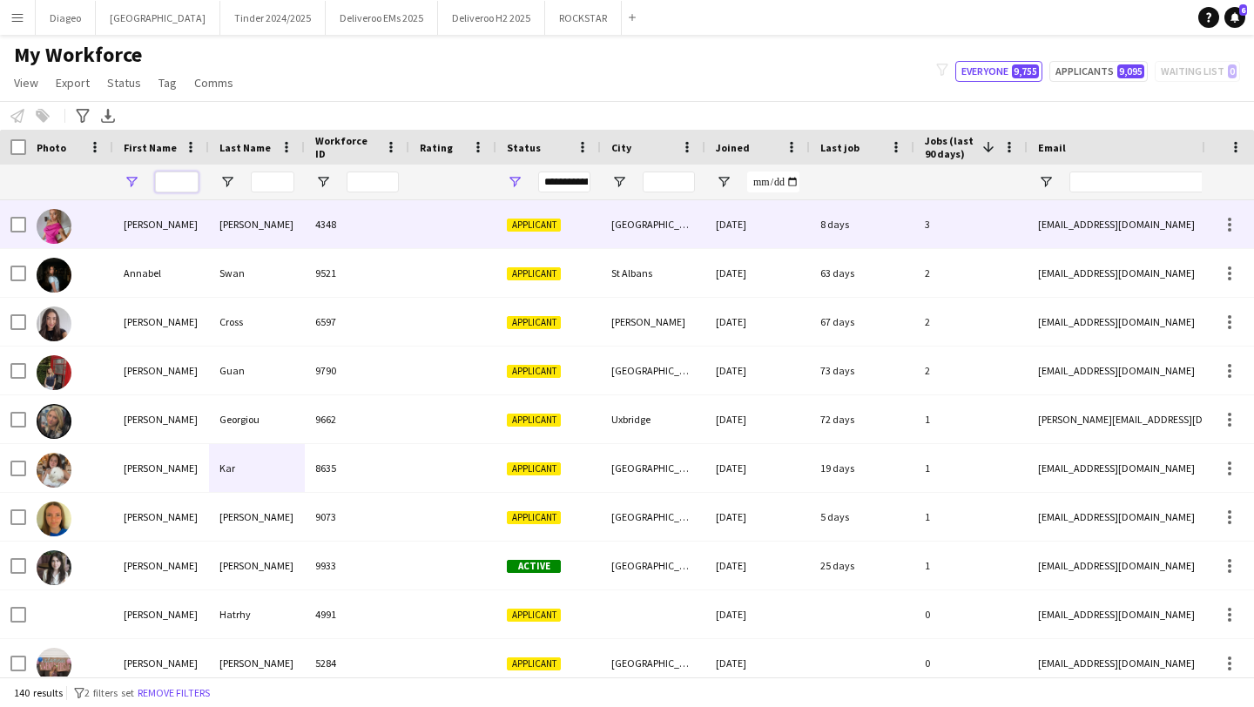
paste input "**********"
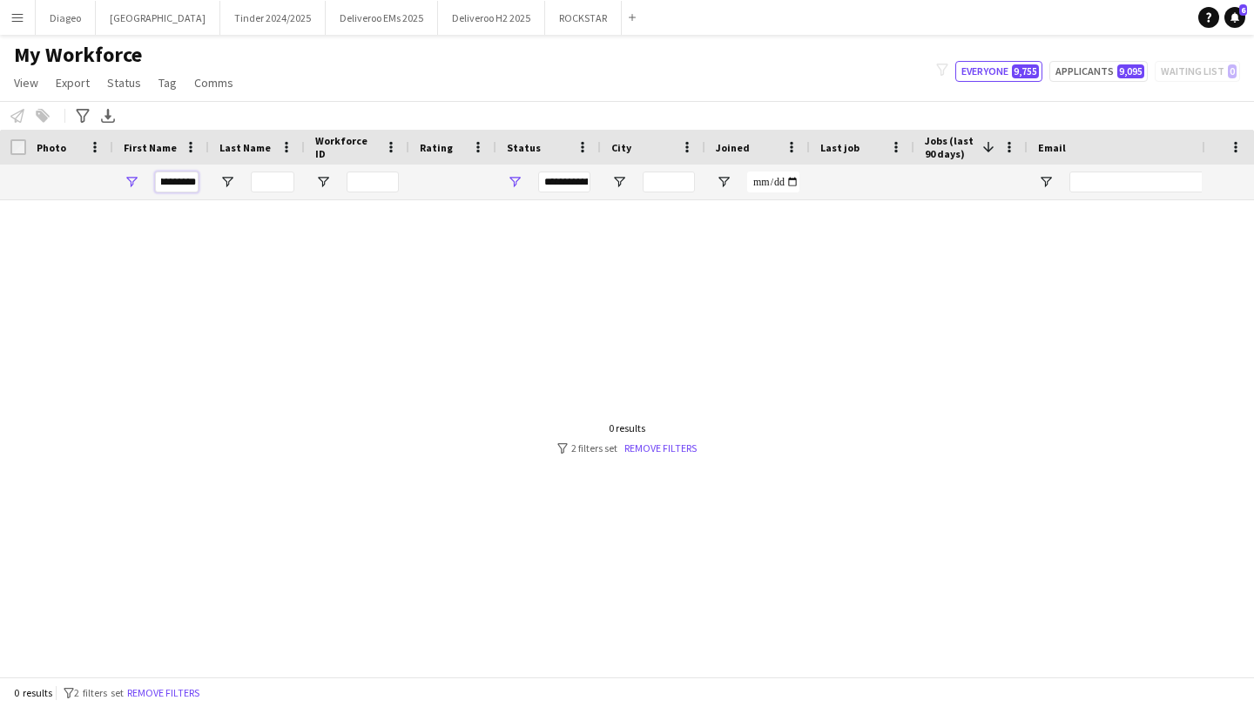
drag, startPoint x: 162, startPoint y: 181, endPoint x: 273, endPoint y: 182, distance: 110.6
click at [273, 182] on div "**********" at bounding box center [944, 182] width 1888 height 35
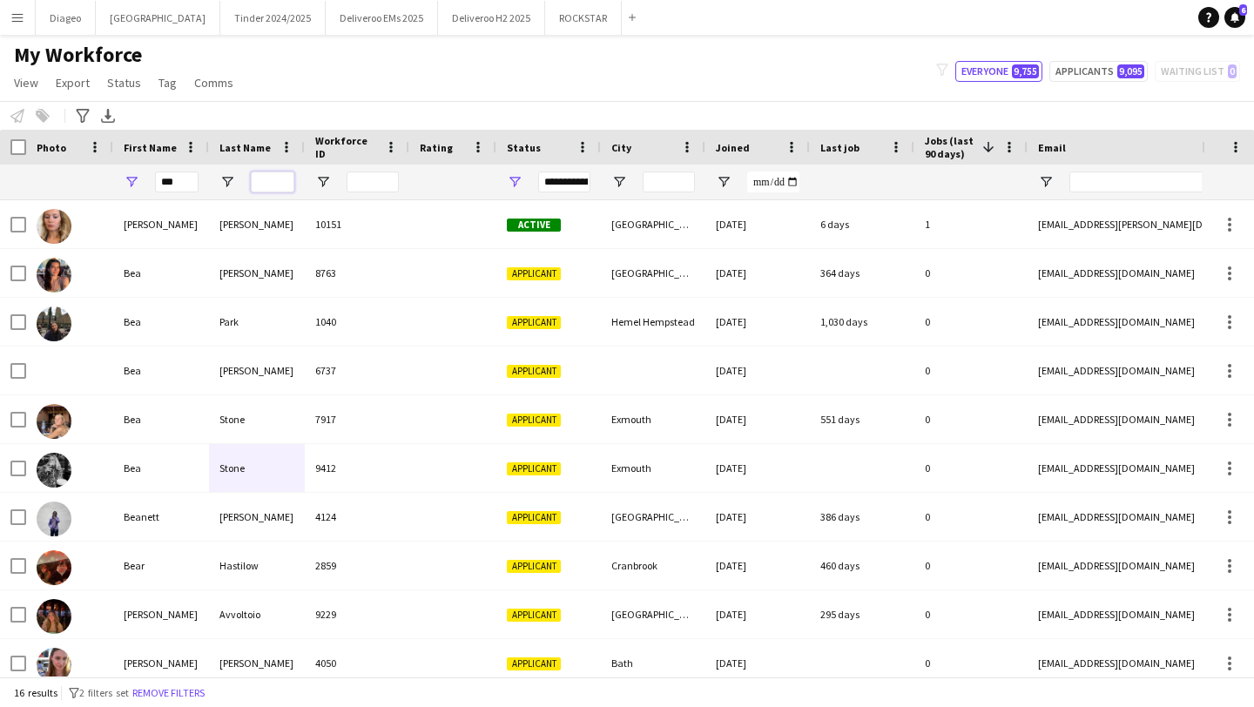
click at [254, 185] on input "Last Name Filter Input" at bounding box center [273, 182] width 44 height 21
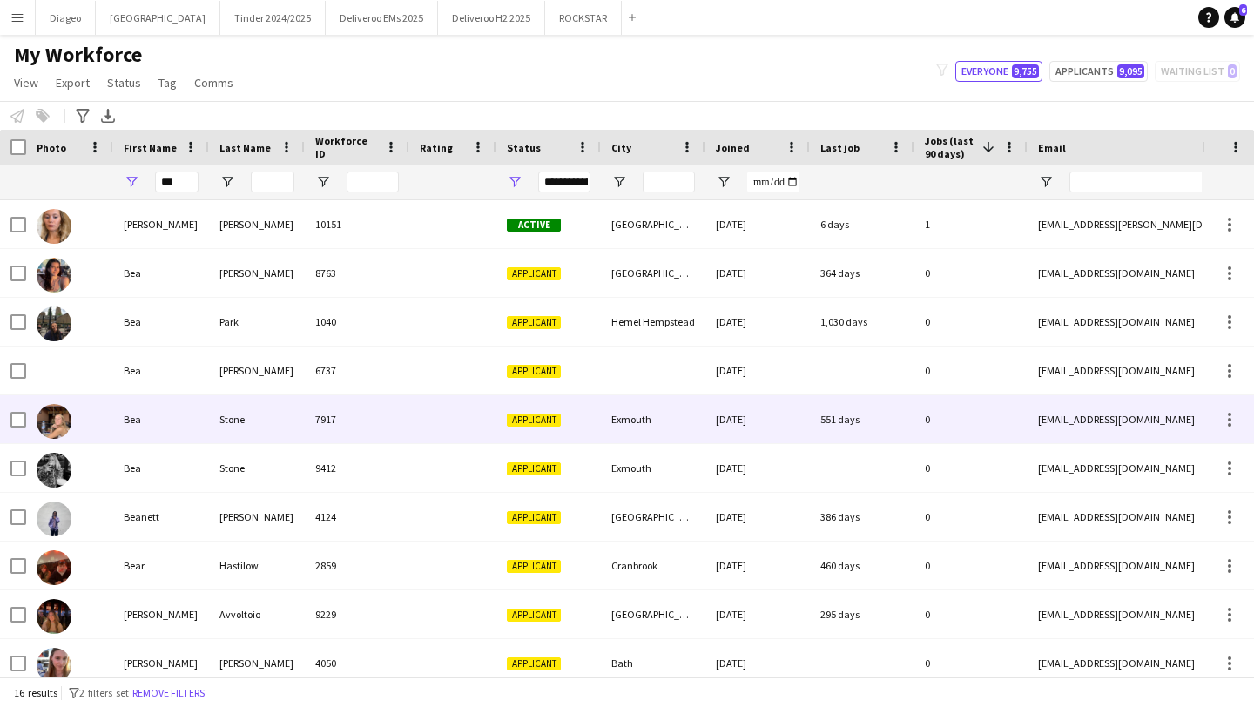
click at [253, 409] on div "Stone" at bounding box center [257, 419] width 96 height 48
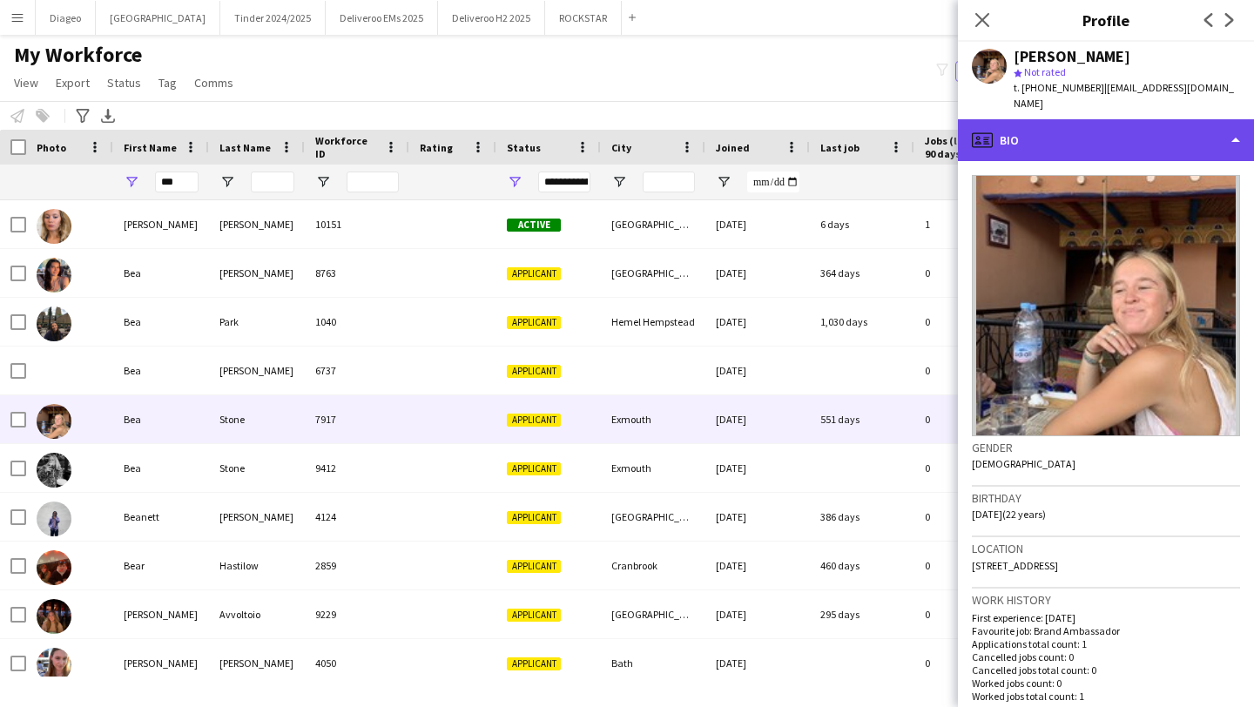
click at [1158, 122] on div "profile Bio" at bounding box center [1106, 140] width 296 height 42
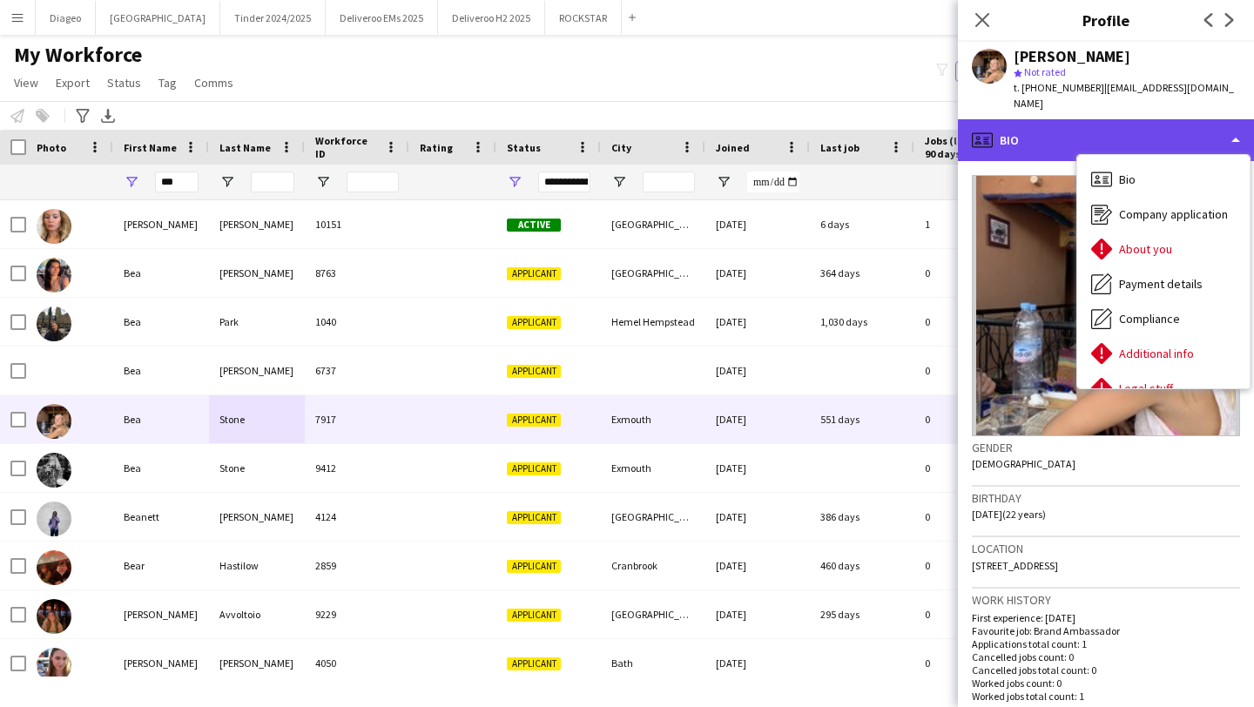
click at [1156, 119] on div "profile Bio" at bounding box center [1106, 140] width 296 height 42
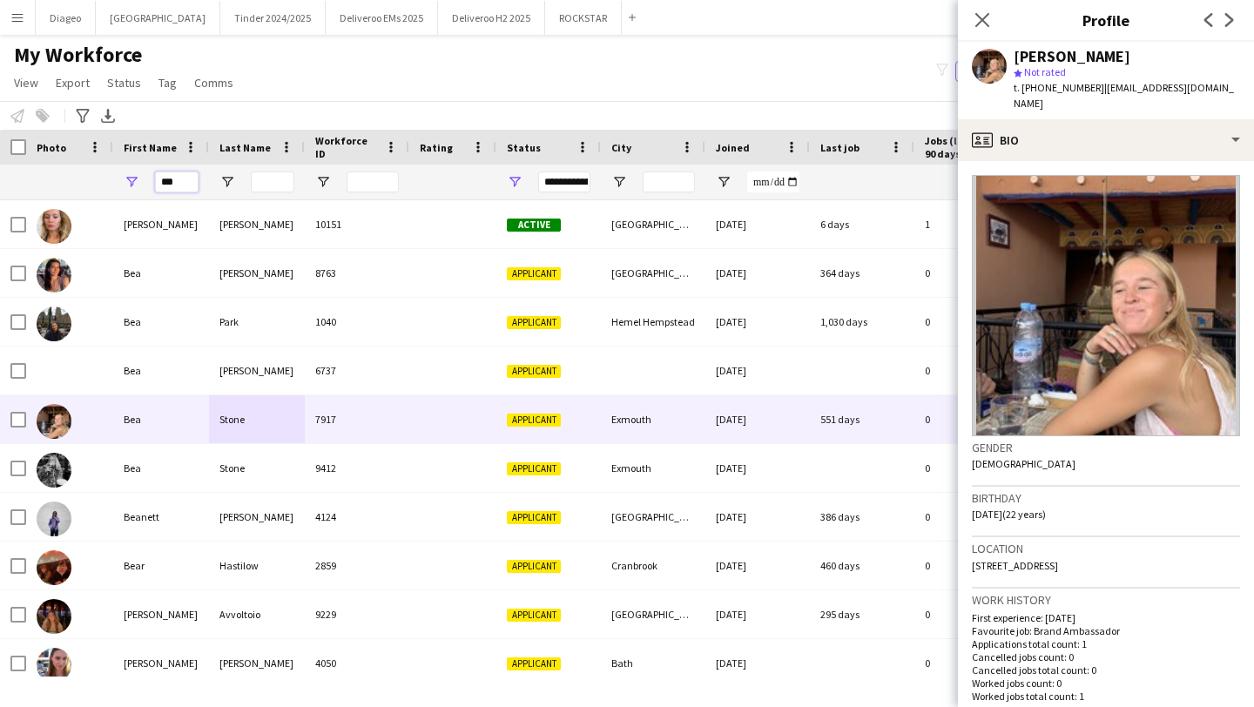
drag, startPoint x: 189, startPoint y: 188, endPoint x: 122, endPoint y: 169, distance: 69.7
click at [122, 169] on div "***" at bounding box center [161, 182] width 96 height 35
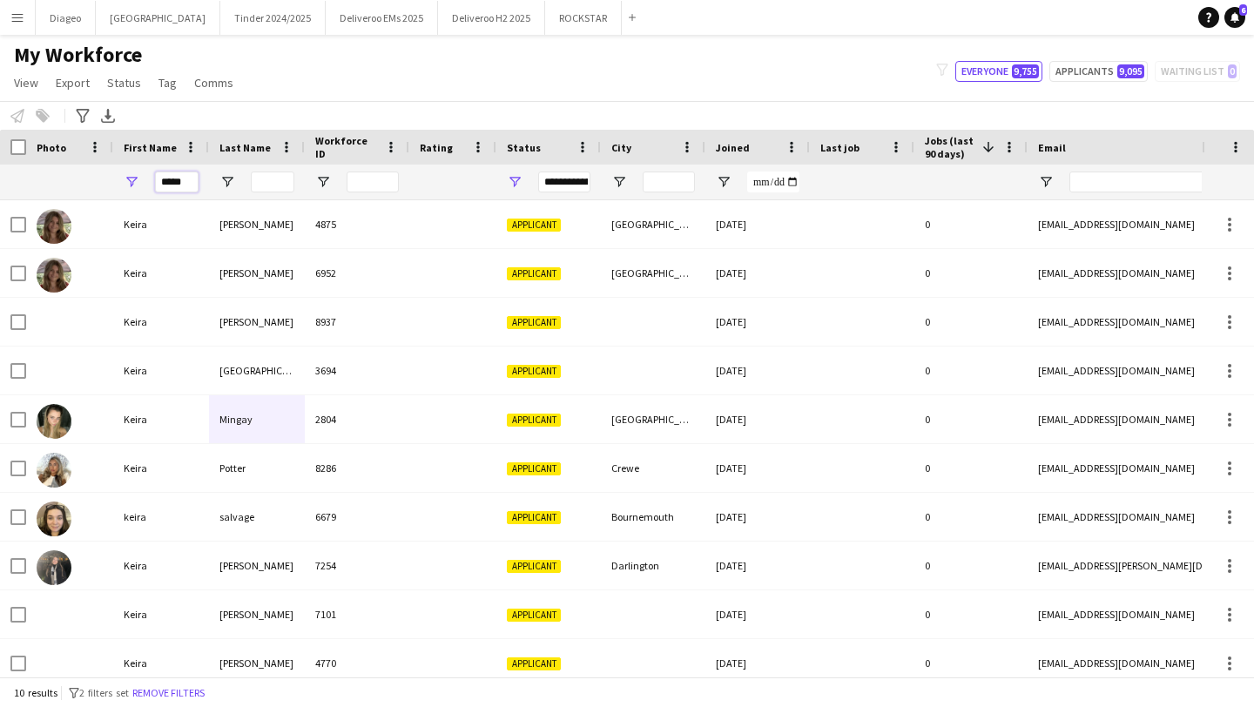
type input "*****"
click at [270, 186] on input "Last Name Filter Input" at bounding box center [273, 182] width 44 height 21
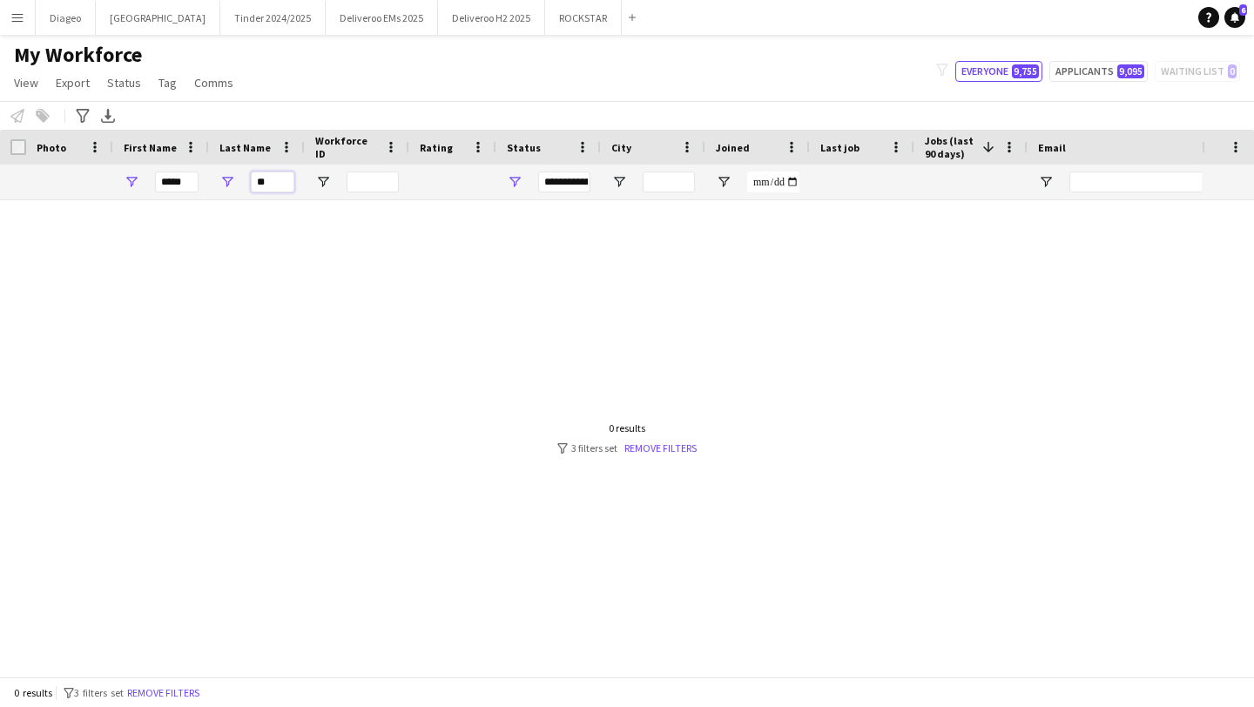
type input "*"
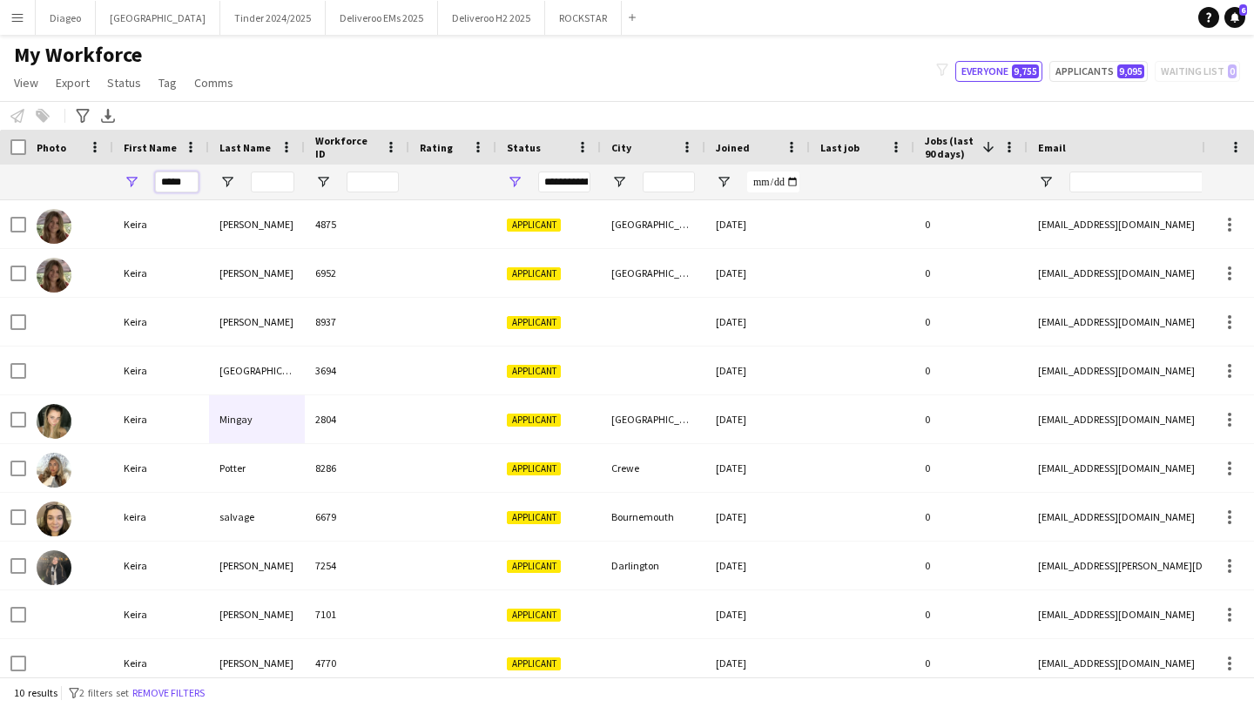
drag, startPoint x: 187, startPoint y: 189, endPoint x: 125, endPoint y: 186, distance: 62.8
click at [125, 186] on div "*****" at bounding box center [161, 182] width 96 height 35
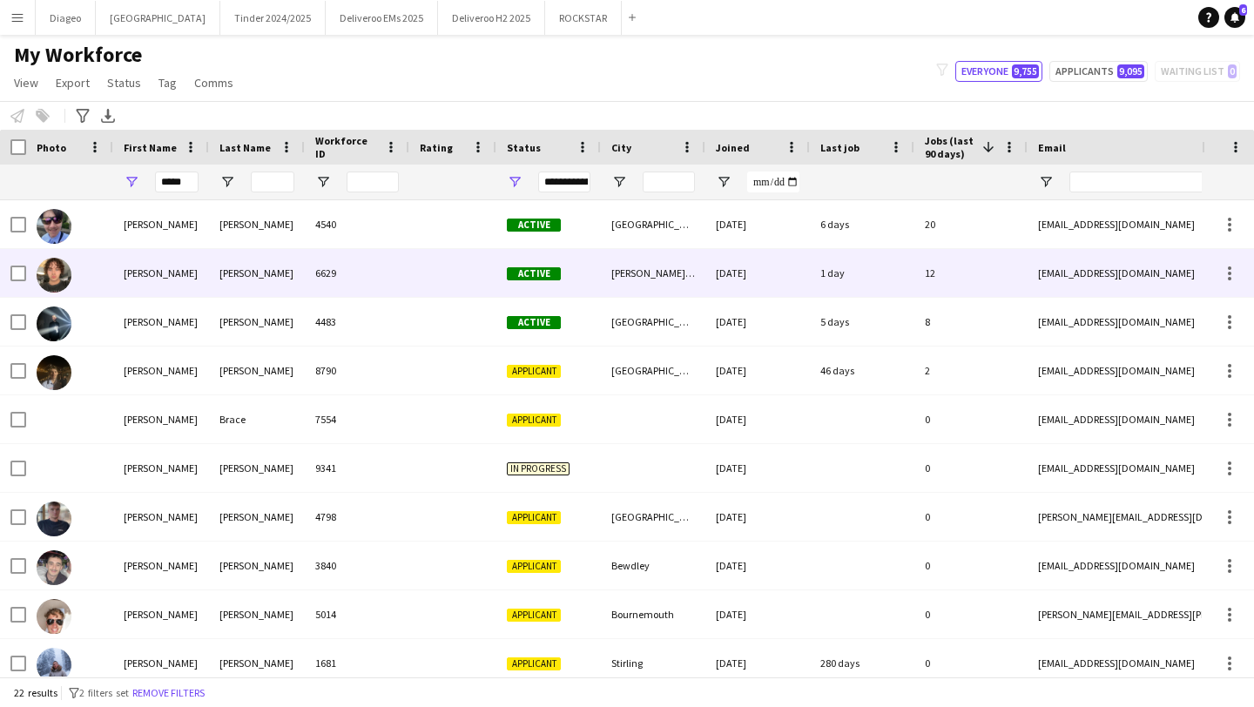
click at [378, 283] on div "6629" at bounding box center [357, 273] width 105 height 48
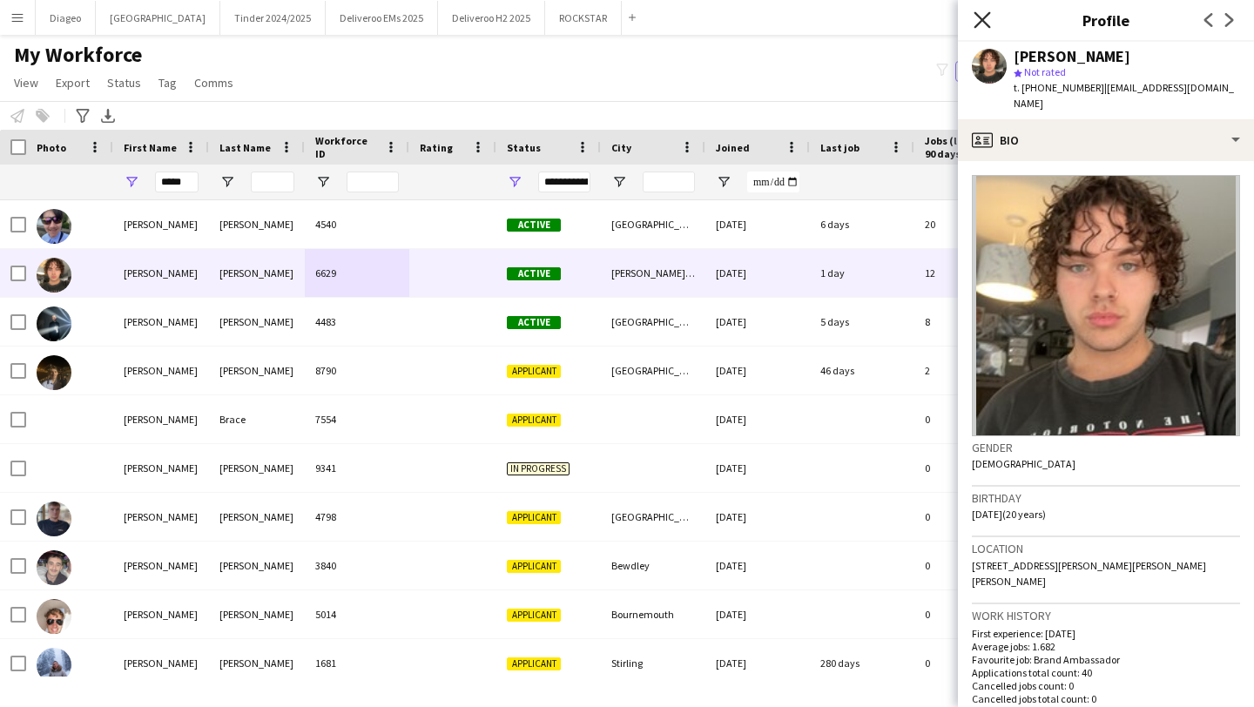
click at [981, 20] on icon at bounding box center [982, 19] width 17 height 17
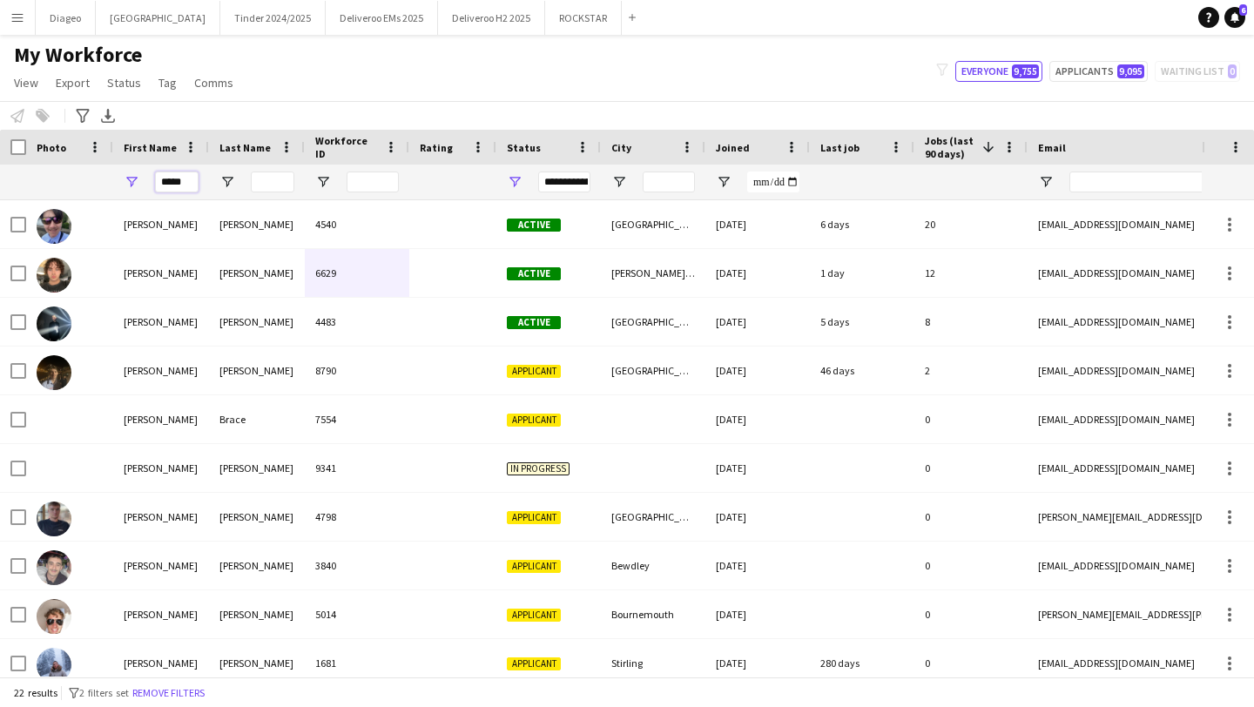
drag, startPoint x: 186, startPoint y: 179, endPoint x: 170, endPoint y: 179, distance: 16.6
click at [170, 179] on input "*****" at bounding box center [177, 182] width 44 height 21
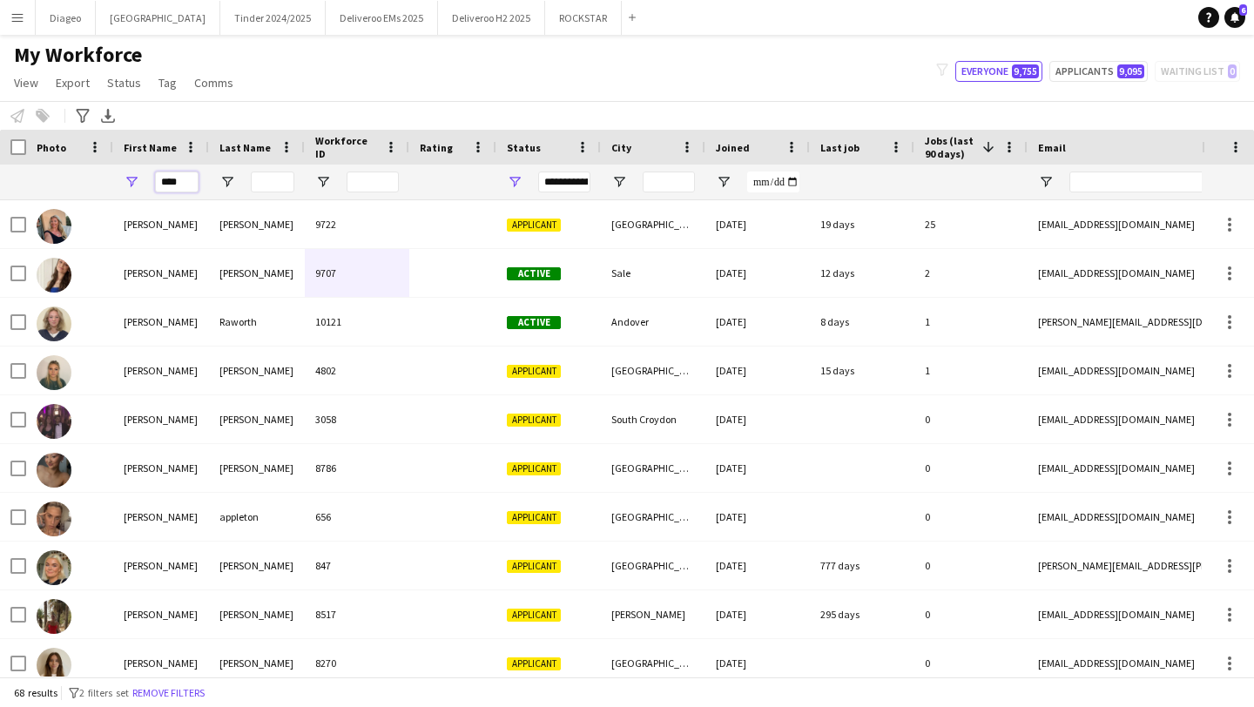
type input "****"
click at [287, 181] on input "Last Name Filter Input" at bounding box center [273, 182] width 44 height 21
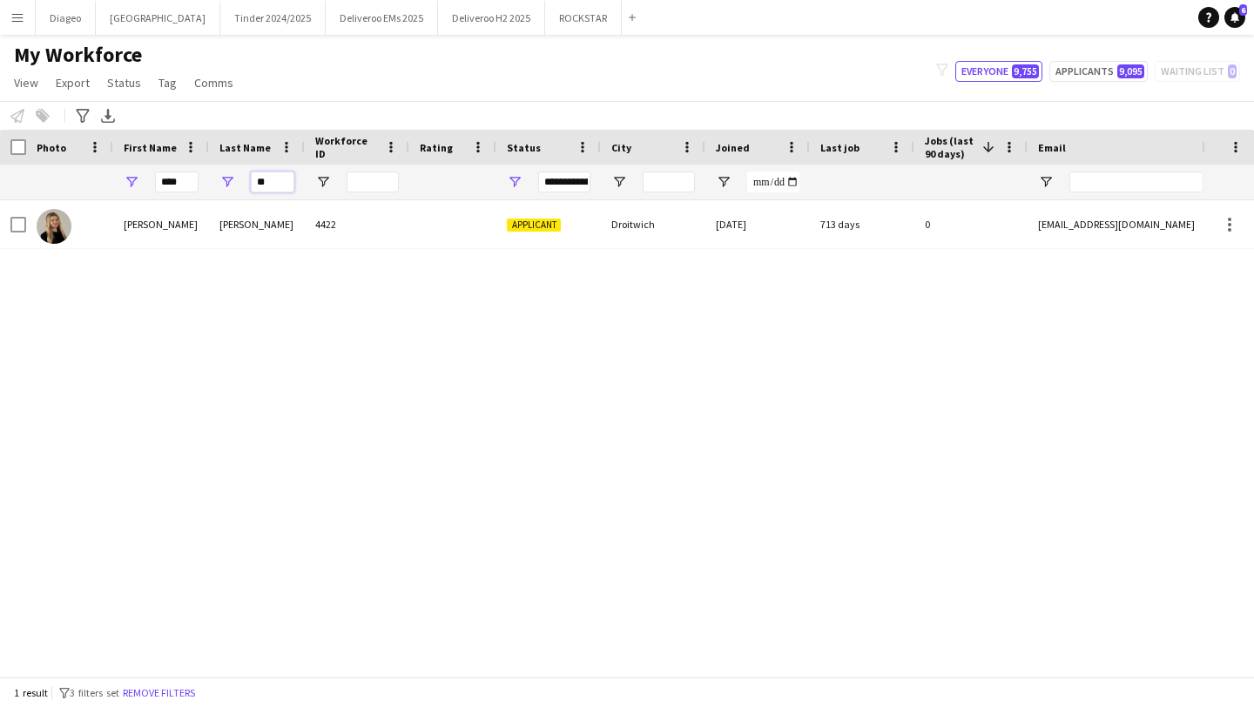
type input "*"
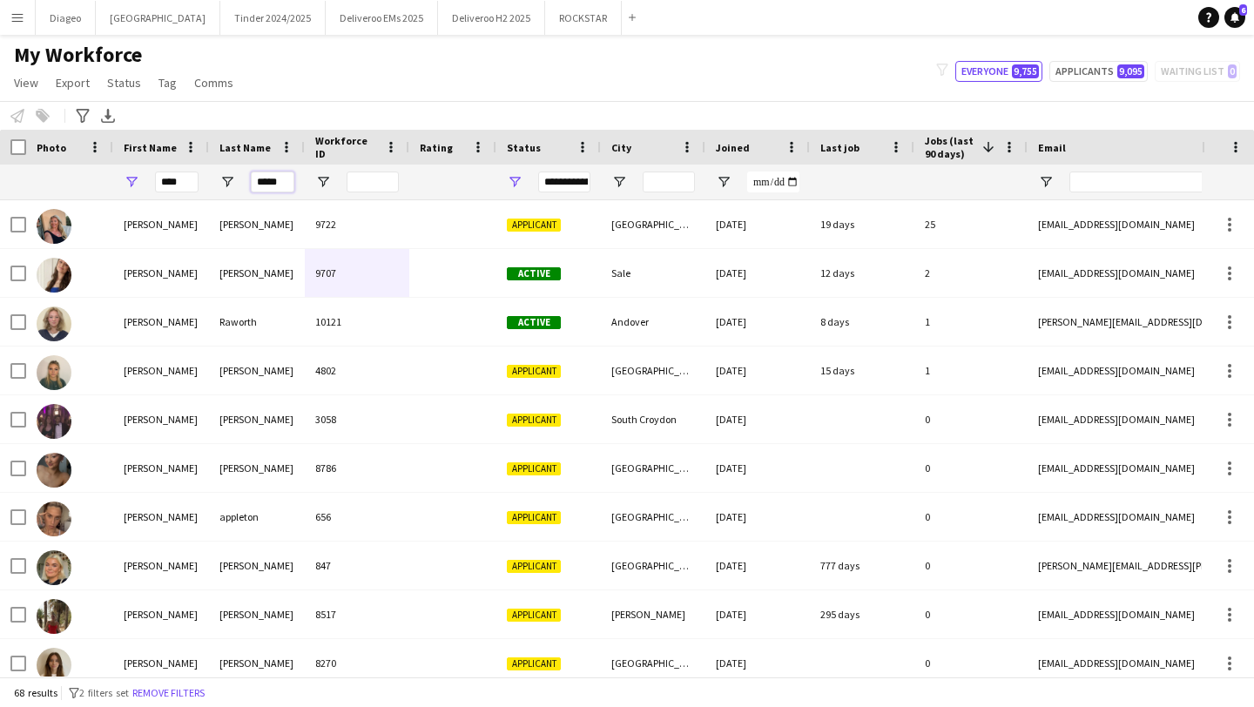
type input "******"
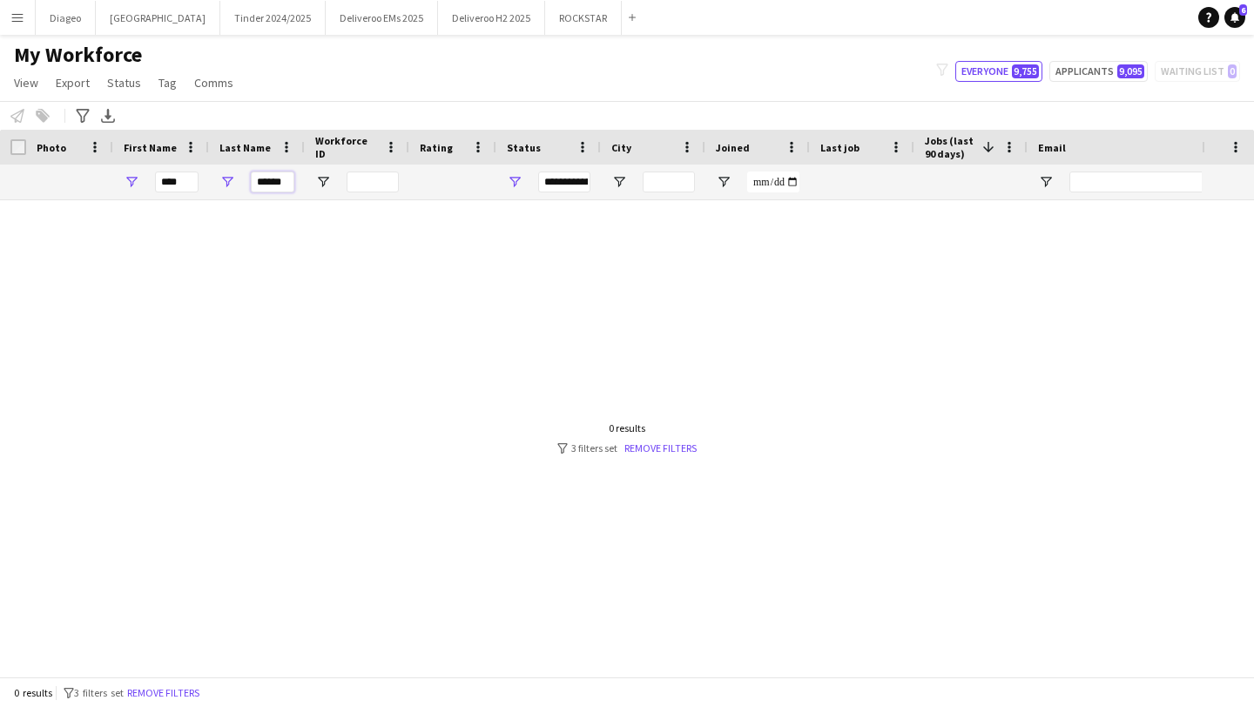
drag, startPoint x: 289, startPoint y: 183, endPoint x: 246, endPoint y: 183, distance: 42.7
click at [246, 183] on div "******" at bounding box center [257, 182] width 96 height 35
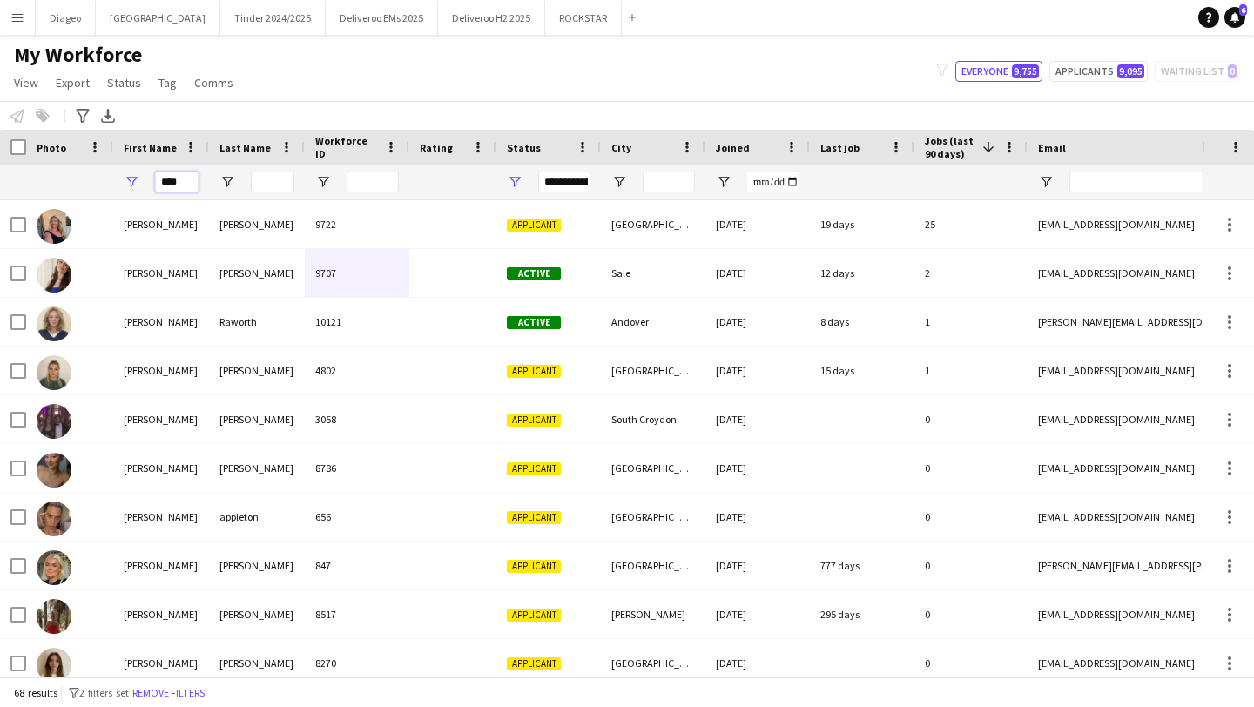
drag, startPoint x: 192, startPoint y: 179, endPoint x: 147, endPoint y: 179, distance: 45.3
click at [147, 179] on div "****" at bounding box center [161, 182] width 96 height 35
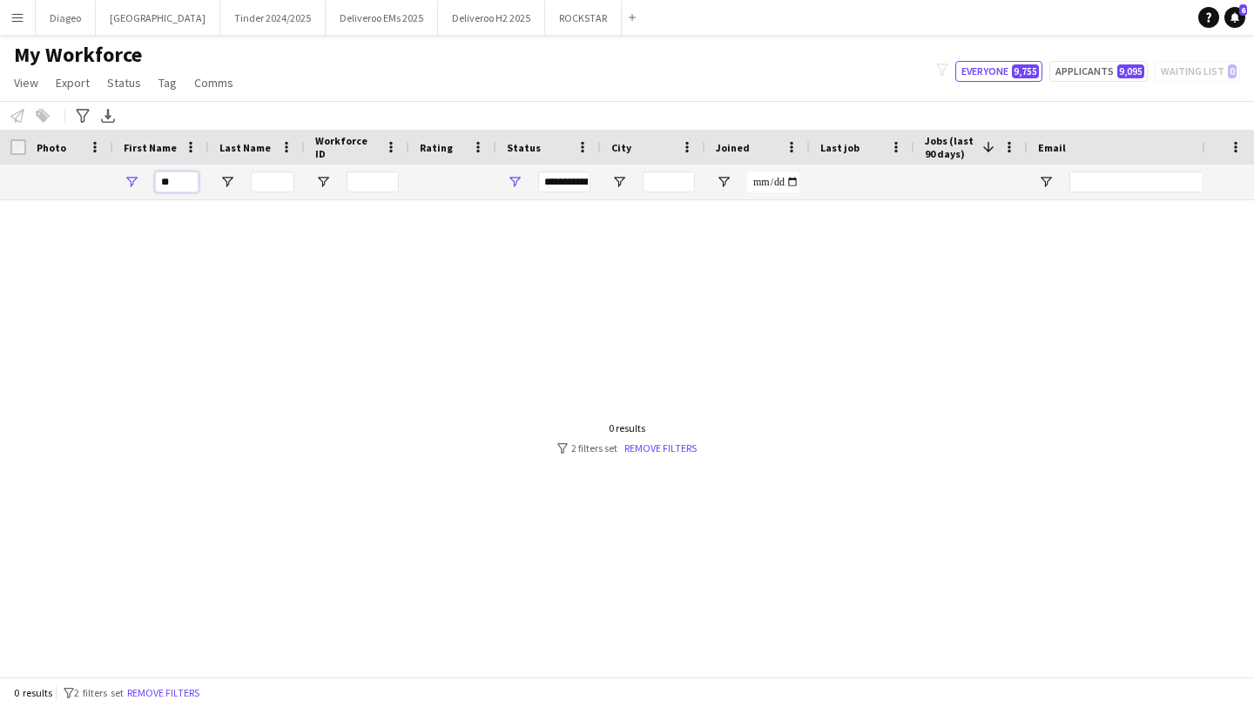
type input "*"
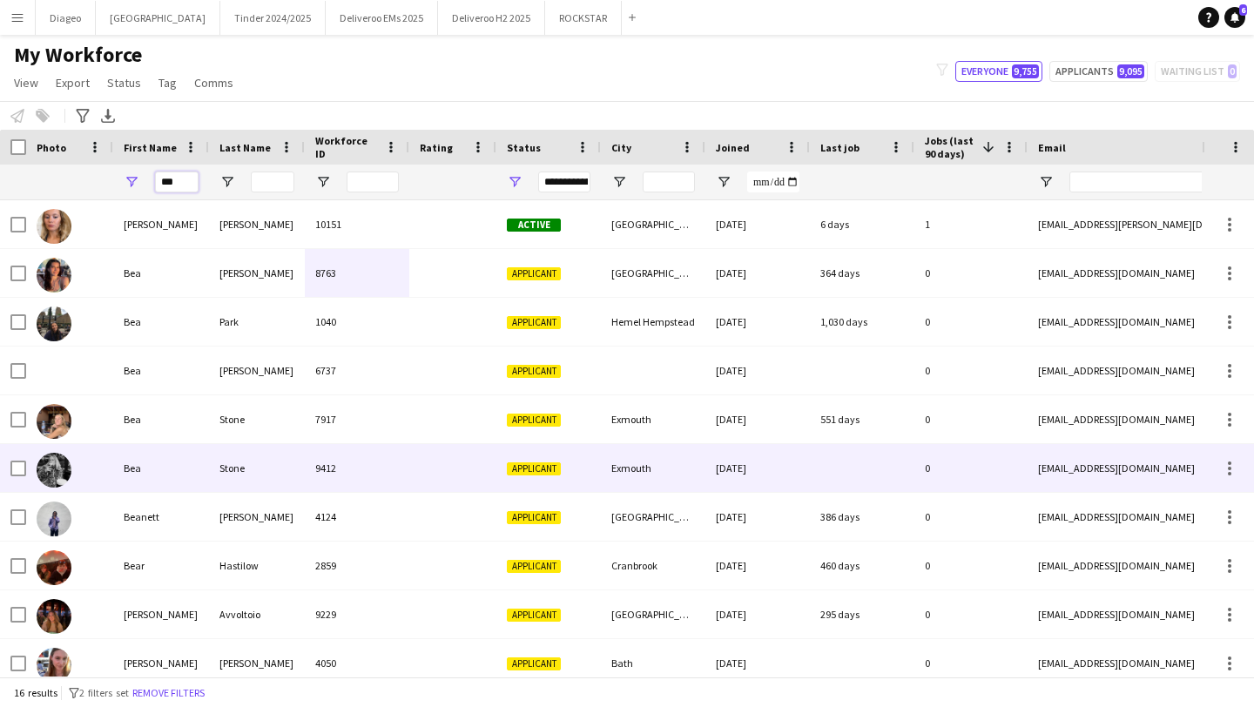
type input "***"
click at [261, 454] on div "Stone" at bounding box center [257, 468] width 96 height 48
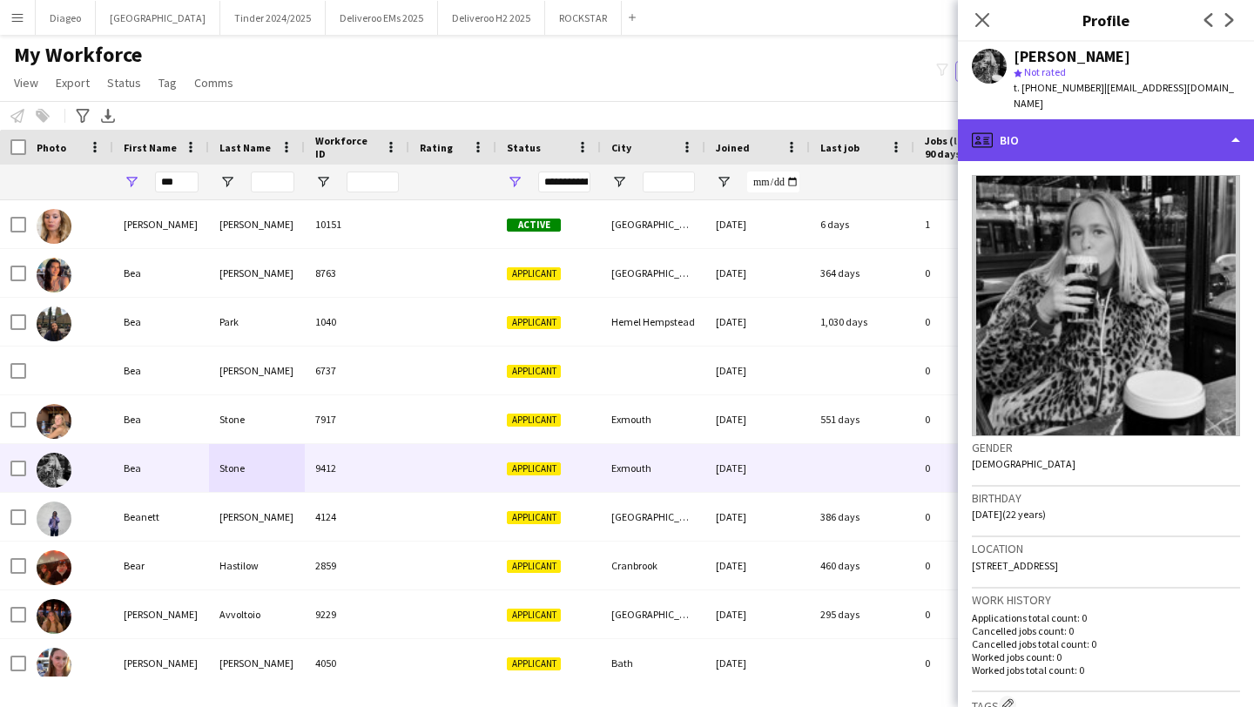
click at [1116, 123] on div "profile Bio" at bounding box center [1106, 140] width 296 height 42
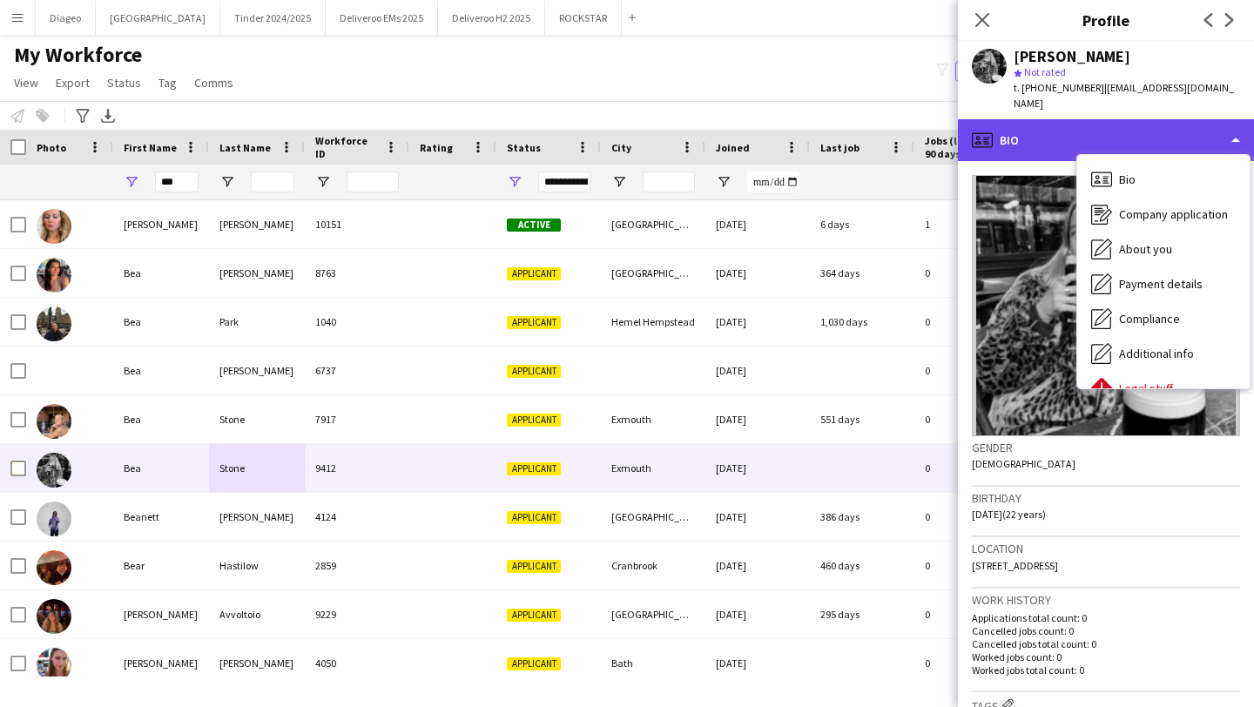
click at [1046, 127] on div "profile Bio" at bounding box center [1106, 140] width 296 height 42
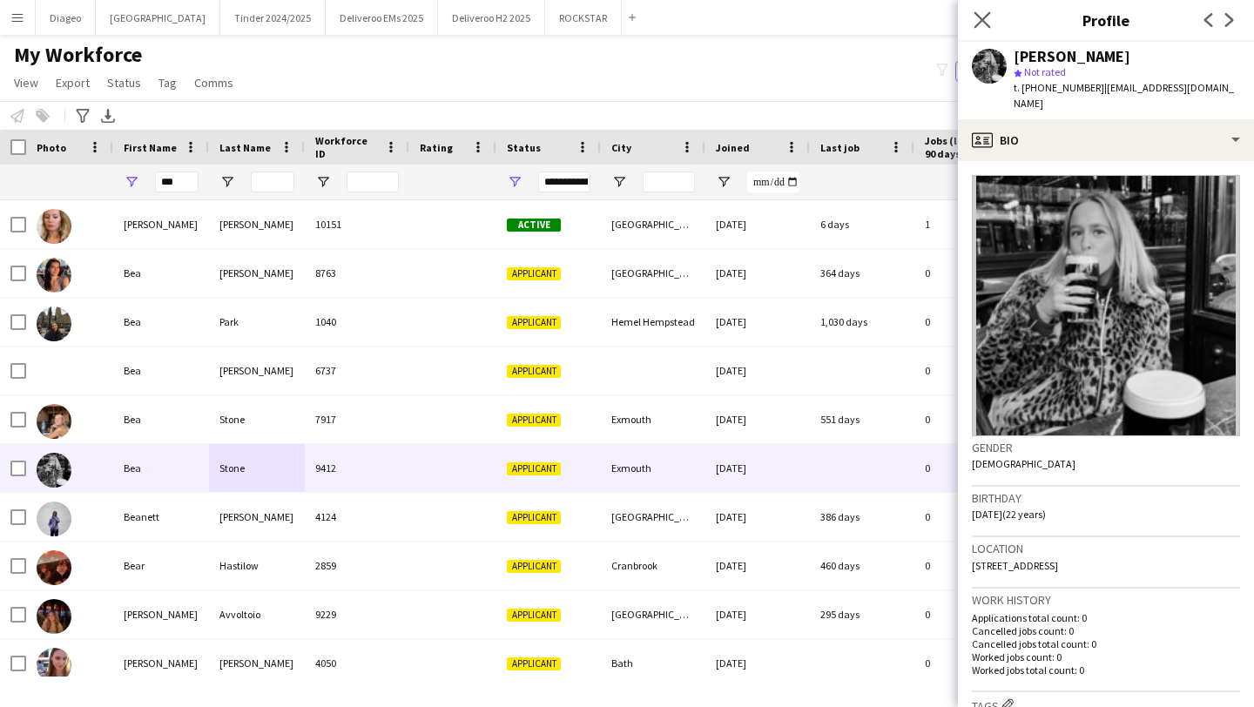
click at [993, 20] on app-icon "Close pop-in" at bounding box center [982, 20] width 25 height 25
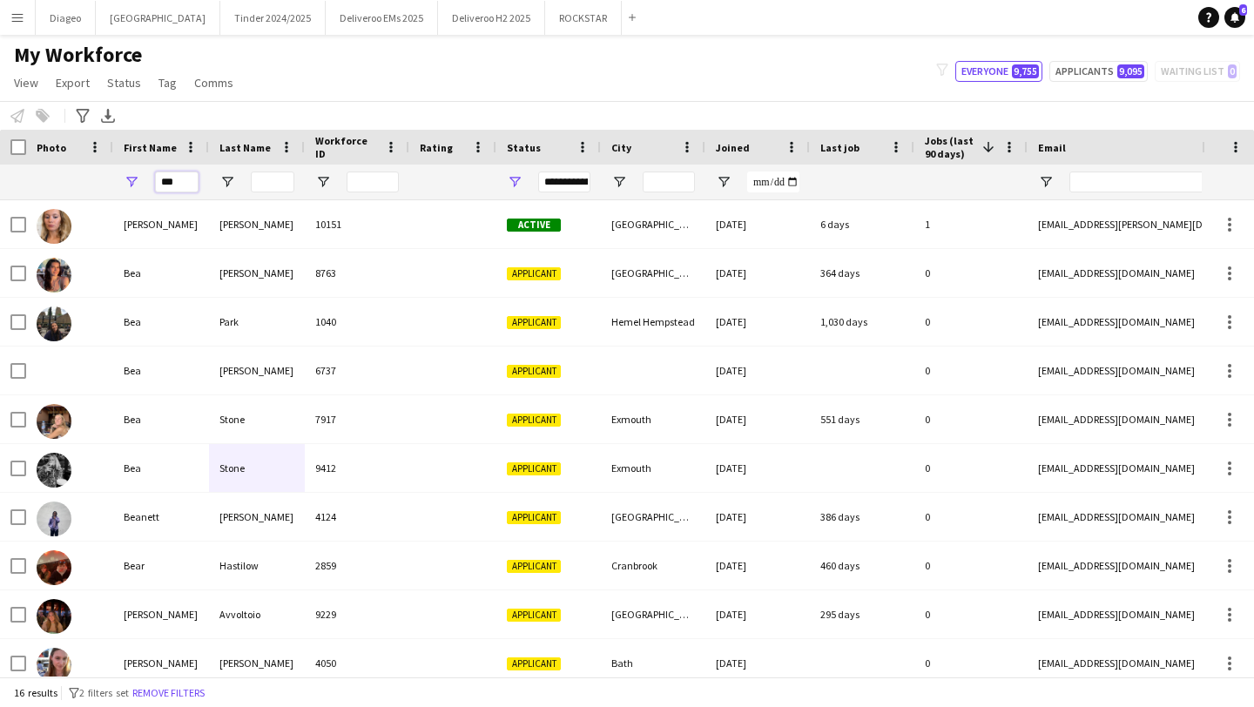
drag, startPoint x: 180, startPoint y: 180, endPoint x: 137, endPoint y: 180, distance: 43.5
click at [137, 180] on div "***" at bounding box center [161, 182] width 96 height 35
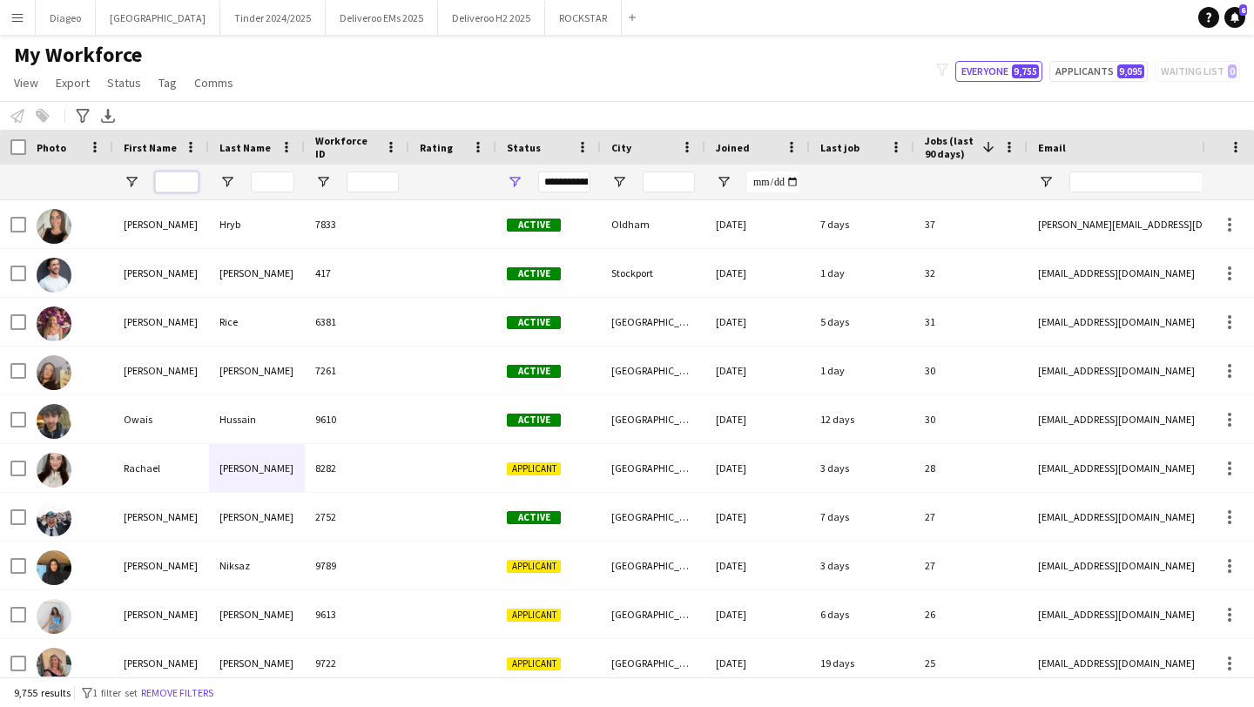
click at [184, 180] on input "First Name Filter Input" at bounding box center [177, 182] width 44 height 21
paste input "**********"
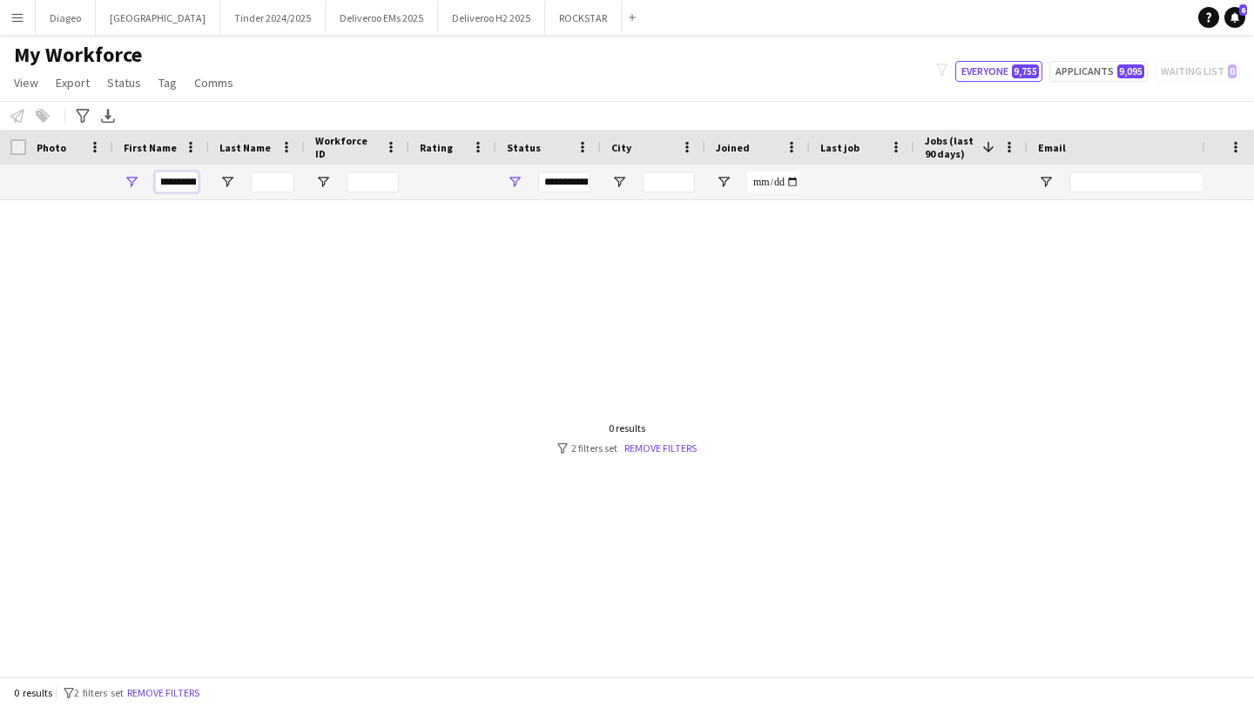
scroll to position [0, 24]
drag, startPoint x: 173, startPoint y: 186, endPoint x: 252, endPoint y: 186, distance: 78.4
click at [252, 186] on div "**********" at bounding box center [944, 182] width 1888 height 35
type input "********"
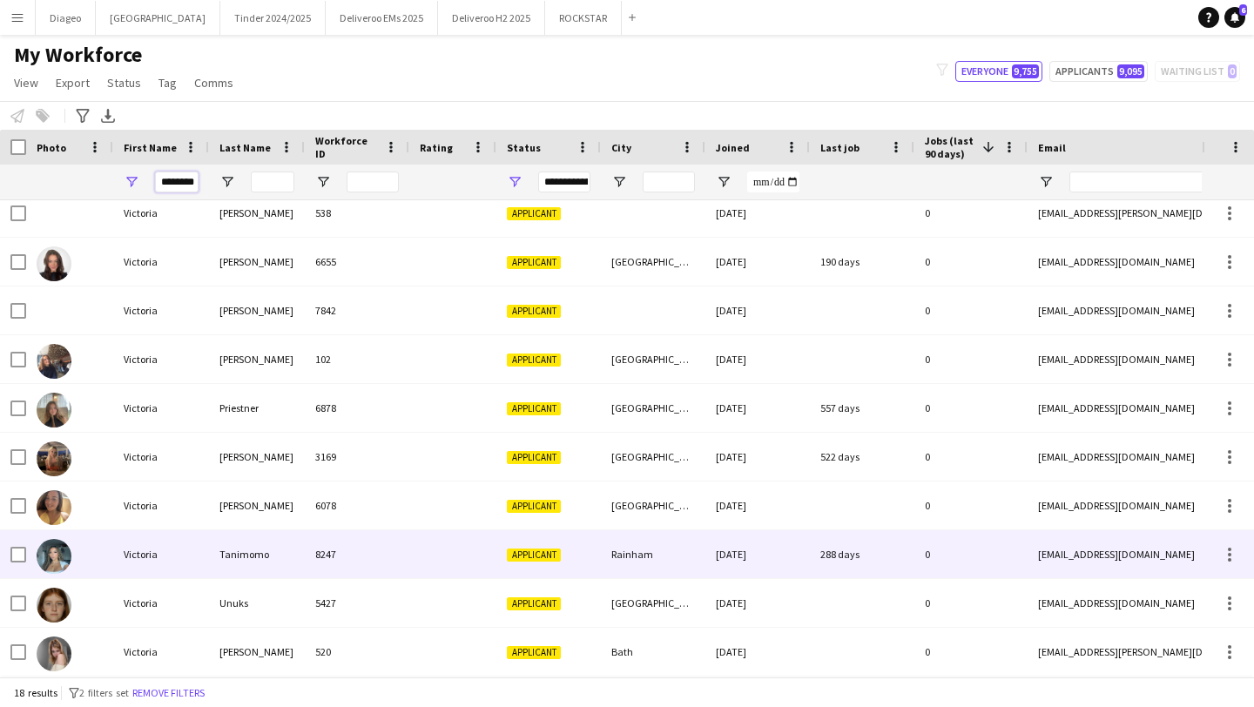
scroll to position [0, 0]
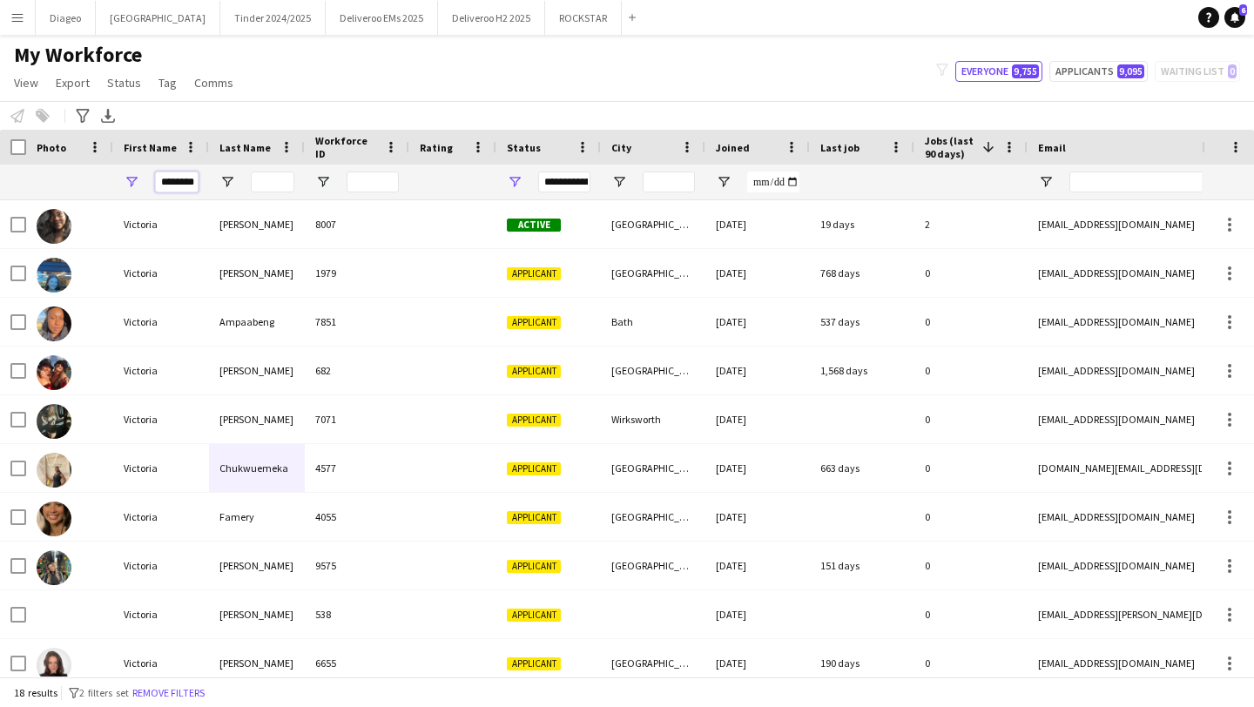
click at [197, 173] on input "********" at bounding box center [177, 182] width 44 height 21
drag, startPoint x: 197, startPoint y: 182, endPoint x: 130, endPoint y: 182, distance: 67.1
click at [130, 182] on div "********" at bounding box center [161, 182] width 96 height 35
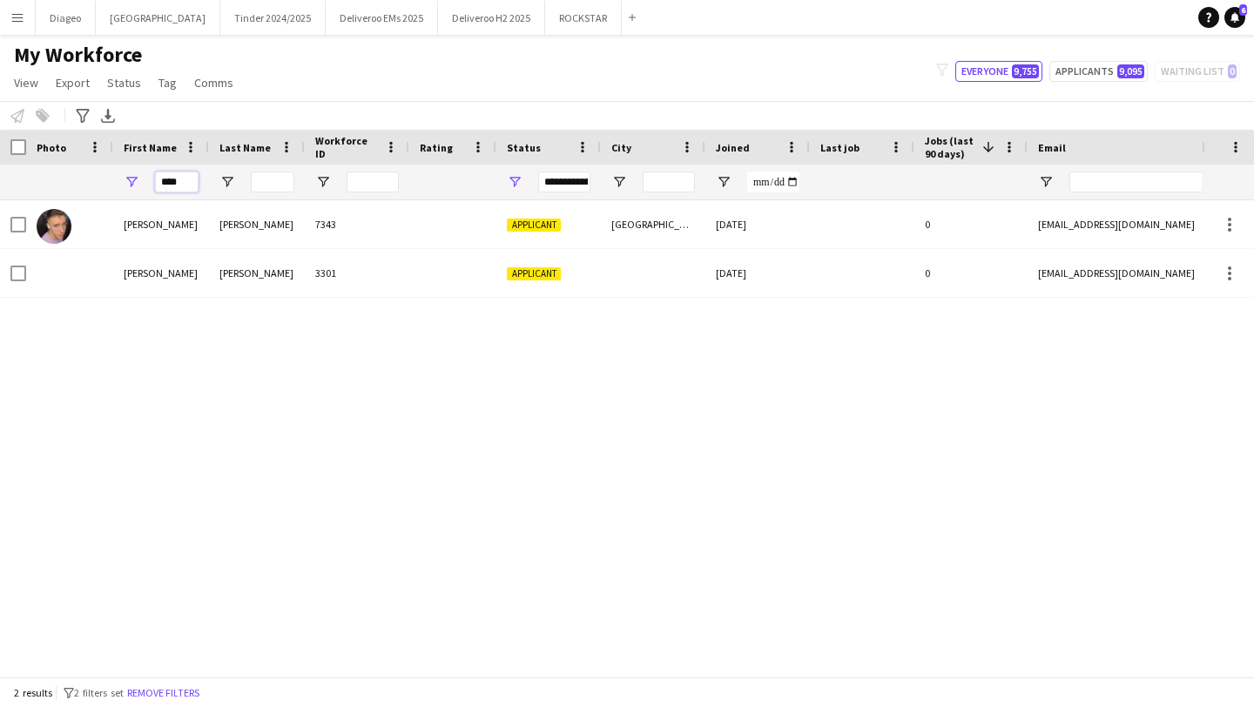
type input "***"
click at [282, 177] on input "Last Name Filter Input" at bounding box center [273, 182] width 44 height 21
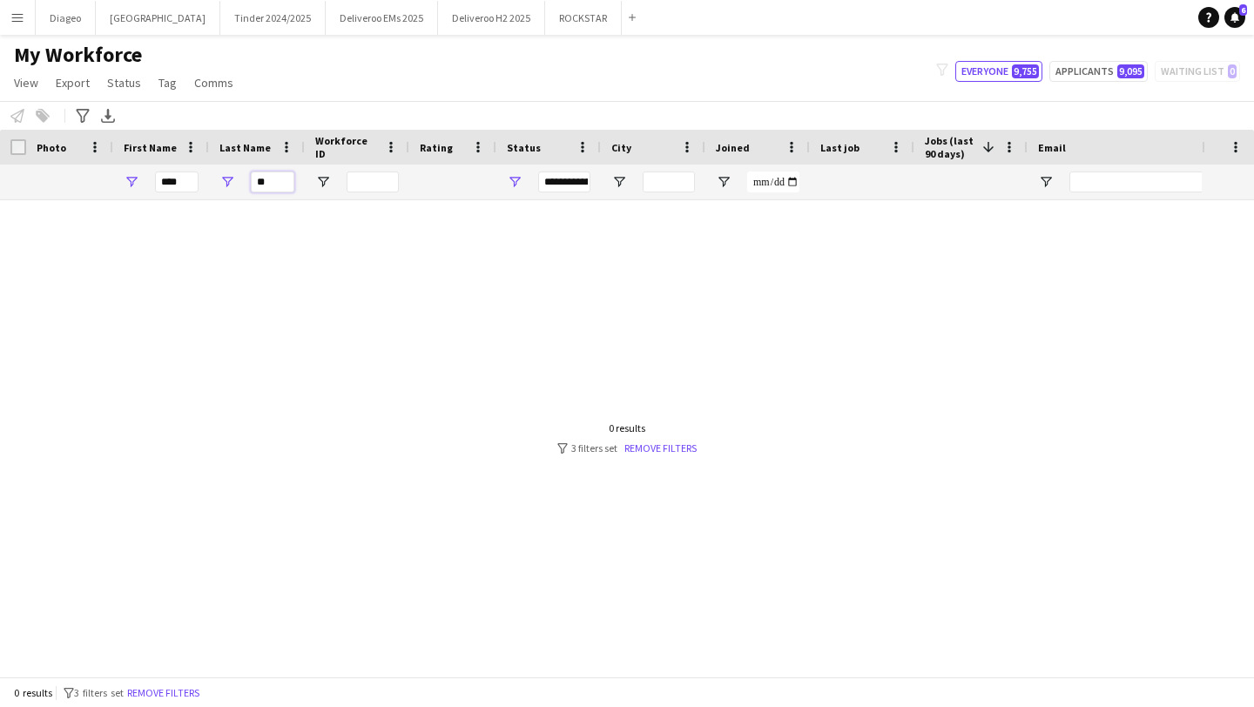
type input "*"
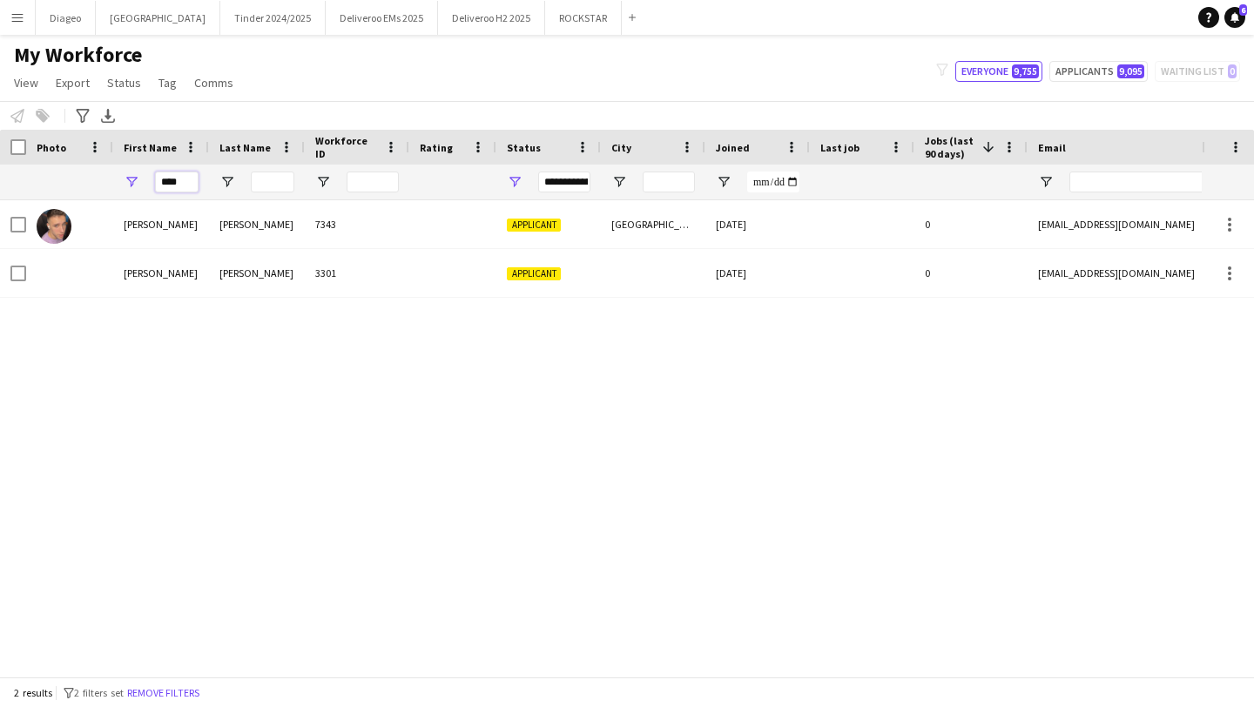
click at [180, 179] on input "***" at bounding box center [177, 182] width 44 height 21
type input "*"
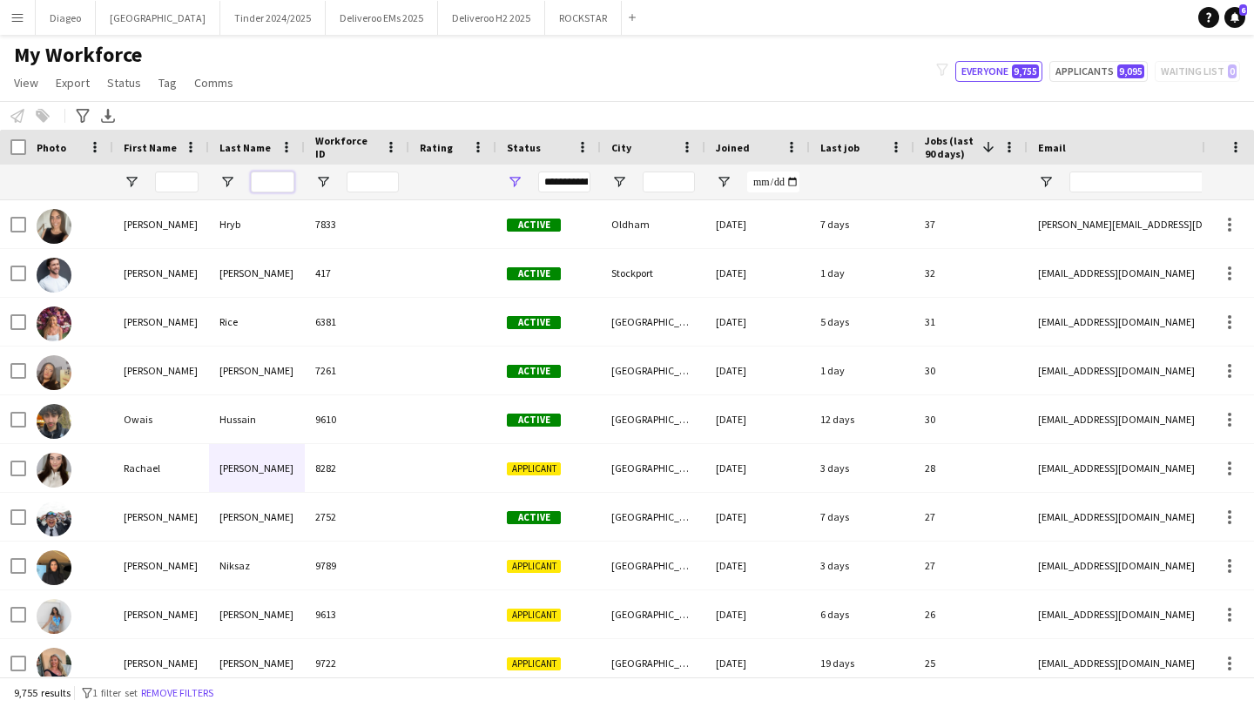
click at [273, 182] on input "Last Name Filter Input" at bounding box center [273, 182] width 44 height 21
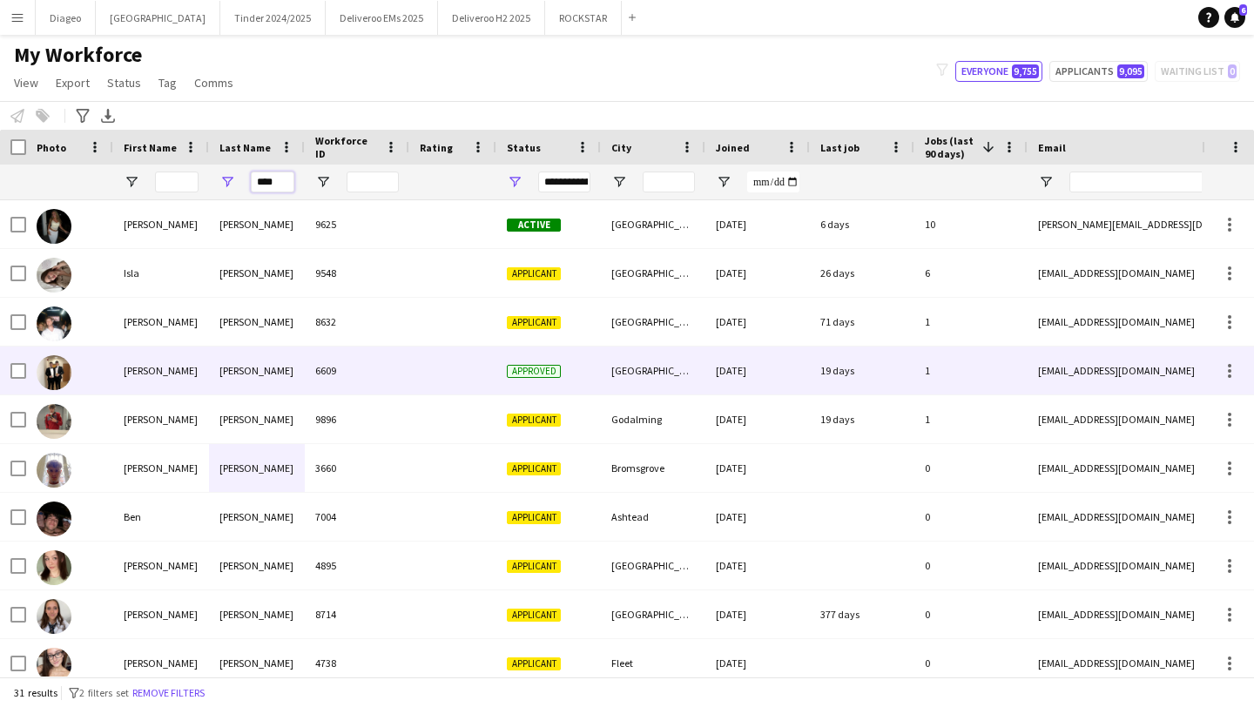
type input "****"
click at [347, 369] on div "6609" at bounding box center [357, 371] width 105 height 48
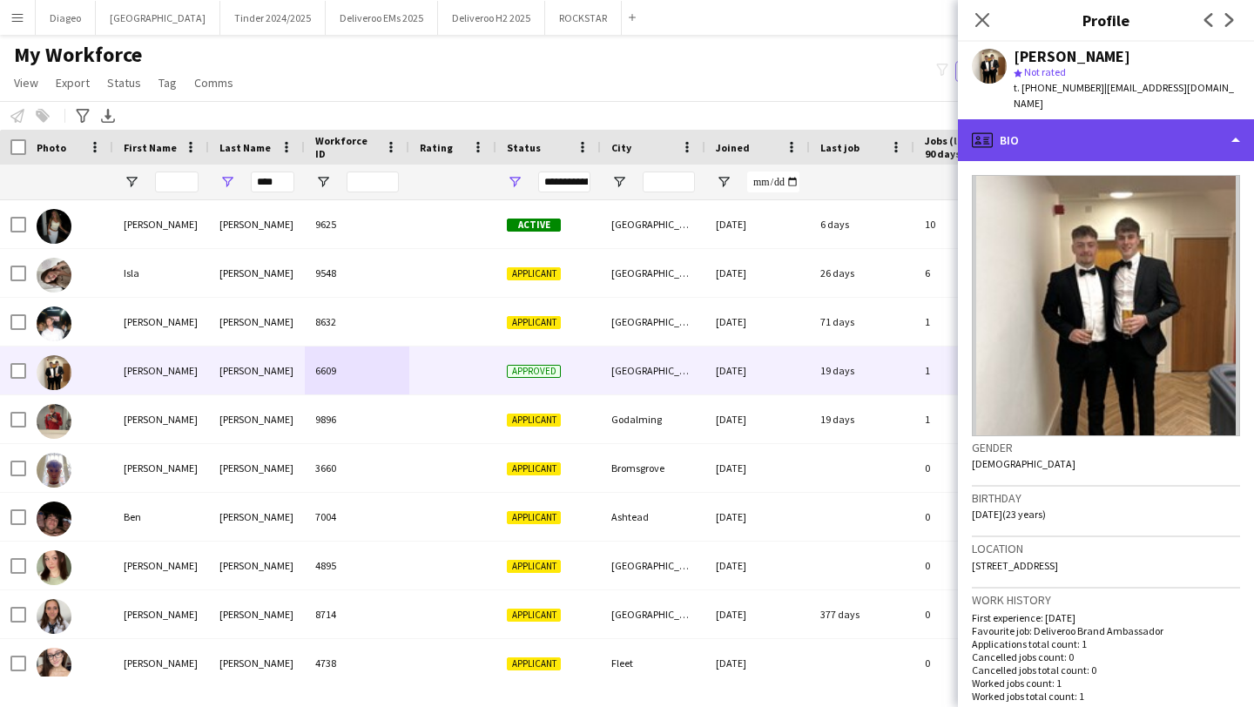
click at [1091, 119] on div "profile Bio" at bounding box center [1106, 140] width 296 height 42
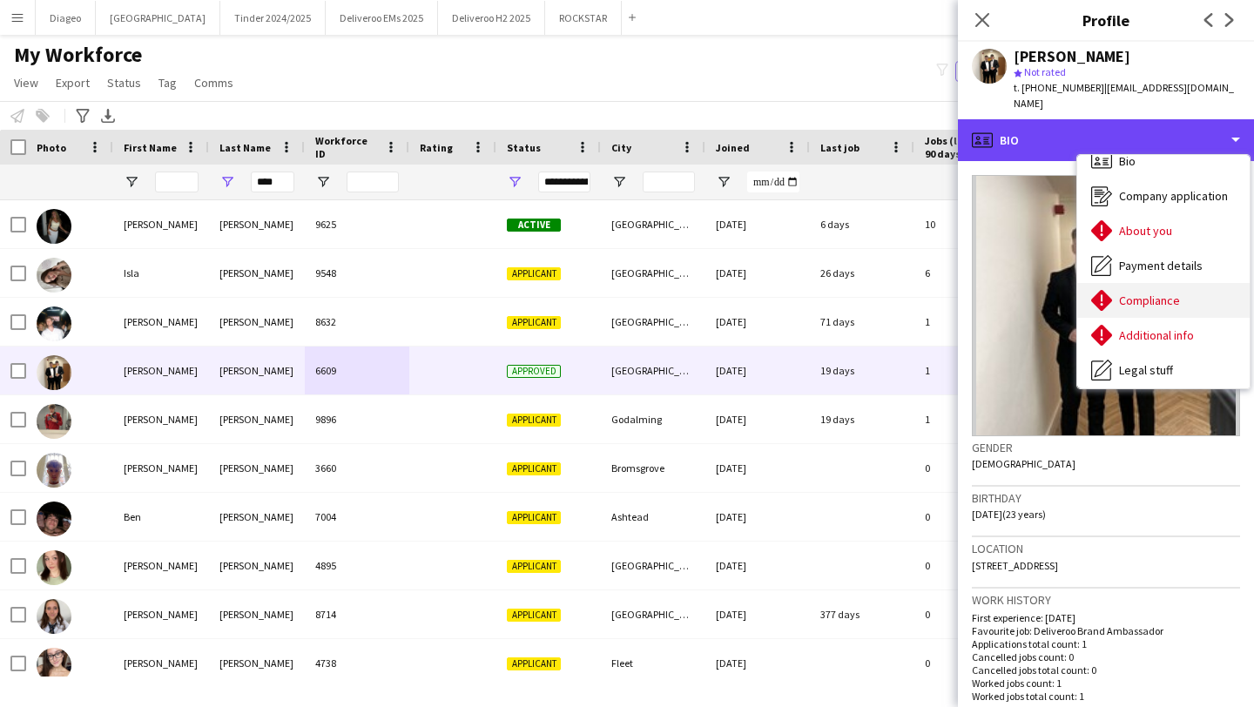
scroll to position [94, 0]
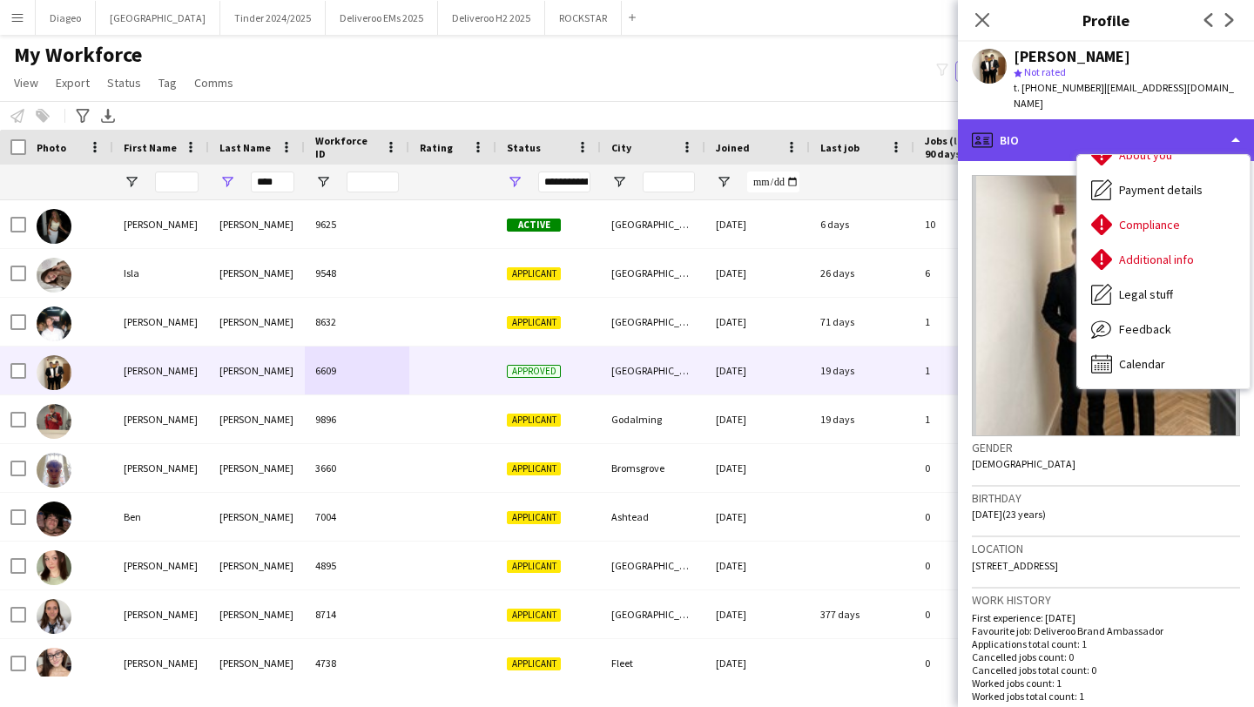
click at [1067, 121] on div "profile Bio" at bounding box center [1106, 140] width 296 height 42
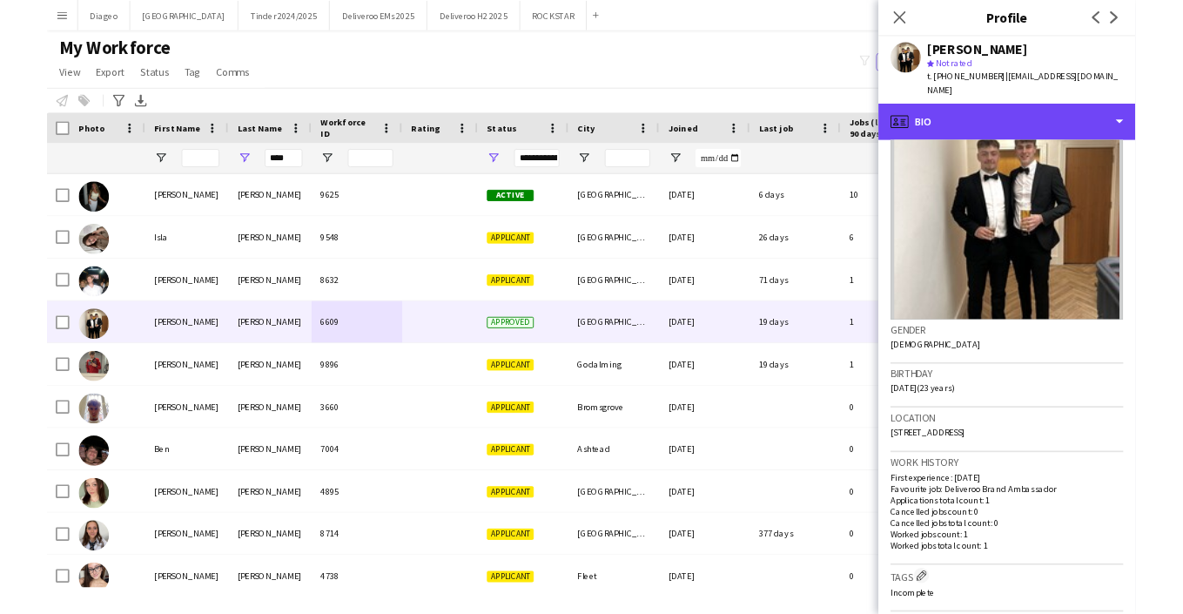
scroll to position [69, 0]
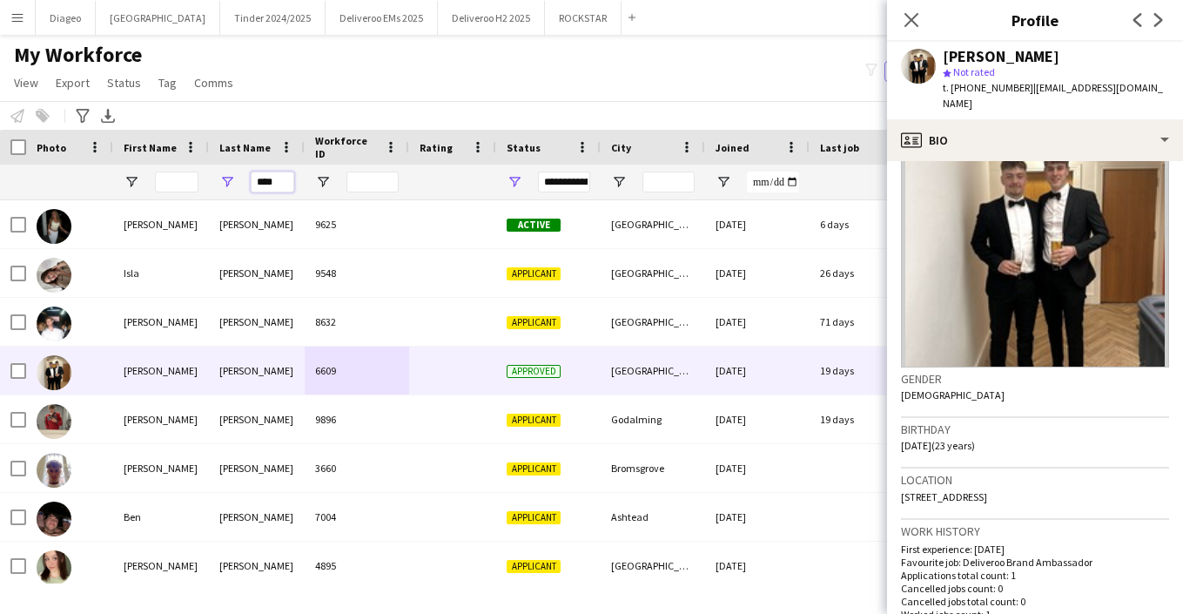
drag, startPoint x: 289, startPoint y: 179, endPoint x: 211, endPoint y: 179, distance: 78.4
click at [211, 179] on div "****" at bounding box center [257, 182] width 96 height 35
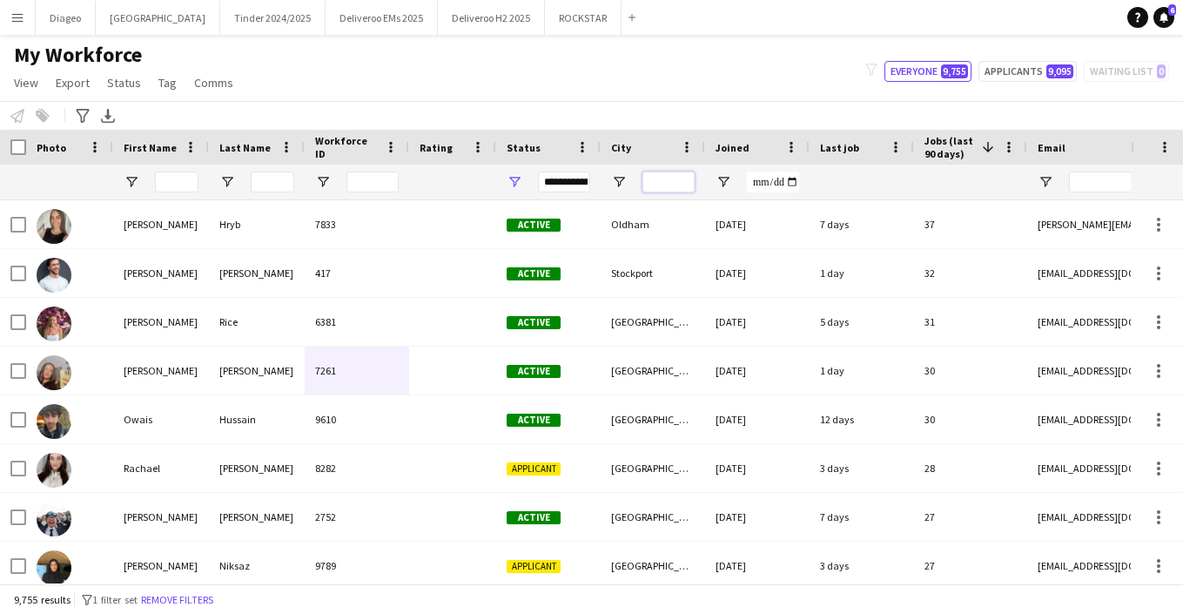
click at [644, 190] on input "City Filter Input" at bounding box center [669, 182] width 52 height 21
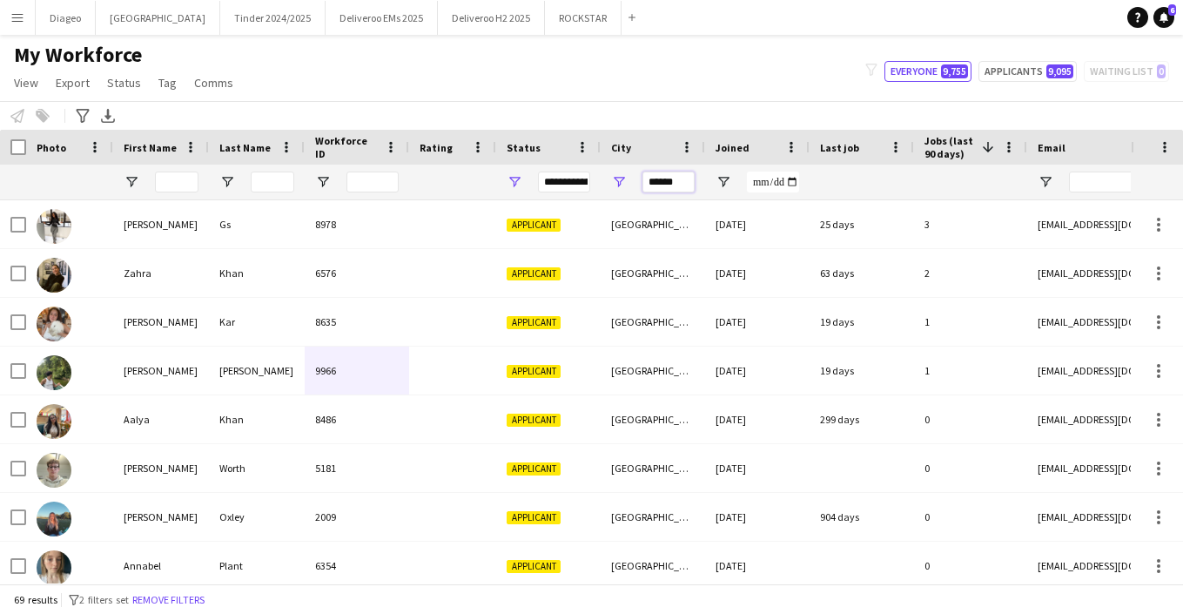
type input "******"
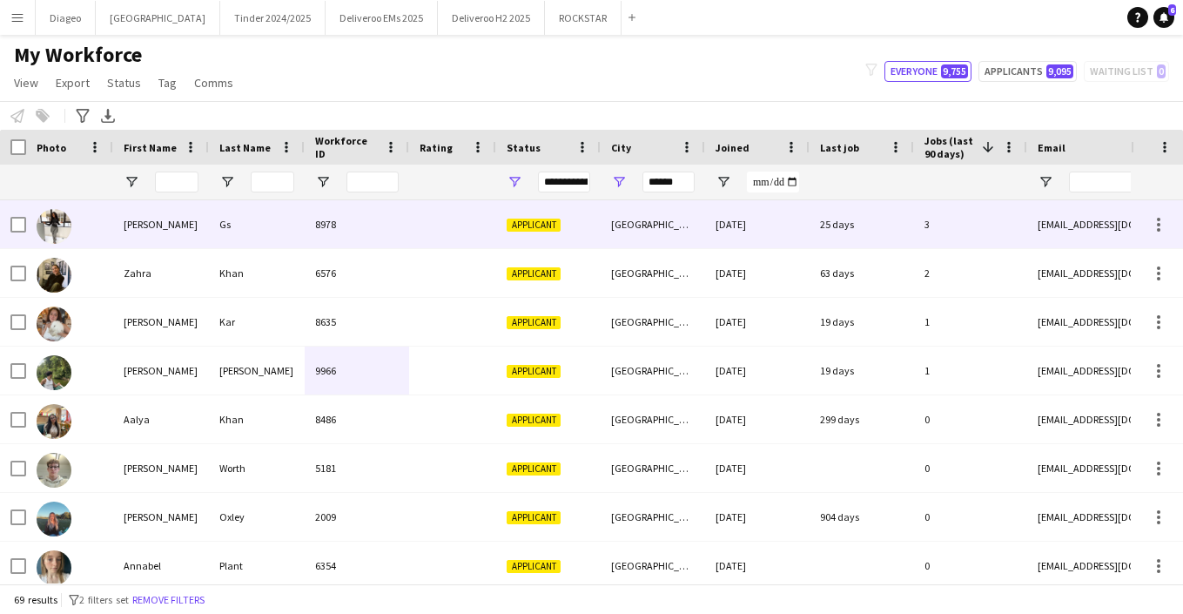
click at [438, 223] on div at bounding box center [452, 224] width 87 height 48
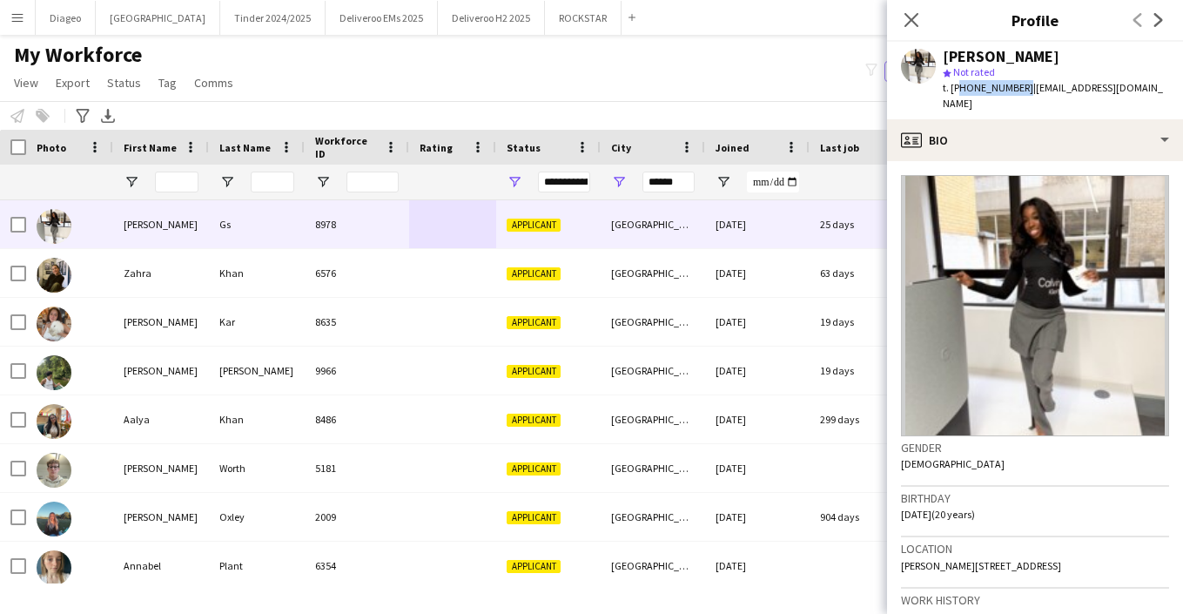
drag, startPoint x: 1019, startPoint y: 91, endPoint x: 954, endPoint y: 92, distance: 65.3
click at [954, 92] on span "t. +447961291156" at bounding box center [988, 87] width 91 height 13
drag, startPoint x: 954, startPoint y: 89, endPoint x: 1014, endPoint y: 92, distance: 60.2
click at [1014, 92] on span "t. +447961291156" at bounding box center [988, 87] width 91 height 13
drag, startPoint x: 1020, startPoint y: 91, endPoint x: 952, endPoint y: 83, distance: 68.4
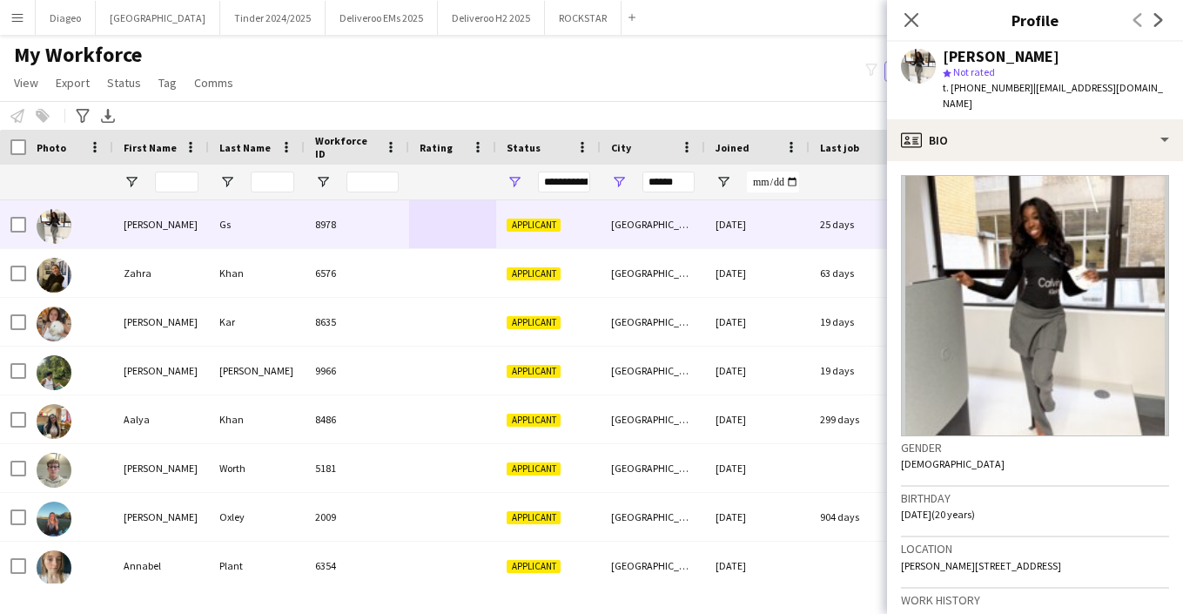
click at [952, 83] on span "t. +447961291156" at bounding box center [988, 87] width 91 height 13
copy span "+447961291156"
click at [913, 18] on icon at bounding box center [911, 19] width 17 height 17
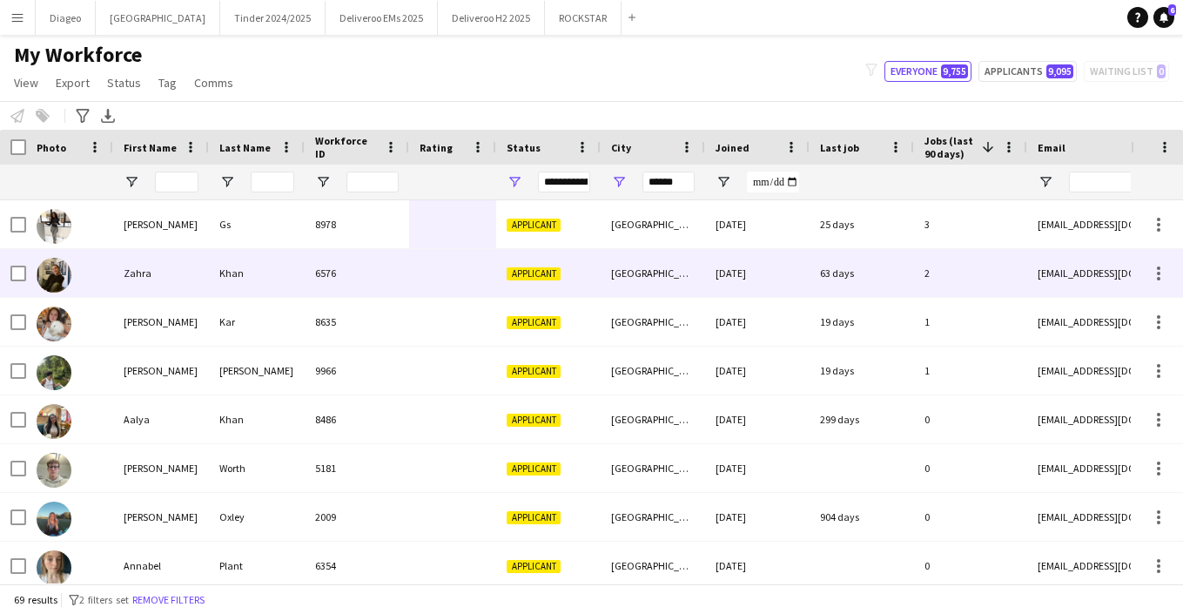
click at [386, 292] on div "6576" at bounding box center [357, 273] width 105 height 48
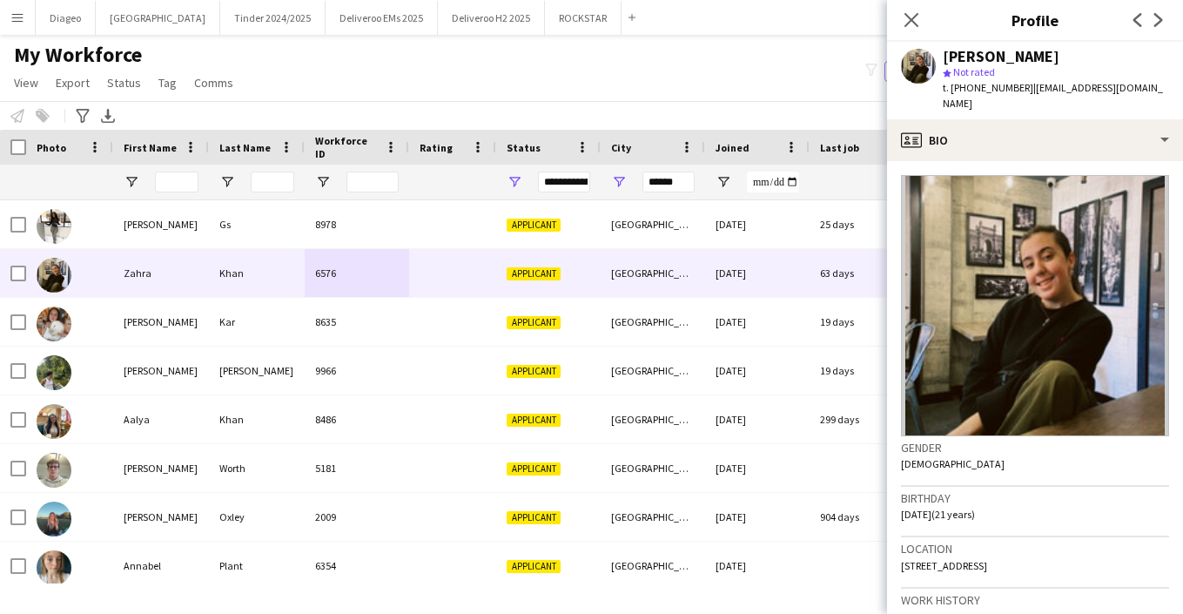
drag, startPoint x: 1025, startPoint y: 89, endPoint x: 953, endPoint y: 93, distance: 72.4
click at [953, 93] on span "t. +4407510379544" at bounding box center [988, 87] width 91 height 13
copy span "+4407510379544"
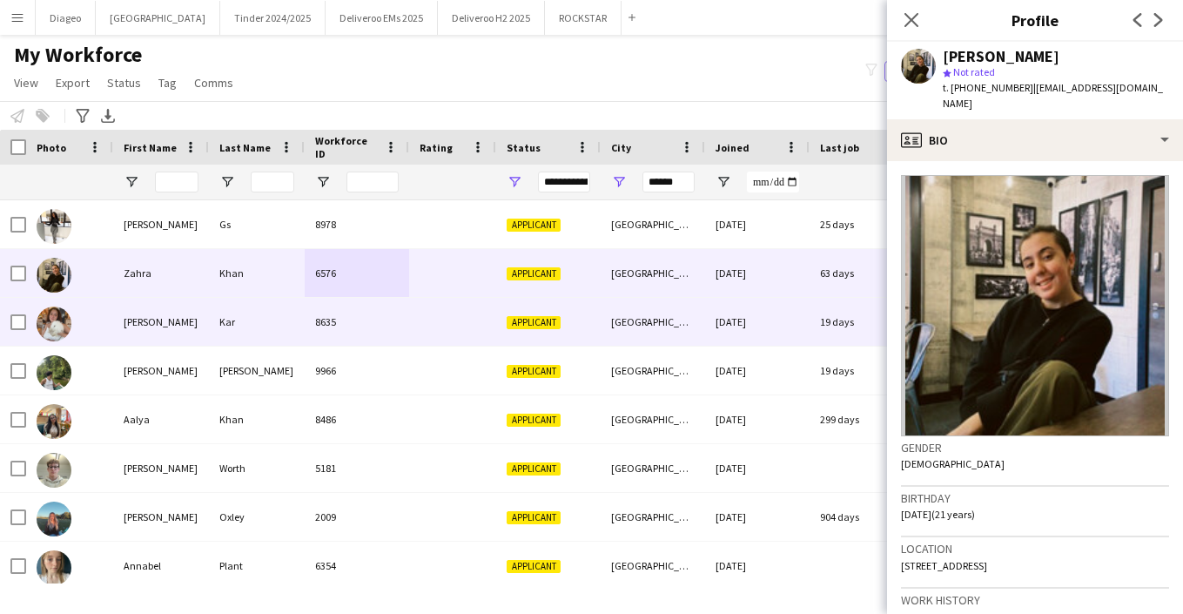
click at [454, 321] on div at bounding box center [452, 322] width 87 height 48
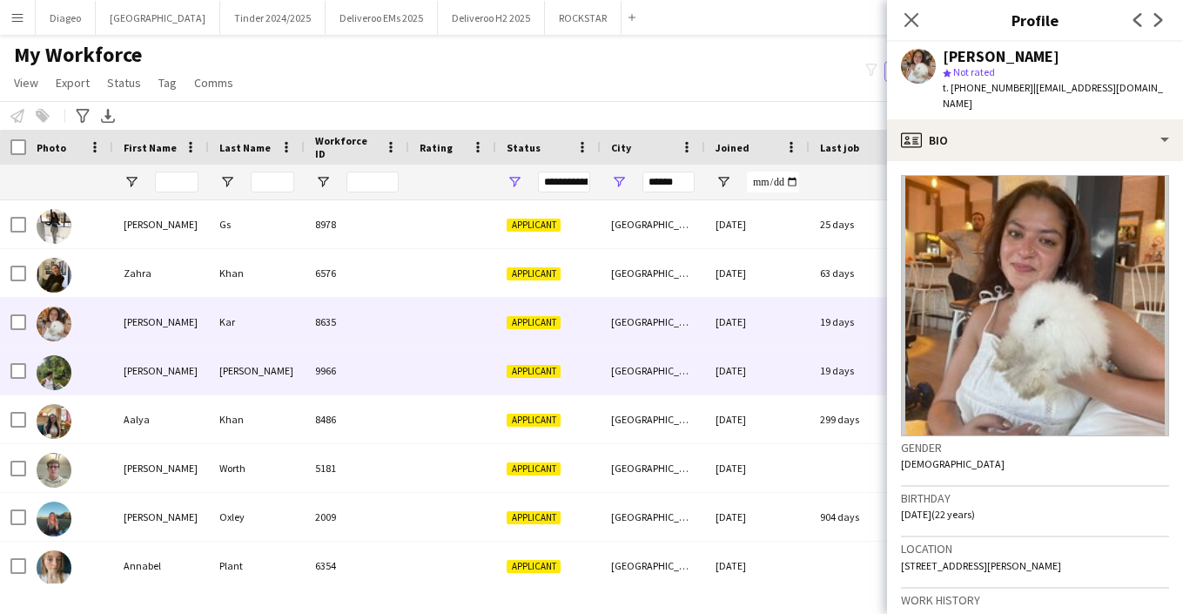
click at [496, 358] on div "Applicant" at bounding box center [548, 371] width 105 height 48
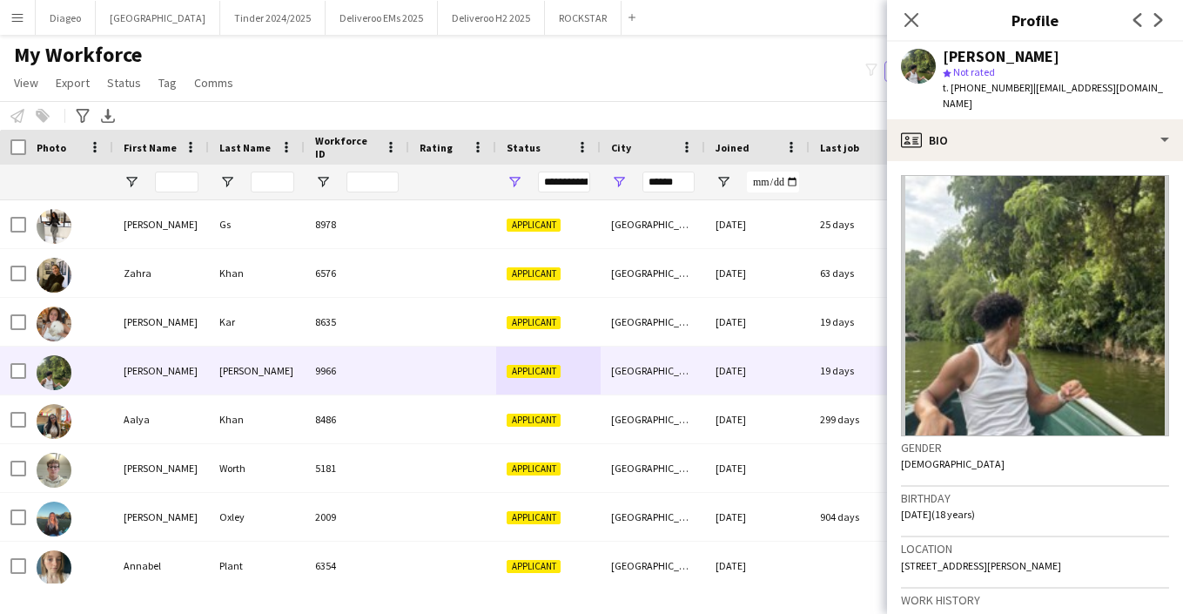
drag, startPoint x: 1025, startPoint y: 89, endPoint x: 952, endPoint y: 85, distance: 73.2
click at [952, 85] on span "t. +4407943623017" at bounding box center [988, 87] width 91 height 13
copy span "+4407943623017"
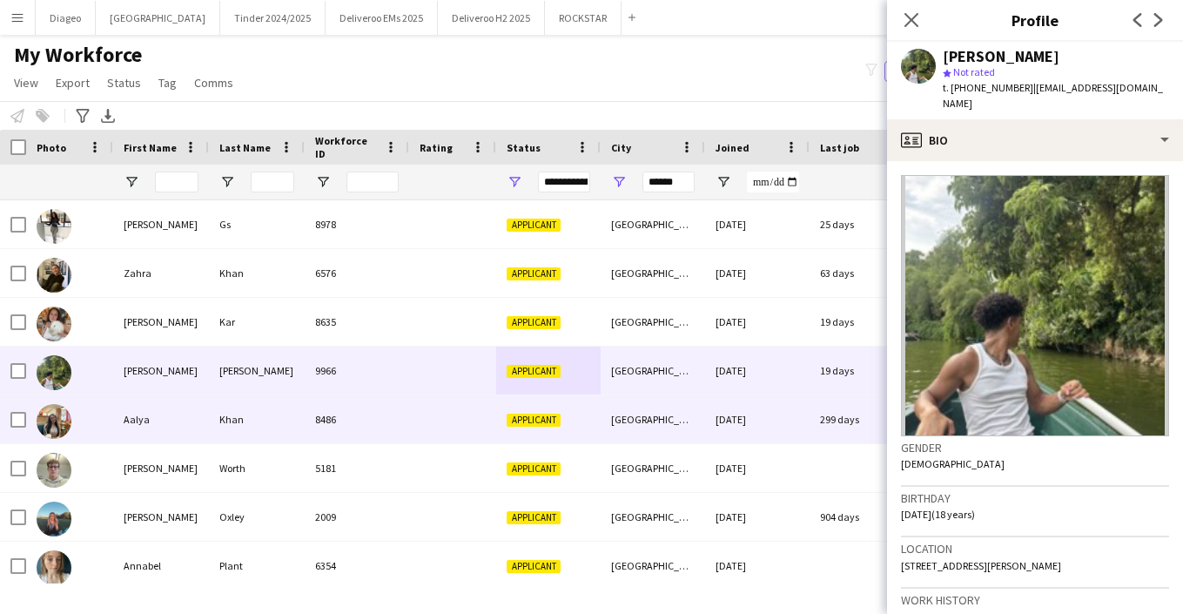
click at [396, 404] on div "8486" at bounding box center [357, 419] width 105 height 48
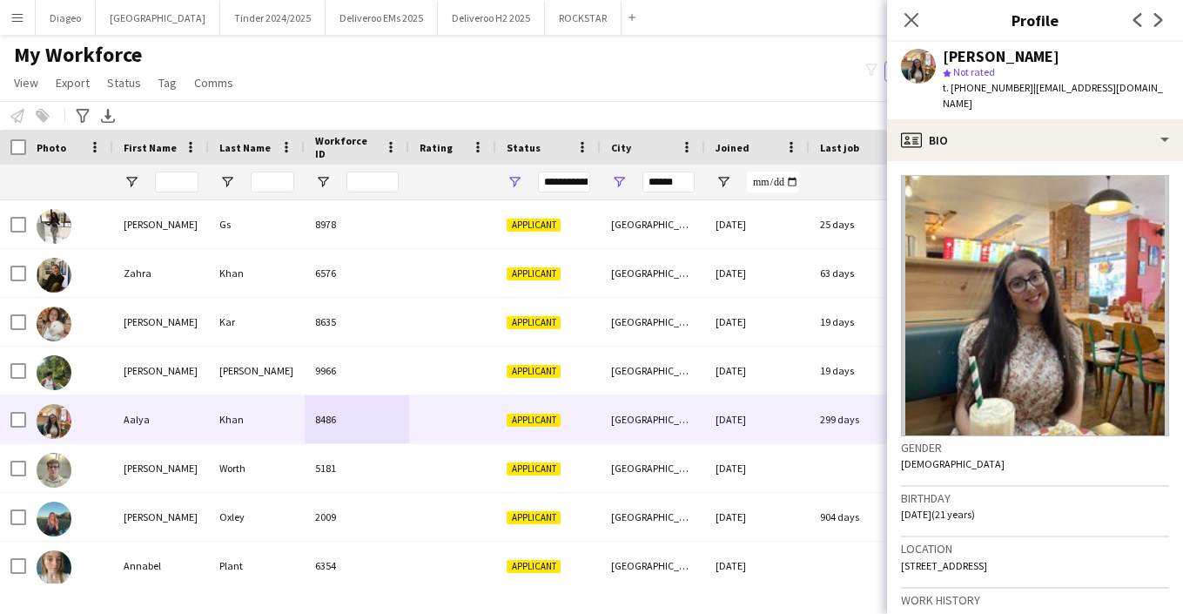
drag, startPoint x: 1021, startPoint y: 88, endPoint x: 950, endPoint y: 84, distance: 70.7
click at [950, 84] on div "t. +447588136151 | dreamyaalya@gmail.com" at bounding box center [1056, 95] width 226 height 31
copy span "+447588136151"
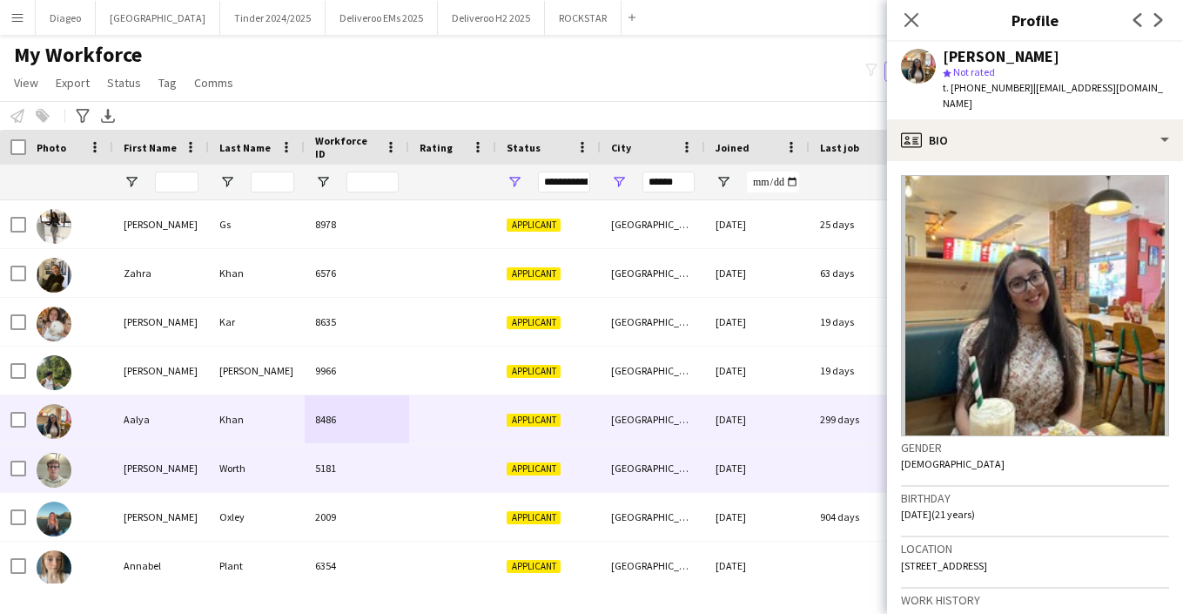
click at [377, 460] on div "5181" at bounding box center [357, 468] width 105 height 48
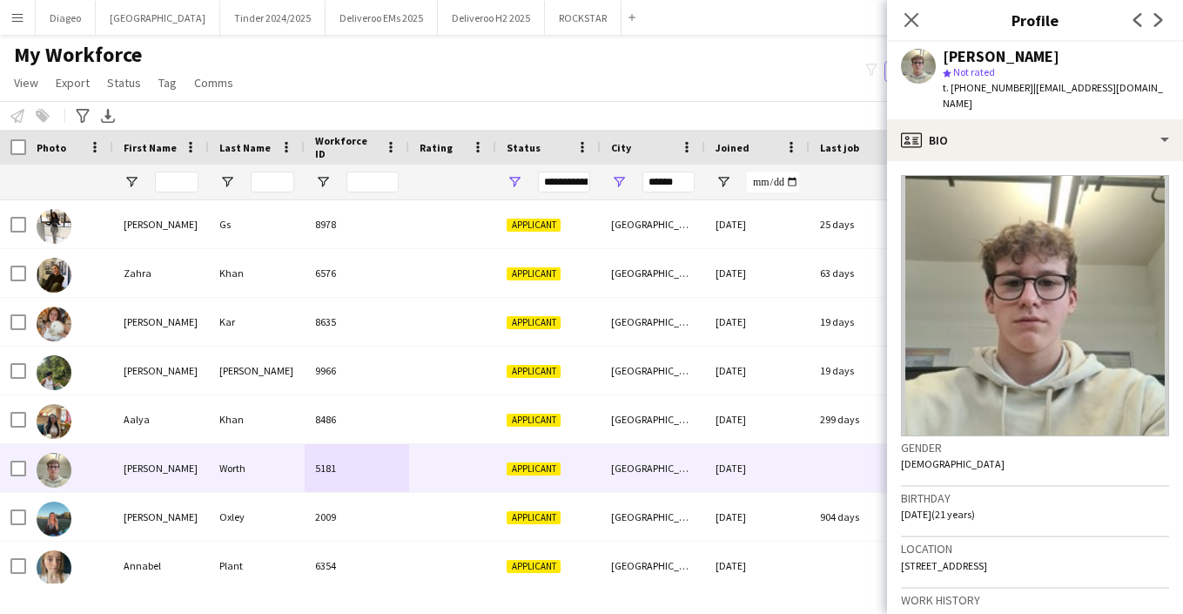
drag, startPoint x: 1024, startPoint y: 87, endPoint x: 954, endPoint y: 91, distance: 70.7
click at [954, 91] on span "t. +4407507463464" at bounding box center [988, 87] width 91 height 13
copy span "+4407507463464"
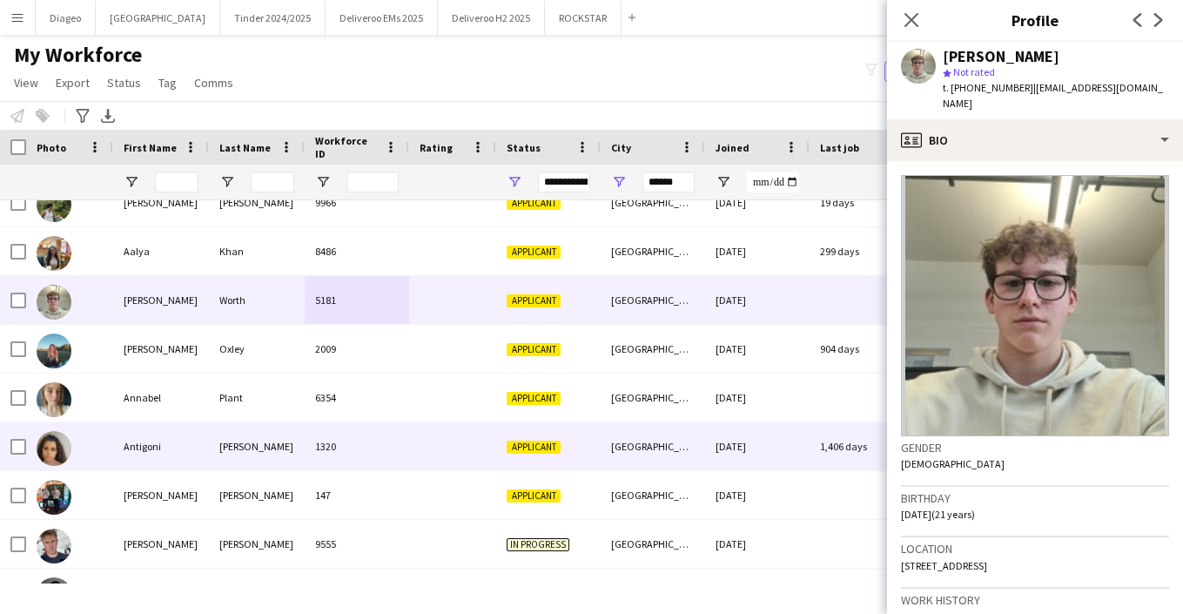
scroll to position [179, 0]
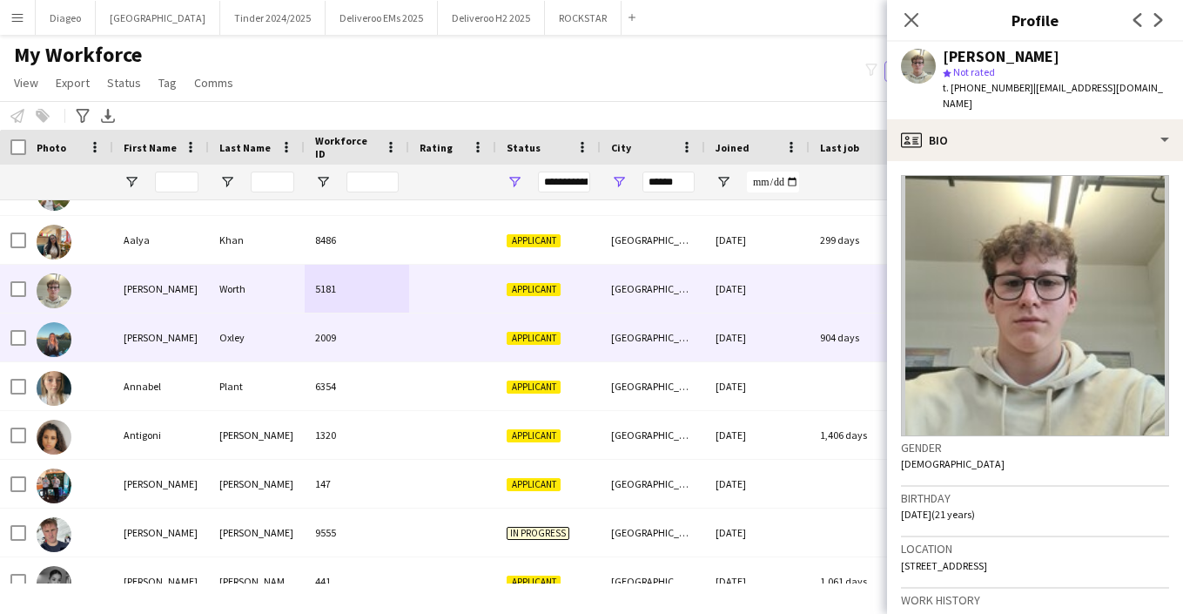
click at [374, 349] on div "2009" at bounding box center [357, 338] width 105 height 48
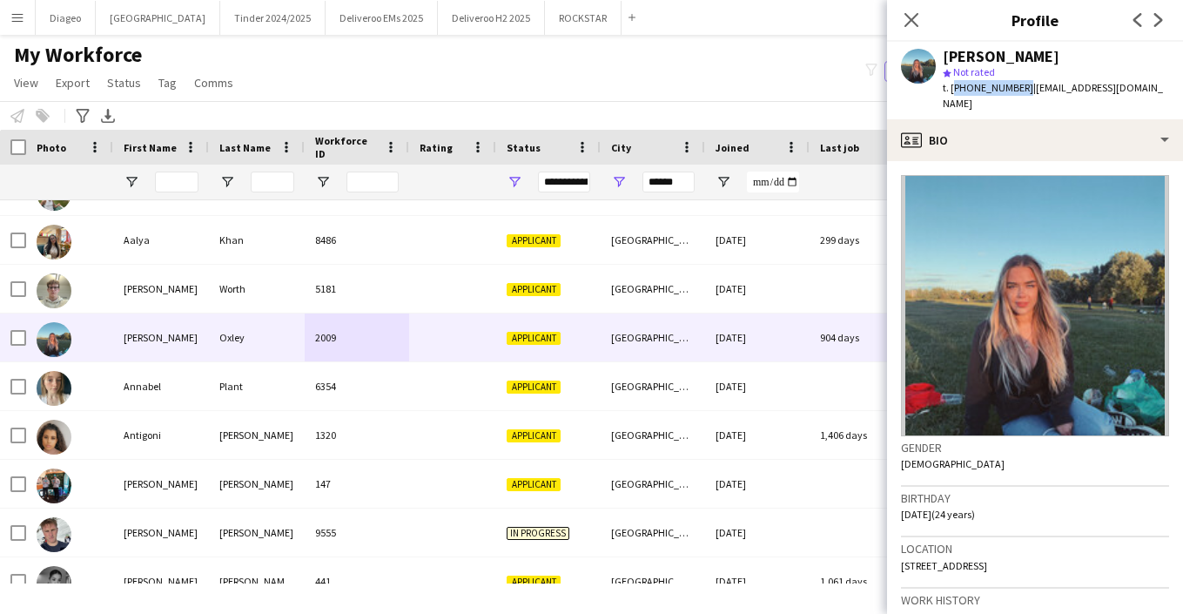
drag, startPoint x: 1017, startPoint y: 88, endPoint x: 953, endPoint y: 86, distance: 64.5
click at [953, 86] on span "t. +447794815568" at bounding box center [988, 87] width 91 height 13
copy span "+447794815568"
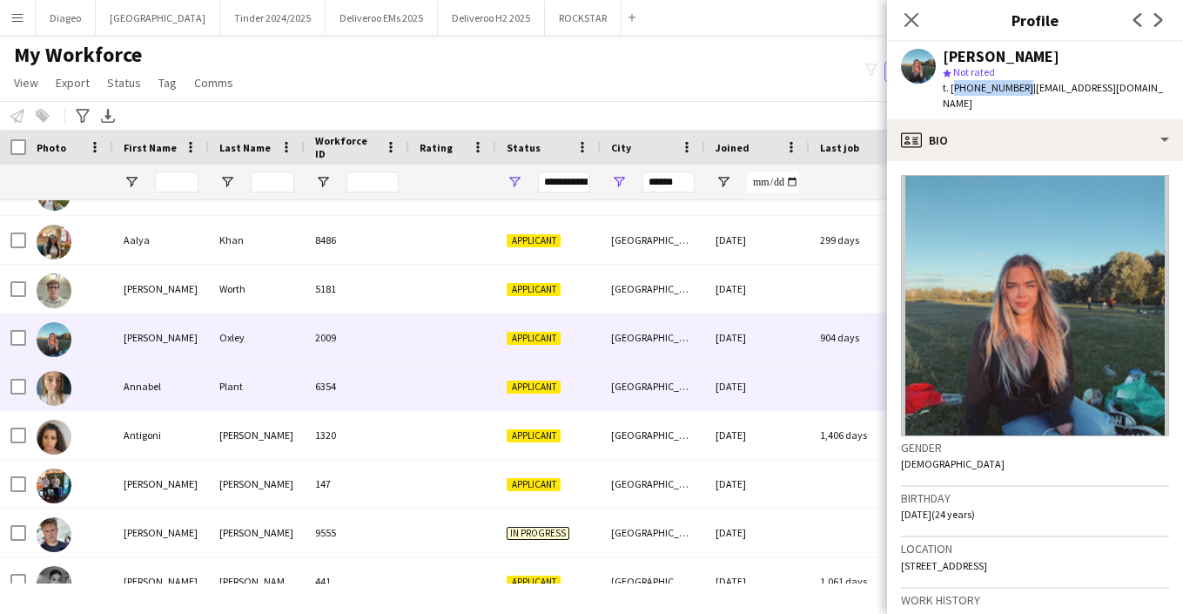
click at [381, 379] on div "6354" at bounding box center [357, 386] width 105 height 48
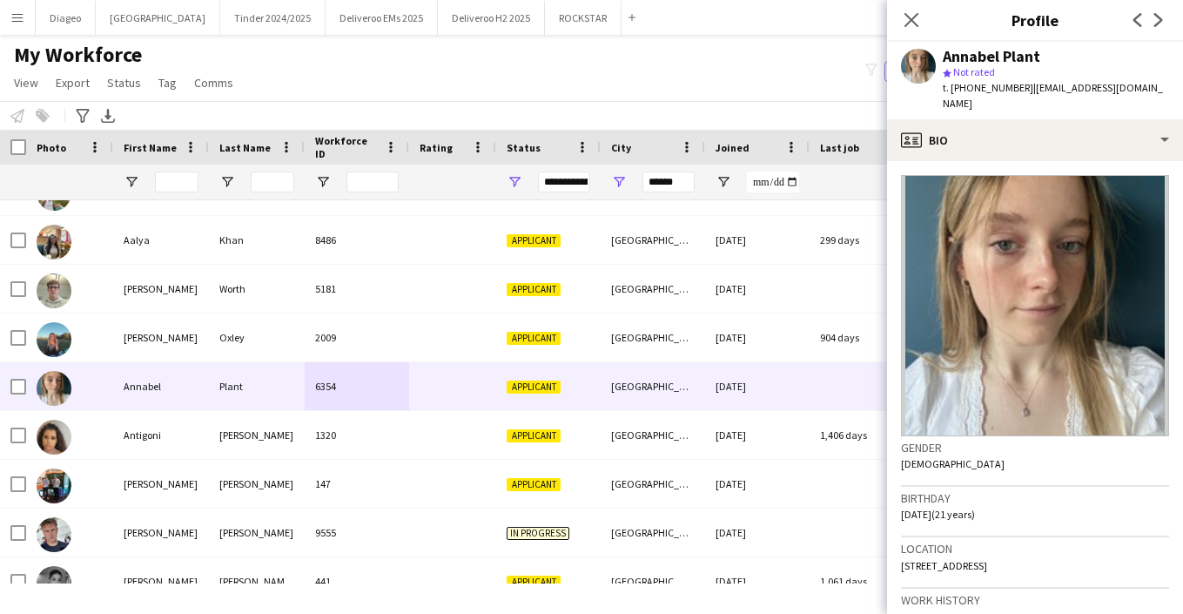
drag, startPoint x: 1028, startPoint y: 90, endPoint x: 951, endPoint y: 87, distance: 76.7
click at [951, 87] on div "t. +4407722804209 | annabelgplant@gmail.com" at bounding box center [1056, 95] width 226 height 31
click at [951, 87] on span "t. +4407722804209" at bounding box center [988, 87] width 91 height 13
drag, startPoint x: 951, startPoint y: 87, endPoint x: 1023, endPoint y: 91, distance: 72.4
click at [1023, 91] on span "t. +4407722804209" at bounding box center [988, 87] width 91 height 13
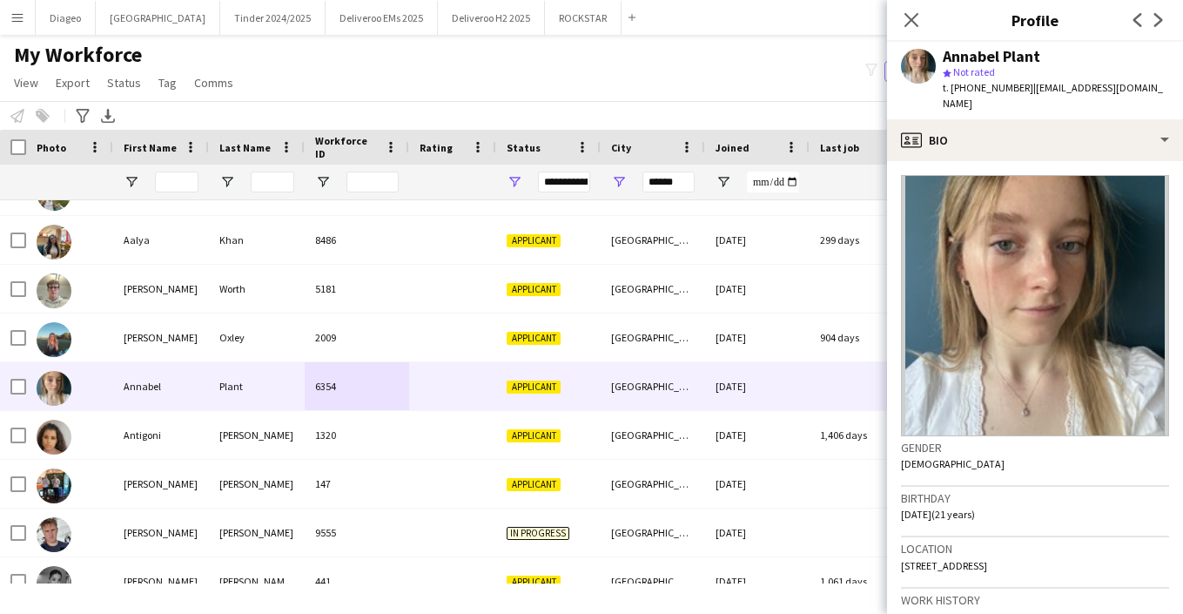
copy span "+4407722804209"
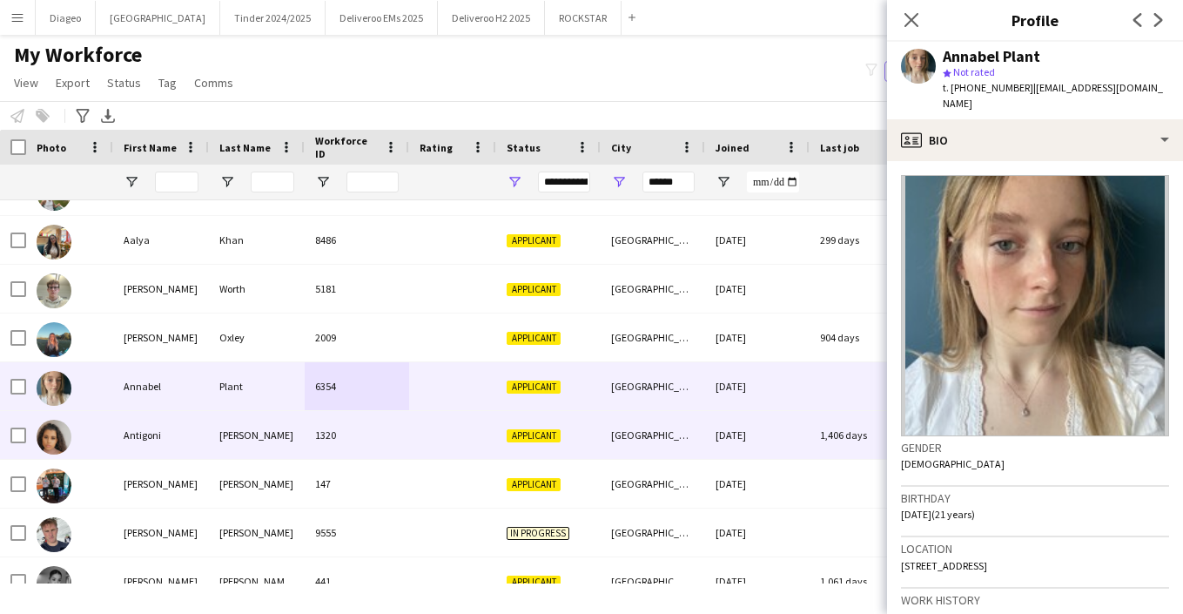
click at [378, 431] on div "1320" at bounding box center [357, 435] width 105 height 48
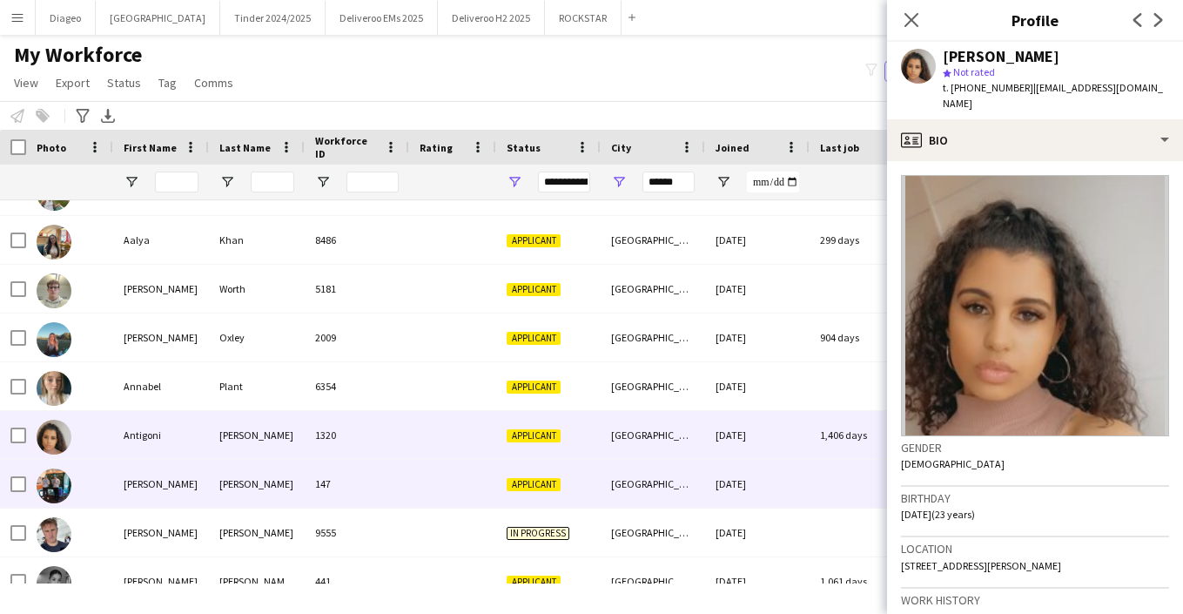
click at [401, 469] on div "147" at bounding box center [357, 484] width 105 height 48
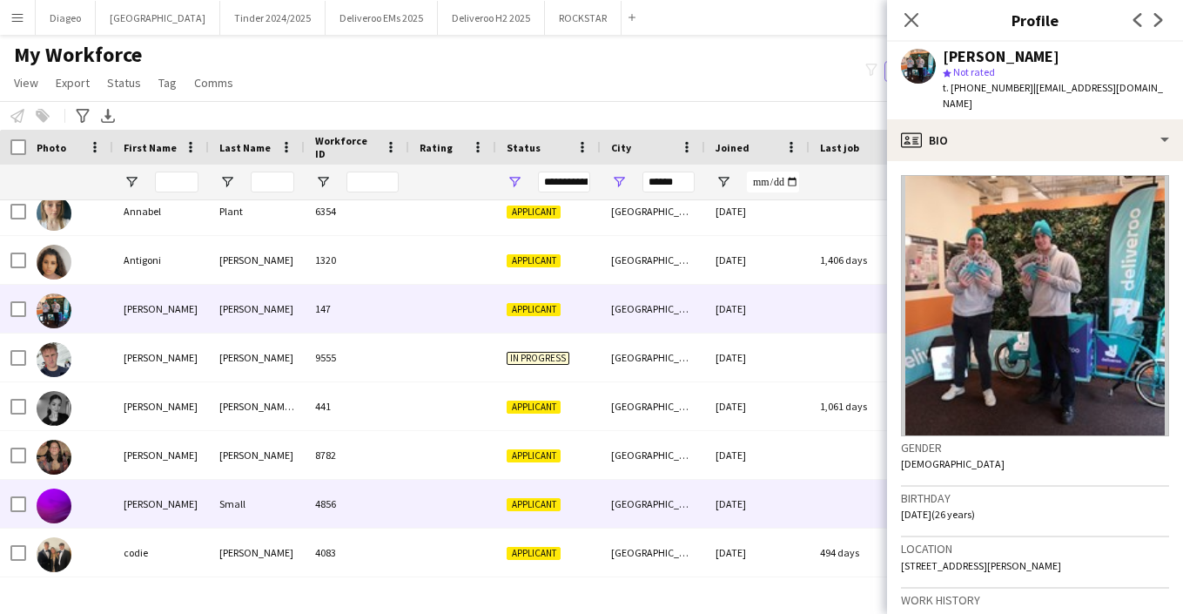
scroll to position [358, 0]
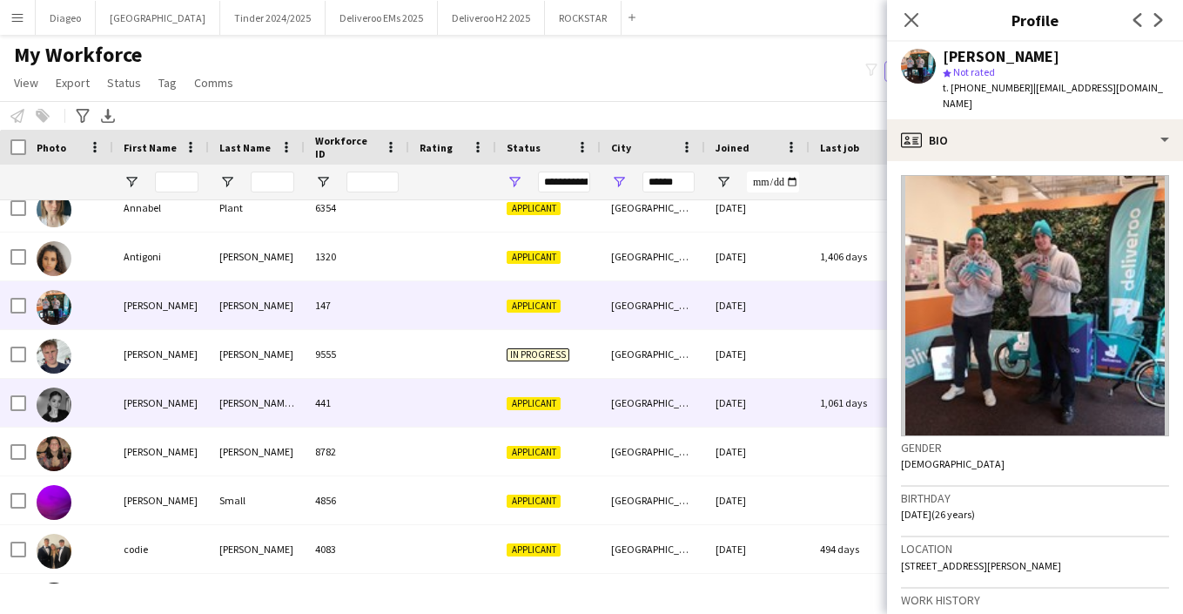
click at [410, 410] on div at bounding box center [452, 403] width 87 height 48
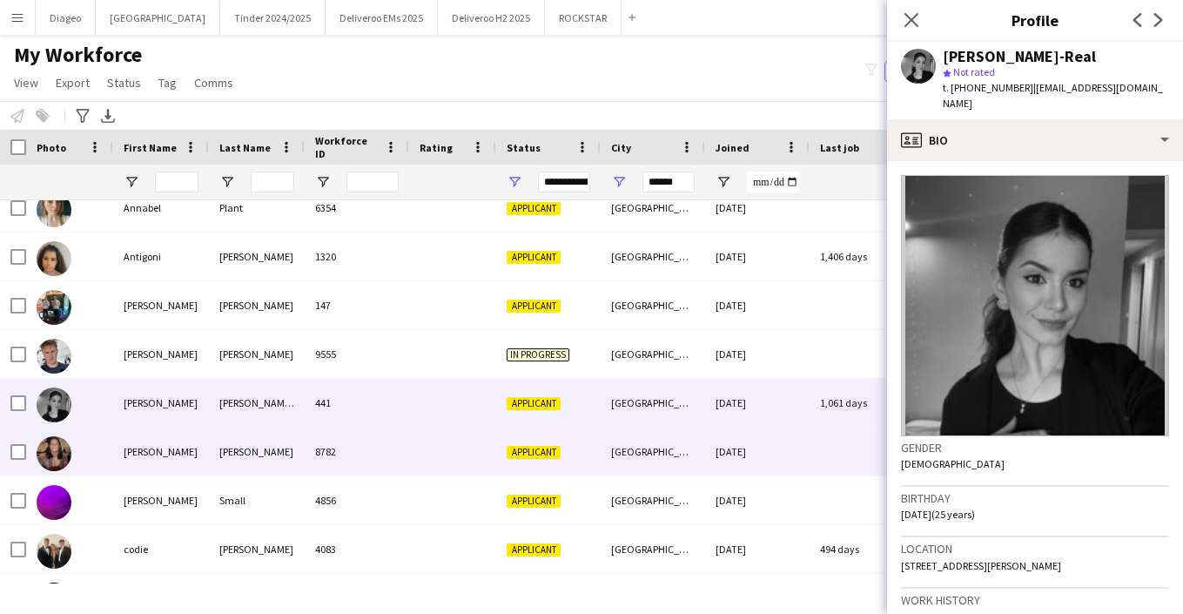
click at [415, 443] on div at bounding box center [452, 452] width 87 height 48
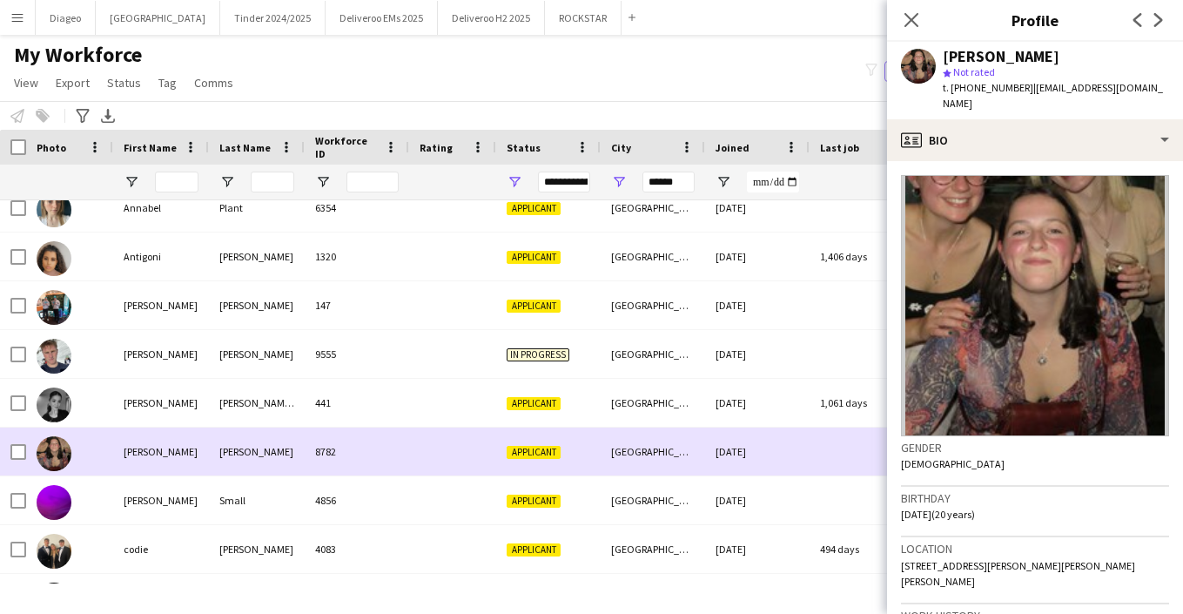
scroll to position [481, 0]
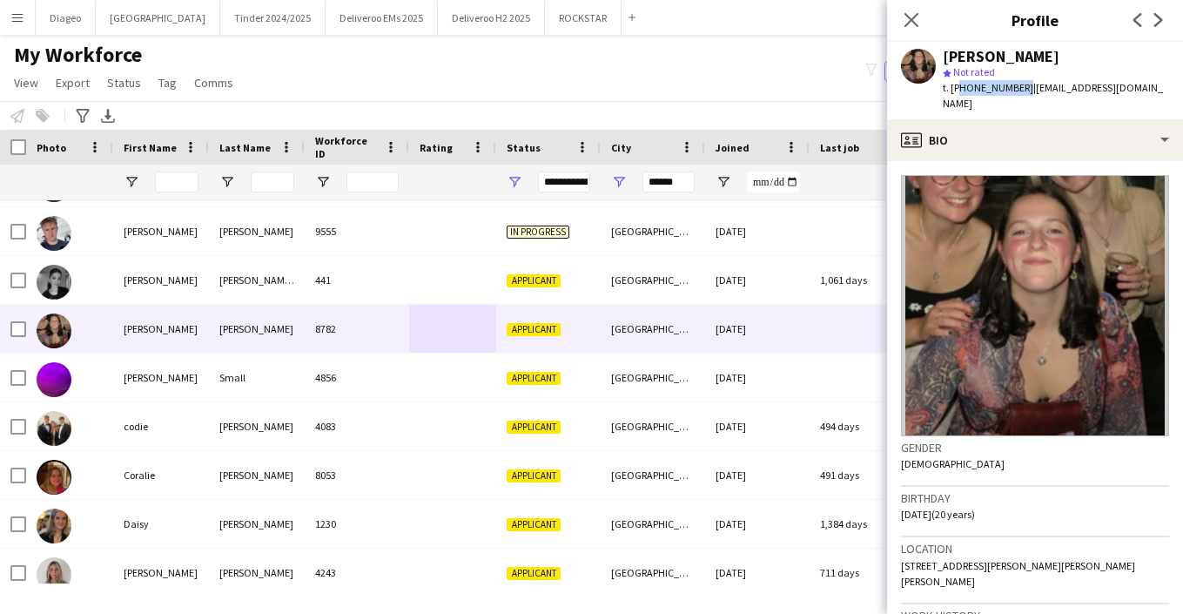
drag, startPoint x: 1017, startPoint y: 88, endPoint x: 955, endPoint y: 83, distance: 62.1
click at [955, 83] on span "t. +447484521678" at bounding box center [988, 87] width 91 height 13
copy span "447484521678"
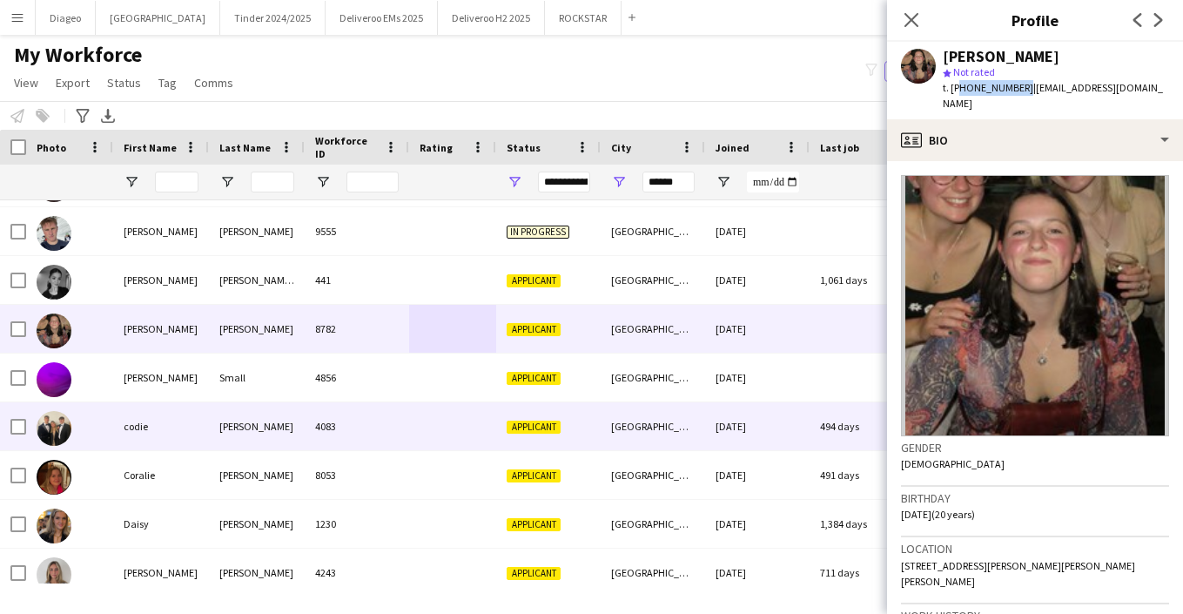
click at [409, 426] on div at bounding box center [452, 426] width 87 height 48
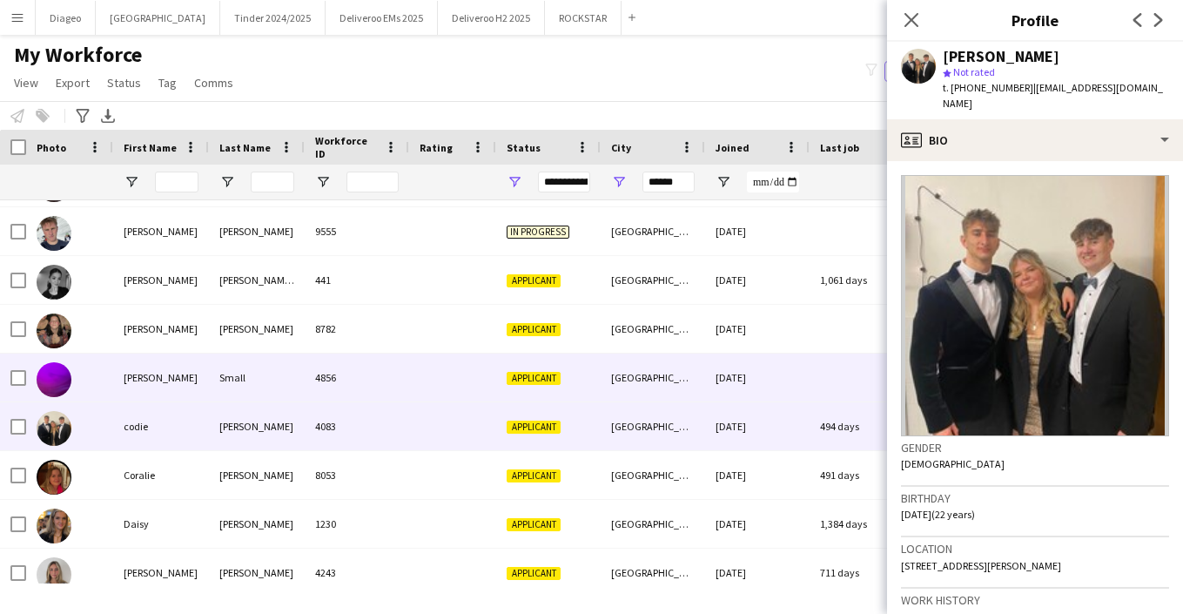
click at [410, 381] on div at bounding box center [452, 378] width 87 height 48
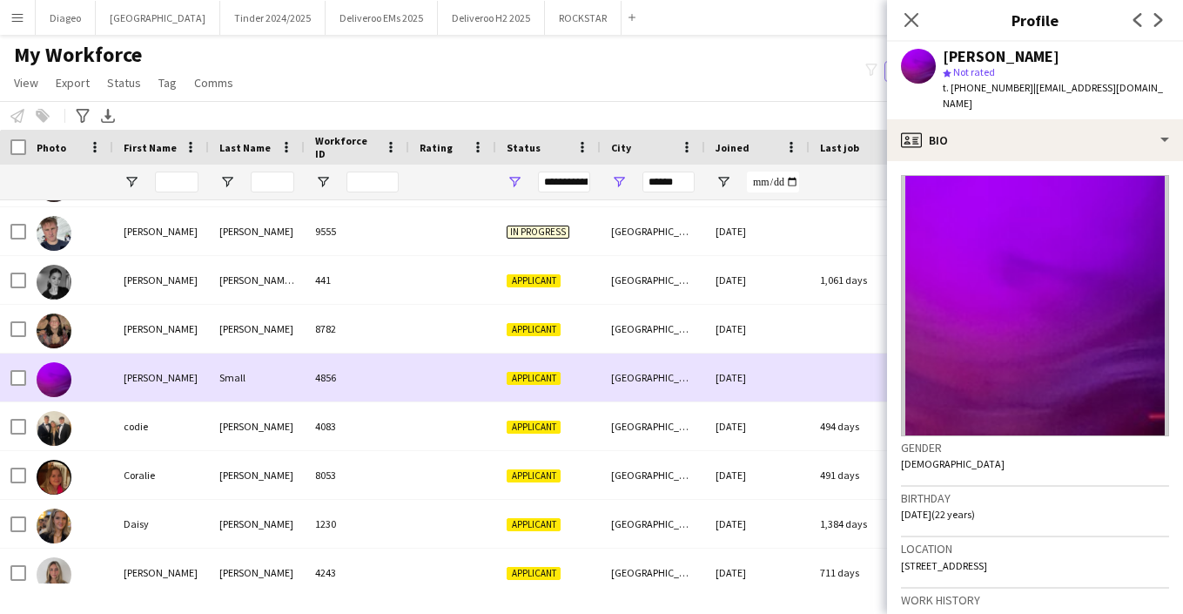
click at [405, 406] on div "4083" at bounding box center [357, 426] width 105 height 48
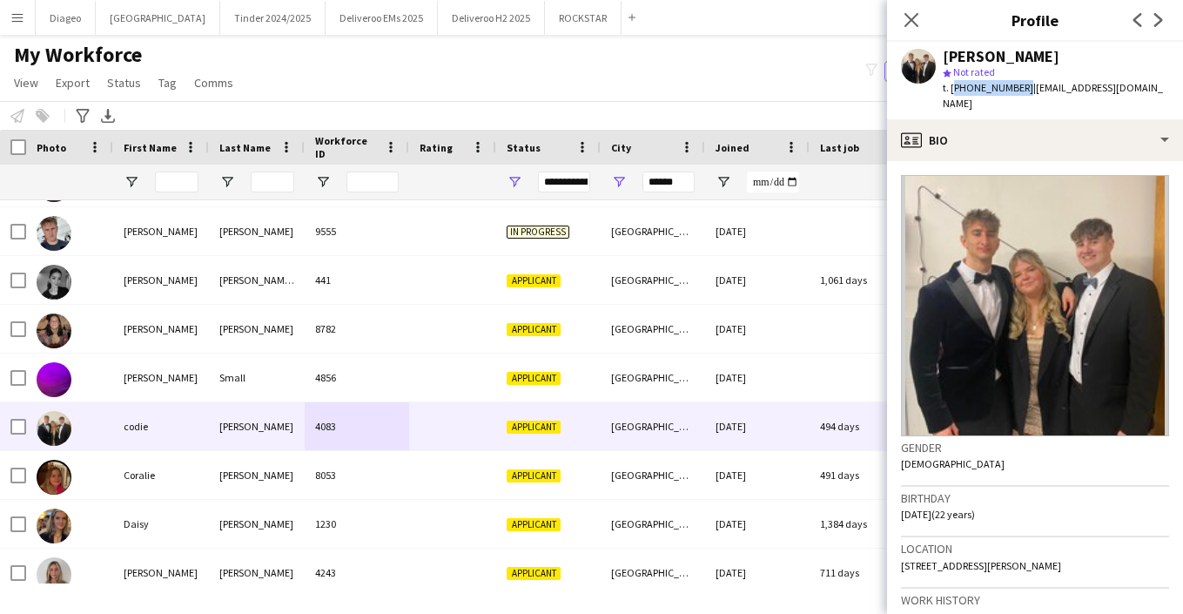
drag, startPoint x: 1020, startPoint y: 89, endPoint x: 953, endPoint y: 86, distance: 67.1
click at [953, 86] on span "t. +447484315331" at bounding box center [988, 87] width 91 height 13
copy span "+447484315331"
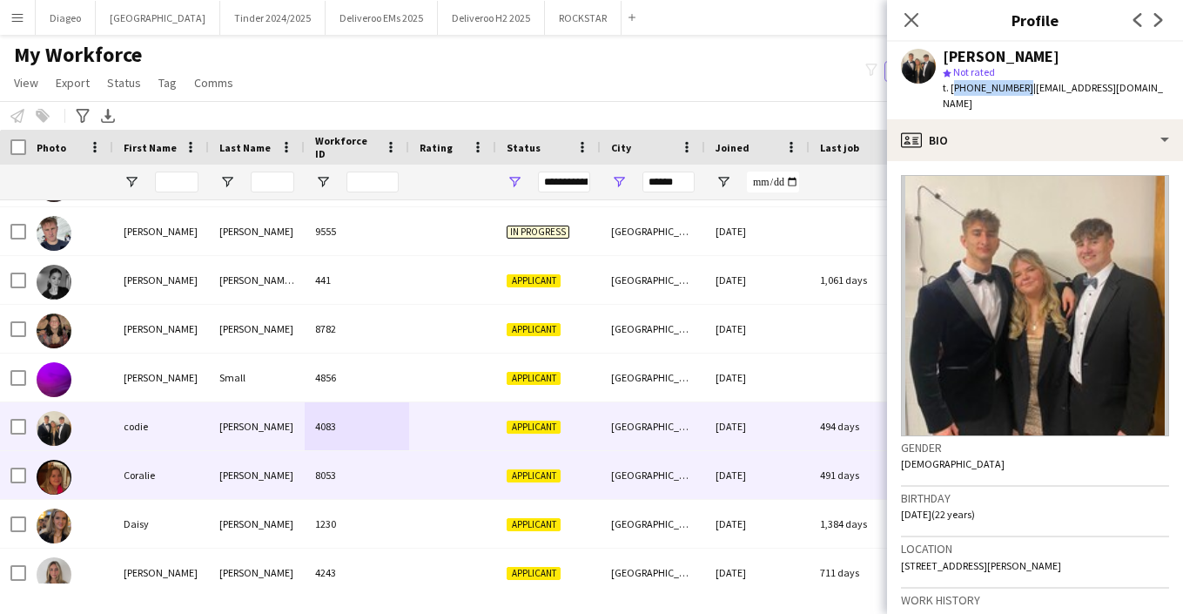
click at [405, 482] on div "8053" at bounding box center [357, 475] width 105 height 48
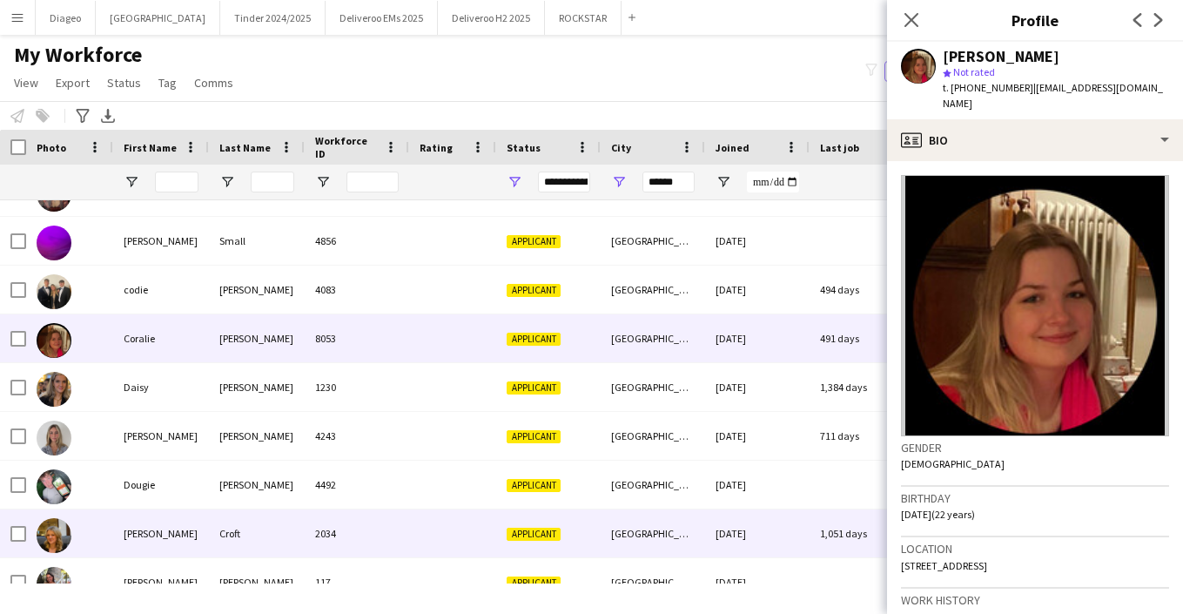
scroll to position [664, 0]
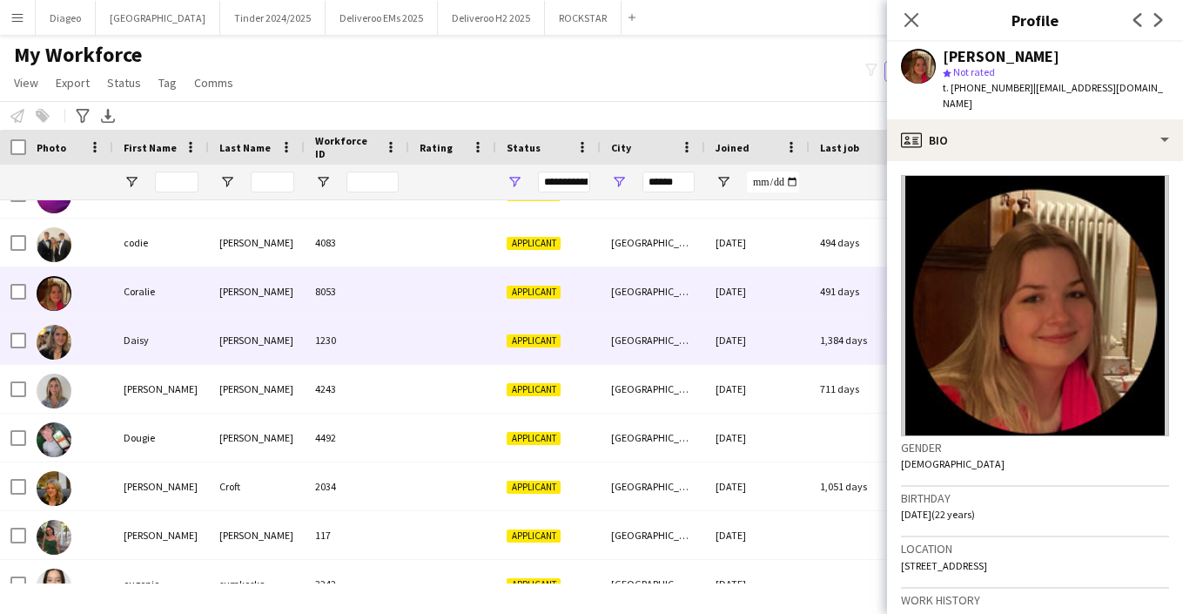
click at [394, 345] on div "1230" at bounding box center [357, 340] width 105 height 48
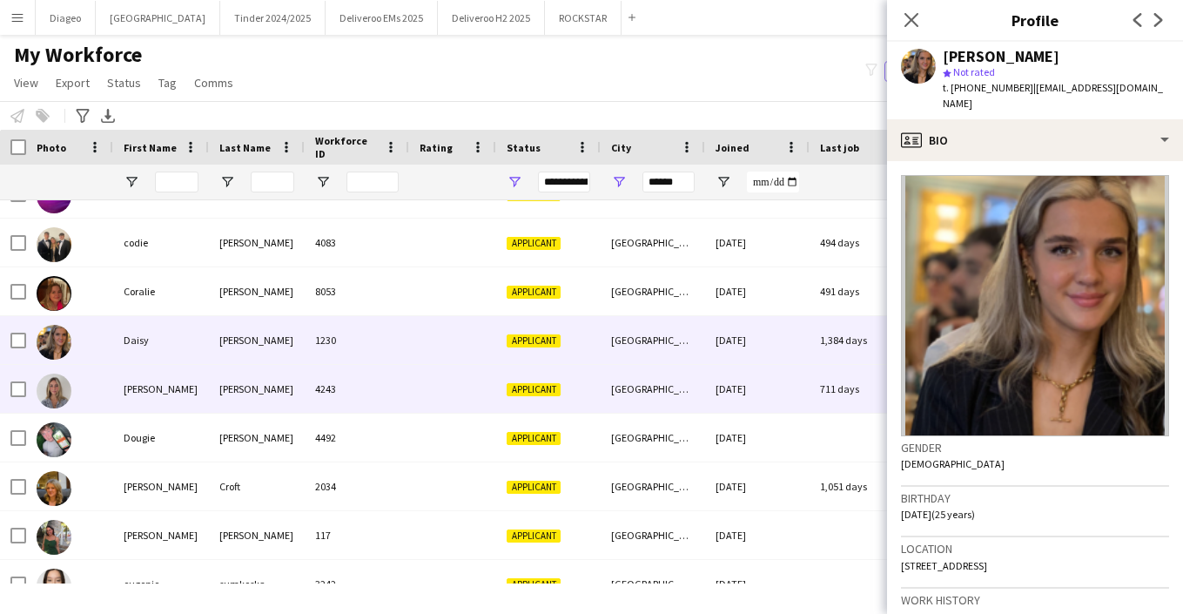
click at [400, 370] on div "4243" at bounding box center [357, 389] width 105 height 48
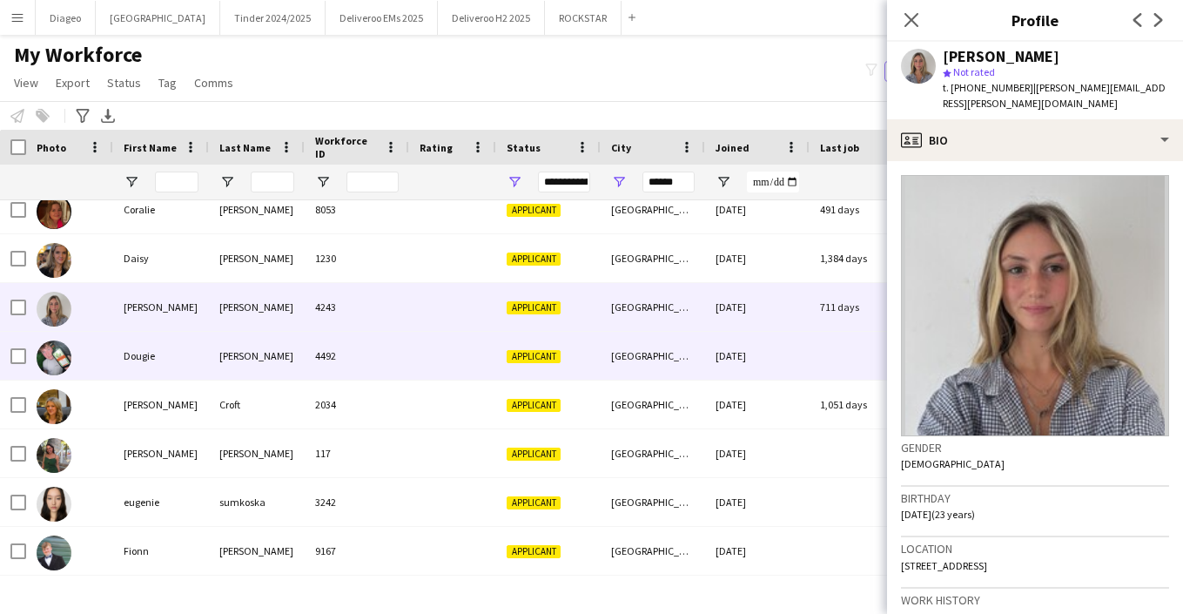
scroll to position [748, 0]
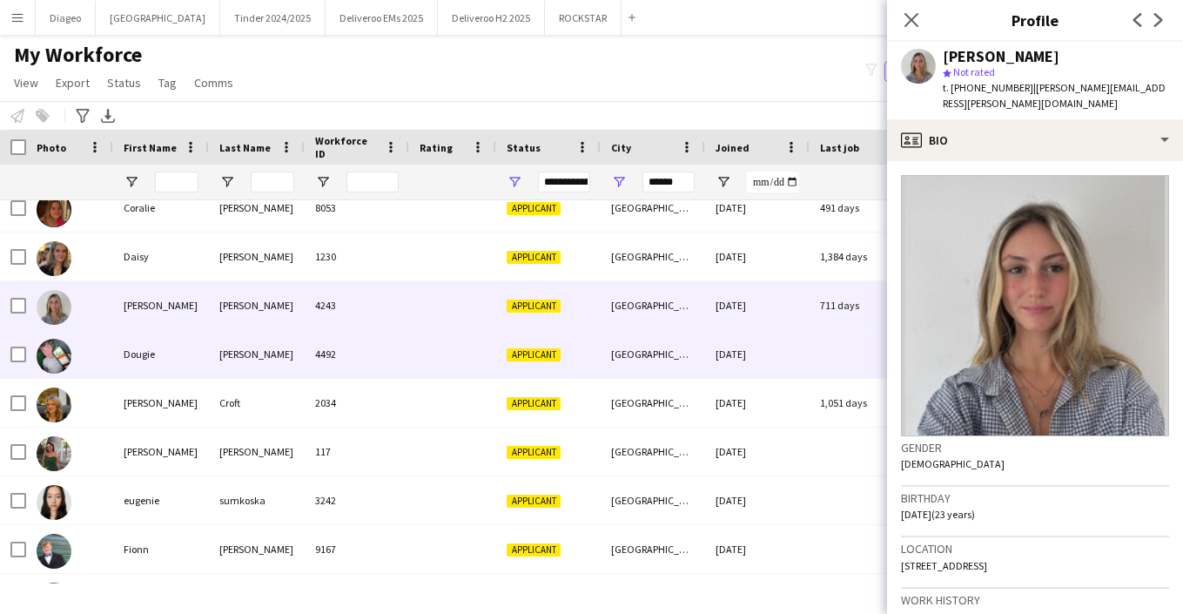
click at [417, 354] on div at bounding box center [452, 354] width 87 height 48
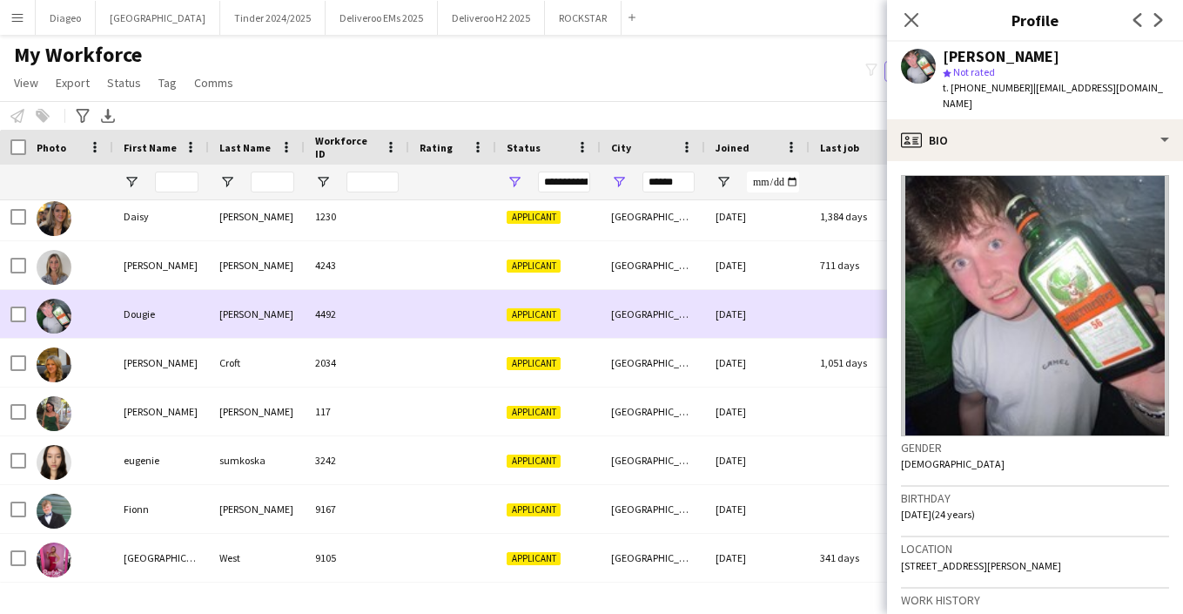
scroll to position [792, 0]
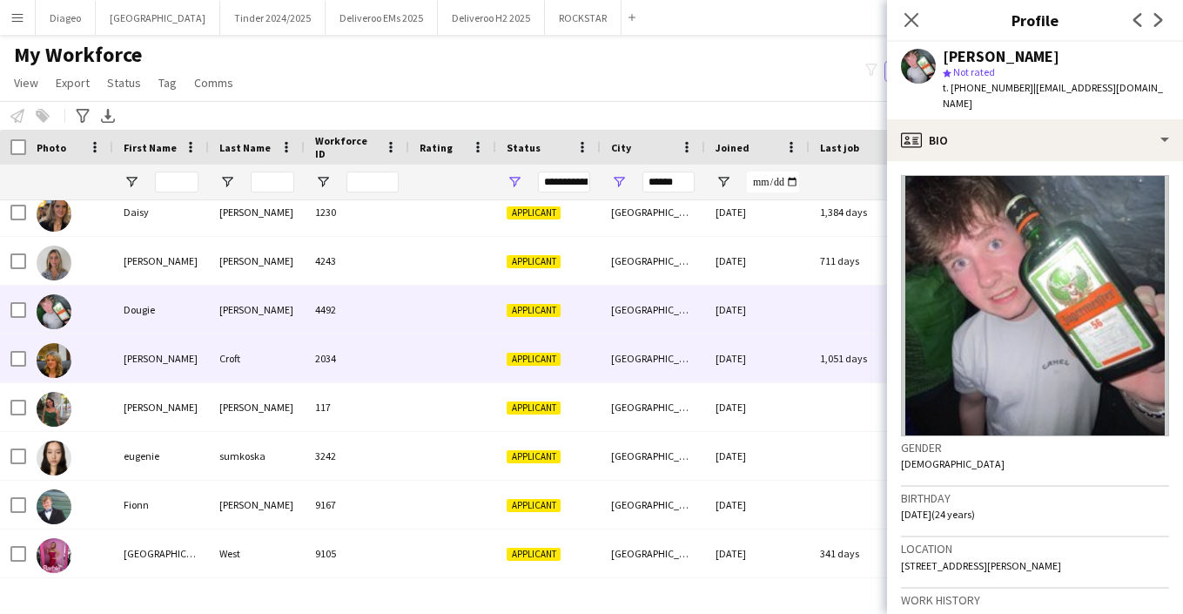
click at [417, 356] on div at bounding box center [452, 358] width 87 height 48
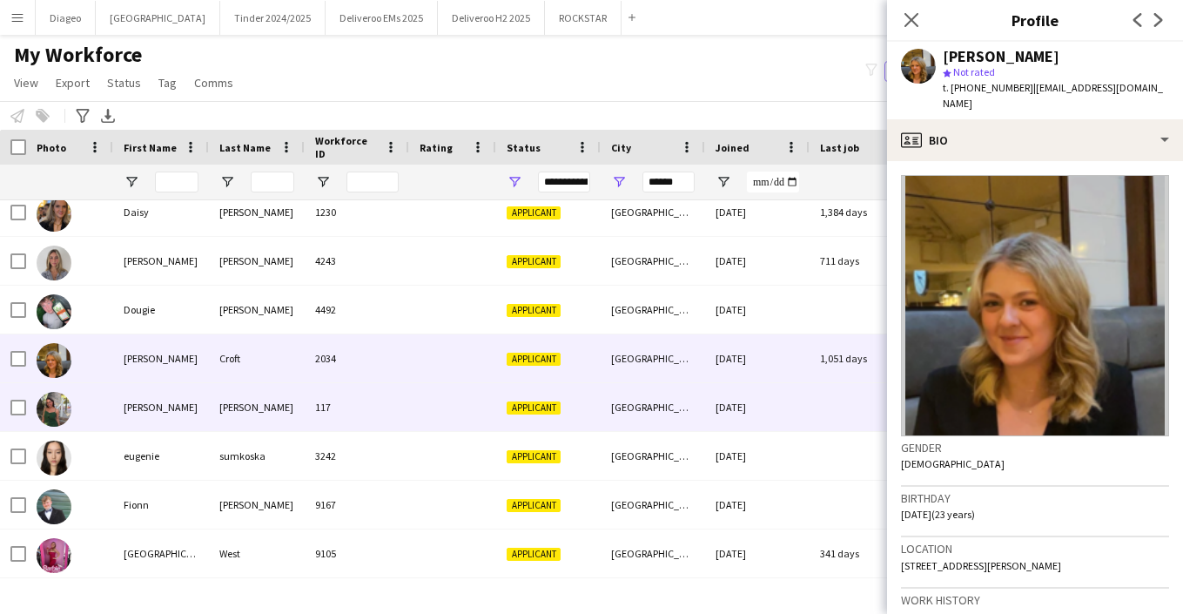
click at [408, 405] on div "117" at bounding box center [357, 407] width 105 height 48
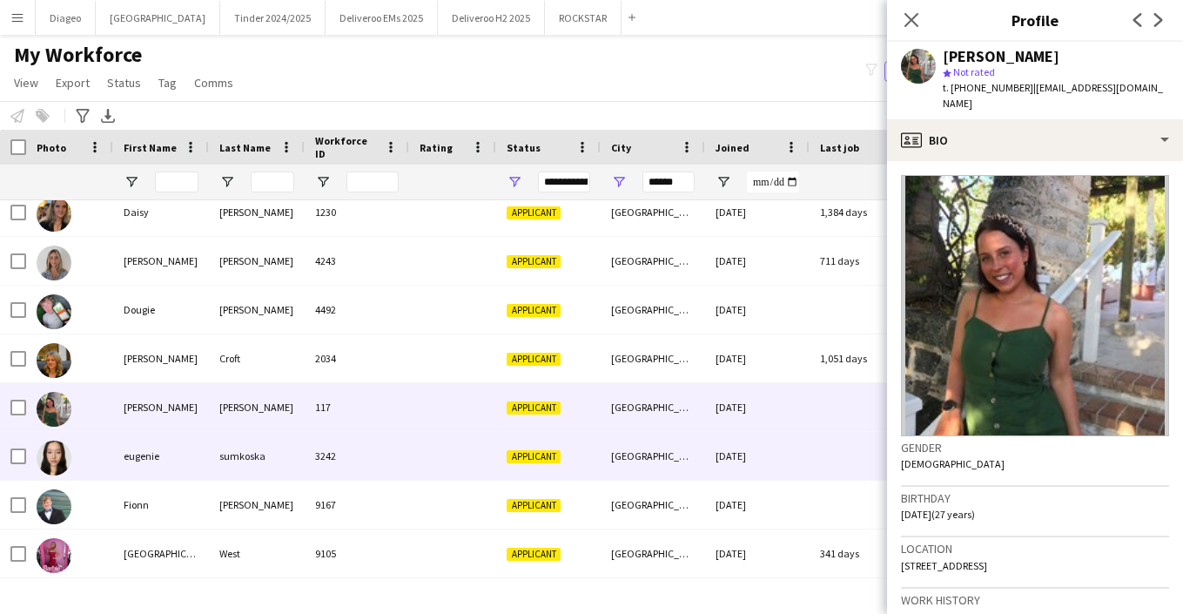
scroll to position [869, 0]
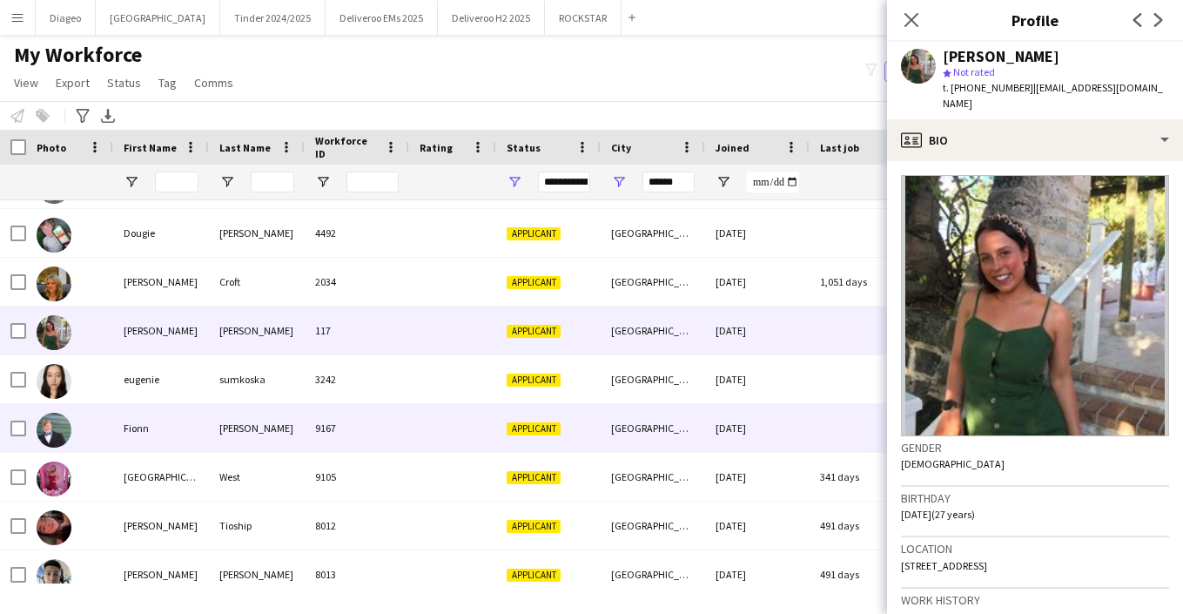
click at [408, 405] on div "9167" at bounding box center [357, 428] width 105 height 48
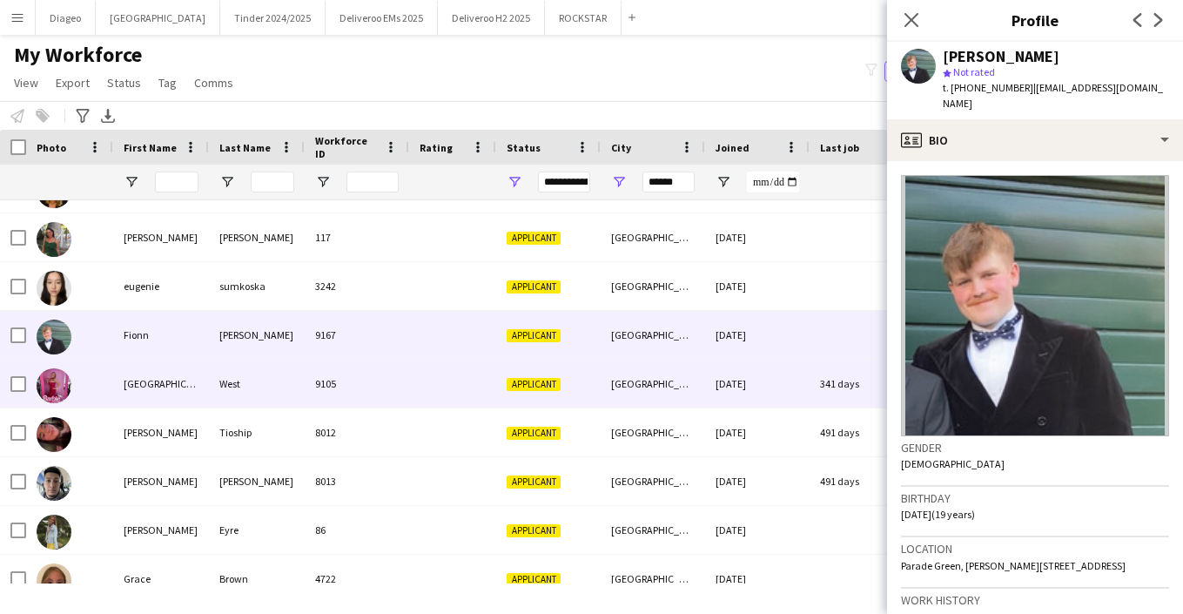
click at [408, 405] on div "9105" at bounding box center [357, 384] width 105 height 48
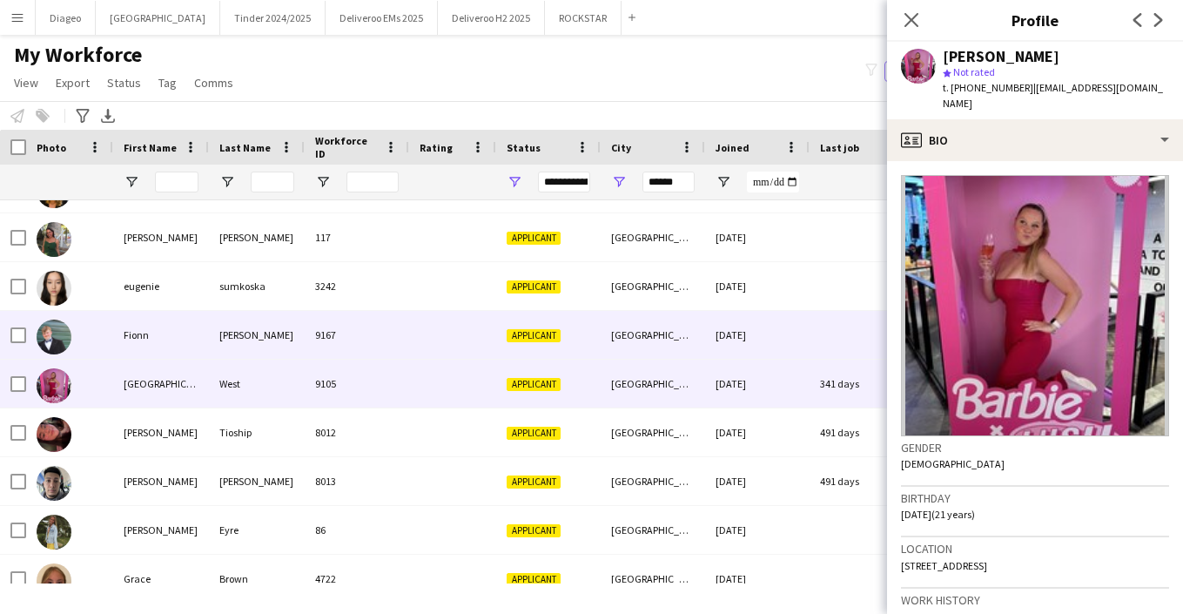
click at [376, 341] on div "9167" at bounding box center [357, 335] width 105 height 48
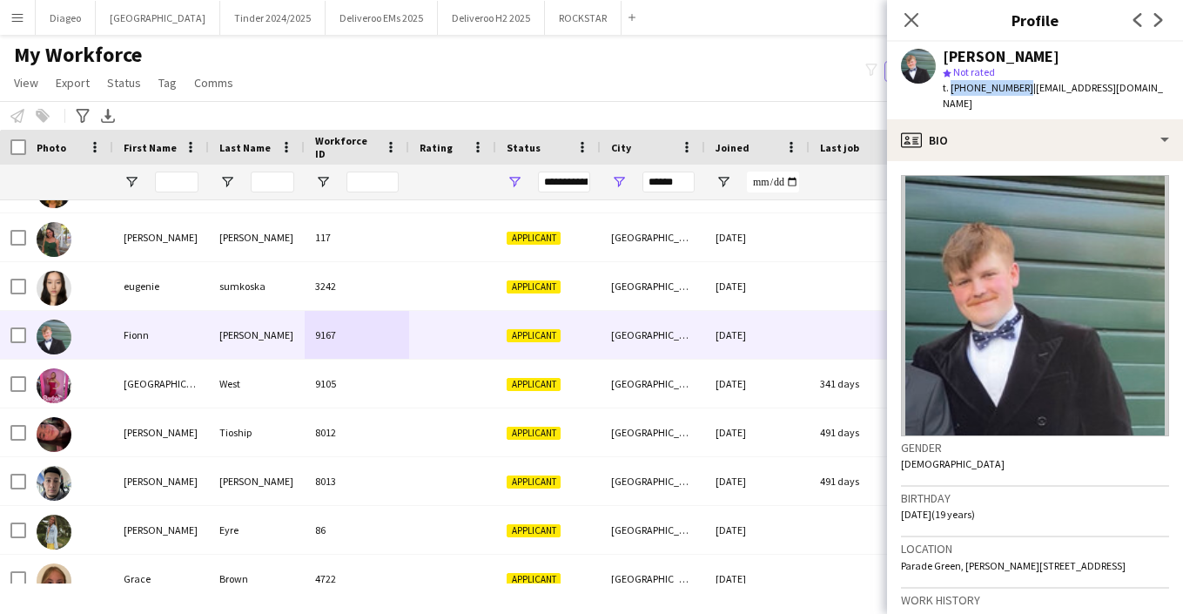
drag, startPoint x: 1019, startPoint y: 90, endPoint x: 949, endPoint y: 89, distance: 69.7
click at [949, 89] on span "t. +447902383411" at bounding box center [988, 87] width 91 height 13
click at [918, 17] on icon "Close pop-in" at bounding box center [911, 19] width 17 height 17
